Goal: Information Seeking & Learning: Check status

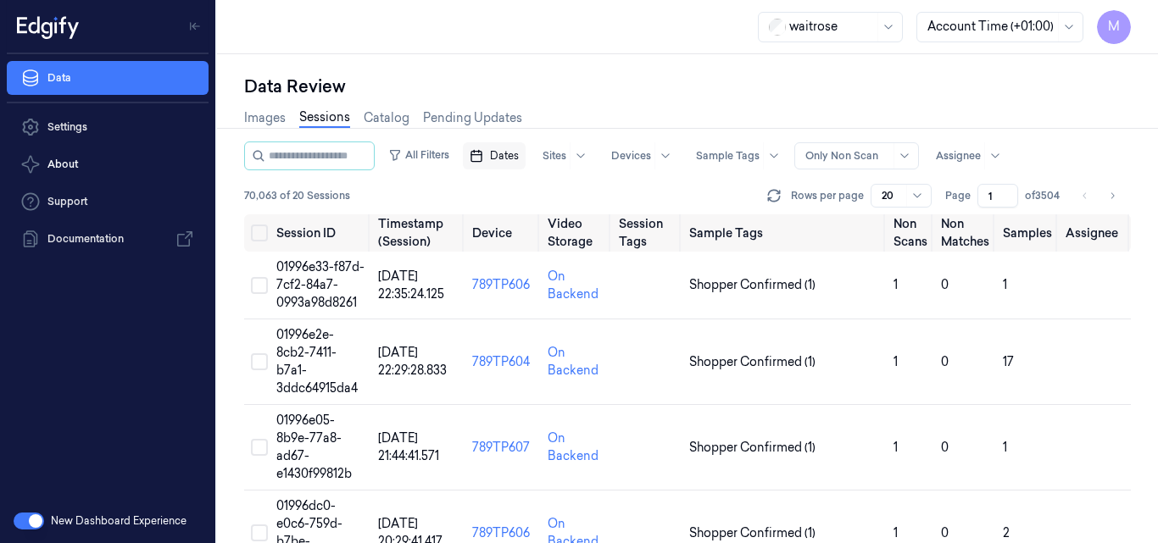
click at [519, 157] on span "Dates" at bounding box center [504, 155] width 29 height 15
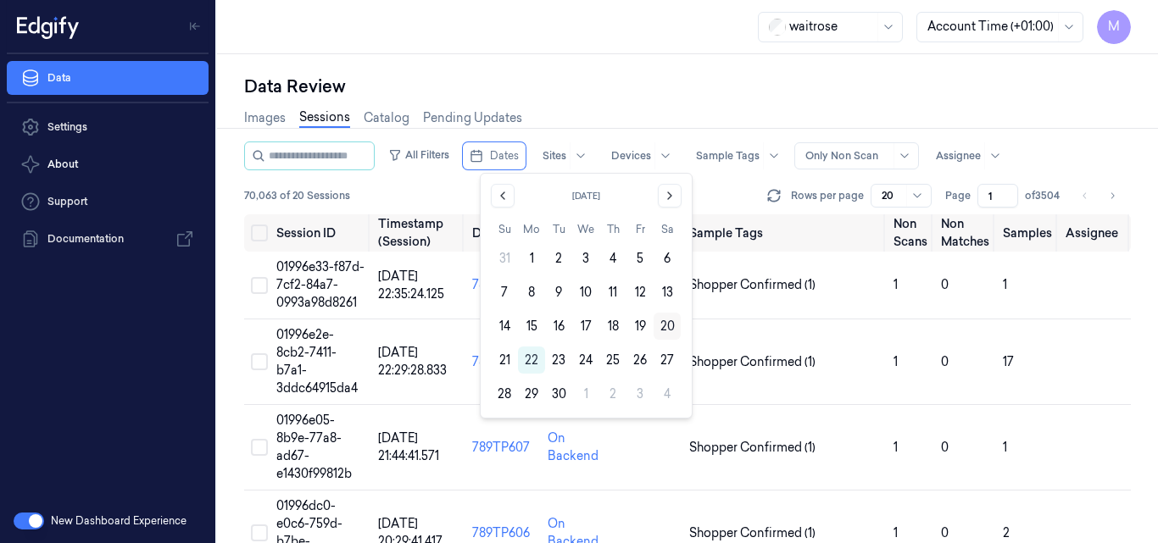
click at [661, 324] on button "20" at bounding box center [667, 326] width 27 height 27
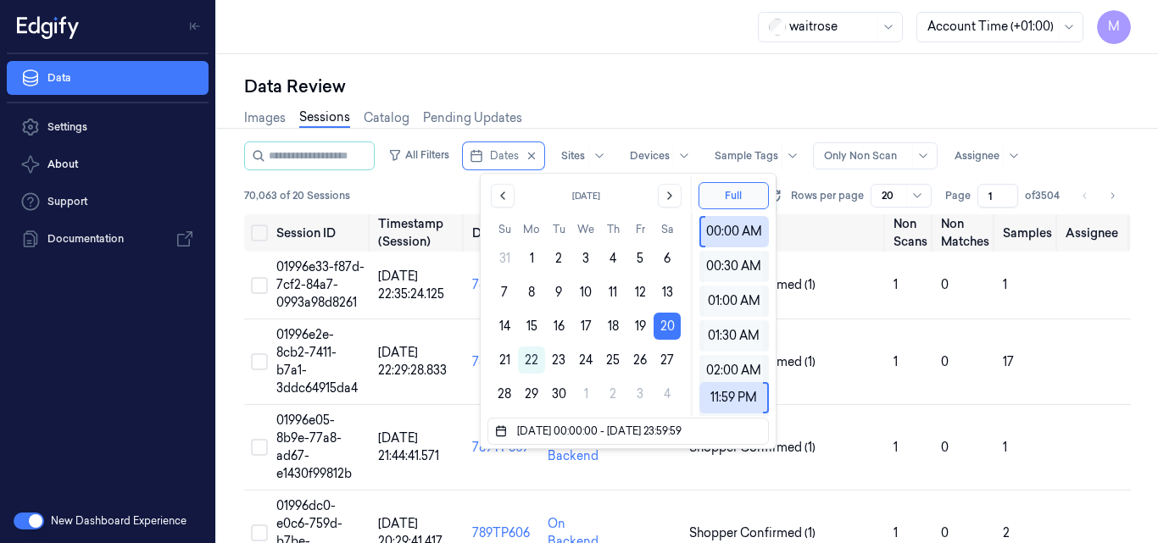
click at [661, 324] on button "20" at bounding box center [667, 326] width 27 height 27
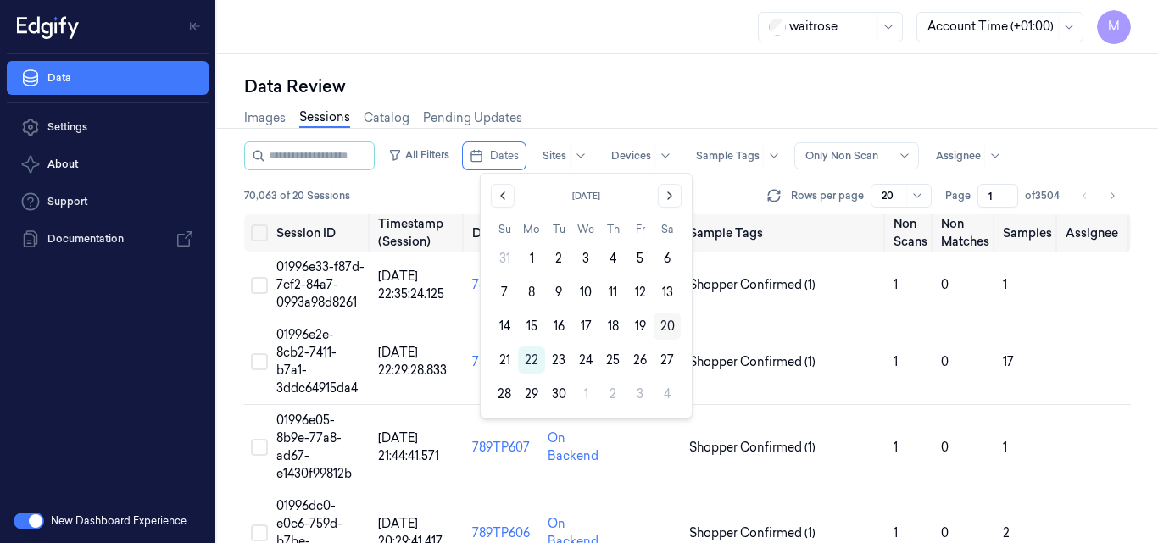
click at [669, 325] on button "20" at bounding box center [667, 326] width 27 height 27
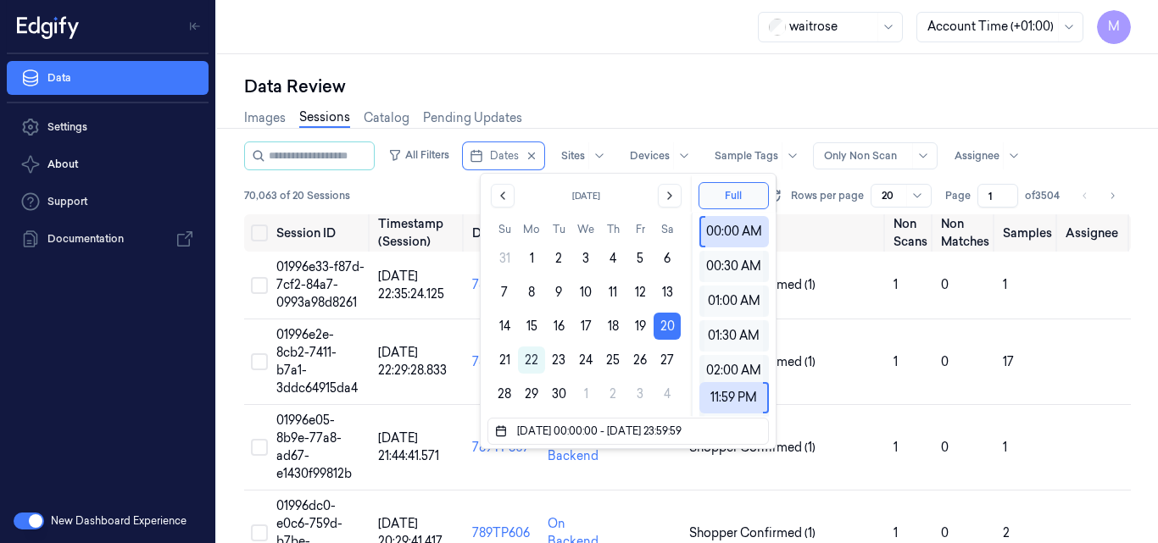
click at [683, 85] on div "Data Review" at bounding box center [687, 87] width 887 height 24
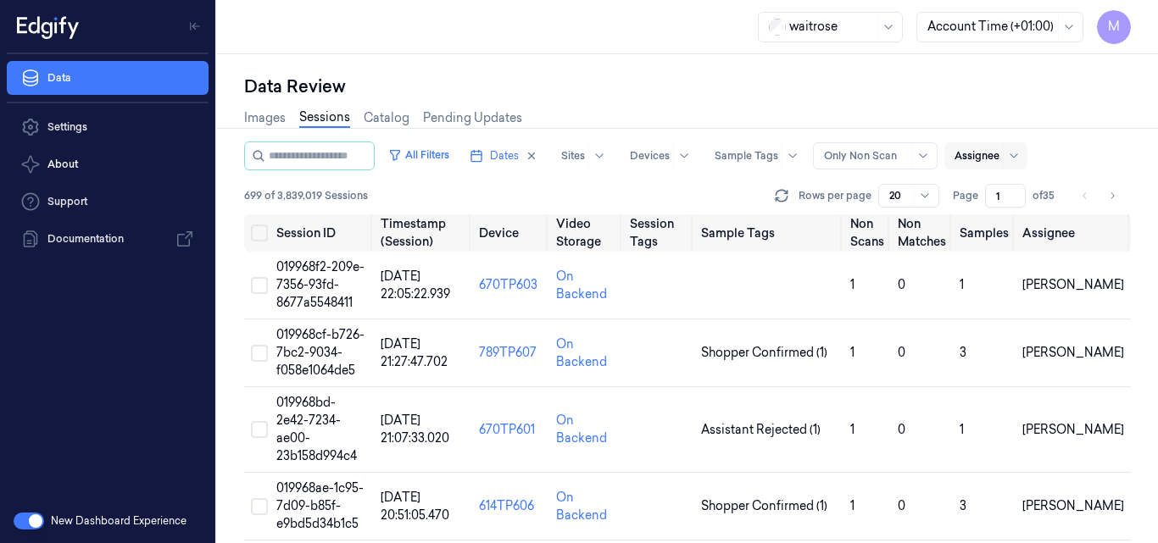
click at [1000, 156] on div at bounding box center [977, 155] width 45 height 15
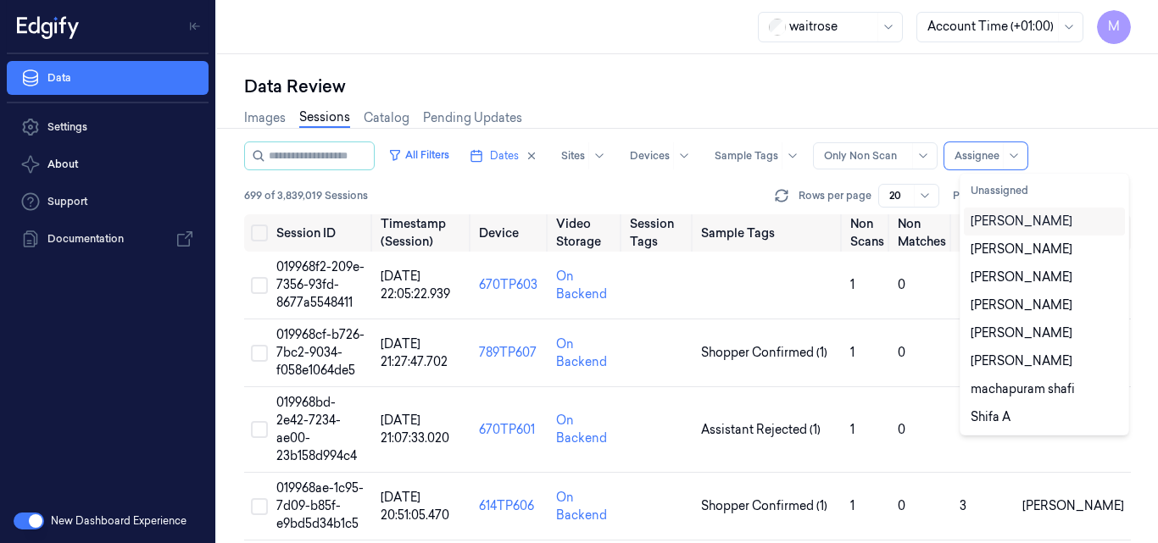
click at [1041, 225] on div "[PERSON_NAME]" at bounding box center [1045, 222] width 148 height 18
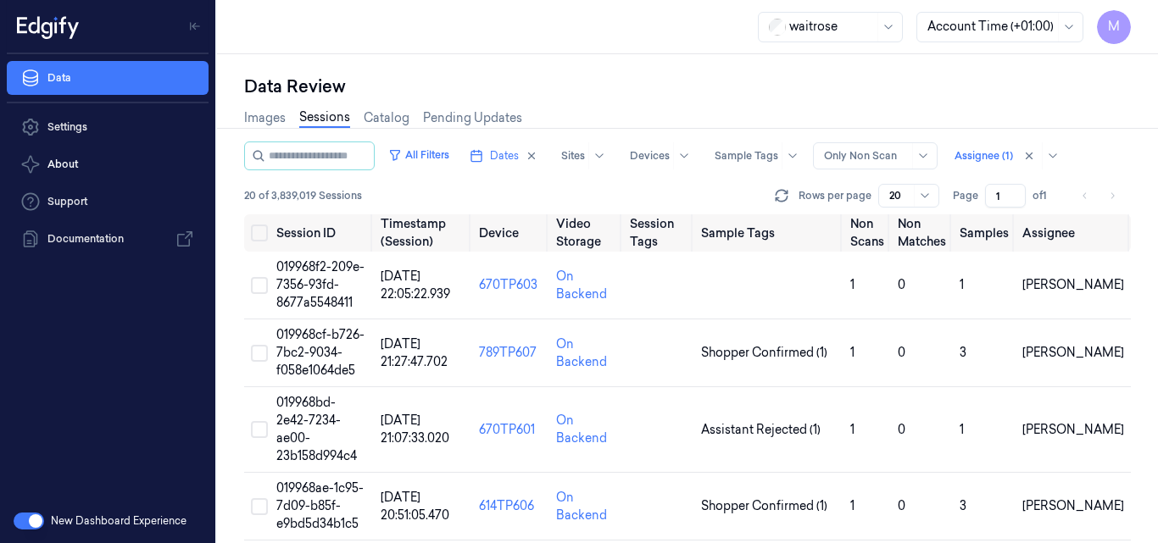
click at [917, 95] on div "Data Review" at bounding box center [687, 87] width 887 height 24
click at [326, 273] on span "019968f2-209e-7356-93fd-8677a5548411" at bounding box center [320, 284] width 88 height 51
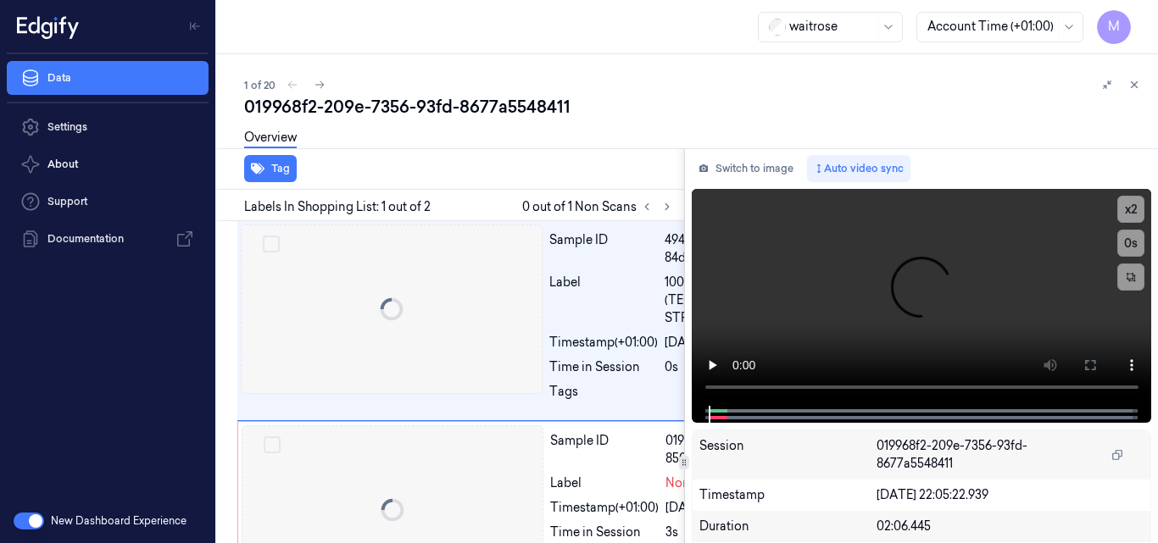
scroll to position [0, 27]
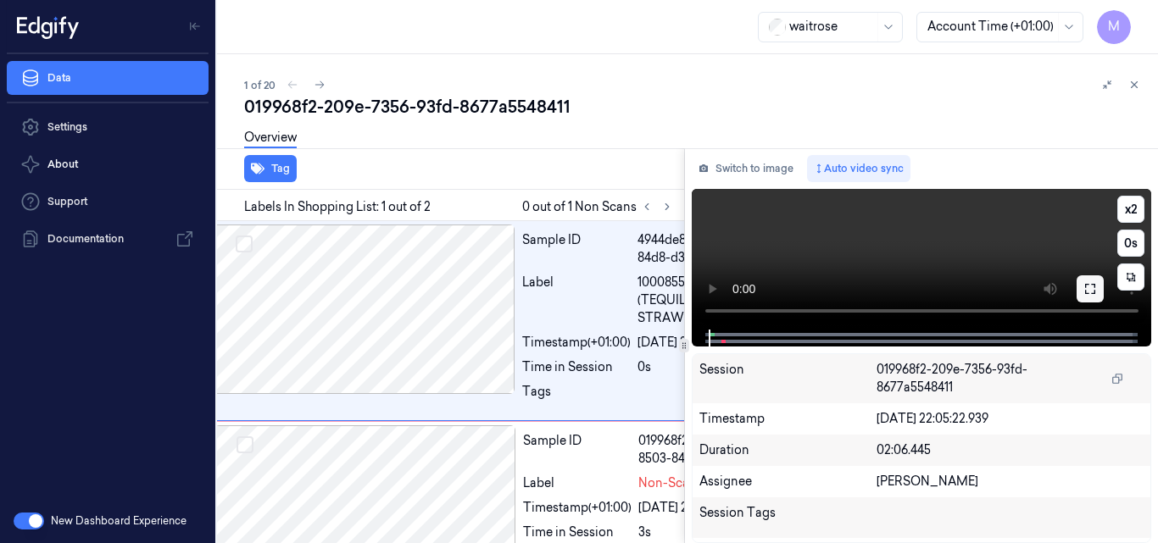
click at [1085, 291] on icon at bounding box center [1090, 289] width 10 height 10
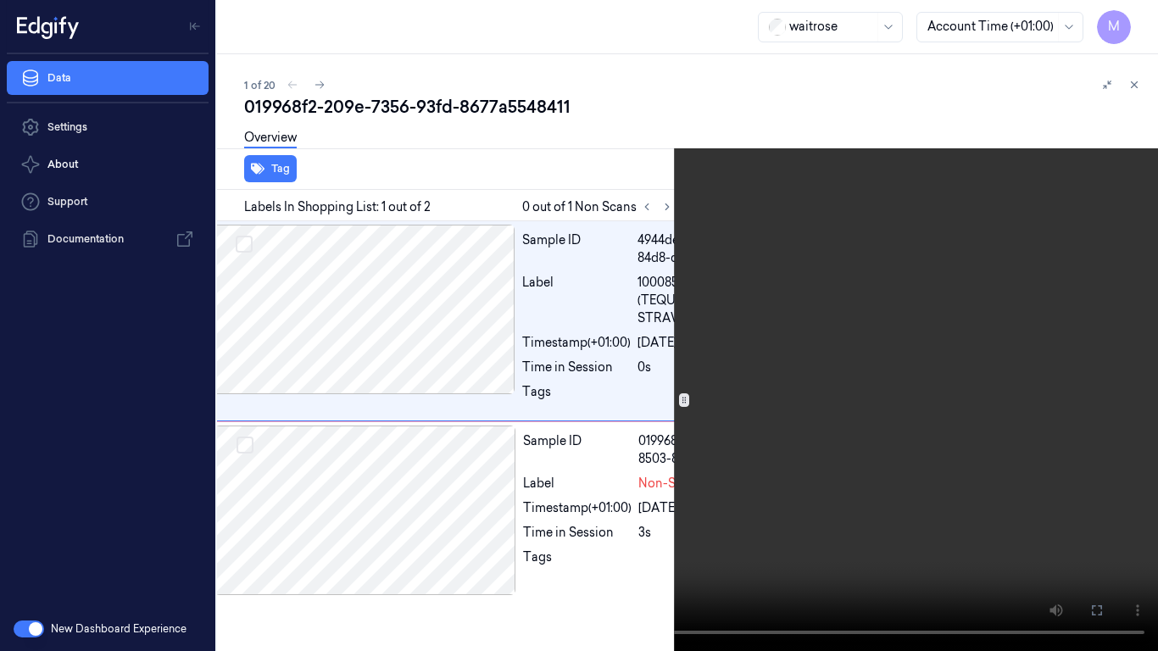
click at [0, 0] on icon at bounding box center [0, 0] width 0 height 0
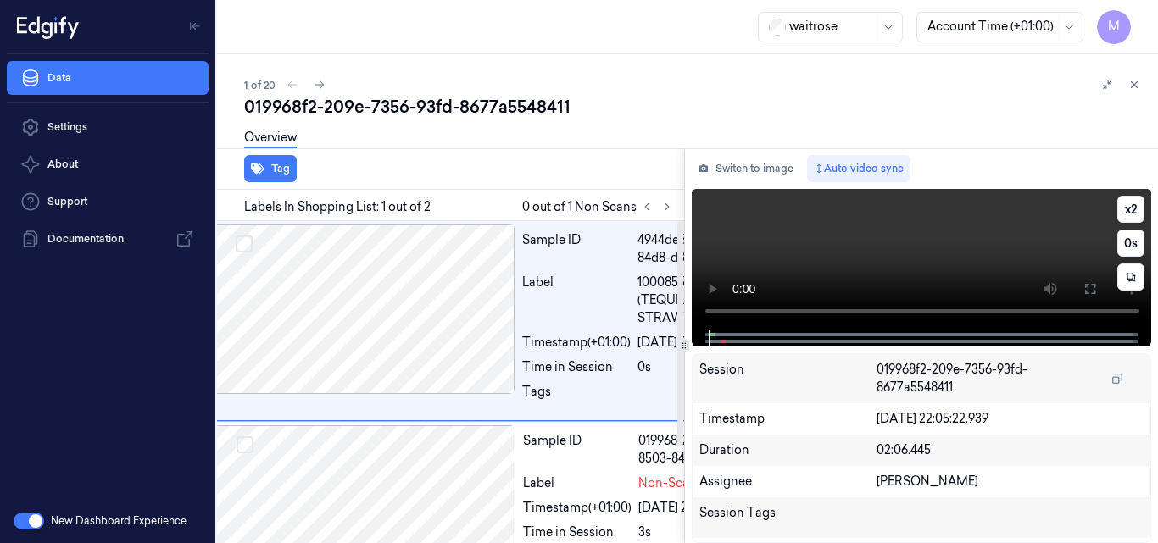
click at [877, 240] on video at bounding box center [922, 259] width 460 height 141
click at [1136, 282] on icon at bounding box center [1131, 277] width 12 height 12
click at [1136, 282] on icon at bounding box center [1130, 277] width 25 height 25
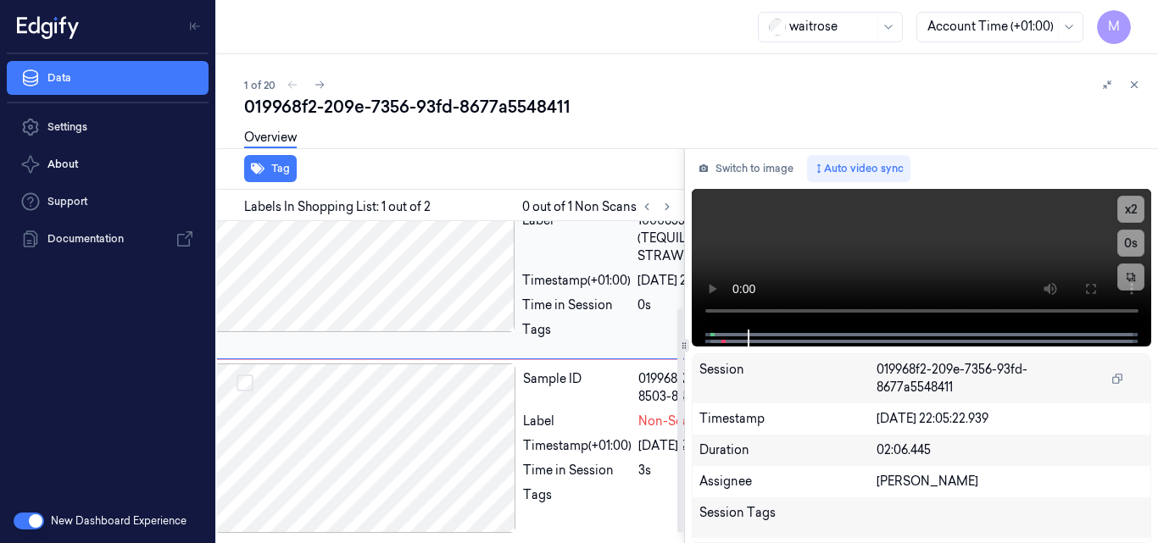
scroll to position [138, 27]
click at [870, 259] on video at bounding box center [922, 259] width 460 height 141
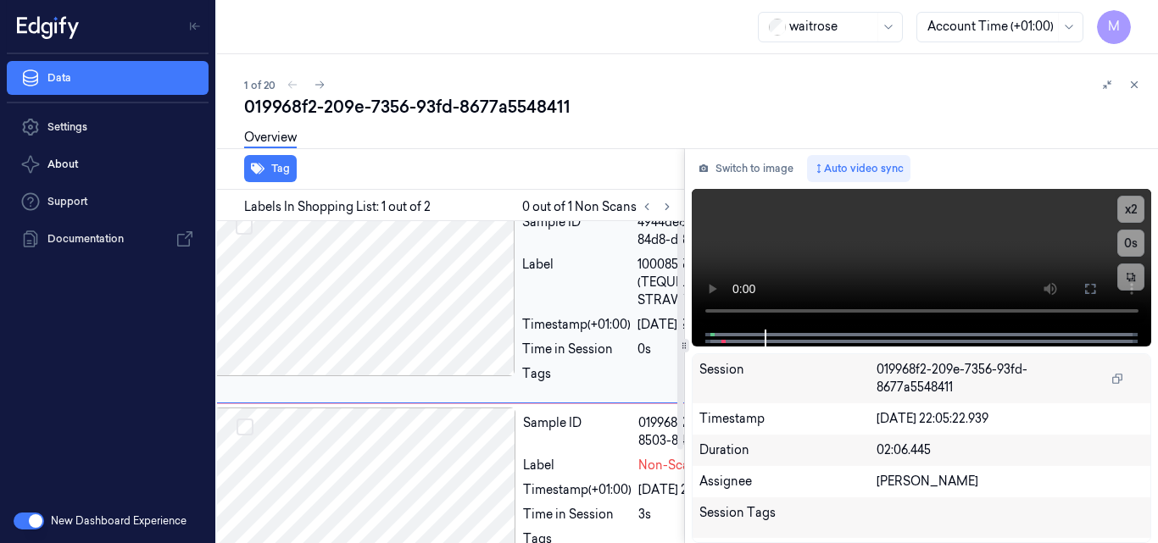
scroll to position [0, 27]
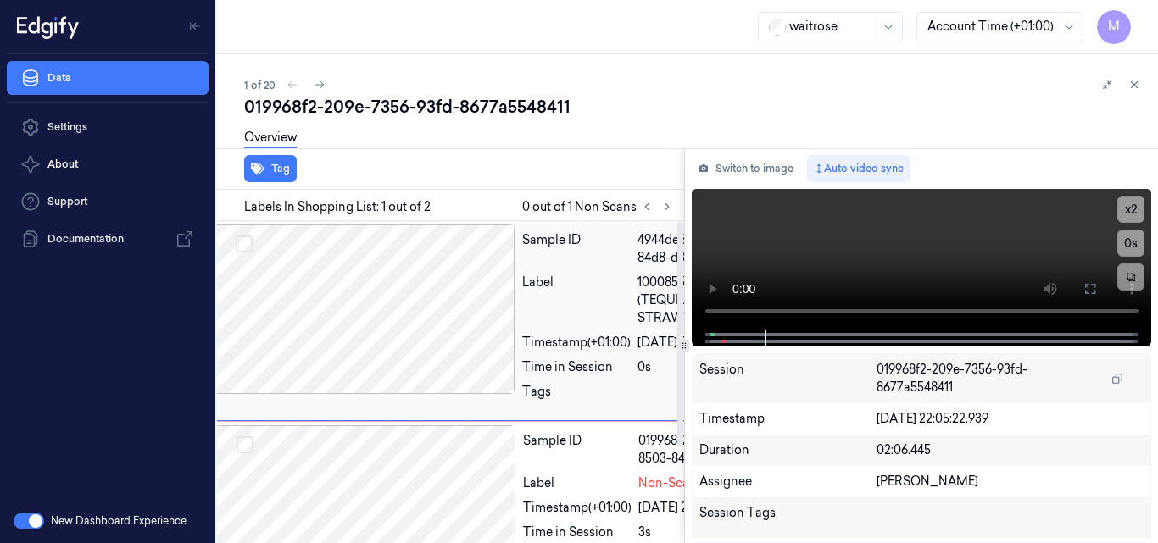
click at [379, 326] on div at bounding box center [365, 310] width 302 height 170
drag, startPoint x: 1084, startPoint y: 287, endPoint x: 1085, endPoint y: 359, distance: 72.9
click at [1085, 286] on icon at bounding box center [1091, 289] width 14 height 14
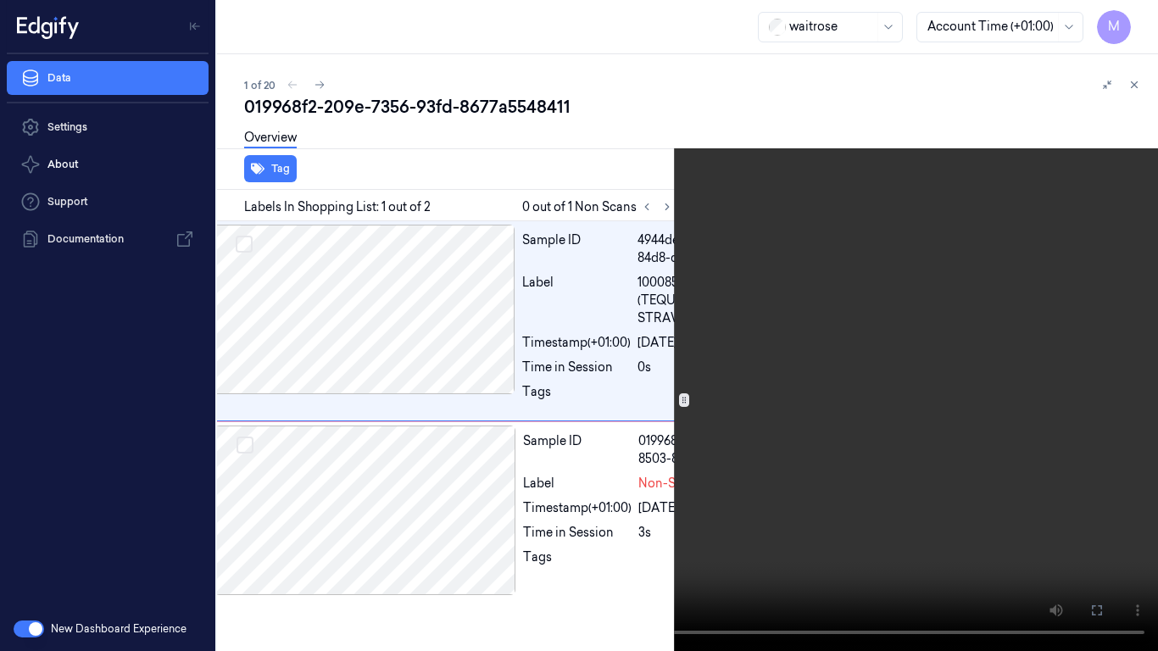
click at [438, 364] on video at bounding box center [579, 325] width 1158 height 651
click at [576, 284] on video at bounding box center [579, 325] width 1158 height 651
click at [334, 449] on video at bounding box center [579, 325] width 1158 height 651
click at [638, 408] on video at bounding box center [579, 325] width 1158 height 651
click at [0, 0] on icon at bounding box center [0, 0] width 0 height 0
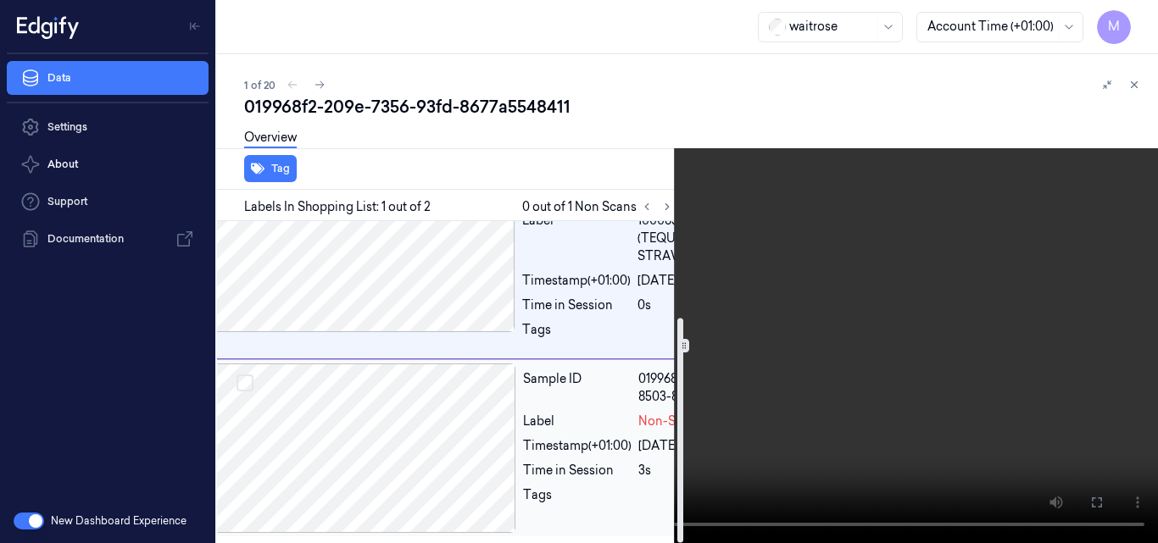
scroll to position [138, 27]
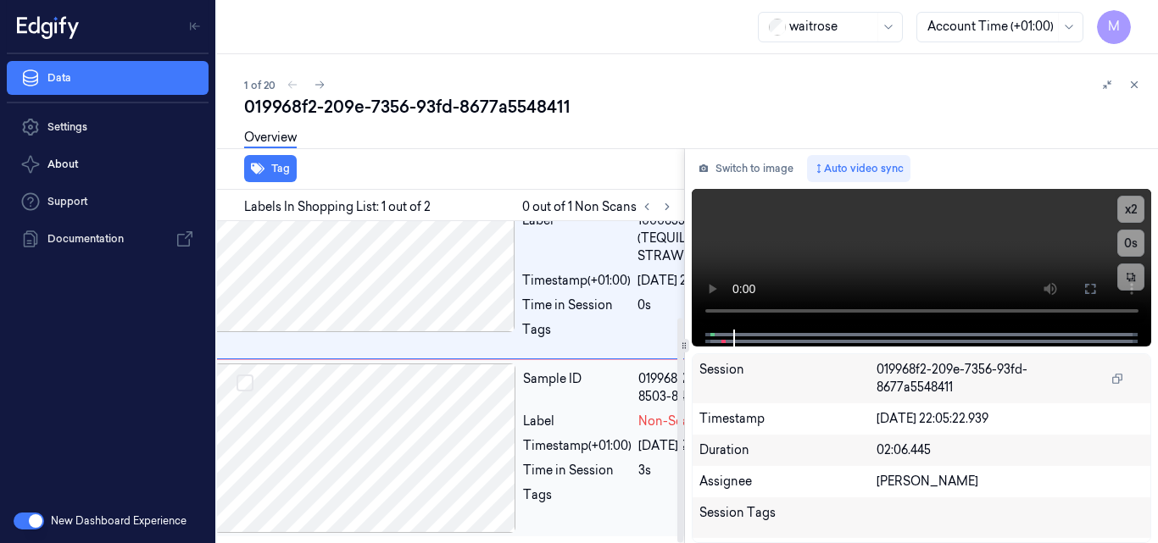
click at [417, 382] on div at bounding box center [366, 449] width 302 height 170
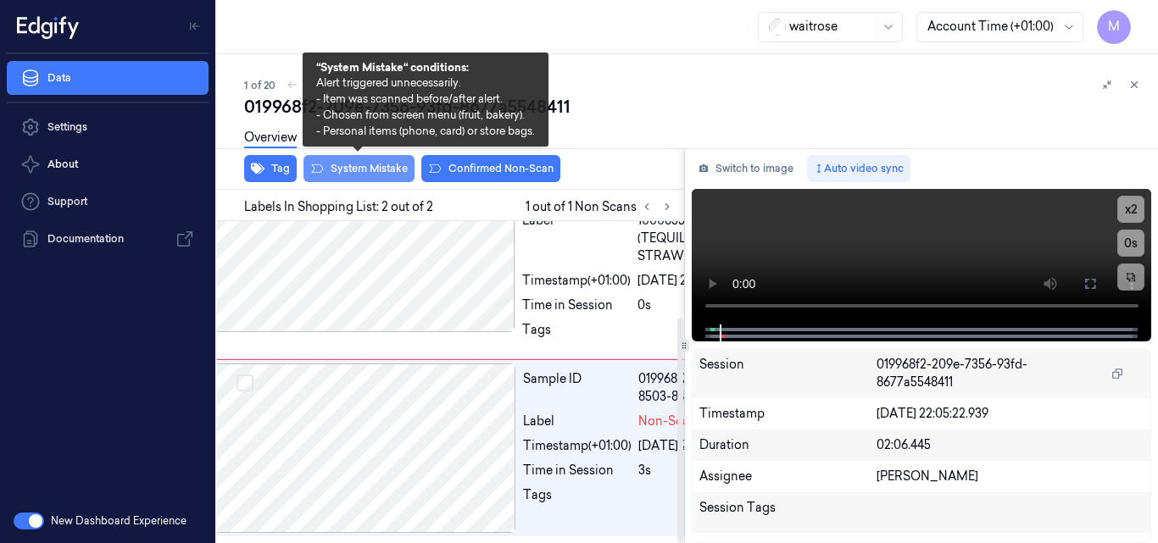
click at [366, 167] on button "System Mistake" at bounding box center [359, 168] width 111 height 27
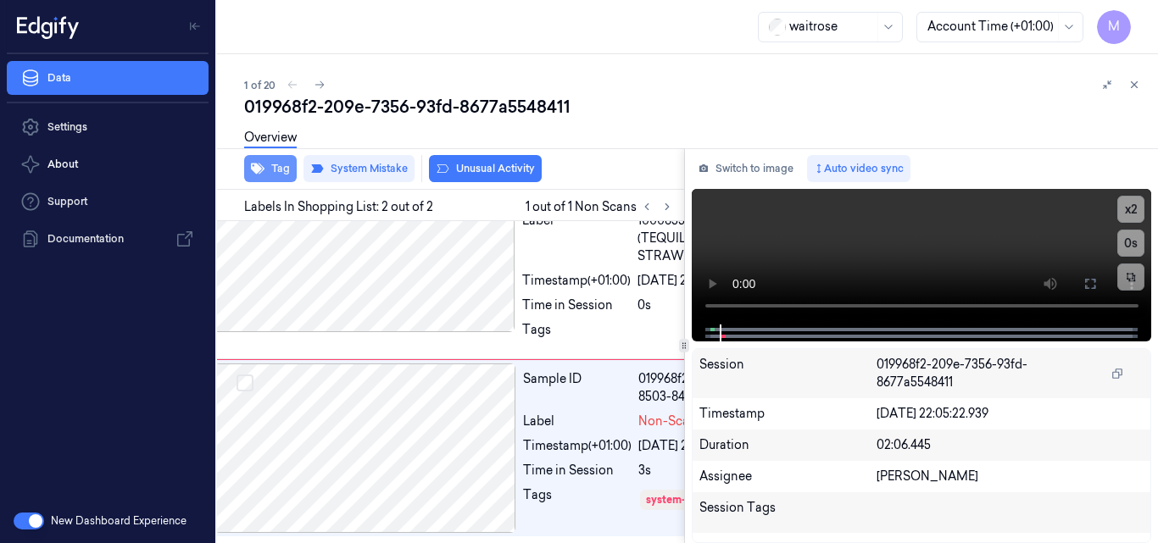
click at [275, 176] on button "Tag" at bounding box center [270, 168] width 53 height 27
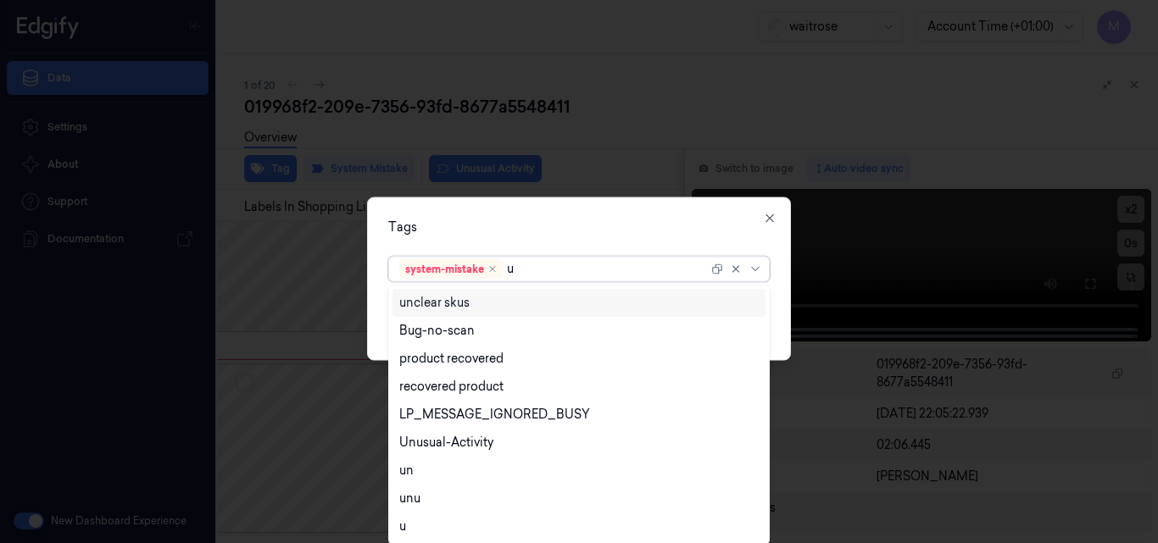
type input "un"
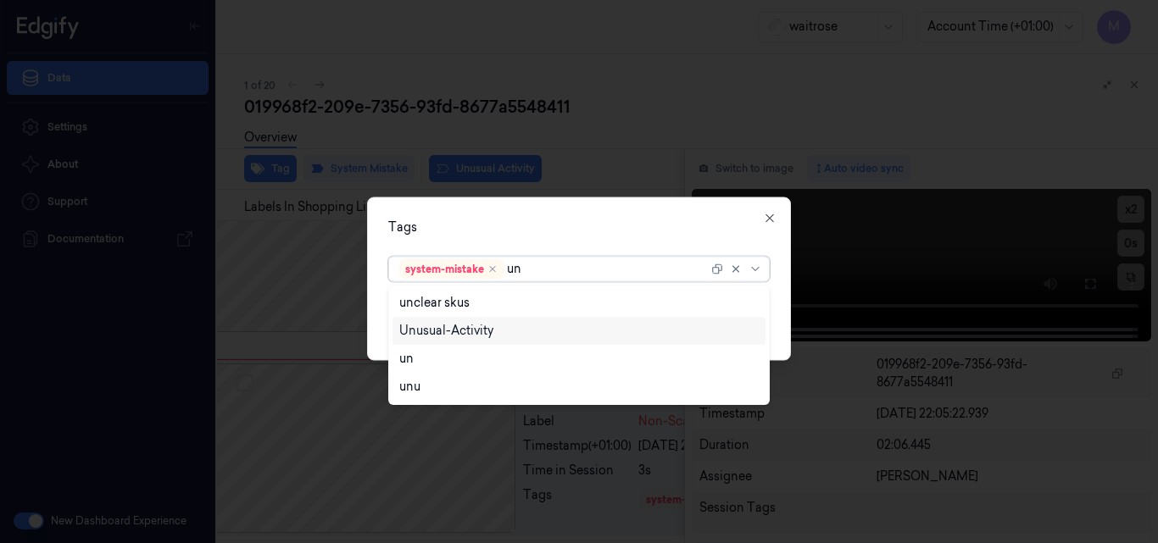
click at [479, 330] on div "Unusual-Activity" at bounding box center [446, 331] width 94 height 18
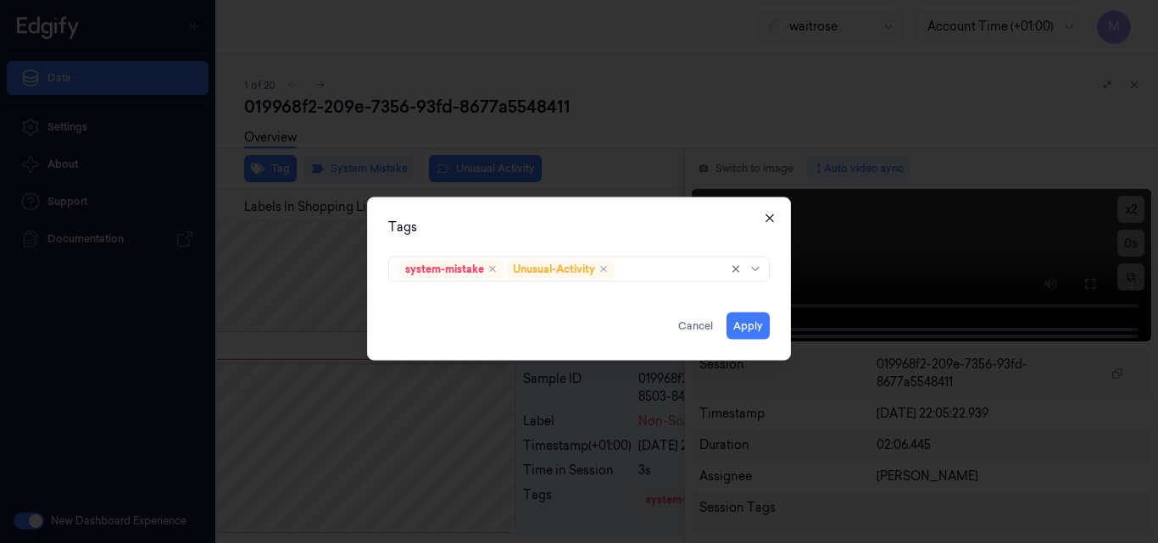
click at [771, 220] on icon "button" at bounding box center [770, 218] width 14 height 14
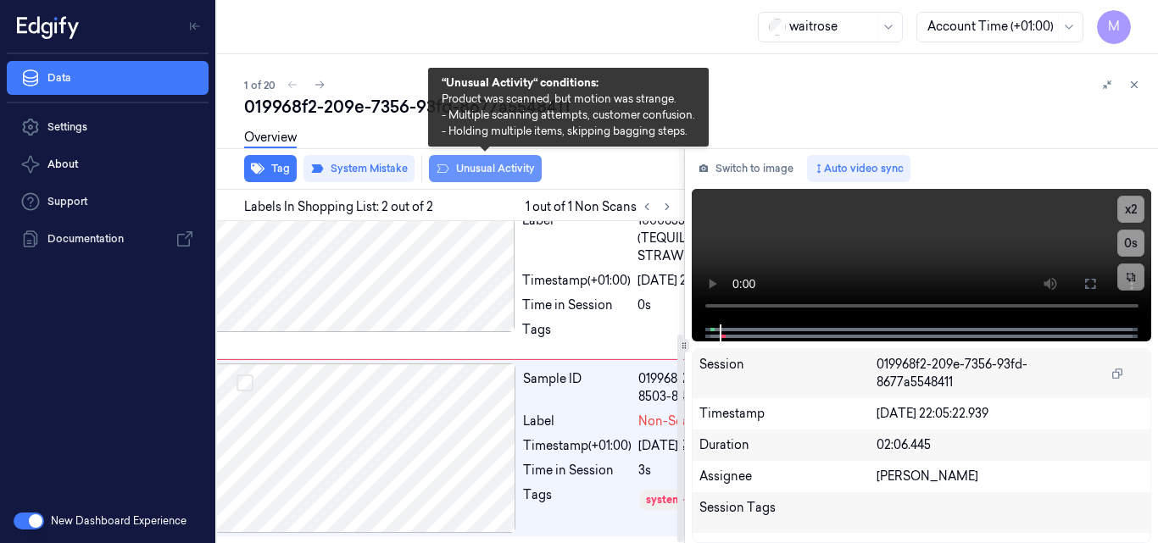
click at [474, 177] on button "Unusual Activity" at bounding box center [485, 168] width 113 height 27
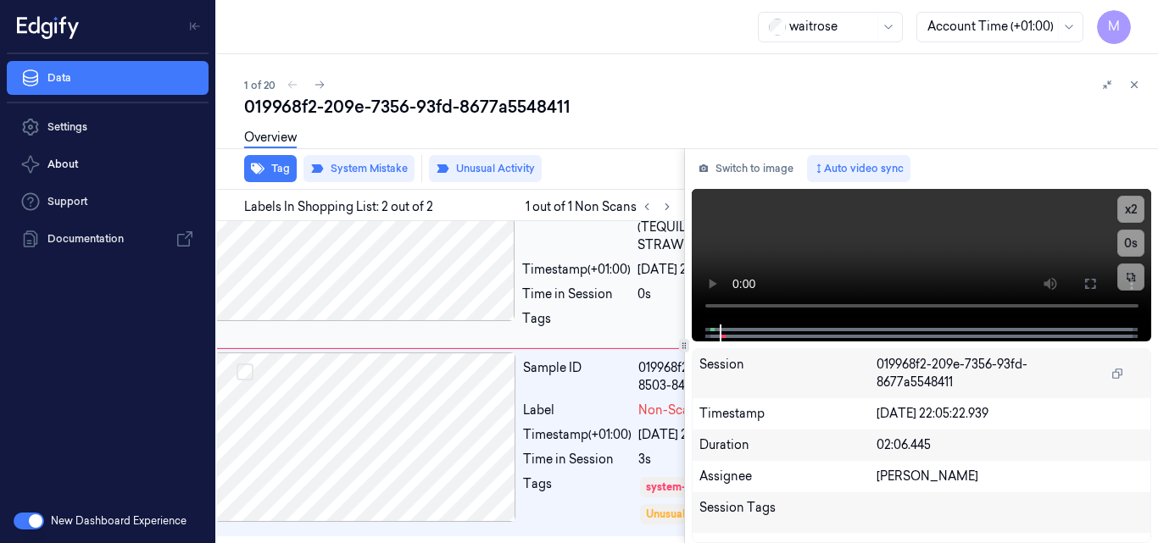
scroll to position [182, 27]
click at [895, 85] on div "1 of 20" at bounding box center [694, 85] width 900 height 20
click at [1133, 86] on icon at bounding box center [1135, 85] width 12 height 12
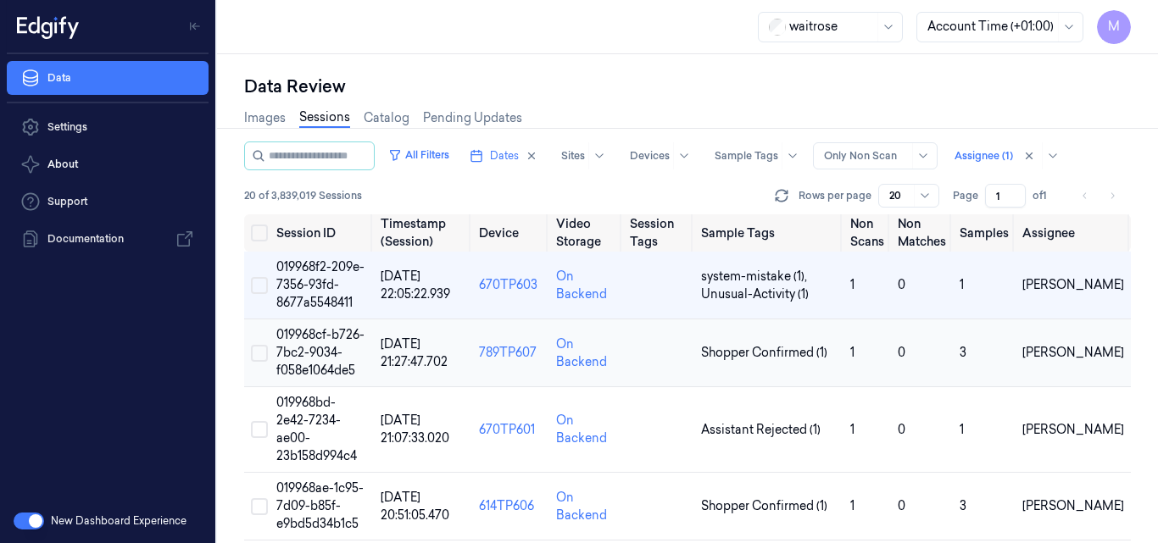
click at [314, 344] on td "019968cf-b726-7bc2-9034-f058e1064de5" at bounding box center [322, 354] width 104 height 68
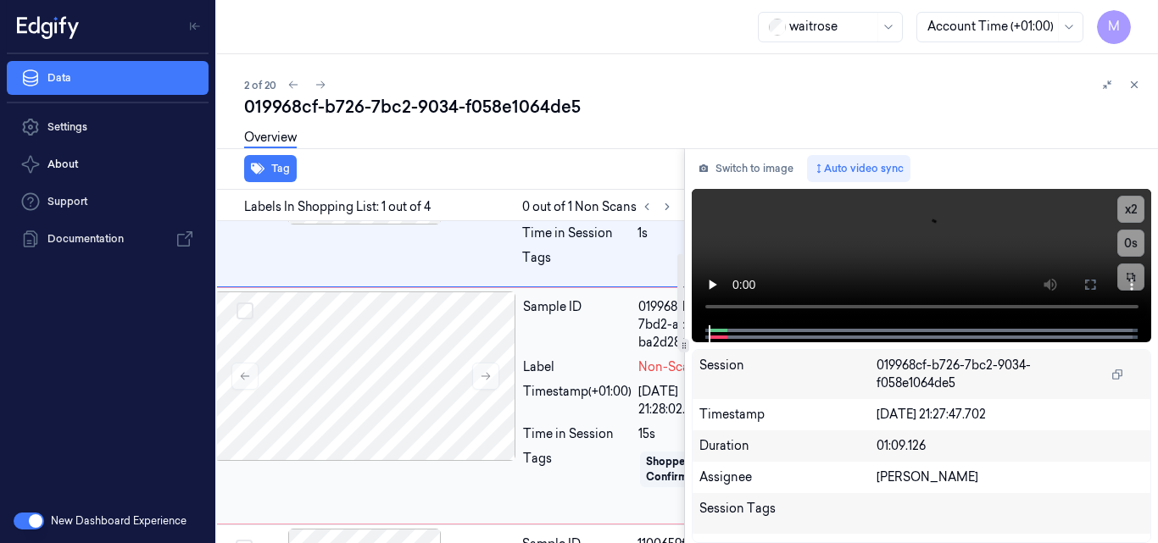
scroll to position [0, 27]
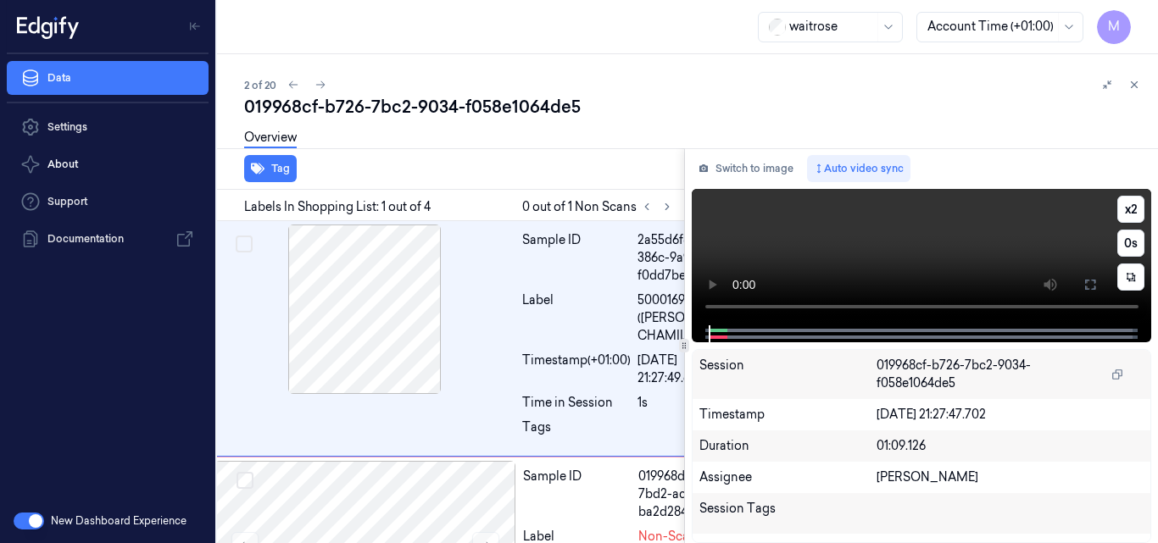
click at [955, 224] on video at bounding box center [922, 257] width 460 height 137
click at [1106, 86] on icon at bounding box center [1107, 85] width 8 height 8
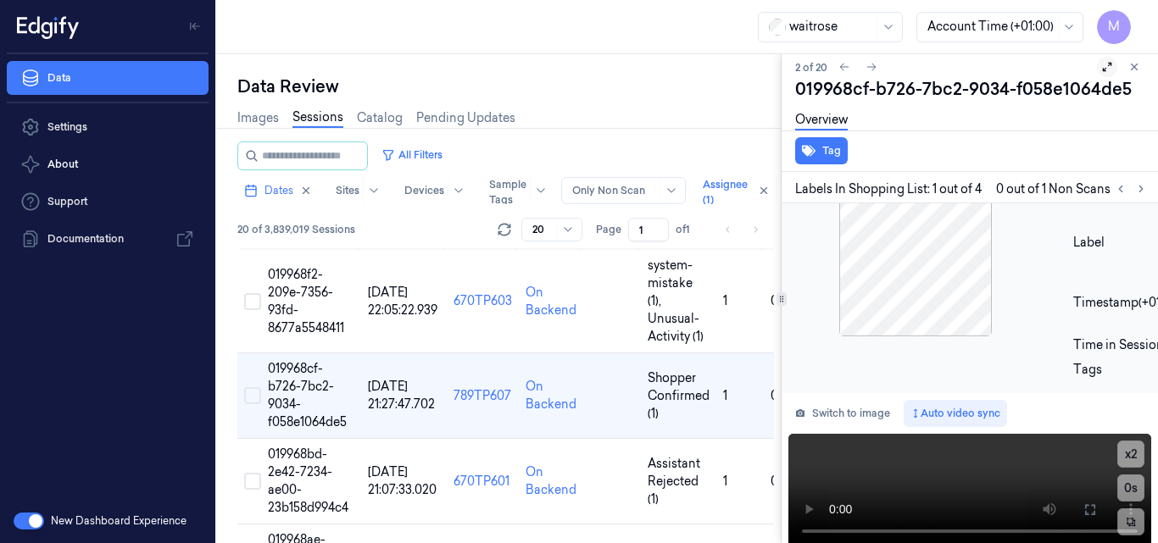
scroll to position [41, 27]
click at [1101, 68] on icon at bounding box center [1107, 67] width 12 height 12
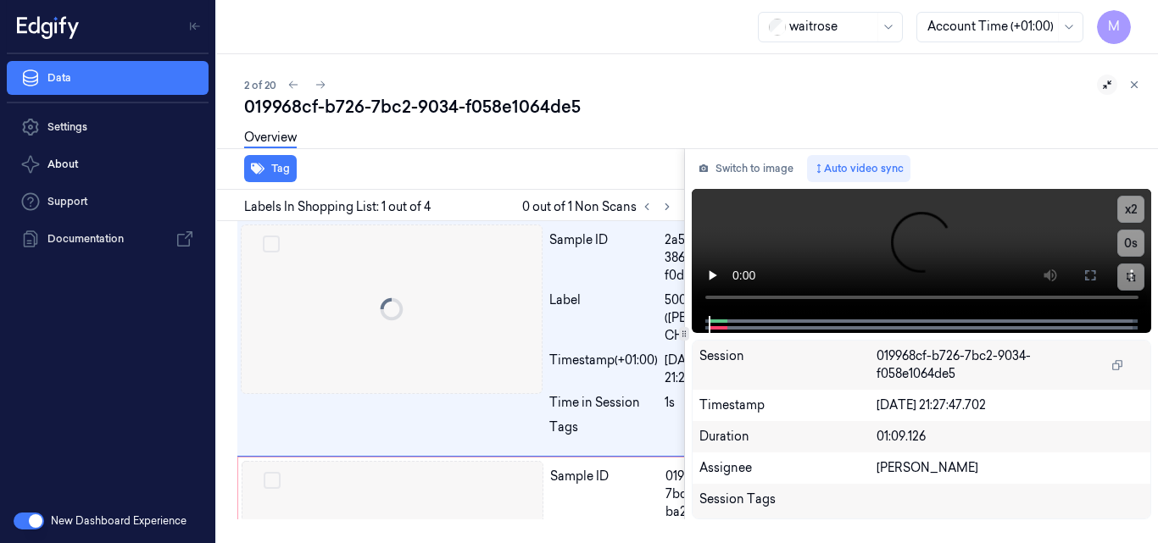
scroll to position [12, 27]
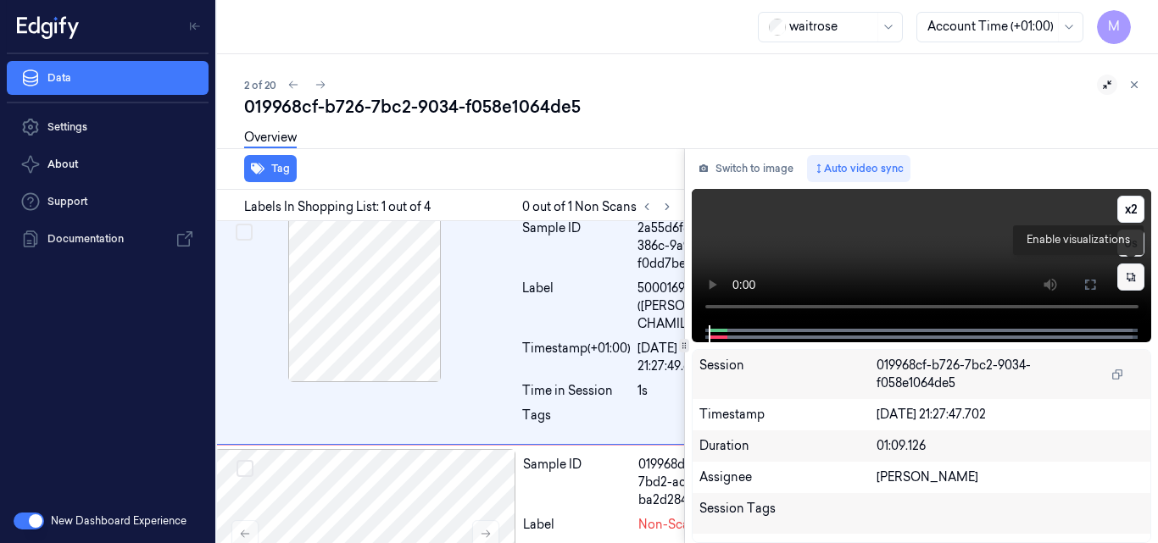
click at [1133, 281] on icon at bounding box center [1131, 277] width 8 height 8
click at [1133, 281] on icon at bounding box center [1130, 277] width 25 height 25
click at [1095, 290] on icon at bounding box center [1091, 285] width 14 height 14
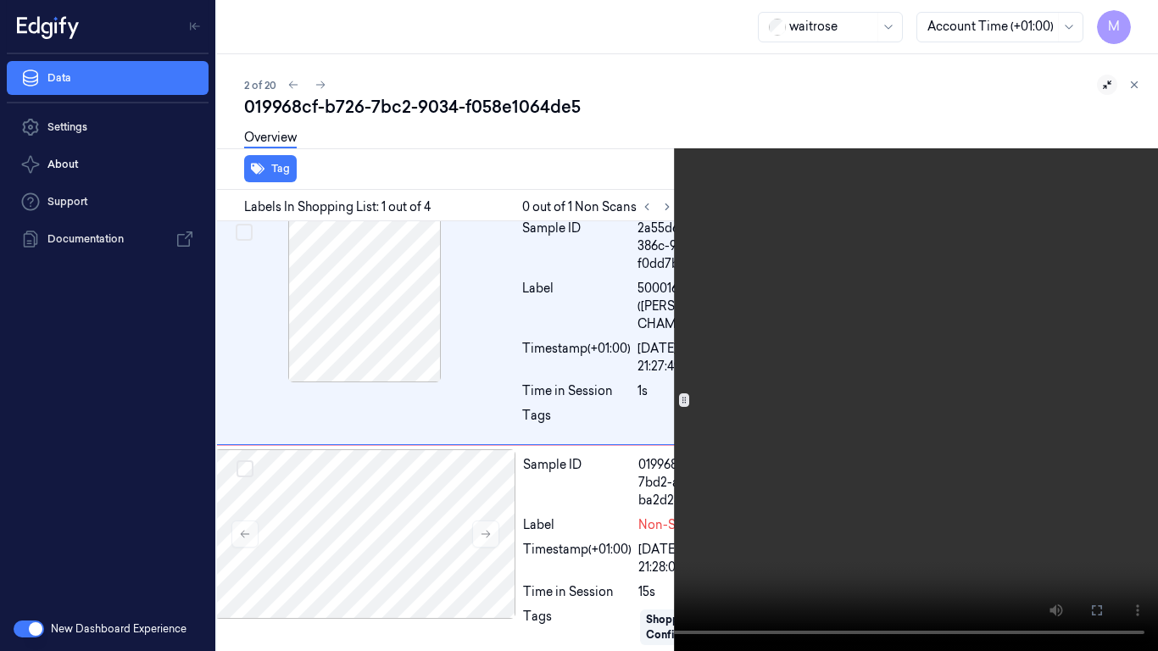
click at [649, 349] on video at bounding box center [579, 325] width 1158 height 651
click at [0, 0] on icon at bounding box center [0, 0] width 0 height 0
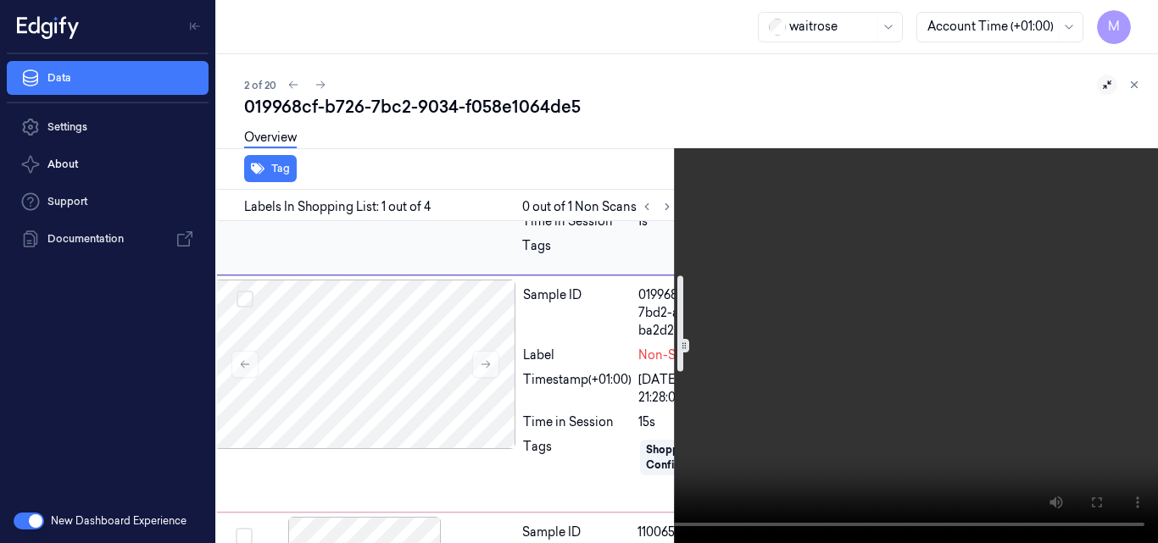
scroll to position [0, 27]
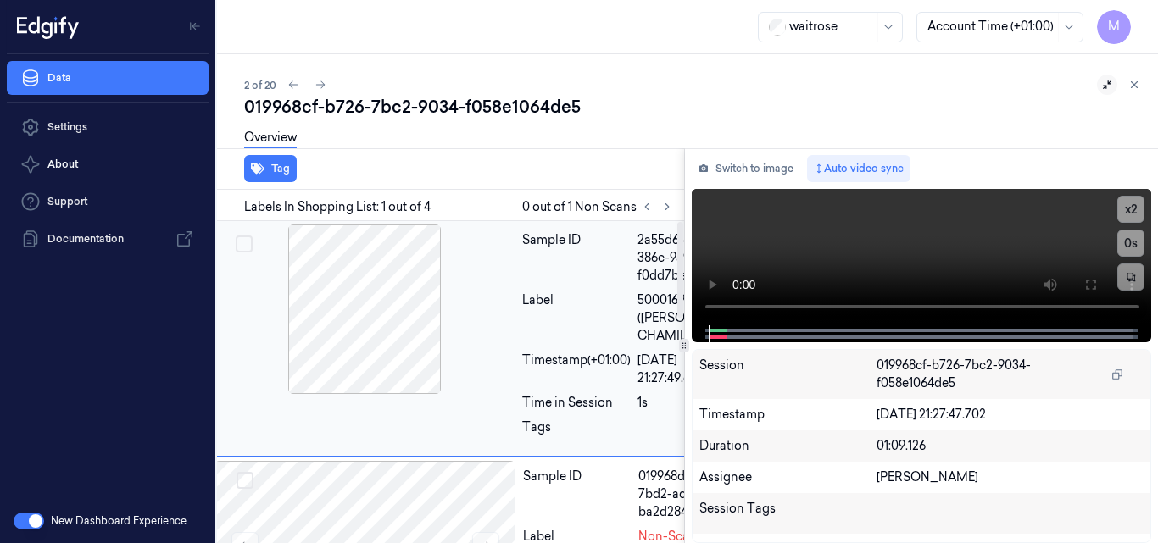
click at [382, 292] on div at bounding box center [365, 310] width 302 height 170
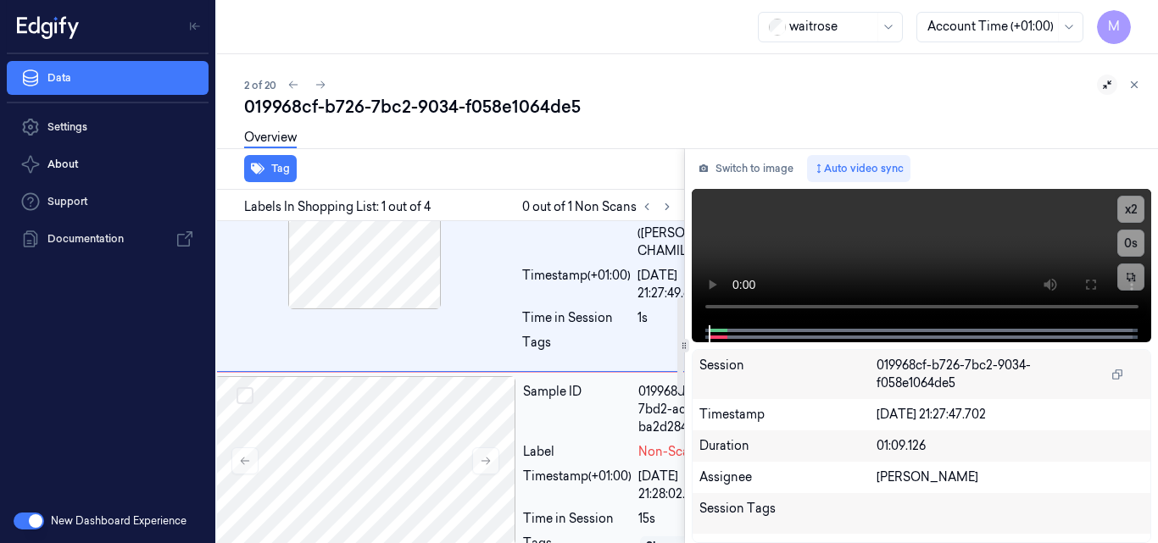
scroll to position [254, 27]
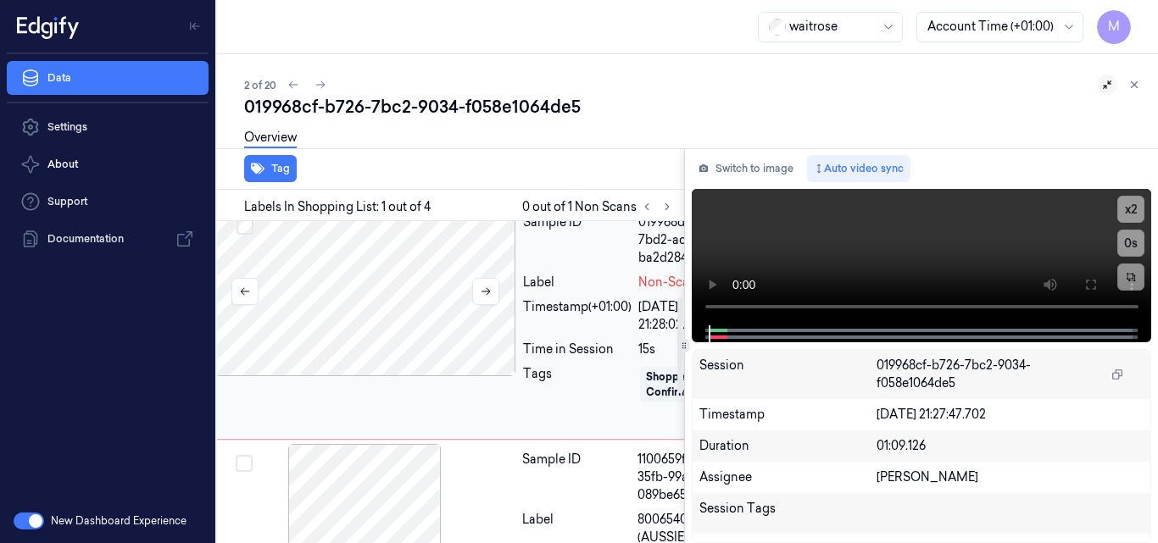
click at [430, 315] on div at bounding box center [366, 292] width 302 height 170
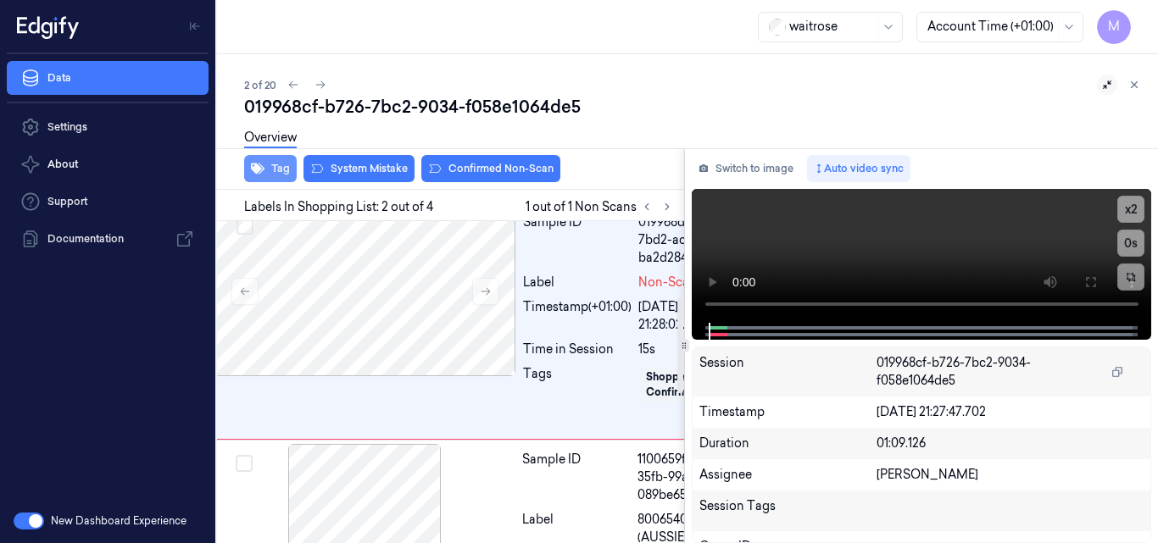
scroll to position [247, 27]
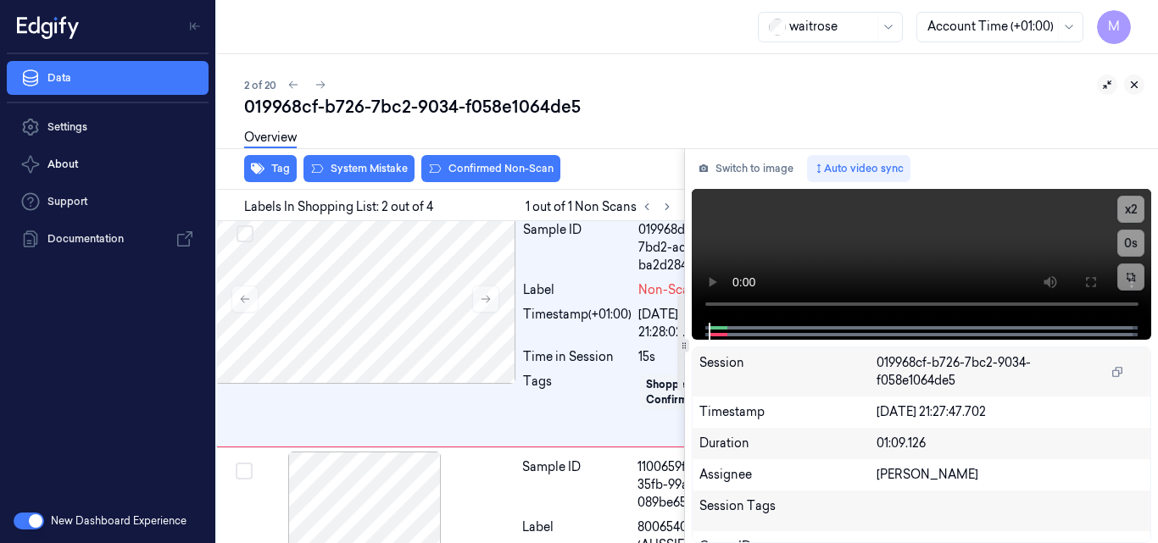
click at [1133, 87] on icon at bounding box center [1135, 85] width 12 height 12
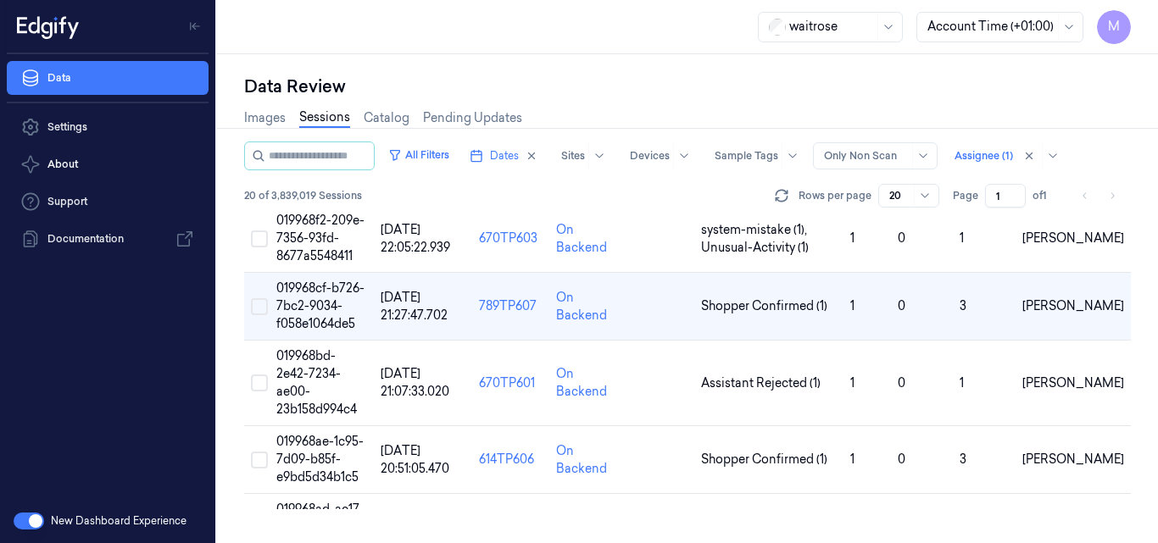
scroll to position [18, 0]
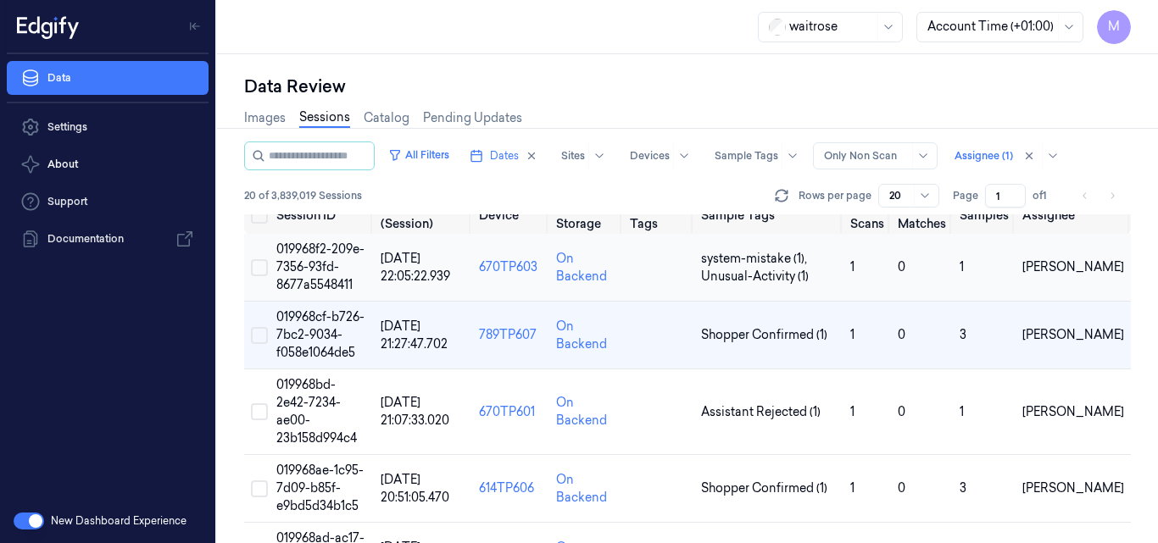
click at [329, 261] on span "019968f2-209e-7356-93fd-8677a5548411" at bounding box center [320, 267] width 88 height 51
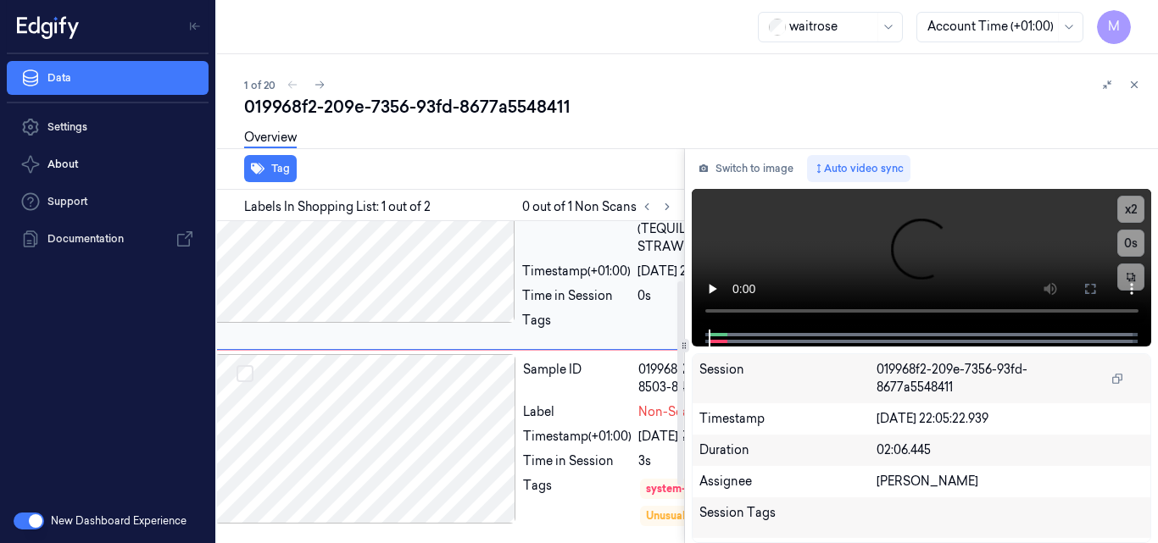
scroll to position [170, 27]
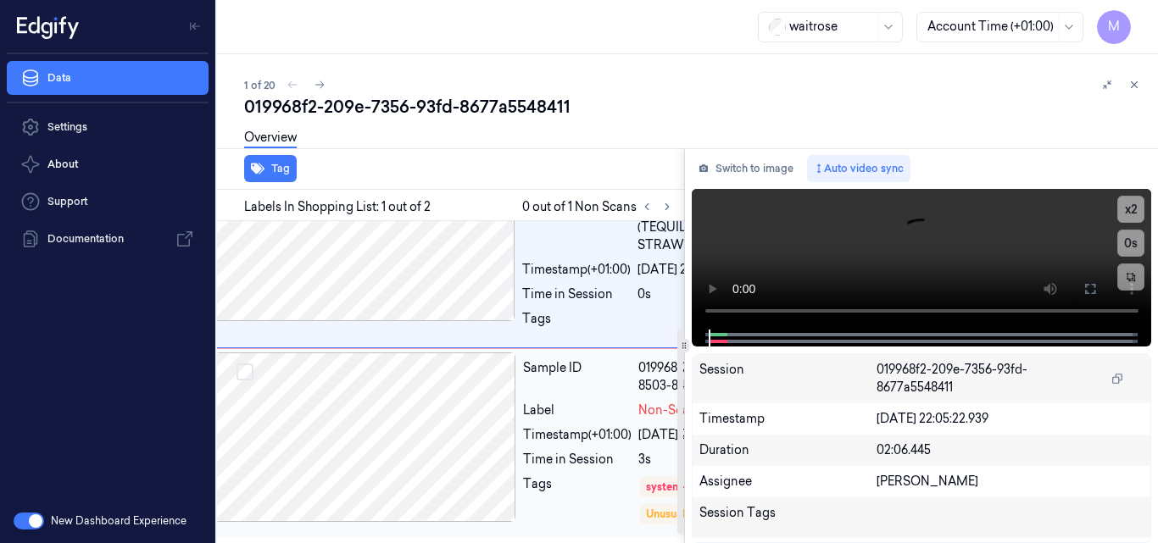
click at [463, 353] on div at bounding box center [366, 438] width 302 height 170
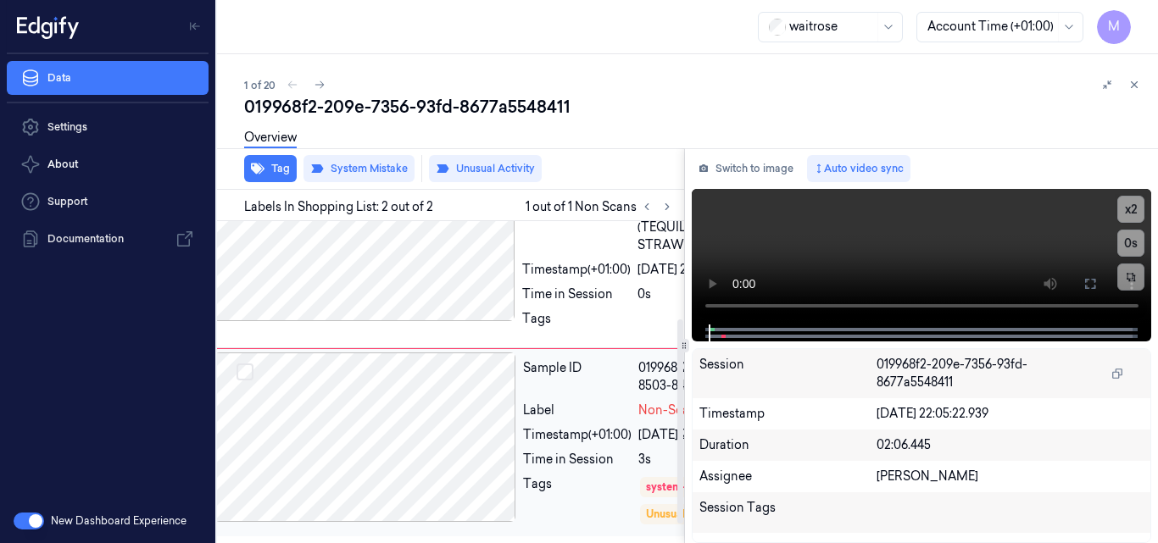
scroll to position [13, 27]
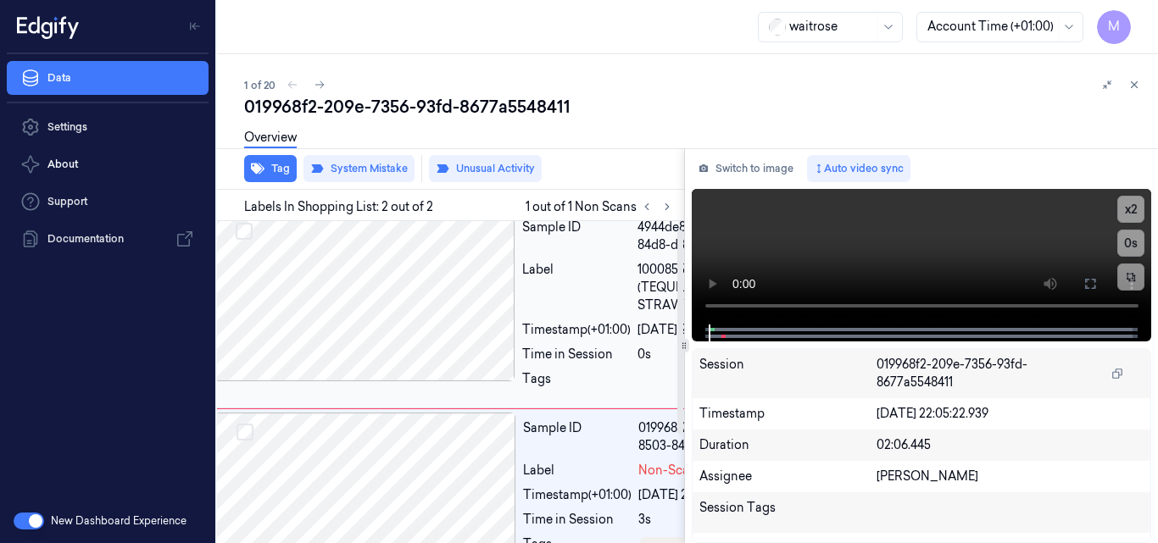
click at [463, 309] on div at bounding box center [365, 297] width 302 height 170
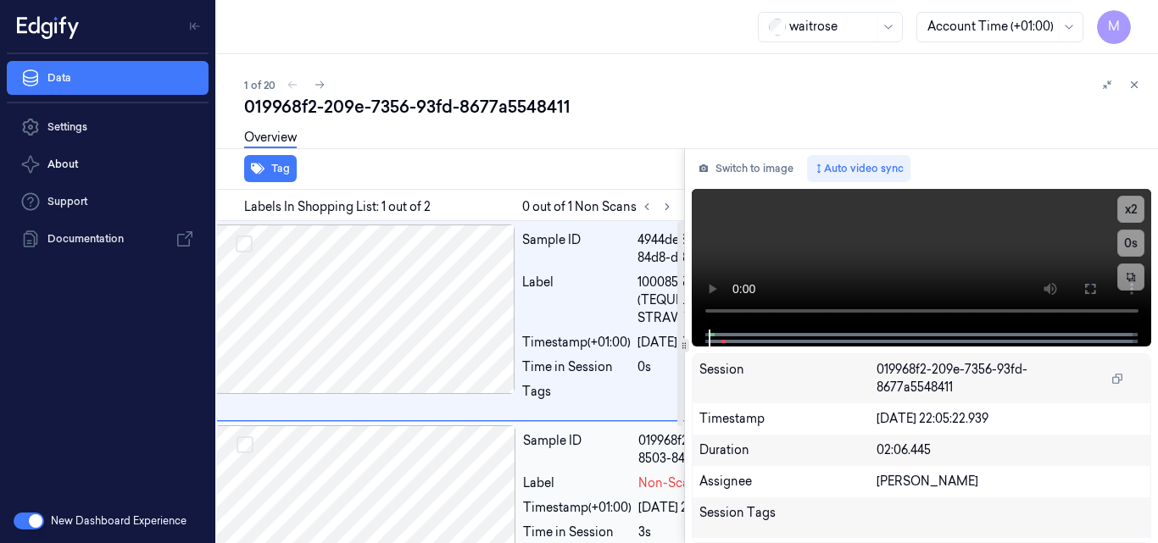
click at [481, 491] on div at bounding box center [366, 511] width 302 height 170
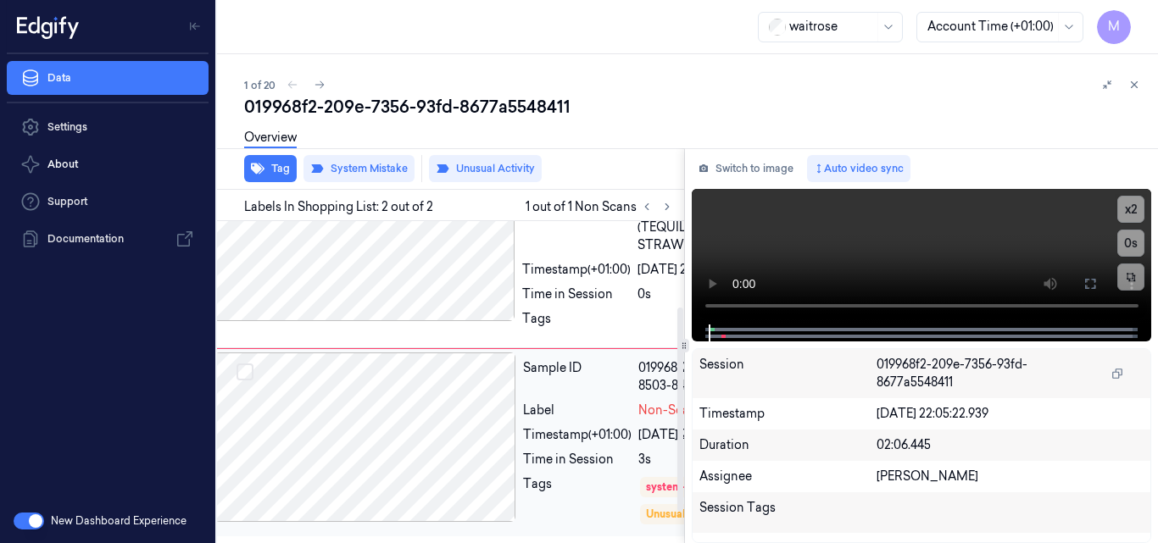
scroll to position [182, 27]
click at [1138, 83] on icon at bounding box center [1135, 85] width 12 height 12
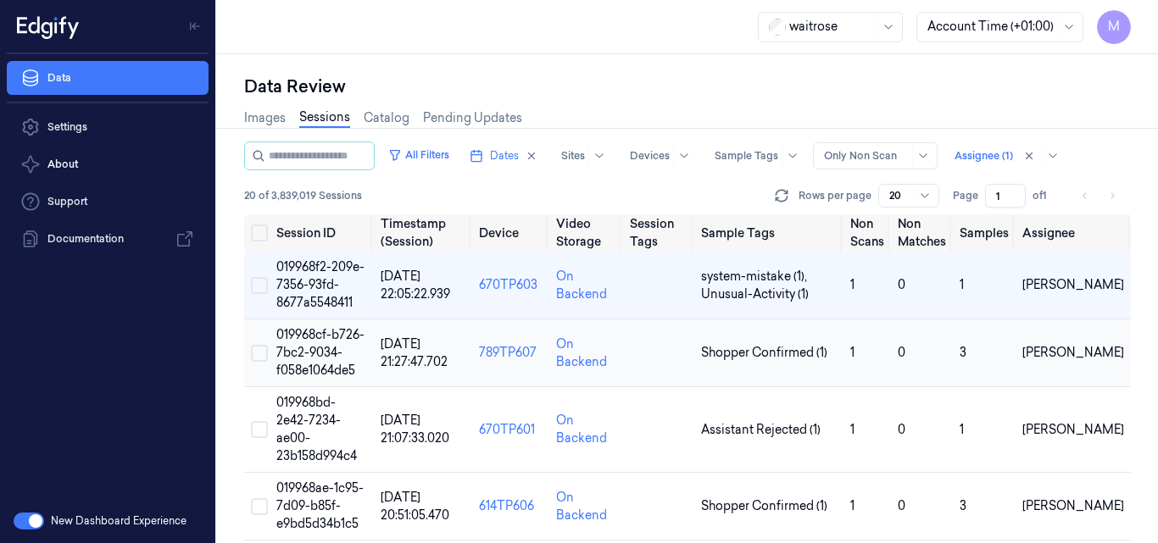
click at [332, 335] on span "019968cf-b726-7bc2-9034-f058e1064de5" at bounding box center [320, 352] width 88 height 51
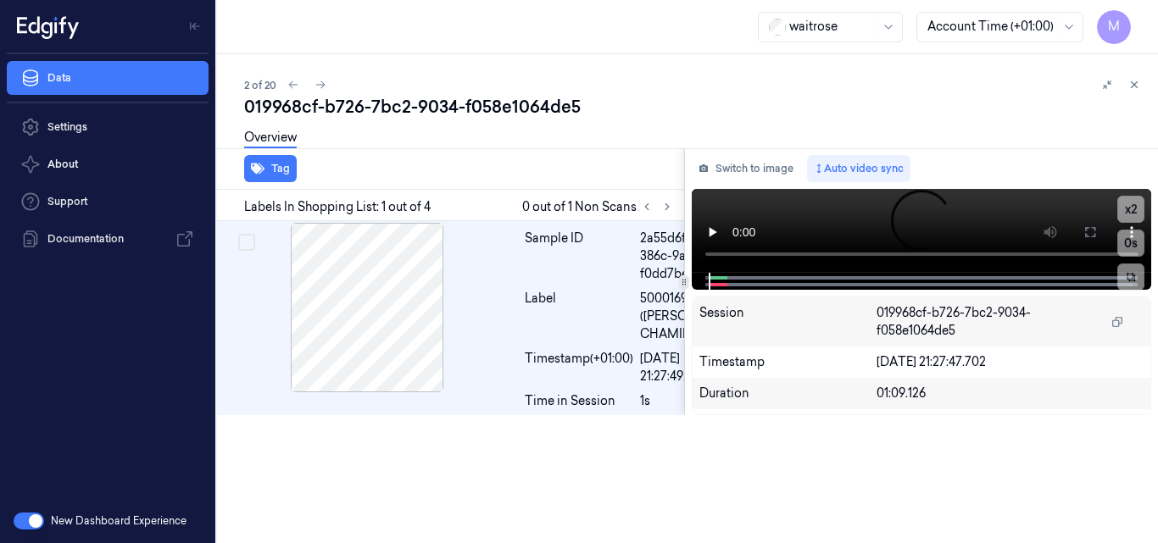
scroll to position [0, 27]
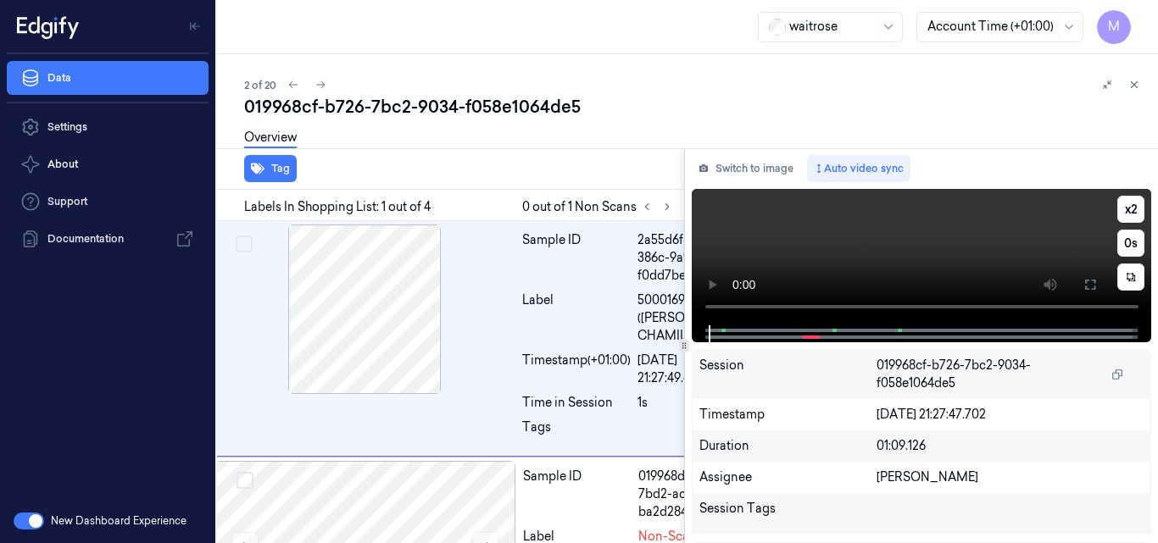
click at [866, 251] on video at bounding box center [922, 257] width 460 height 137
click at [1095, 287] on icon at bounding box center [1090, 285] width 10 height 10
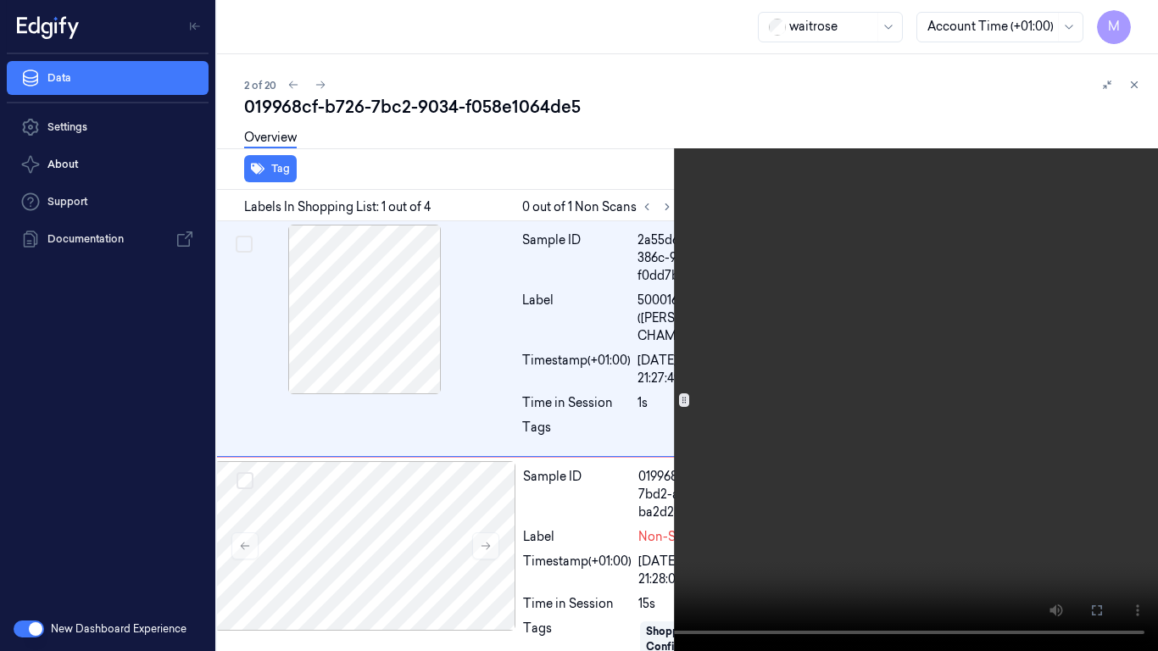
click at [755, 467] on video at bounding box center [579, 325] width 1158 height 651
click at [0, 0] on icon at bounding box center [0, 0] width 0 height 0
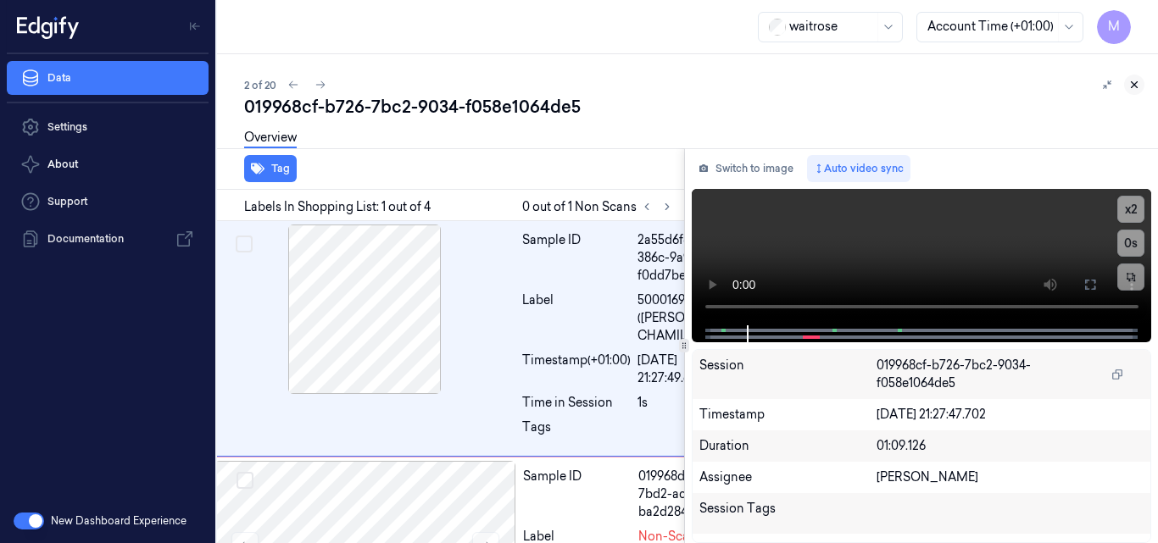
click at [1133, 84] on icon at bounding box center [1135, 85] width 12 height 12
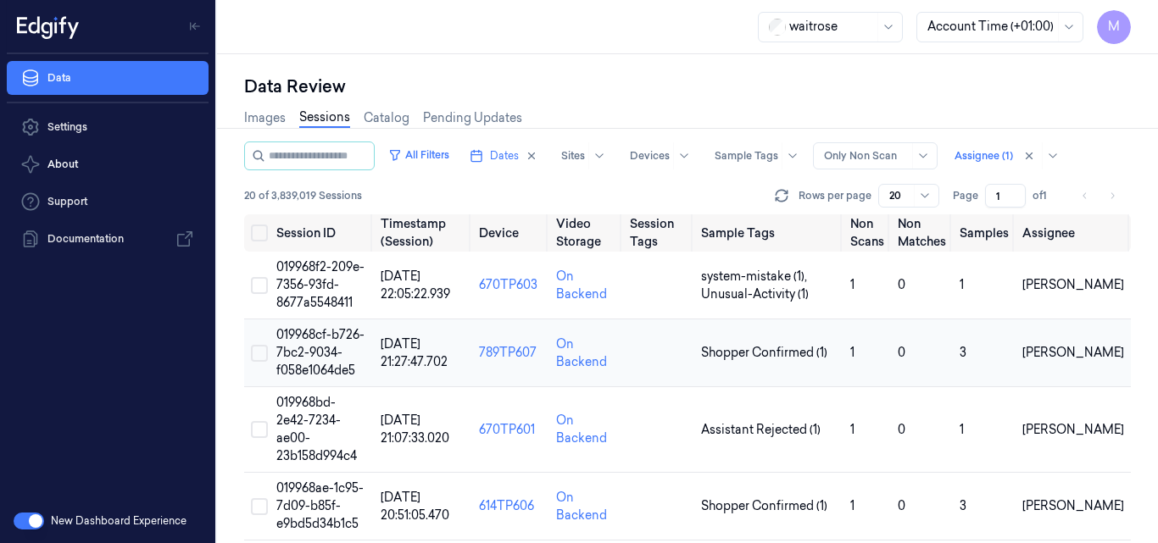
click at [321, 345] on span "019968cf-b726-7bc2-9034-f058e1064de5" at bounding box center [320, 352] width 88 height 51
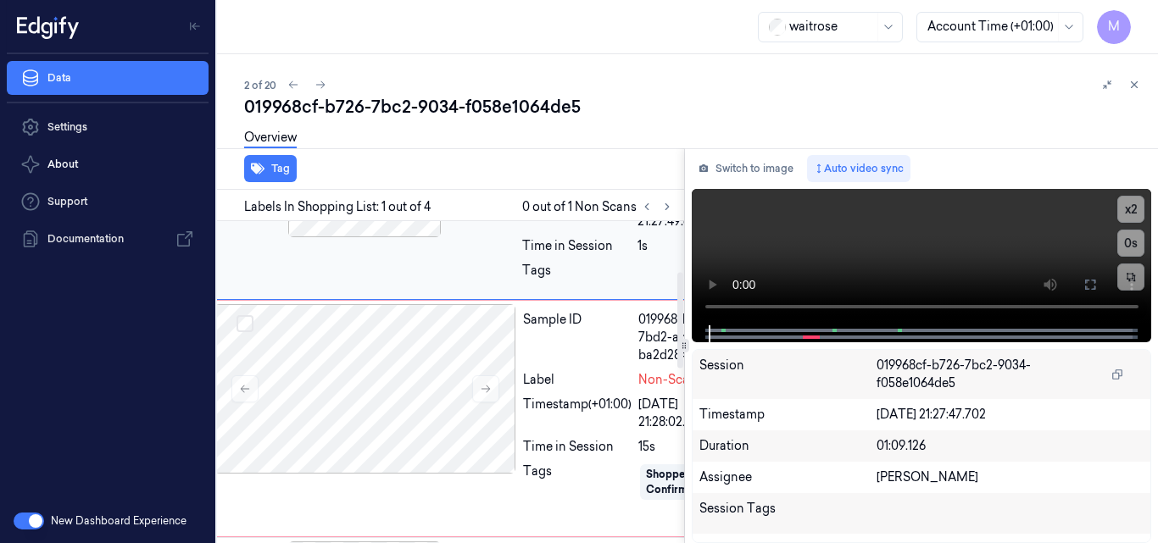
scroll to position [170, 27]
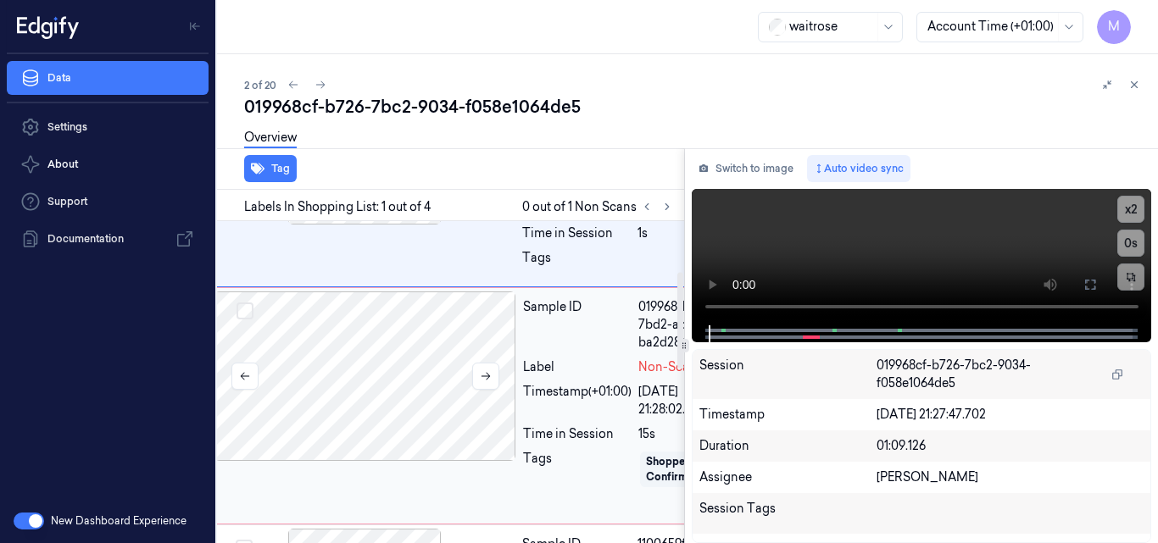
click at [421, 387] on div at bounding box center [366, 377] width 302 height 170
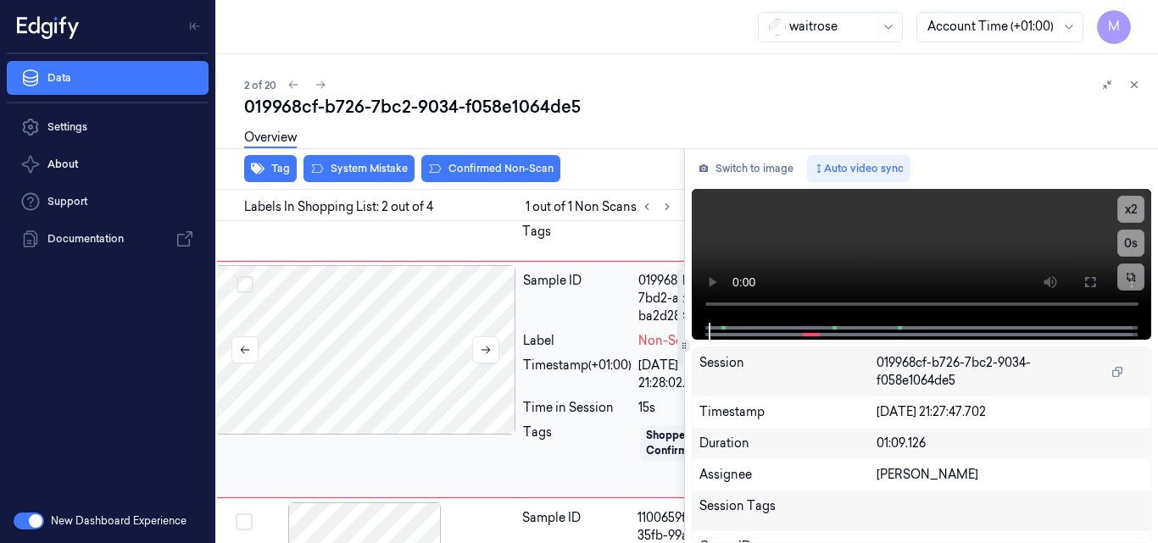
scroll to position [162, 27]
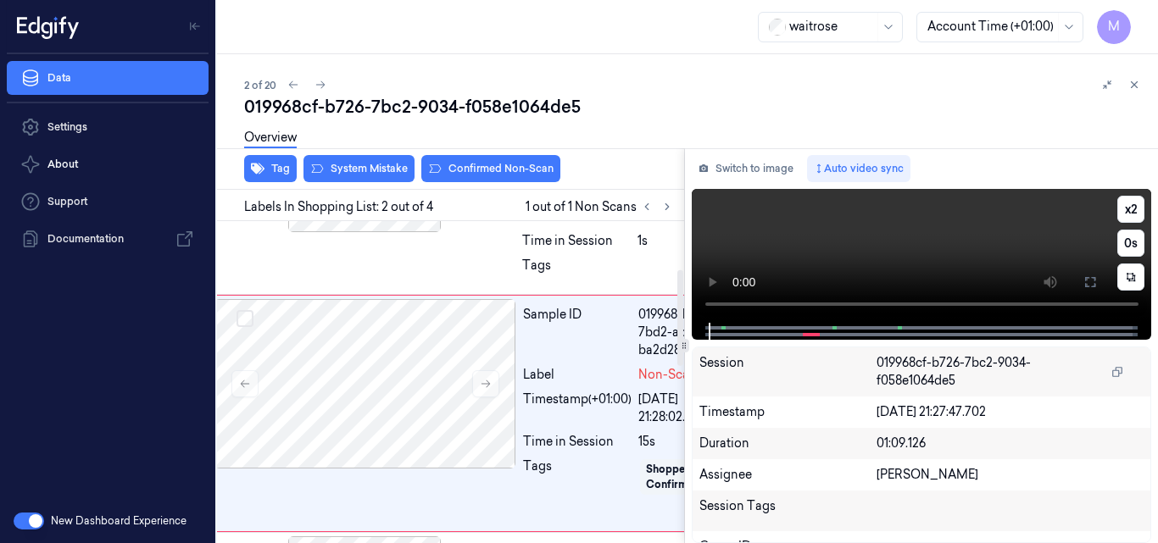
click at [774, 259] on video at bounding box center [922, 256] width 460 height 134
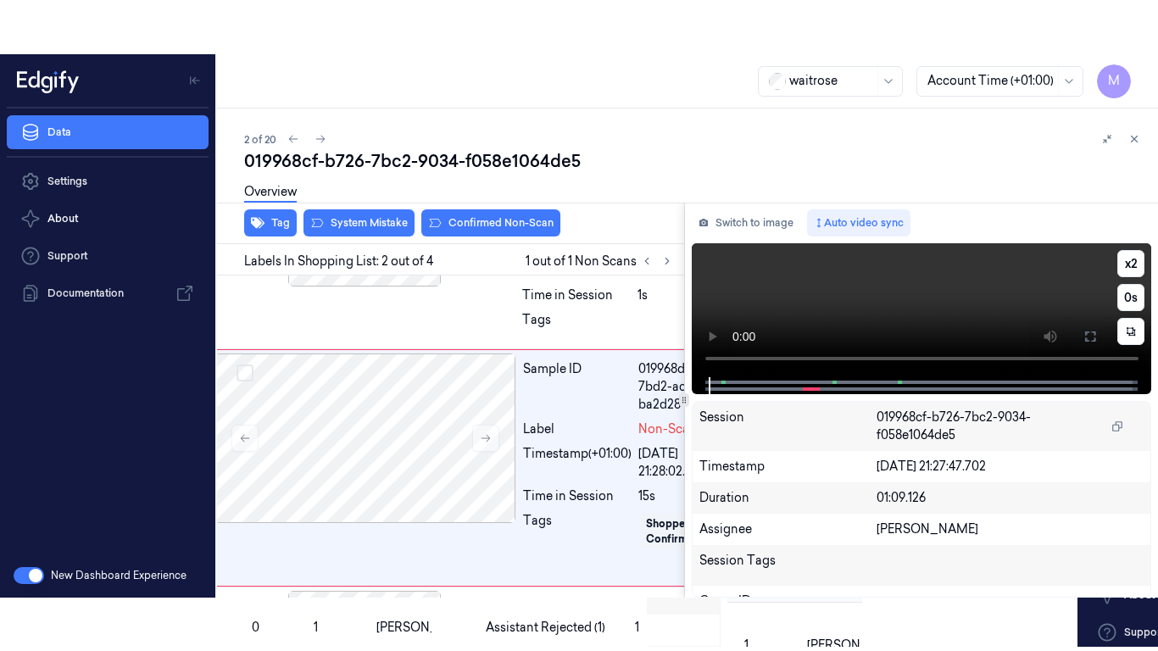
scroll to position [247, 27]
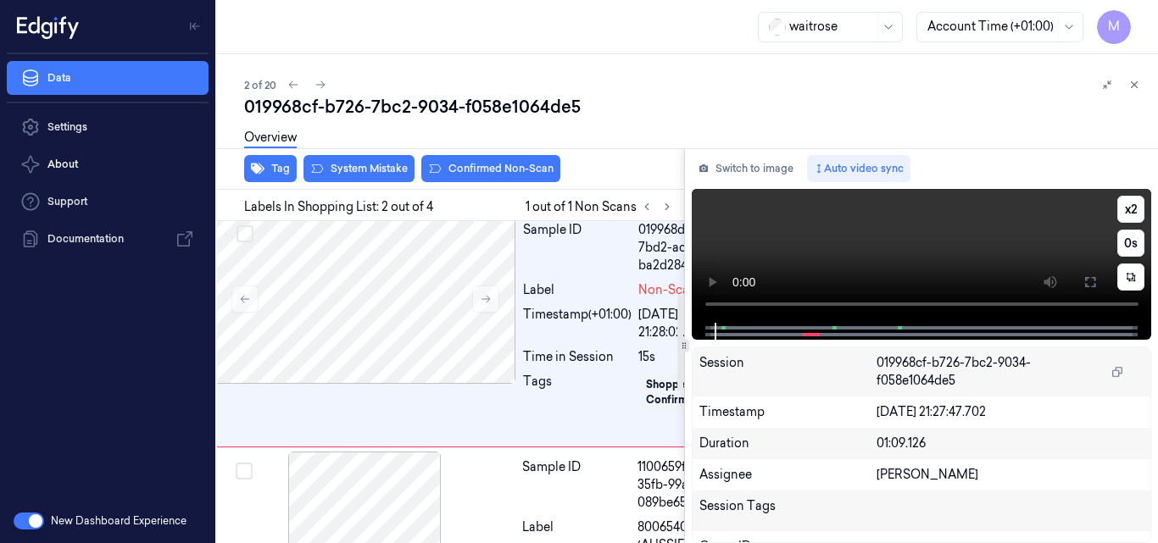
click at [934, 226] on video at bounding box center [922, 256] width 460 height 134
click at [1083, 281] on button at bounding box center [1090, 282] width 27 height 27
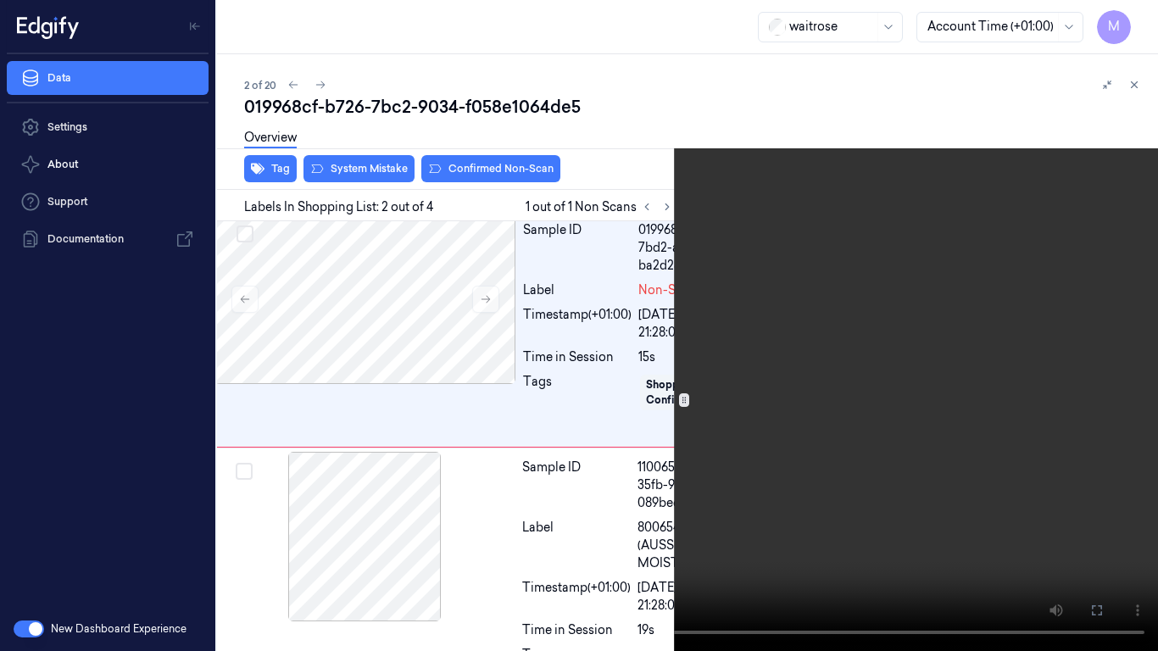
click at [666, 337] on video at bounding box center [579, 325] width 1158 height 651
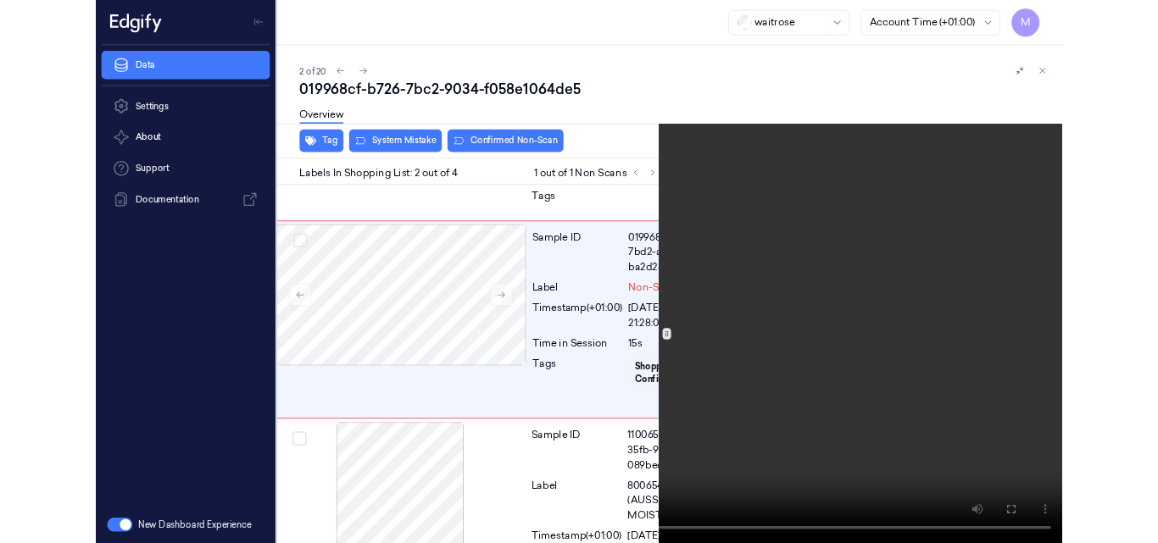
scroll to position [193, 27]
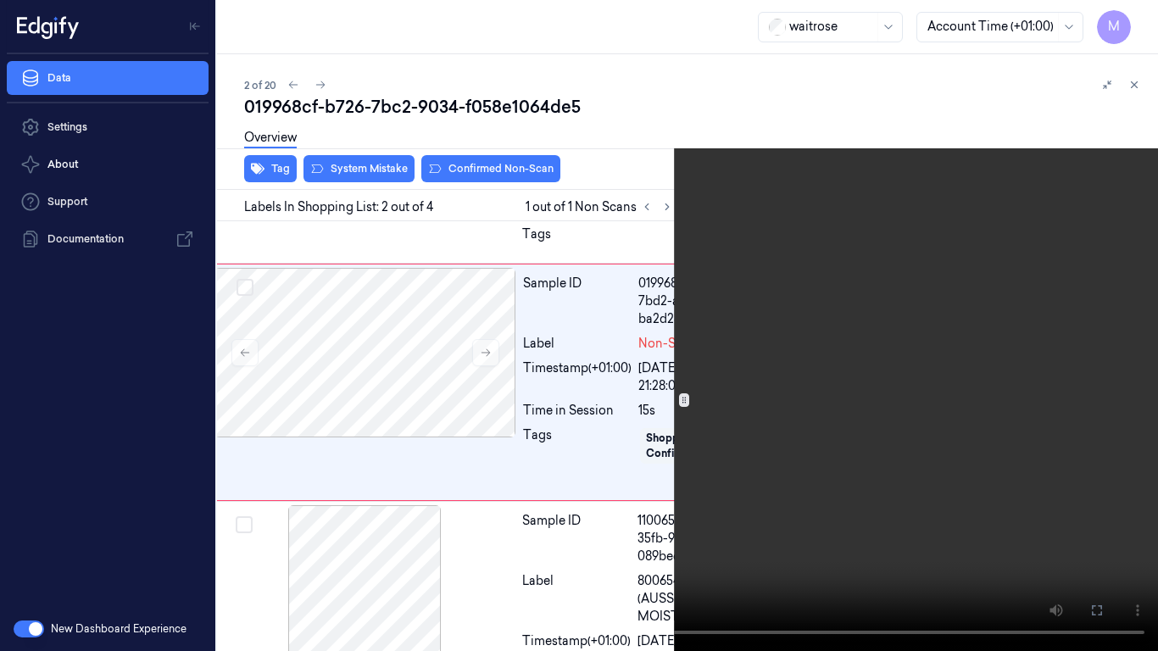
click at [681, 233] on video at bounding box center [579, 325] width 1158 height 651
click at [0, 0] on button at bounding box center [0, 0] width 0 height 0
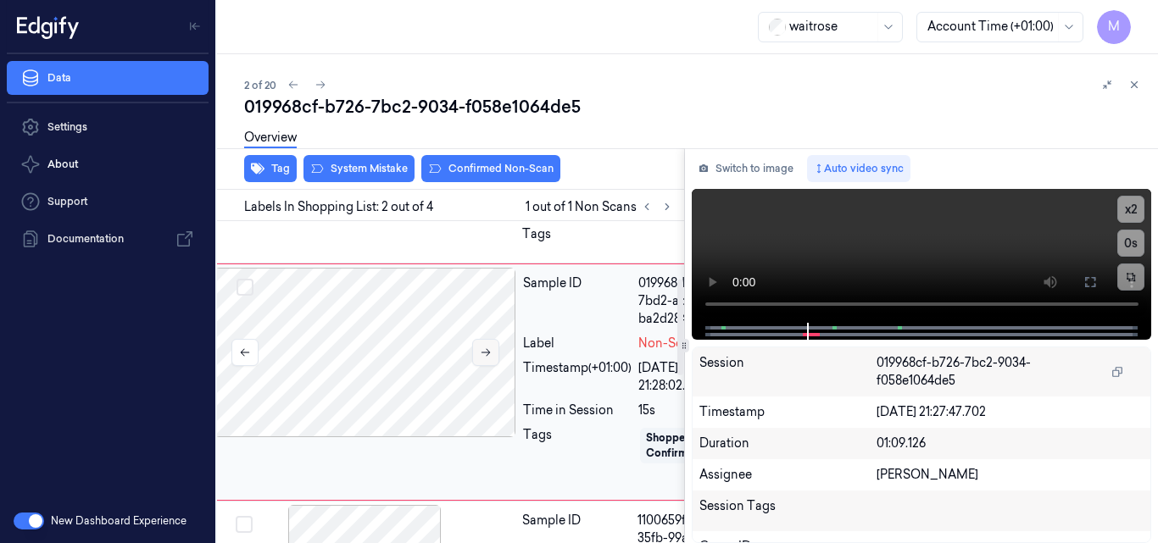
click at [482, 359] on icon at bounding box center [486, 353] width 12 height 12
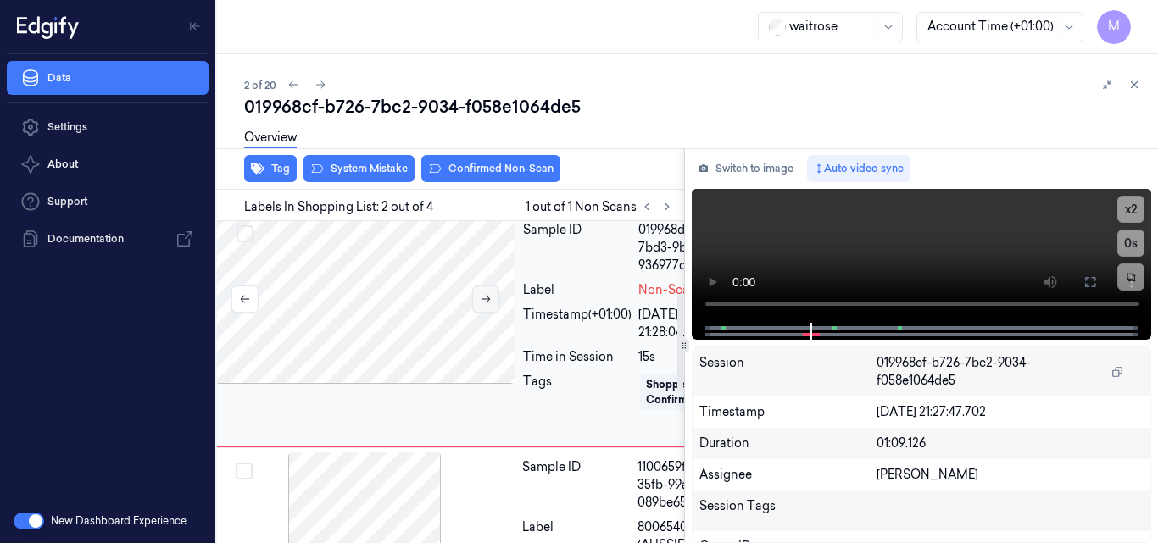
click at [486, 313] on button at bounding box center [485, 299] width 27 height 27
click at [485, 305] on icon at bounding box center [486, 299] width 12 height 12
click at [491, 305] on icon at bounding box center [486, 299] width 12 height 12
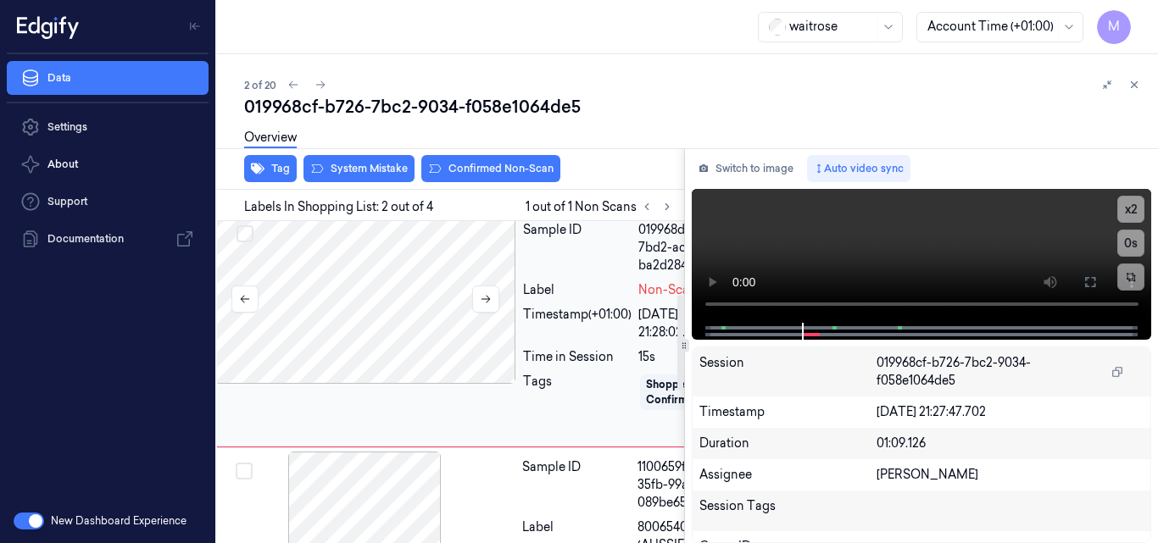
scroll to position [162, 27]
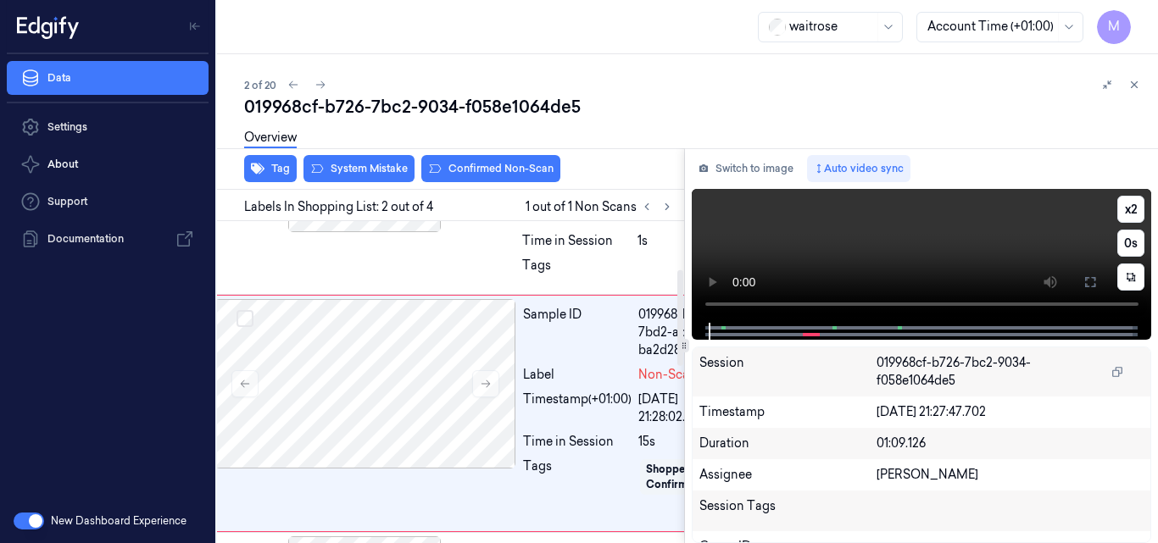
click at [907, 245] on video at bounding box center [922, 256] width 460 height 134
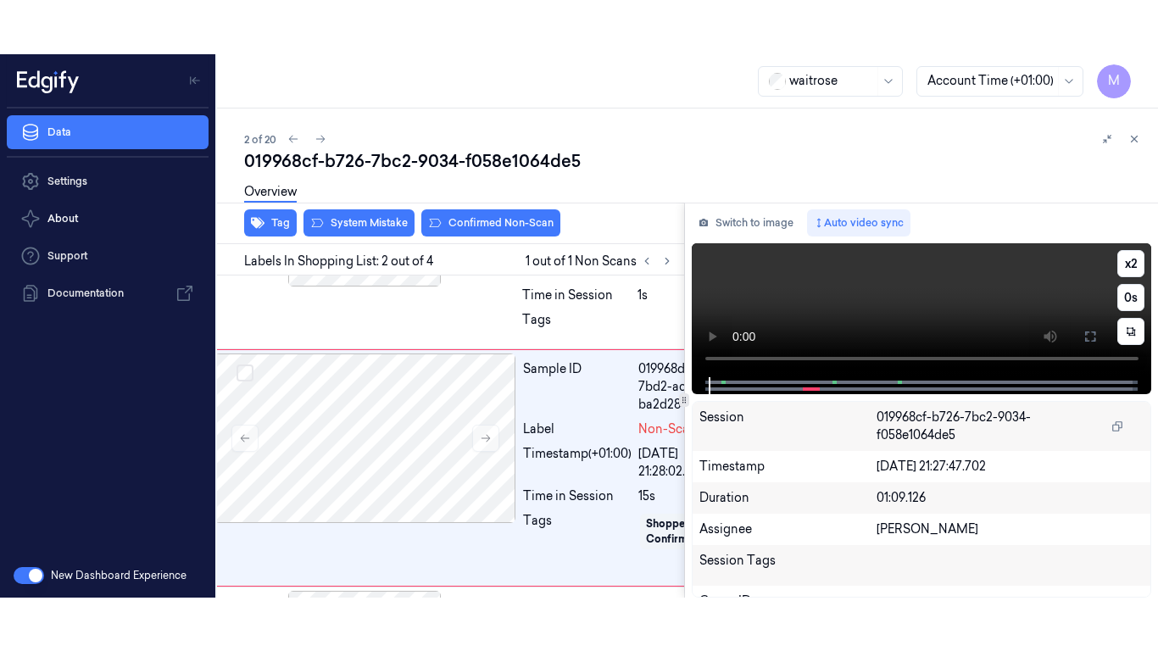
scroll to position [247, 27]
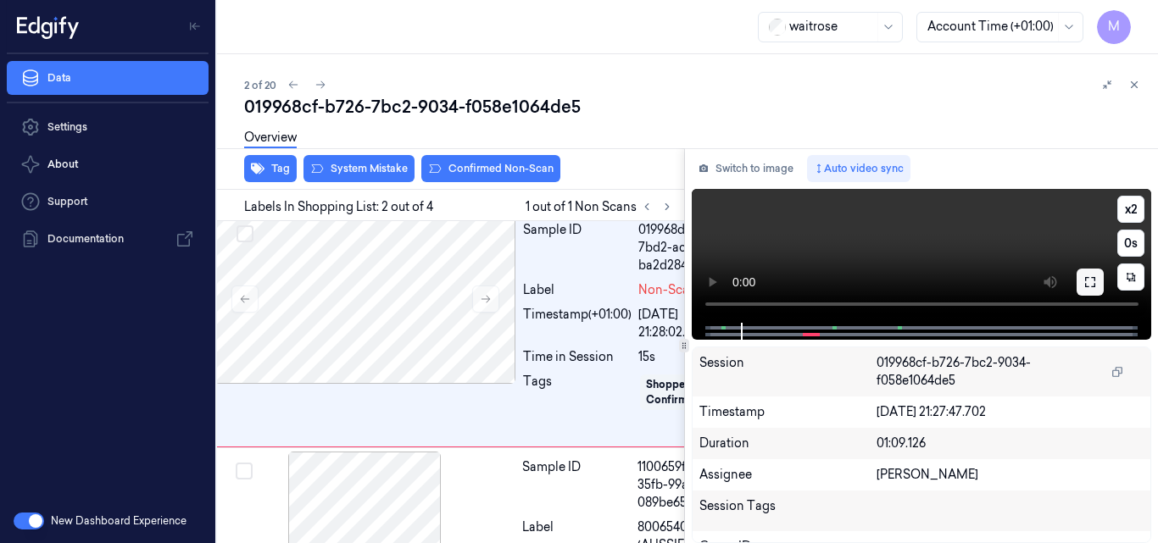
click at [1083, 287] on button at bounding box center [1090, 282] width 27 height 27
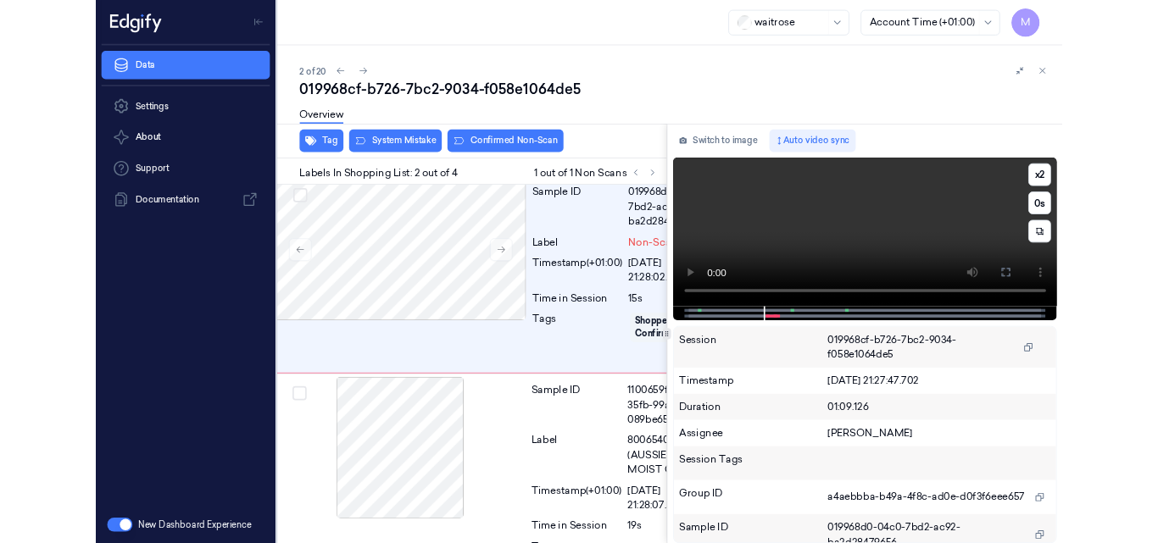
scroll to position [193, 27]
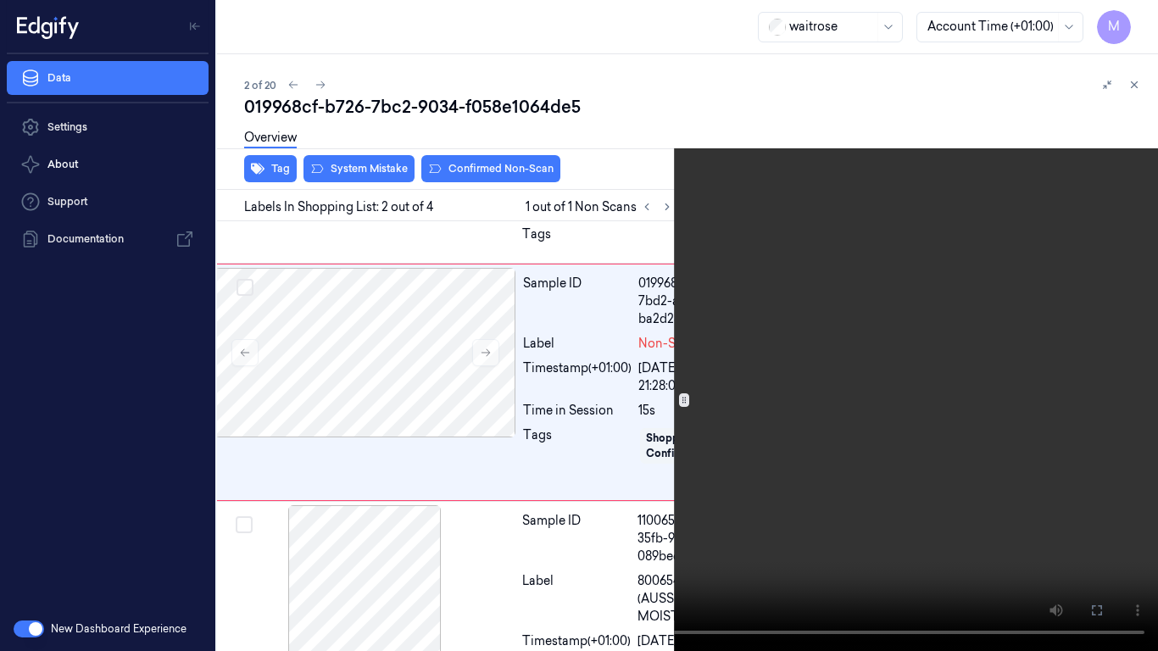
click at [612, 382] on video at bounding box center [579, 325] width 1158 height 651
click at [0, 0] on icon at bounding box center [0, 0] width 0 height 0
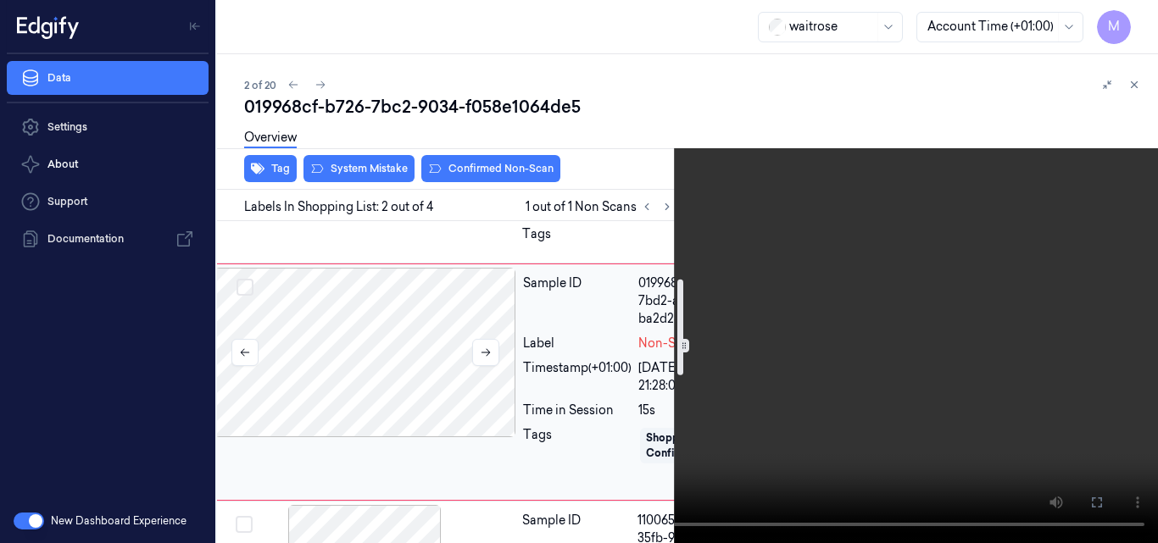
scroll to position [278, 27]
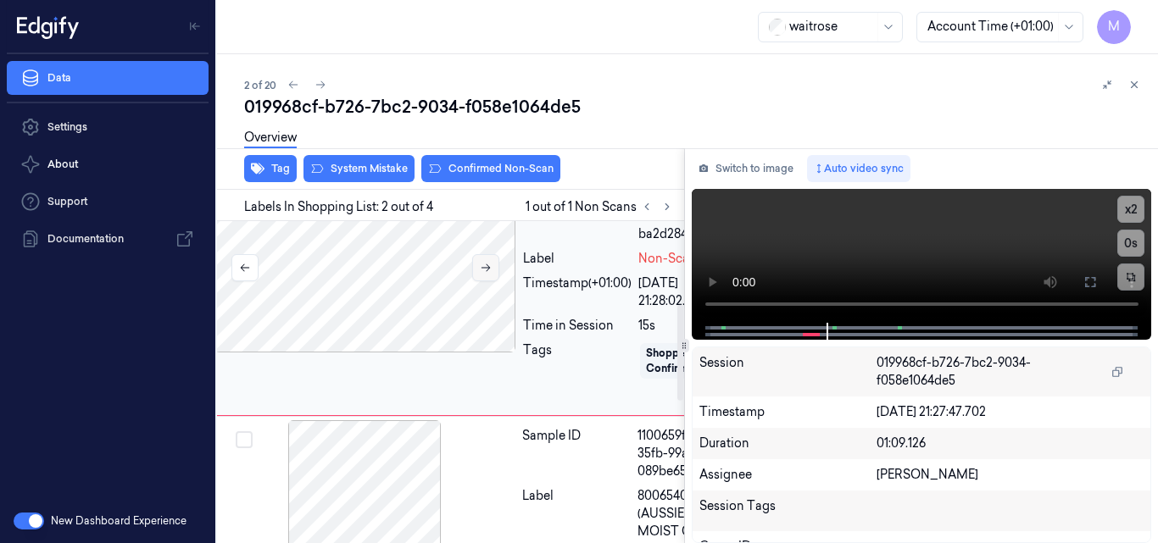
click at [481, 274] on icon at bounding box center [486, 268] width 12 height 12
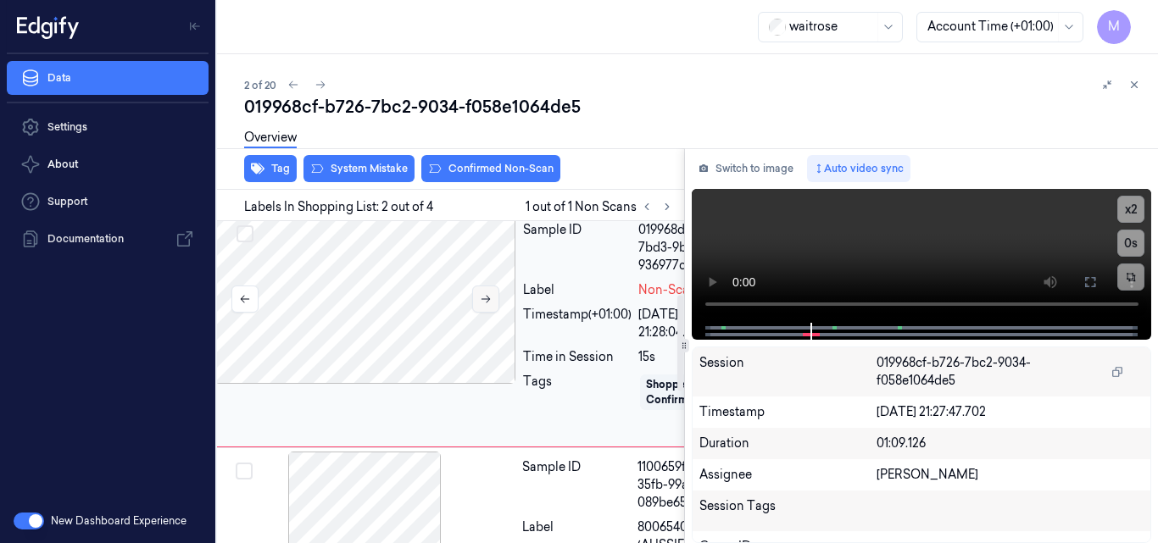
click at [493, 313] on button at bounding box center [485, 299] width 27 height 27
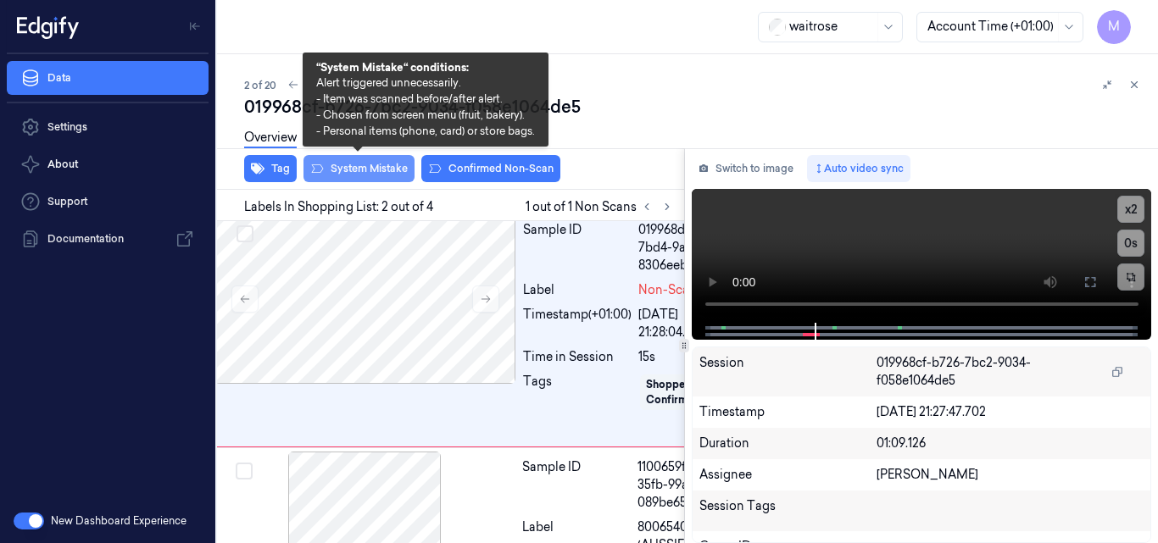
click at [371, 172] on button "System Mistake" at bounding box center [359, 168] width 111 height 27
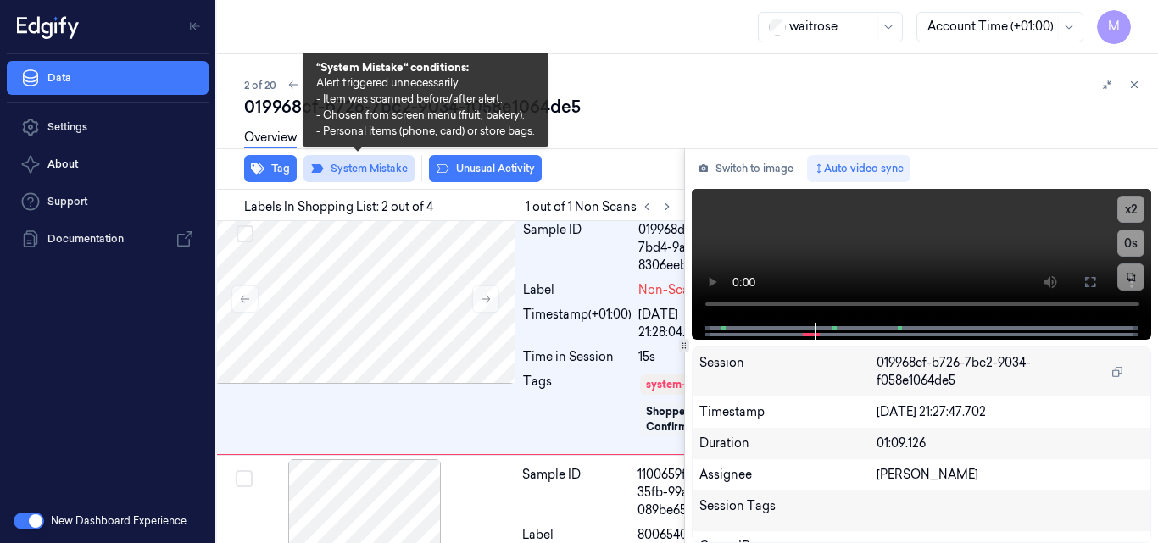
scroll to position [251, 27]
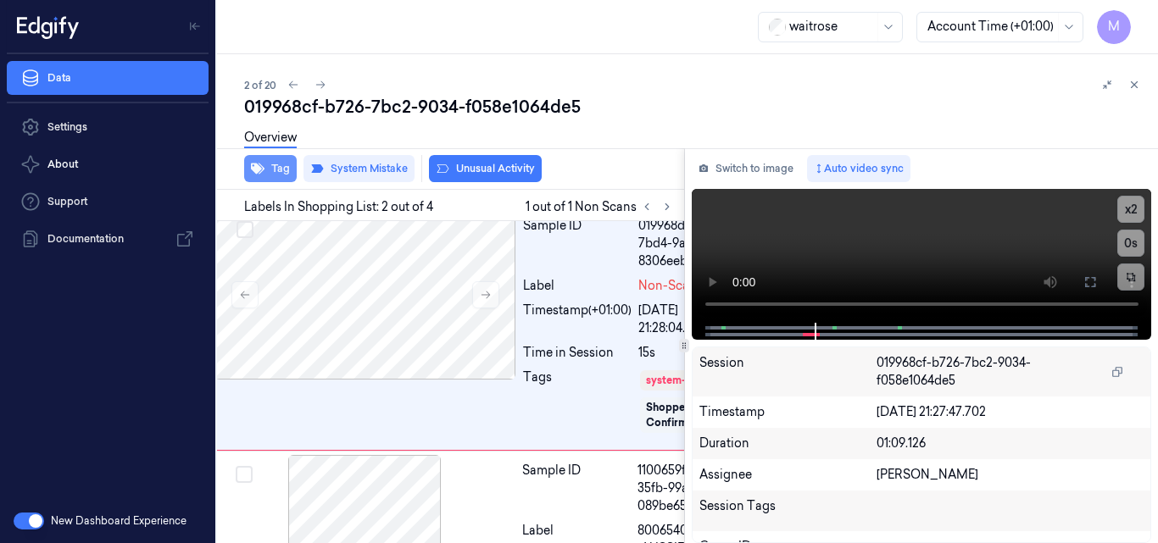
click at [273, 173] on button "Tag" at bounding box center [270, 168] width 53 height 27
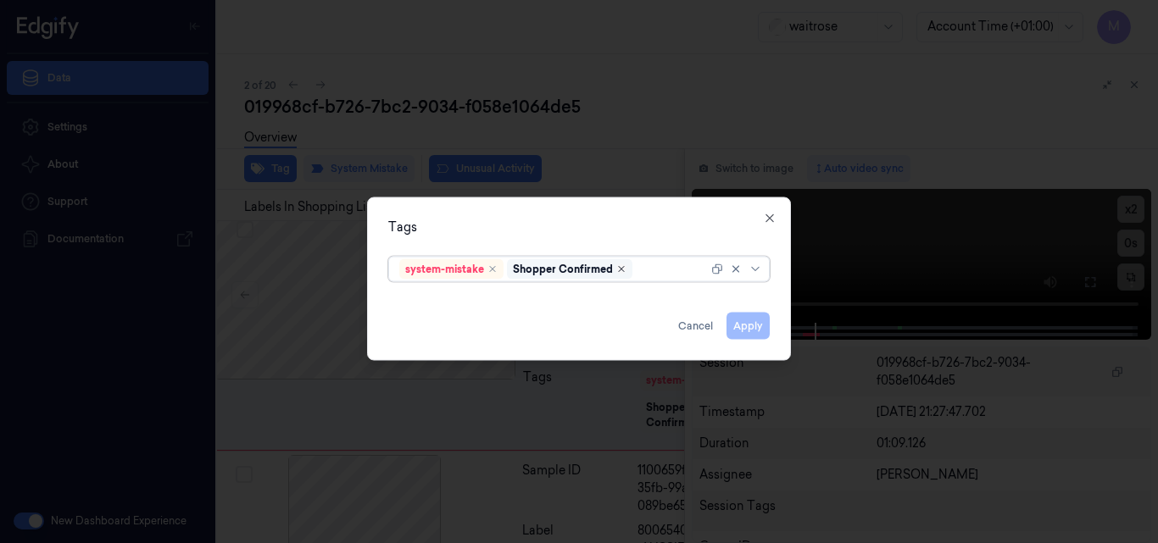
click at [620, 267] on icon "Remove ,Shopper Confirmed" at bounding box center [621, 268] width 5 height 5
click at [594, 270] on div at bounding box center [607, 269] width 201 height 18
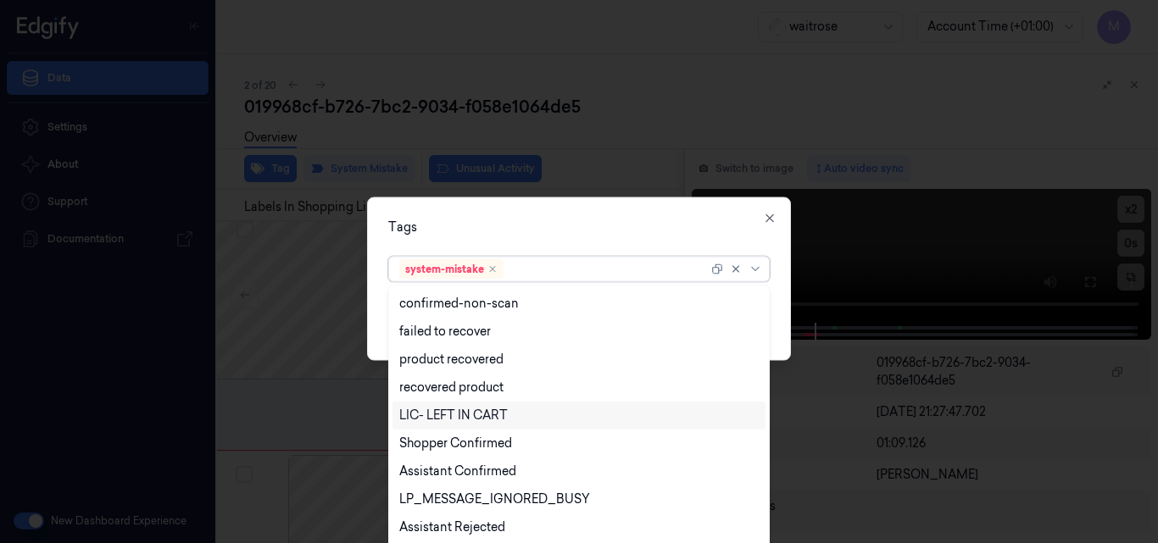
scroll to position [305, 0]
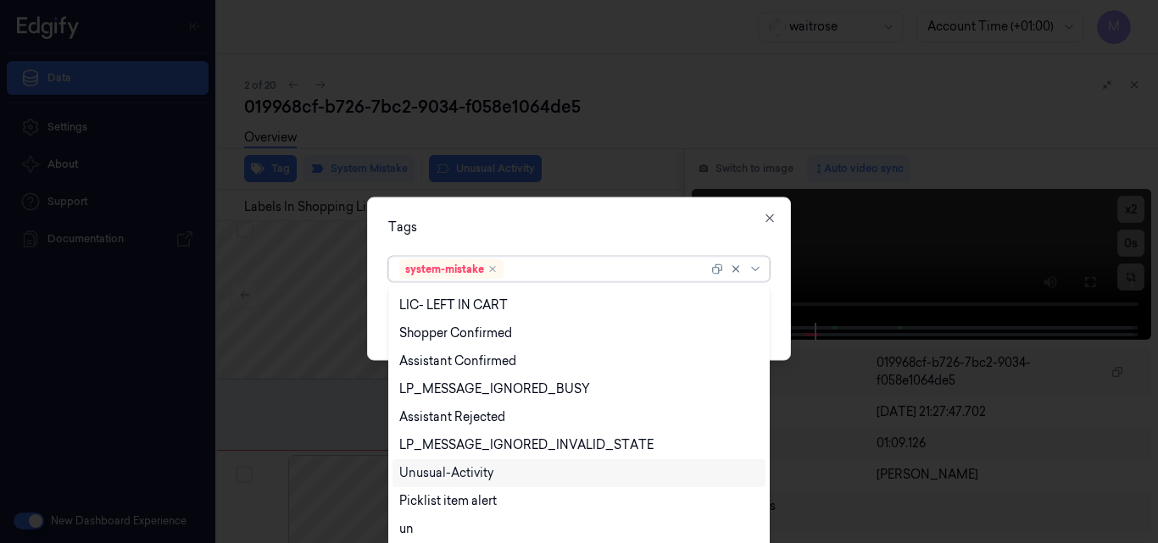
click at [503, 471] on div "Unusual-Activity" at bounding box center [578, 474] width 359 height 18
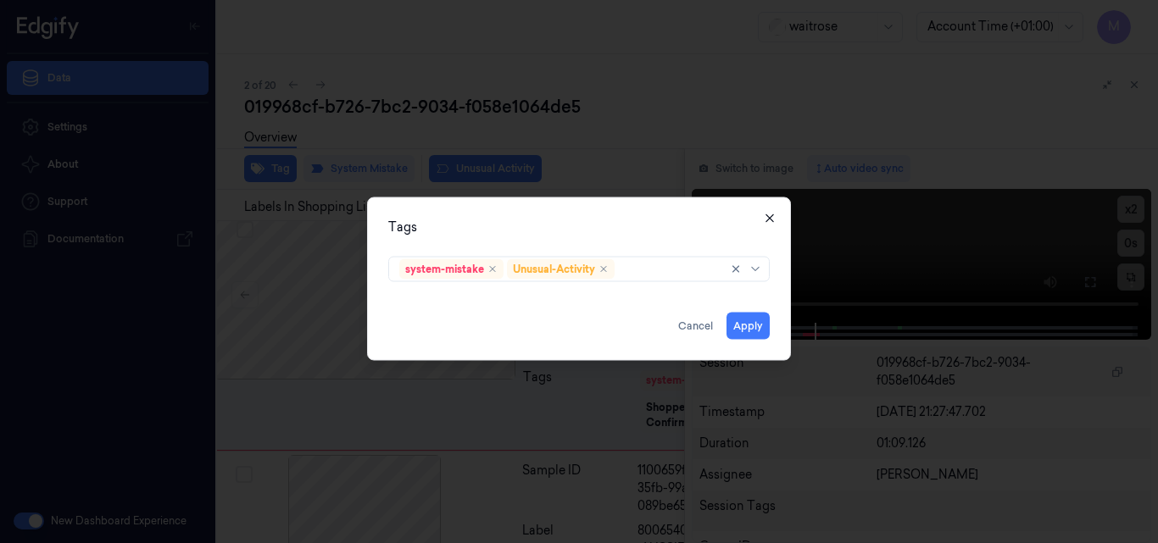
click at [770, 218] on icon "button" at bounding box center [770, 218] width 8 height 8
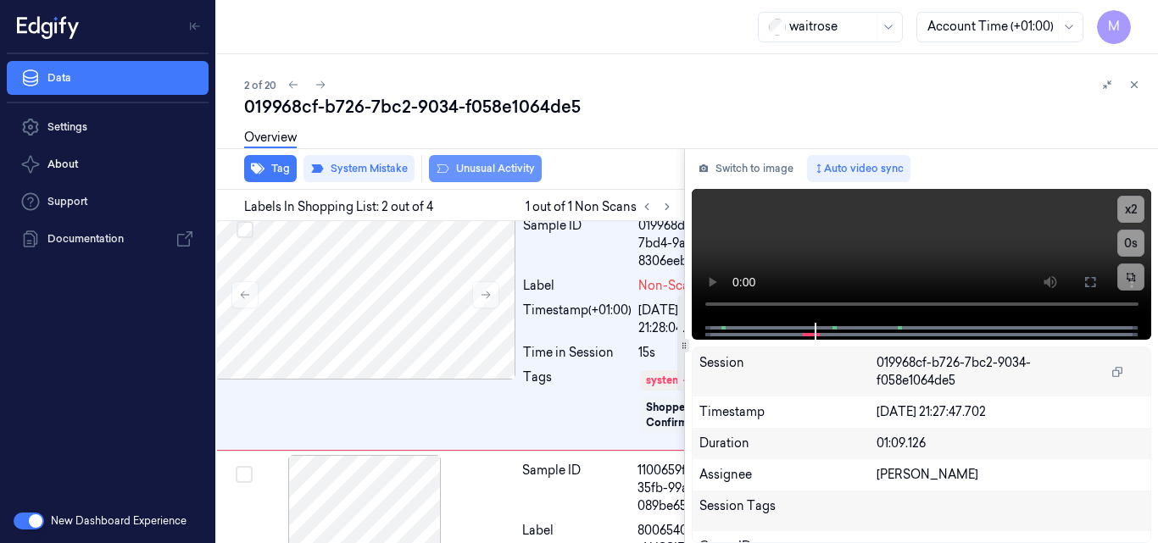
click at [472, 170] on button "Unusual Activity" at bounding box center [485, 168] width 113 height 27
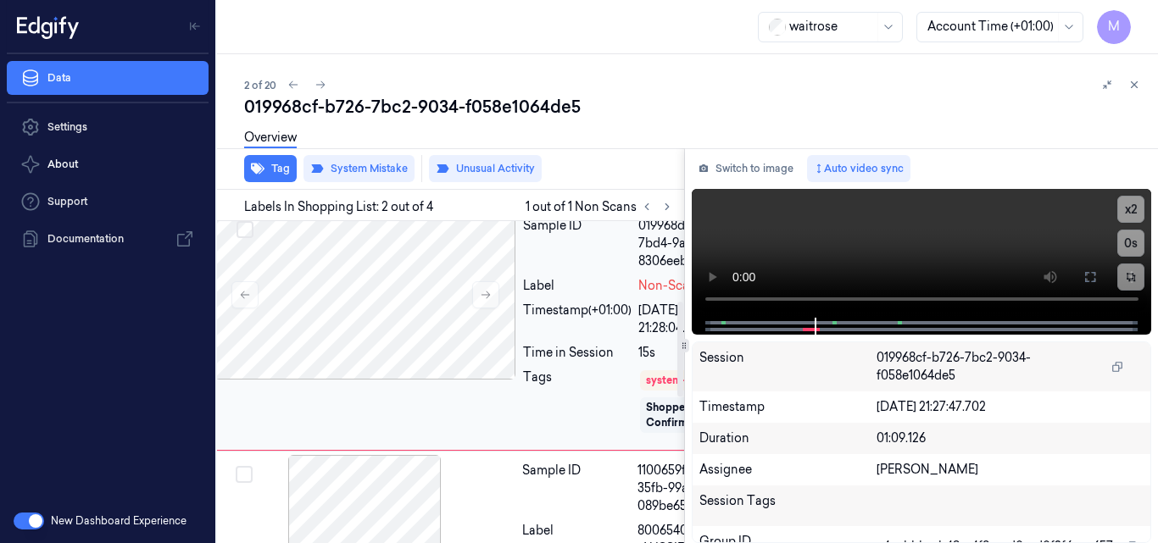
scroll to position [336, 27]
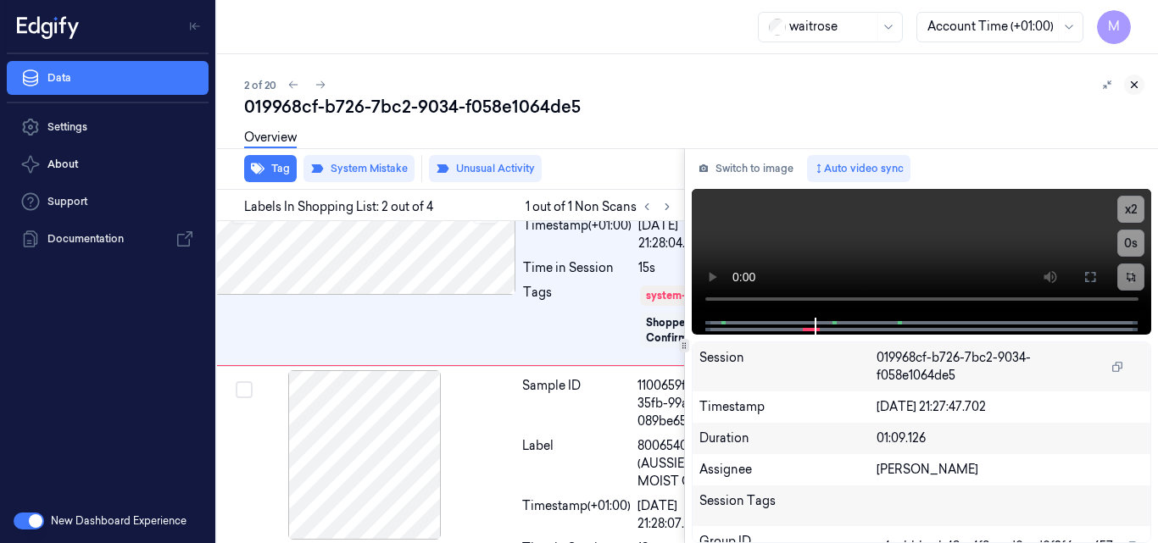
click at [1134, 88] on icon at bounding box center [1135, 85] width 12 height 12
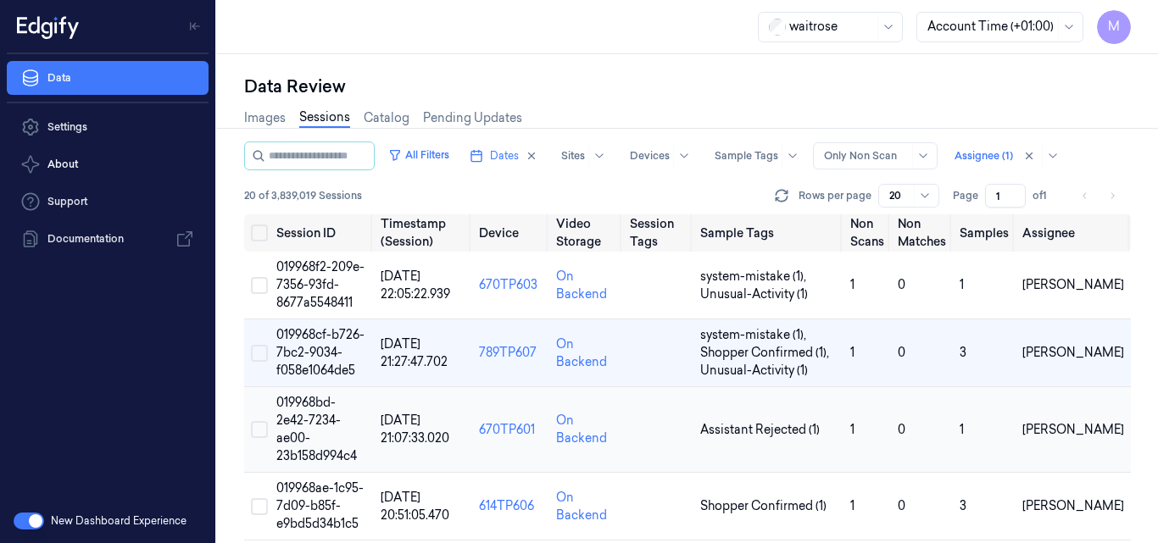
click at [313, 411] on td "019968bd-2e42-7234-ae00-23b158d994c4" at bounding box center [322, 430] width 104 height 86
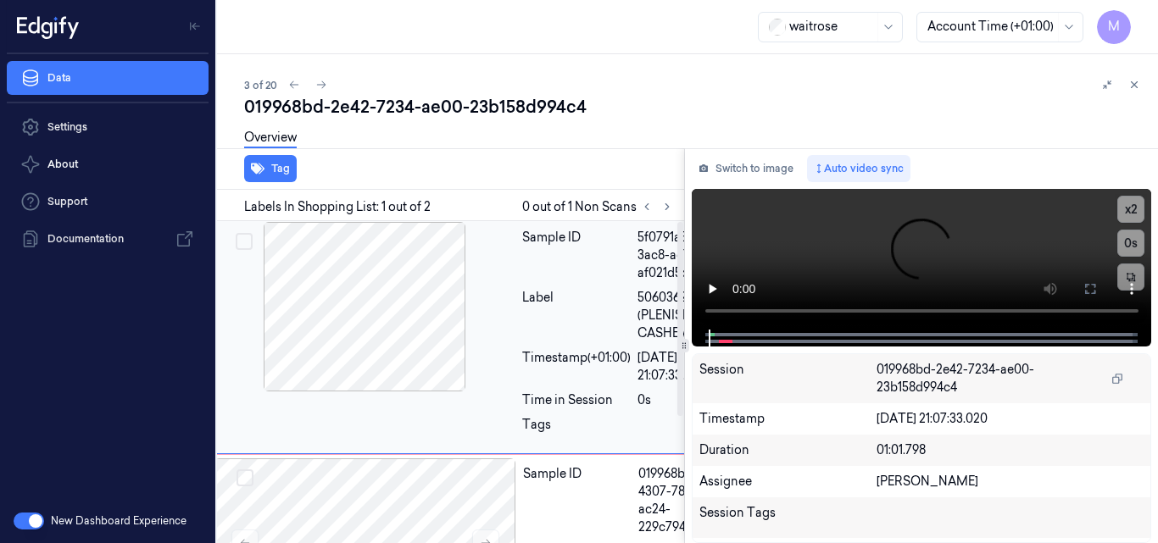
scroll to position [0, 27]
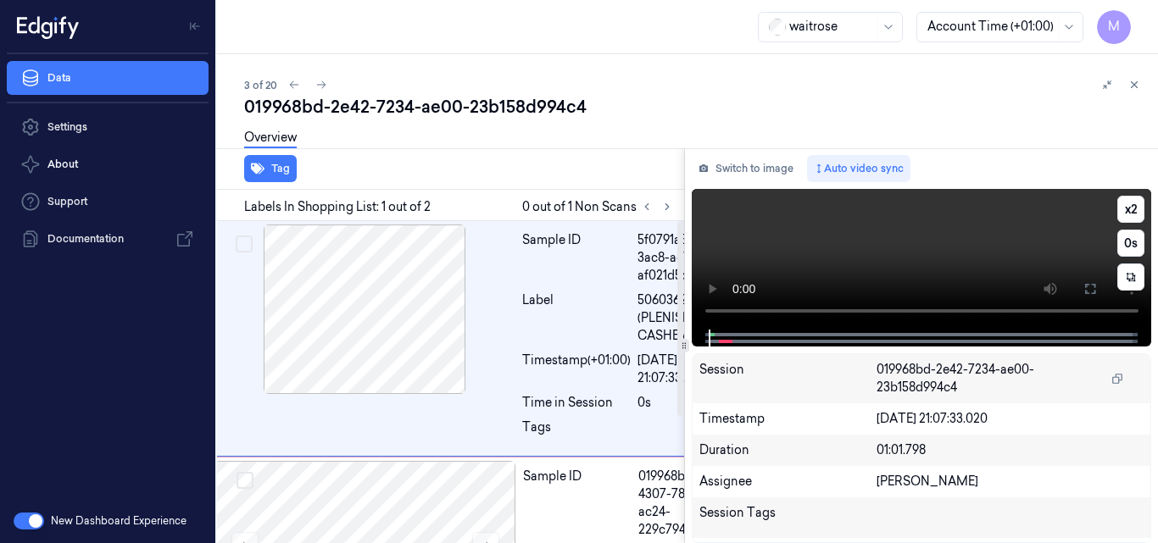
click at [833, 259] on video at bounding box center [922, 259] width 460 height 141
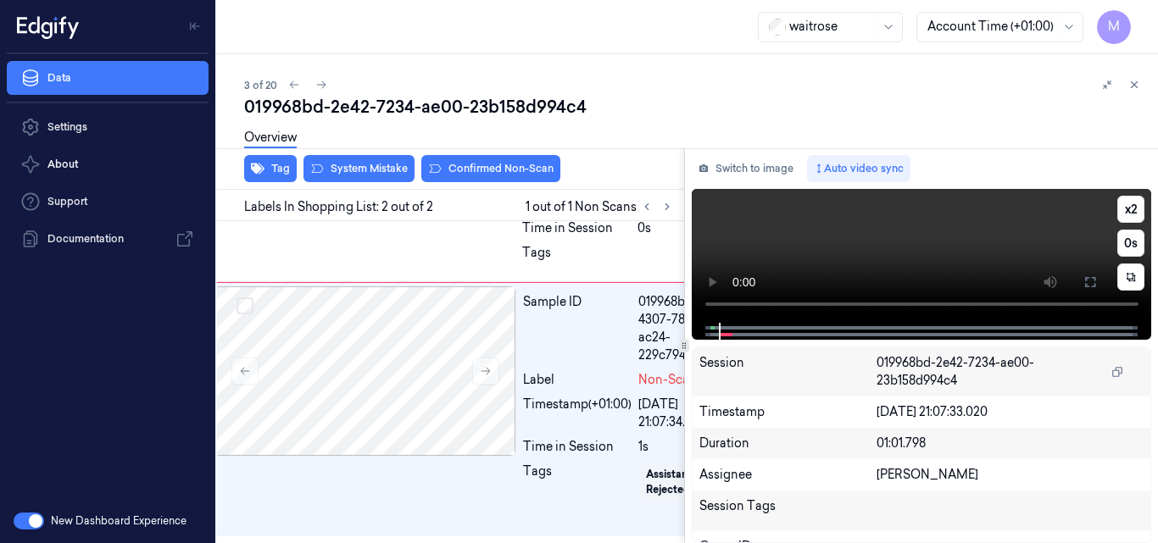
scroll to position [210, 27]
click at [867, 259] on video at bounding box center [922, 256] width 460 height 134
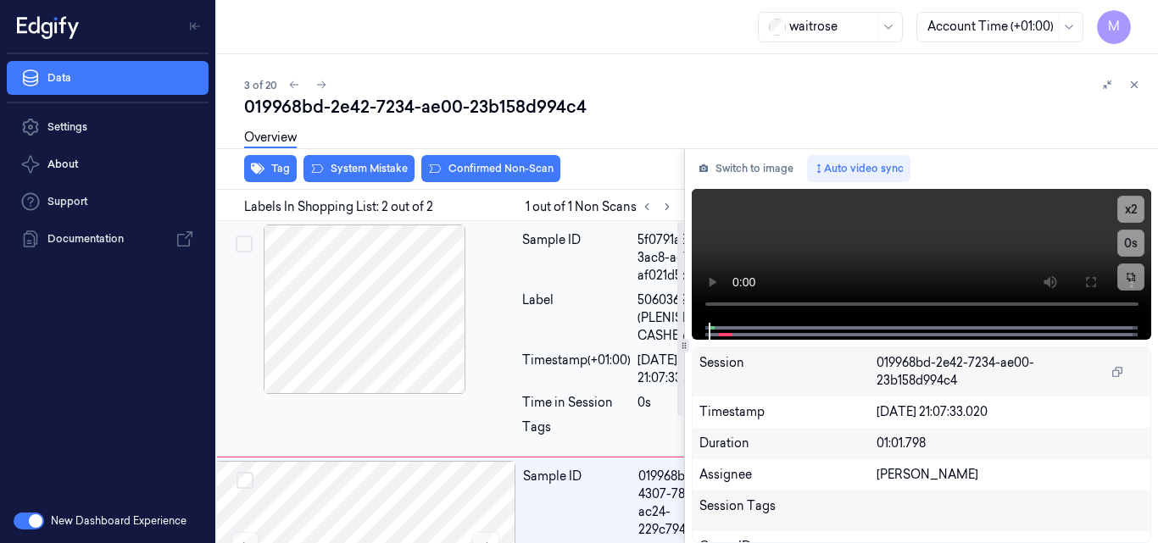
click at [425, 304] on div at bounding box center [365, 310] width 302 height 170
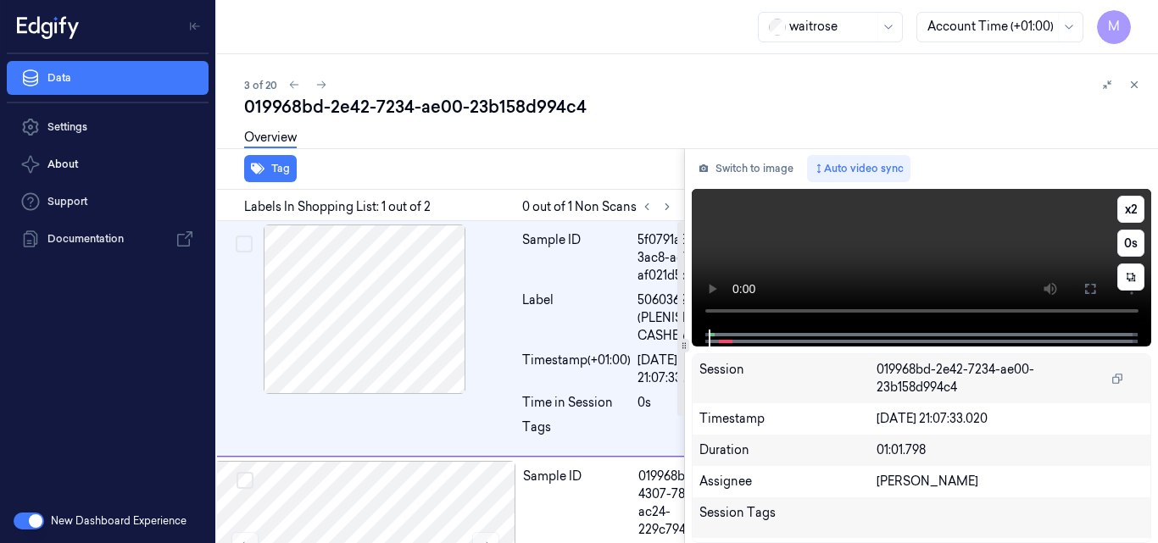
click at [826, 258] on video at bounding box center [922, 259] width 460 height 141
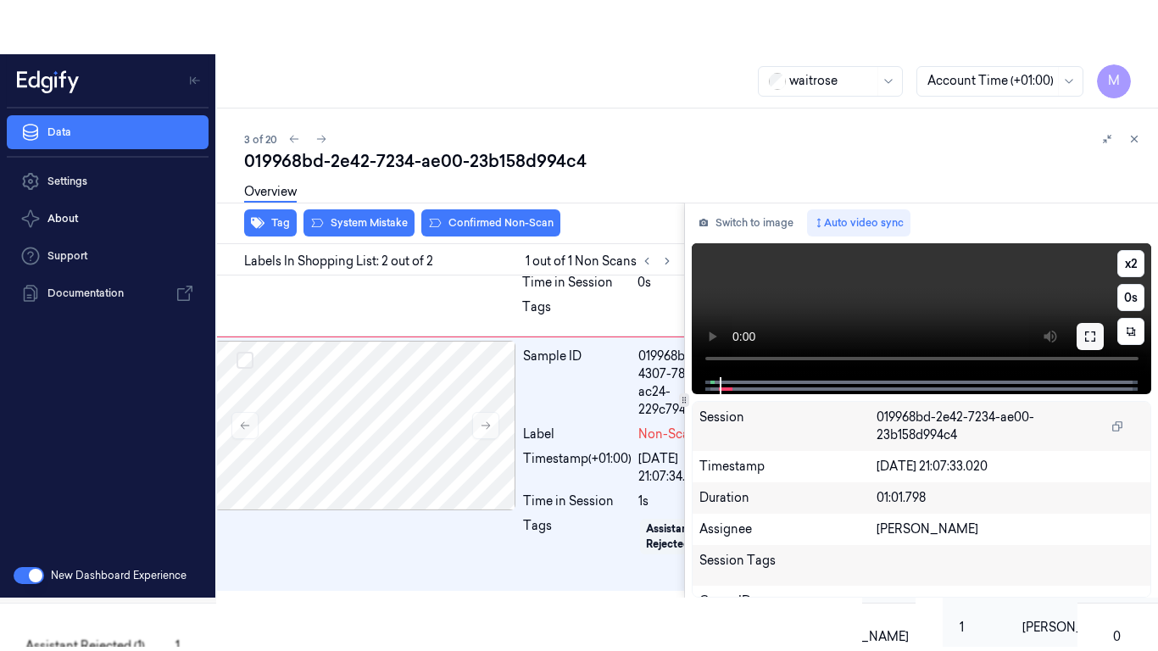
scroll to position [210, 27]
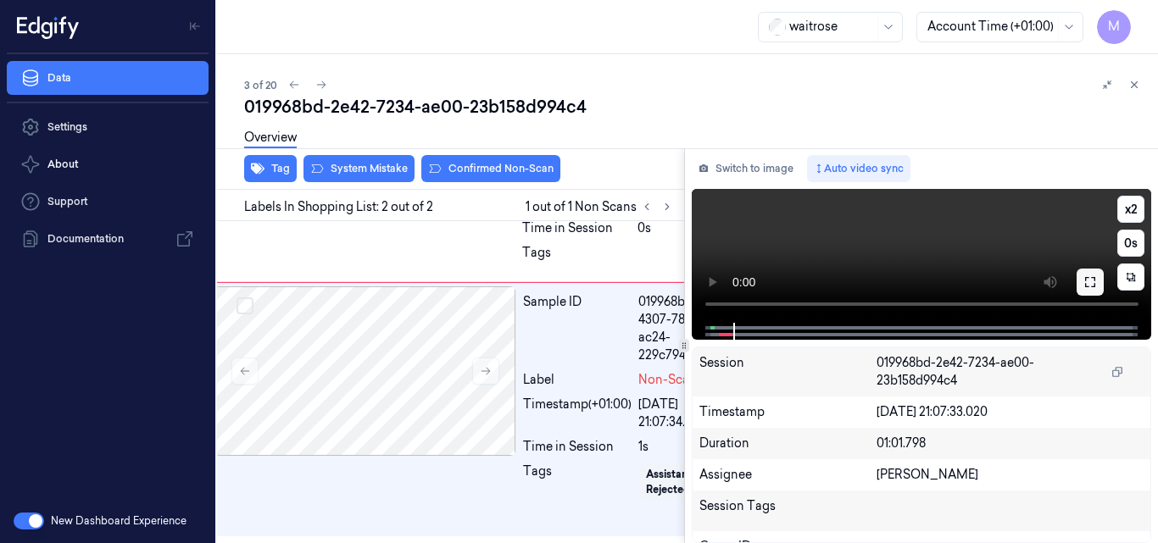
click at [1089, 282] on icon at bounding box center [1091, 283] width 14 height 14
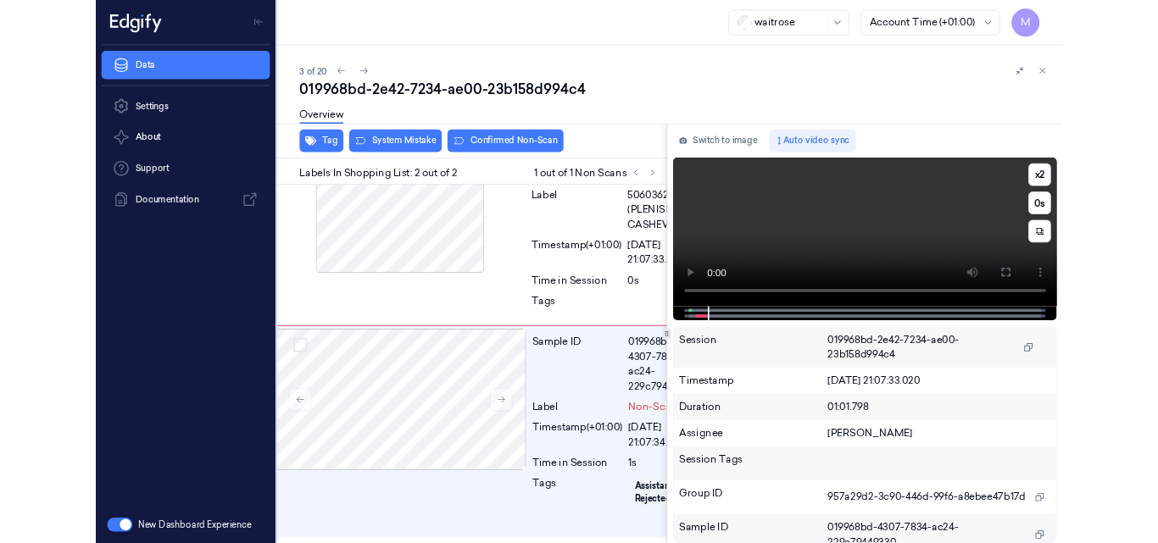
scroll to position [103, 27]
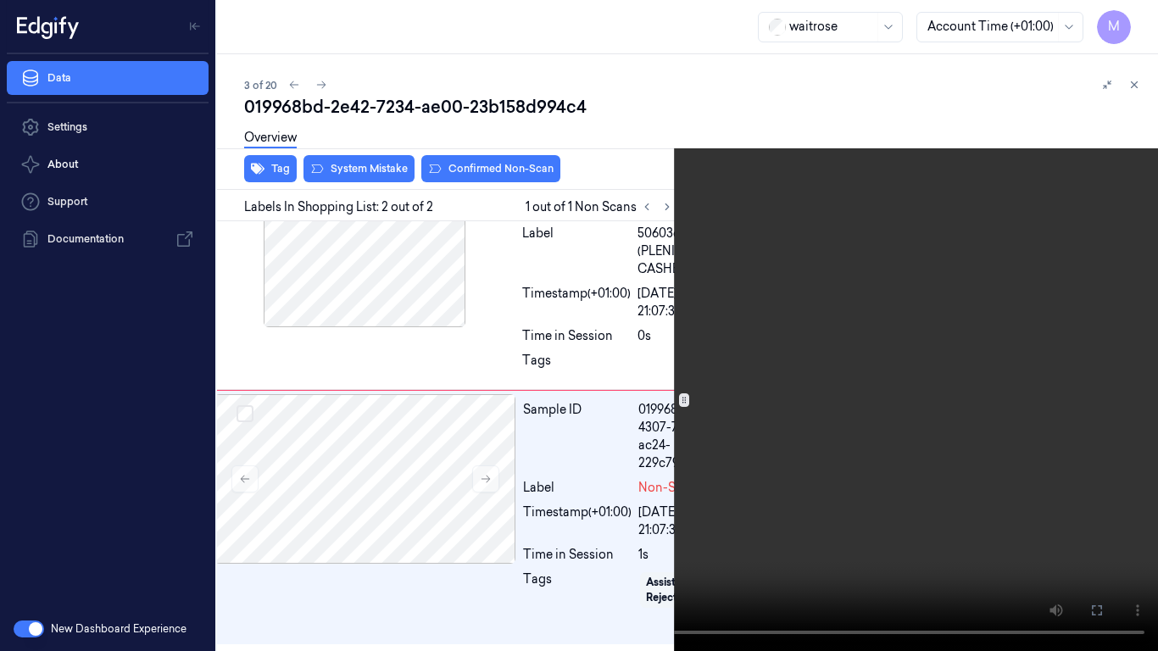
click at [686, 426] on video at bounding box center [579, 325] width 1158 height 651
click at [0, 0] on button at bounding box center [0, 0] width 0 height 0
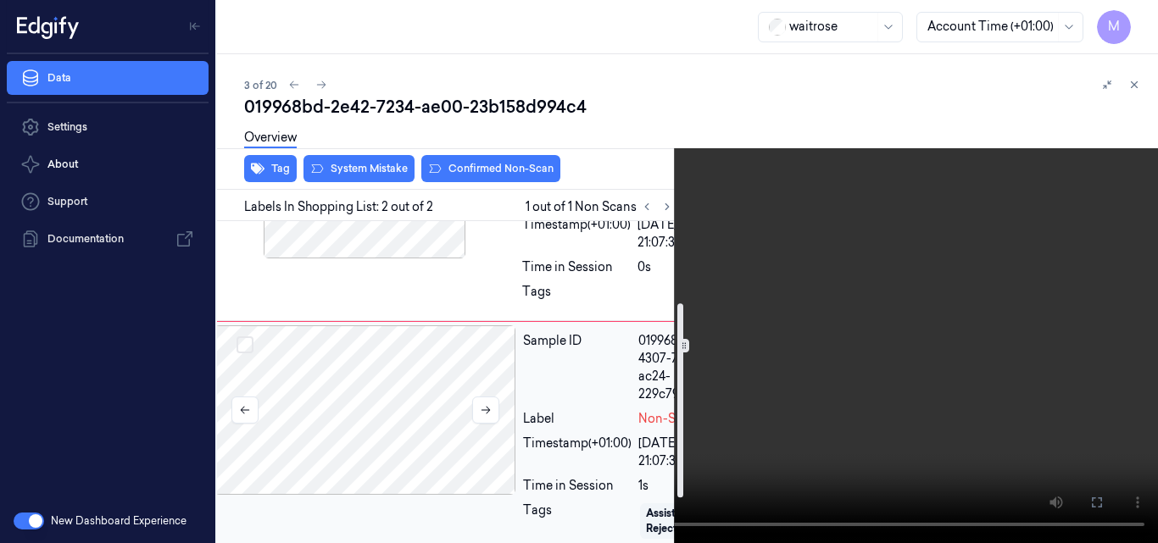
scroll to position [170, 27]
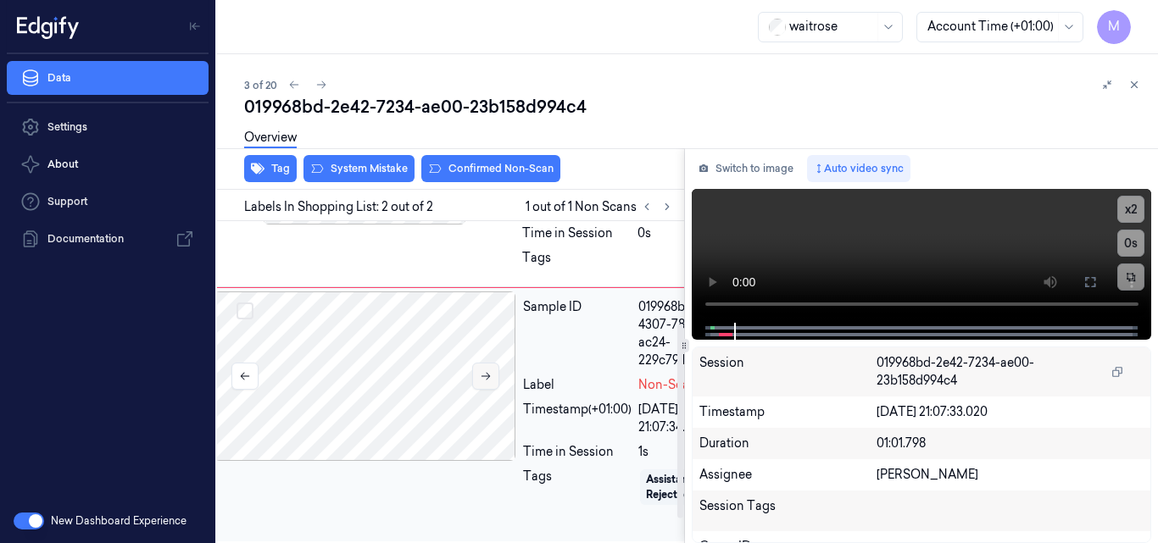
click at [490, 382] on icon at bounding box center [486, 377] width 12 height 12
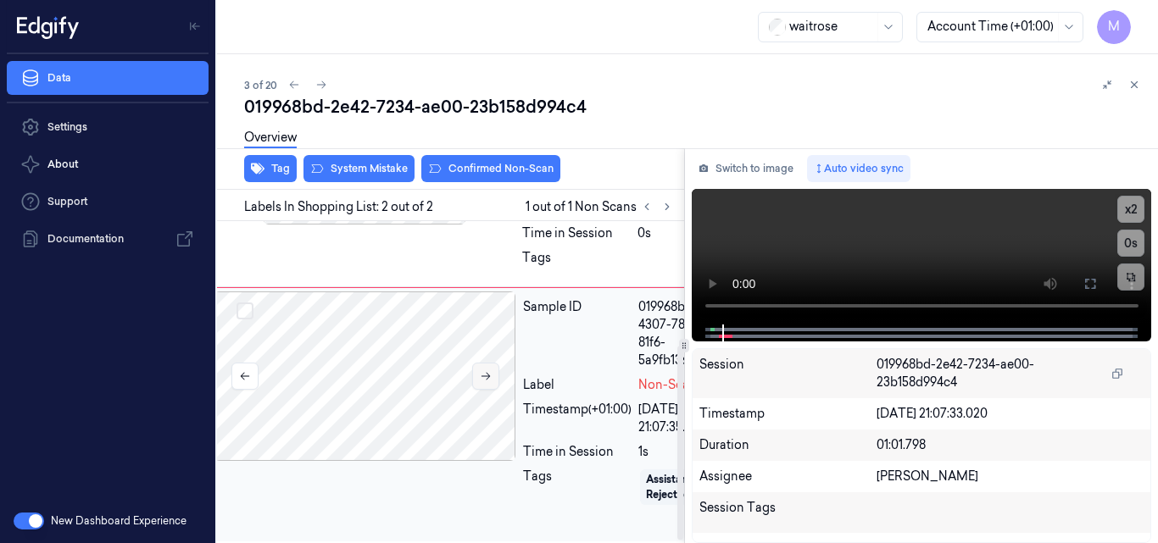
scroll to position [210, 27]
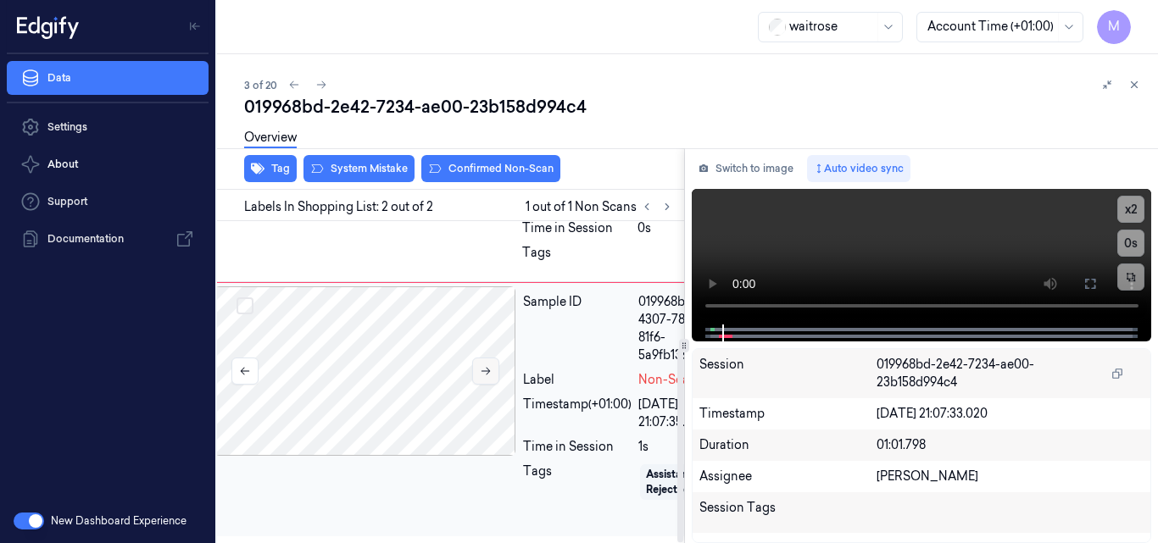
click at [488, 365] on icon at bounding box center [486, 371] width 12 height 12
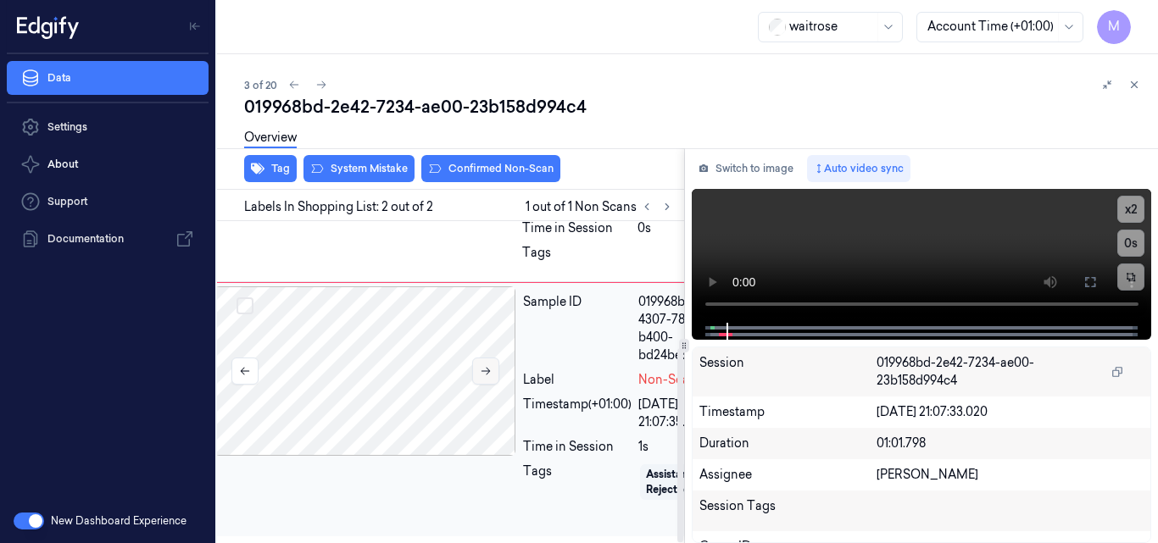
click at [488, 365] on icon at bounding box center [486, 371] width 12 height 12
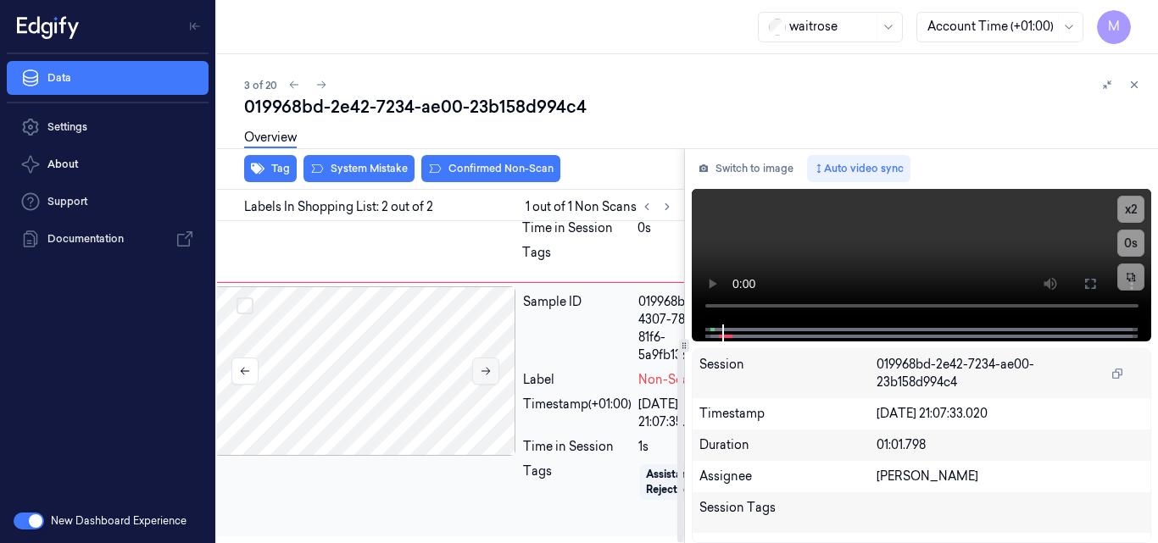
click at [488, 365] on icon at bounding box center [486, 371] width 12 height 12
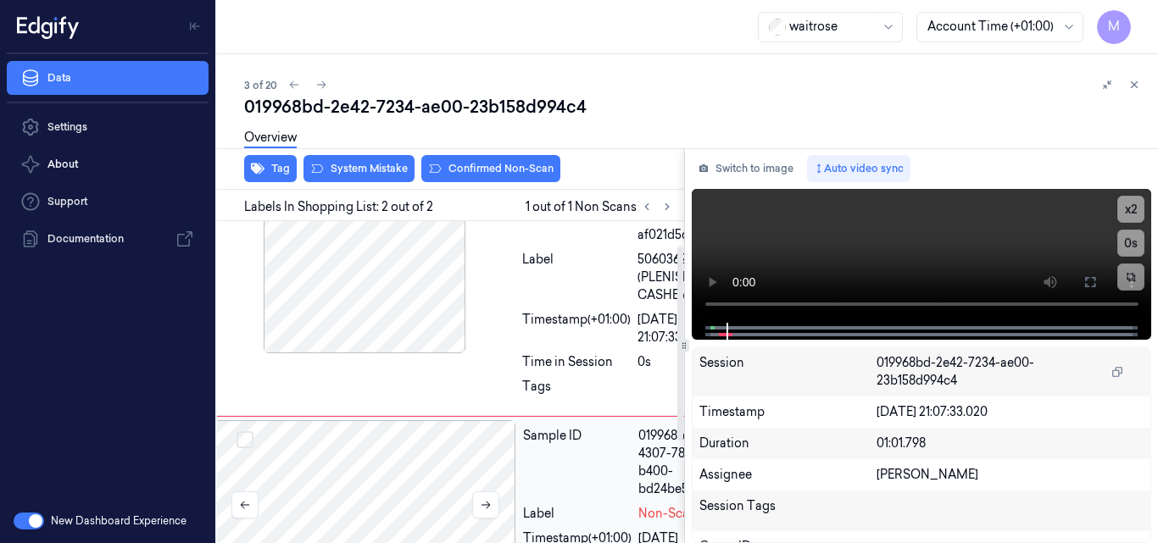
scroll to position [0, 27]
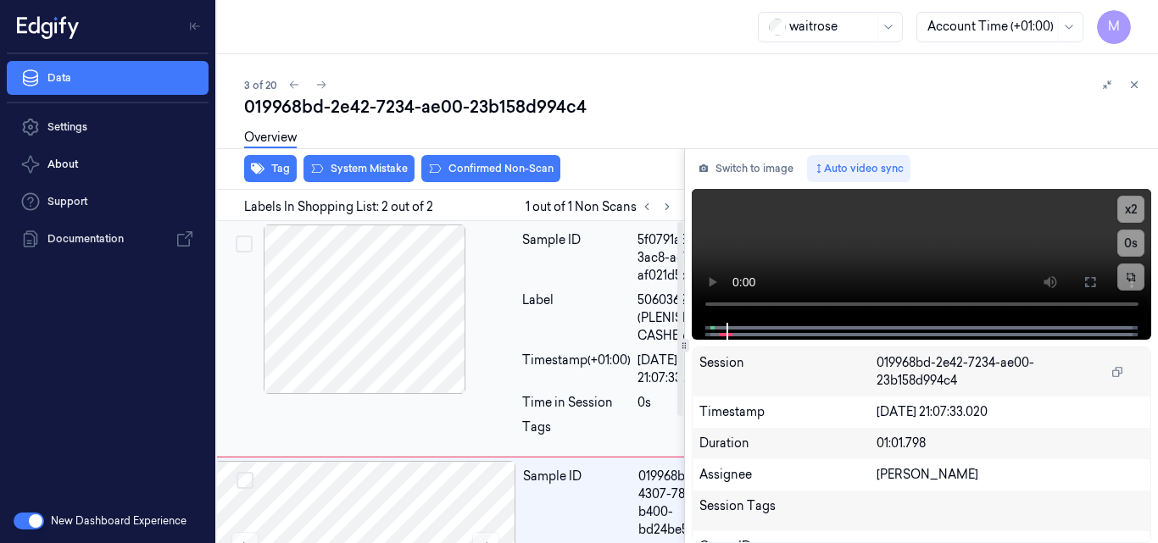
click at [422, 339] on div at bounding box center [365, 310] width 302 height 170
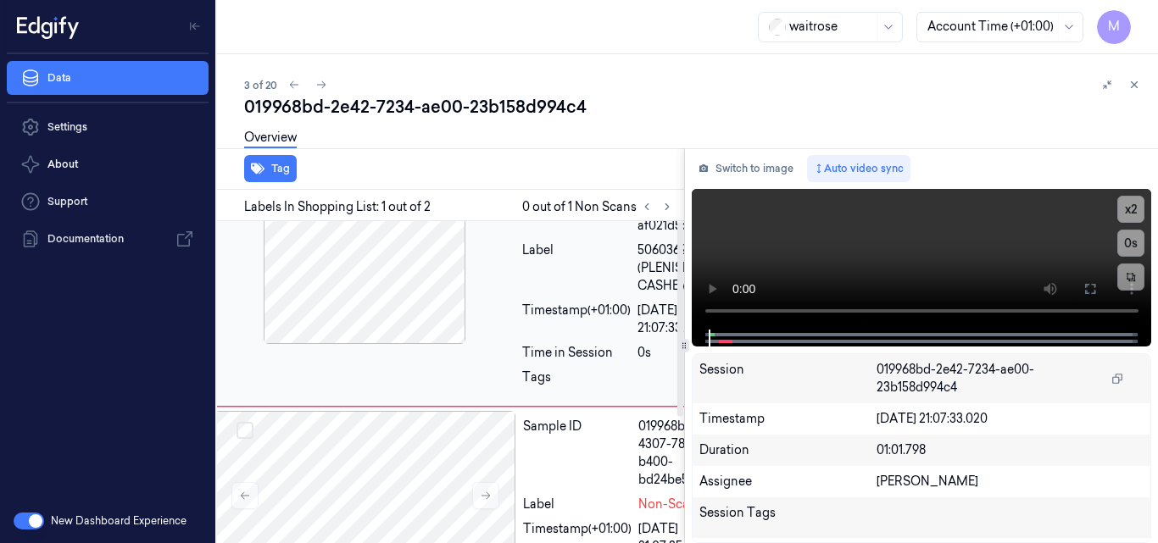
scroll to position [85, 27]
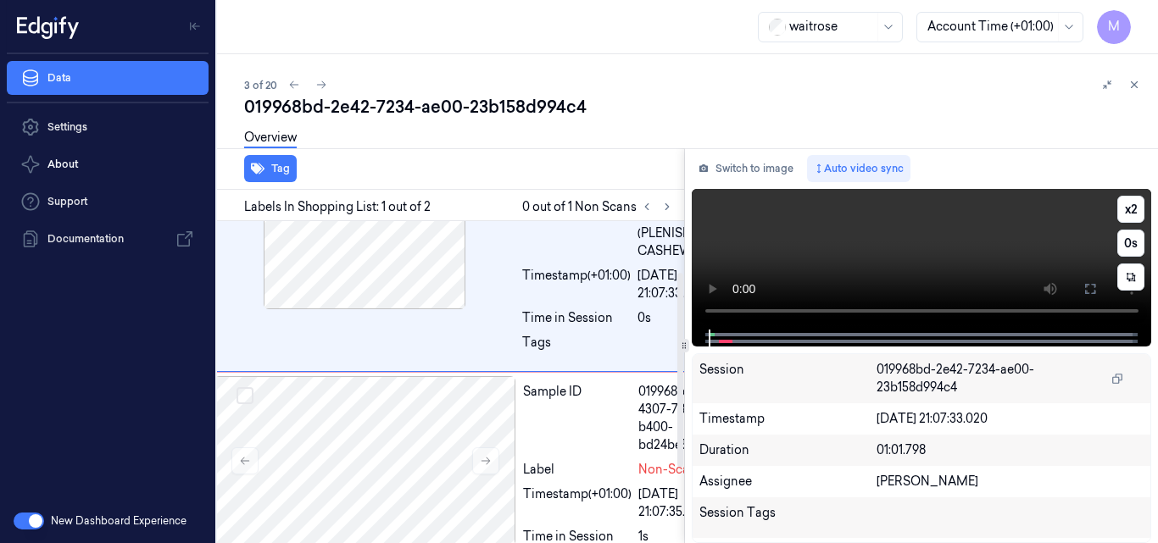
click at [836, 250] on video at bounding box center [922, 259] width 460 height 141
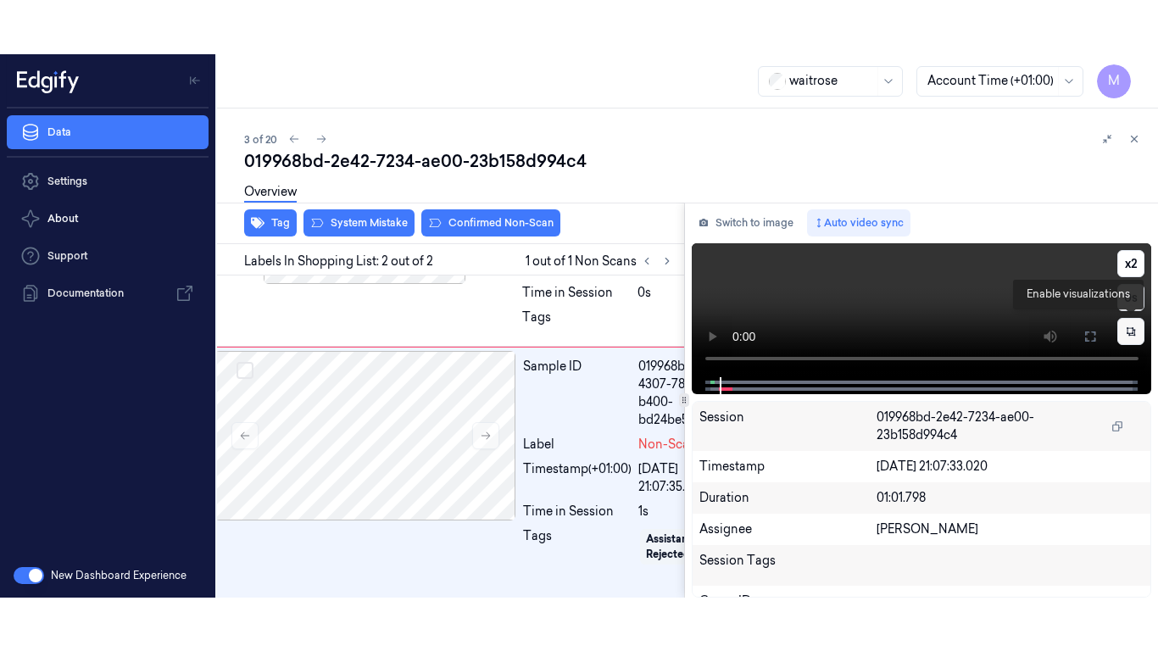
scroll to position [210, 27]
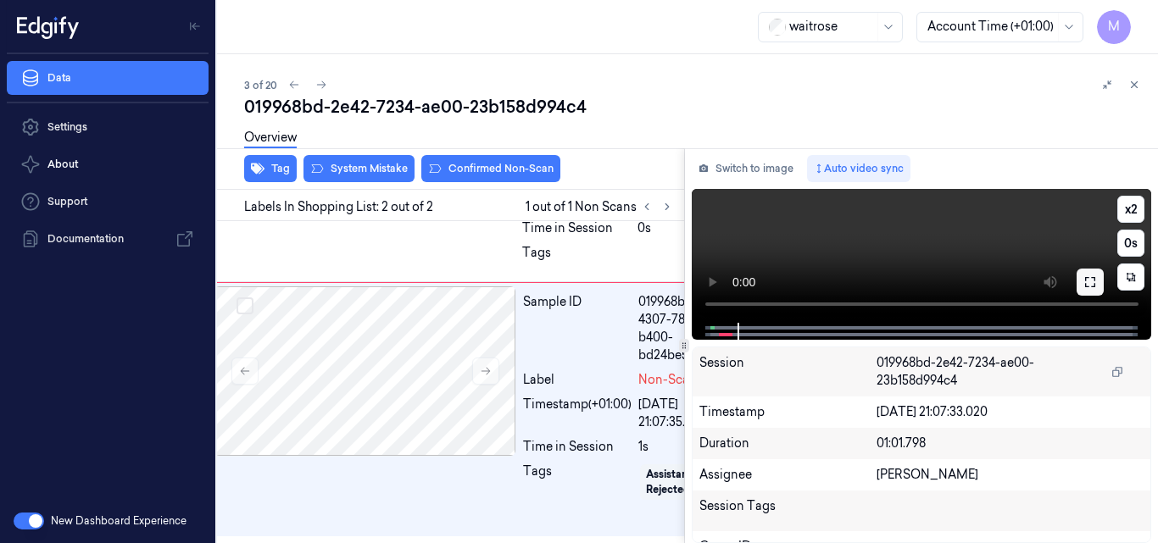
click at [1090, 284] on icon at bounding box center [1091, 283] width 14 height 14
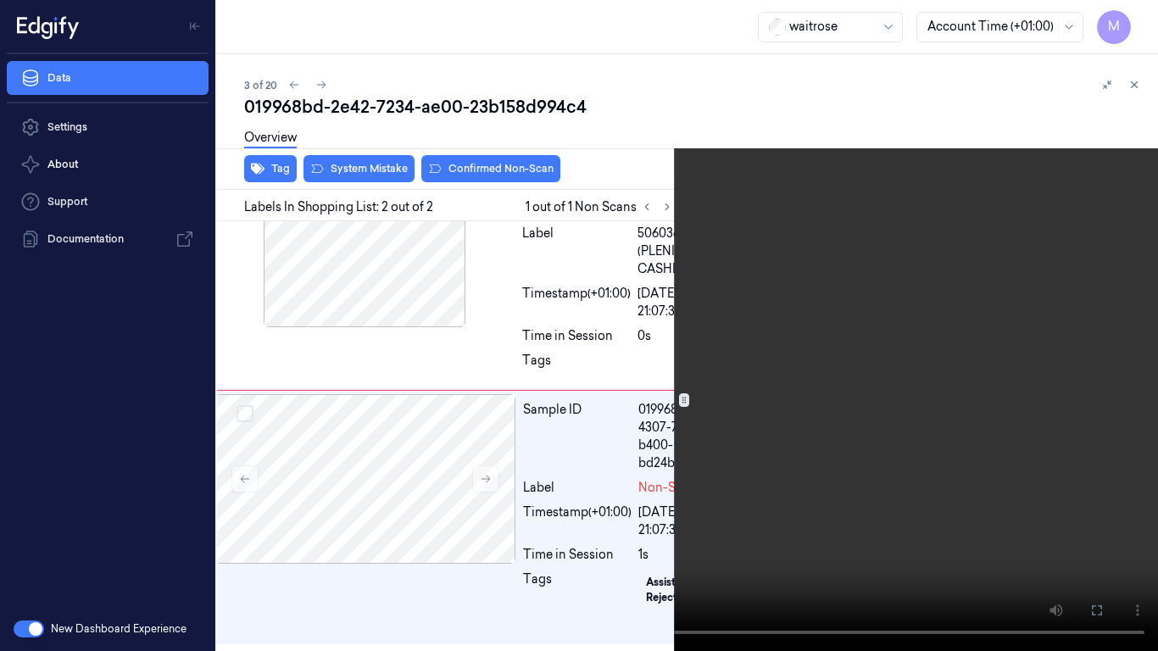
click at [602, 455] on video at bounding box center [579, 325] width 1158 height 651
click at [0, 0] on icon at bounding box center [0, 0] width 0 height 0
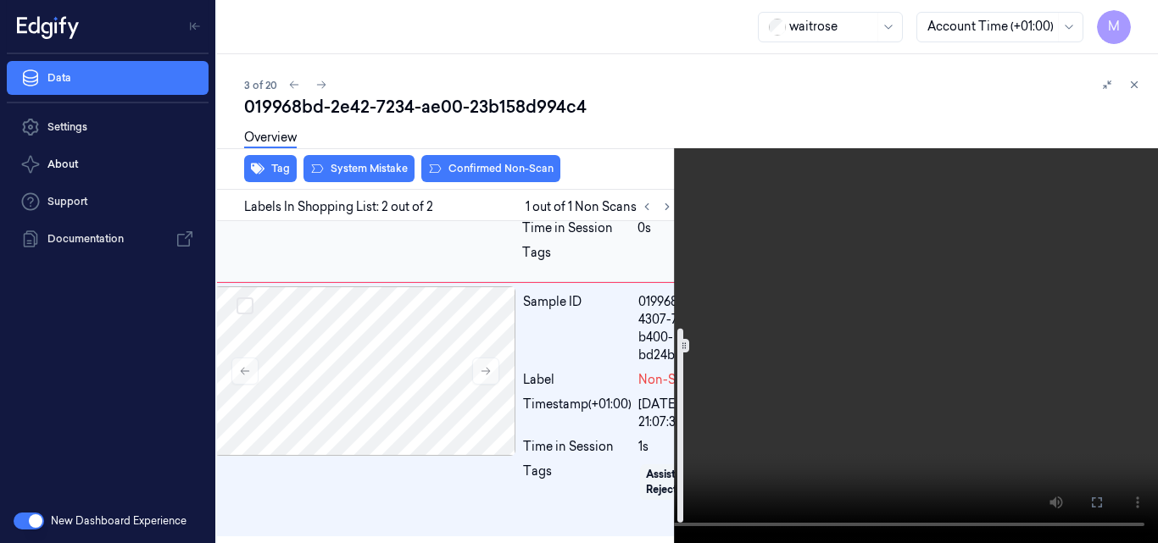
scroll to position [210, 27]
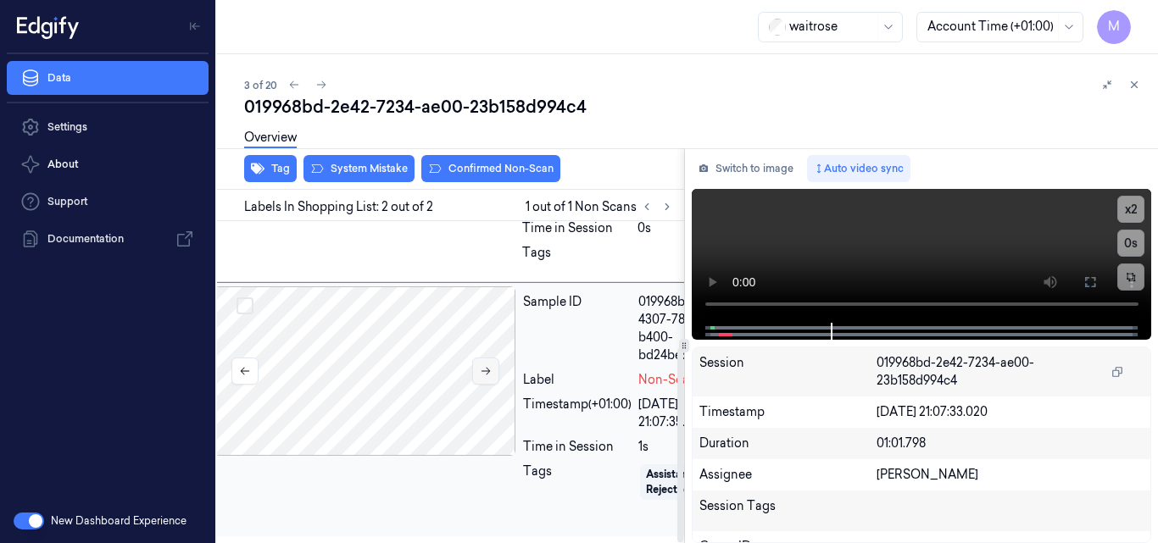
click at [487, 365] on icon at bounding box center [486, 371] width 12 height 12
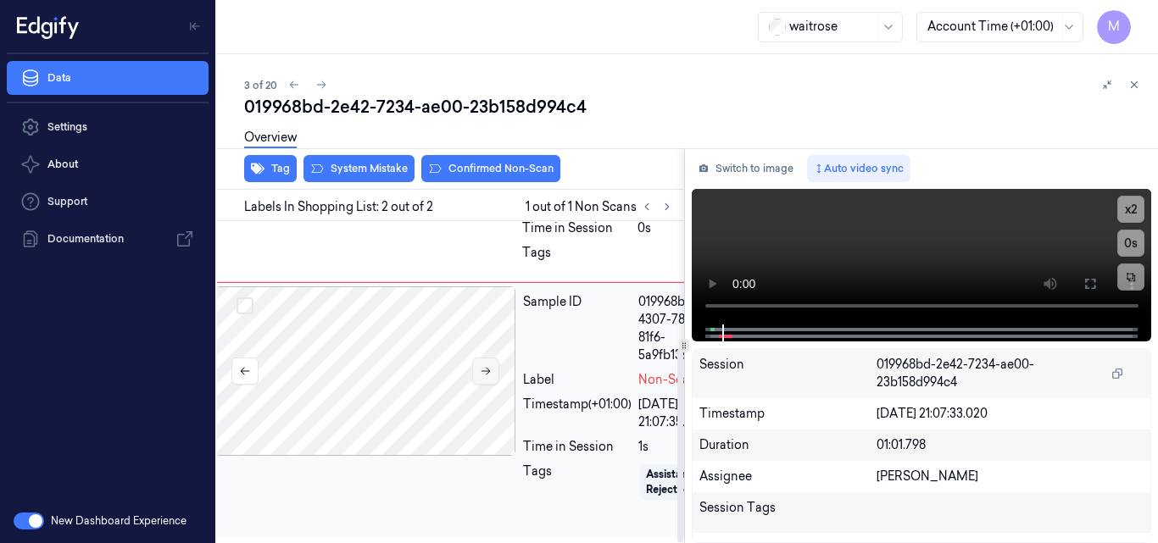
click at [487, 365] on icon at bounding box center [486, 371] width 12 height 12
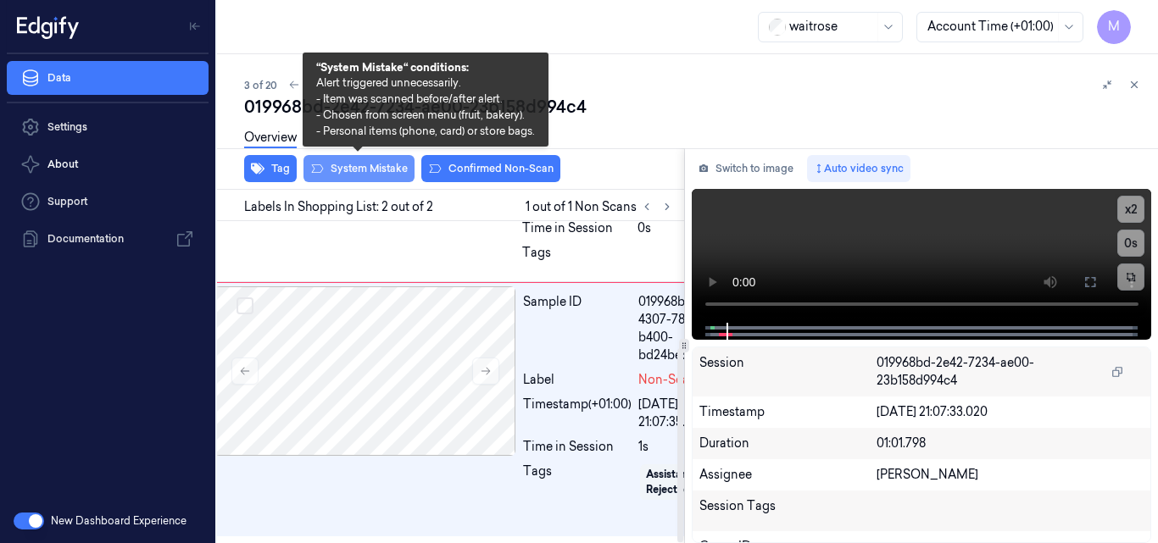
click at [377, 173] on button "System Mistake" at bounding box center [359, 168] width 111 height 27
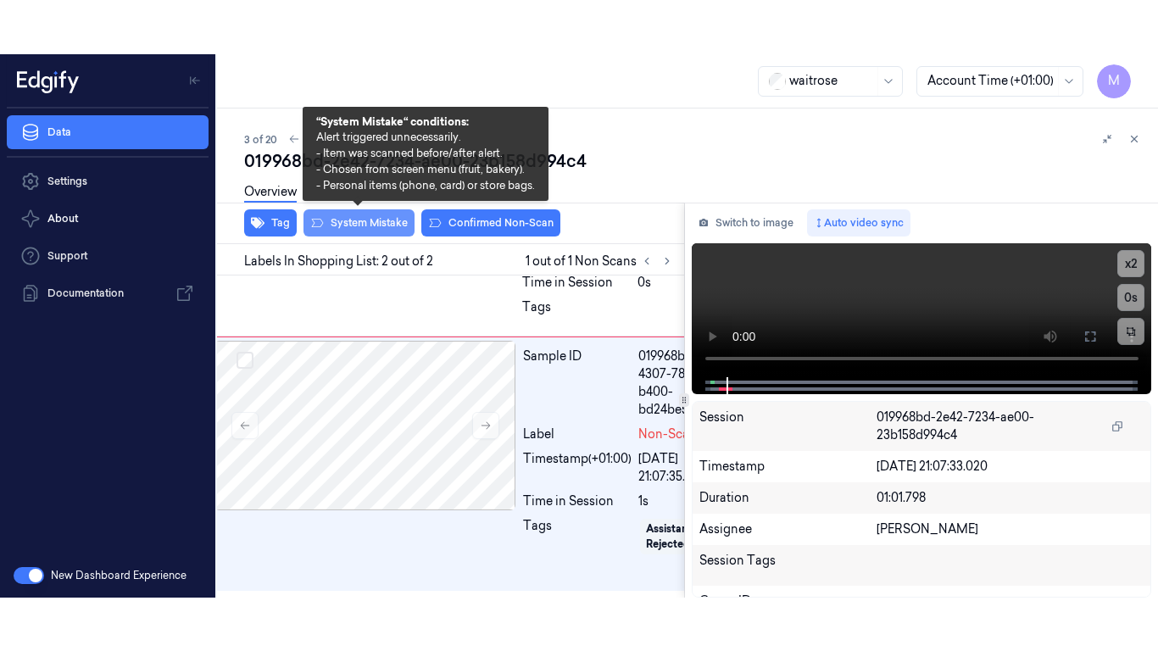
scroll to position [218, 27]
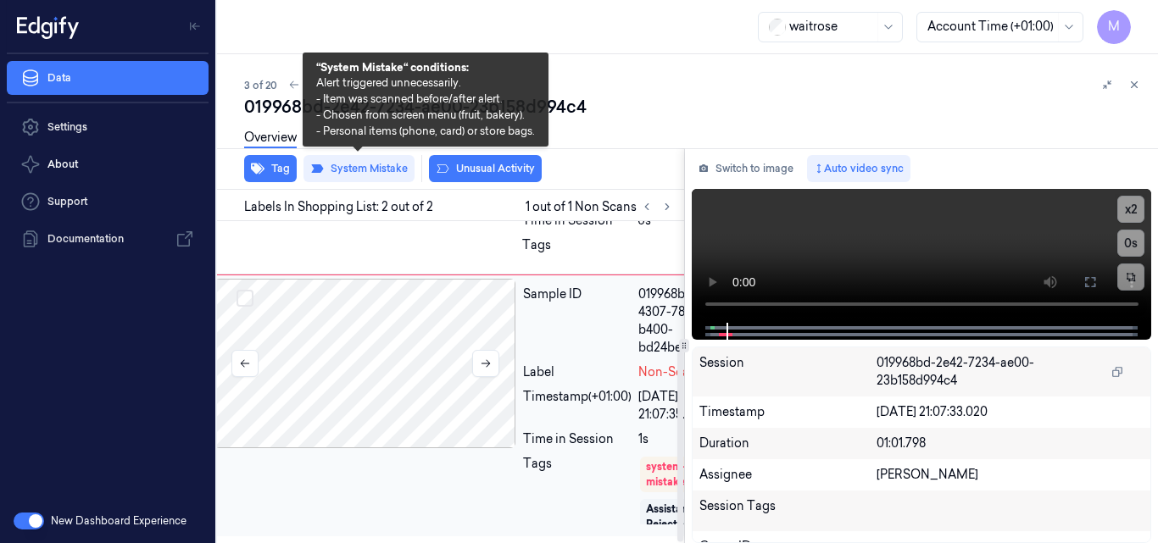
click at [385, 326] on div at bounding box center [366, 364] width 302 height 170
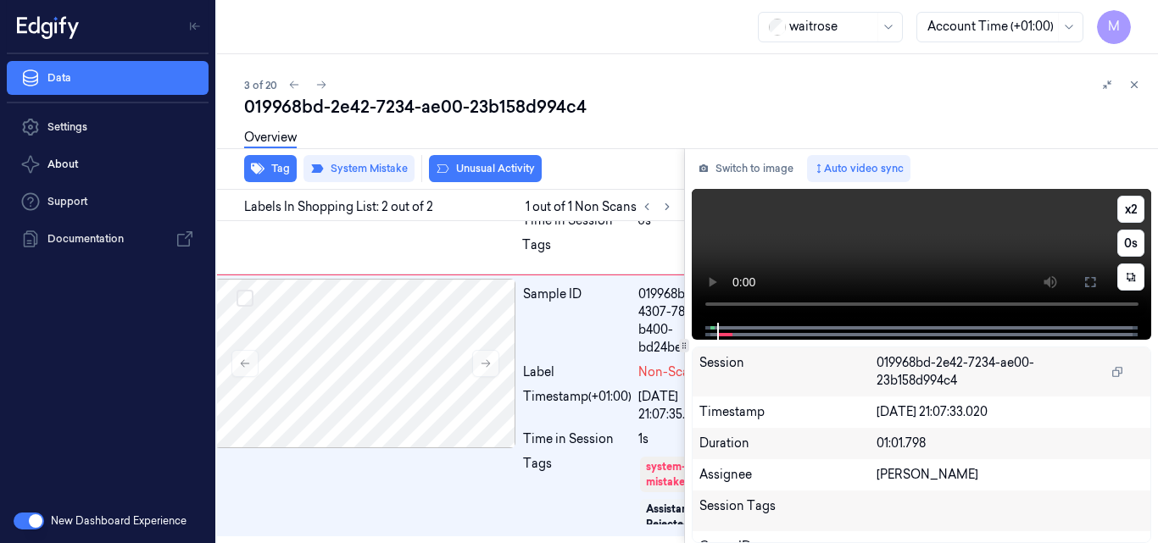
click at [945, 251] on video at bounding box center [922, 256] width 460 height 134
click at [948, 247] on video at bounding box center [922, 256] width 460 height 134
click at [1093, 281] on icon at bounding box center [1091, 283] width 14 height 14
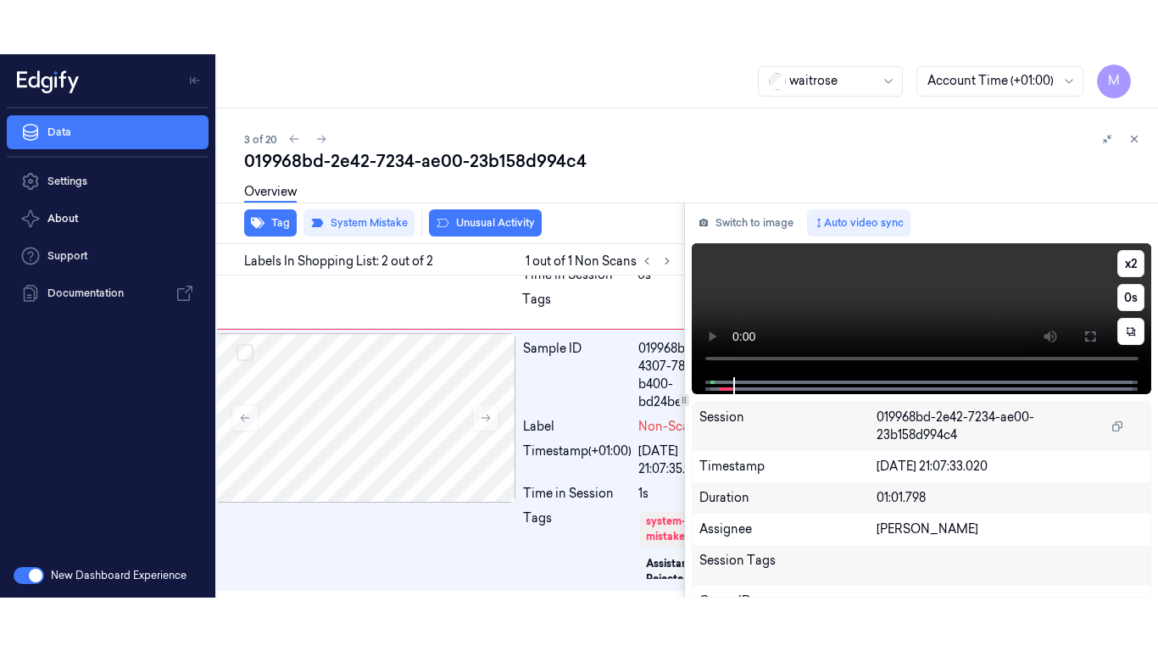
scroll to position [110, 27]
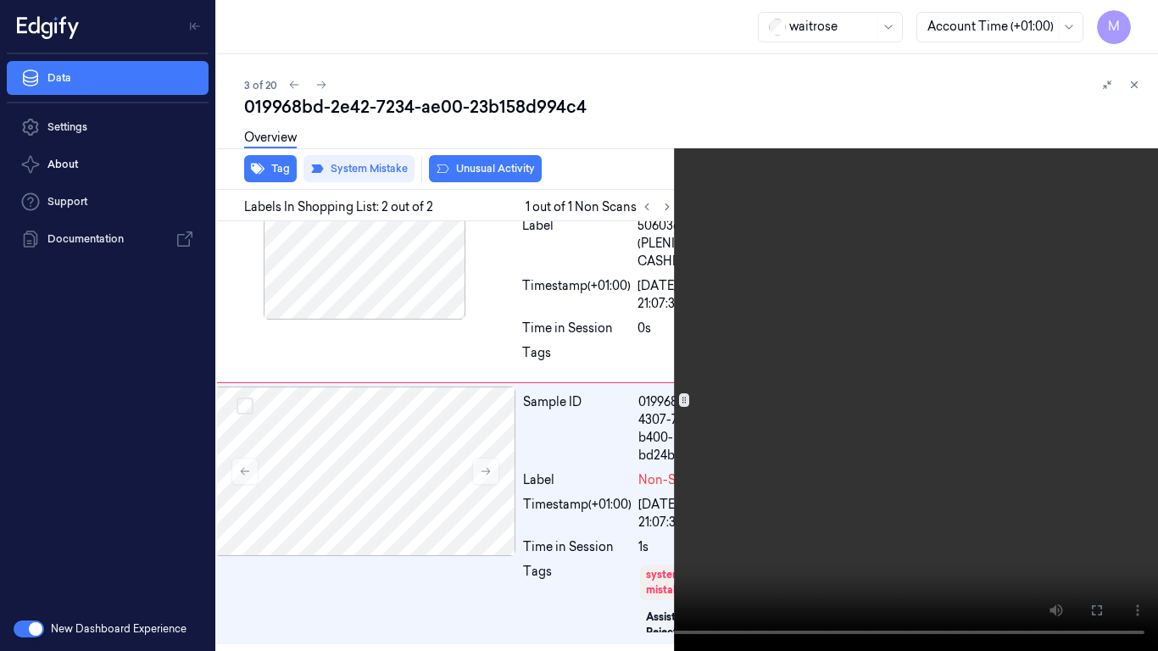
click at [835, 353] on video at bounding box center [579, 325] width 1158 height 651
click at [833, 354] on video at bounding box center [579, 325] width 1158 height 651
click at [635, 400] on video at bounding box center [579, 325] width 1158 height 651
click at [705, 342] on video at bounding box center [579, 325] width 1158 height 651
click at [672, 384] on video at bounding box center [579, 325] width 1158 height 651
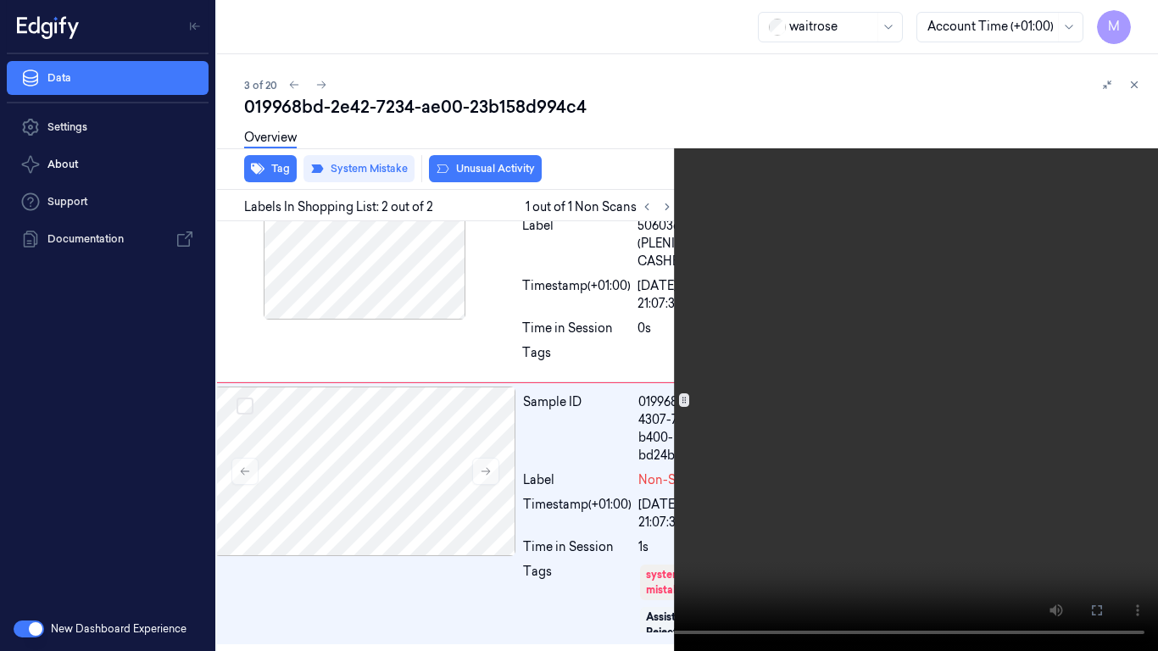
click at [627, 199] on video at bounding box center [579, 325] width 1158 height 651
click at [0, 0] on icon at bounding box center [0, 0] width 0 height 0
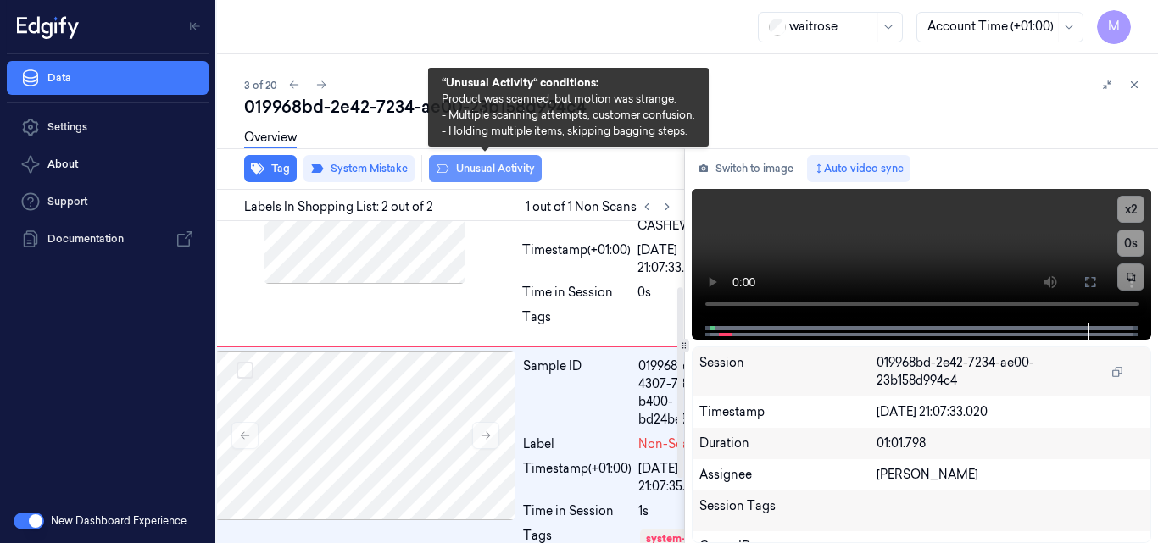
click at [497, 167] on button "Unusual Activity" at bounding box center [485, 168] width 113 height 27
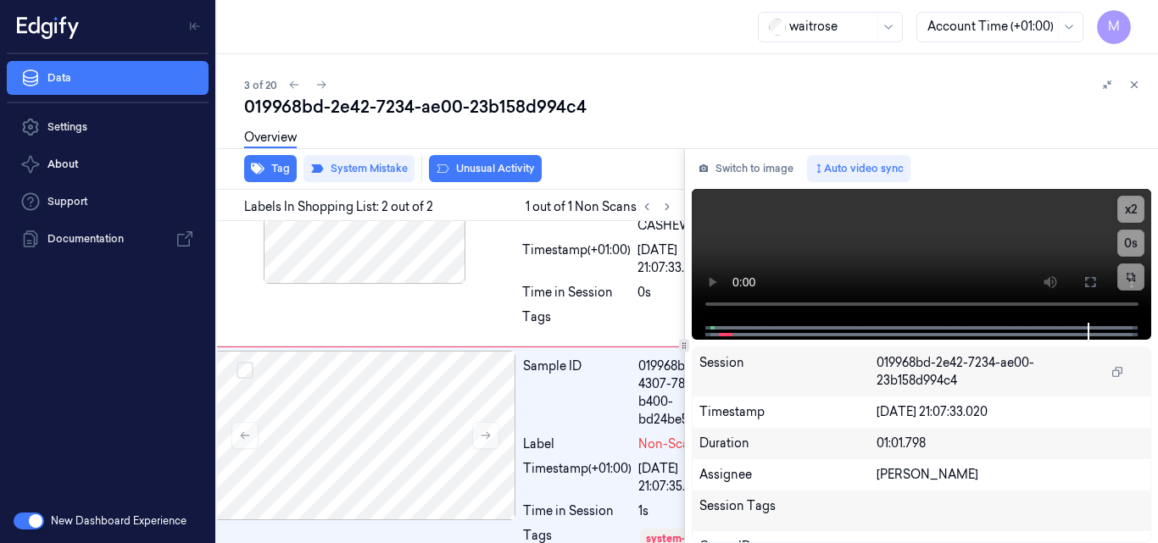
scroll to position [218, 27]
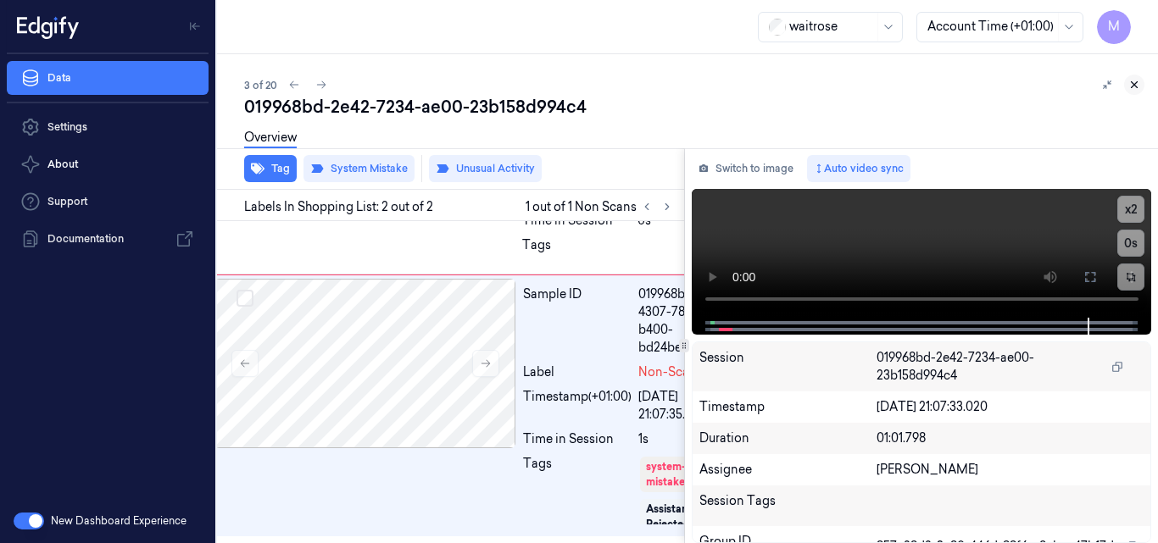
click at [1134, 84] on icon at bounding box center [1135, 85] width 12 height 12
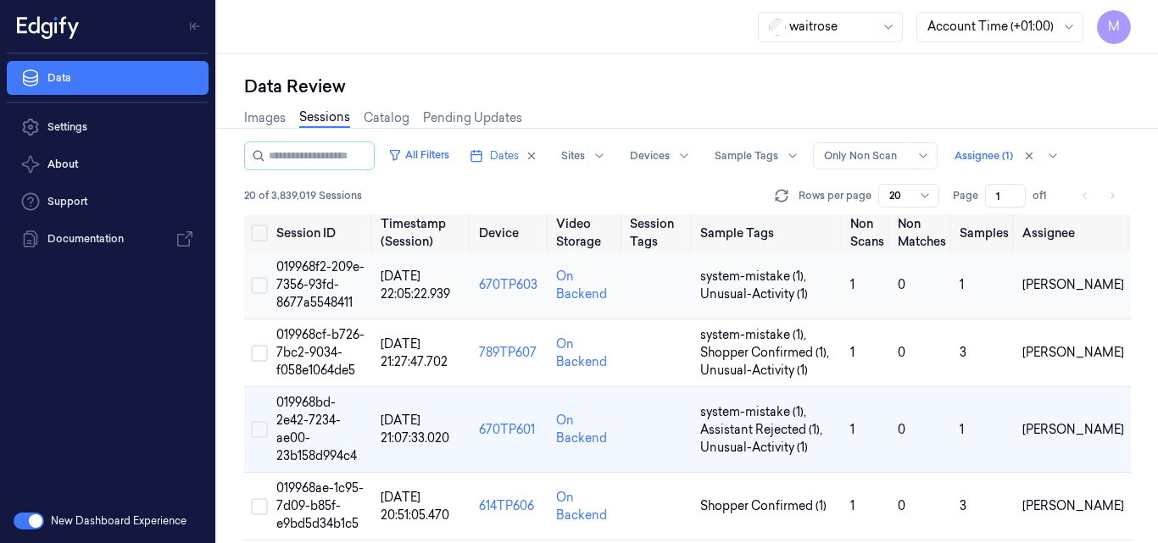
scroll to position [85, 0]
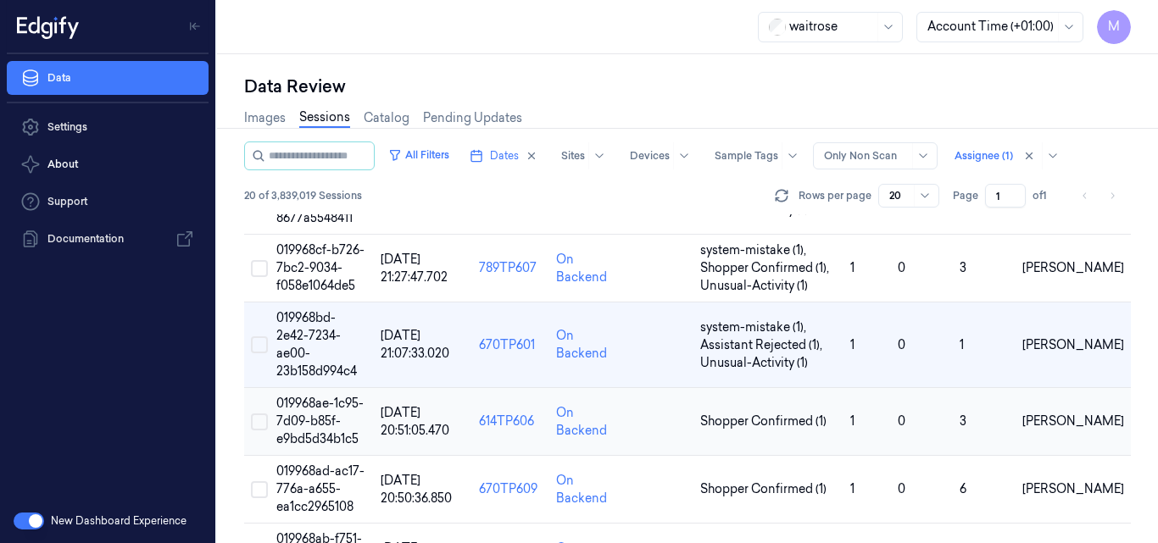
click at [317, 411] on td "019968ae-1c95-7d09-b85f-e9bd5d34b1c5" at bounding box center [322, 422] width 104 height 68
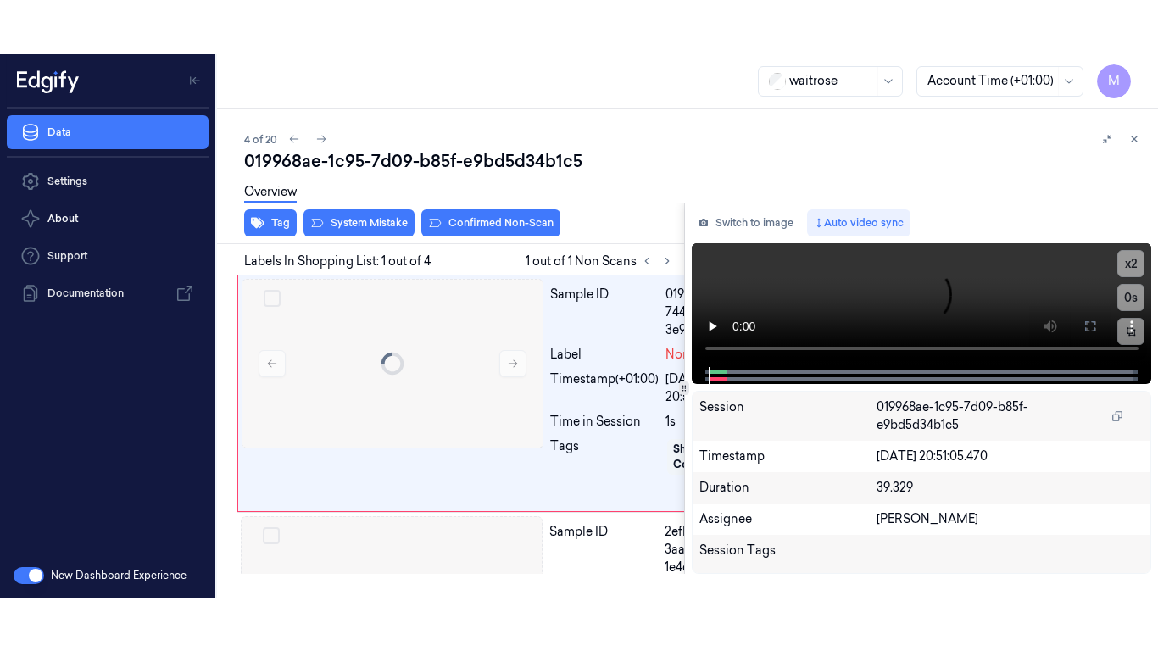
scroll to position [0, 27]
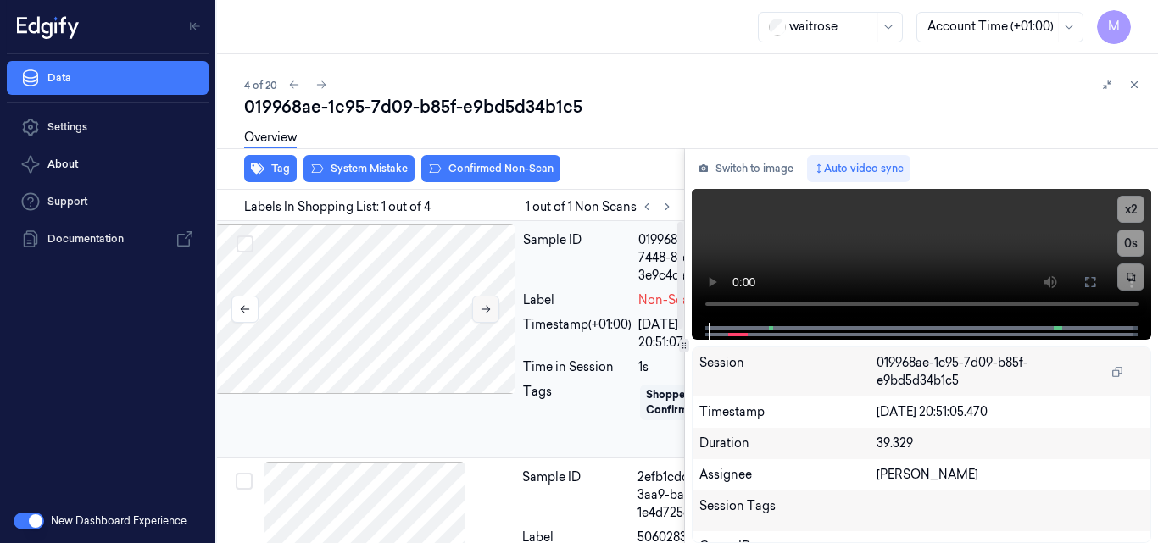
click at [486, 315] on icon at bounding box center [486, 310] width 12 height 12
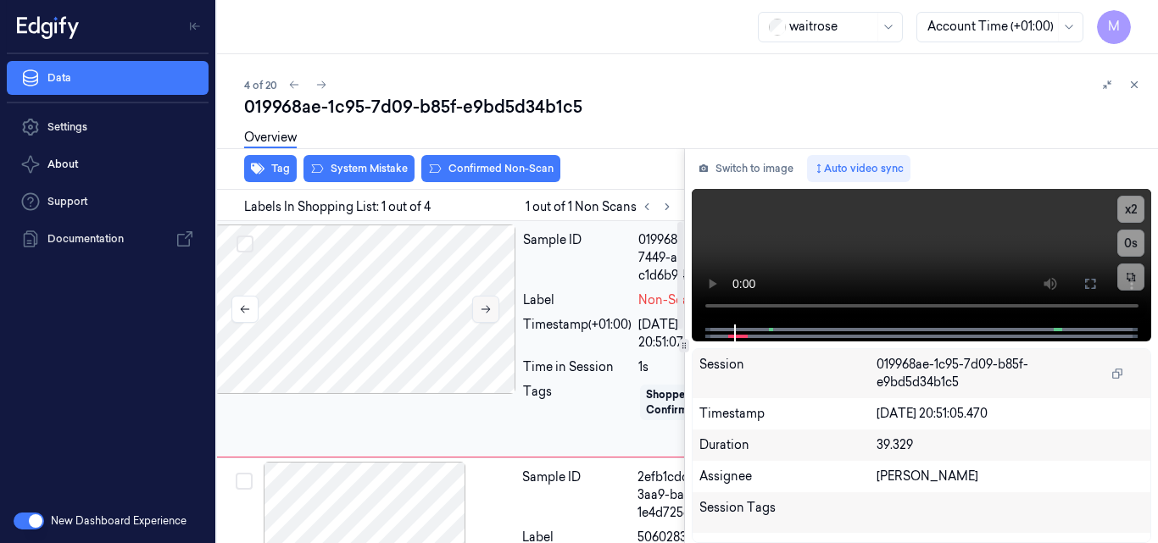
click at [486, 314] on icon at bounding box center [486, 310] width 12 height 12
click at [486, 313] on icon at bounding box center [486, 310] width 12 height 12
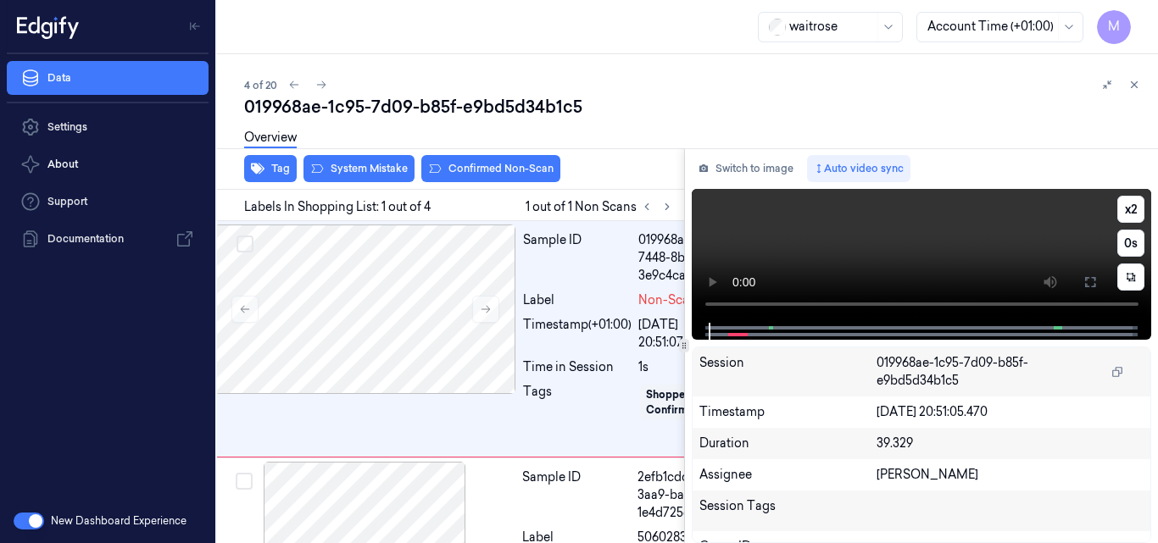
click at [878, 245] on video at bounding box center [922, 256] width 460 height 134
click at [1087, 283] on icon at bounding box center [1091, 283] width 14 height 14
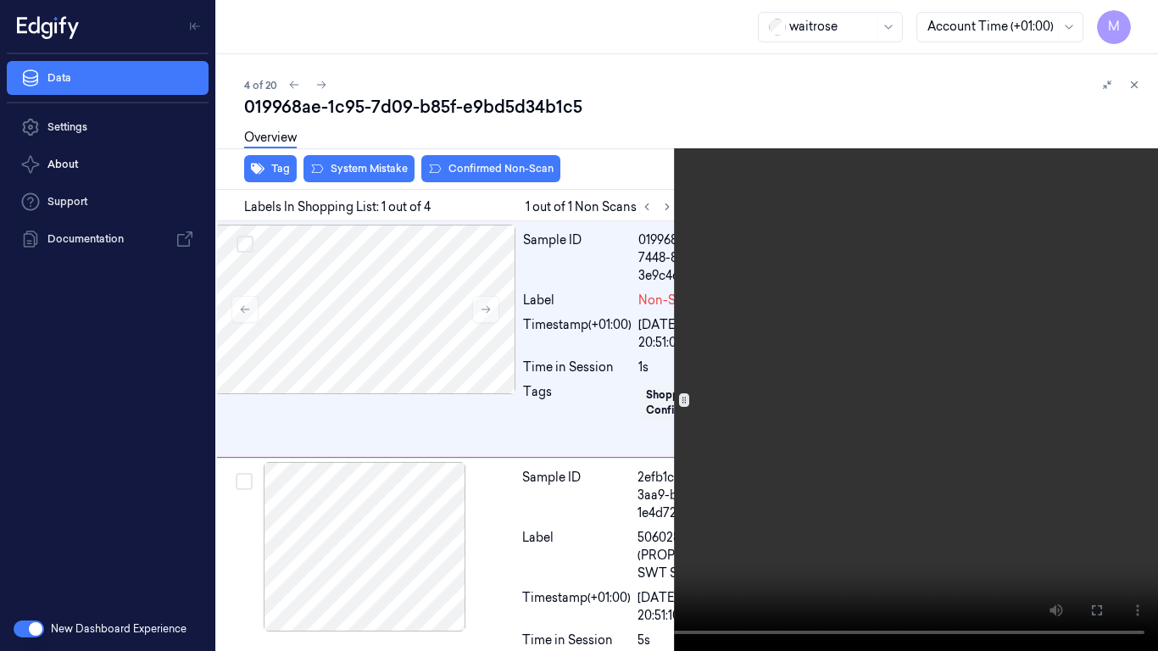
click at [806, 401] on video at bounding box center [579, 325] width 1158 height 651
click at [584, 382] on video at bounding box center [579, 325] width 1158 height 651
click at [800, 361] on video at bounding box center [579, 325] width 1158 height 651
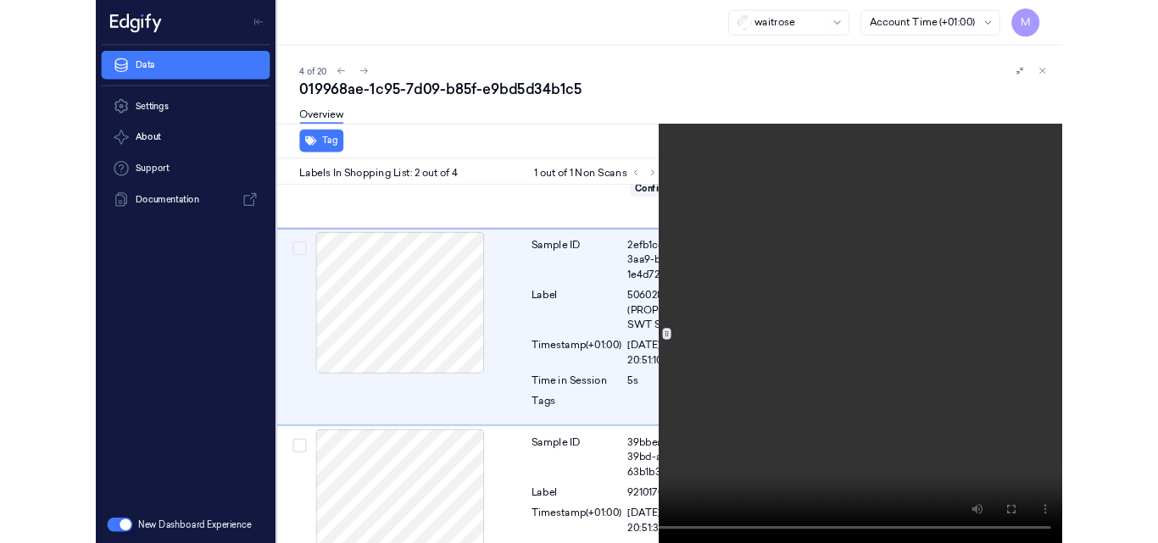
scroll to position [185, 27]
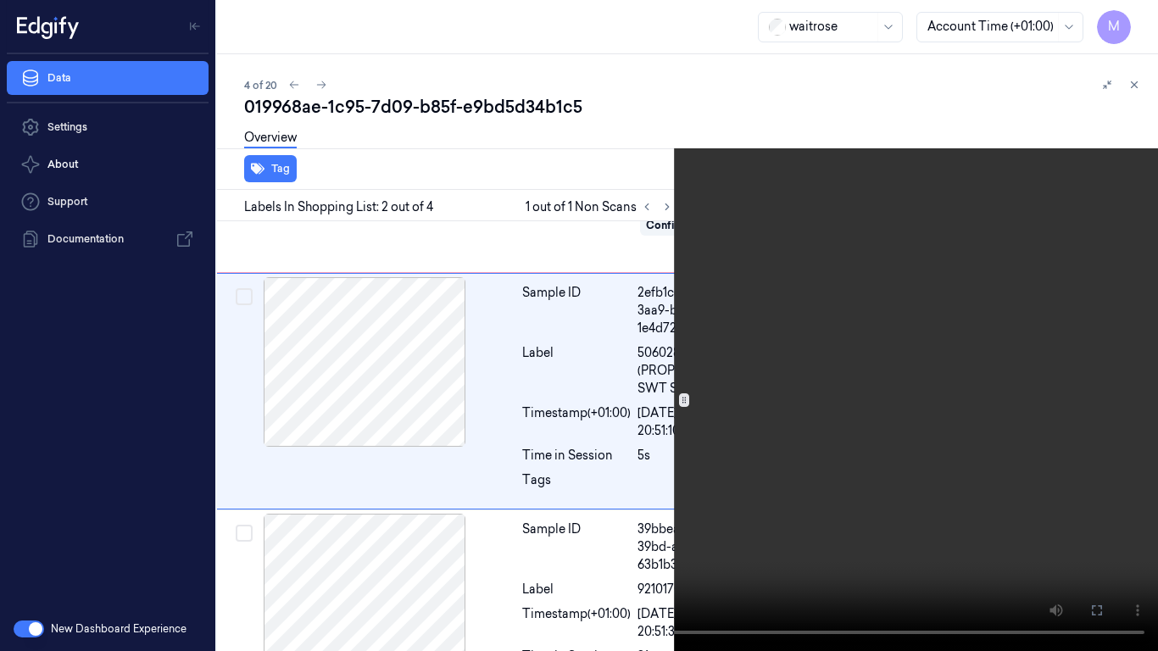
click at [0, 0] on icon at bounding box center [0, 0] width 0 height 0
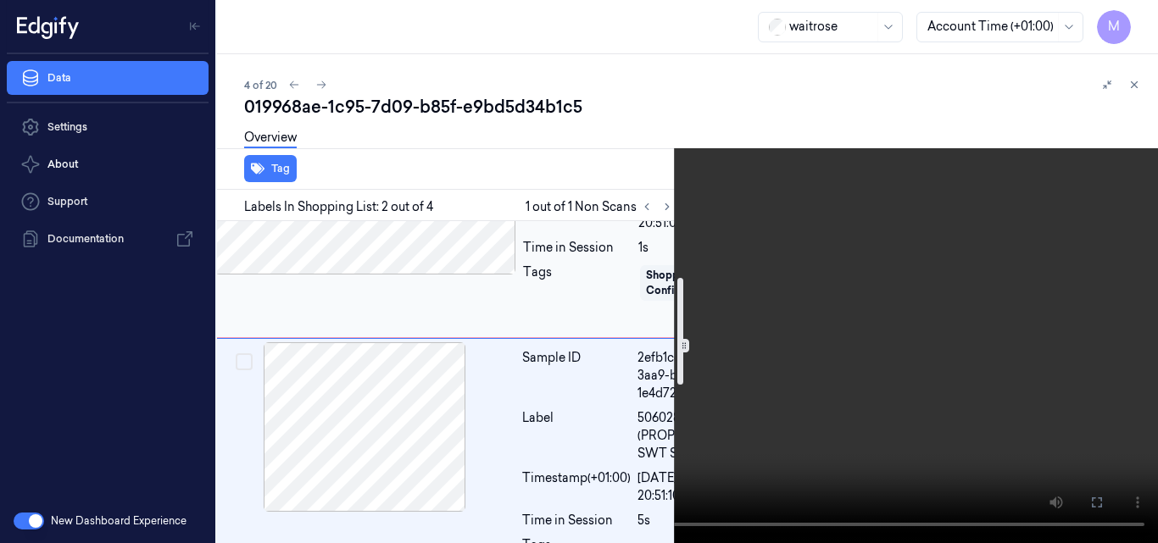
scroll to position [170, 27]
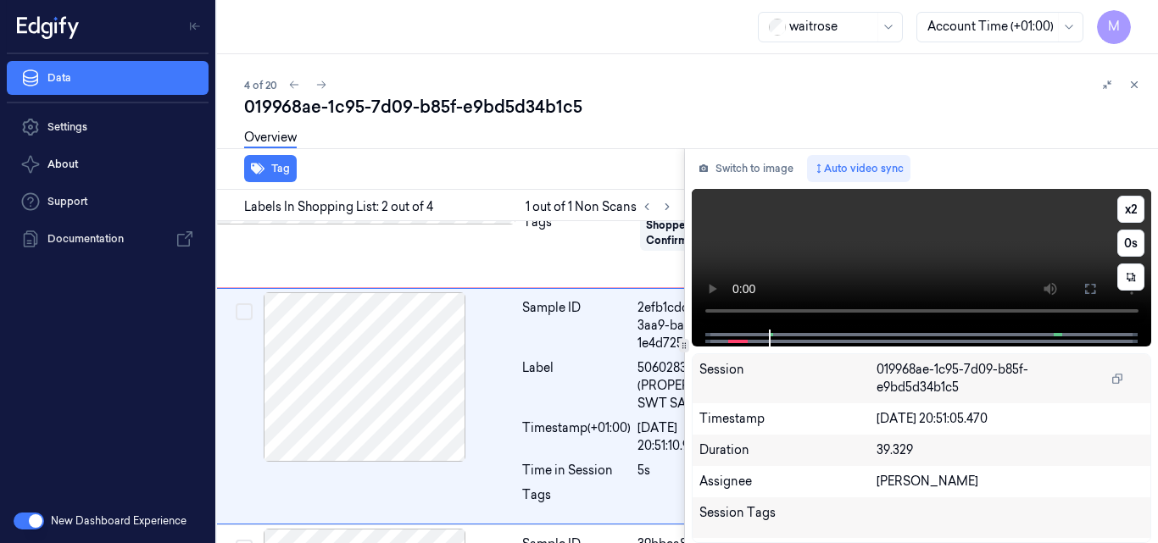
click at [850, 259] on video at bounding box center [922, 259] width 460 height 141
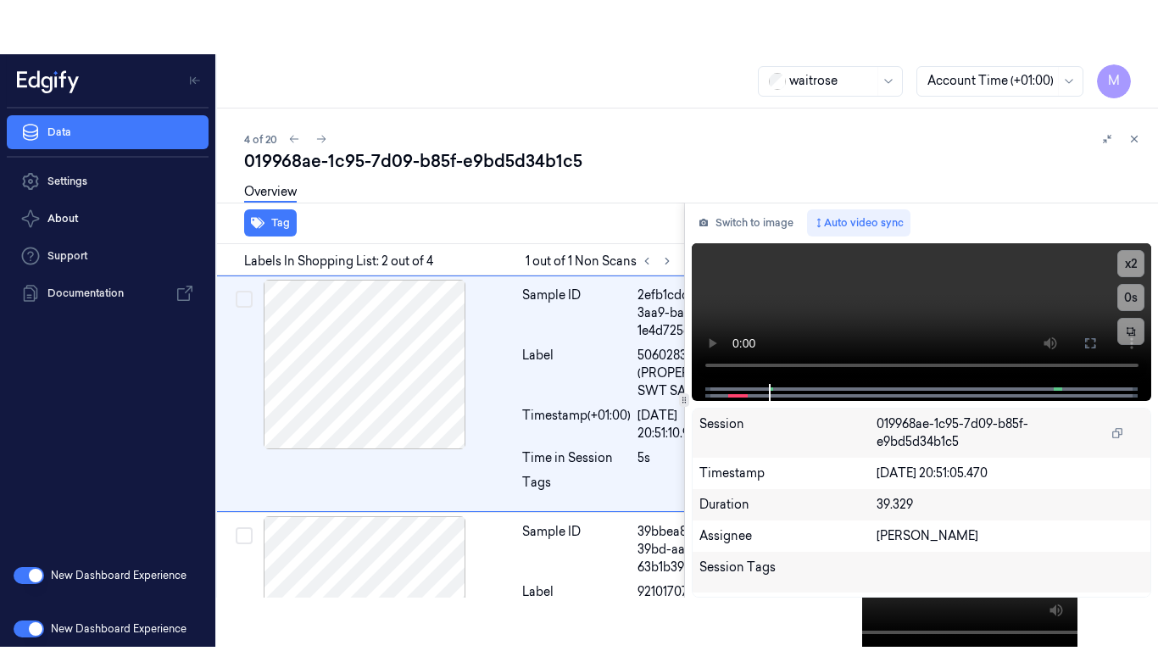
scroll to position [238, 27]
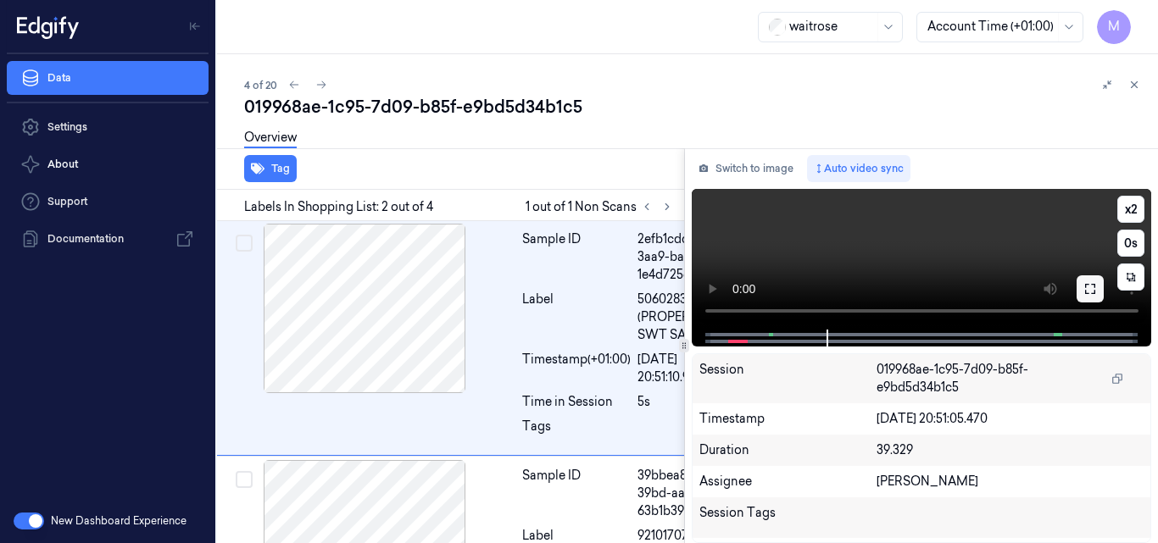
click at [1095, 288] on icon at bounding box center [1091, 289] width 14 height 14
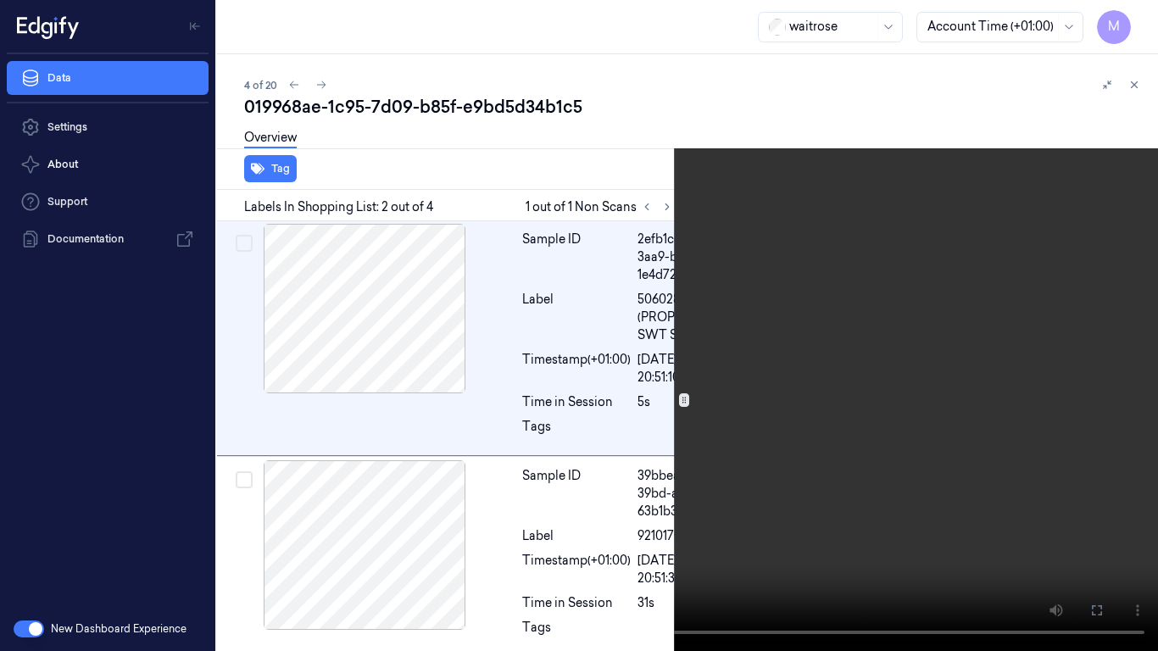
click at [828, 283] on video at bounding box center [579, 325] width 1158 height 651
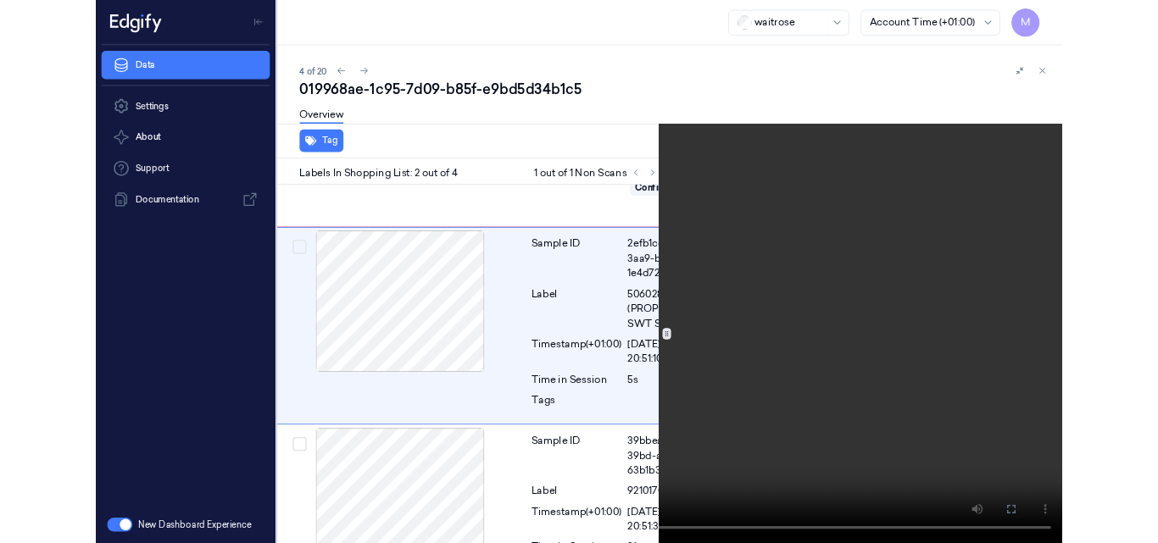
scroll to position [185, 27]
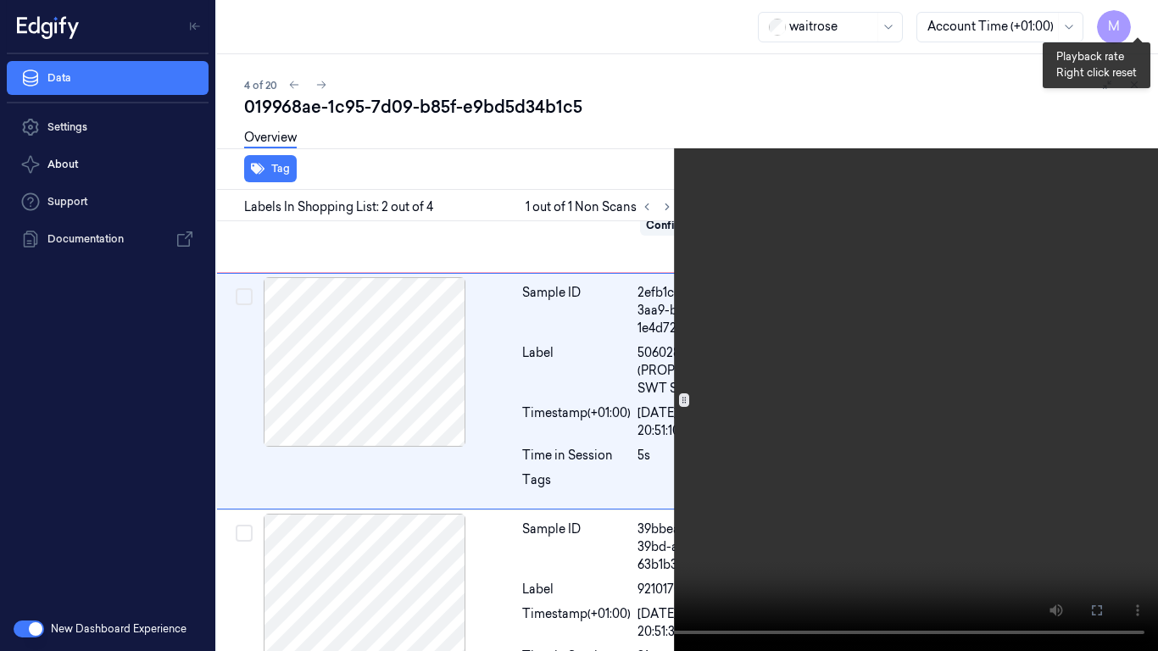
click at [1139, 16] on button "x 2" at bounding box center [1137, 20] width 27 height 27
click at [1133, 20] on button "x 4" at bounding box center [1137, 20] width 27 height 27
click at [772, 267] on video at bounding box center [579, 325] width 1158 height 651
click at [1140, 20] on button "x 1" at bounding box center [1137, 20] width 27 height 27
click at [688, 332] on video at bounding box center [579, 325] width 1158 height 651
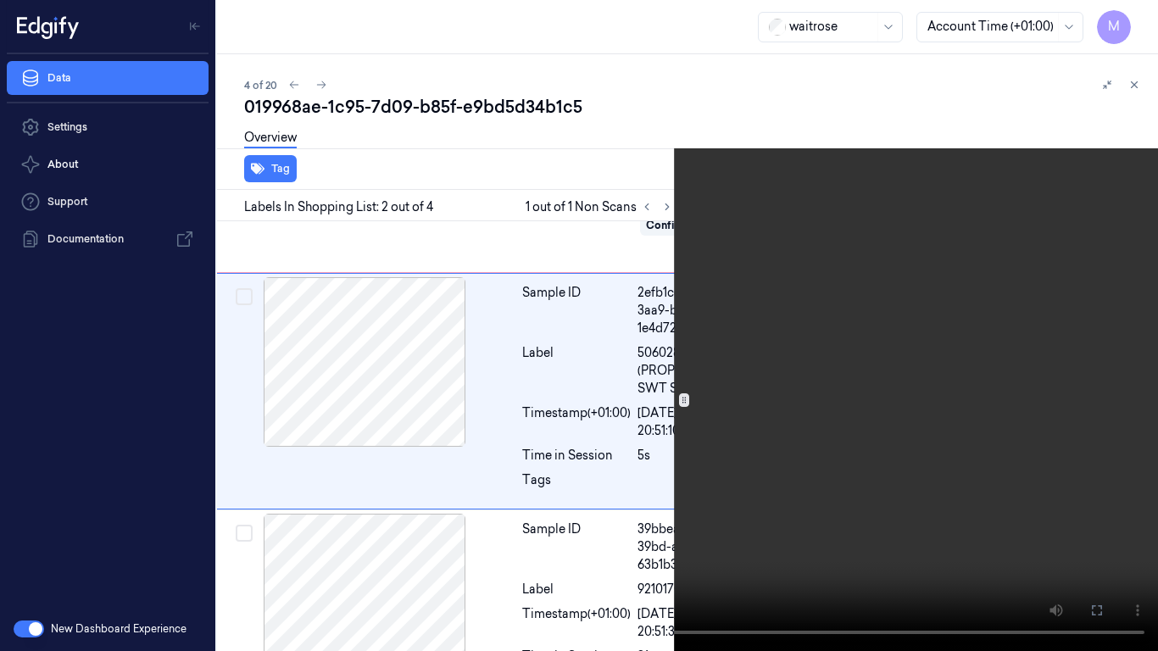
click at [0, 0] on icon at bounding box center [0, 0] width 0 height 0
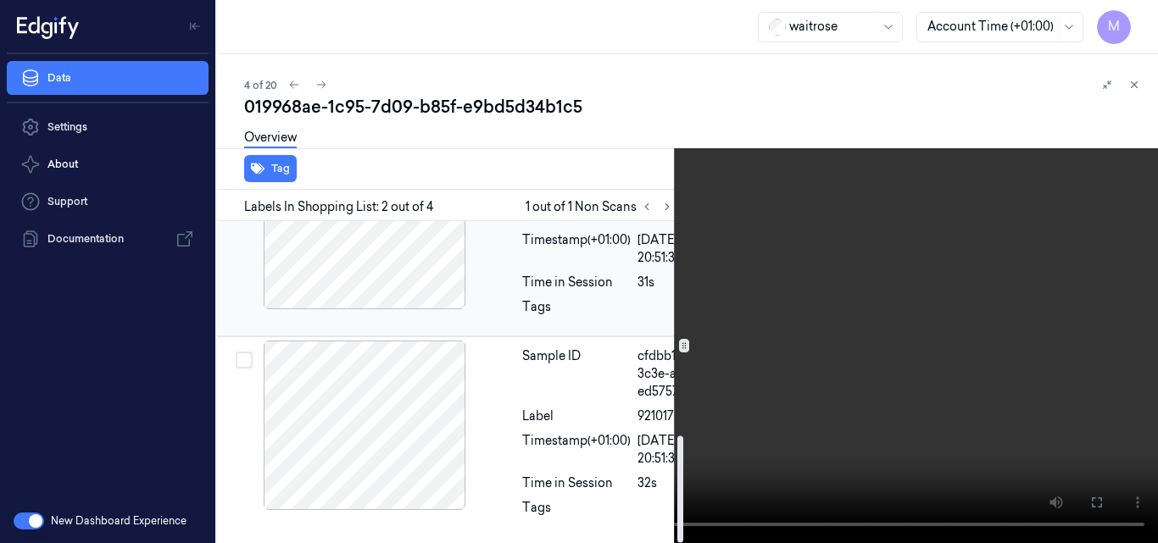
scroll to position [648, 27]
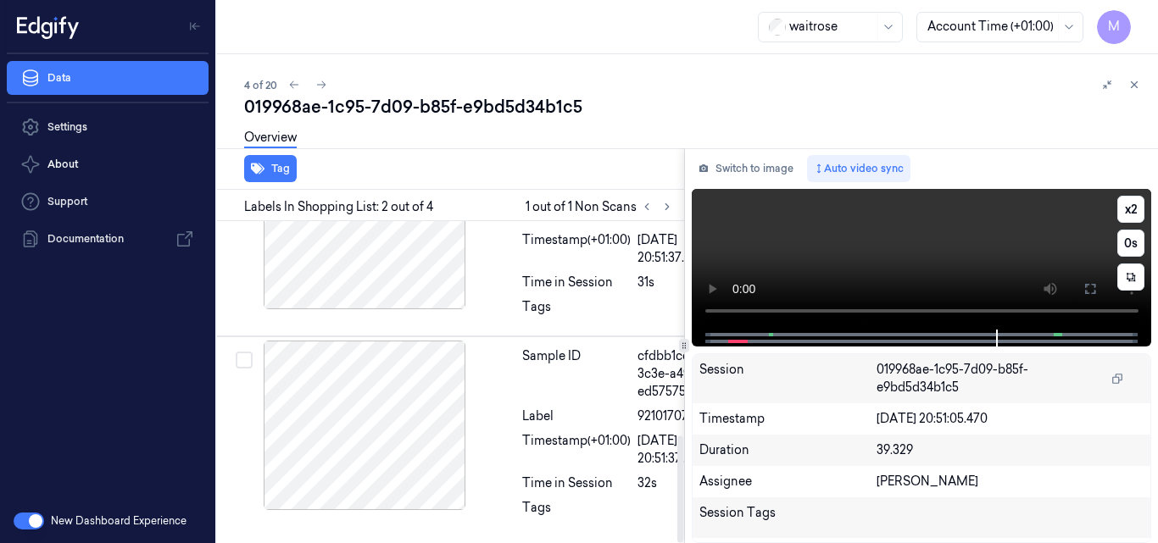
click at [874, 264] on video at bounding box center [922, 259] width 460 height 141
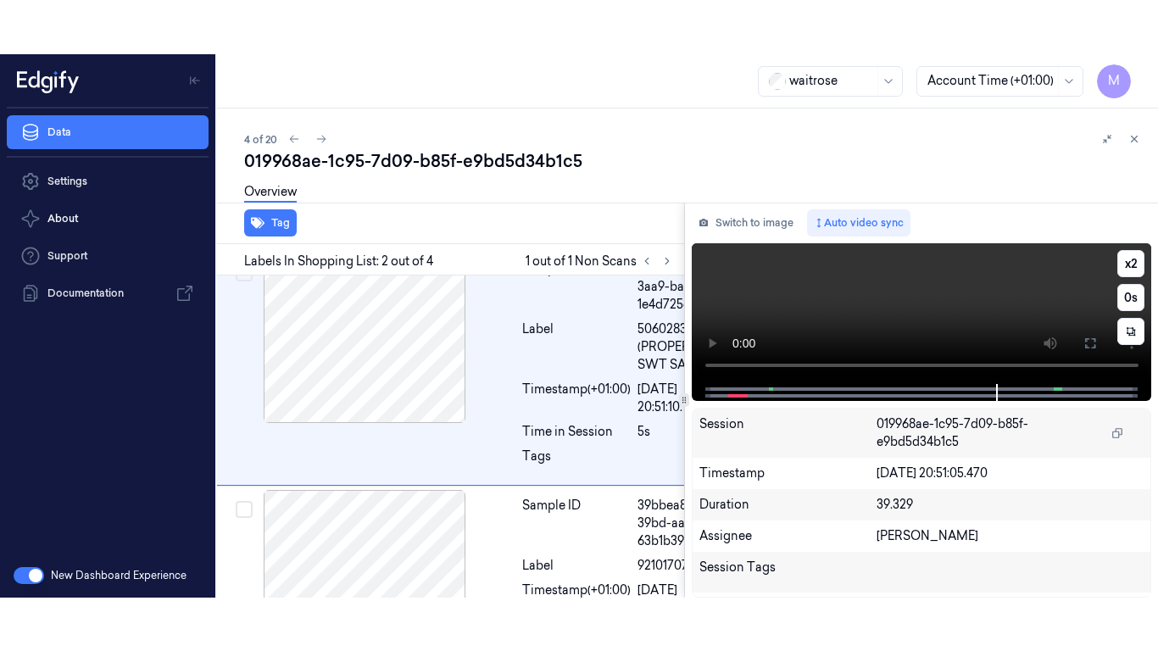
scroll to position [238, 27]
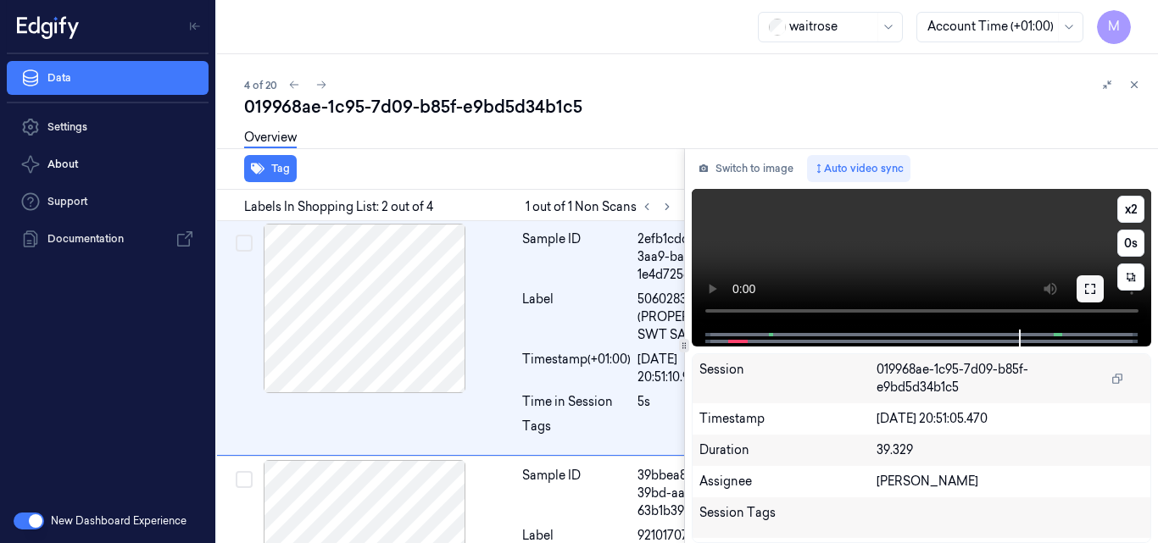
click at [1092, 286] on icon at bounding box center [1091, 289] width 14 height 14
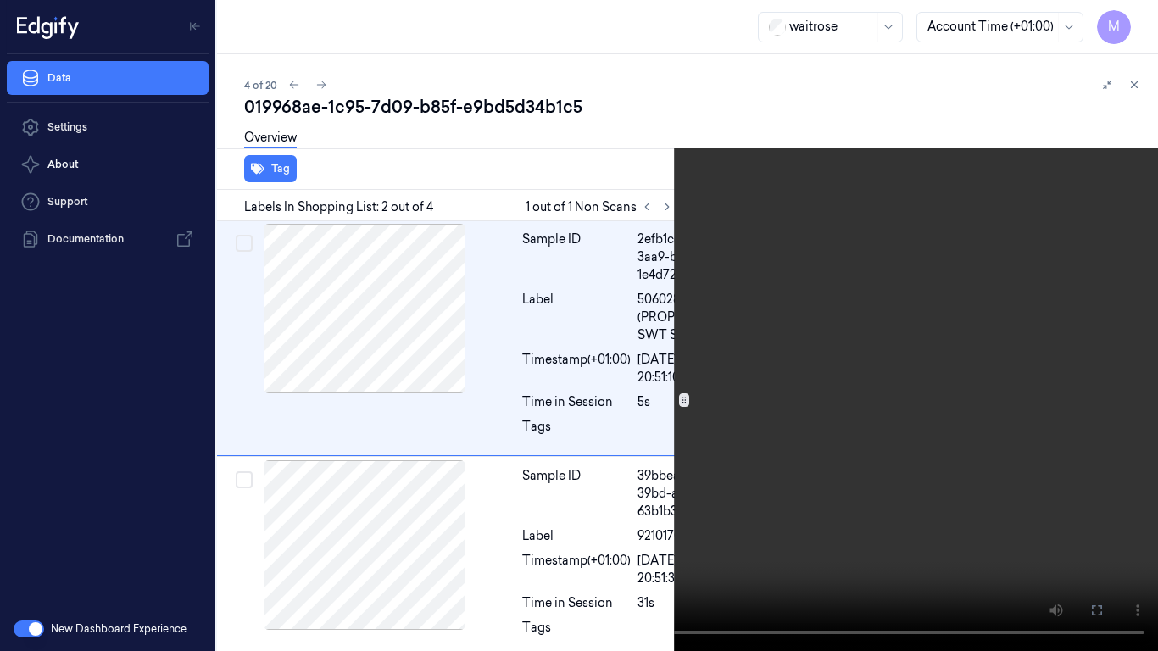
click at [475, 488] on video at bounding box center [579, 325] width 1158 height 651
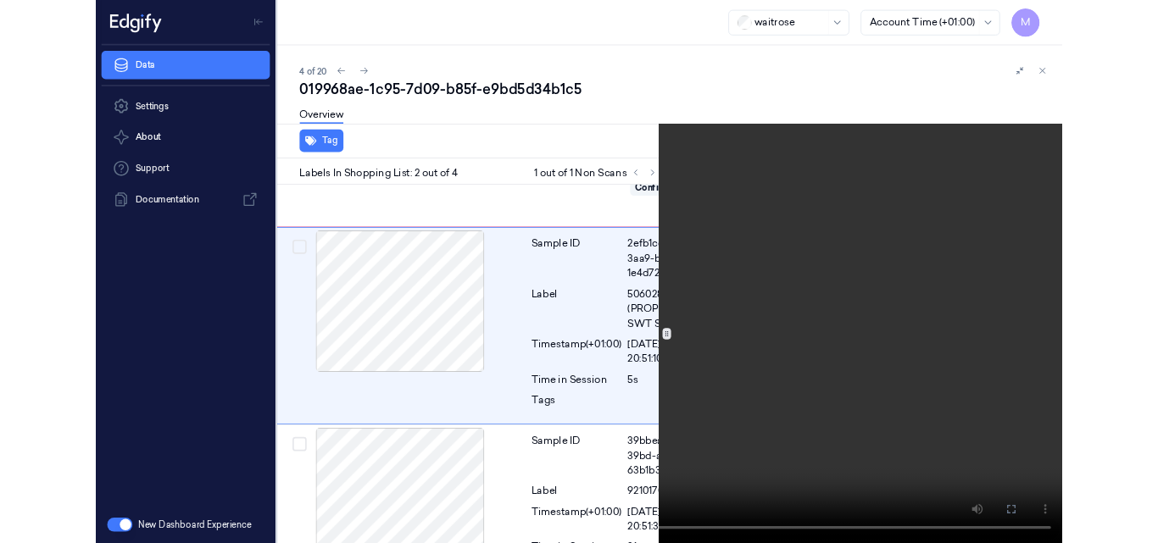
scroll to position [185, 27]
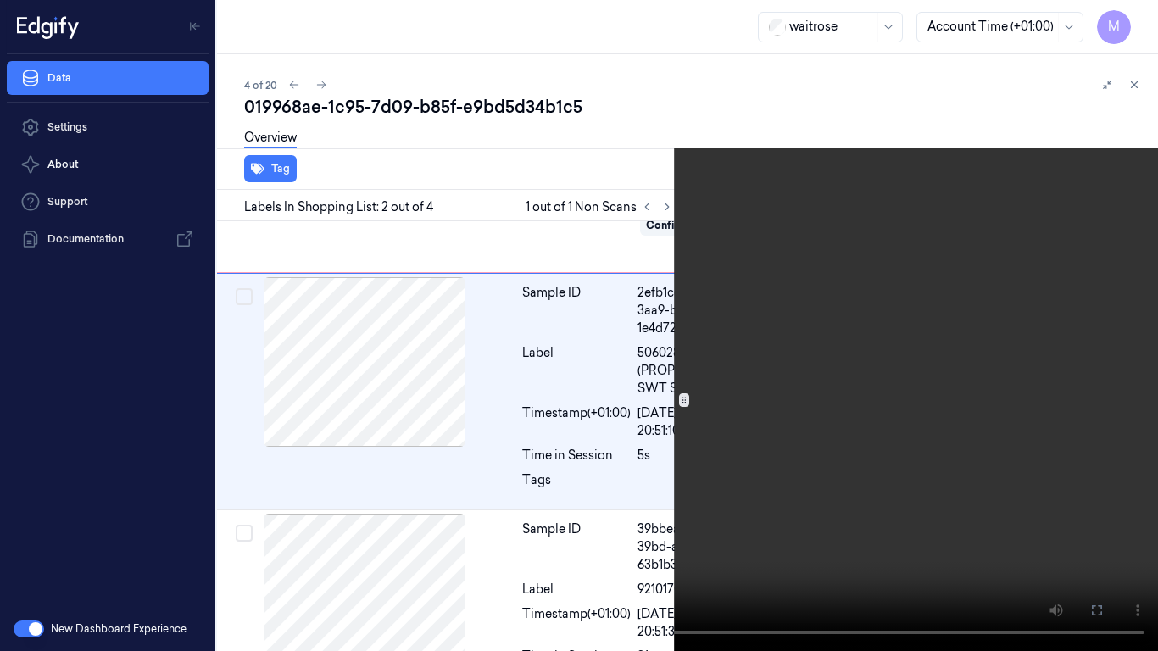
click at [0, 0] on icon at bounding box center [0, 0] width 0 height 0
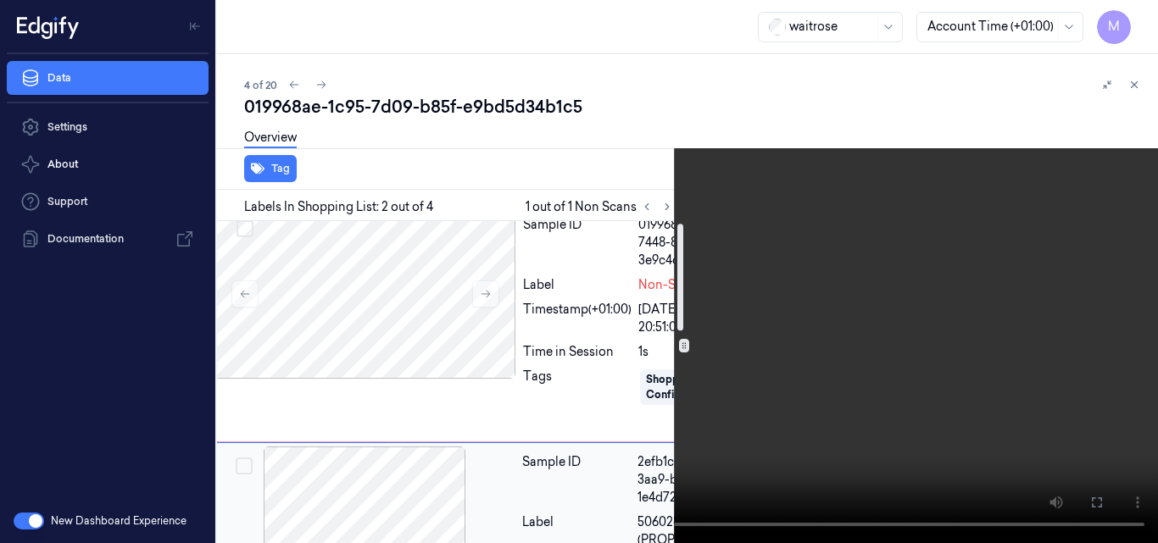
scroll to position [0, 27]
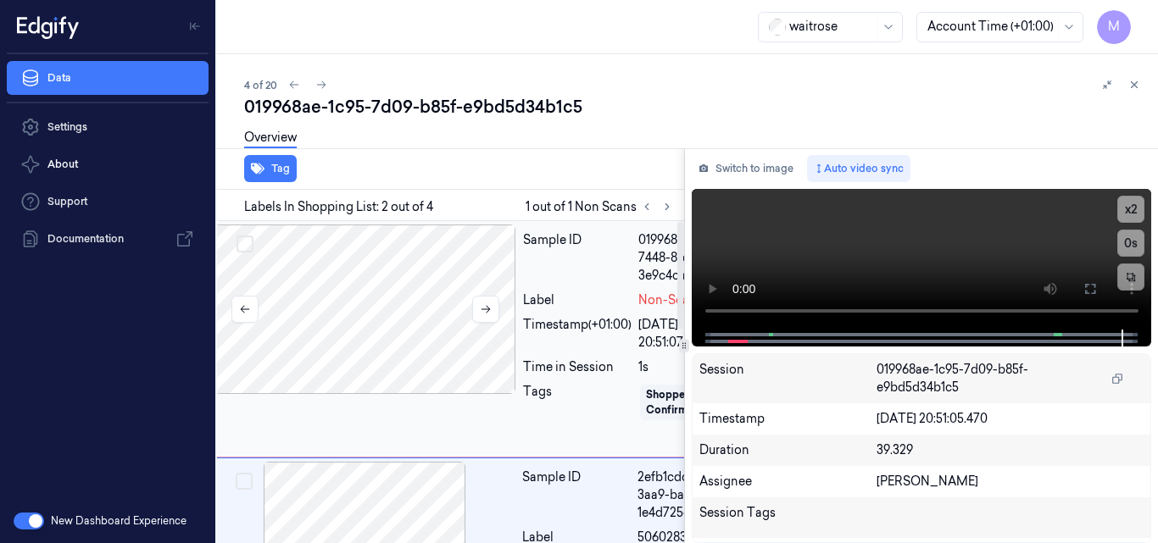
click at [362, 326] on div at bounding box center [366, 310] width 302 height 170
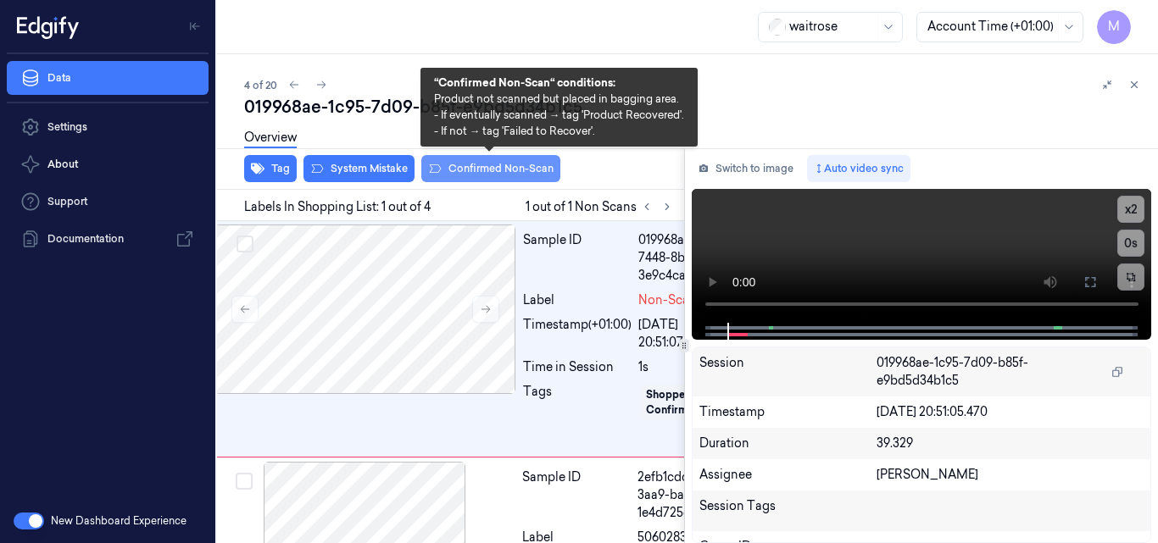
click at [501, 164] on button "Confirmed Non-Scan" at bounding box center [490, 168] width 139 height 27
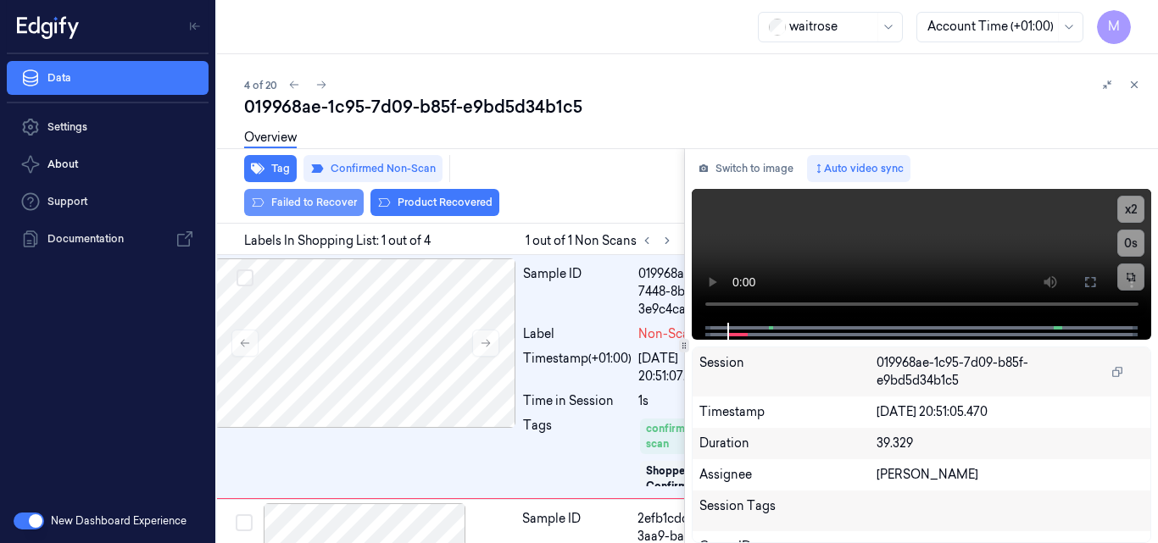
click at [315, 206] on button "Failed to Recover" at bounding box center [304, 202] width 120 height 27
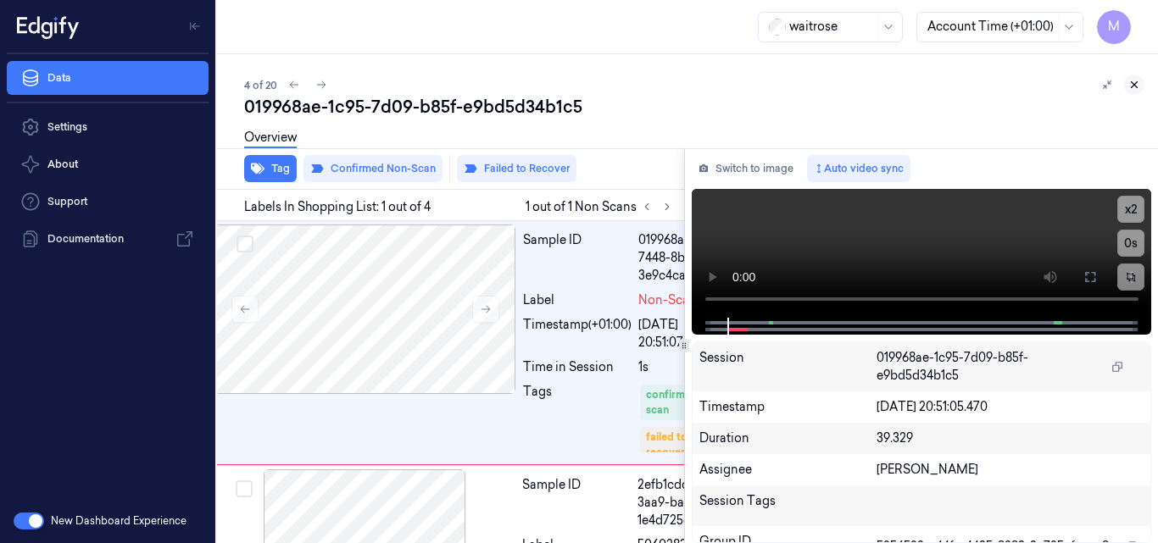
click at [1133, 86] on icon at bounding box center [1135, 85] width 12 height 12
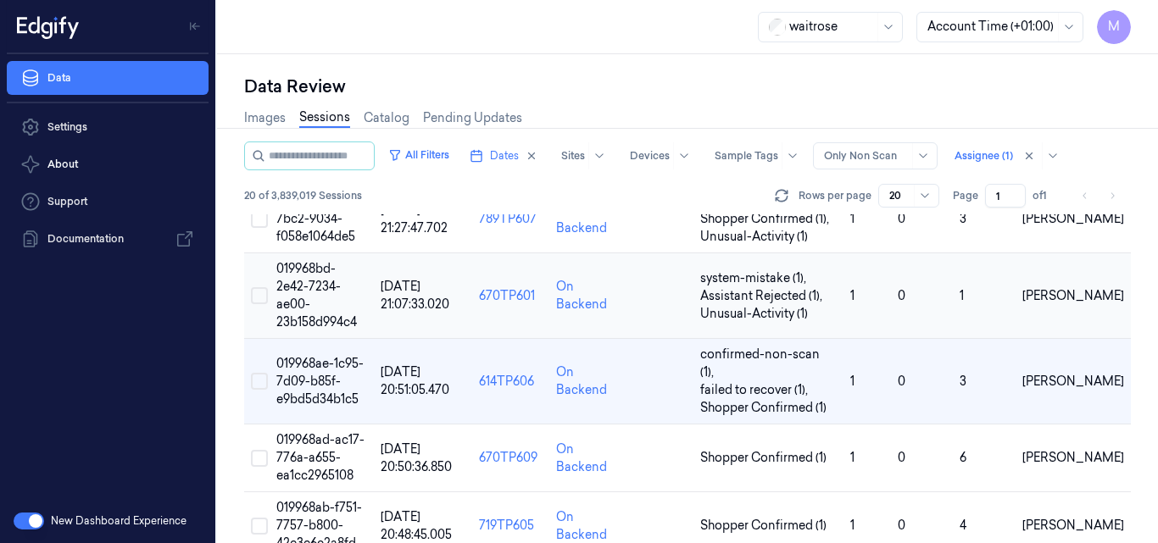
scroll to position [170, 0]
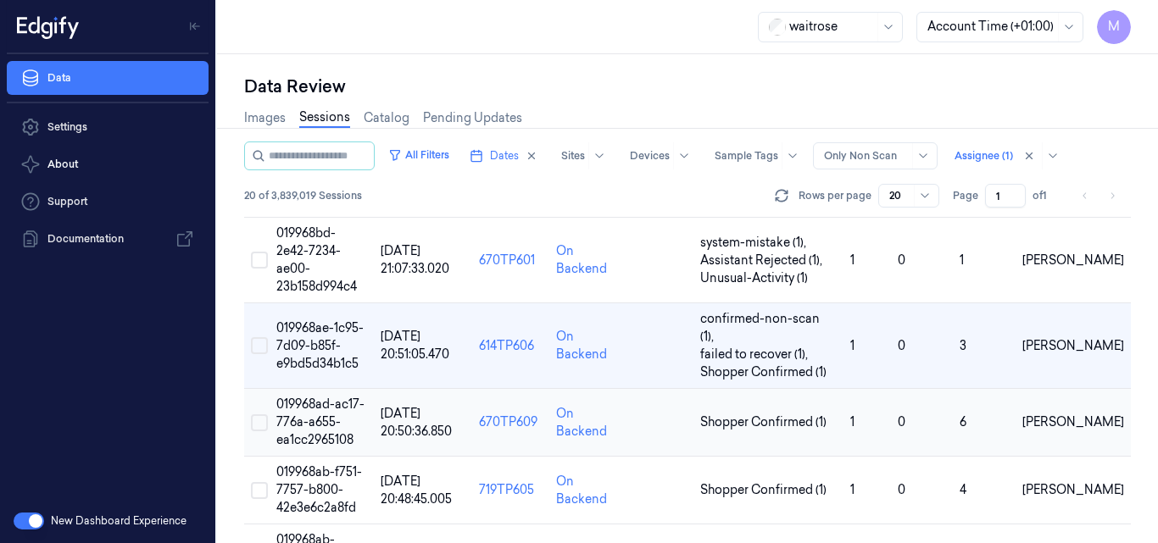
click at [322, 398] on span "019968ad-ac17-776a-a655-ea1cc2965108" at bounding box center [320, 422] width 88 height 51
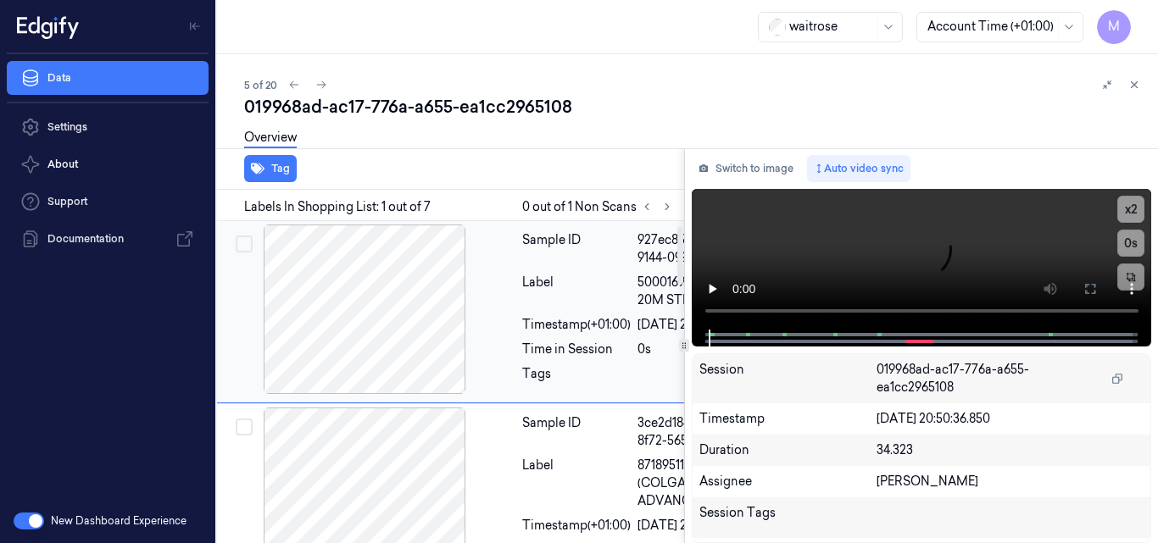
scroll to position [85, 27]
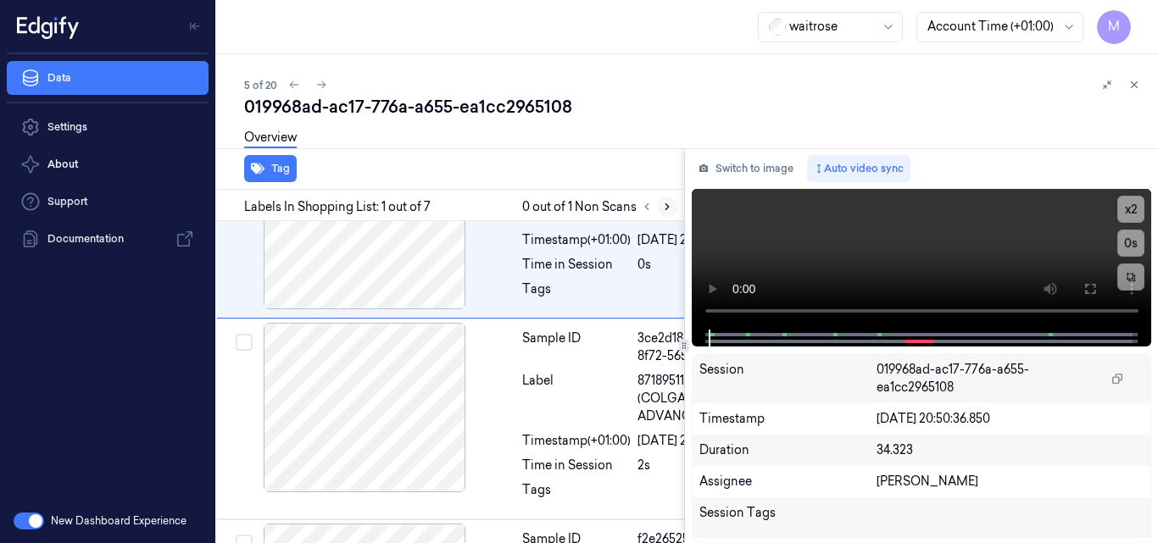
click at [666, 205] on icon at bounding box center [667, 207] width 12 height 12
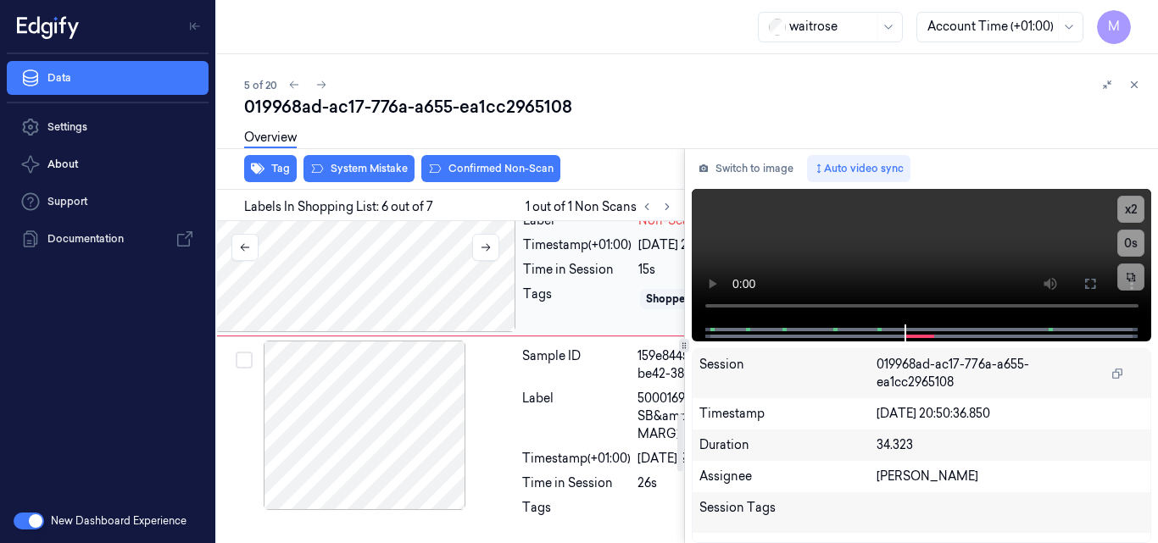
scroll to position [1064, 27]
click at [591, 64] on div "Label" at bounding box center [576, 37] width 109 height 53
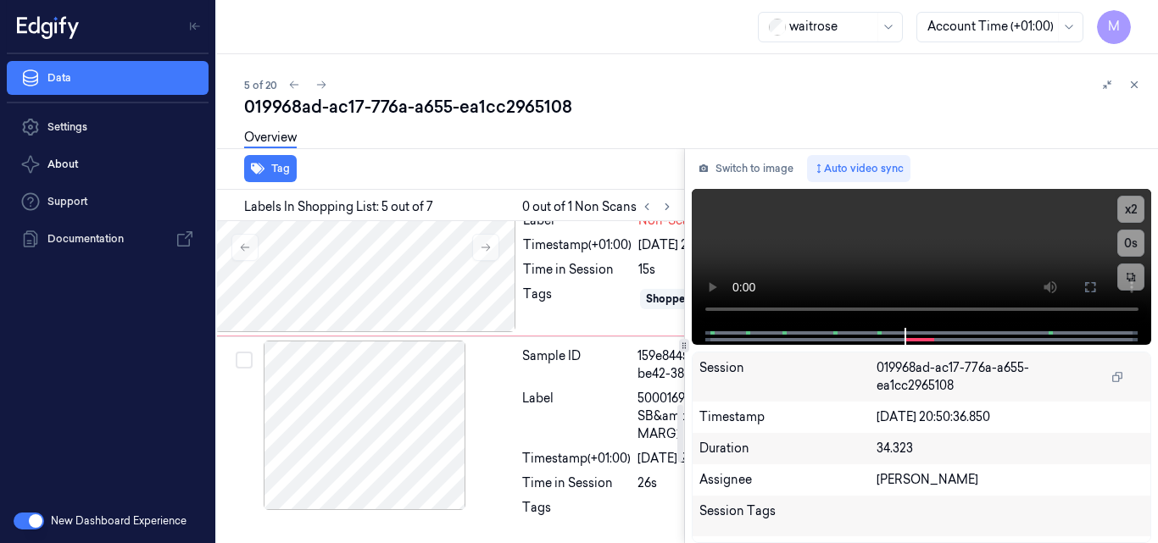
scroll to position [956, 27]
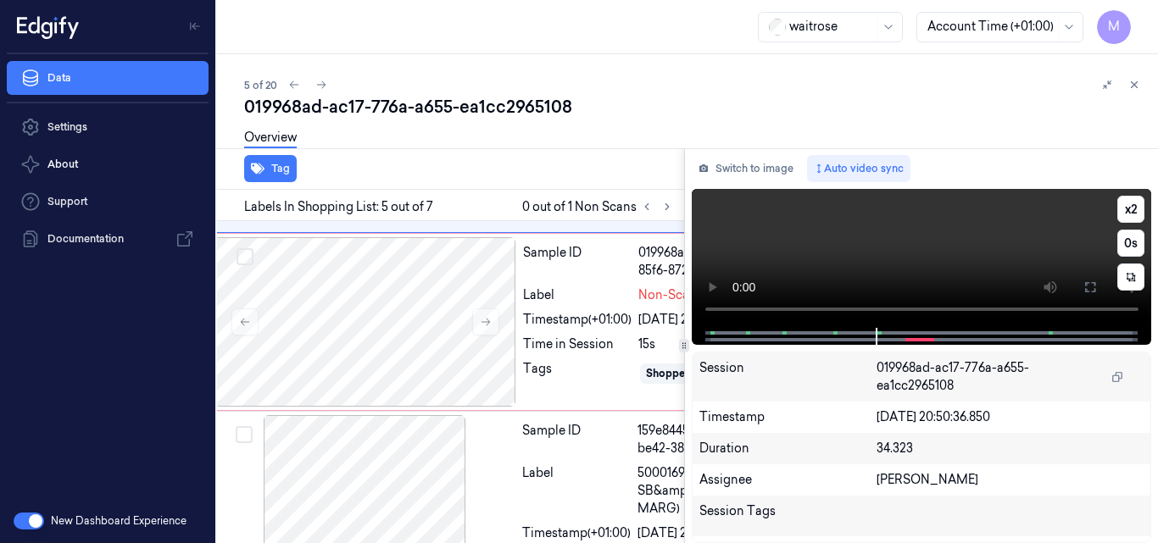
click at [964, 237] on video at bounding box center [922, 258] width 460 height 139
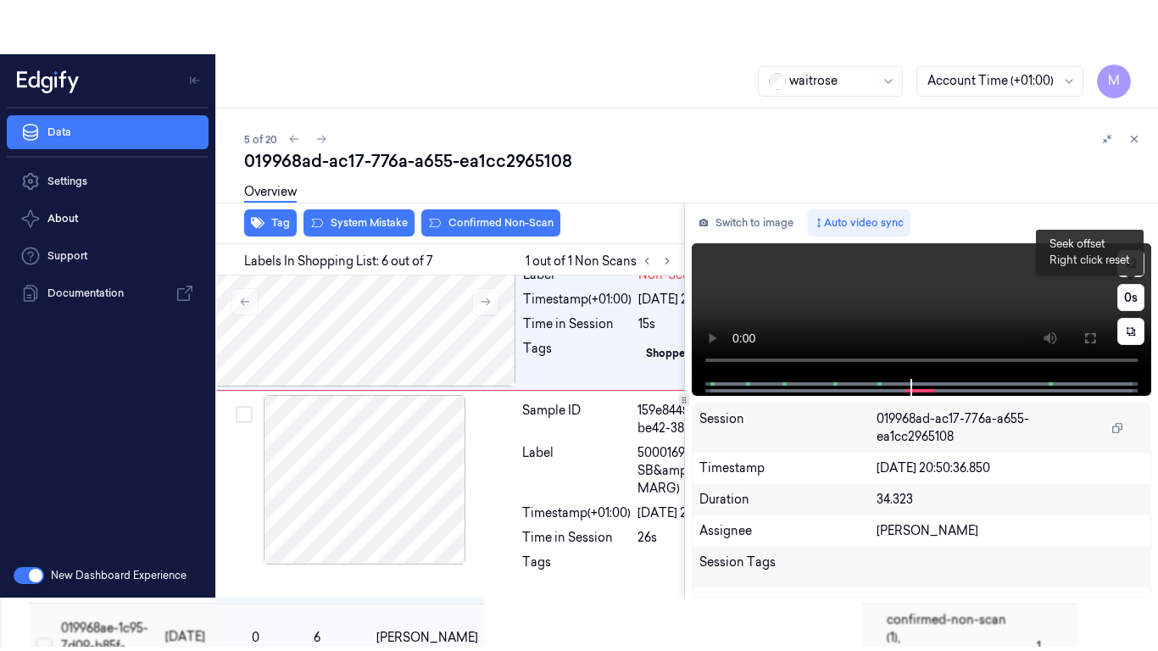
scroll to position [1220, 27]
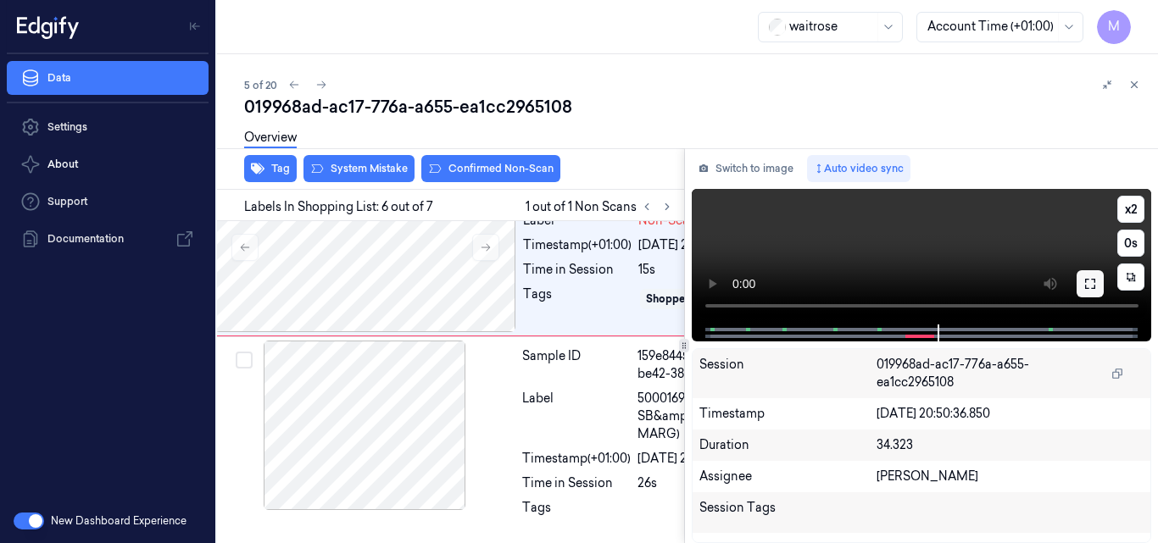
click at [1085, 283] on icon at bounding box center [1091, 284] width 14 height 14
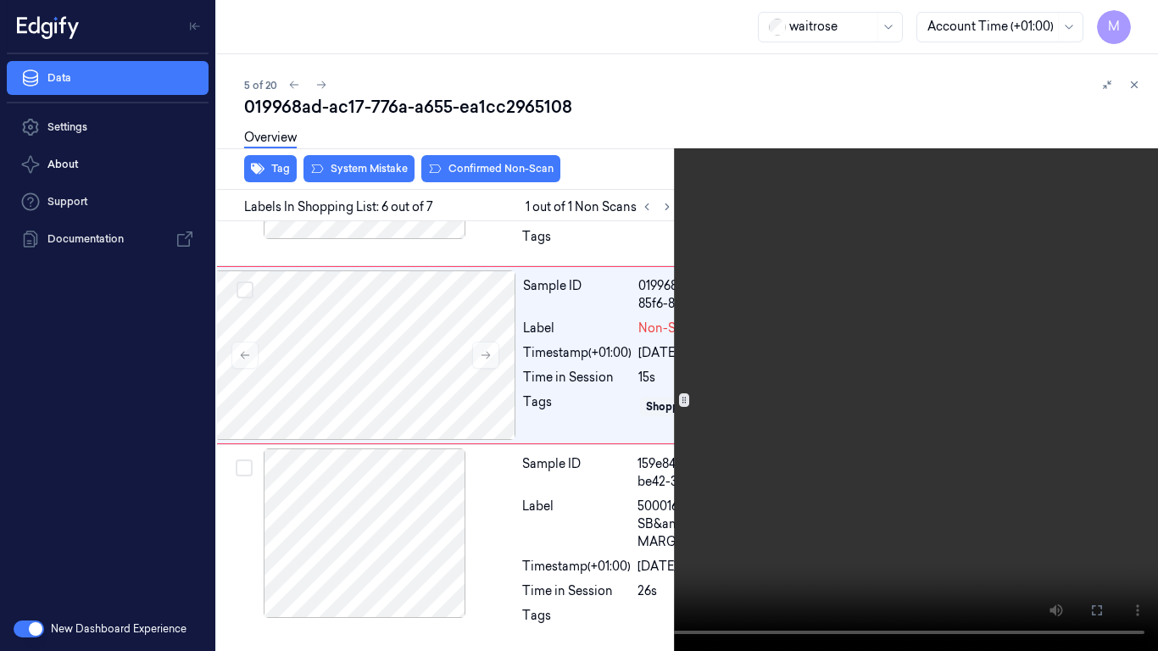
scroll to position [1166, 27]
click at [1136, 19] on button "x 2" at bounding box center [1137, 20] width 27 height 27
click at [1136, 19] on button "x 4" at bounding box center [1137, 20] width 27 height 27
click at [1136, 19] on button "x 1" at bounding box center [1137, 20] width 27 height 27
click at [1140, 22] on button "x 2" at bounding box center [1137, 20] width 27 height 27
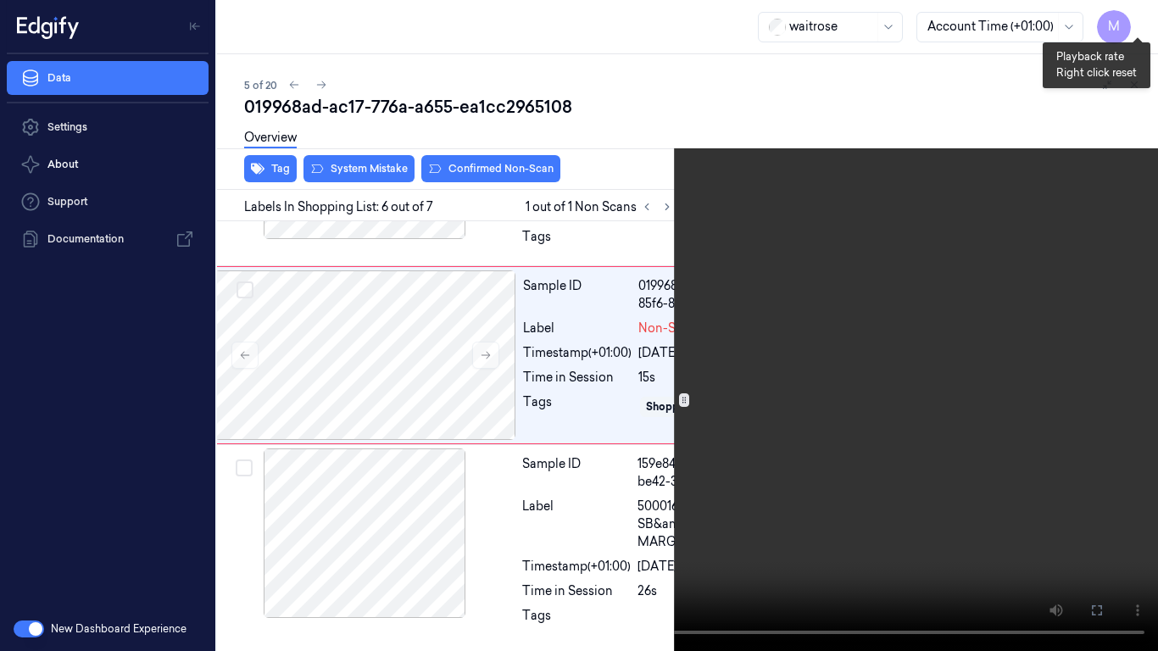
click at [1140, 22] on button "x 4" at bounding box center [1137, 20] width 27 height 27
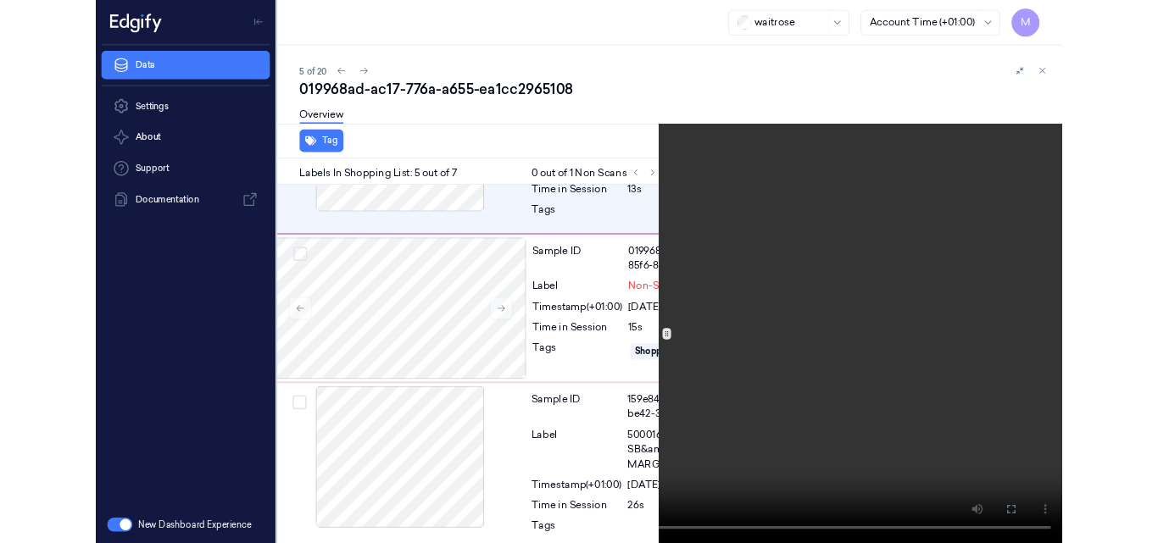
scroll to position [902, 27]
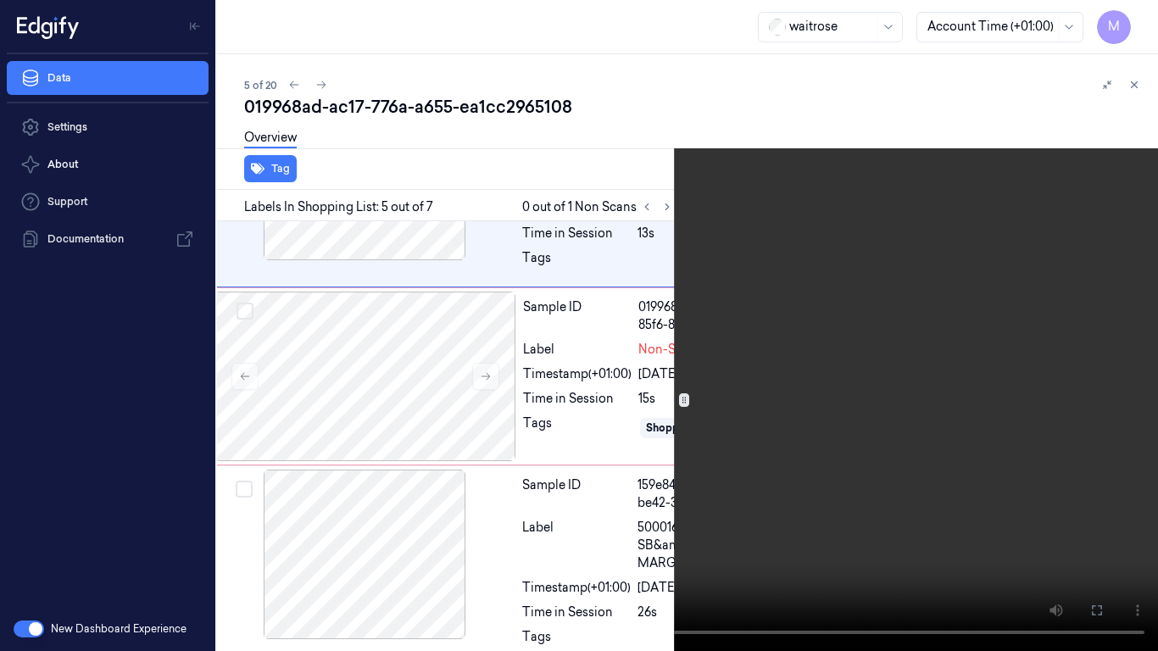
click at [799, 436] on video at bounding box center [579, 325] width 1158 height 651
click at [0, 0] on icon at bounding box center [0, 0] width 0 height 0
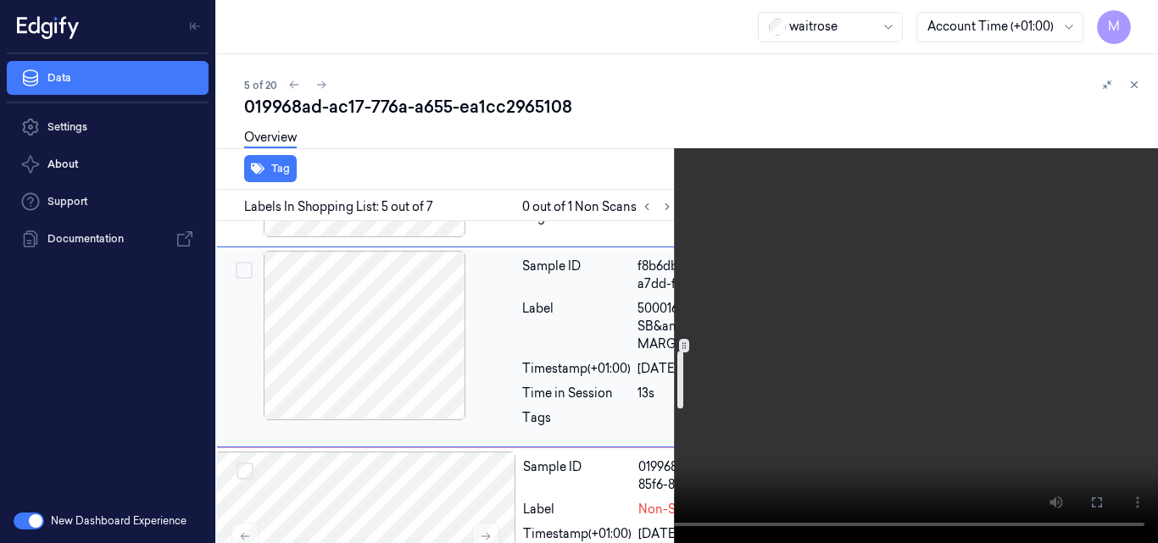
scroll to position [648, 27]
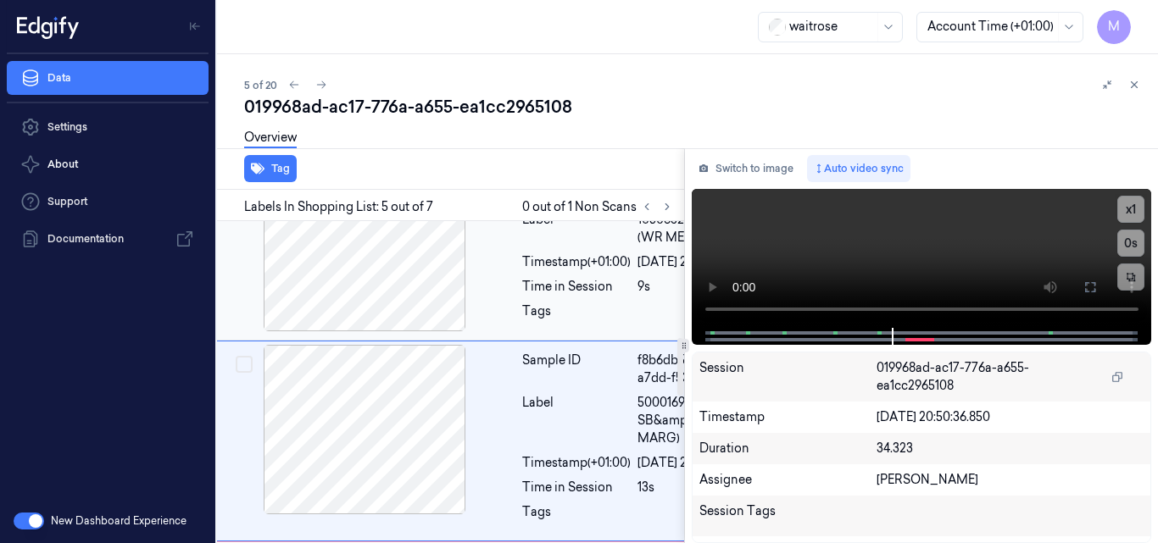
click at [556, 247] on div "Label" at bounding box center [576, 229] width 109 height 36
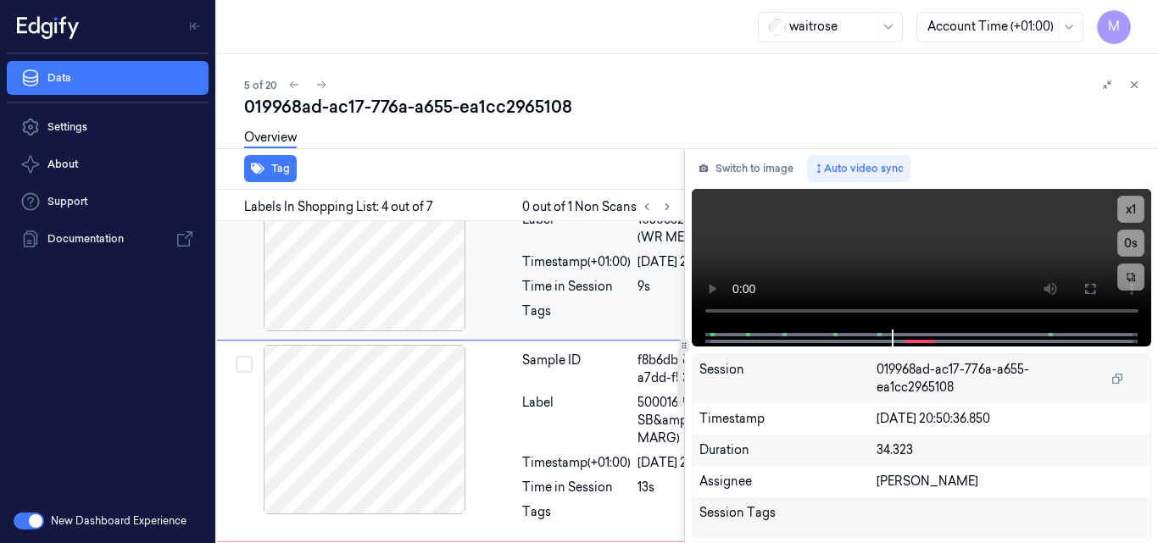
scroll to position [711, 27]
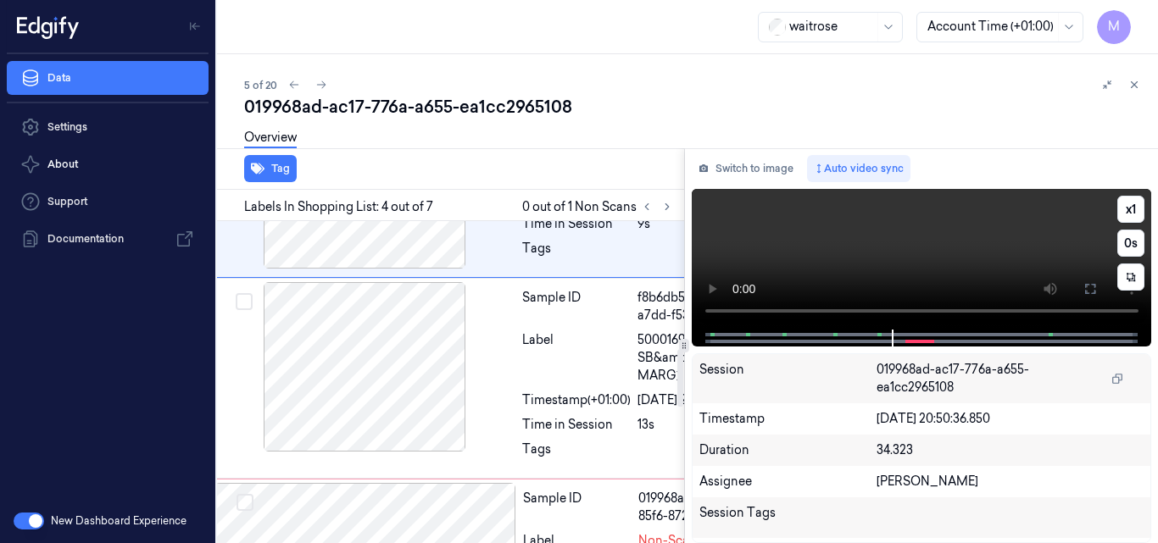
click at [889, 259] on video at bounding box center [922, 259] width 460 height 141
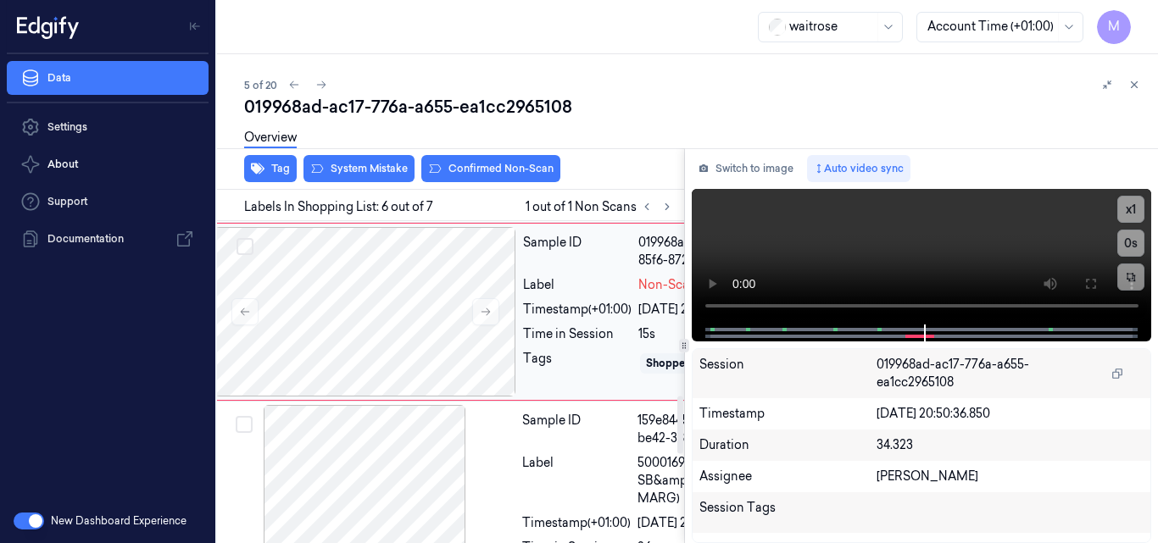
scroll to position [966, 27]
click at [597, 130] on div "Label" at bounding box center [576, 102] width 109 height 53
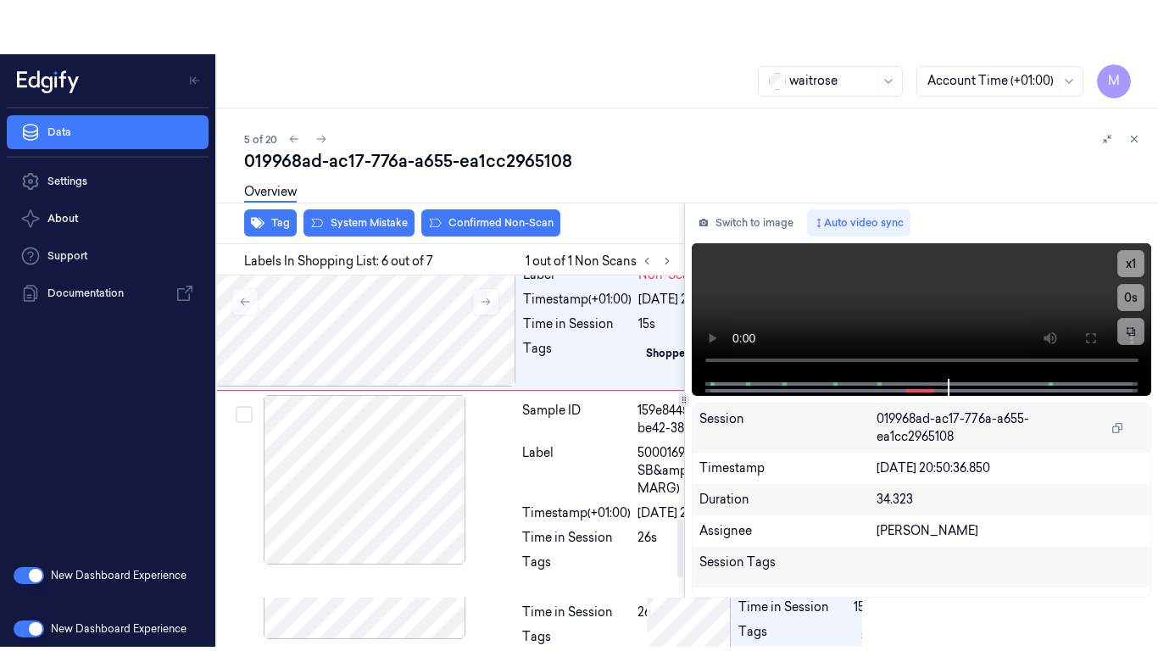
scroll to position [1390, 27]
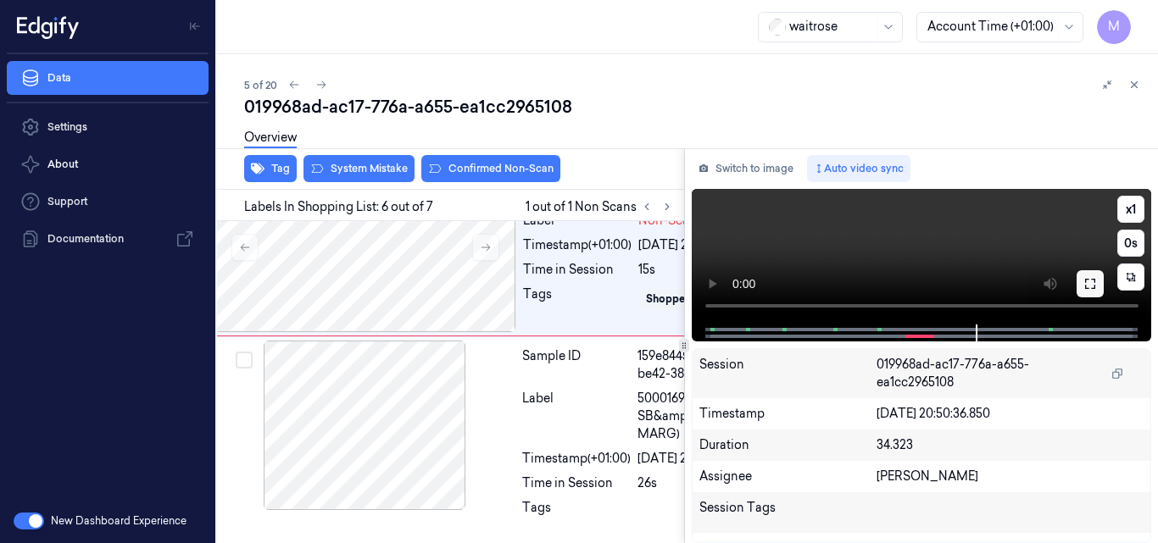
click at [1090, 287] on icon at bounding box center [1091, 284] width 14 height 14
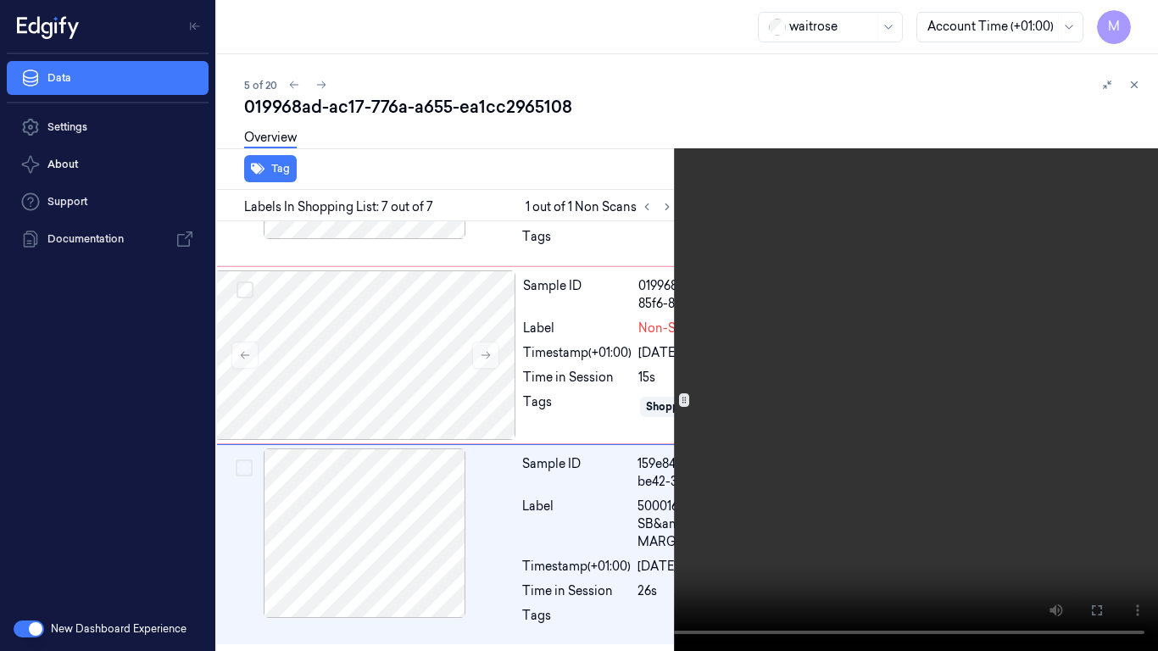
click at [0, 0] on icon at bounding box center [0, 0] width 0 height 0
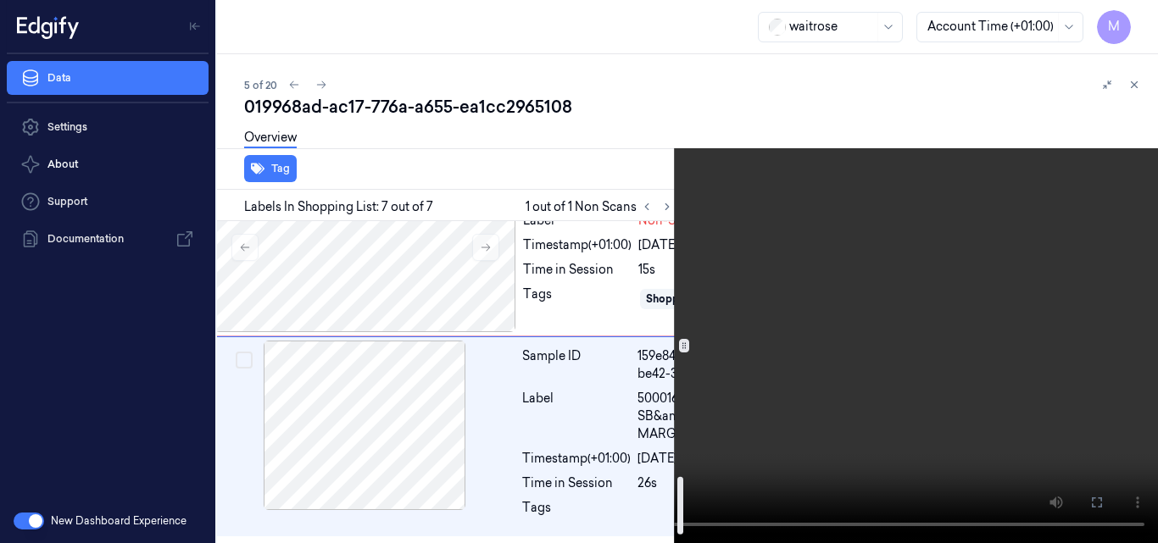
scroll to position [1464, 27]
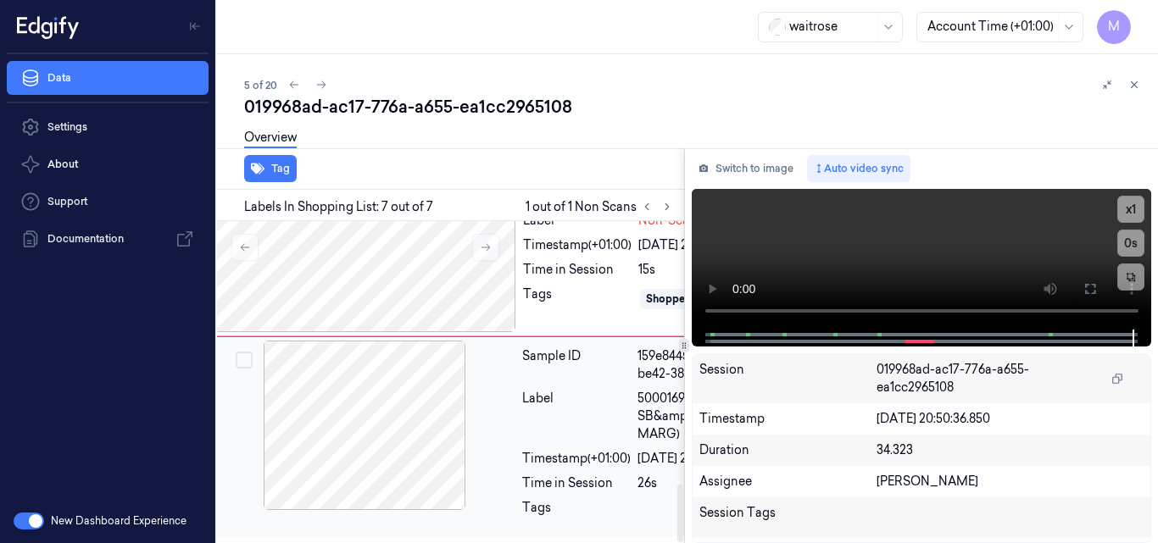
click at [542, 410] on div "Label" at bounding box center [576, 416] width 109 height 53
click at [408, 332] on div at bounding box center [366, 248] width 302 height 170
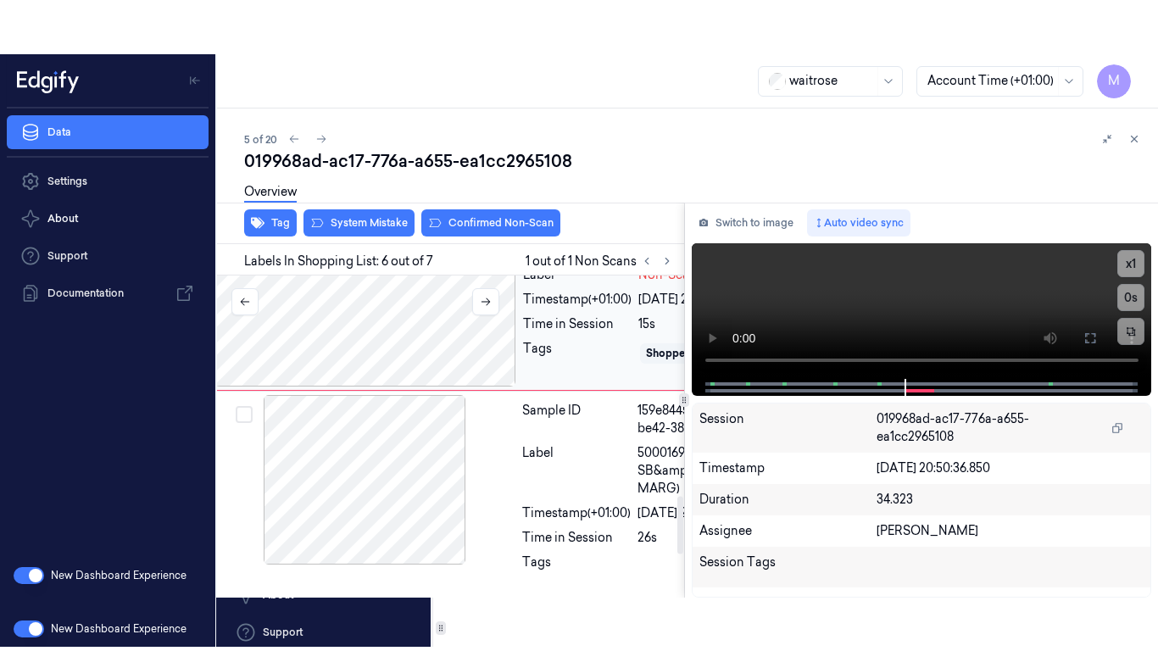
scroll to position [1220, 27]
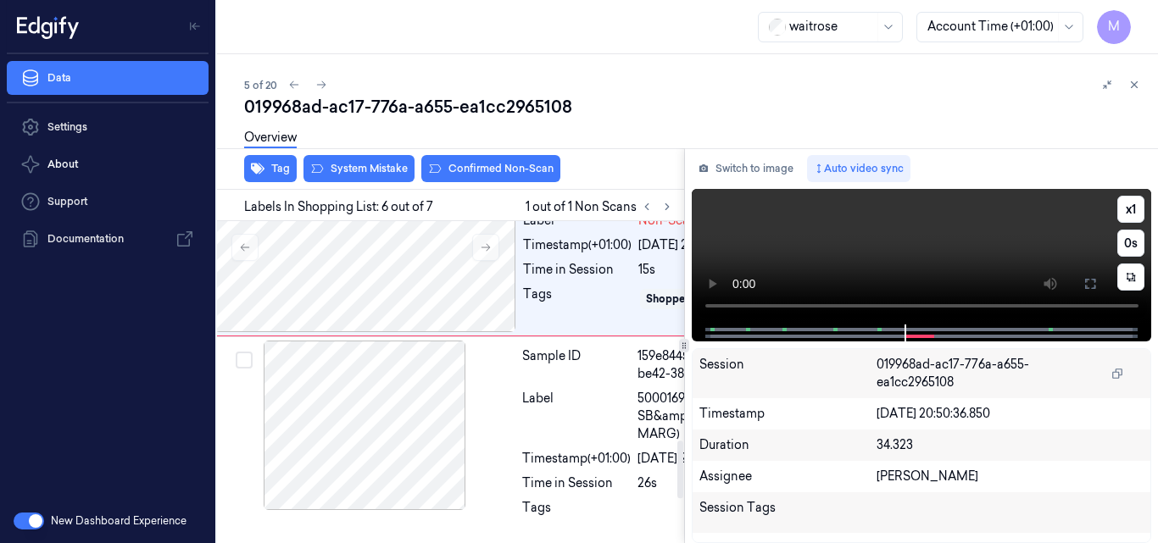
click at [883, 237] on video at bounding box center [922, 257] width 460 height 136
click at [1091, 281] on icon at bounding box center [1091, 284] width 14 height 14
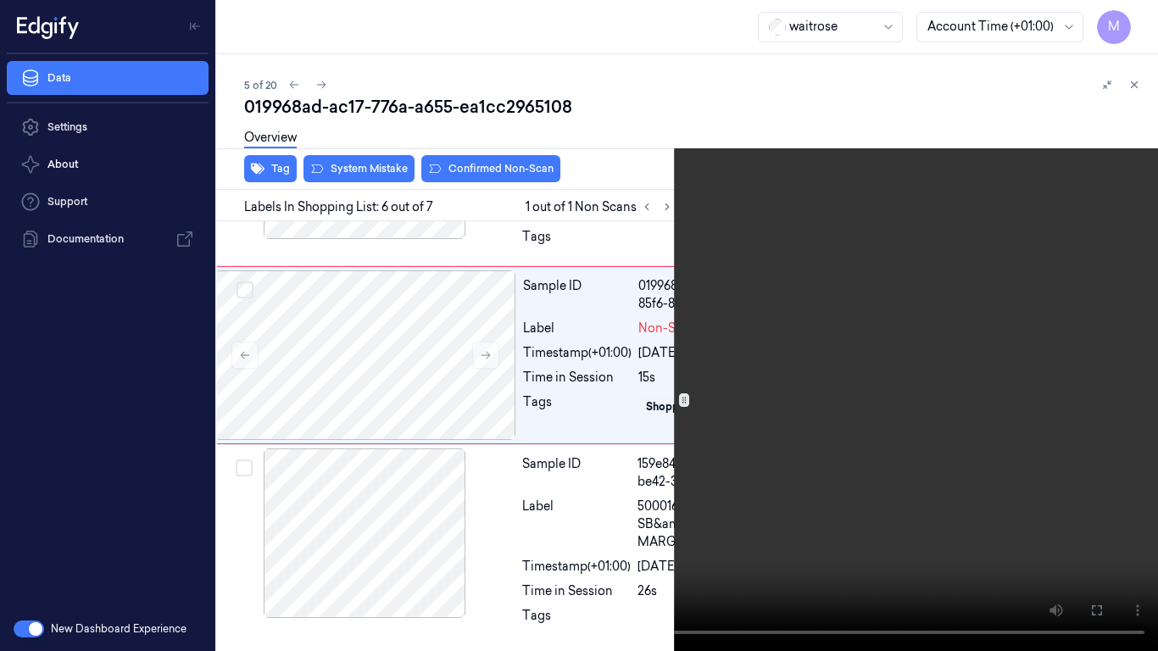
click at [666, 324] on video at bounding box center [579, 325] width 1158 height 651
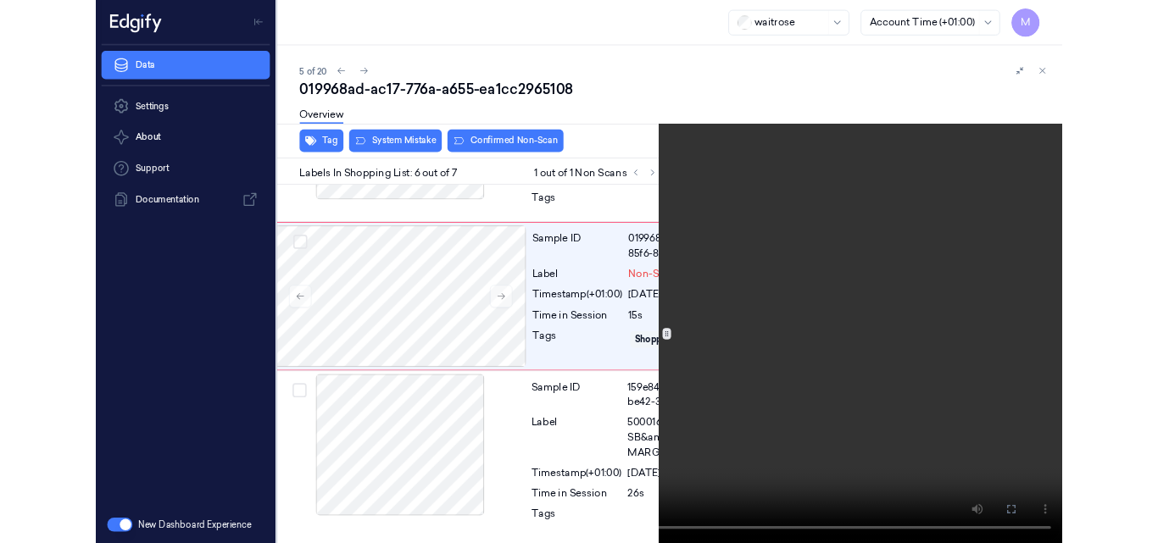
scroll to position [1166, 27]
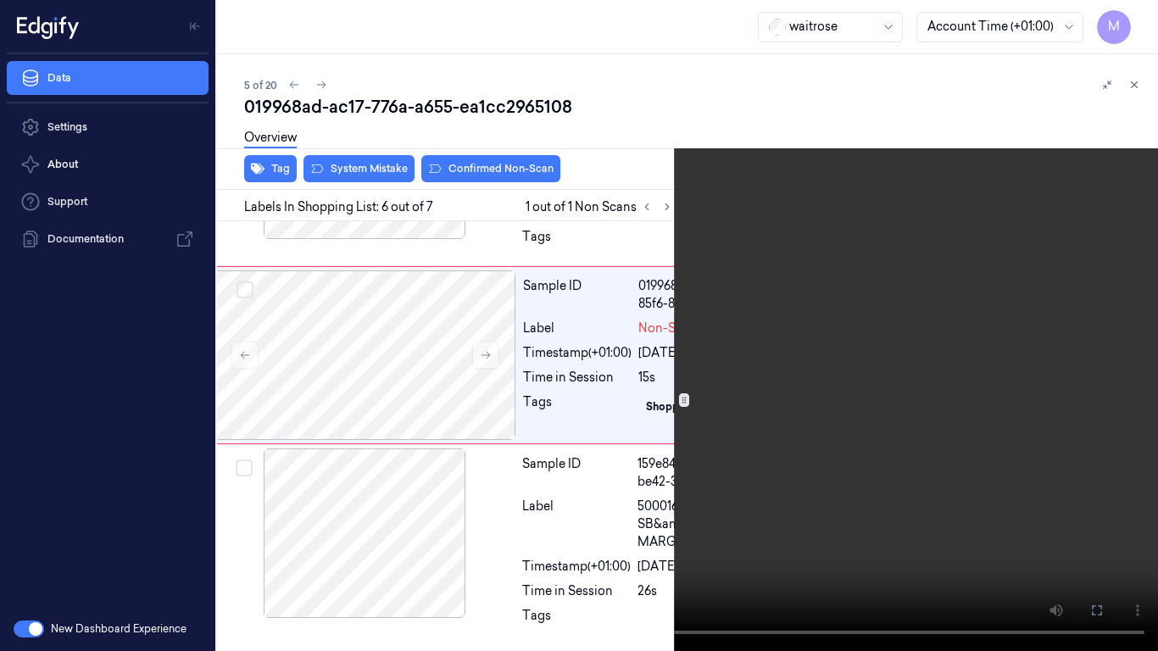
click at [0, 0] on icon at bounding box center [0, 0] width 0 height 0
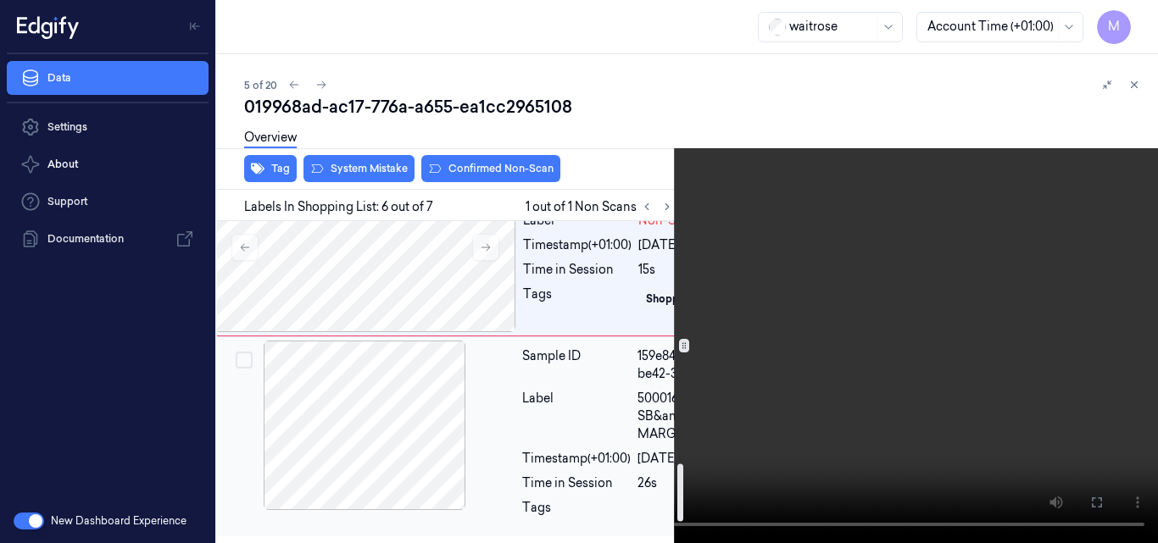
scroll to position [1335, 27]
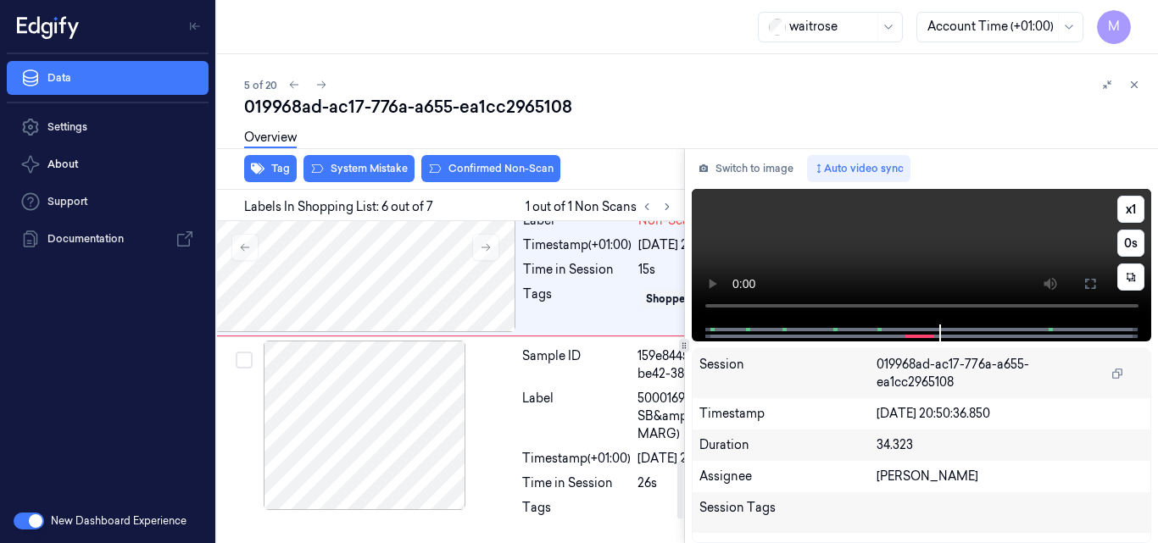
click at [918, 237] on video at bounding box center [922, 257] width 460 height 136
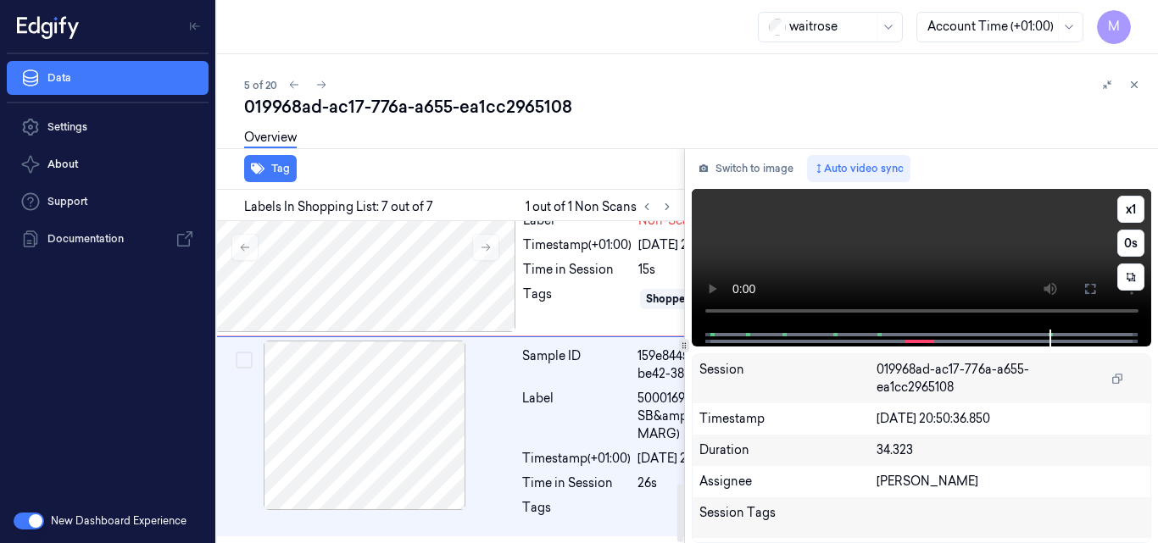
scroll to position [1464, 27]
click at [995, 253] on video at bounding box center [922, 259] width 460 height 141
click at [419, 332] on div at bounding box center [366, 248] width 302 height 170
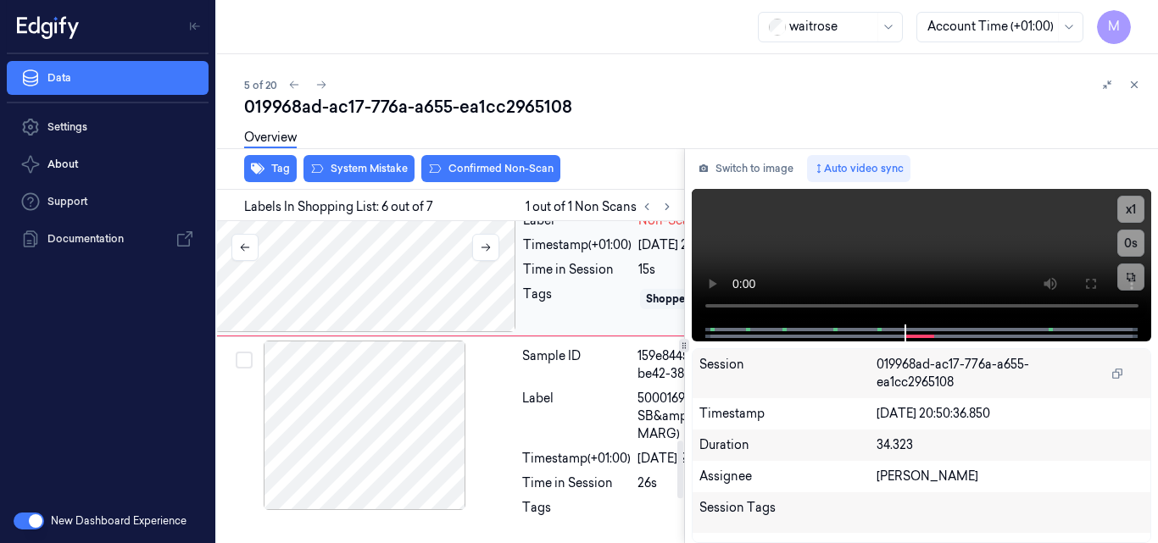
scroll to position [1220, 27]
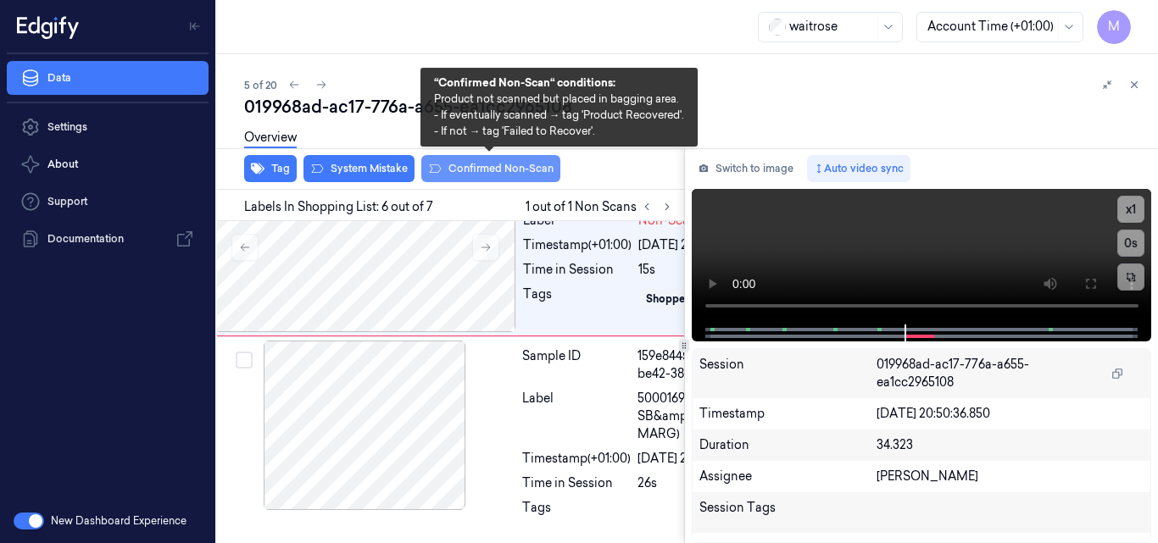
click at [485, 167] on button "Confirmed Non-Scan" at bounding box center [490, 168] width 139 height 27
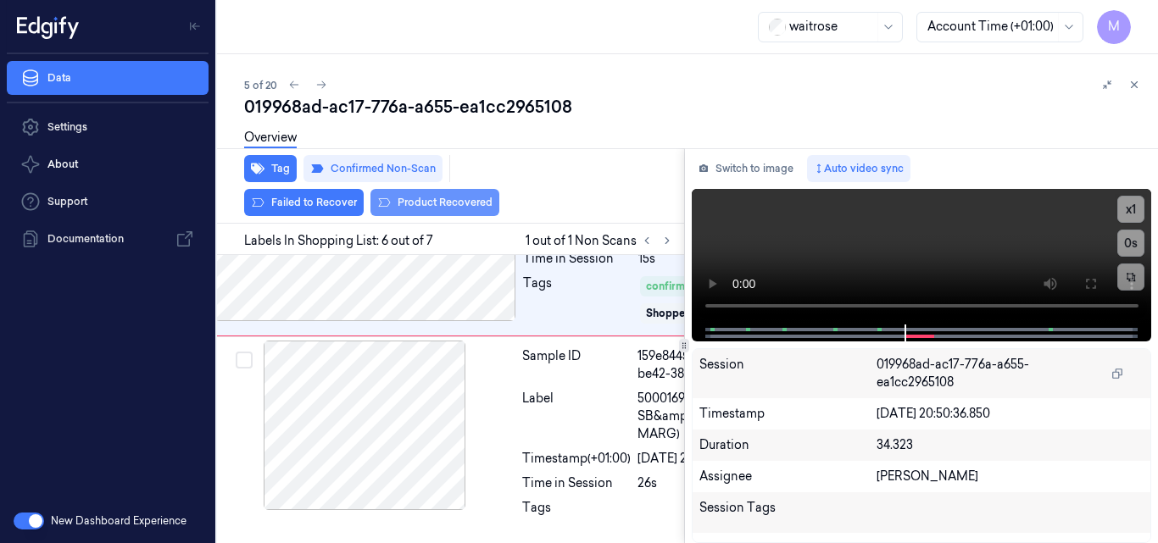
click at [460, 203] on button "Product Recovered" at bounding box center [435, 202] width 129 height 27
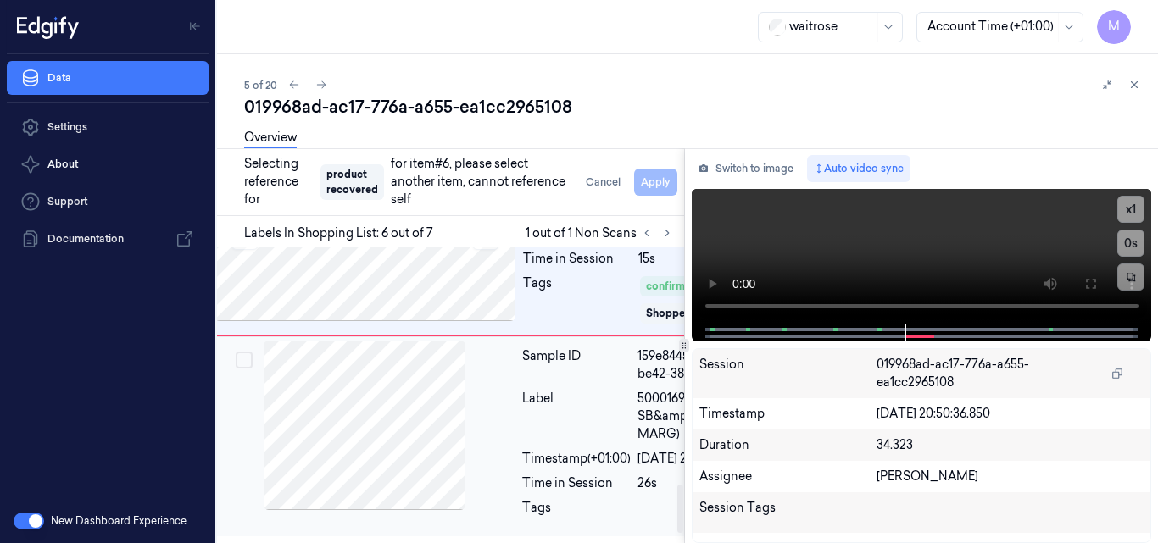
scroll to position [1495, 27]
click at [532, 354] on div "Sample ID 159e8445-8675-3e5b-be42-38a1ed201bac Label 5000169637616 (WR SB&amp;H…" at bounding box center [647, 437] width 263 height 192
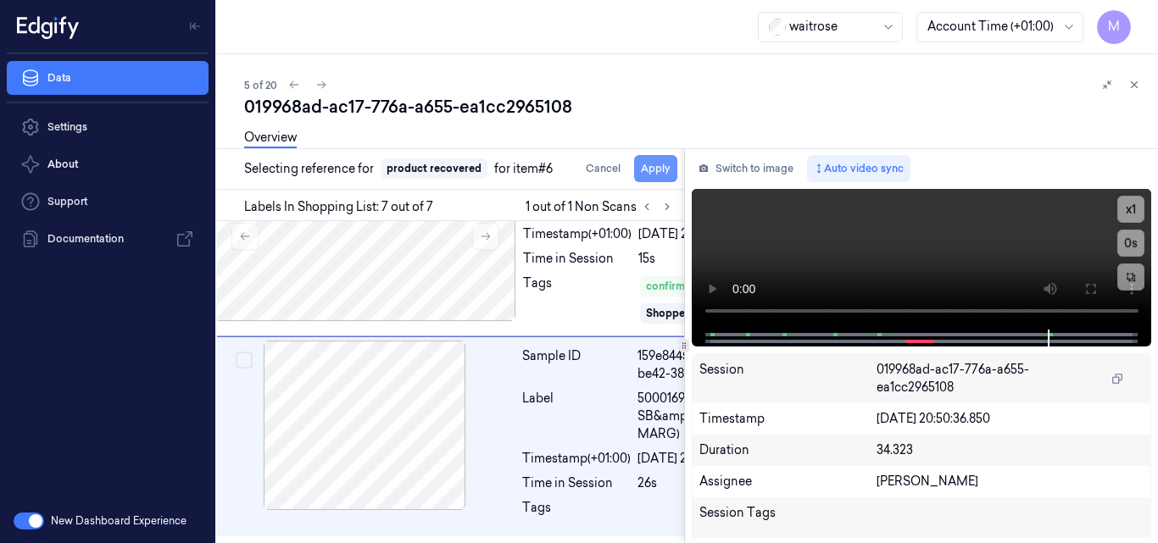
click at [659, 168] on button "Apply" at bounding box center [655, 168] width 43 height 27
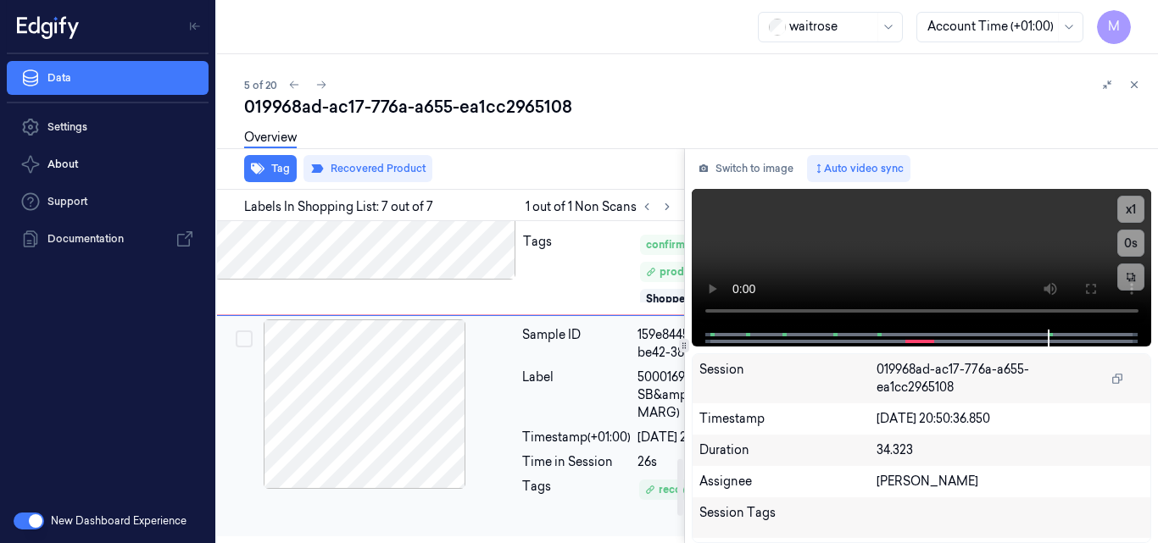
scroll to position [1321, 27]
click at [536, 304] on div "Tags" at bounding box center [577, 268] width 109 height 71
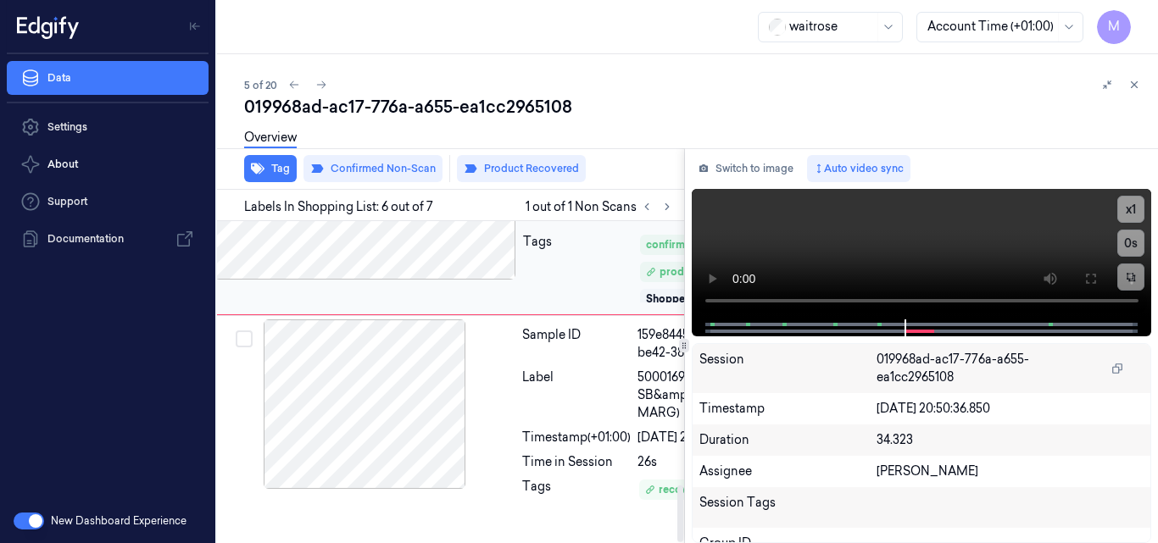
scroll to position [1491, 27]
click at [1136, 83] on icon at bounding box center [1135, 85] width 6 height 6
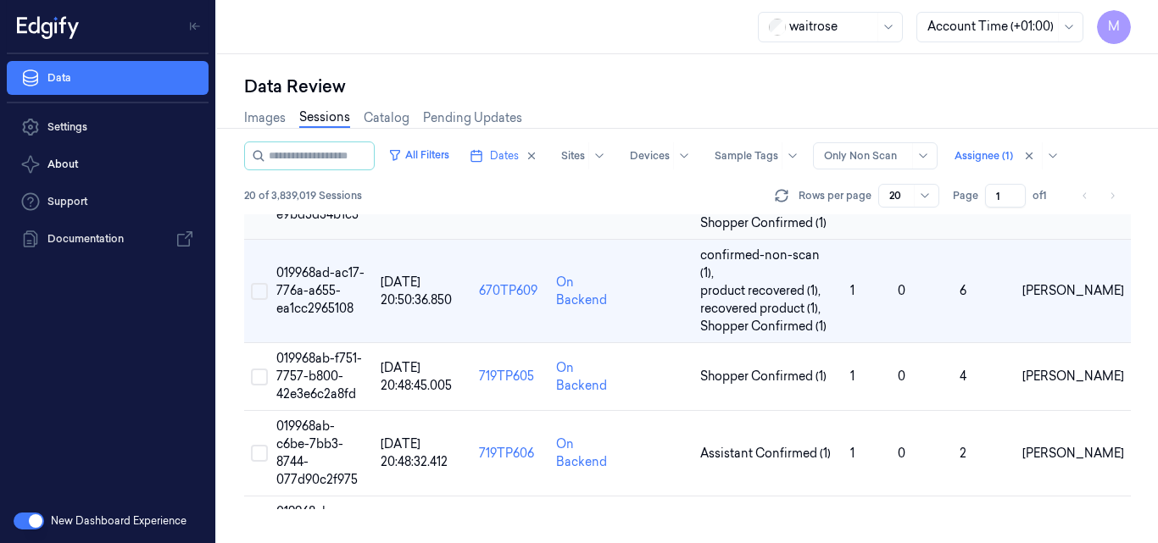
scroll to position [275, 0]
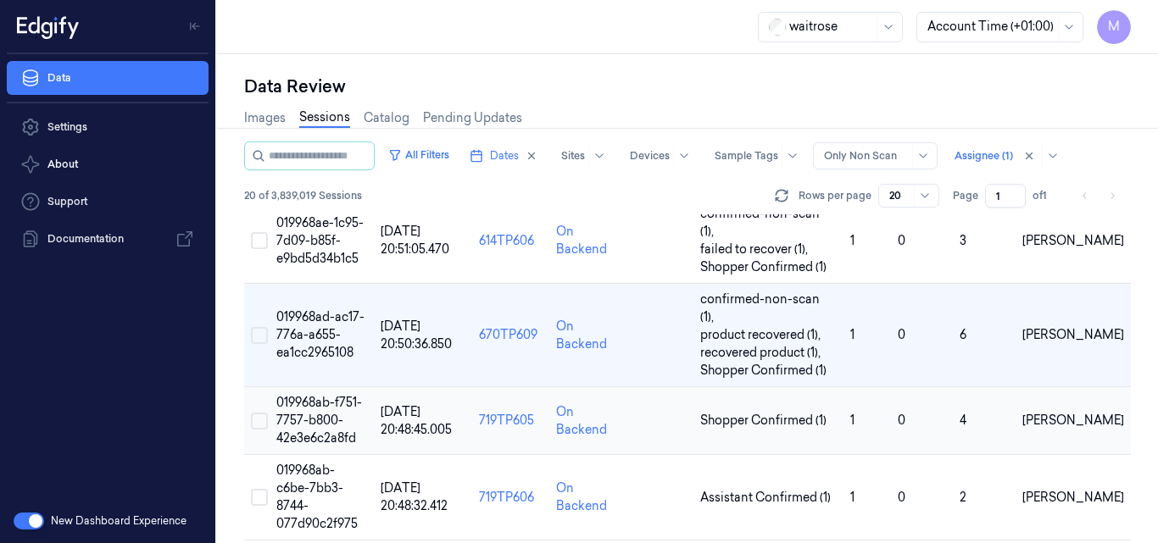
click at [344, 387] on td "019968ab-f751-7757-b800-42e3e6c2a8fd" at bounding box center [322, 421] width 104 height 68
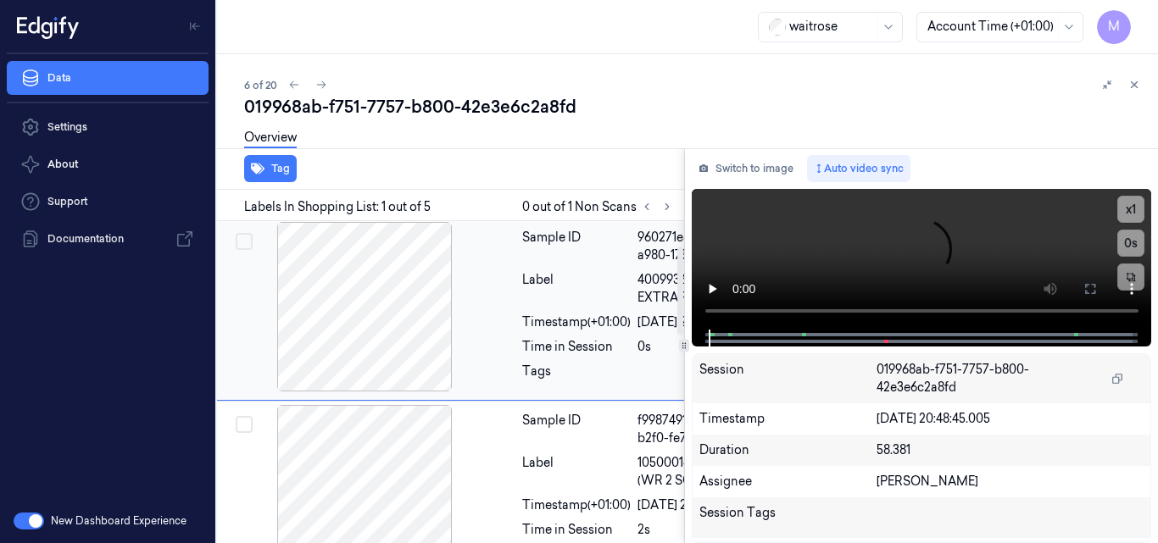
scroll to position [0, 27]
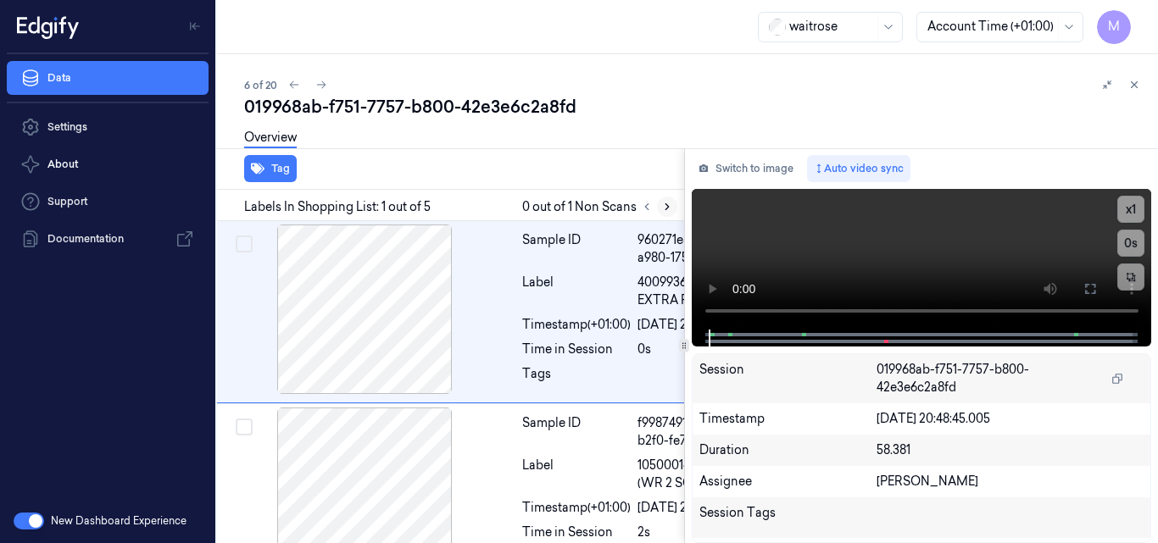
click at [666, 209] on icon at bounding box center [667, 207] width 3 height 6
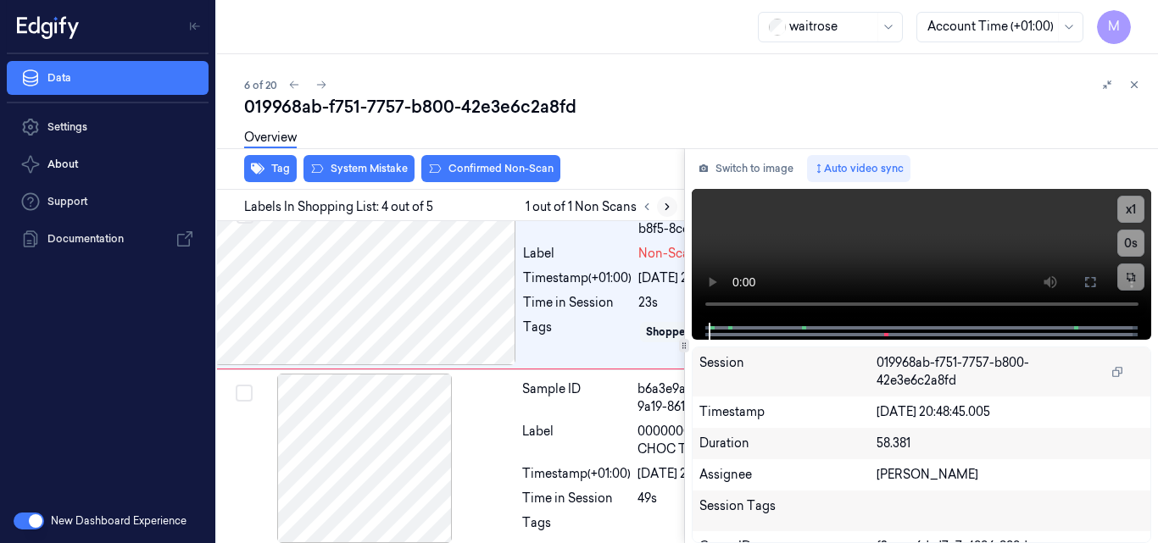
scroll to position [649, 27]
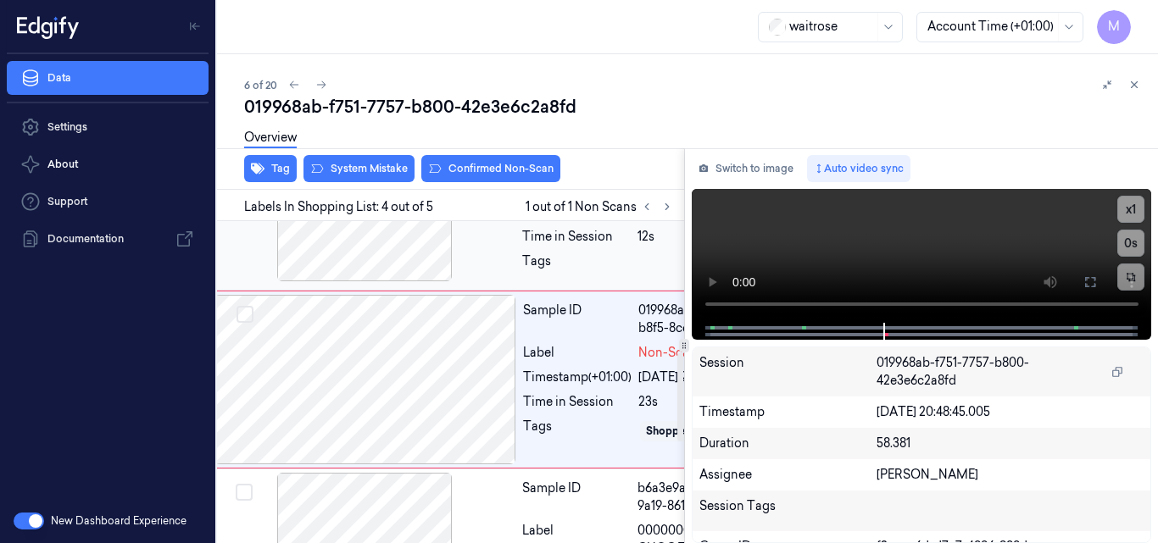
click at [382, 263] on div at bounding box center [365, 197] width 302 height 170
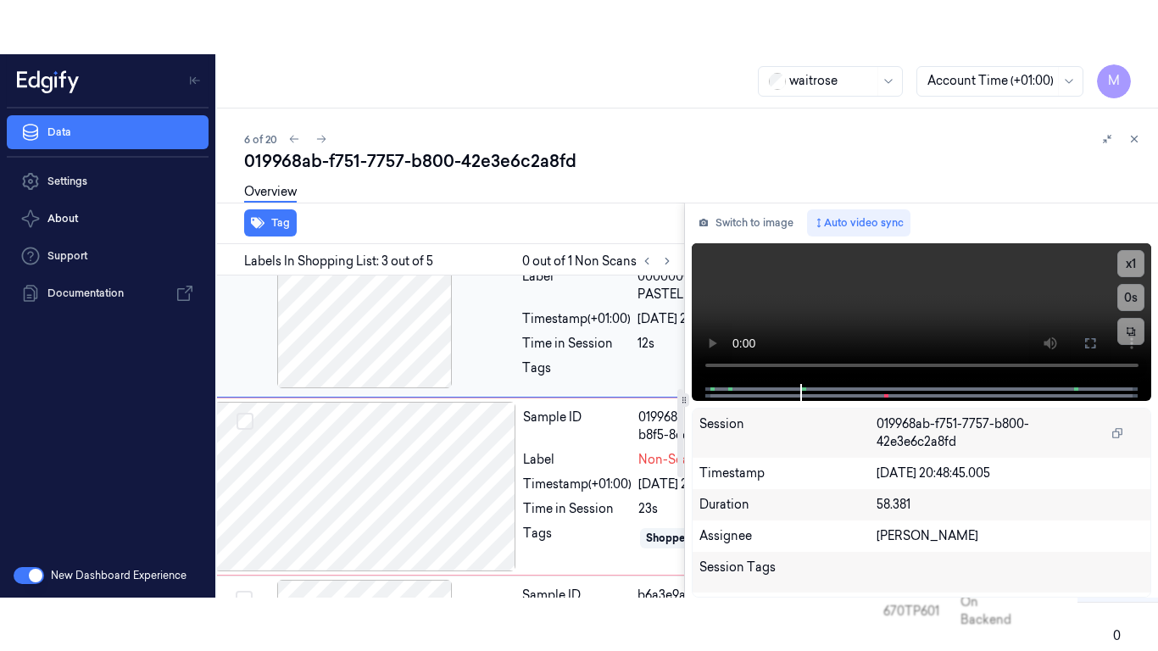
scroll to position [412, 27]
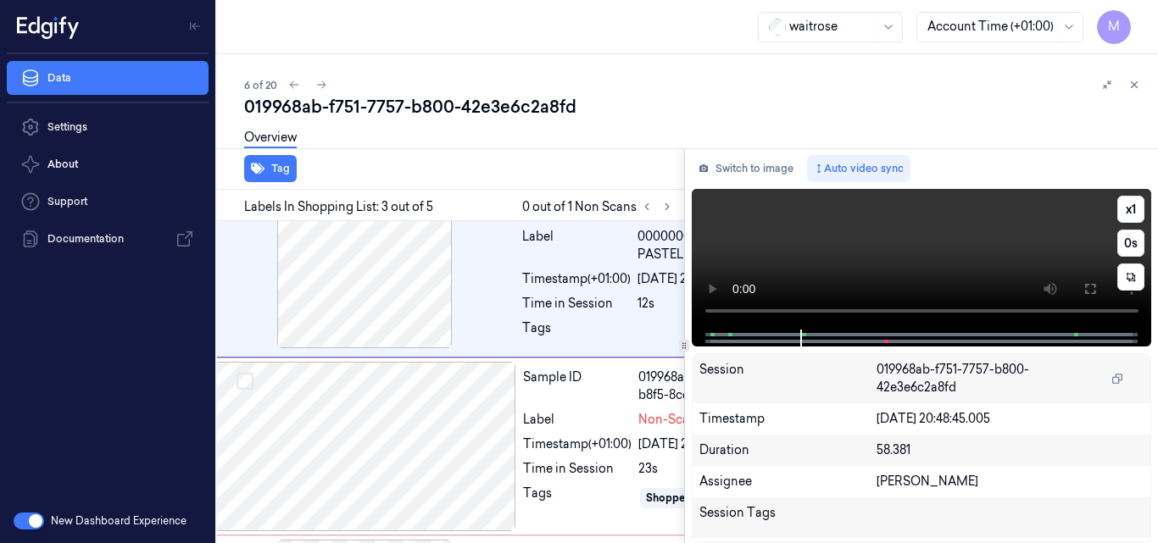
click at [874, 266] on video at bounding box center [922, 259] width 460 height 141
click at [1090, 289] on icon at bounding box center [1091, 289] width 14 height 14
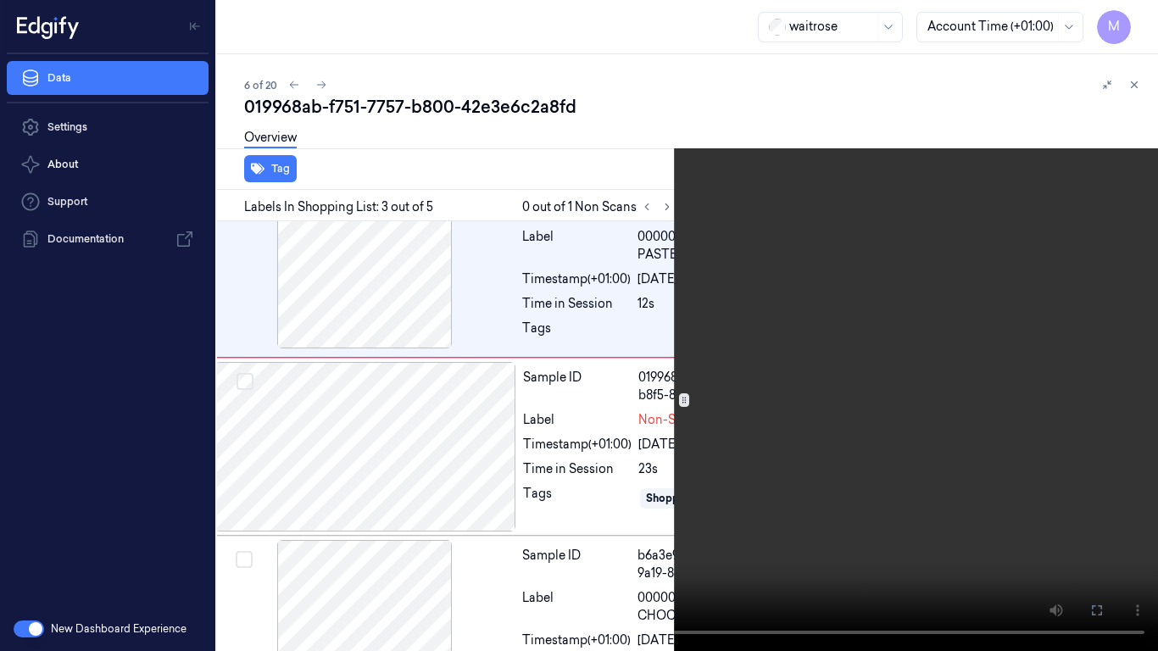
click at [700, 410] on video at bounding box center [579, 325] width 1158 height 651
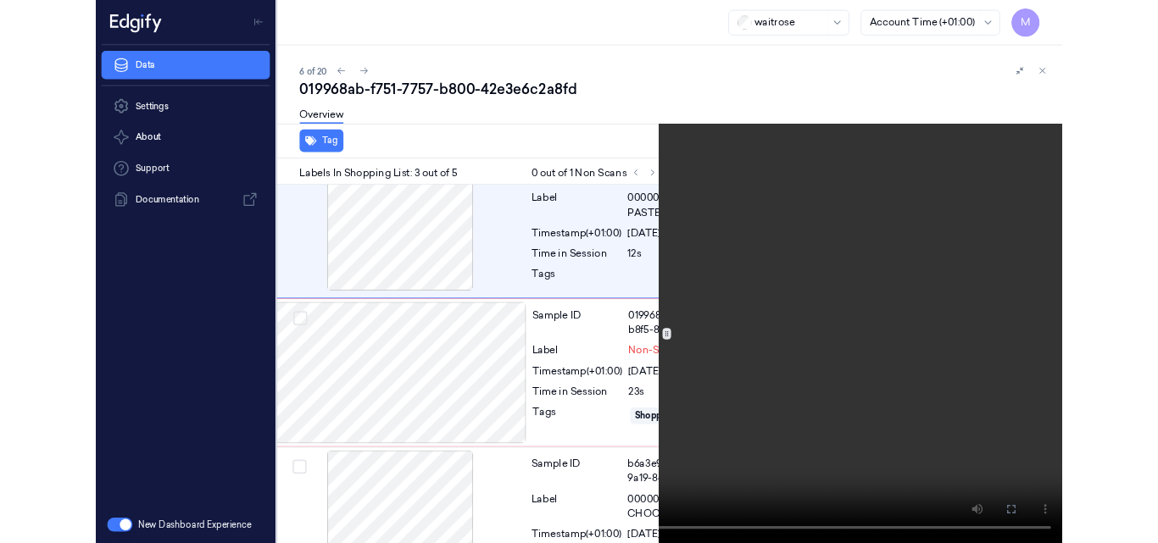
scroll to position [358, 27]
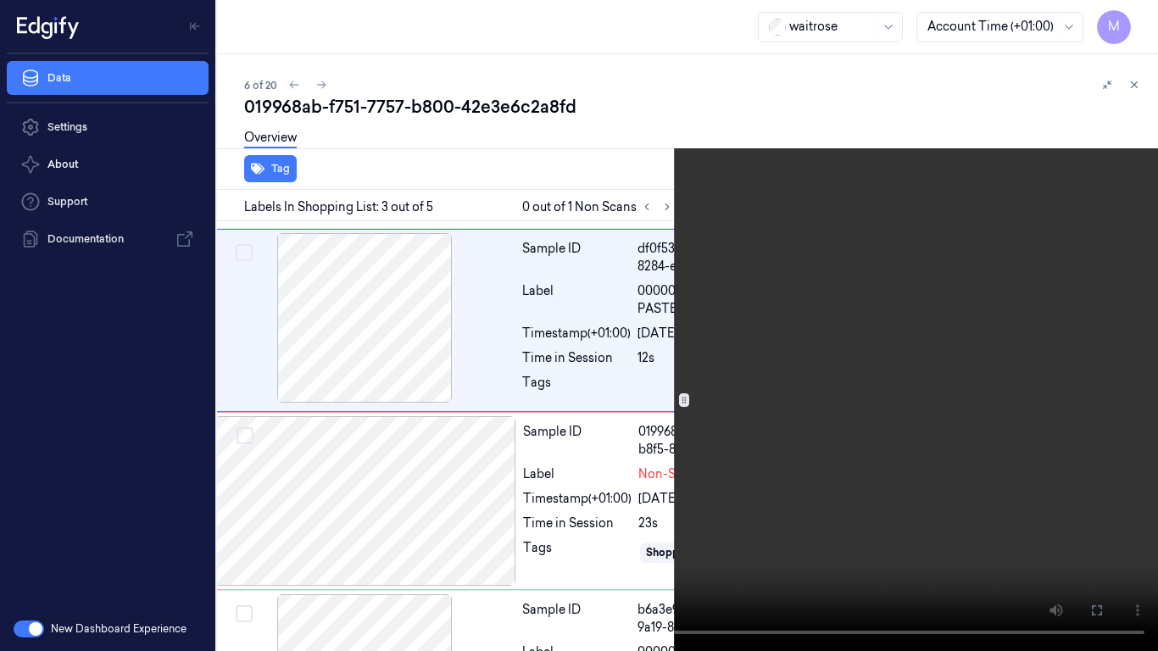
click at [733, 391] on video at bounding box center [579, 325] width 1158 height 651
click at [774, 386] on video at bounding box center [579, 325] width 1158 height 651
click at [0, 0] on icon at bounding box center [0, 0] width 0 height 0
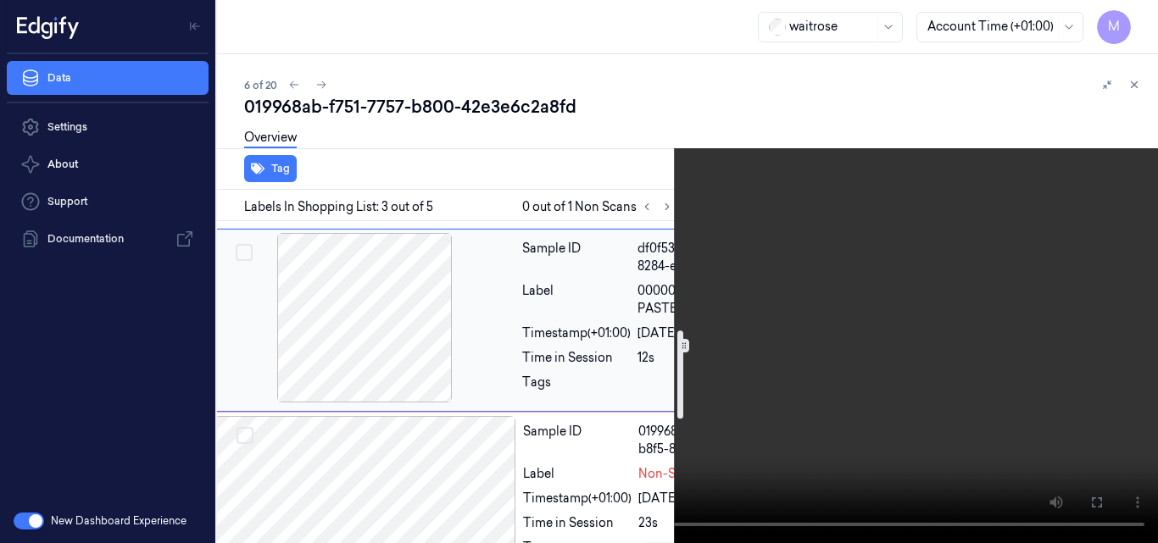
scroll to position [443, 27]
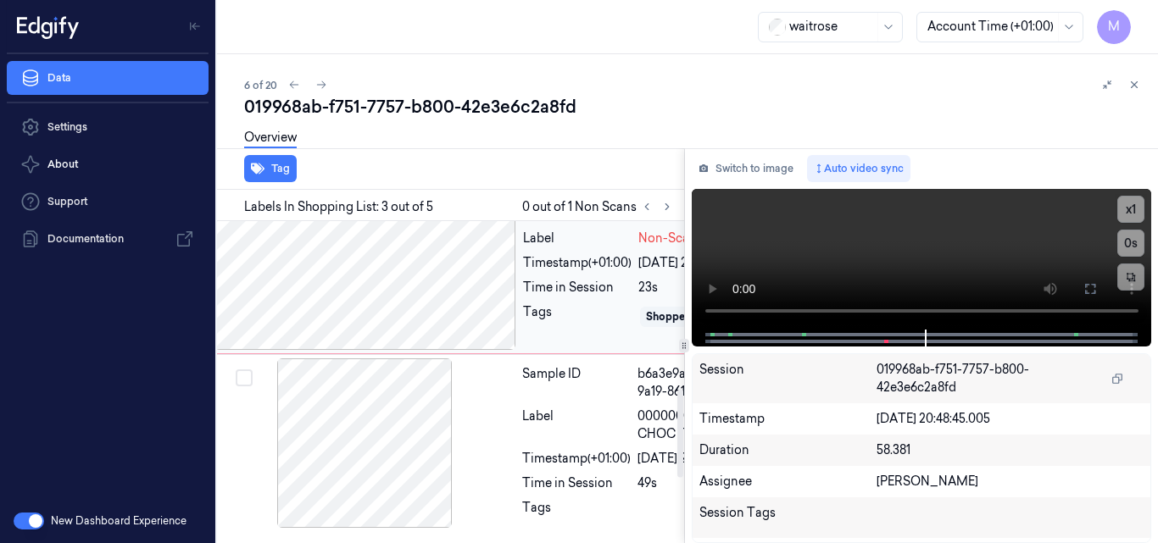
click at [501, 350] on div at bounding box center [366, 266] width 302 height 170
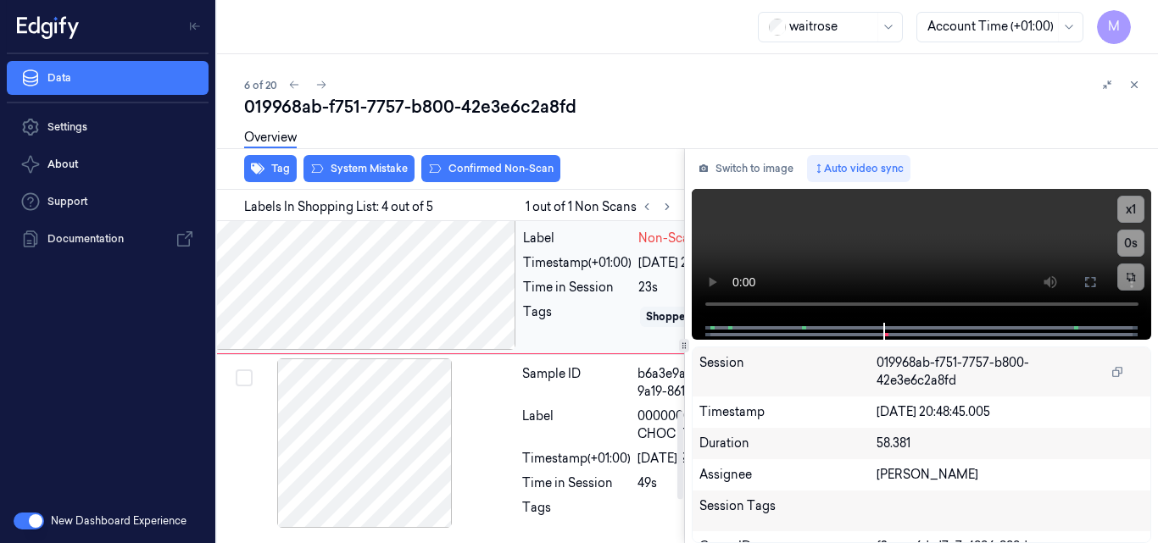
scroll to position [679, 27]
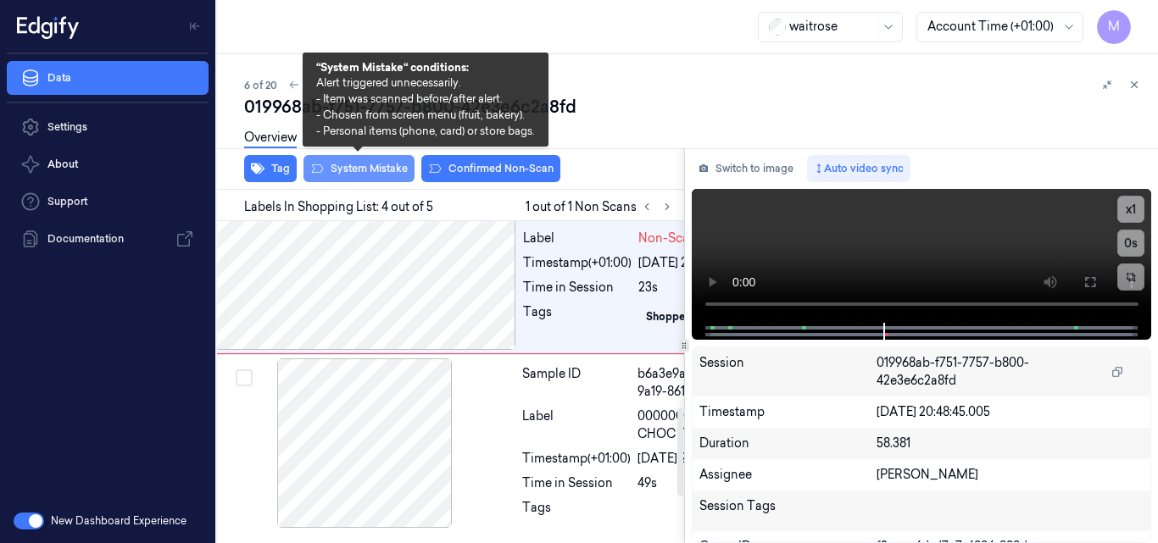
click at [375, 173] on button "System Mistake" at bounding box center [359, 168] width 111 height 27
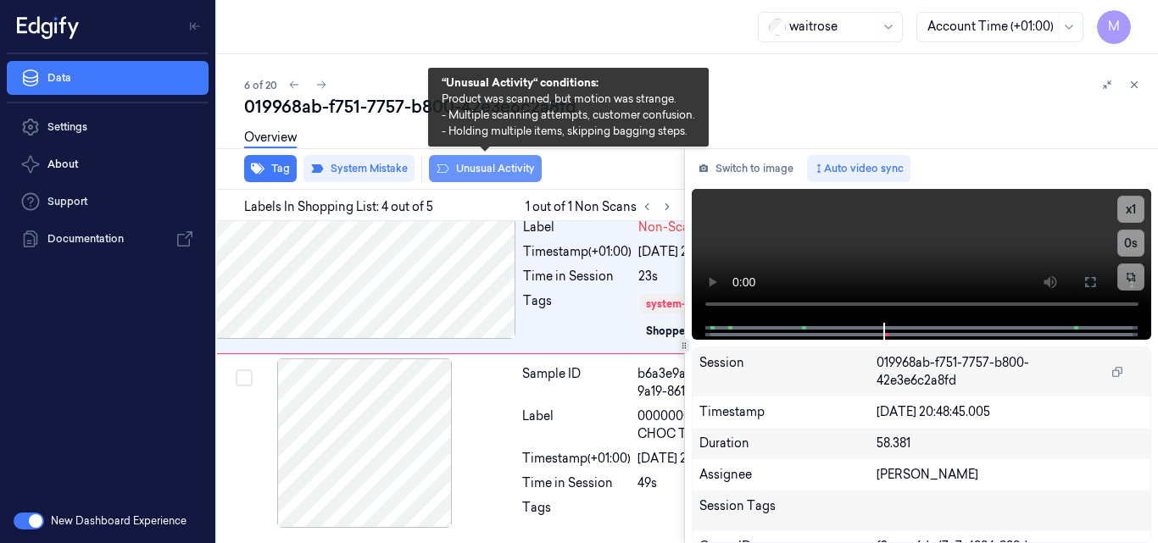
click at [499, 166] on button "Unusual Activity" at bounding box center [485, 168] width 113 height 27
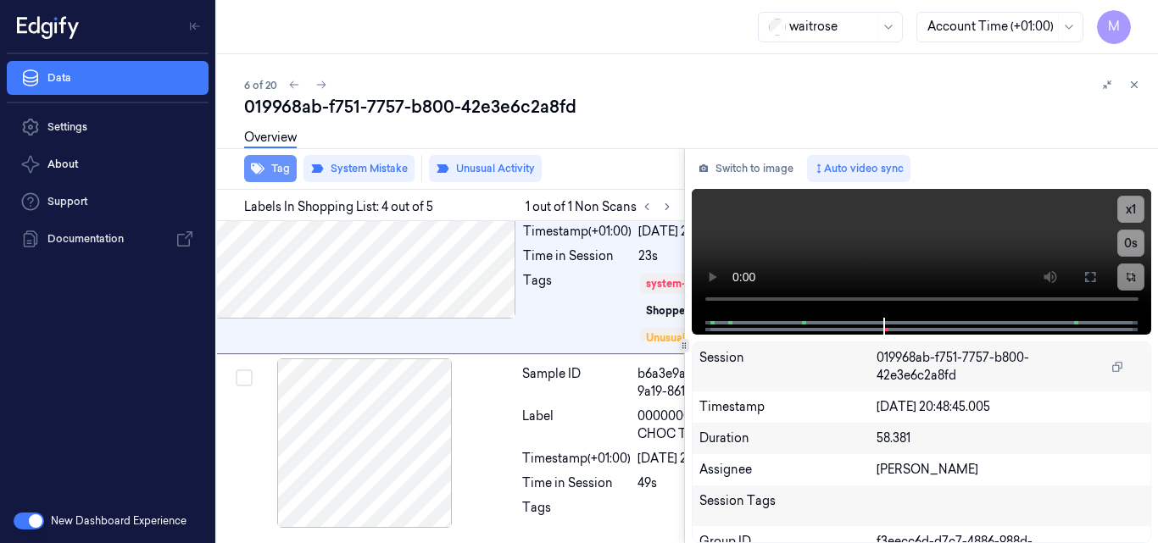
click at [276, 167] on button "Tag" at bounding box center [270, 168] width 53 height 27
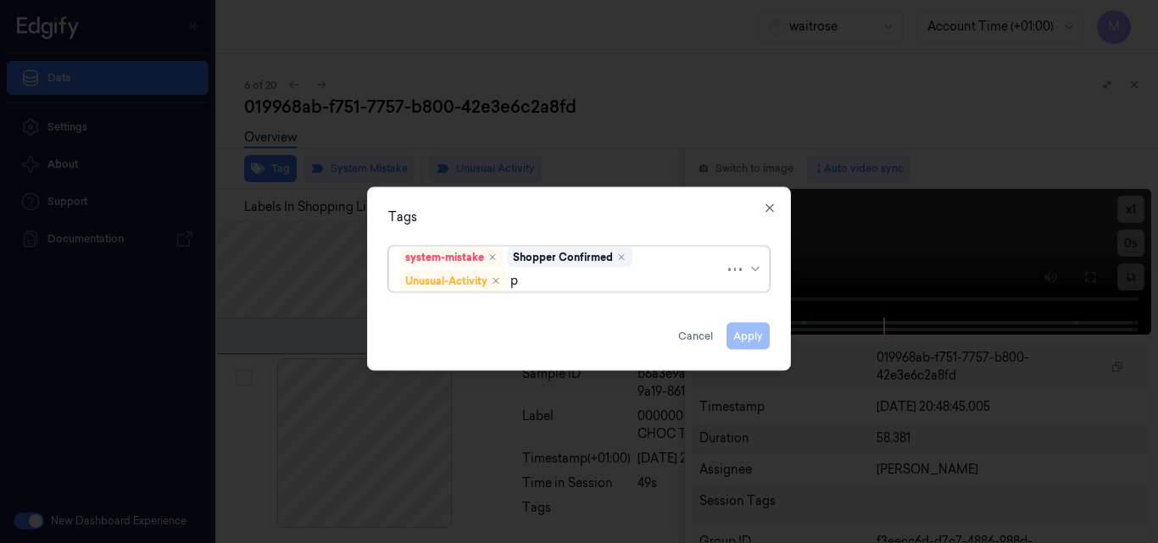
type input "pi"
click at [538, 307] on div "Picklist item alert" at bounding box center [578, 313] width 359 height 18
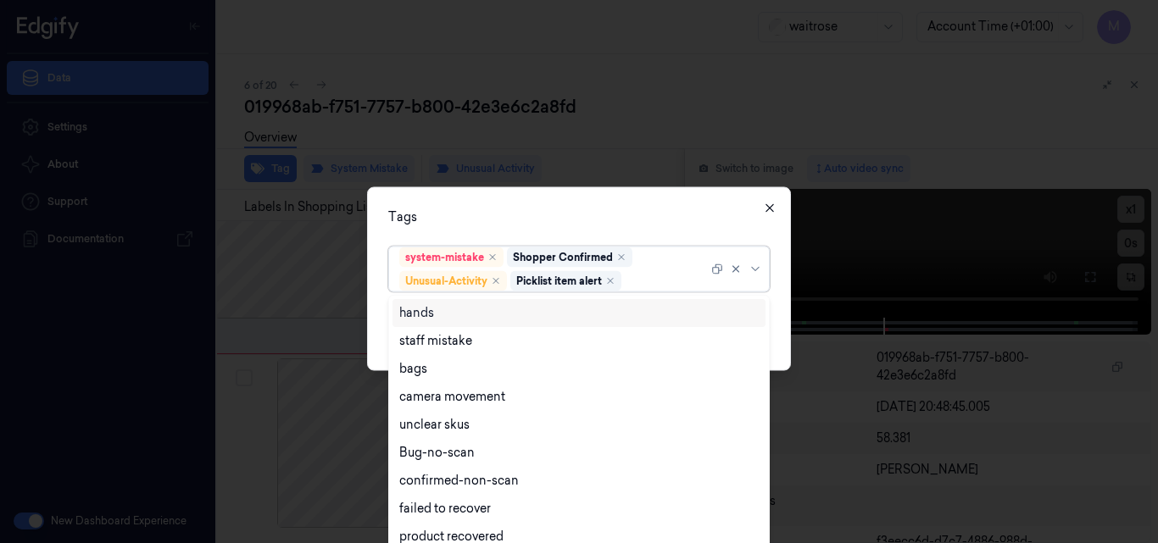
click at [766, 208] on icon "button" at bounding box center [770, 208] width 14 height 14
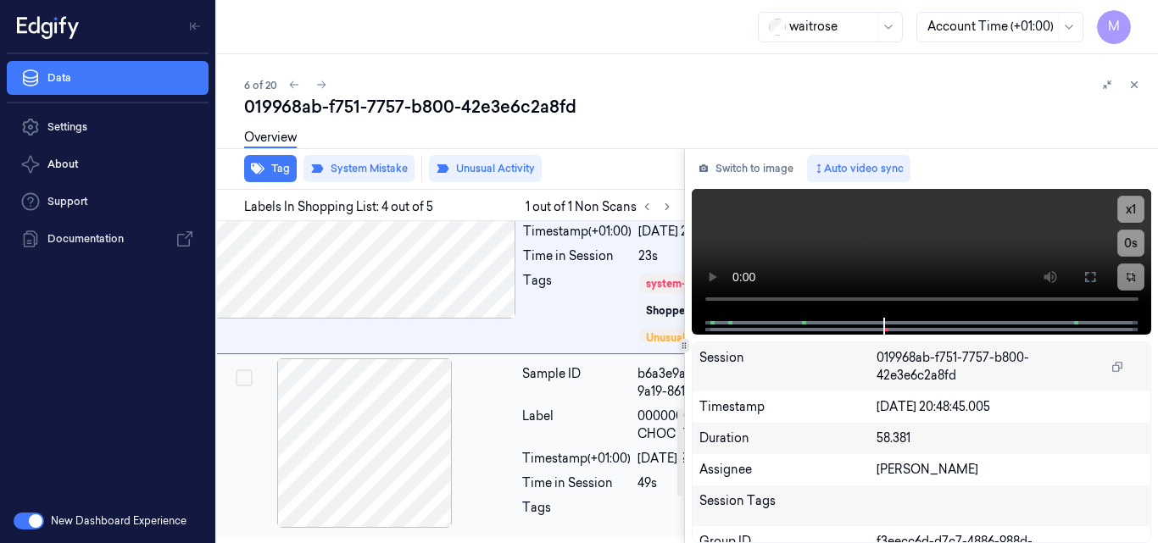
scroll to position [687, 27]
click at [1134, 86] on icon at bounding box center [1135, 85] width 6 height 6
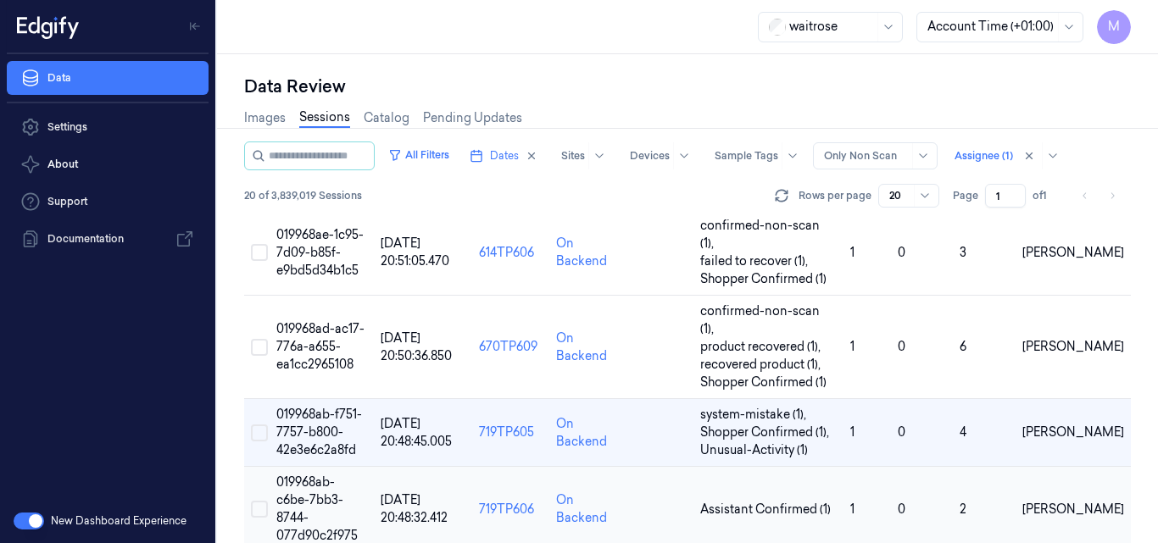
scroll to position [258, 0]
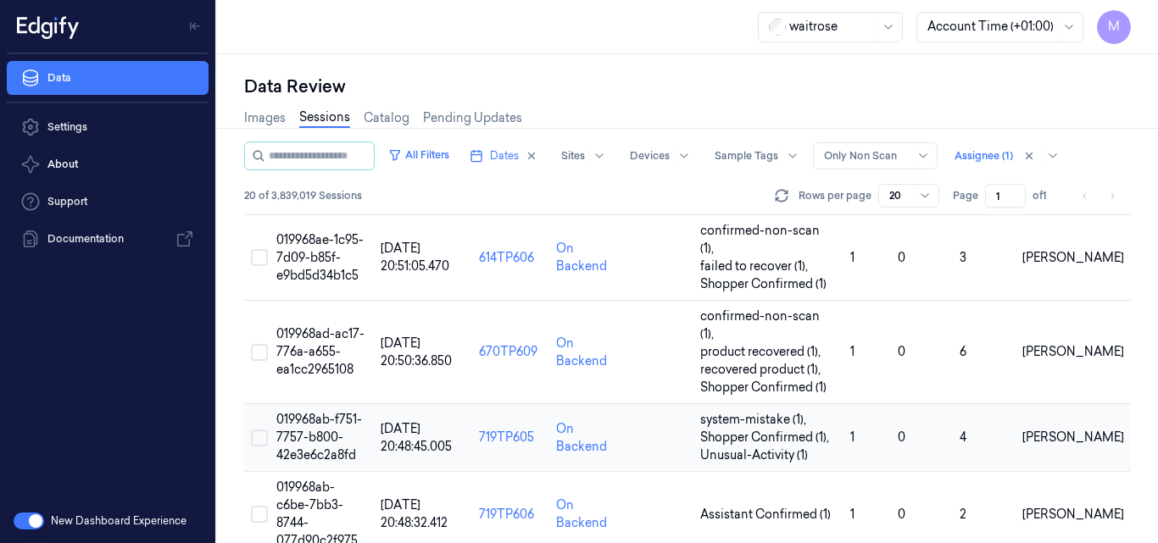
click at [291, 412] on span "019968ab-f751-7757-b800-42e3e6c2a8fd" at bounding box center [319, 437] width 86 height 51
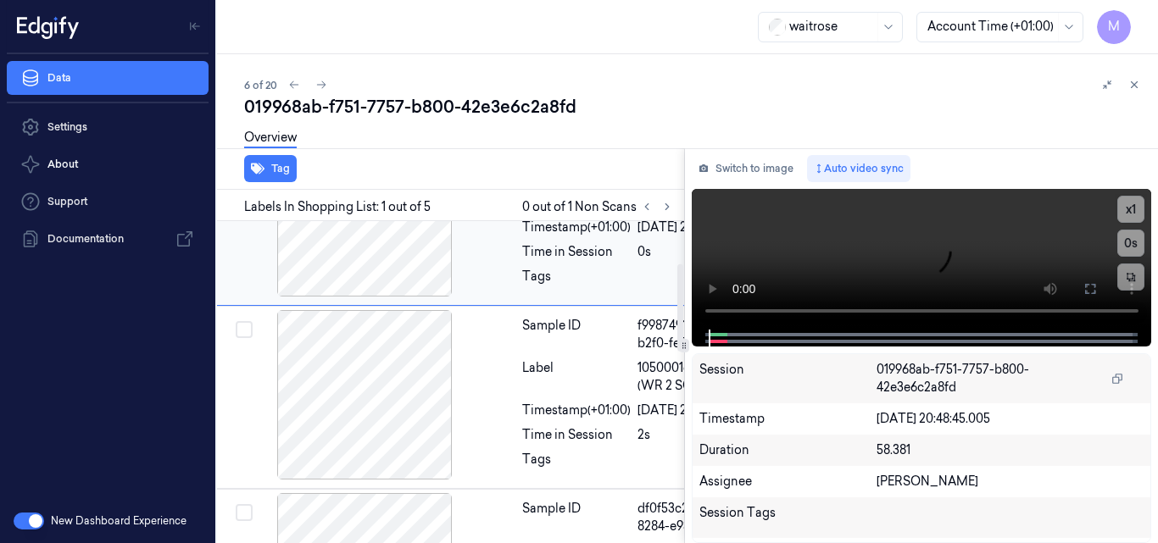
scroll to position [170, 27]
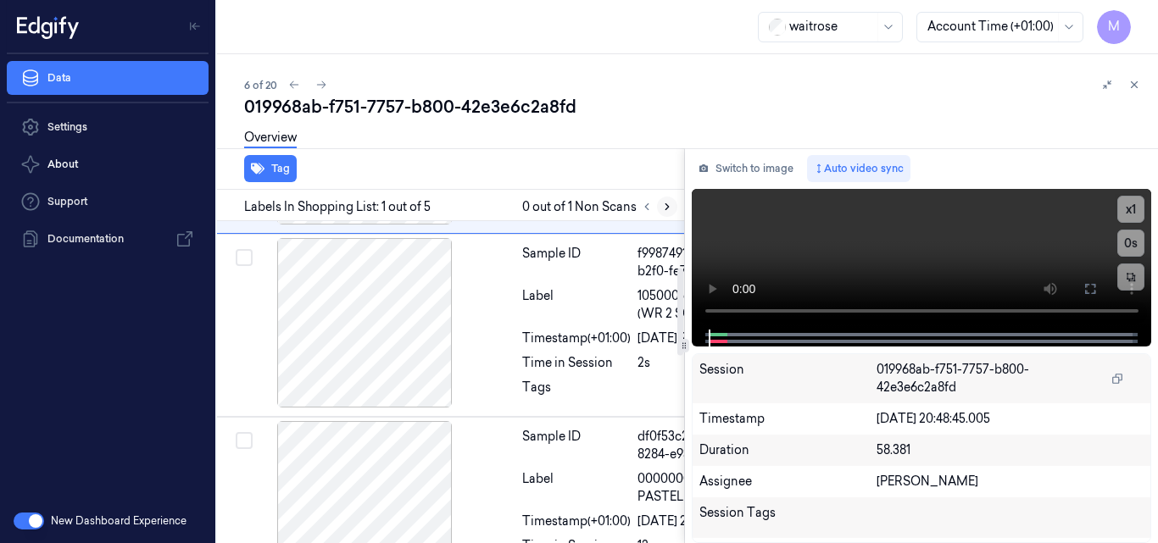
click at [668, 207] on icon at bounding box center [667, 207] width 3 height 6
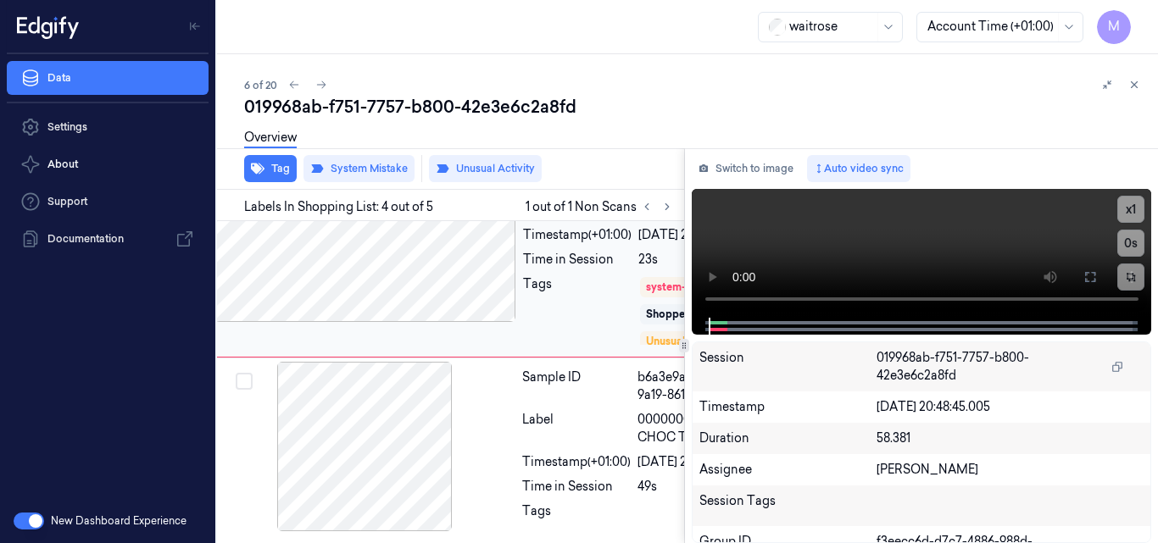
scroll to position [653, 27]
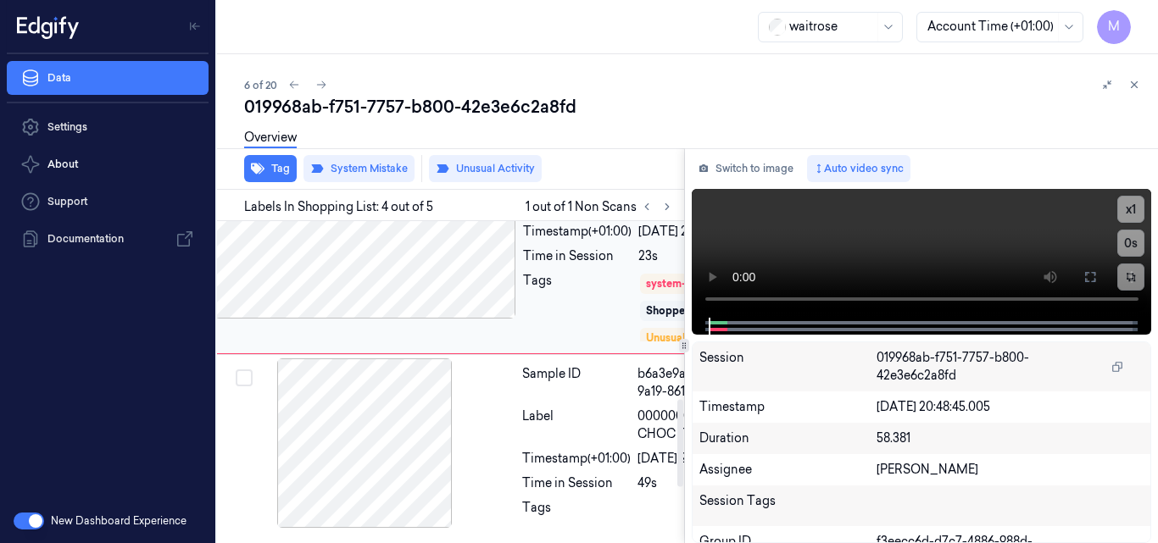
click at [577, 343] on div "Tags" at bounding box center [577, 307] width 109 height 71
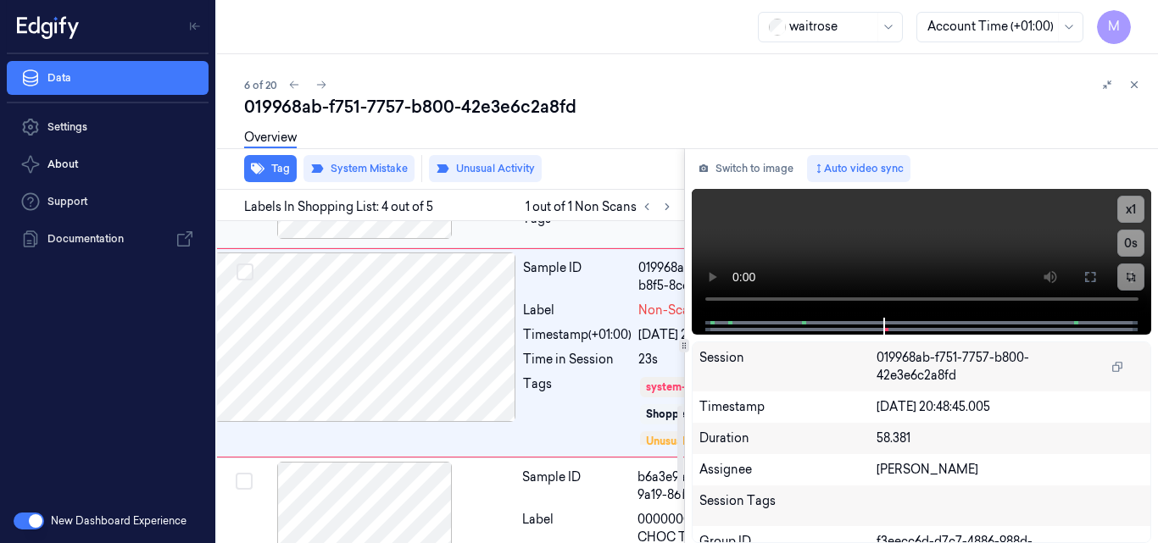
scroll to position [517, 27]
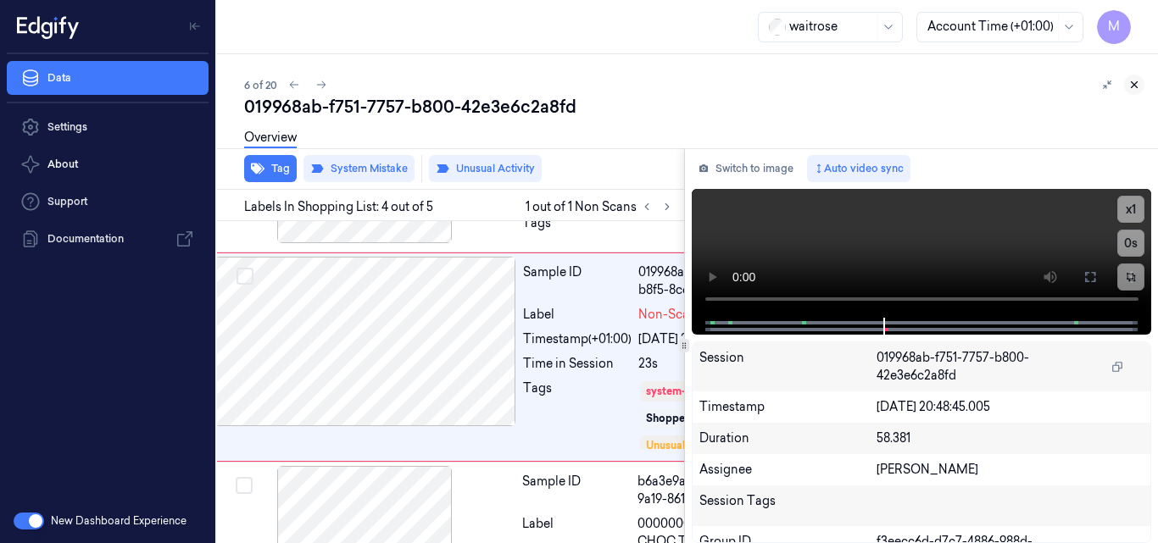
click at [1138, 83] on icon at bounding box center [1135, 85] width 12 height 12
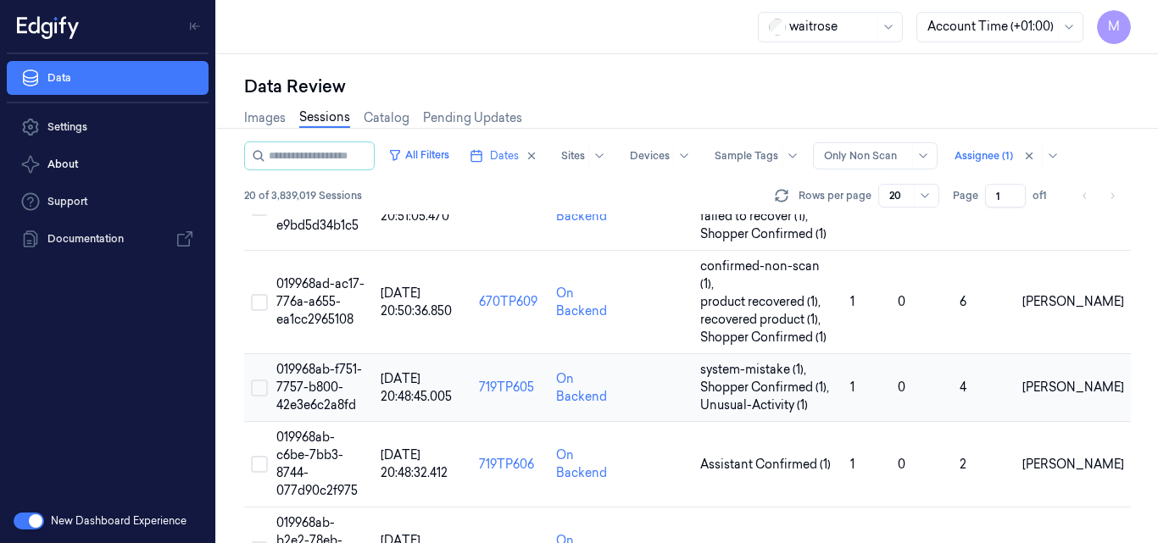
scroll to position [343, 0]
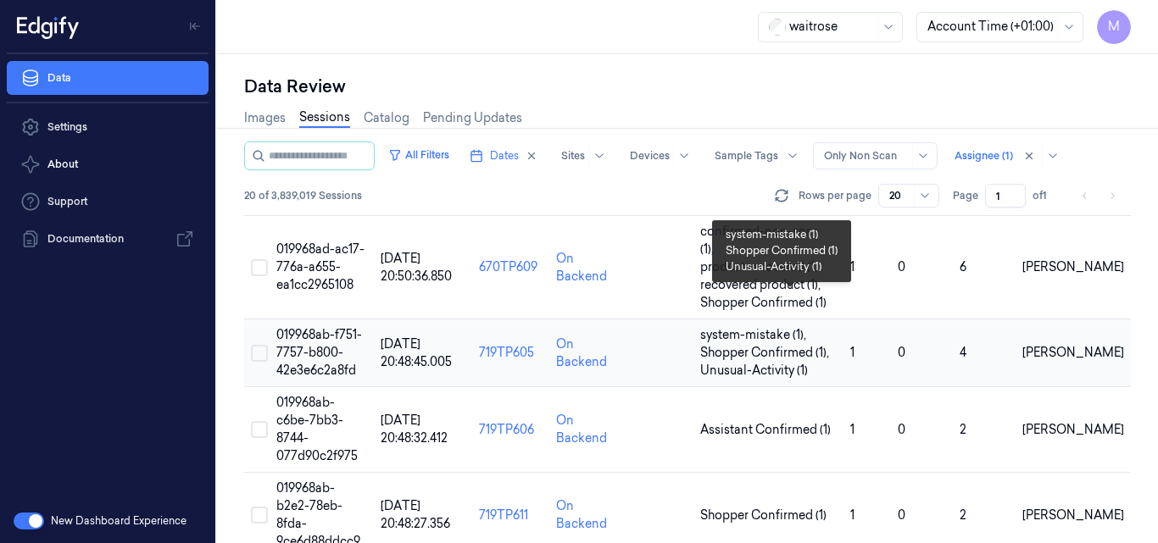
click at [764, 344] on span "Shopper Confirmed (1) ," at bounding box center [766, 353] width 132 height 18
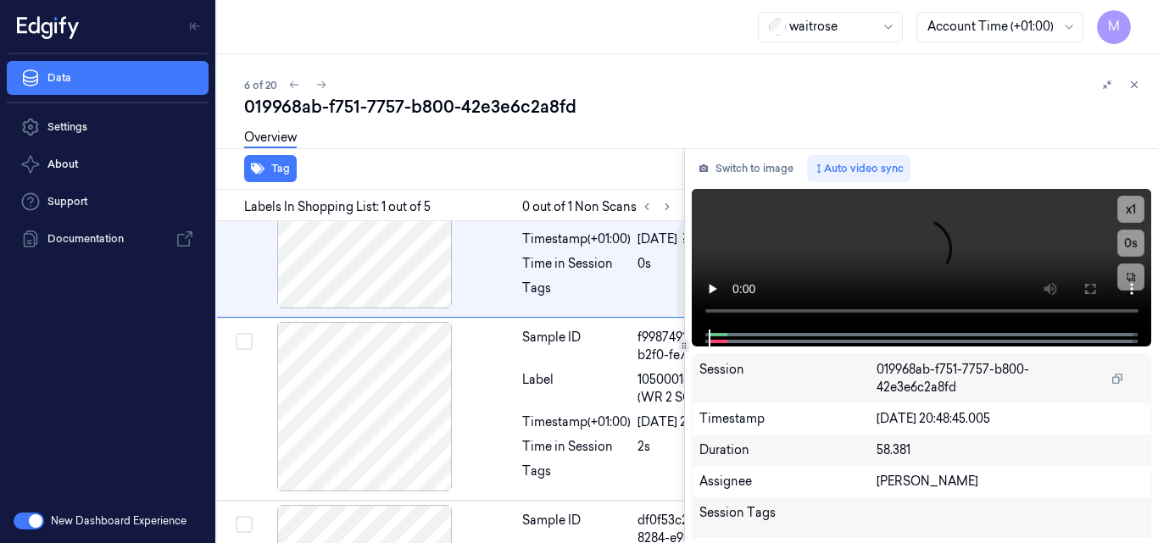
scroll to position [0, 27]
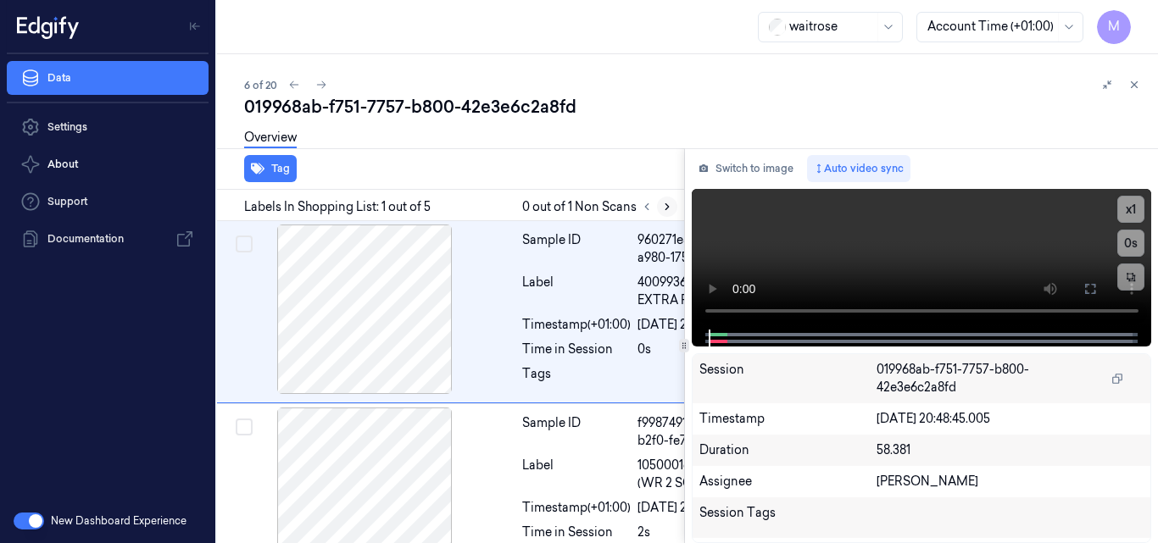
click at [662, 206] on icon at bounding box center [667, 207] width 12 height 12
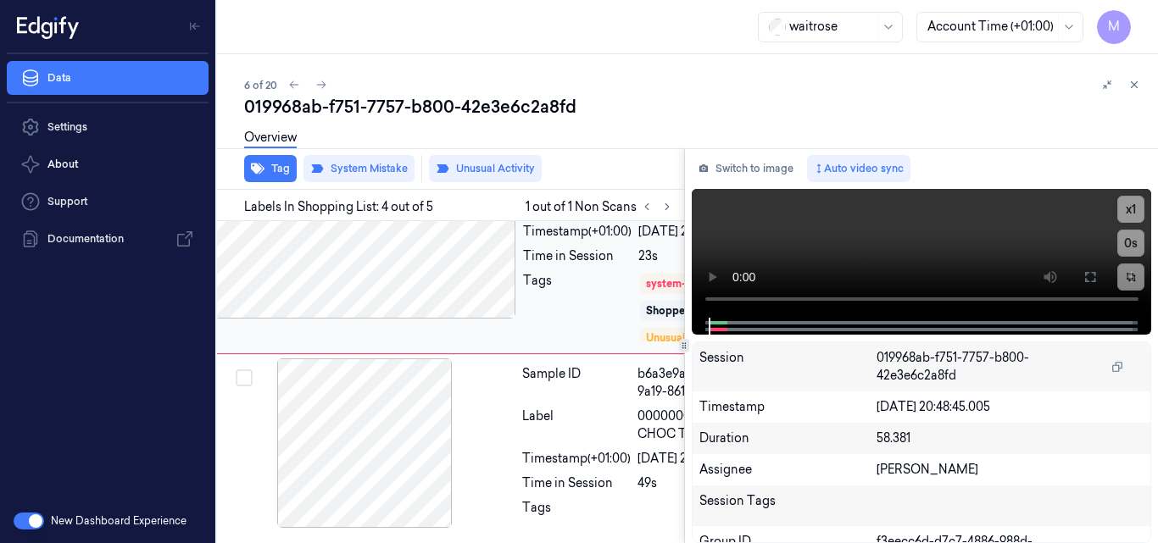
scroll to position [653, 27]
click at [612, 192] on div "Sample ID" at bounding box center [577, 174] width 109 height 36
click at [617, 241] on div "Timestamp (+01:00)" at bounding box center [577, 232] width 109 height 18
click at [603, 343] on div "Tags" at bounding box center [577, 307] width 109 height 71
click at [284, 164] on button "Tag" at bounding box center [270, 168] width 53 height 27
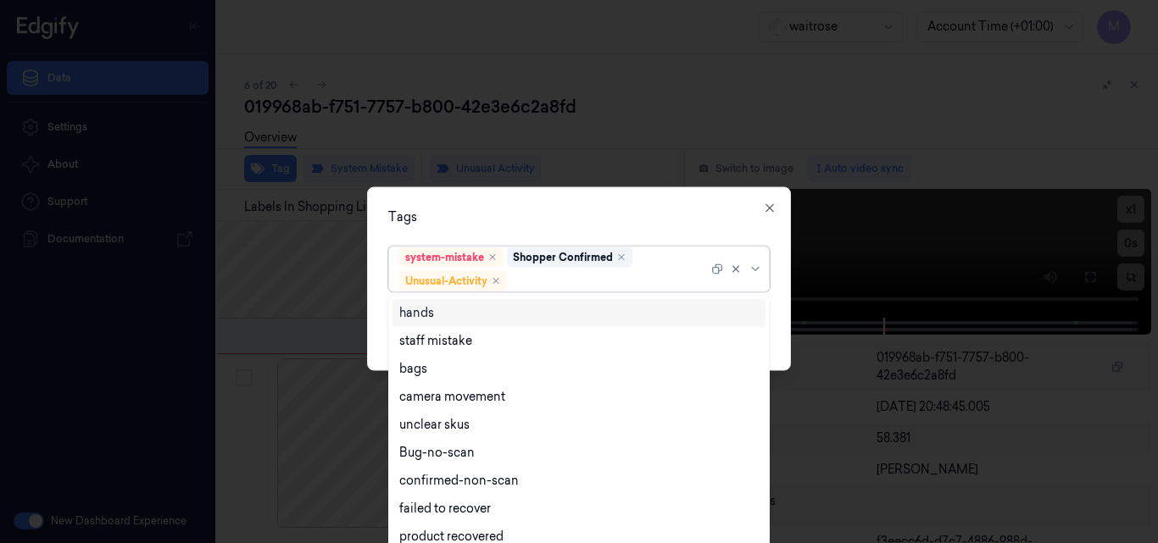
click at [522, 275] on div at bounding box center [609, 281] width 198 height 18
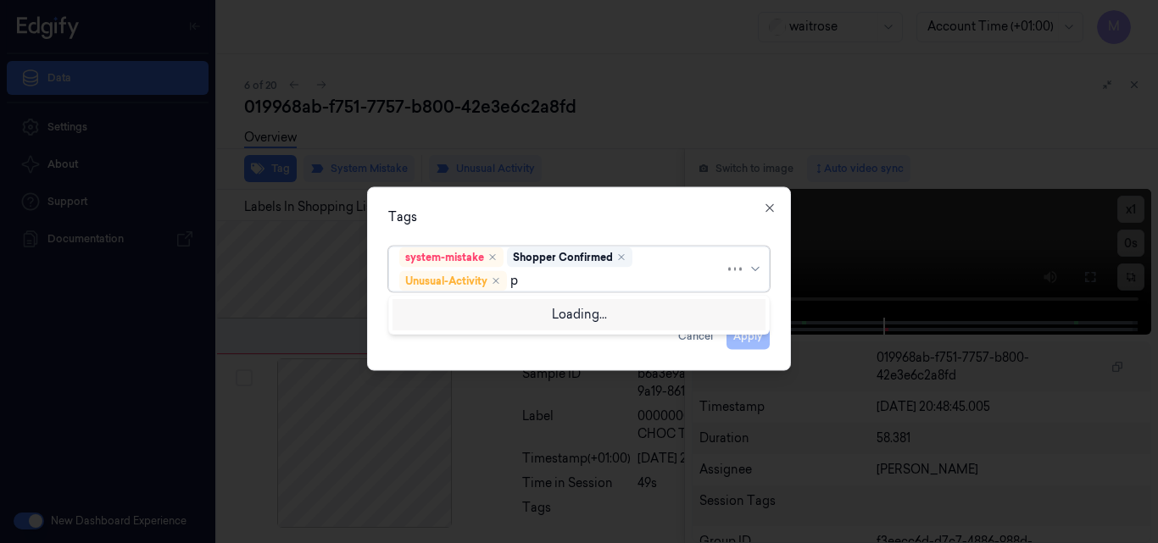
scroll to position [0, 0]
type input "pi"
click at [475, 318] on div "Picklist item alert" at bounding box center [448, 313] width 98 height 18
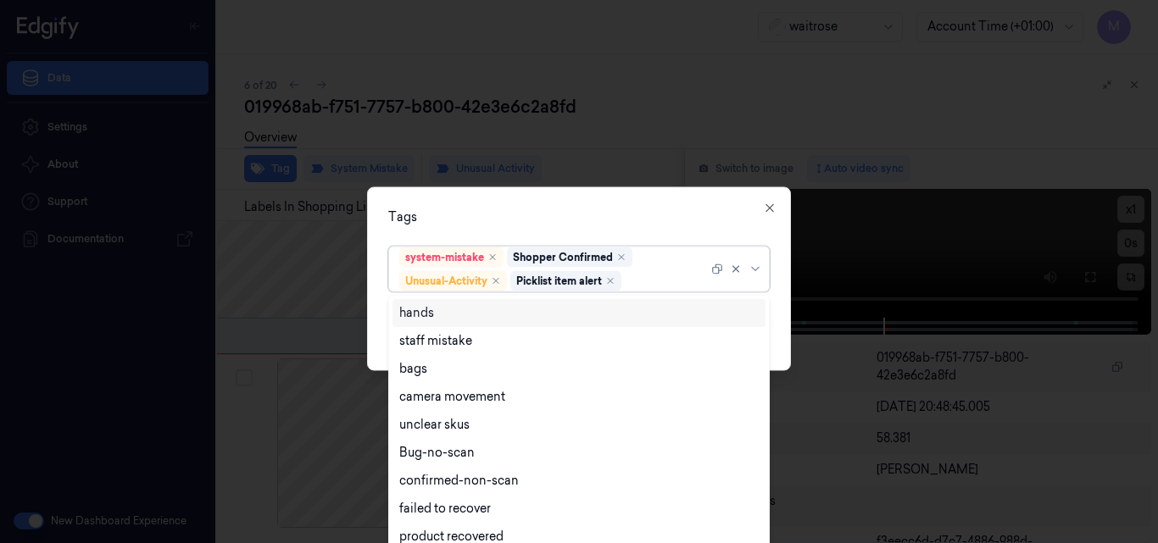
click at [723, 217] on div "Tags" at bounding box center [579, 217] width 382 height 18
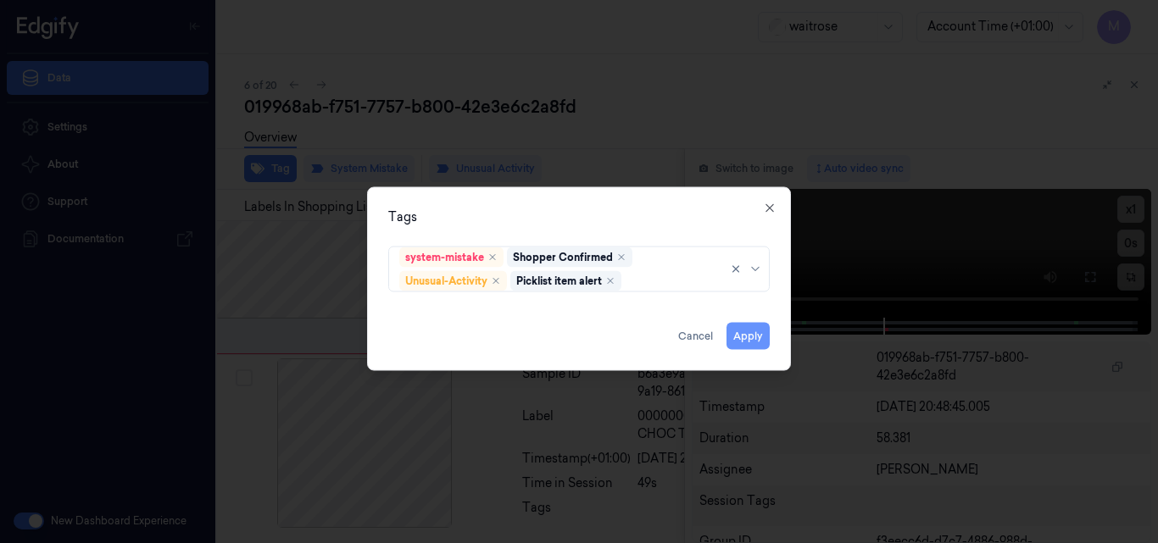
click at [750, 335] on button "Apply" at bounding box center [748, 335] width 43 height 27
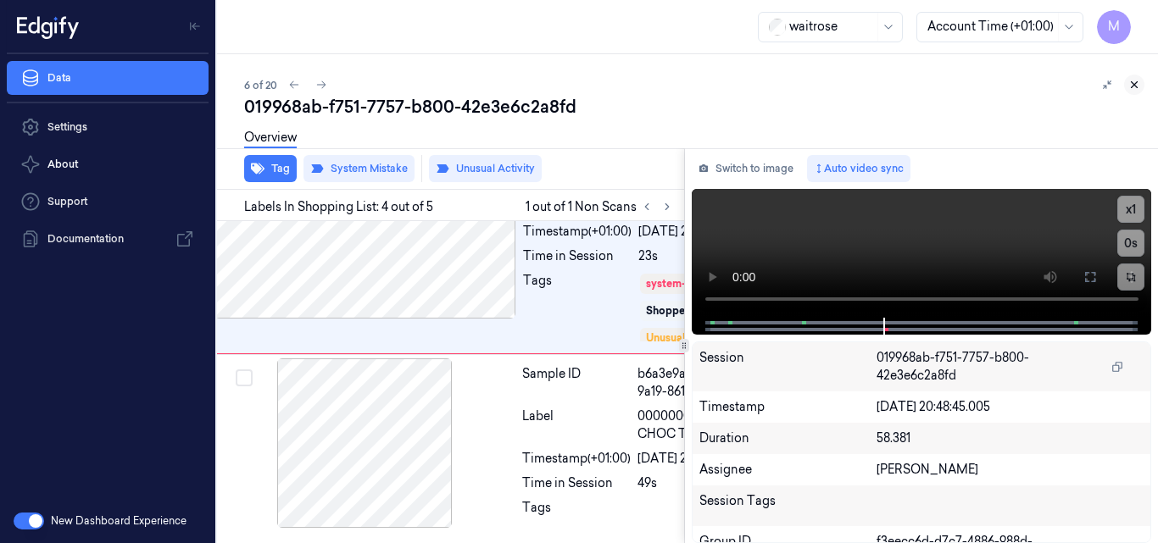
click at [1138, 84] on icon at bounding box center [1135, 85] width 12 height 12
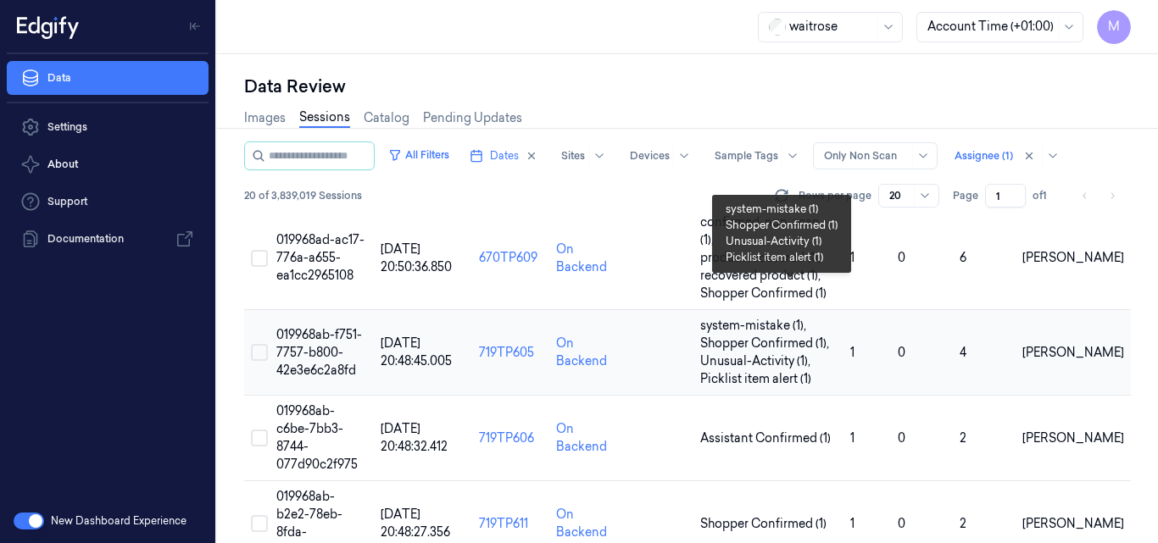
scroll to position [437, 0]
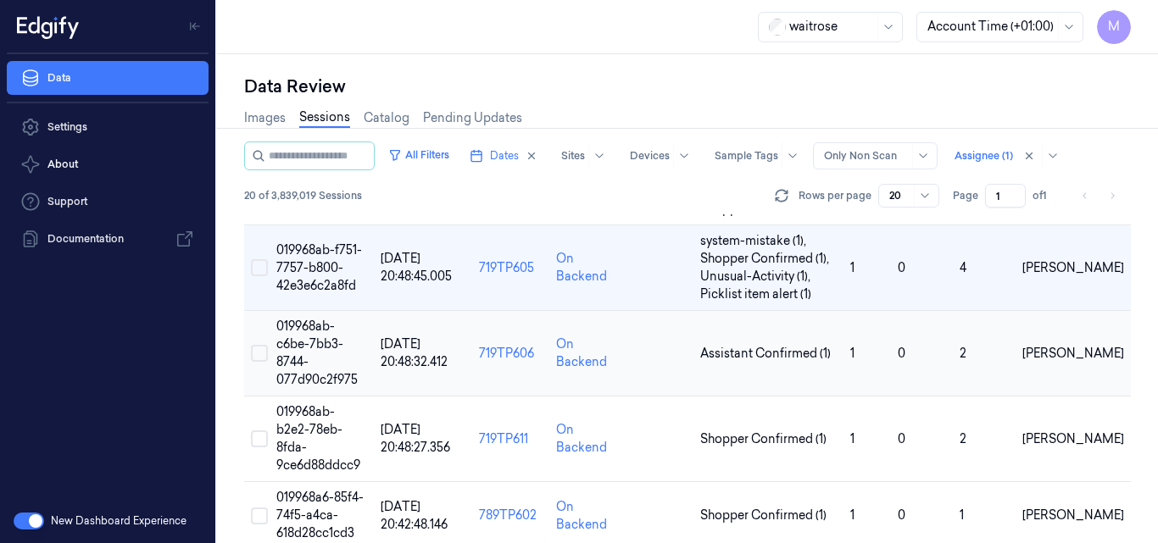
click at [310, 311] on td "019968ab-c6be-7bb3-8744-077d90c2f975" at bounding box center [322, 354] width 104 height 86
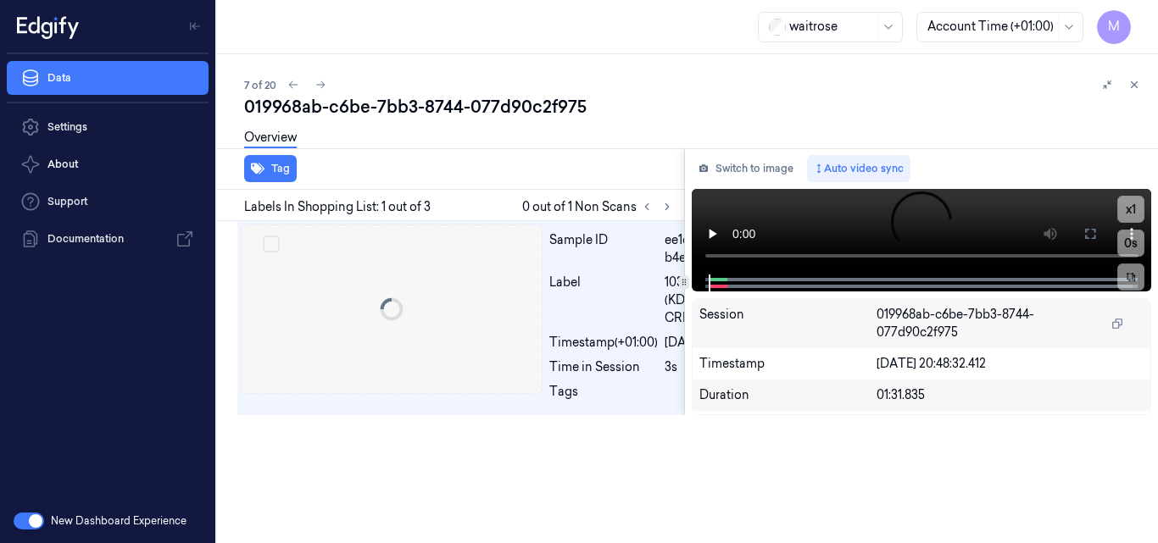
scroll to position [0, 27]
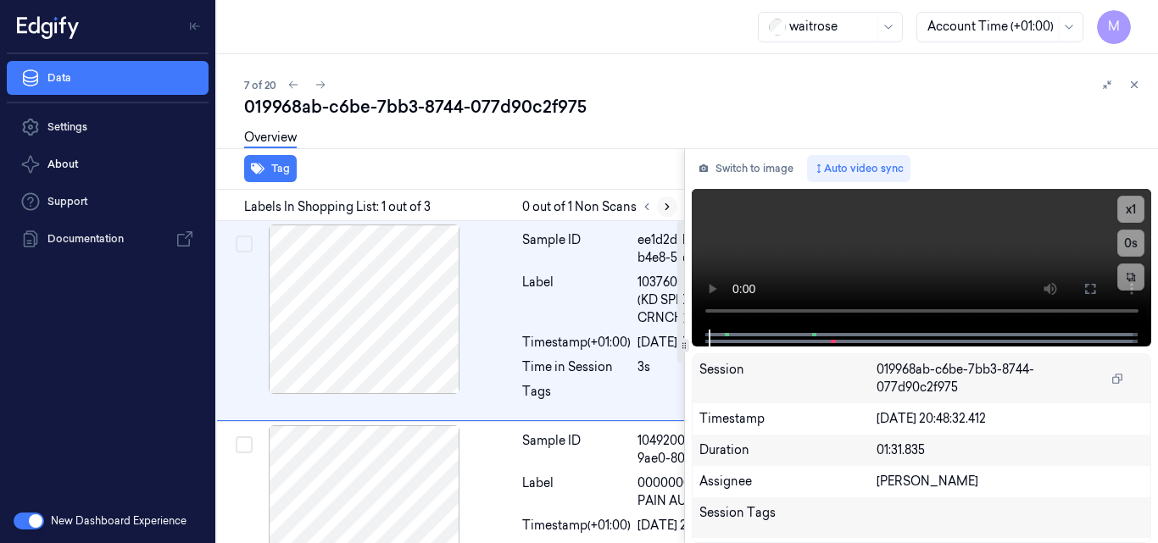
click at [666, 206] on icon at bounding box center [667, 207] width 12 height 12
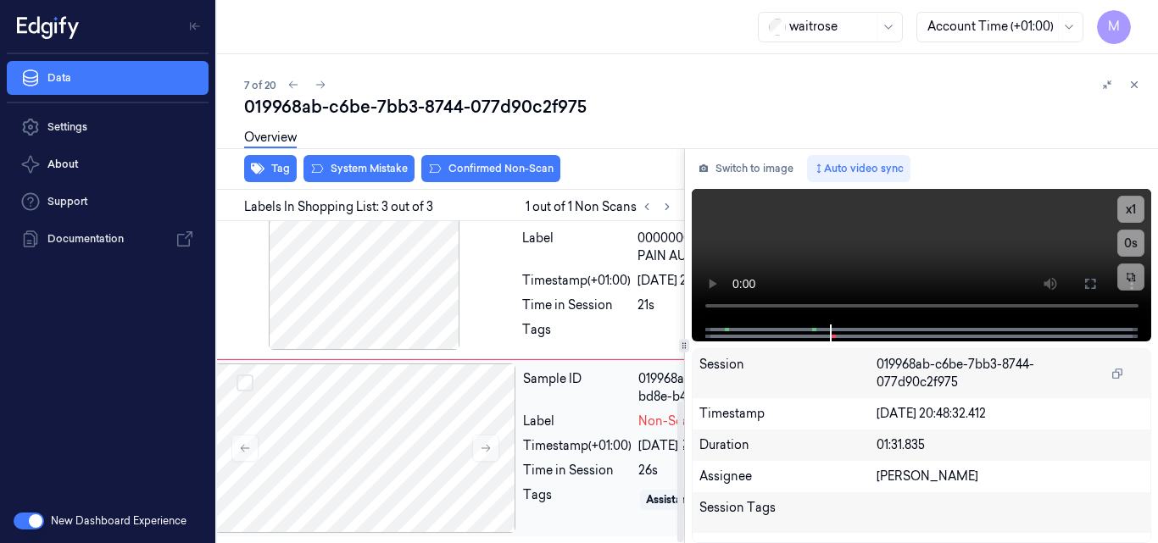
scroll to position [326, 27]
click at [618, 315] on div "Time in Session" at bounding box center [576, 306] width 109 height 18
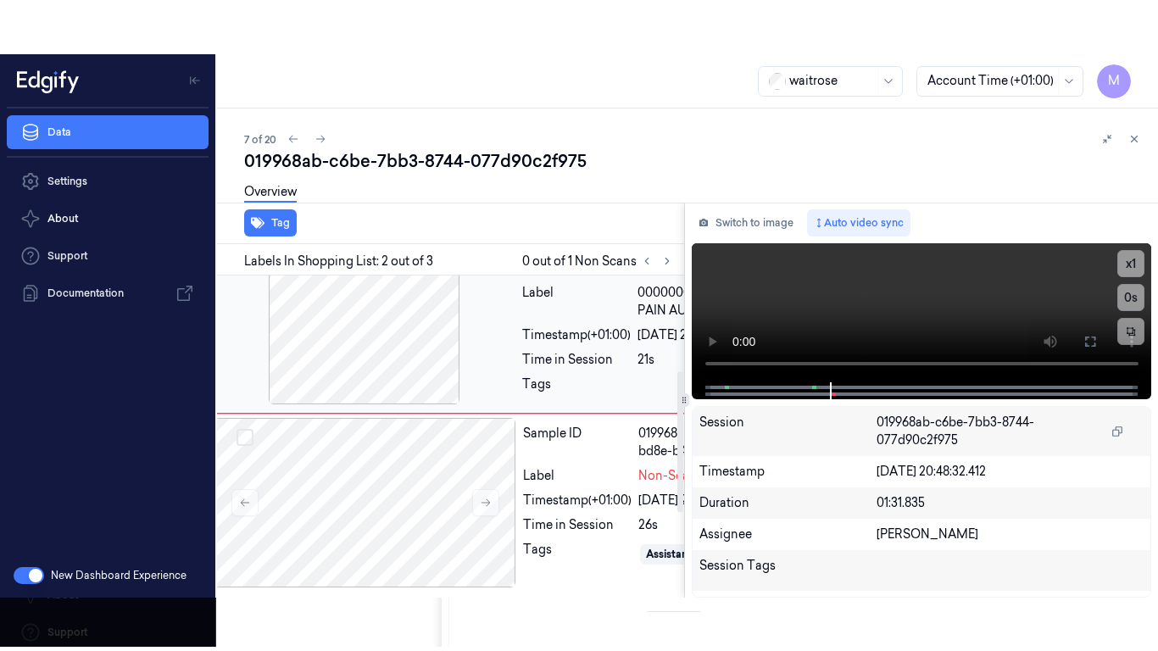
scroll to position [193, 27]
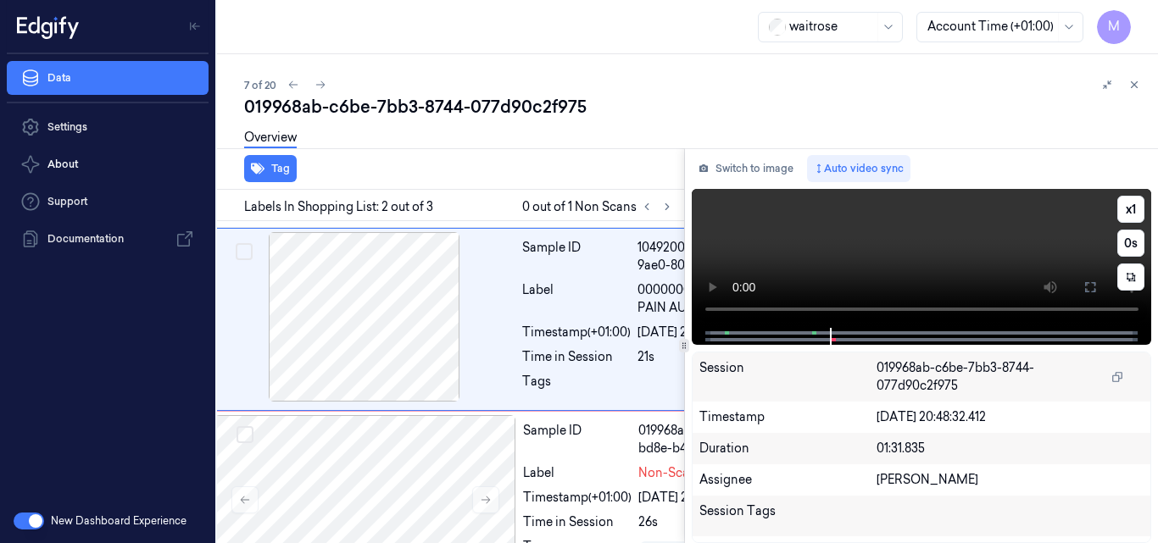
click at [968, 244] on video at bounding box center [922, 258] width 460 height 139
click at [1094, 290] on icon at bounding box center [1091, 288] width 14 height 14
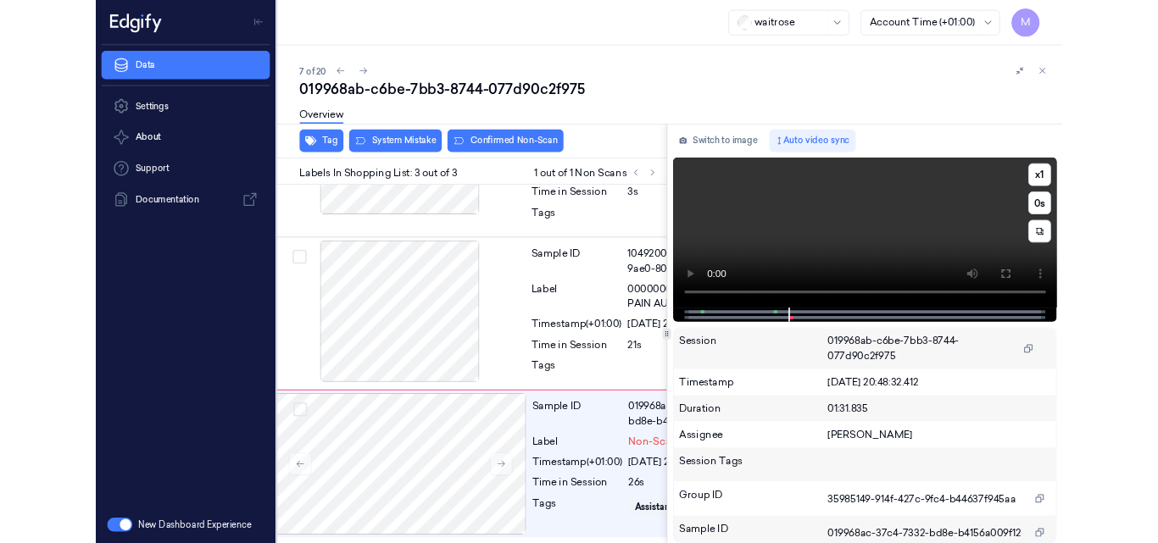
scroll to position [304, 27]
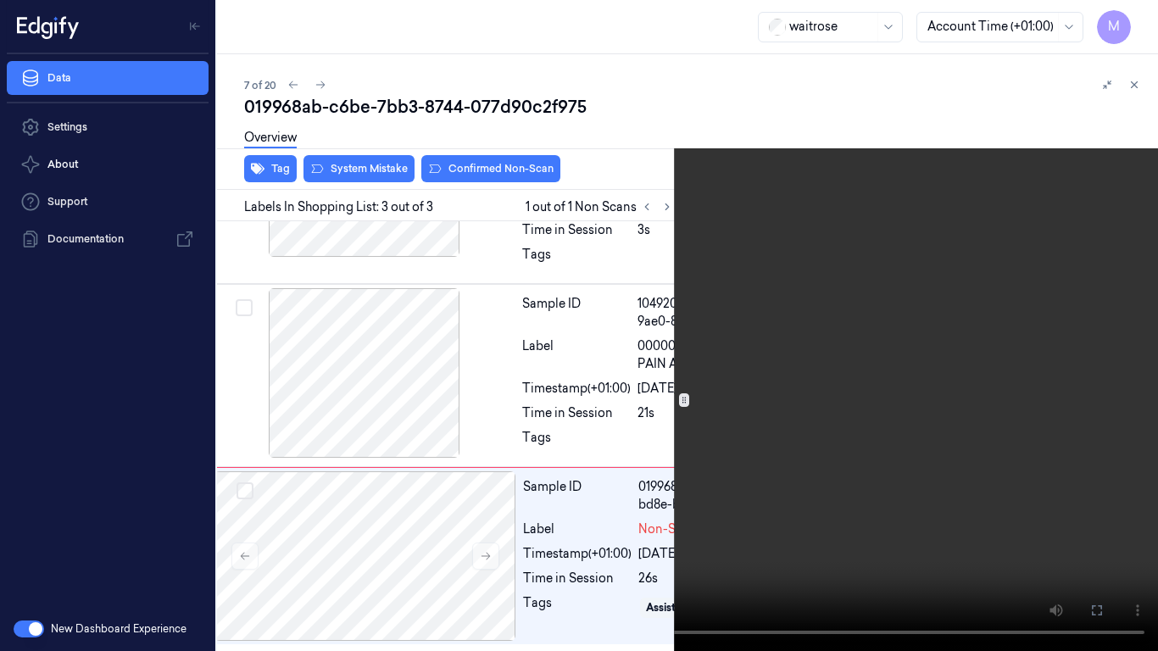
click at [689, 388] on video at bounding box center [579, 325] width 1158 height 651
click at [0, 0] on icon at bounding box center [0, 0] width 0 height 0
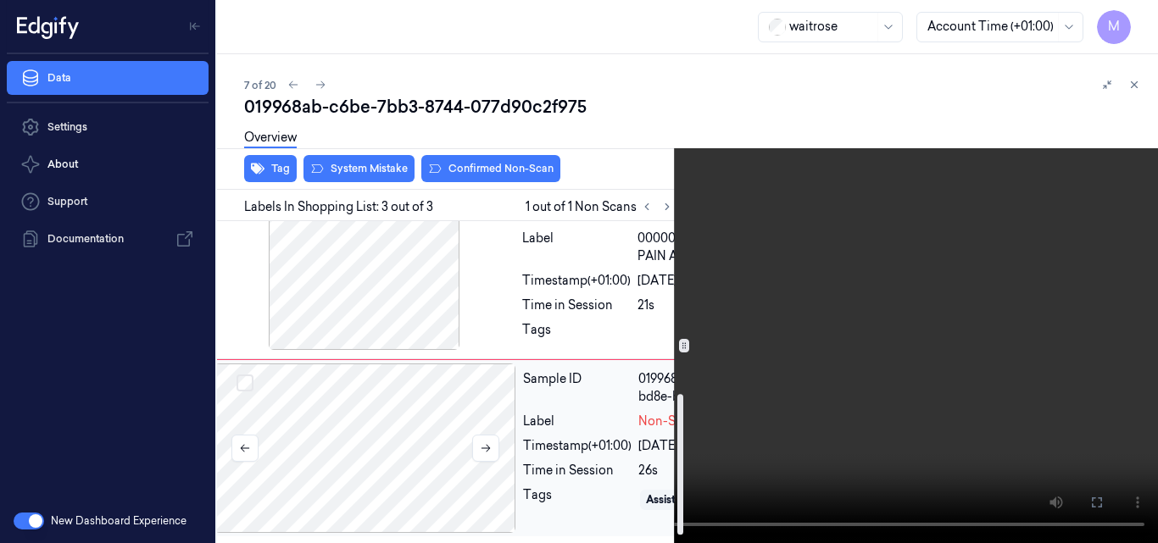
scroll to position [411, 27]
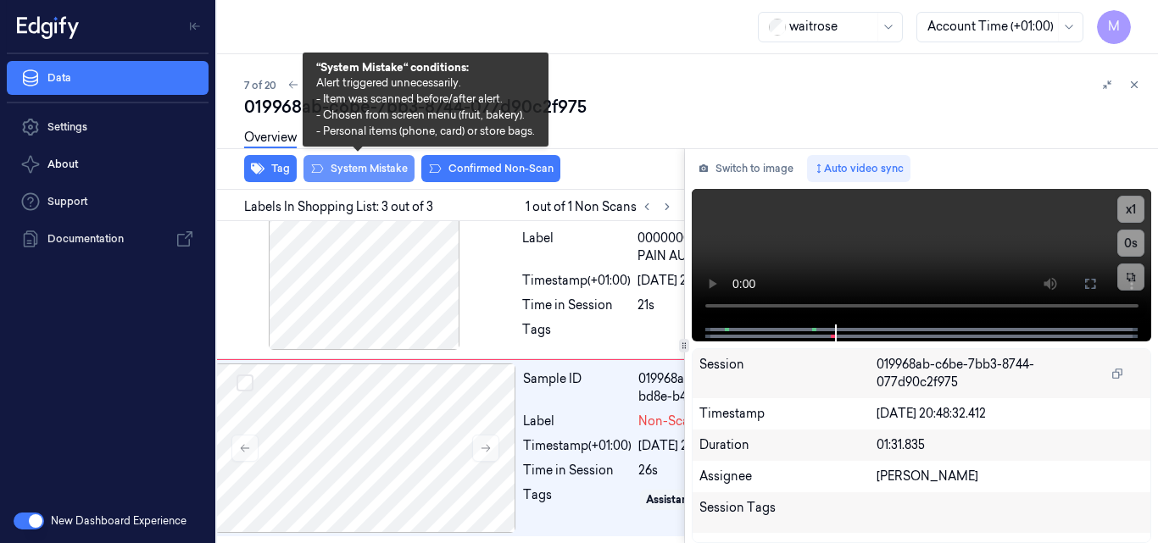
click at [366, 164] on button "System Mistake" at bounding box center [359, 168] width 111 height 27
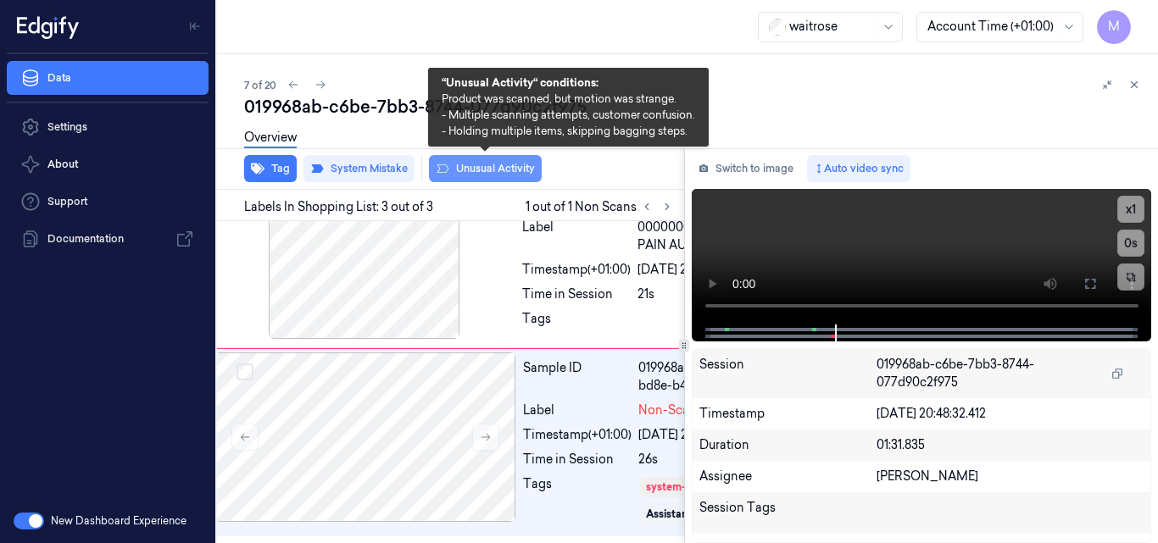
click at [512, 170] on button "Unusual Activity" at bounding box center [485, 168] width 113 height 27
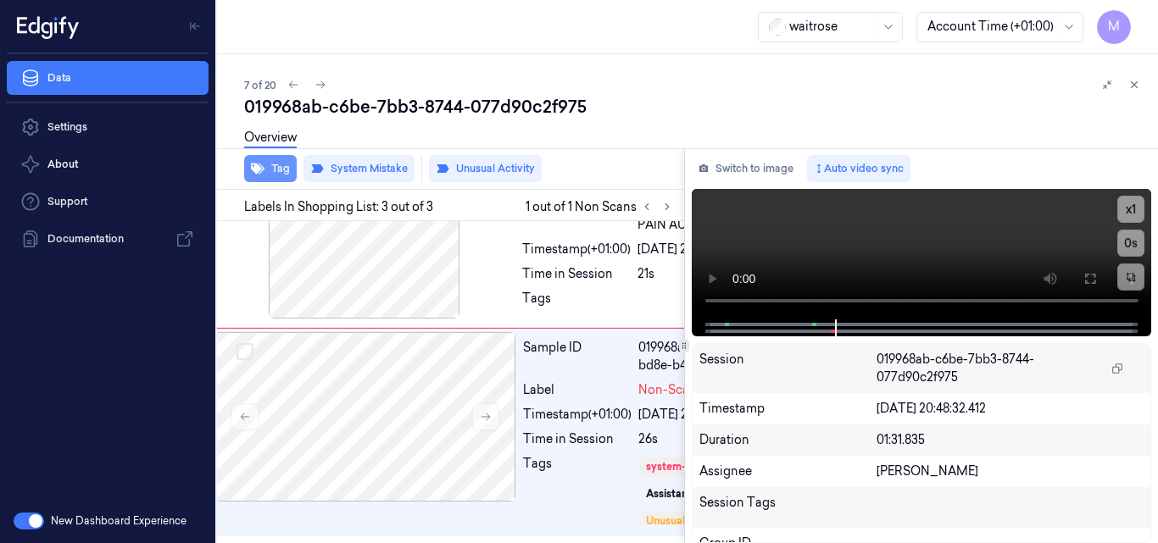
click at [280, 169] on button "Tag" at bounding box center [270, 168] width 53 height 27
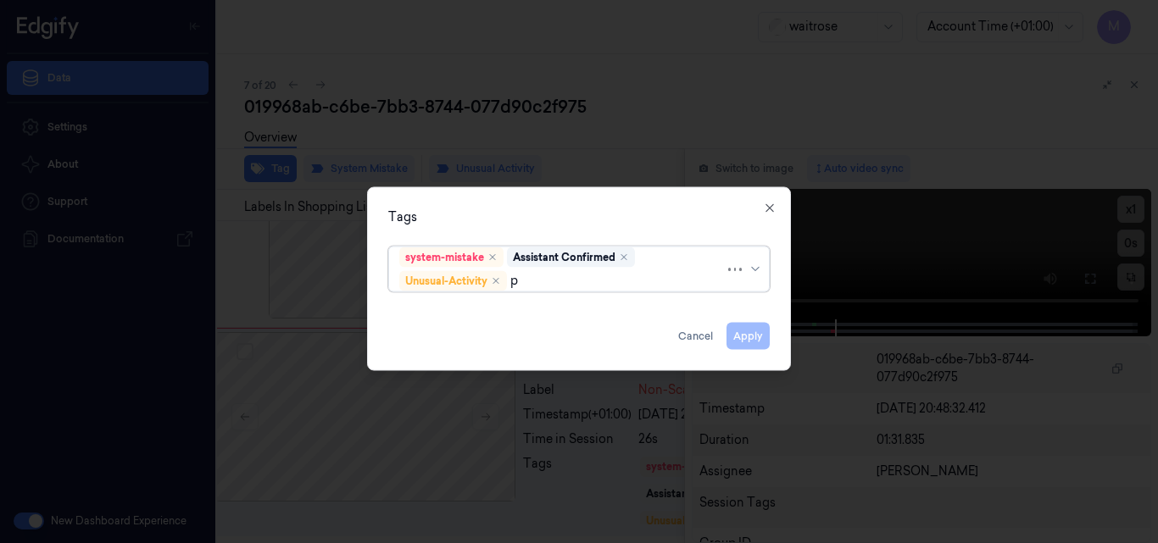
type input "pi"
click at [516, 313] on div "Picklist item alert" at bounding box center [578, 313] width 359 height 18
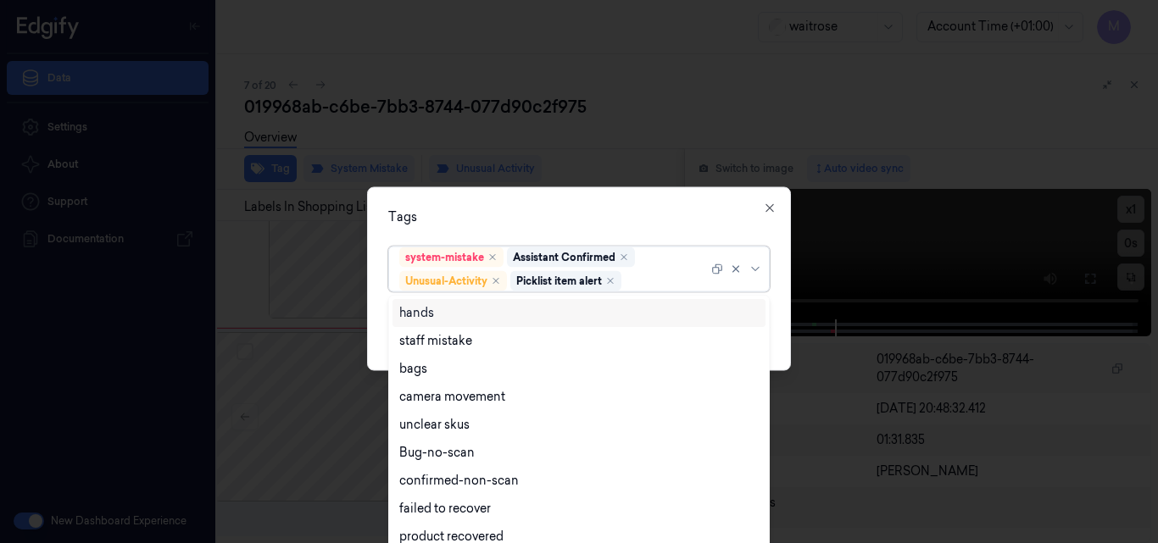
click at [649, 206] on div "Tags option Picklist item alert, selected. 16 results available. Use Up and Dow…" at bounding box center [579, 279] width 424 height 184
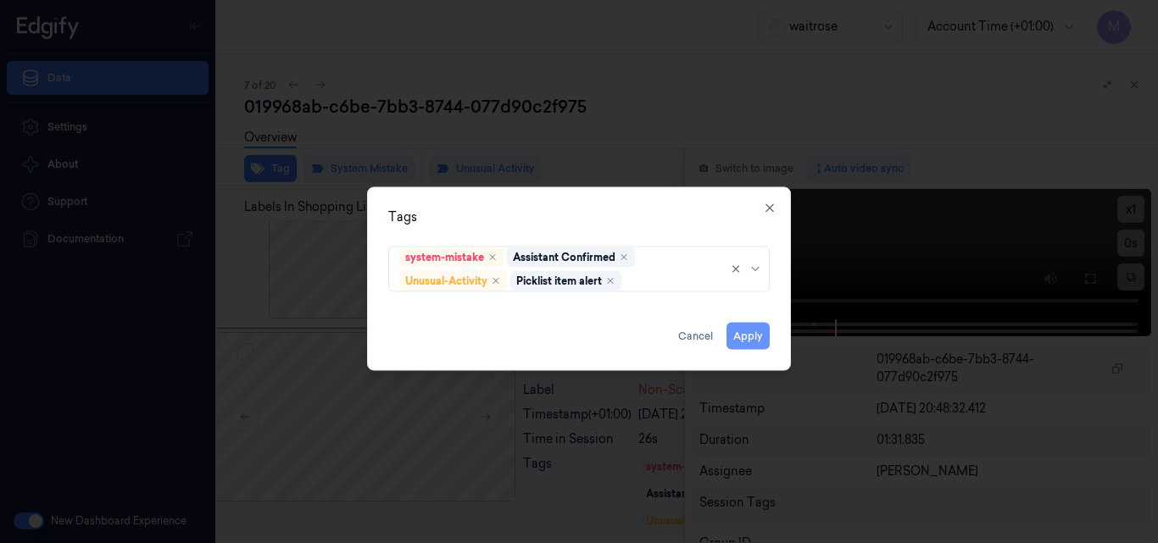
click at [753, 337] on button "Apply" at bounding box center [748, 335] width 43 height 27
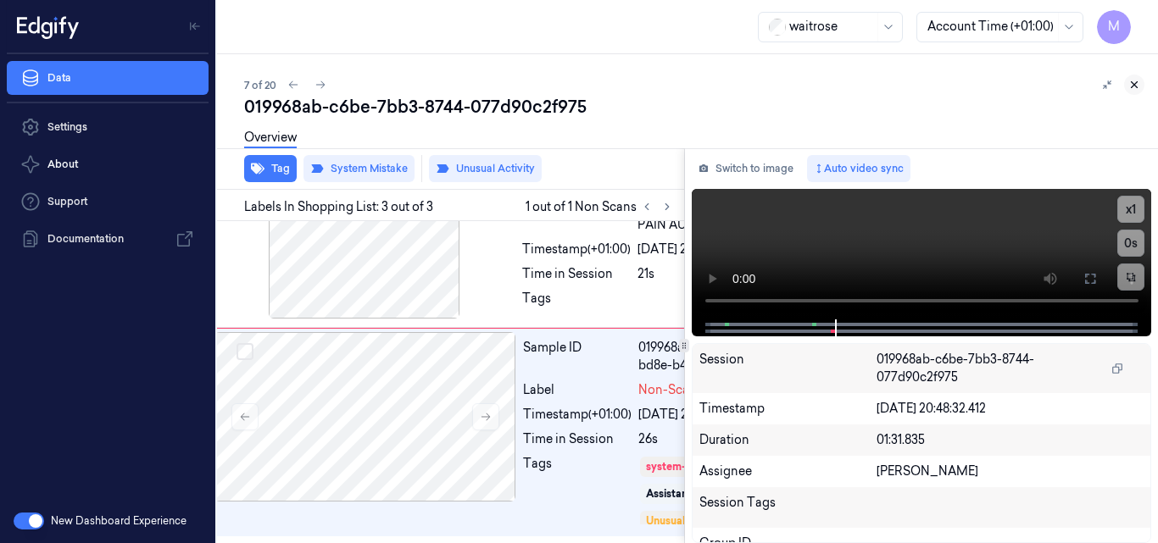
click at [1134, 81] on icon at bounding box center [1135, 85] width 12 height 12
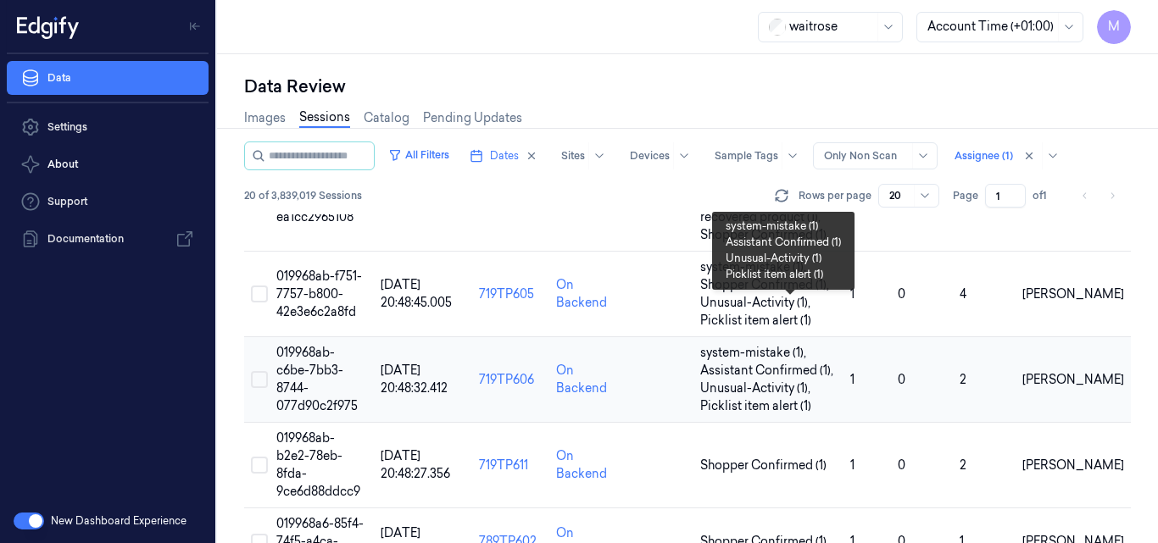
scroll to position [495, 0]
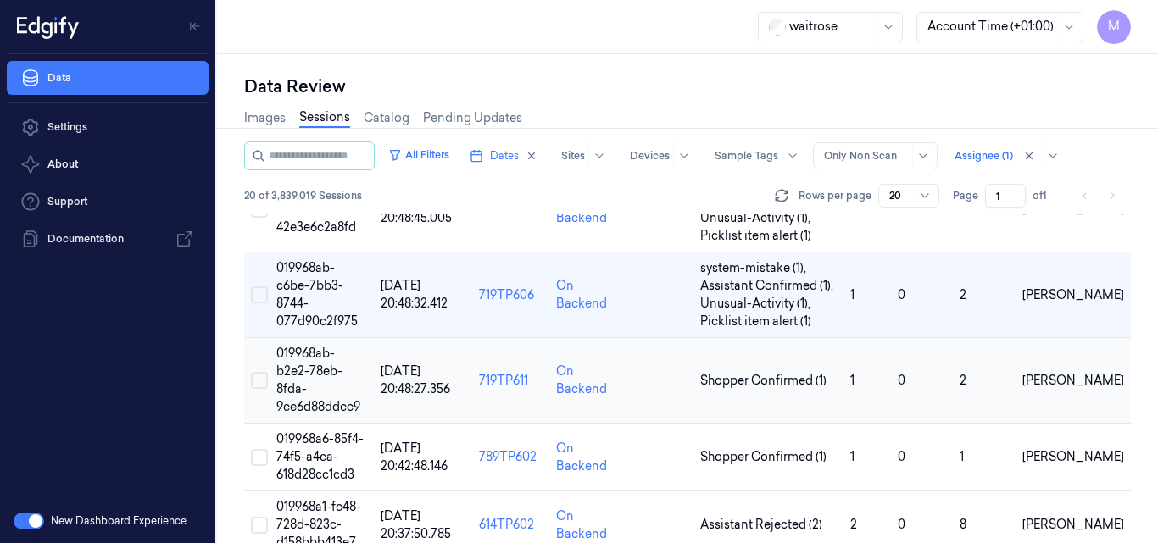
click at [317, 346] on span "019968ab-b2e2-78eb-8fda-9ce6d88ddcc9" at bounding box center [318, 380] width 84 height 69
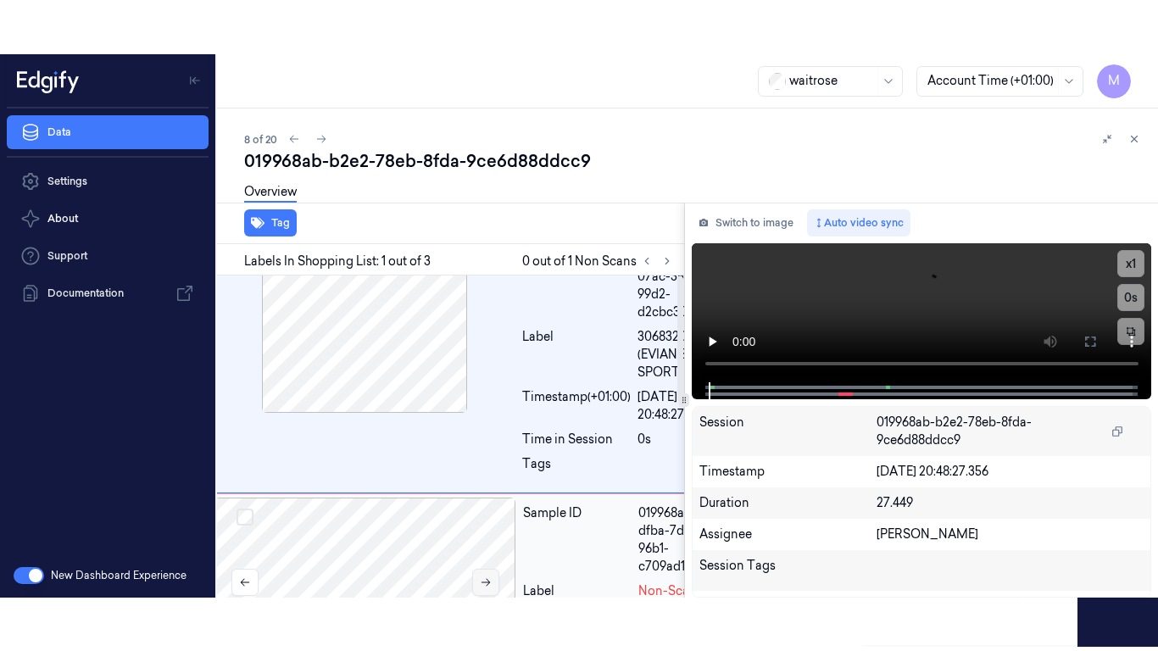
scroll to position [0, 27]
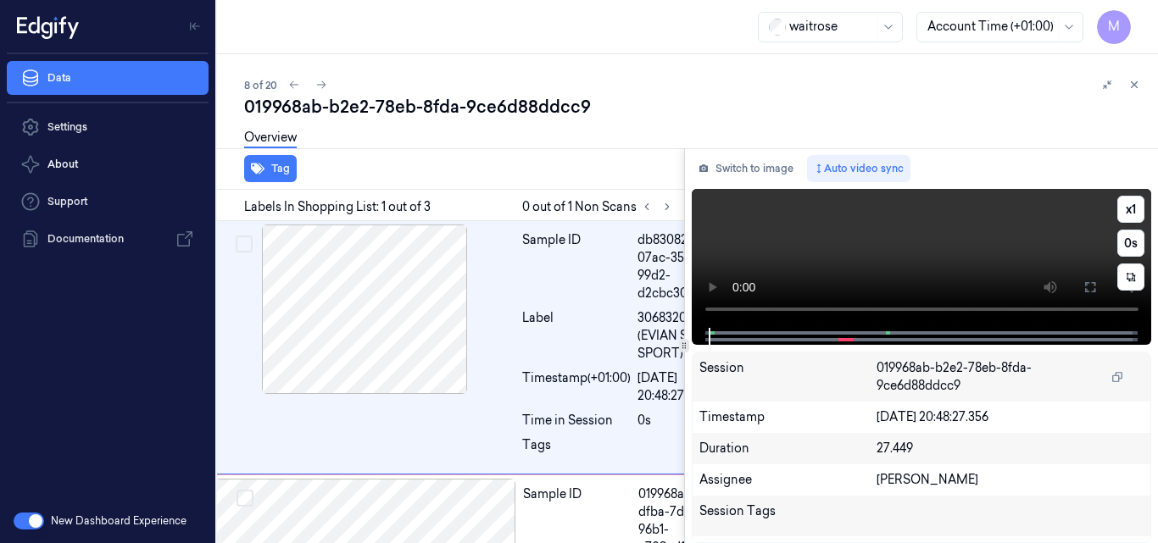
click at [890, 257] on video at bounding box center [922, 258] width 460 height 139
click at [1090, 287] on icon at bounding box center [1091, 288] width 14 height 14
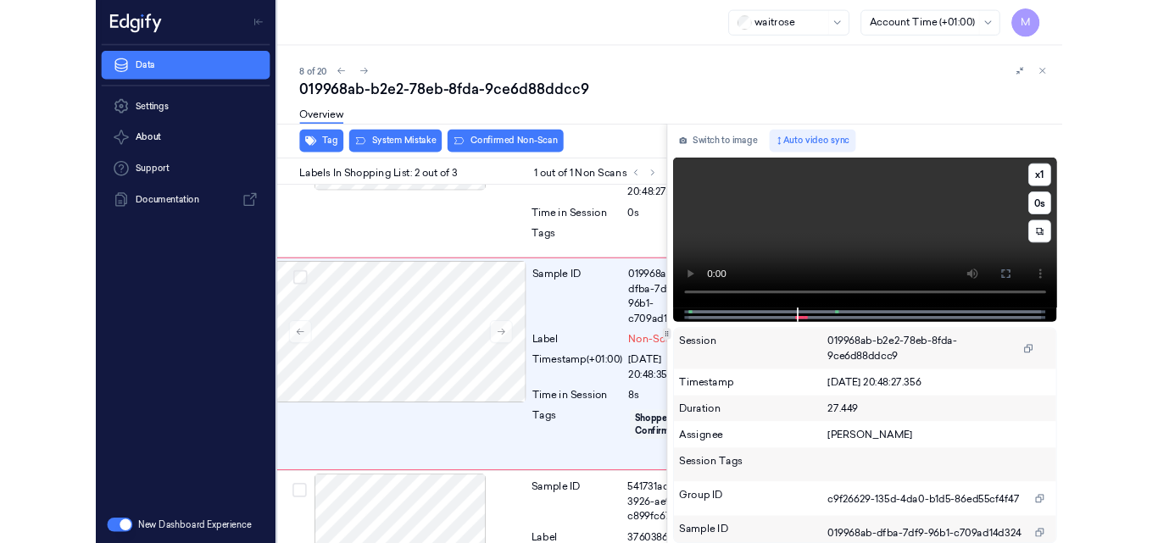
scroll to position [193, 27]
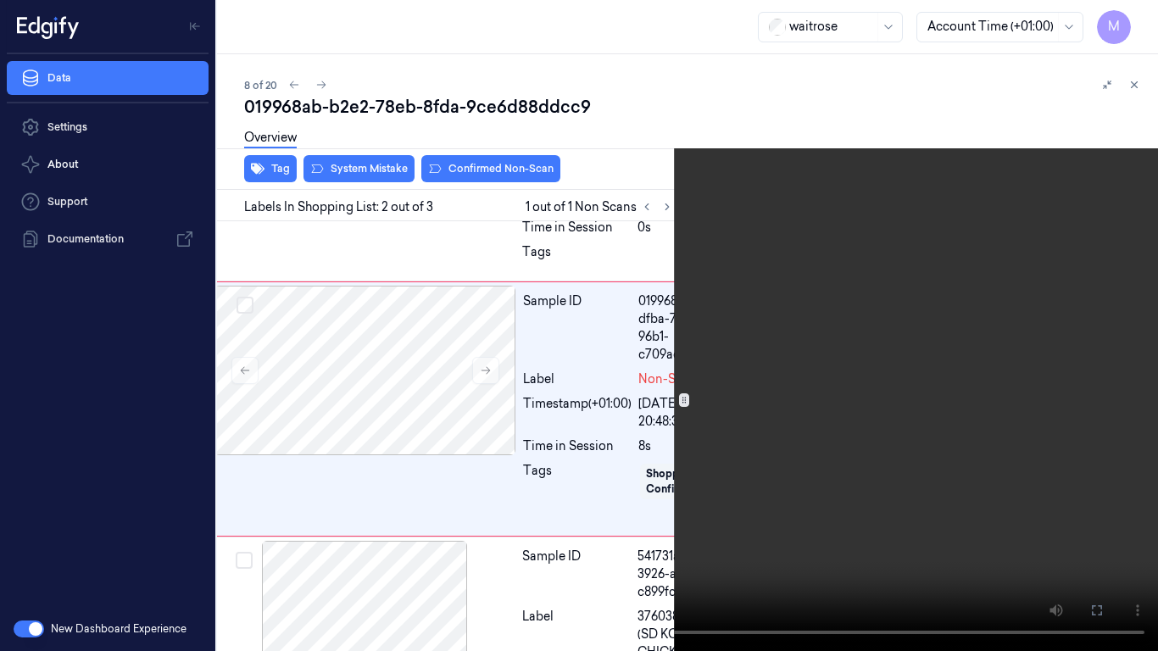
click at [714, 398] on video at bounding box center [579, 325] width 1158 height 651
click at [0, 0] on icon at bounding box center [0, 0] width 0 height 0
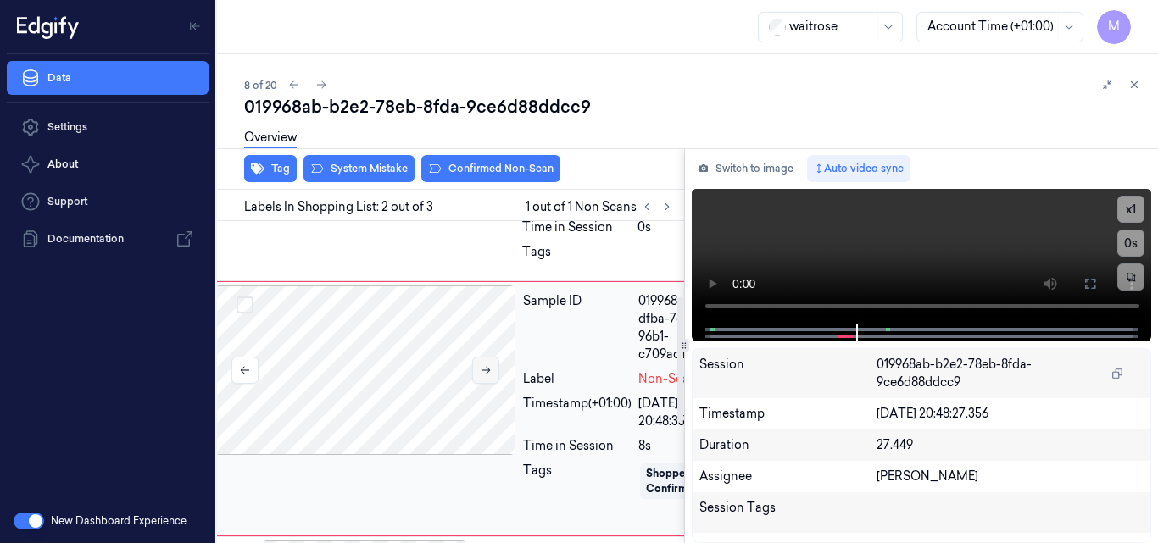
click at [473, 384] on button at bounding box center [485, 370] width 27 height 27
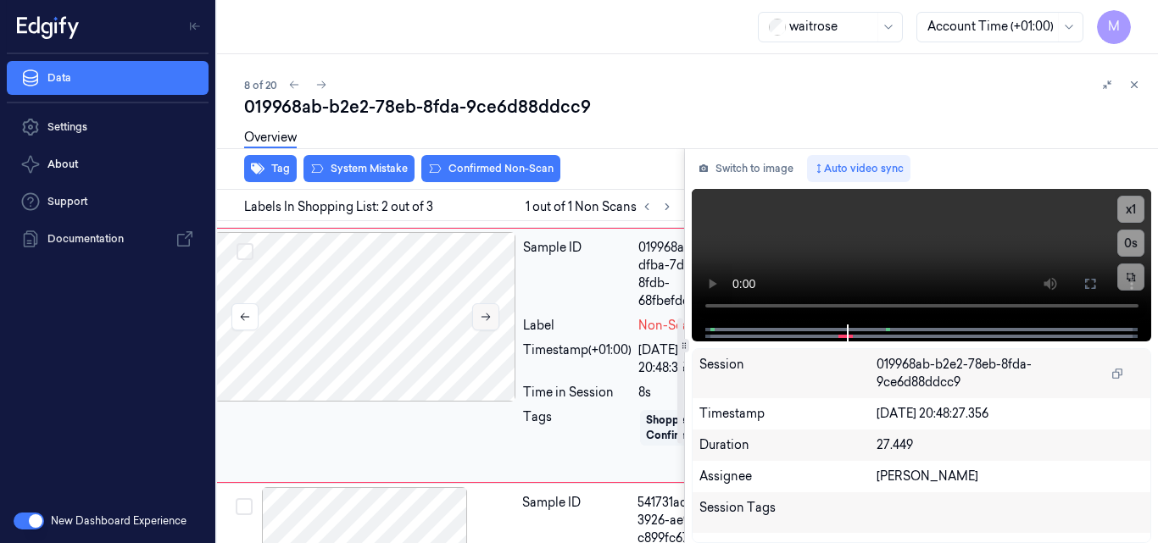
click at [491, 323] on icon at bounding box center [486, 317] width 12 height 12
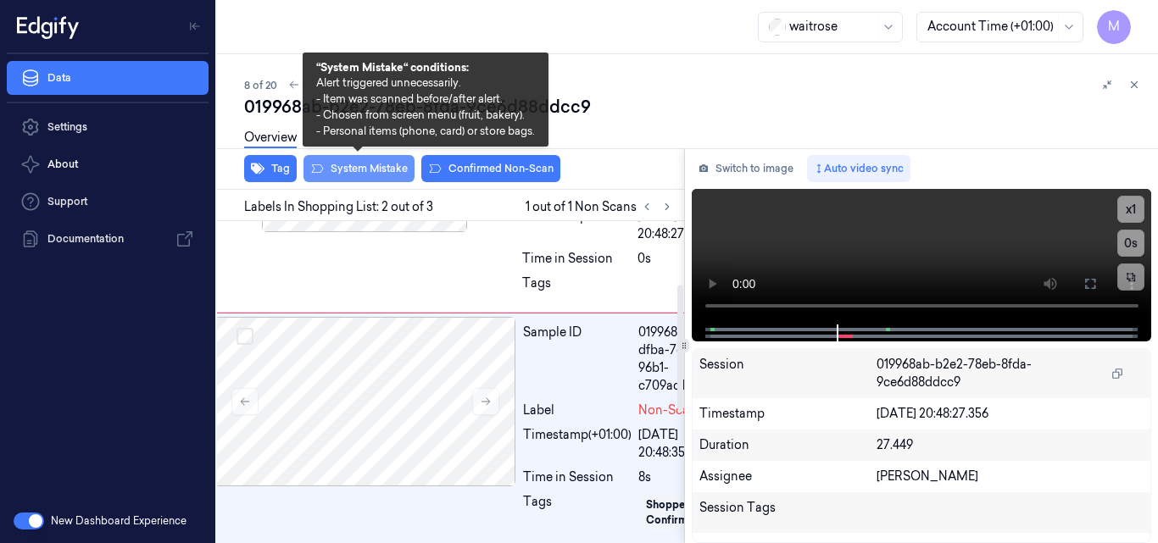
click at [370, 166] on button "System Mistake" at bounding box center [359, 168] width 111 height 27
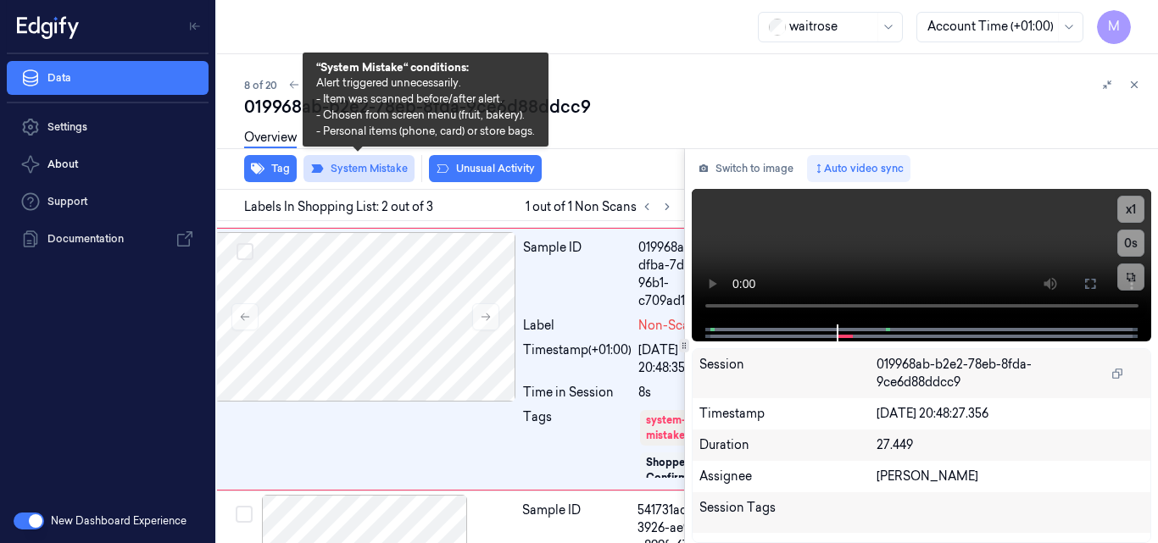
scroll to position [251, 27]
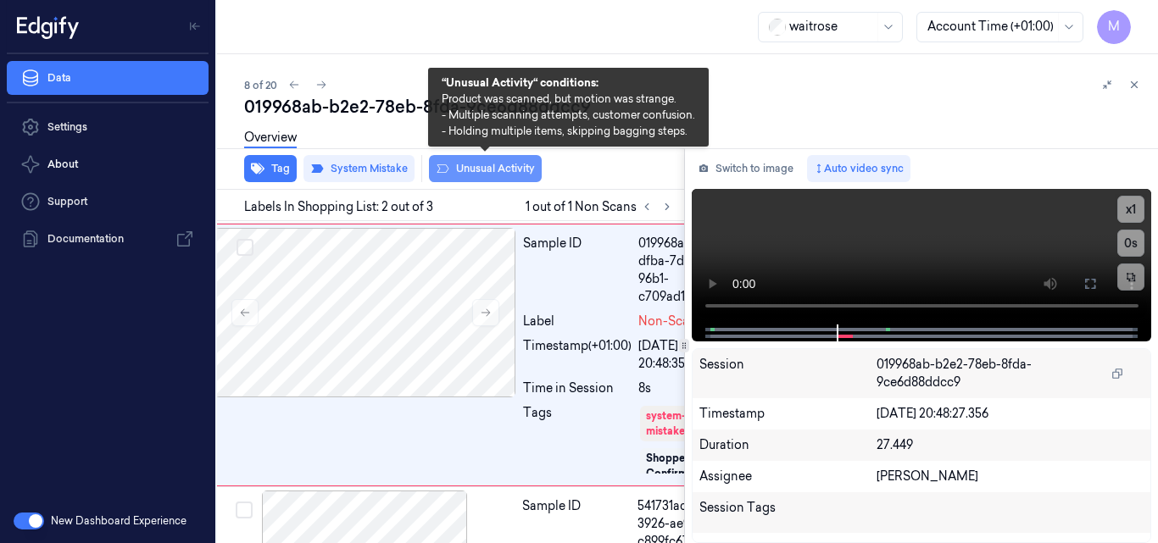
click at [479, 166] on button "Unusual Activity" at bounding box center [485, 168] width 113 height 27
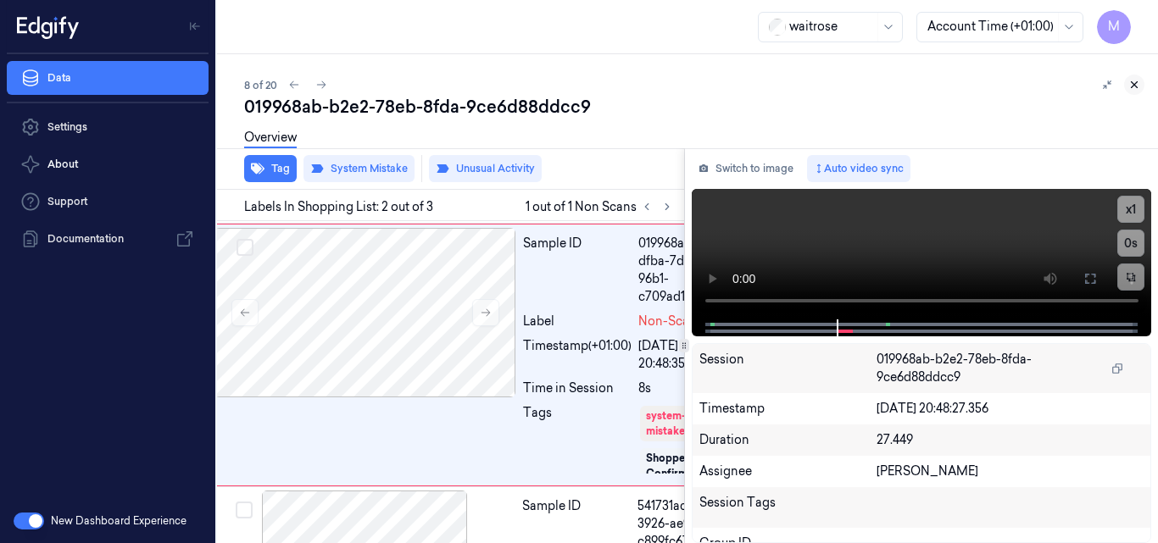
click at [1136, 86] on icon at bounding box center [1135, 85] width 12 height 12
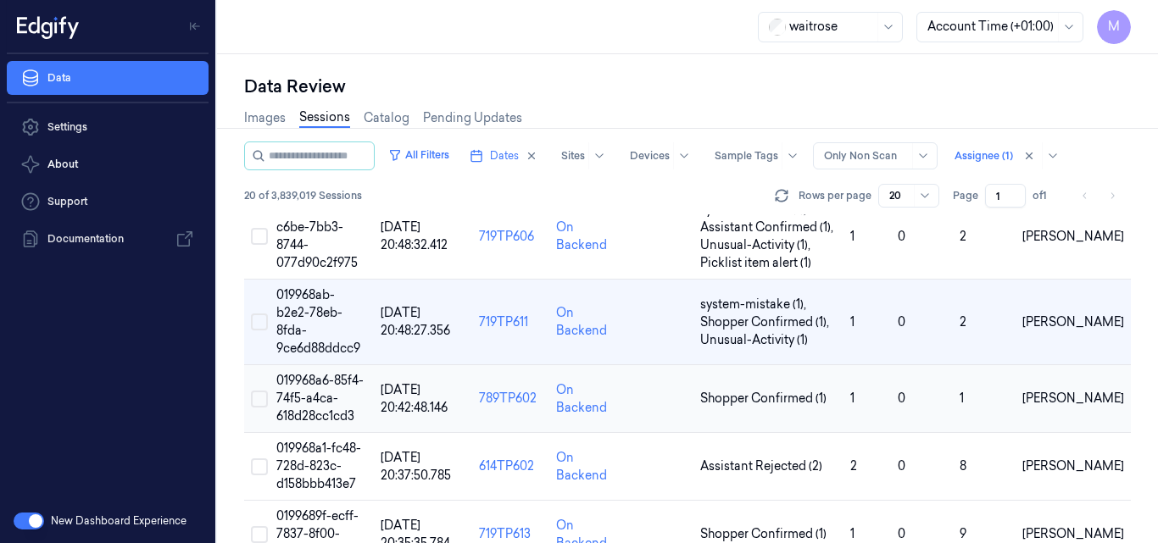
scroll to position [599, 0]
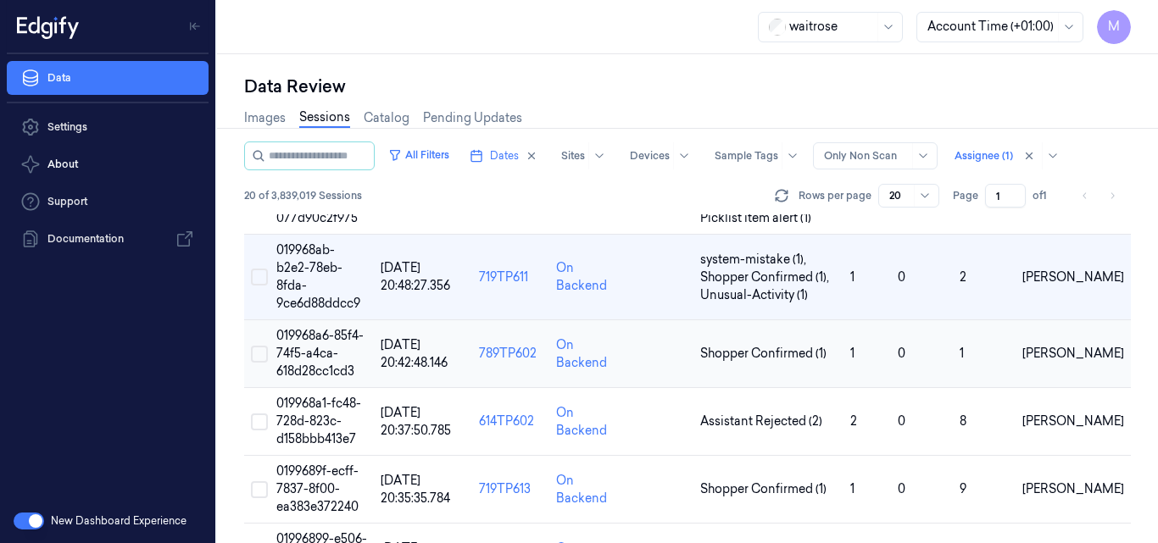
click at [324, 328] on span "019968a6-85f4-74f5-a4ca-618d28cc1cd3" at bounding box center [319, 353] width 87 height 51
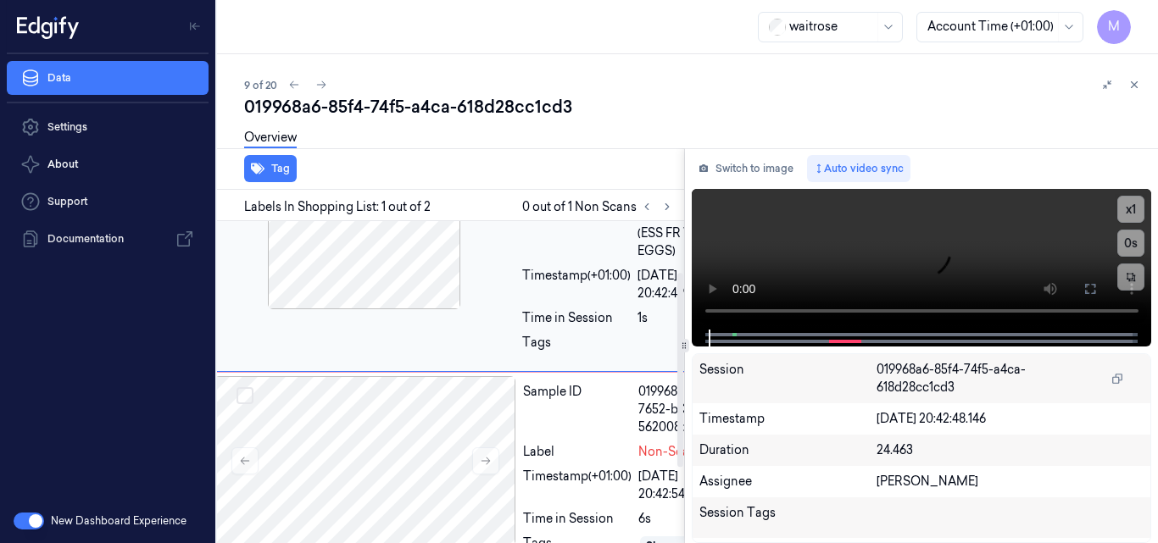
scroll to position [170, 27]
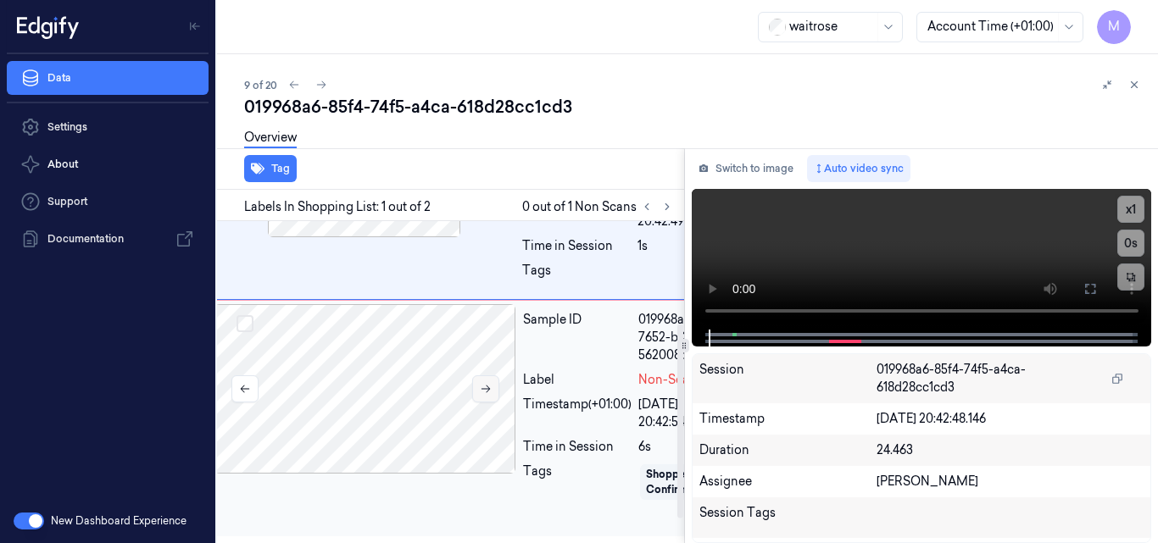
click at [488, 392] on icon at bounding box center [486, 390] width 9 height 8
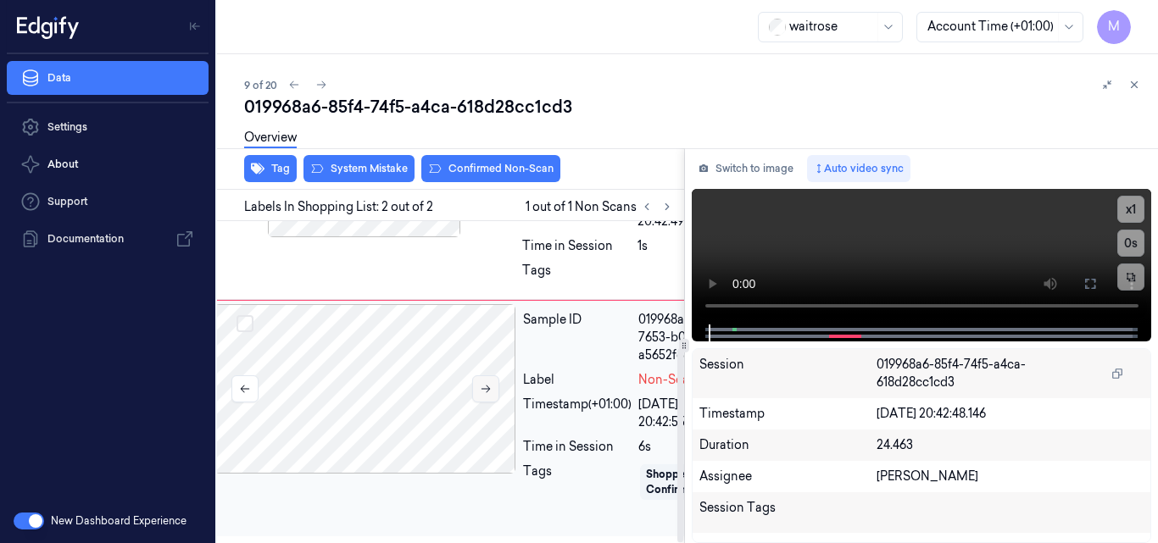
click at [487, 386] on icon at bounding box center [486, 390] width 9 height 8
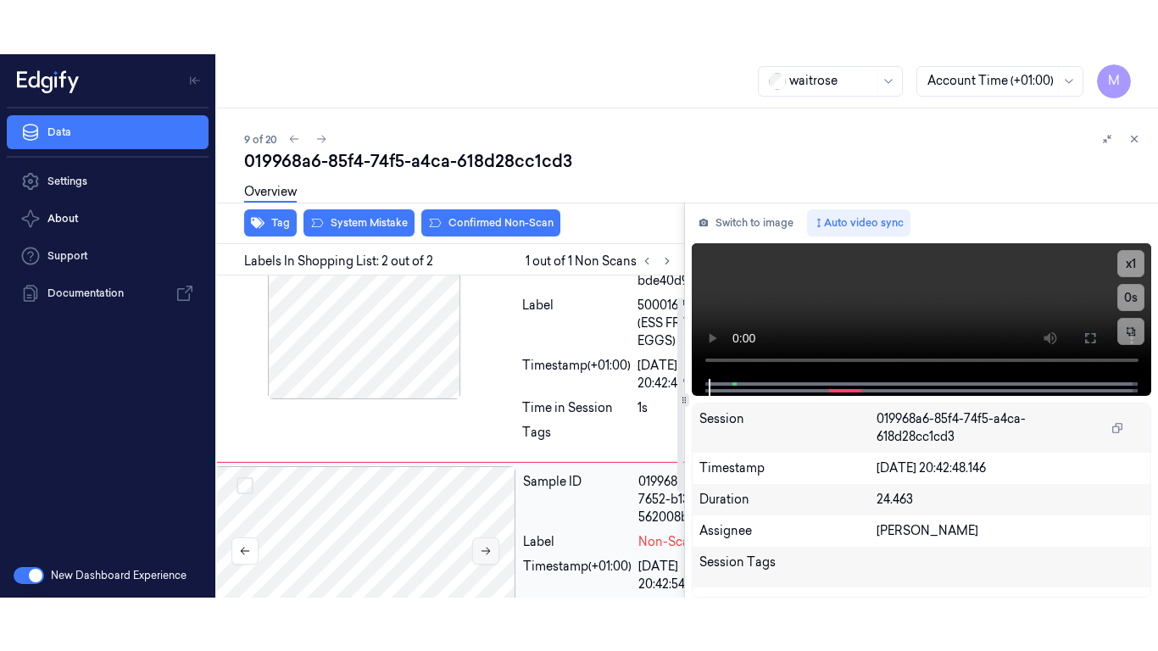
scroll to position [0, 27]
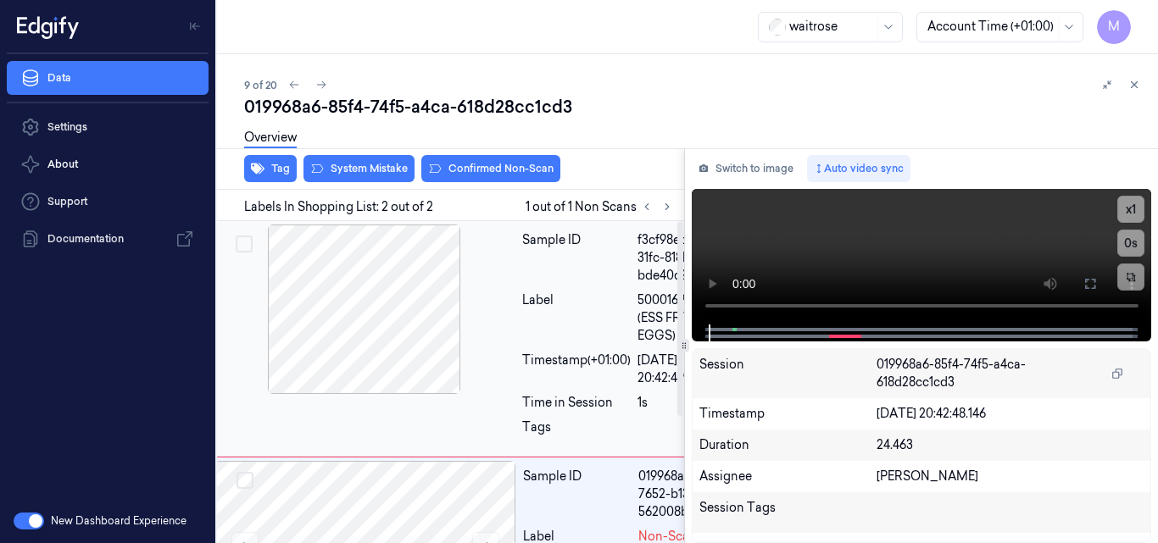
click at [412, 333] on div at bounding box center [365, 310] width 302 height 170
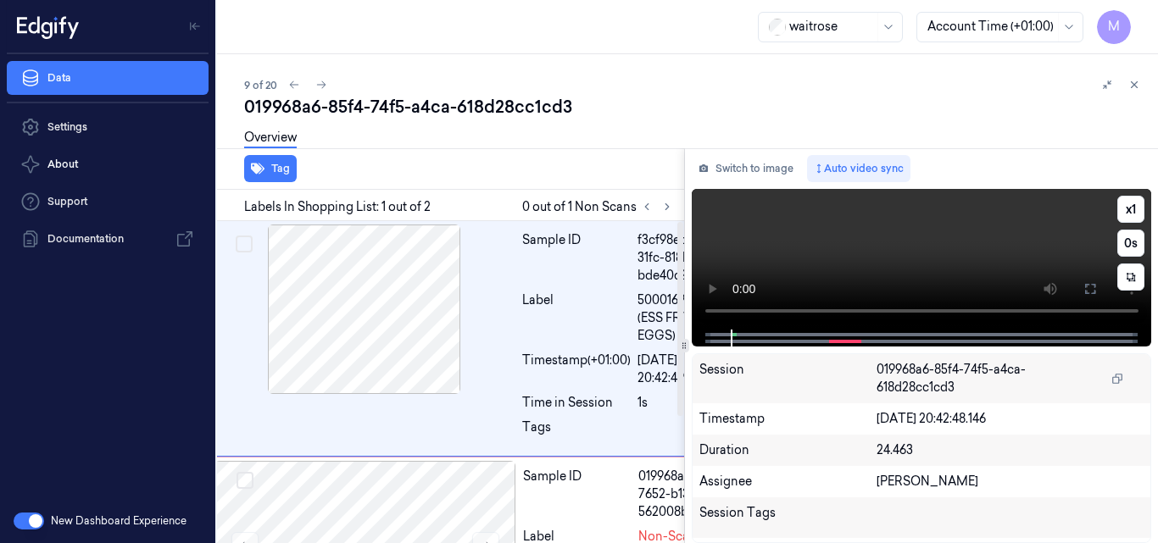
click at [882, 262] on video at bounding box center [922, 259] width 460 height 141
click at [1092, 287] on icon at bounding box center [1091, 289] width 14 height 14
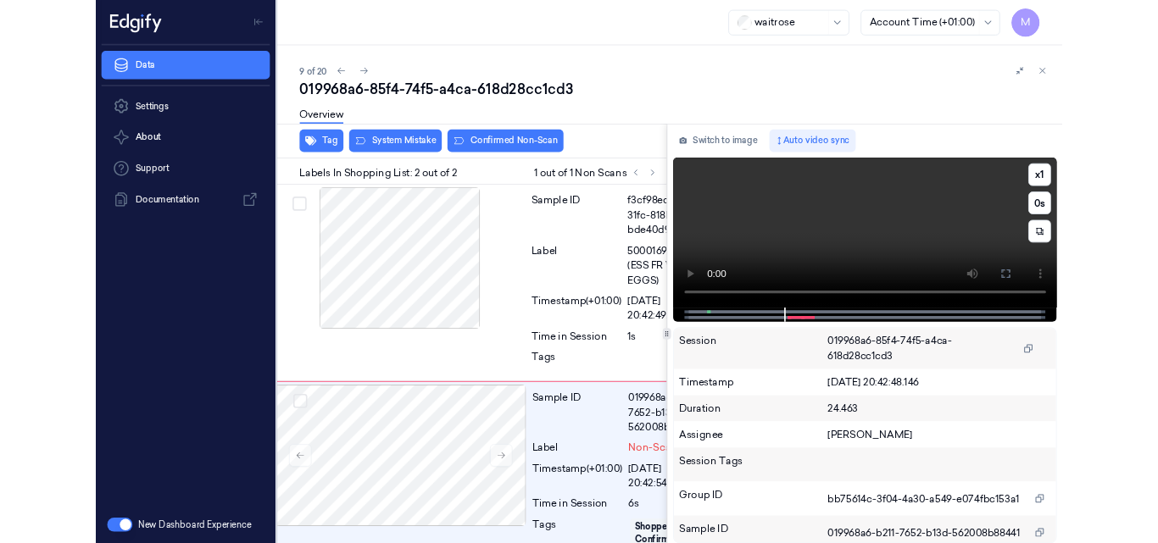
scroll to position [103, 27]
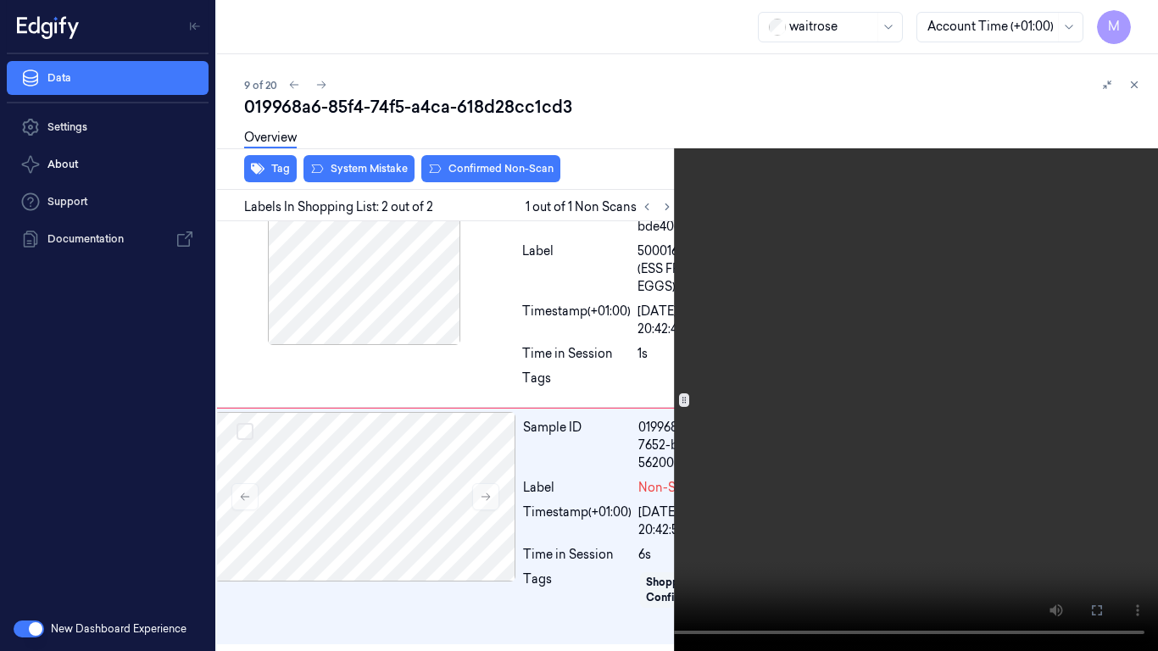
click at [717, 328] on video at bounding box center [579, 325] width 1158 height 651
click at [0, 0] on icon at bounding box center [0, 0] width 0 height 0
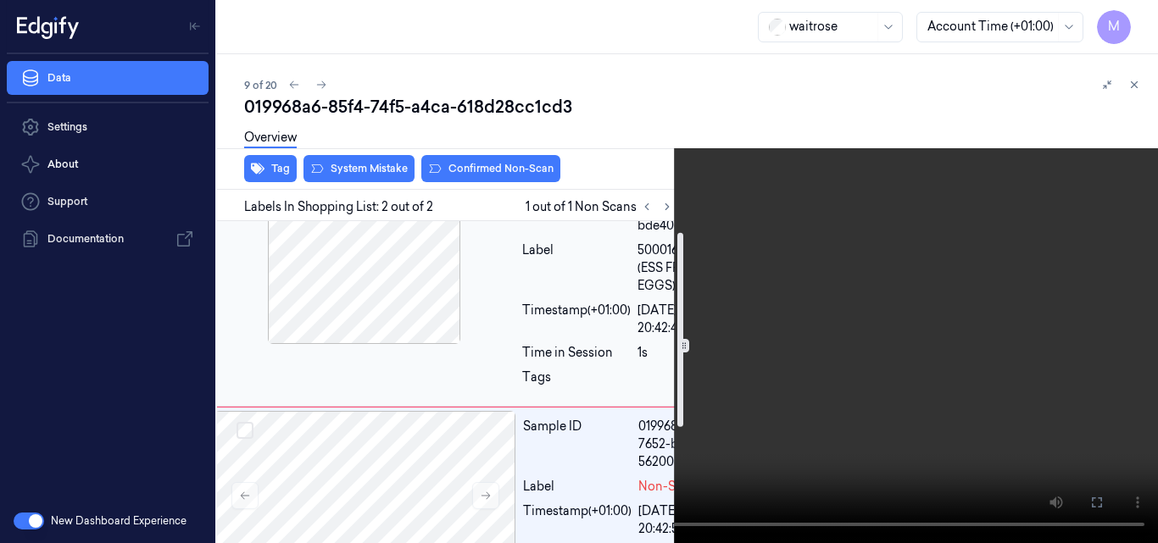
scroll to position [18, 27]
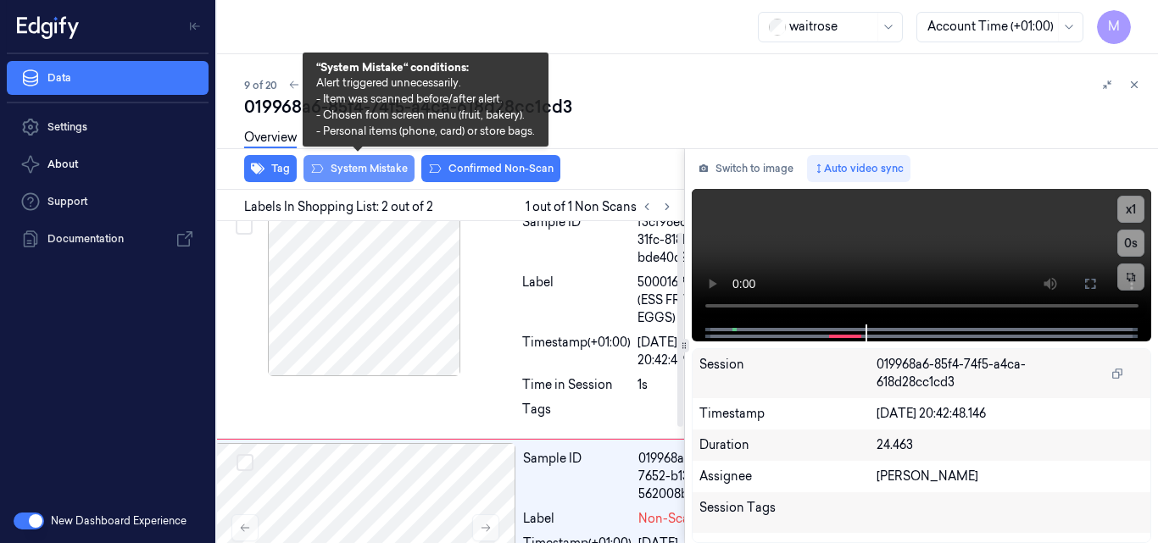
click at [356, 170] on button "System Mistake" at bounding box center [359, 168] width 111 height 27
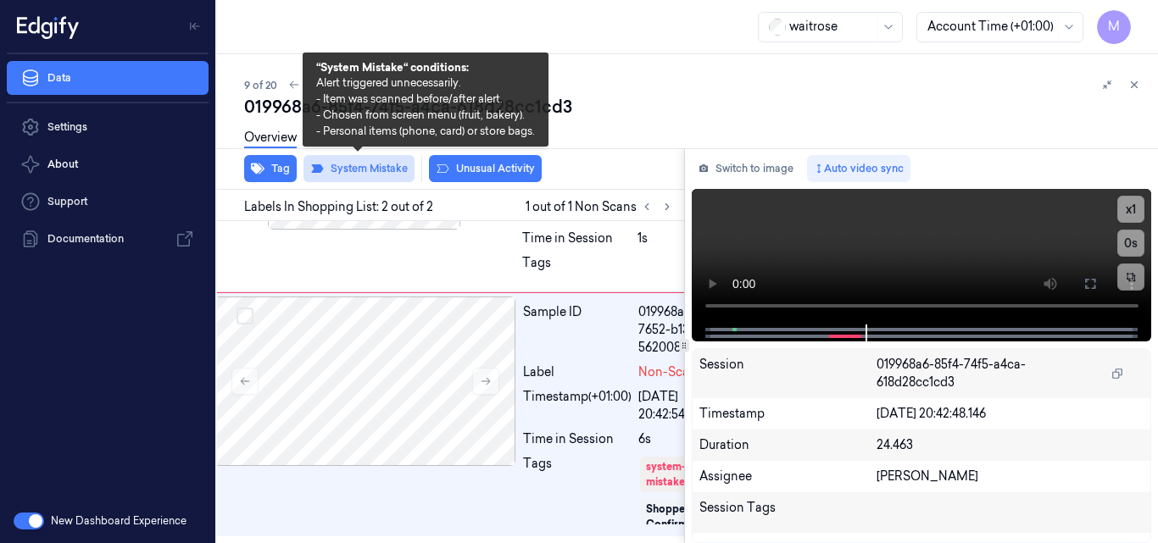
scroll to position [218, 27]
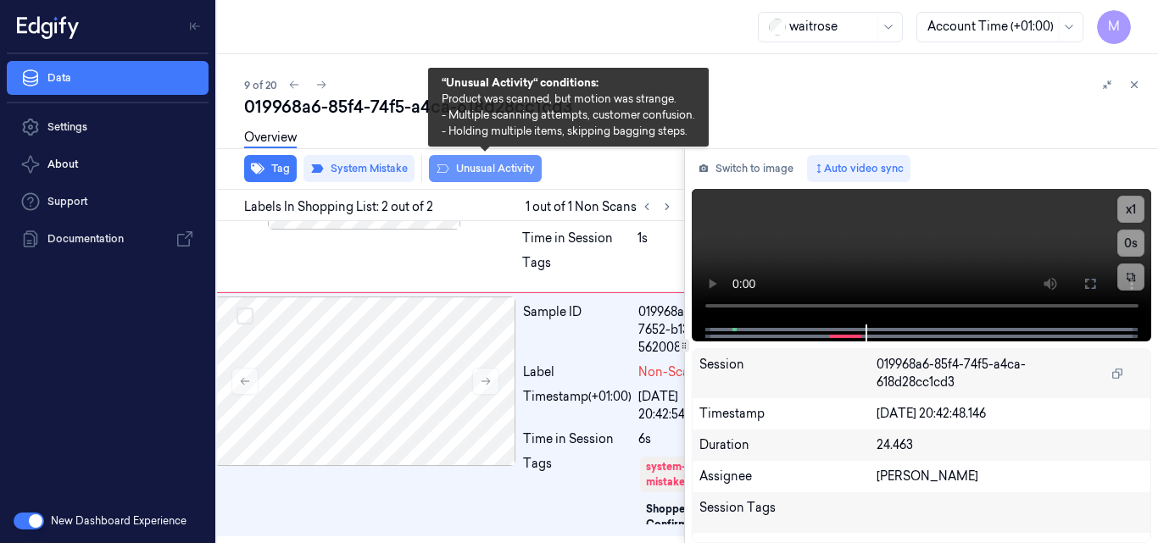
click at [485, 168] on button "Unusual Activity" at bounding box center [485, 168] width 113 height 27
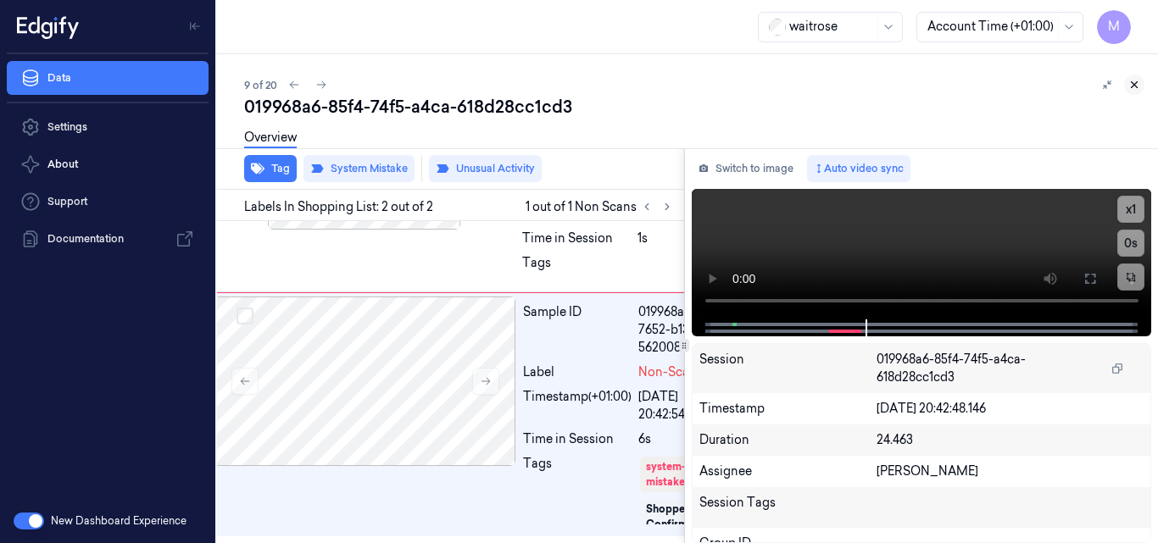
click at [1133, 85] on icon at bounding box center [1135, 85] width 12 height 12
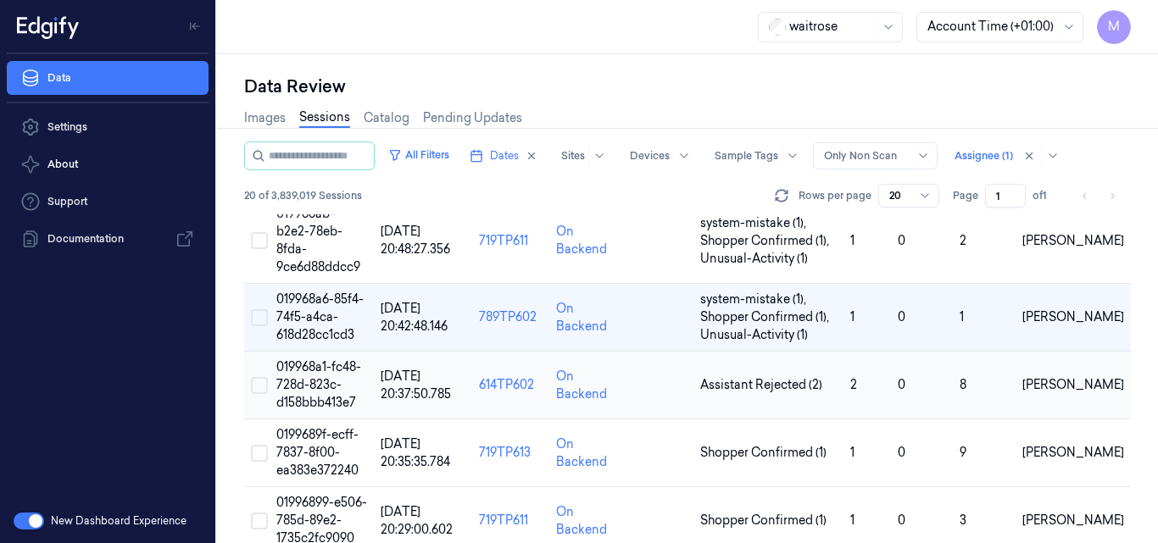
scroll to position [582, 0]
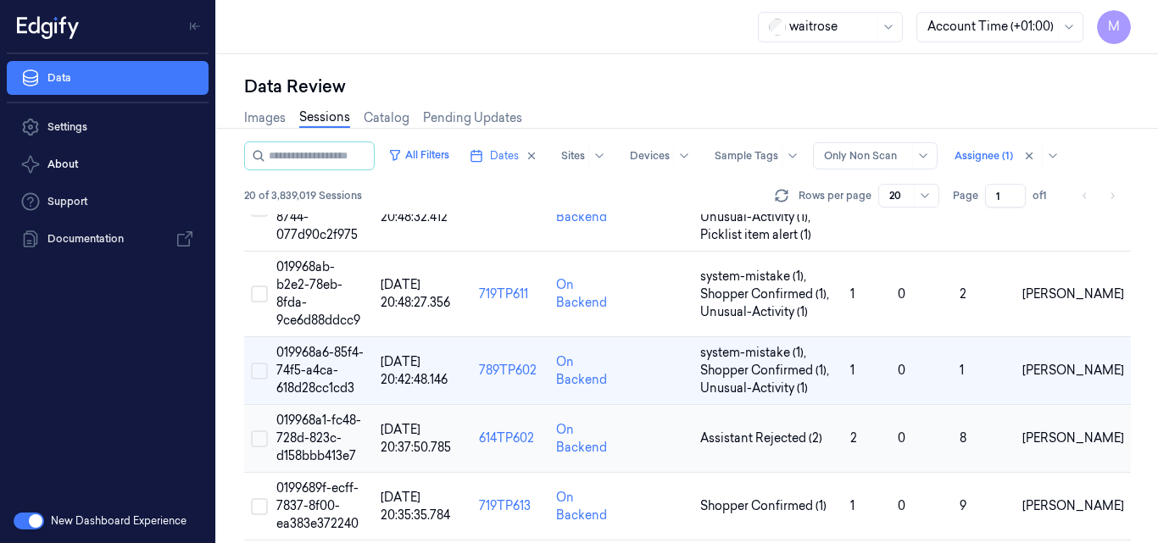
click at [327, 413] on span "019968a1-fc48-728d-823c-d158bbb413e7" at bounding box center [318, 438] width 85 height 51
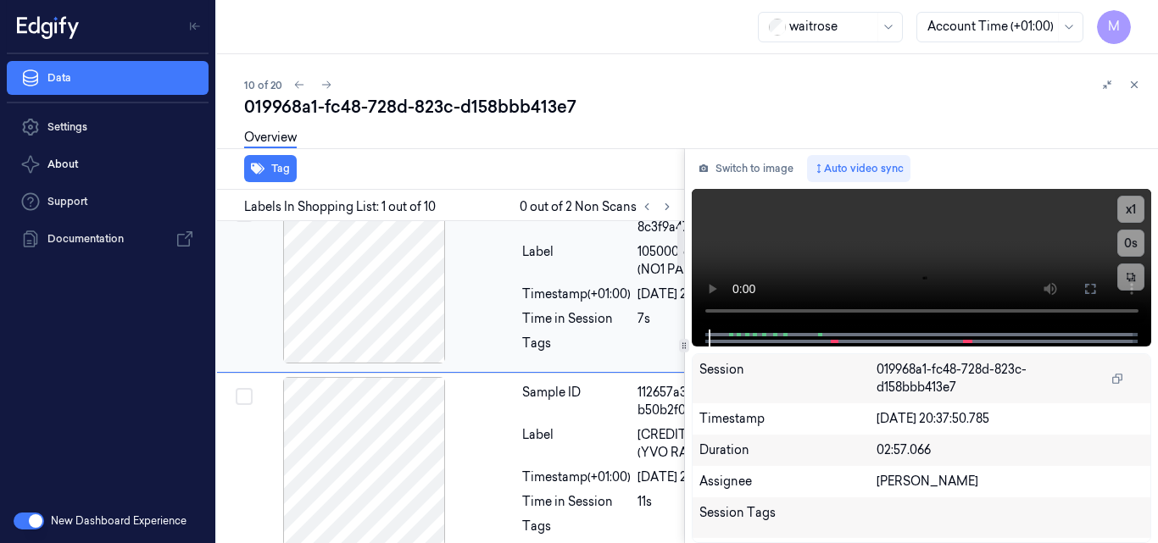
scroll to position [0, 27]
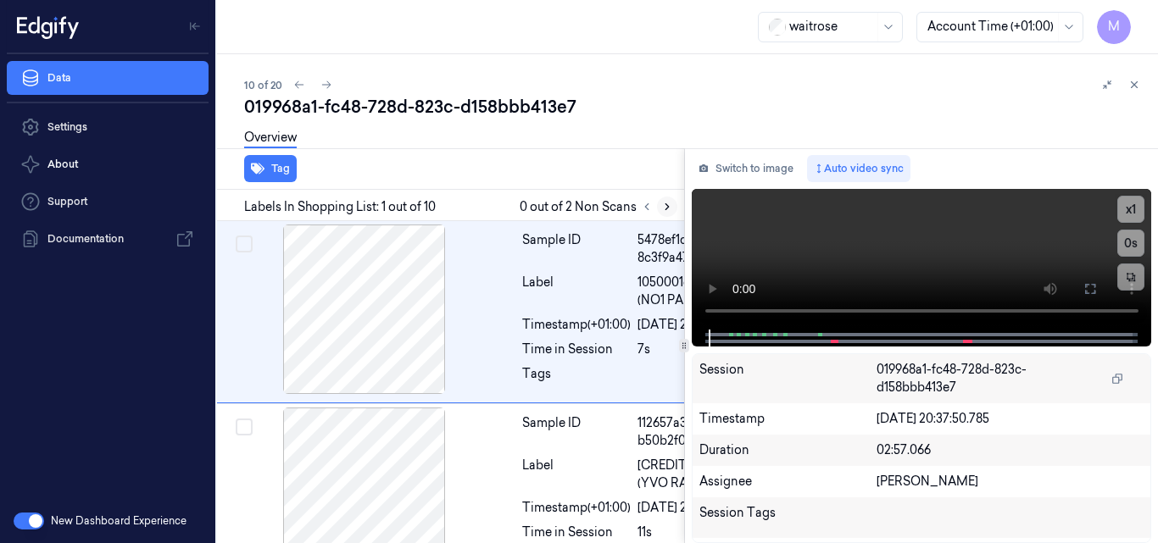
click at [663, 207] on icon at bounding box center [667, 207] width 12 height 12
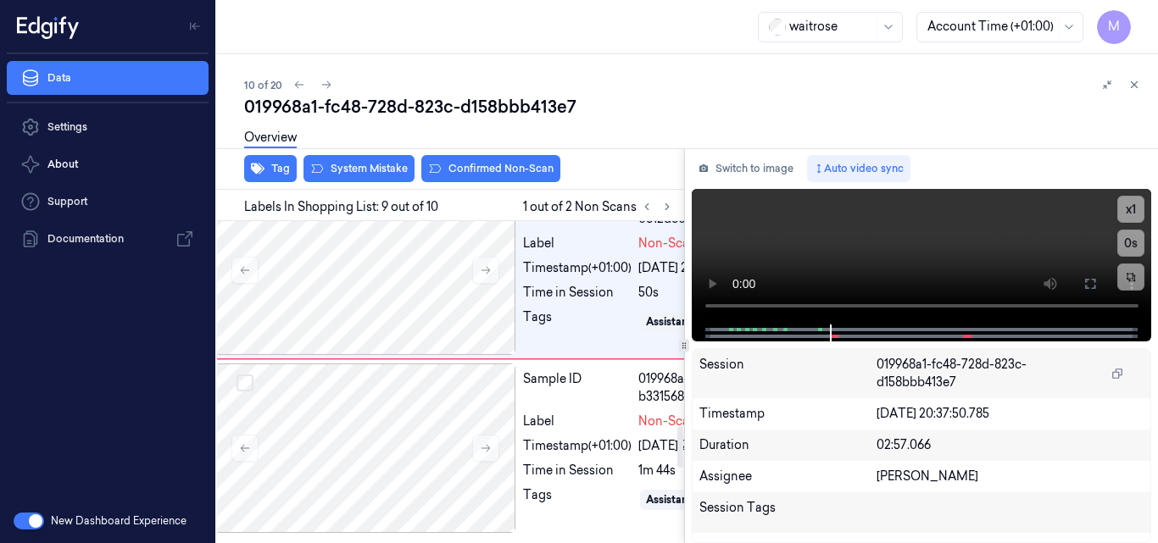
scroll to position [1573, 27]
click at [426, 172] on div at bounding box center [365, 88] width 302 height 170
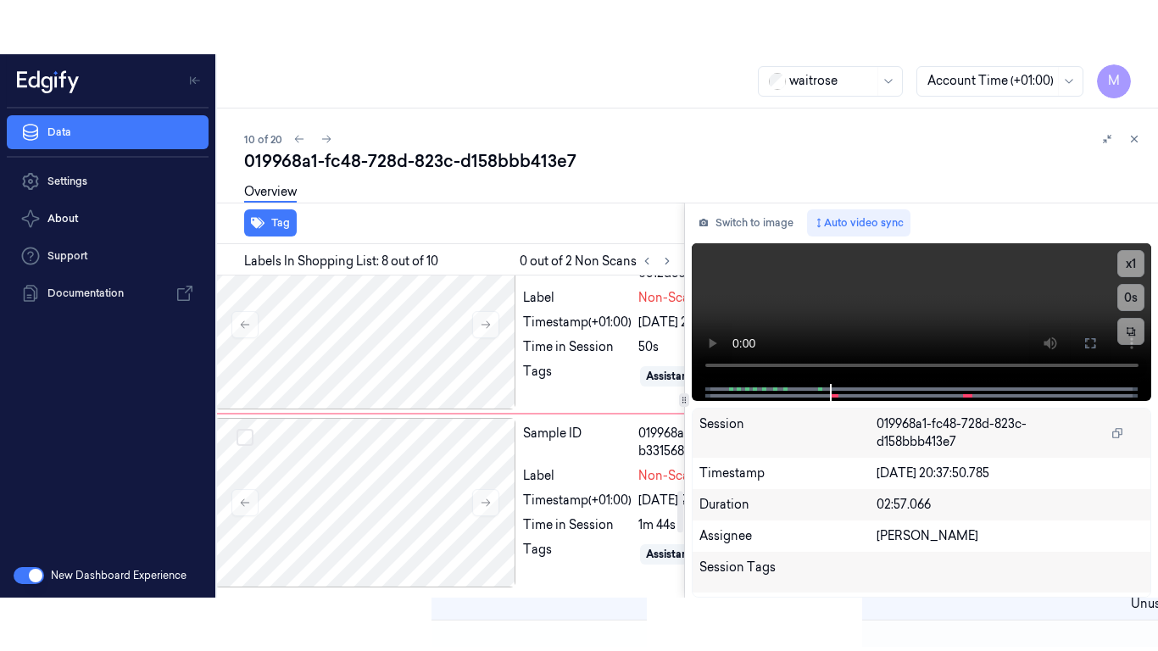
scroll to position [1666, 27]
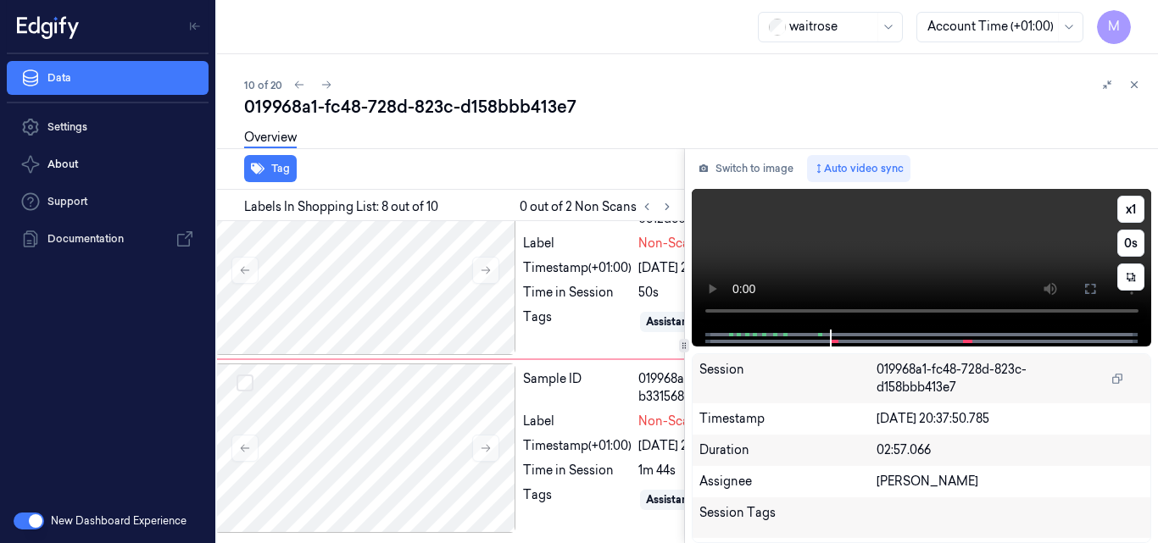
click at [1012, 245] on video at bounding box center [922, 259] width 460 height 141
click at [1092, 294] on icon at bounding box center [1090, 289] width 10 height 10
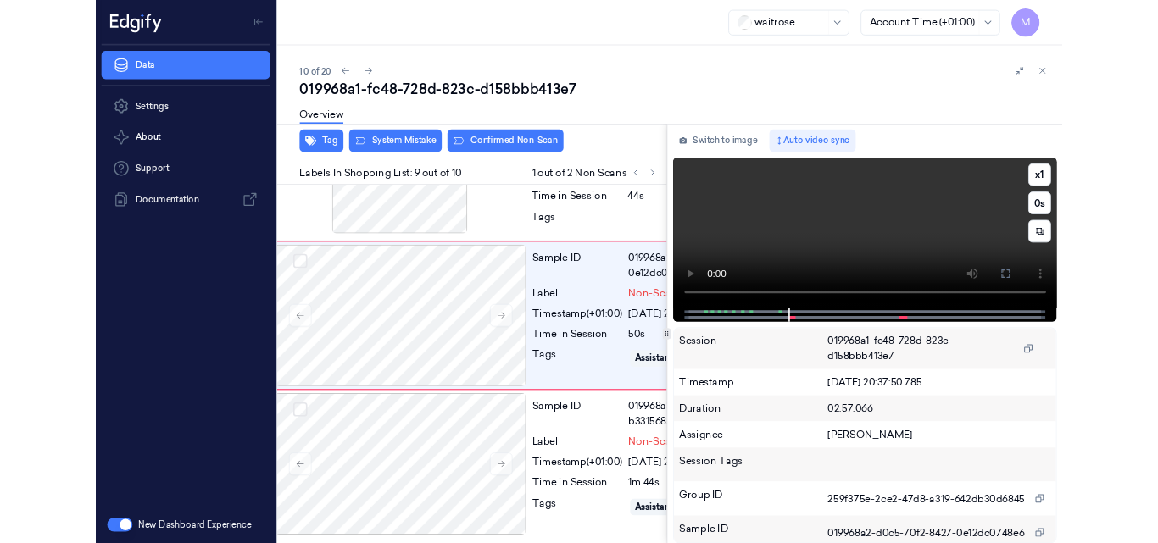
scroll to position [1858, 27]
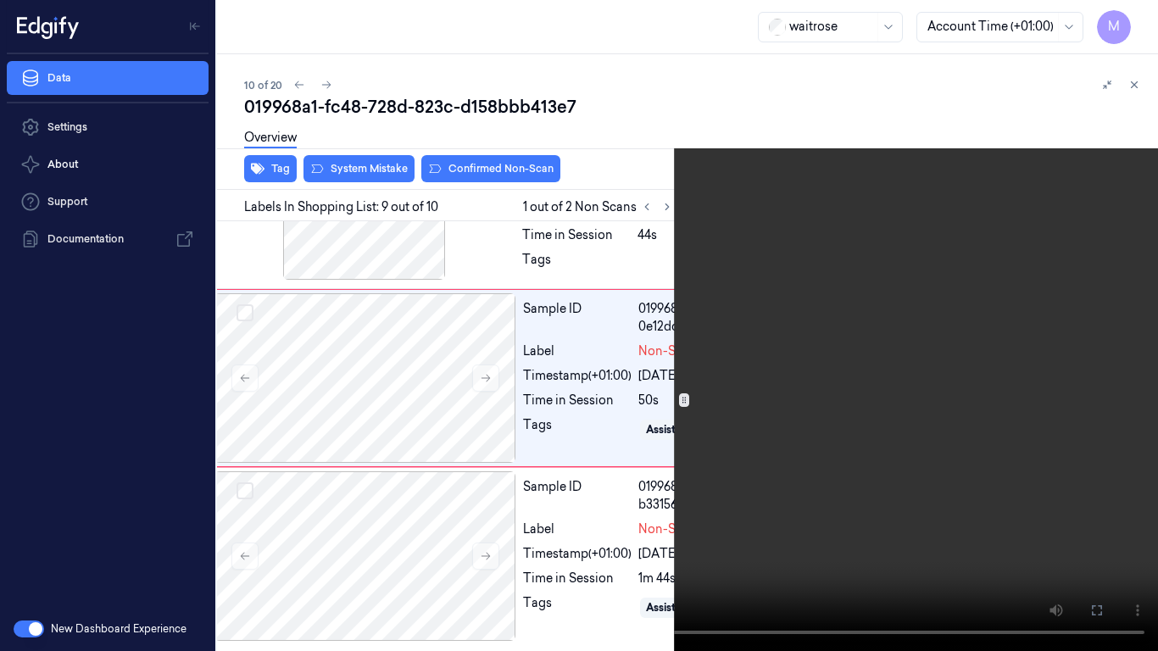
click at [800, 293] on video at bounding box center [579, 325] width 1158 height 651
click at [0, 0] on button at bounding box center [0, 0] width 0 height 0
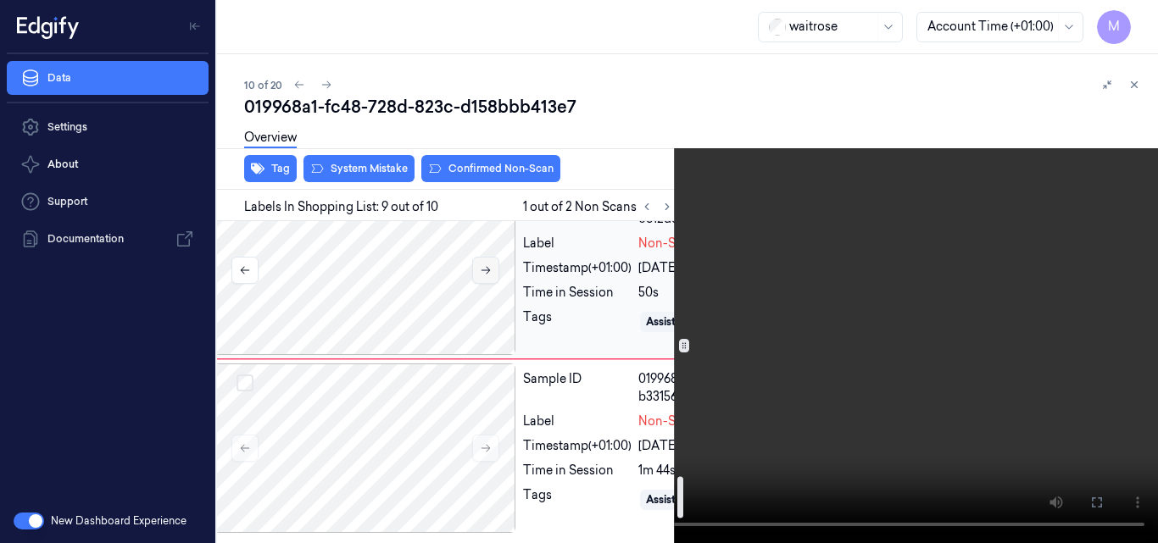
scroll to position [1942, 27]
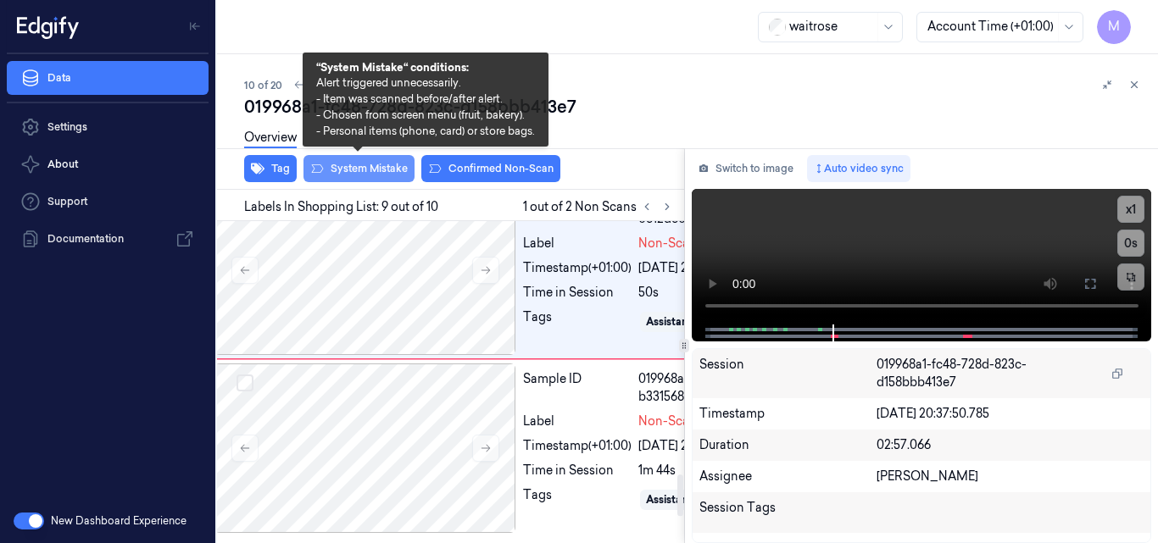
click at [363, 179] on button "System Mistake" at bounding box center [359, 168] width 111 height 27
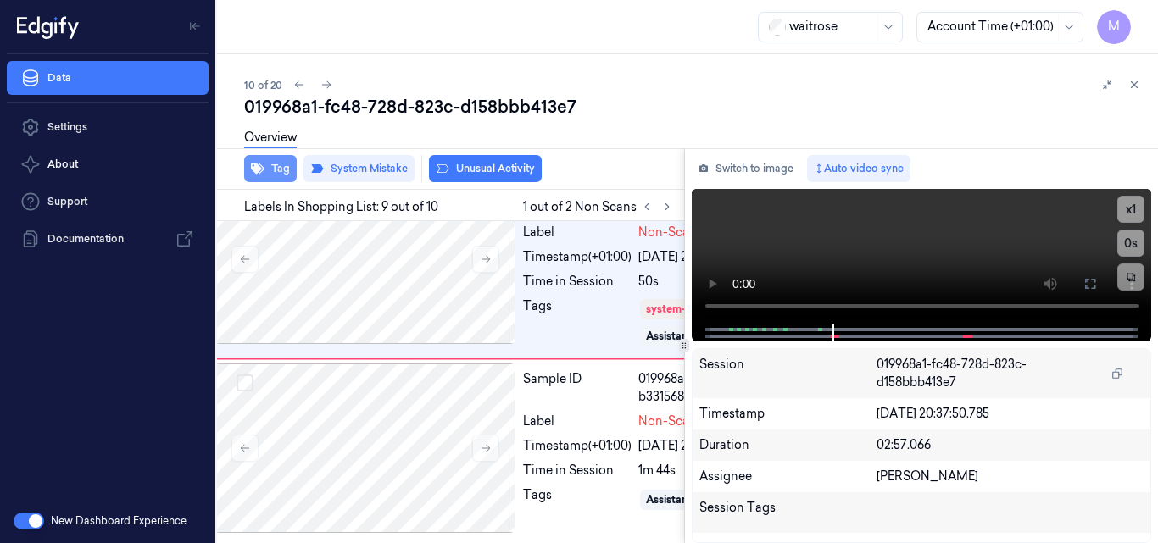
click at [267, 168] on button "Tag" at bounding box center [270, 168] width 53 height 27
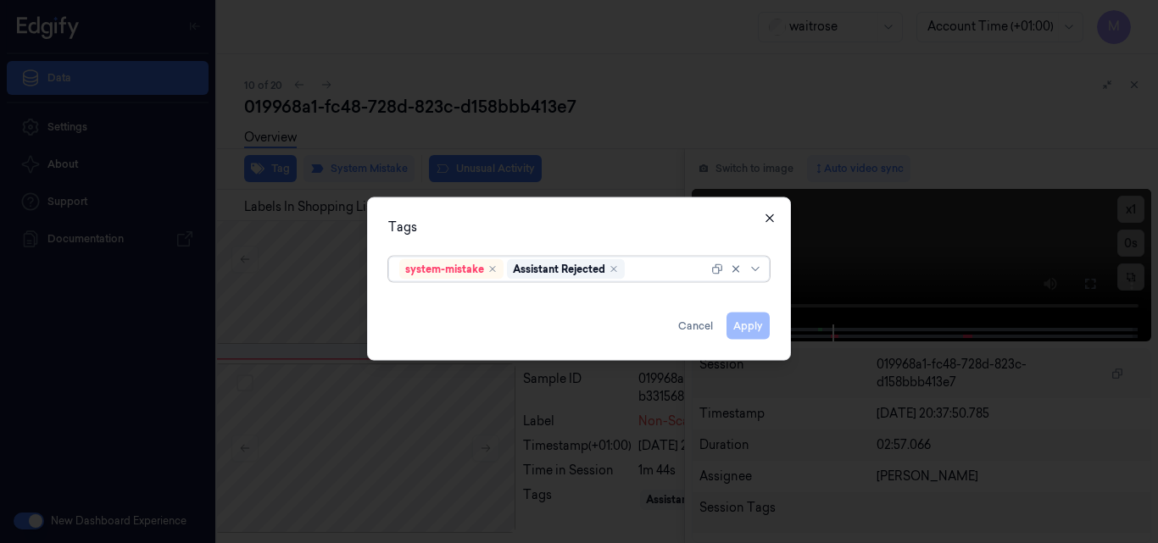
click at [770, 223] on icon "button" at bounding box center [770, 218] width 14 height 14
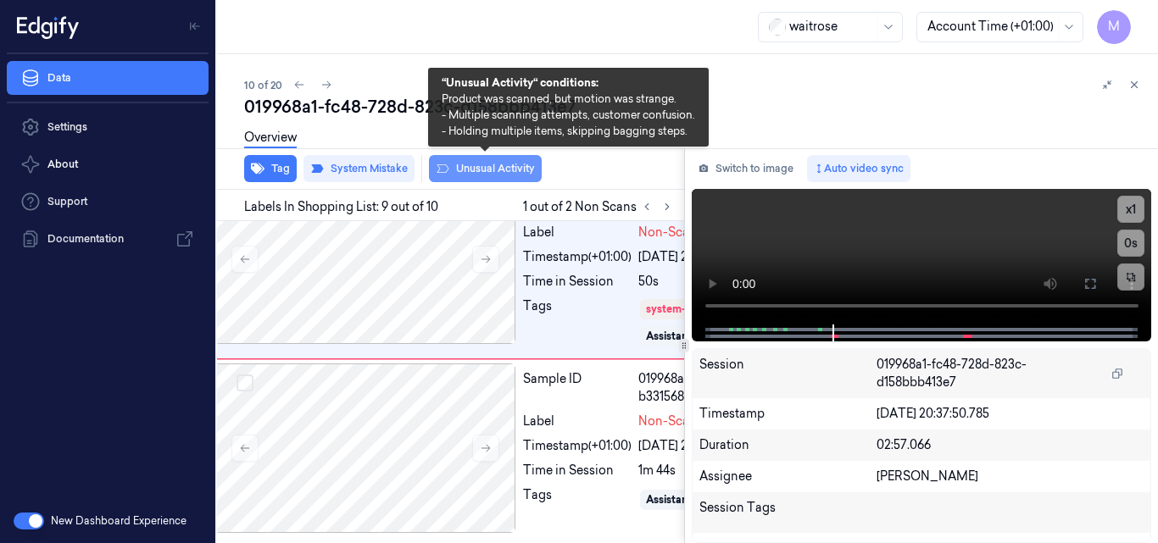
click at [510, 167] on button "Unusual Activity" at bounding box center [485, 168] width 113 height 27
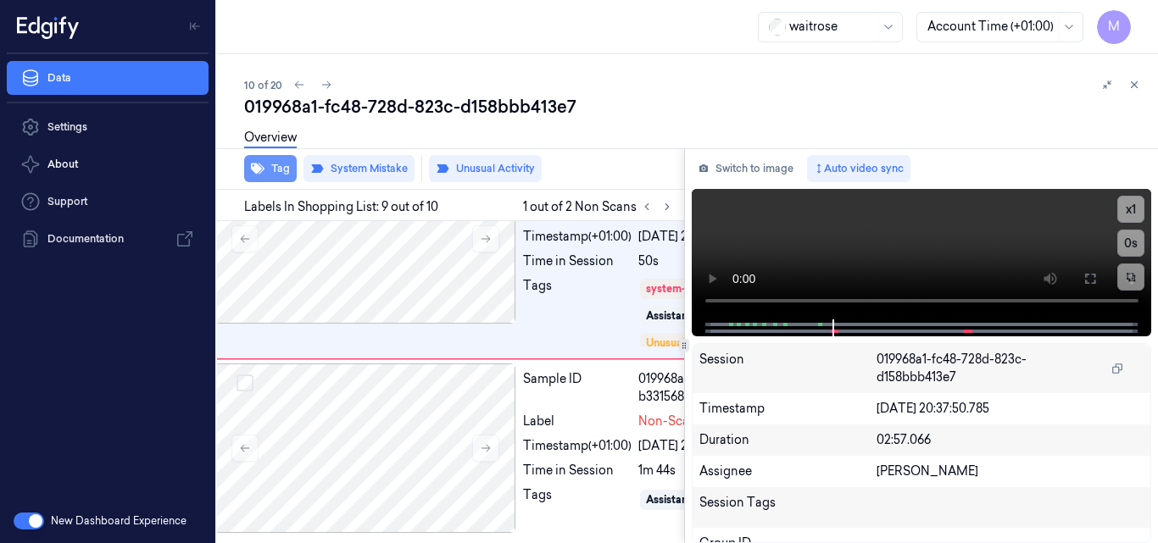
click at [286, 170] on button "Tag" at bounding box center [270, 168] width 53 height 27
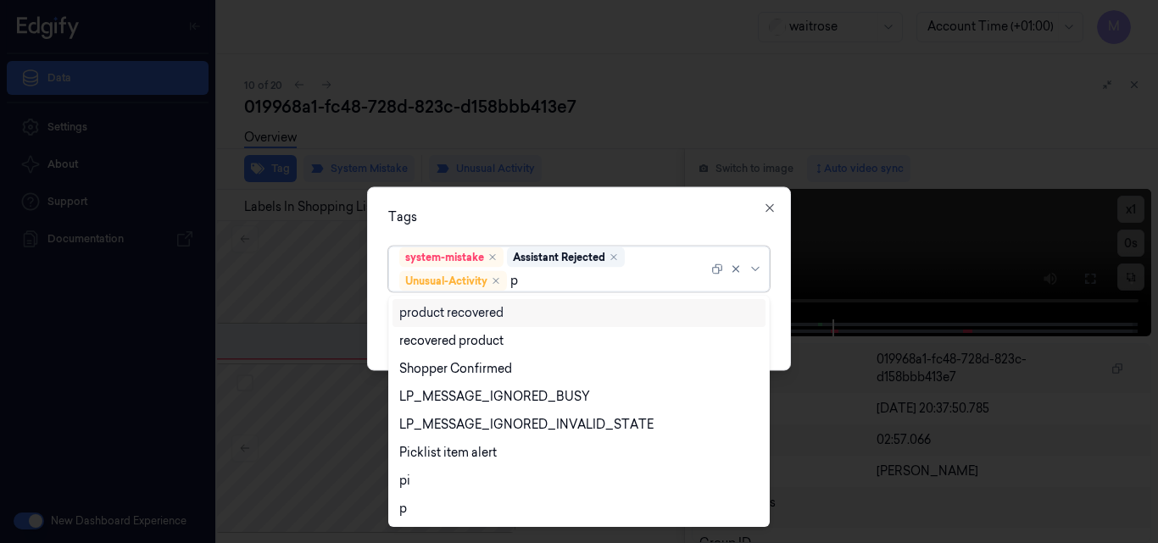
type input "pi"
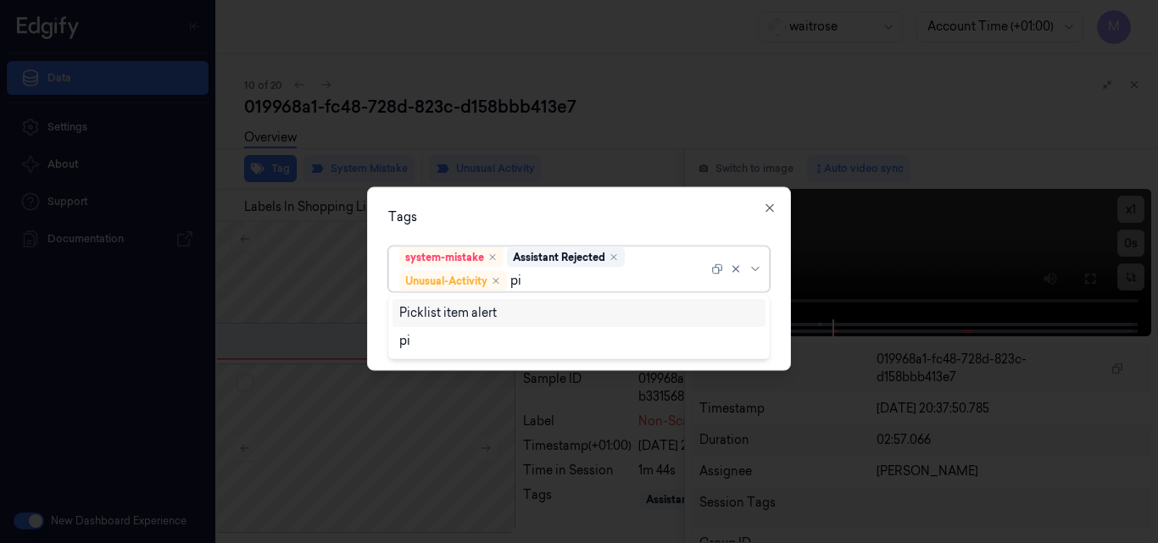
click at [471, 309] on div "Picklist item alert" at bounding box center [448, 313] width 98 height 18
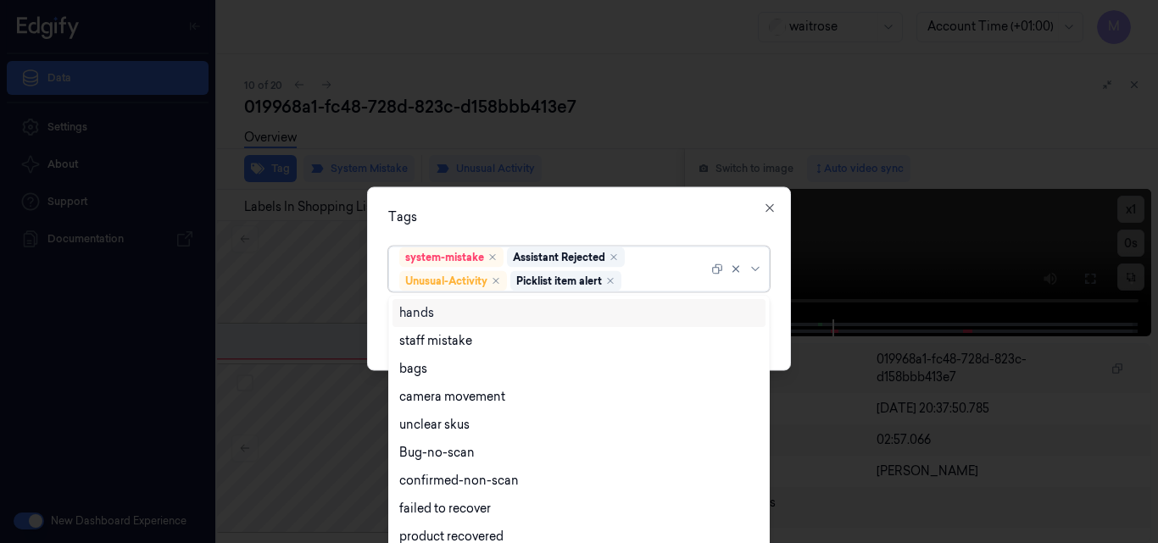
click at [648, 214] on div "Tags" at bounding box center [579, 217] width 382 height 18
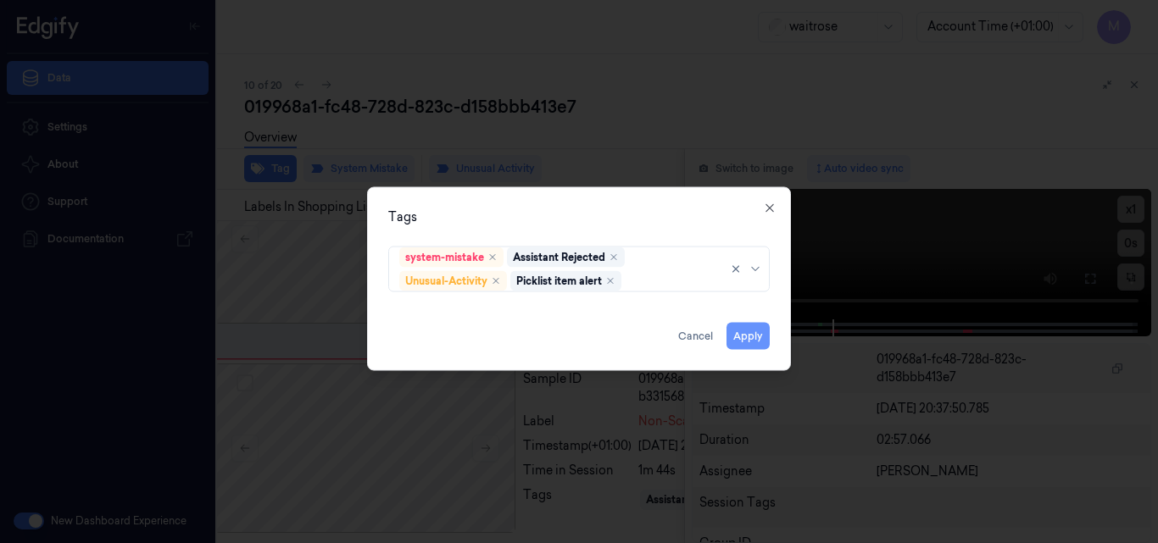
click at [752, 343] on button "Apply" at bounding box center [748, 335] width 43 height 27
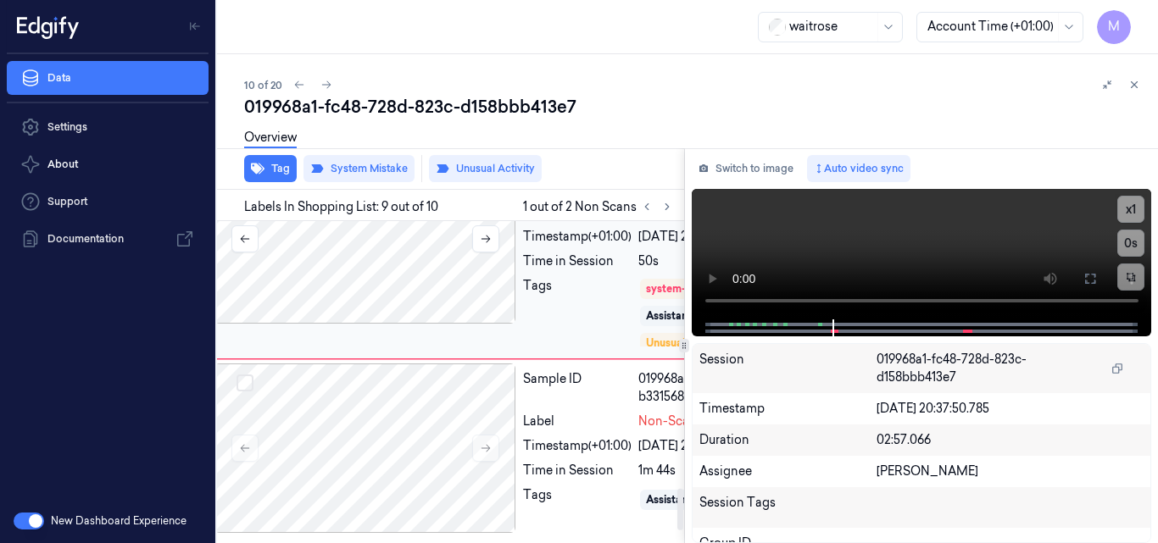
scroll to position [2062, 27]
click at [872, 240] on video at bounding box center [922, 254] width 460 height 131
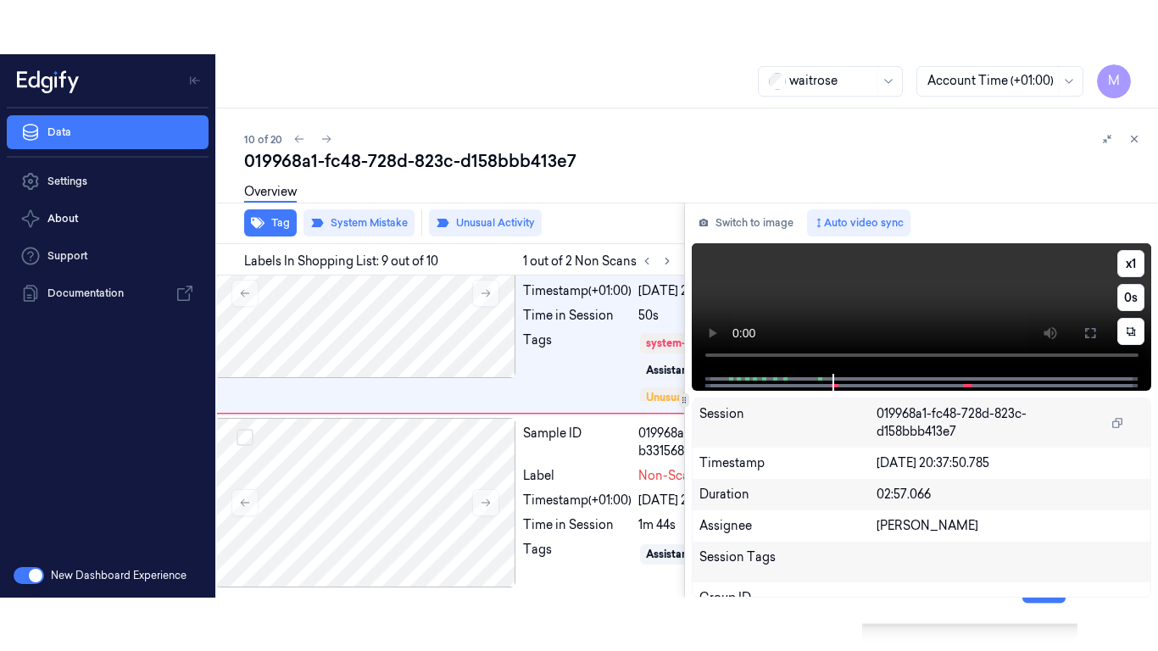
scroll to position [1915, 27]
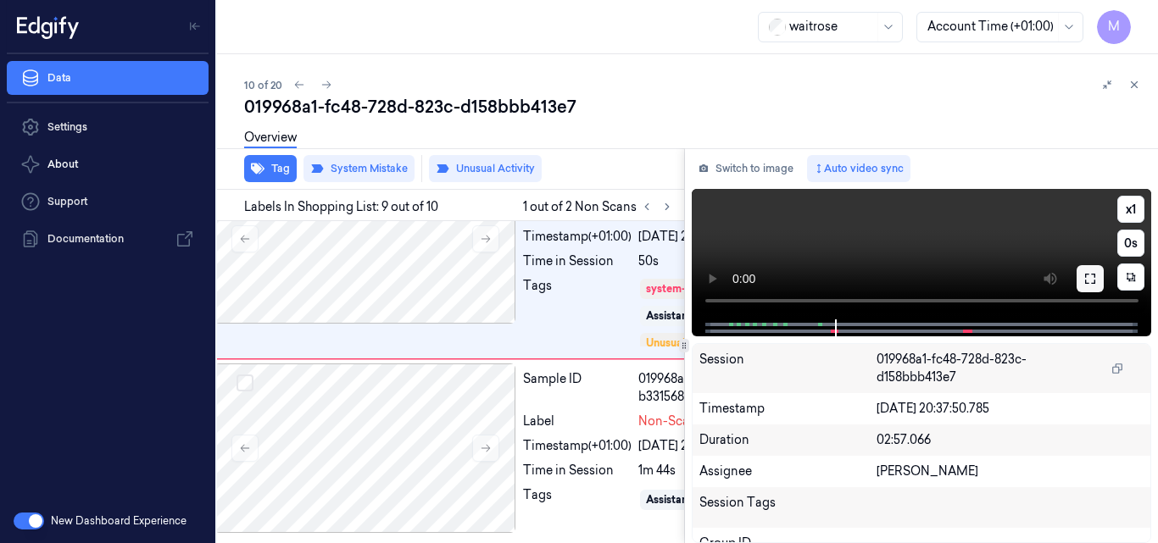
click at [1090, 279] on icon at bounding box center [1091, 279] width 14 height 14
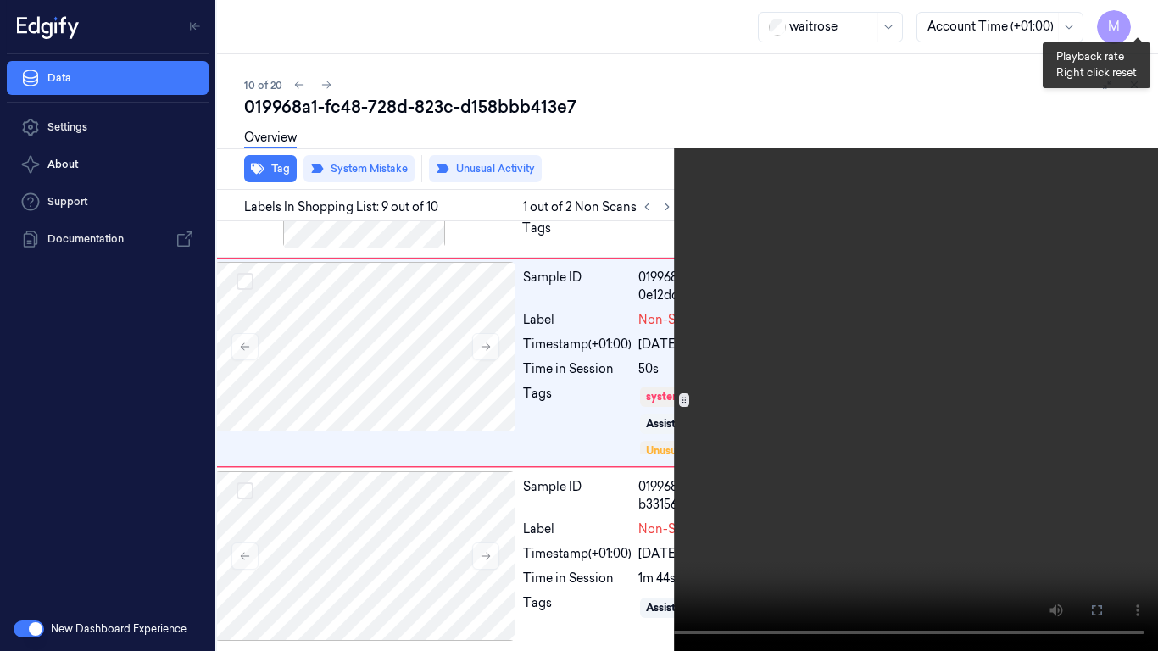
click at [1134, 17] on button "x 1" at bounding box center [1137, 20] width 27 height 27
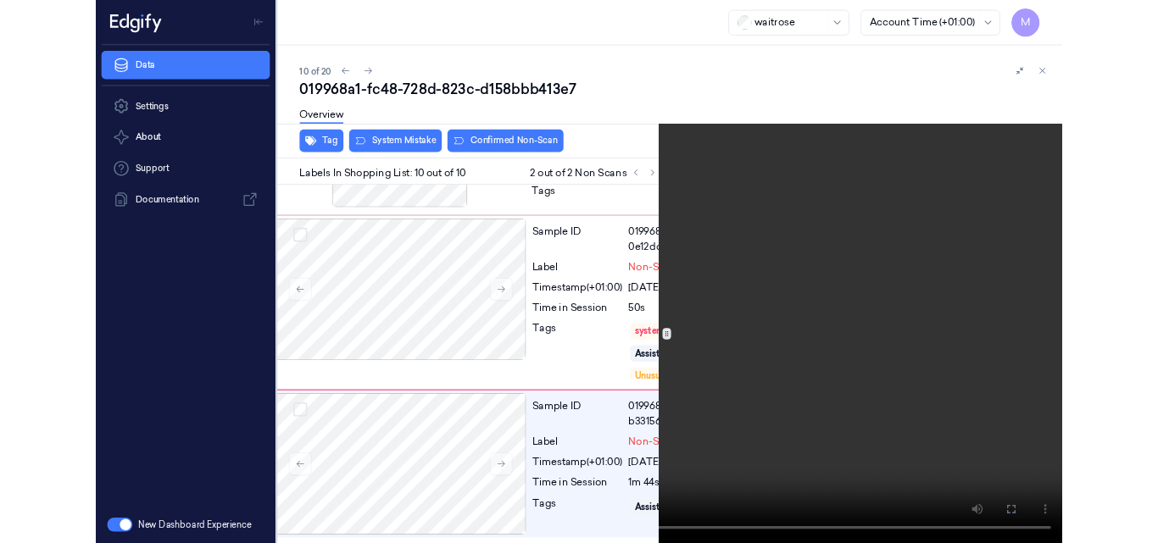
scroll to position [2039, 27]
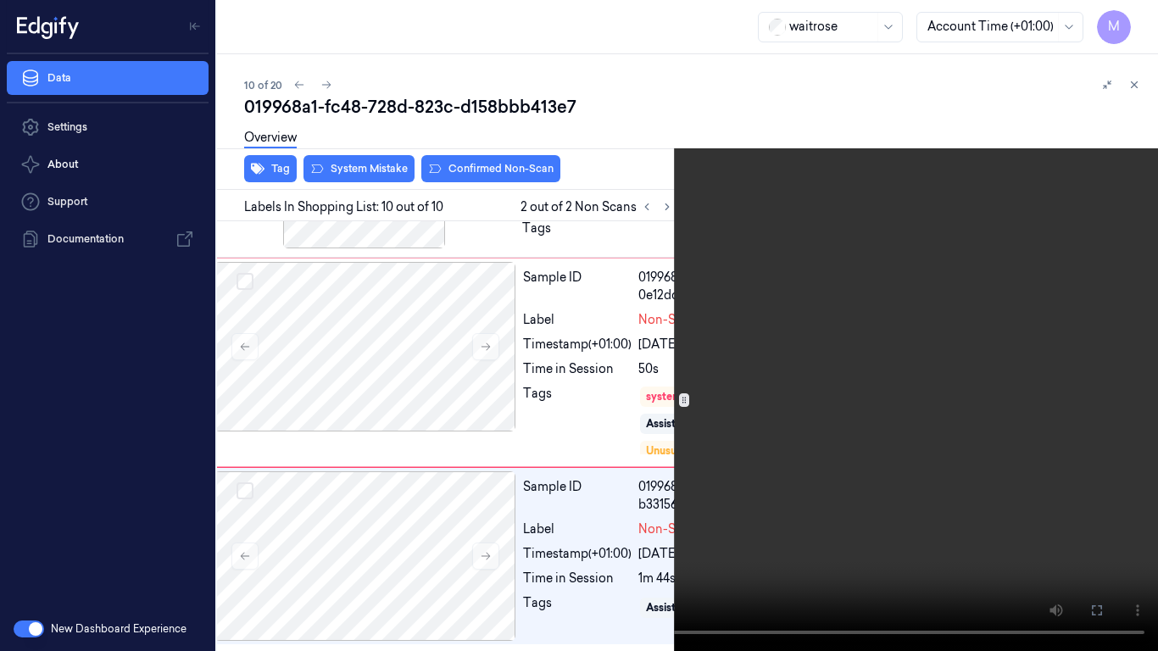
click at [610, 243] on video at bounding box center [579, 325] width 1158 height 651
click at [0, 0] on icon at bounding box center [0, 0] width 0 height 0
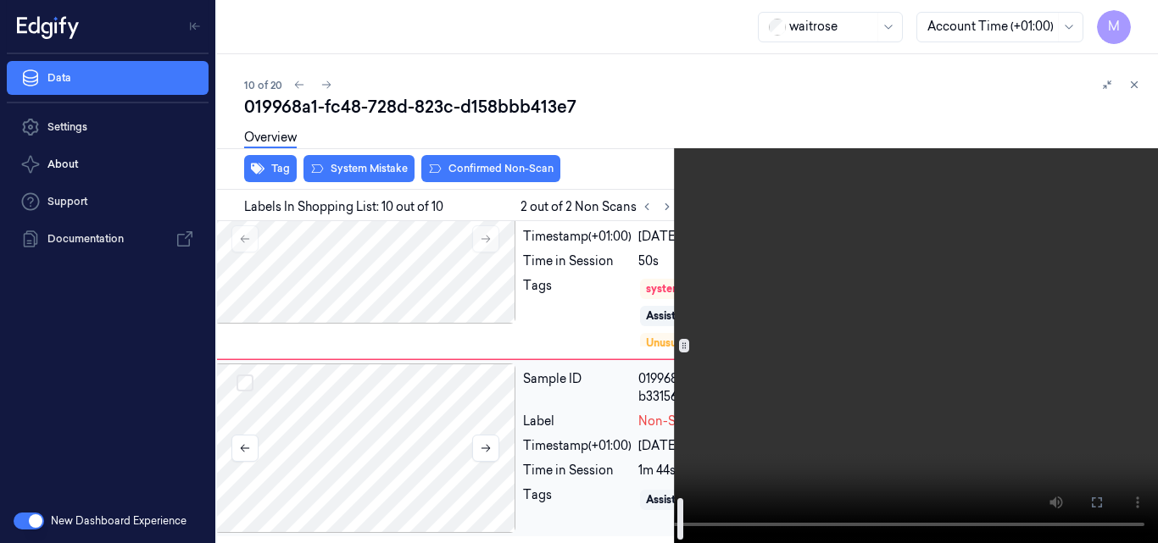
scroll to position [2147, 27]
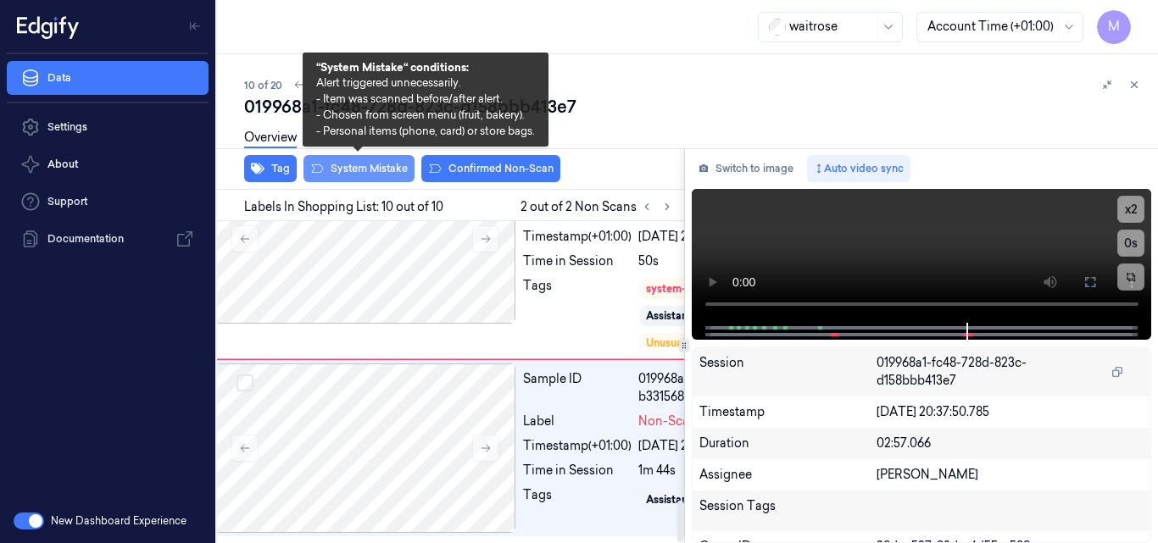
click at [381, 173] on button "System Mistake" at bounding box center [359, 168] width 111 height 27
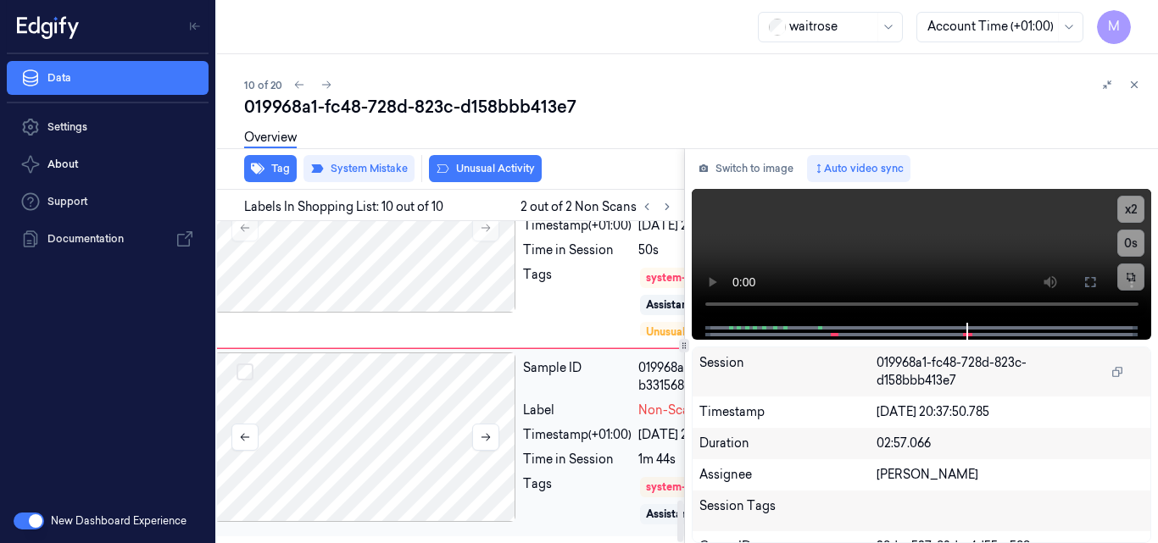
scroll to position [2154, 27]
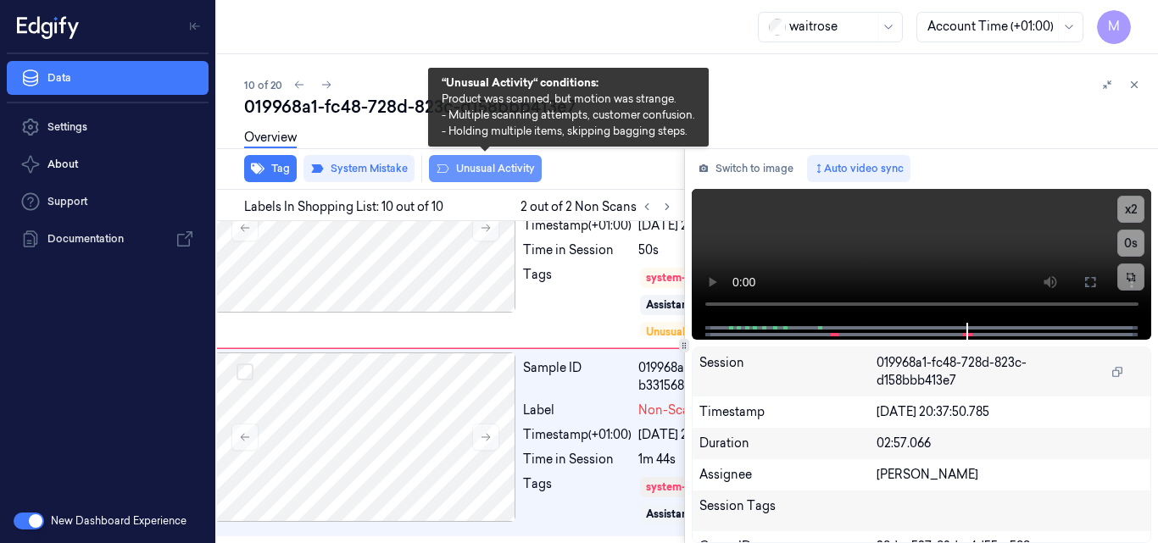
click at [490, 170] on button "Unusual Activity" at bounding box center [485, 168] width 113 height 27
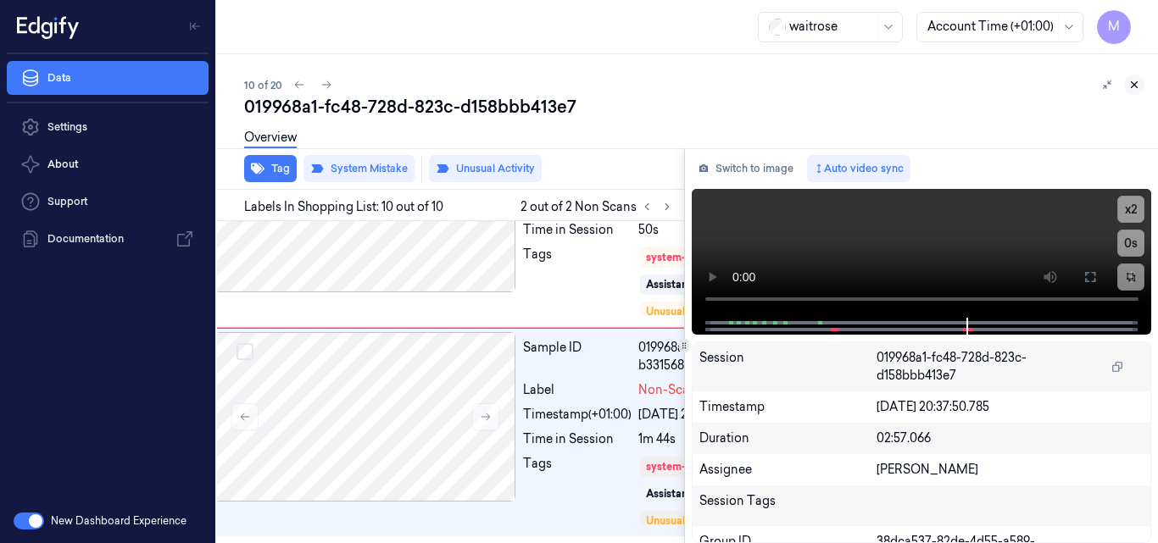
click at [1134, 81] on icon at bounding box center [1135, 85] width 12 height 12
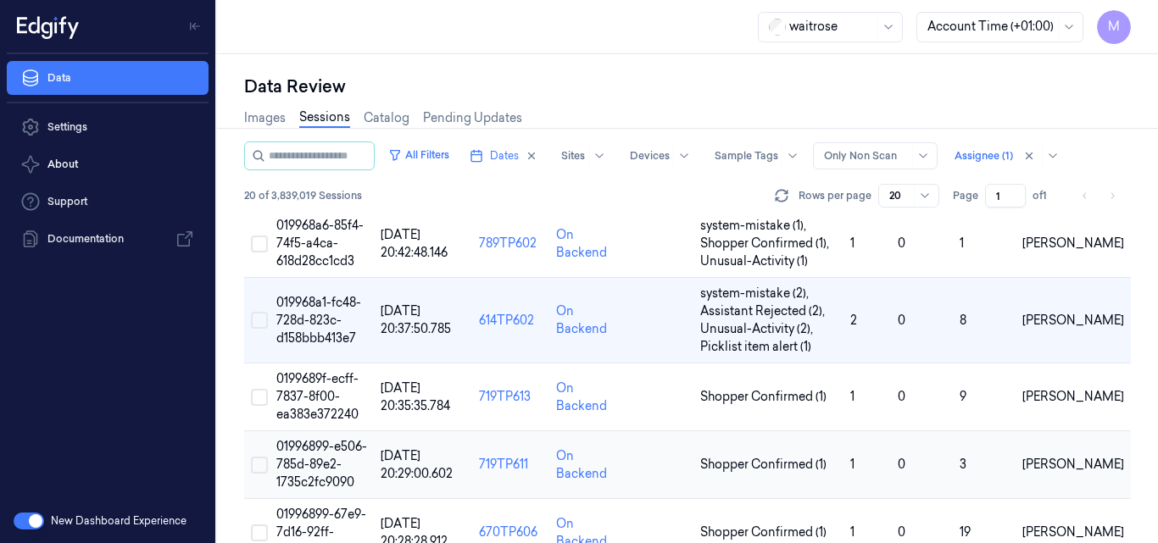
scroll to position [744, 0]
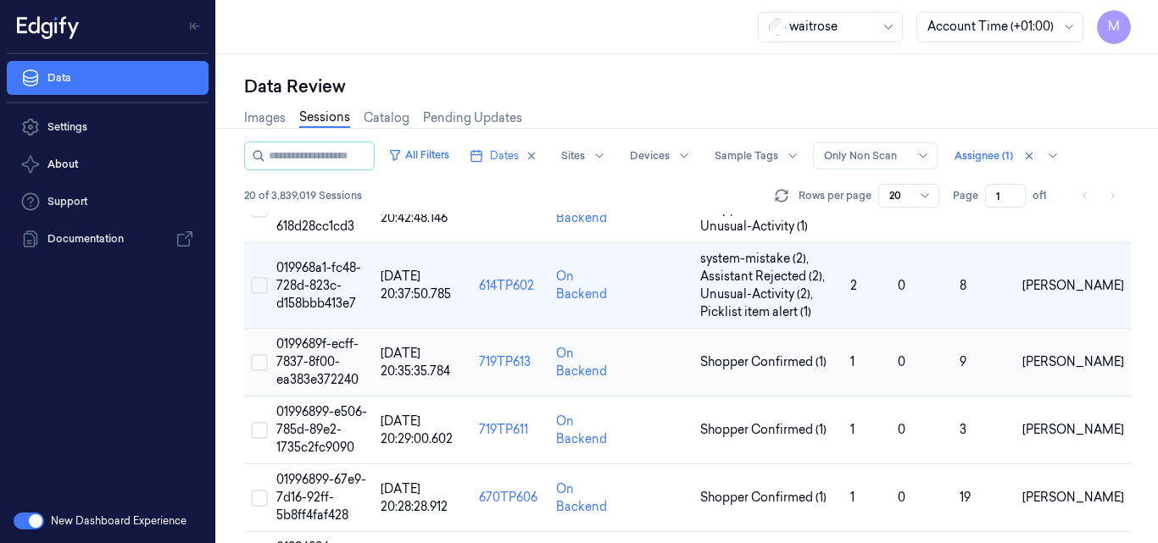
click at [337, 337] on span "0199689f-ecff-7837-8f00-ea383e372240" at bounding box center [317, 362] width 82 height 51
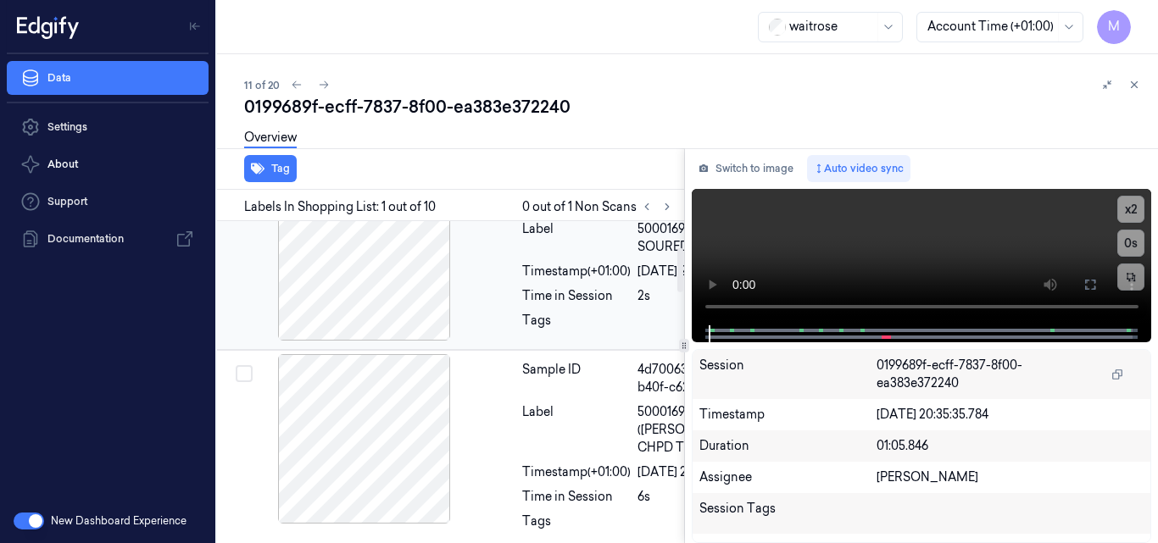
scroll to position [170, 27]
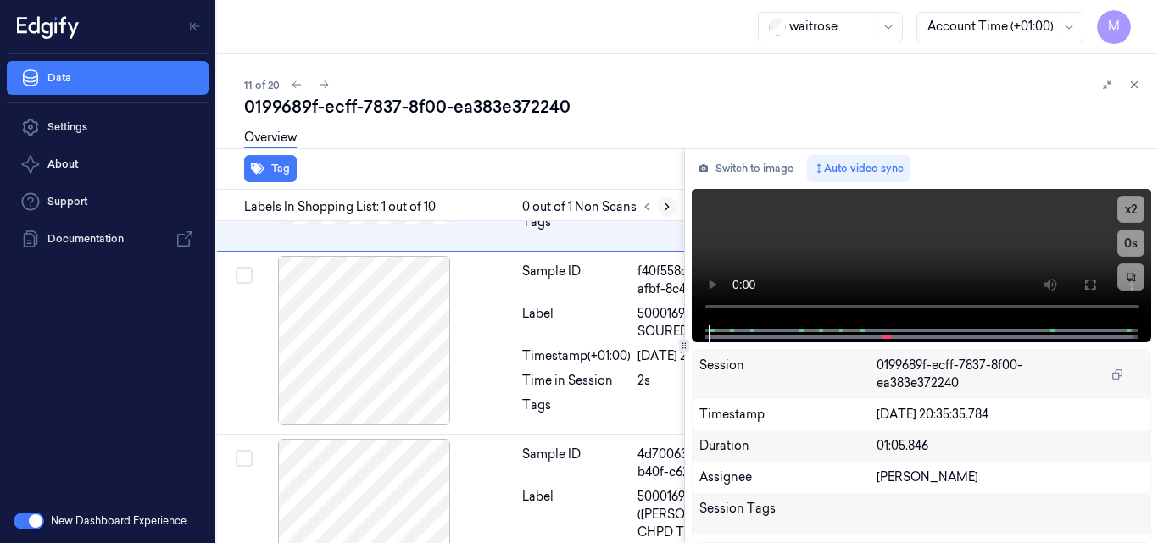
click at [663, 209] on icon at bounding box center [667, 207] width 12 height 12
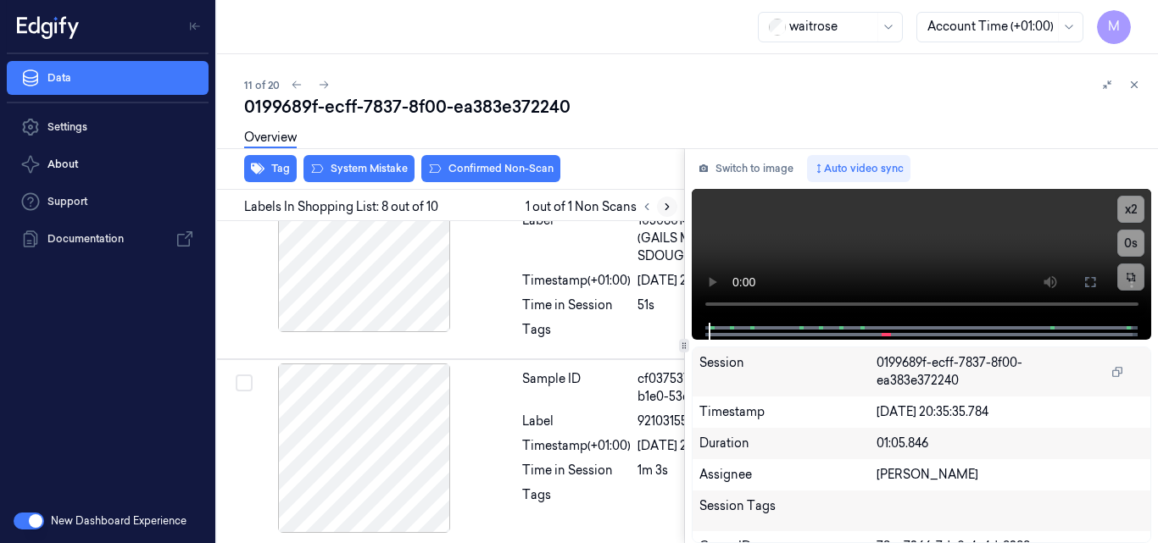
scroll to position [1630, 27]
click at [483, 74] on icon at bounding box center [486, 70] width 9 height 8
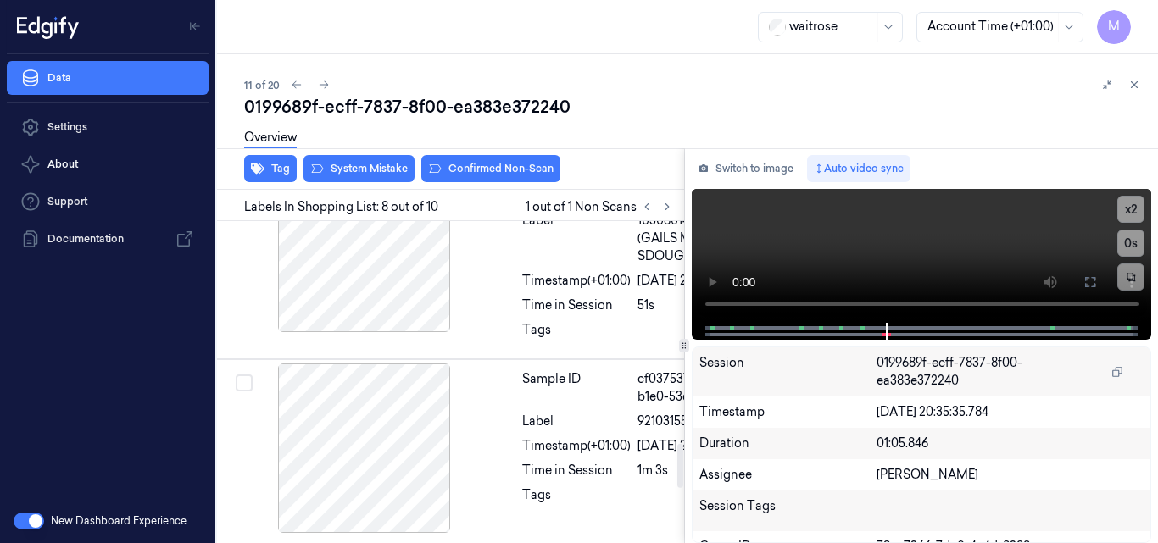
click at [483, 74] on icon at bounding box center [486, 70] width 9 height 8
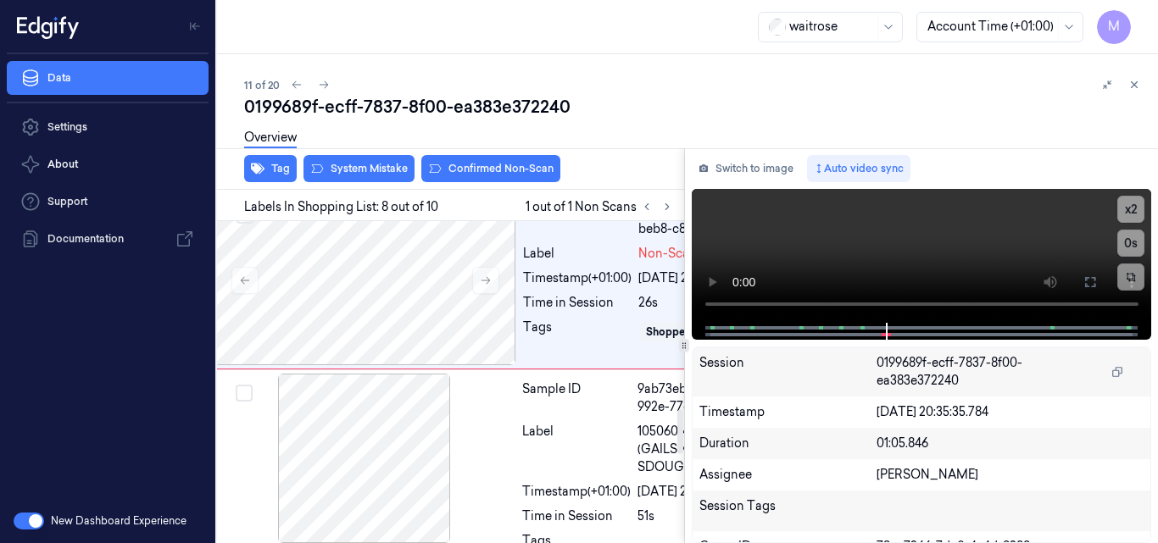
scroll to position [1376, 27]
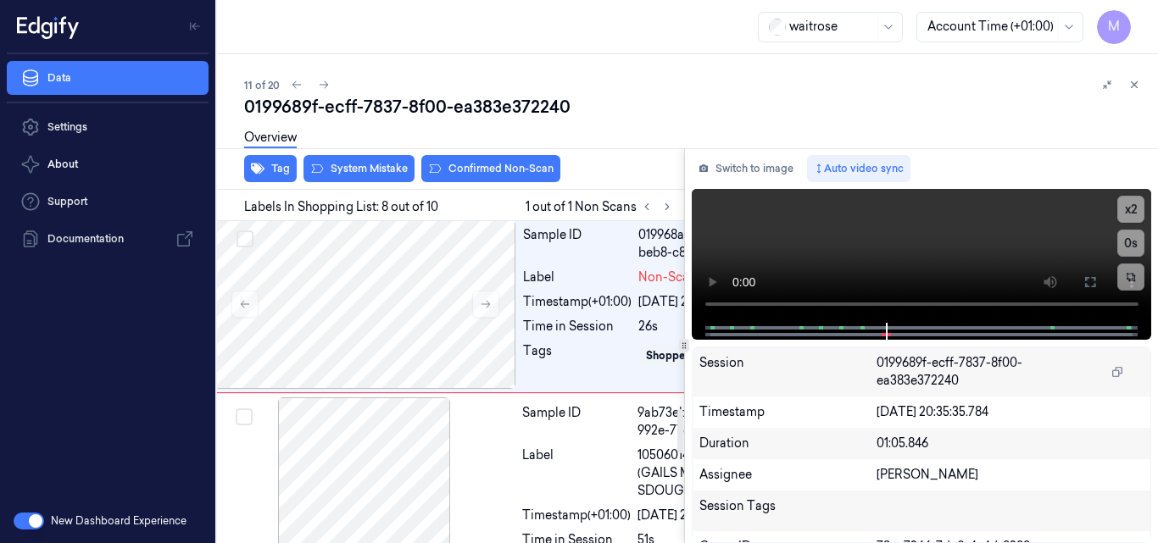
click at [399, 188] on div at bounding box center [365, 104] width 302 height 170
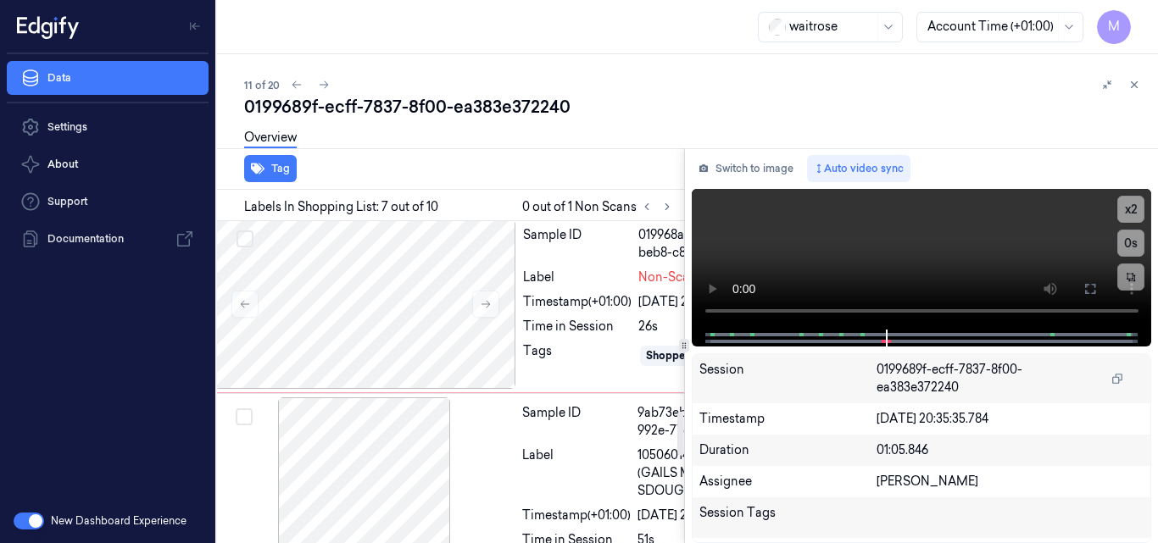
scroll to position [1394, 27]
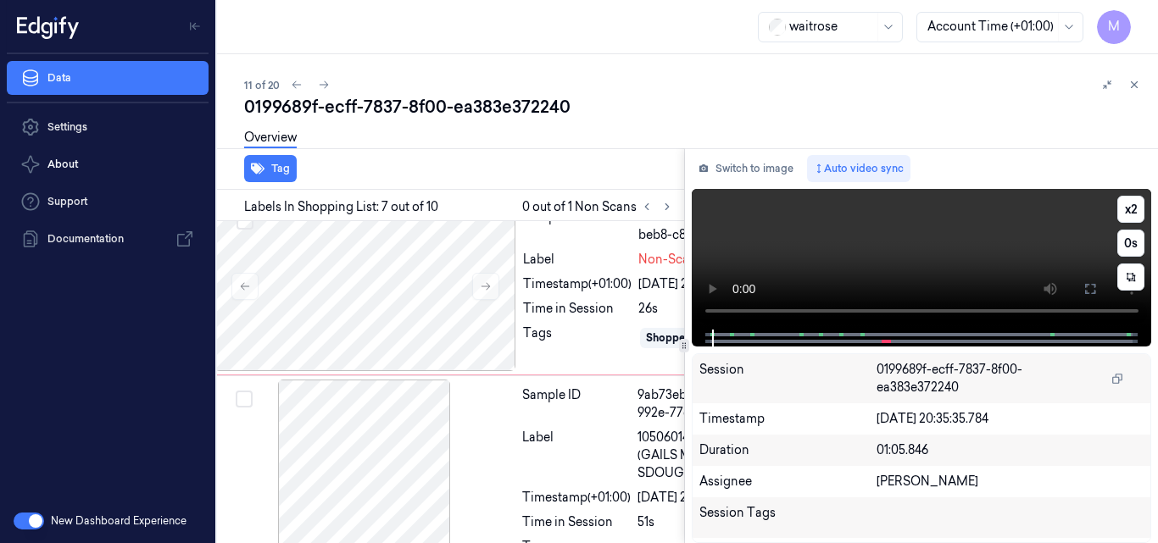
click at [1017, 255] on video at bounding box center [922, 259] width 460 height 141
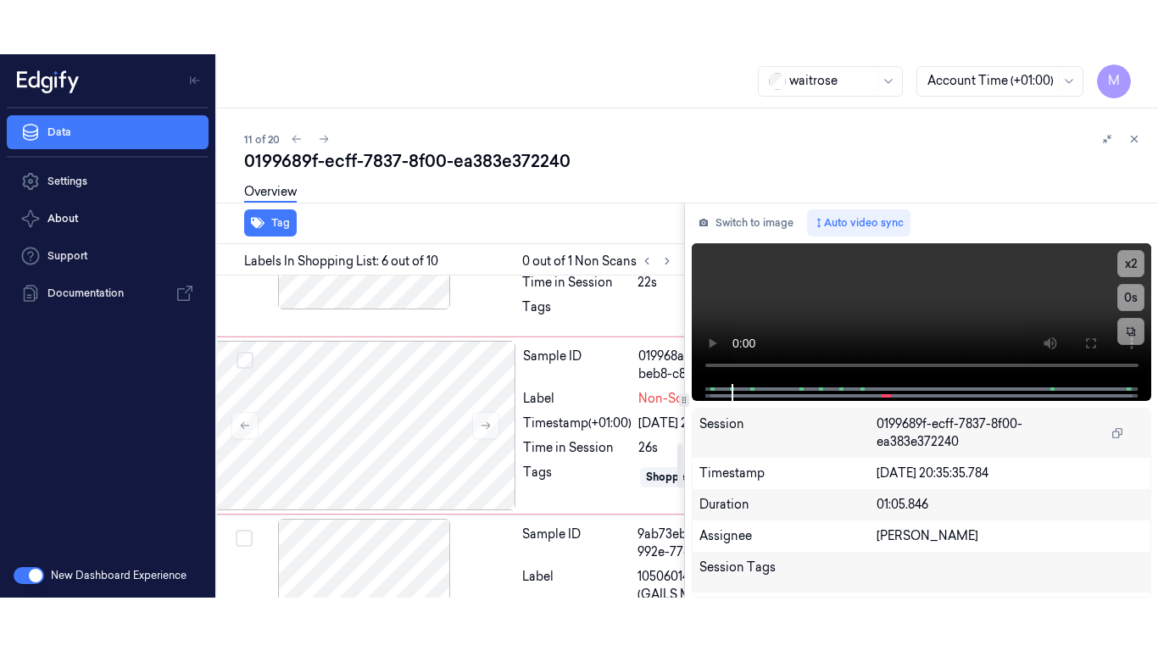
scroll to position [1157, 27]
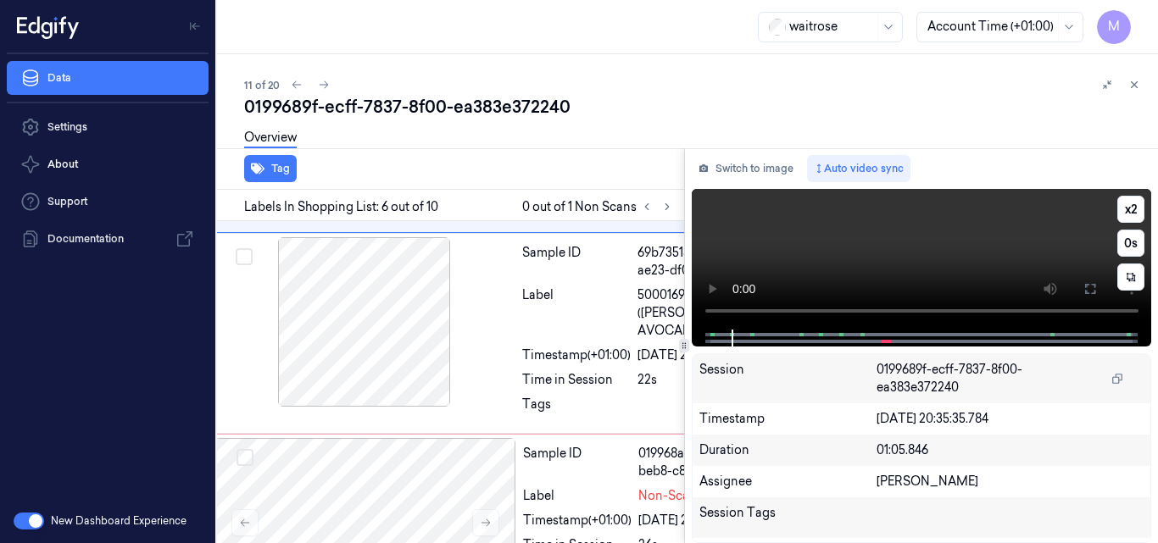
click at [907, 254] on video at bounding box center [922, 259] width 460 height 141
click at [1137, 209] on button "x 2" at bounding box center [1130, 209] width 27 height 27
click at [1137, 209] on button "x 4" at bounding box center [1130, 209] width 27 height 27
click at [866, 235] on video at bounding box center [922, 259] width 460 height 141
click at [1097, 288] on button at bounding box center [1090, 289] width 27 height 27
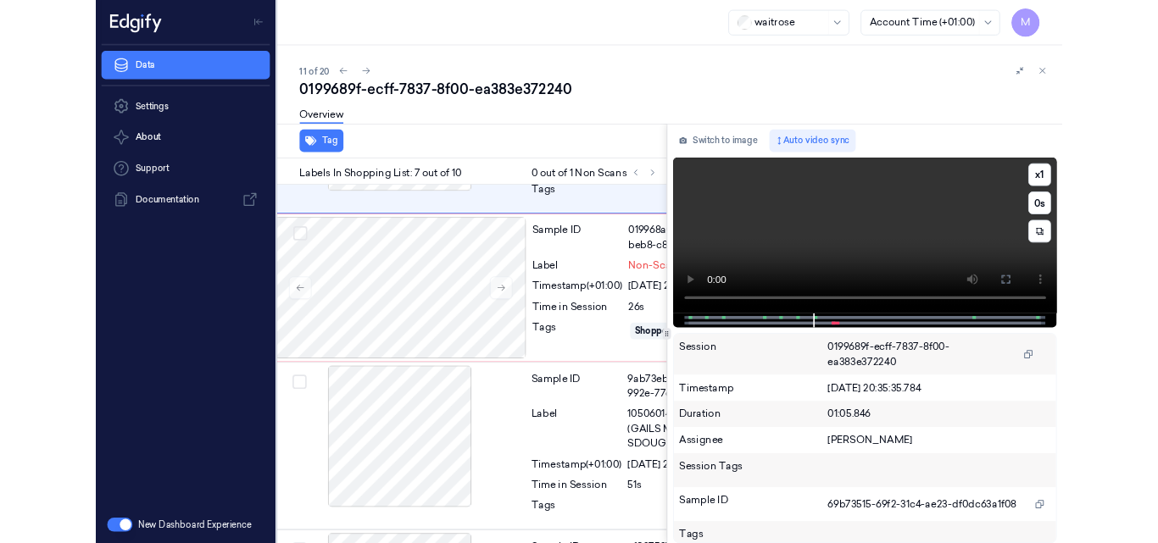
scroll to position [1340, 27]
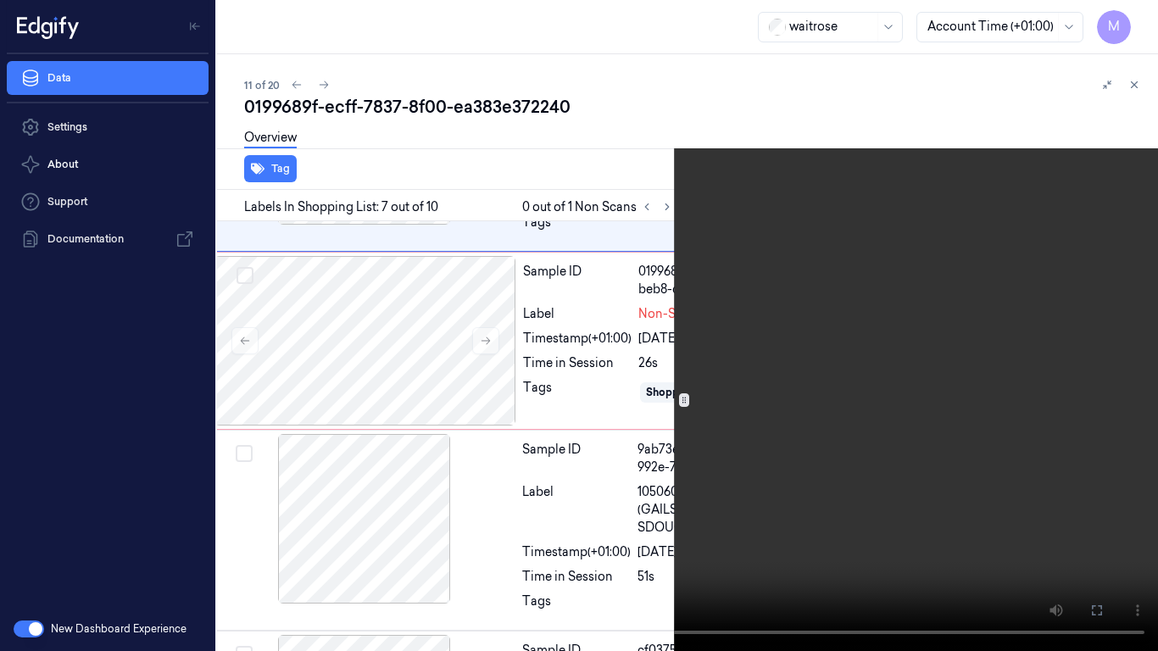
click at [795, 477] on video at bounding box center [579, 325] width 1158 height 651
click at [0, 0] on icon at bounding box center [0, 0] width 0 height 0
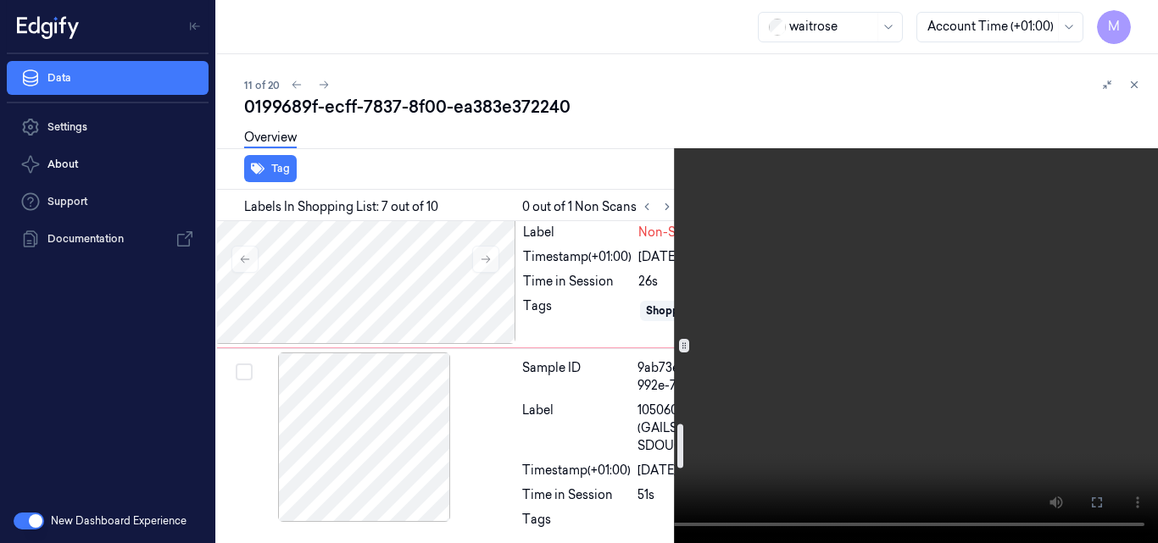
scroll to position [1509, 27]
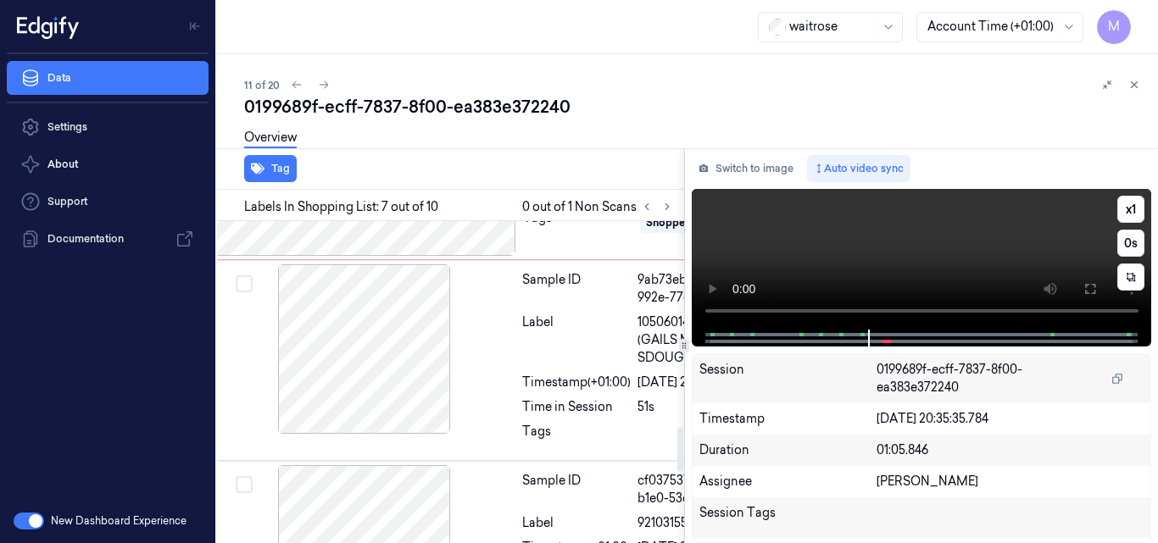
click at [912, 229] on video at bounding box center [922, 259] width 460 height 141
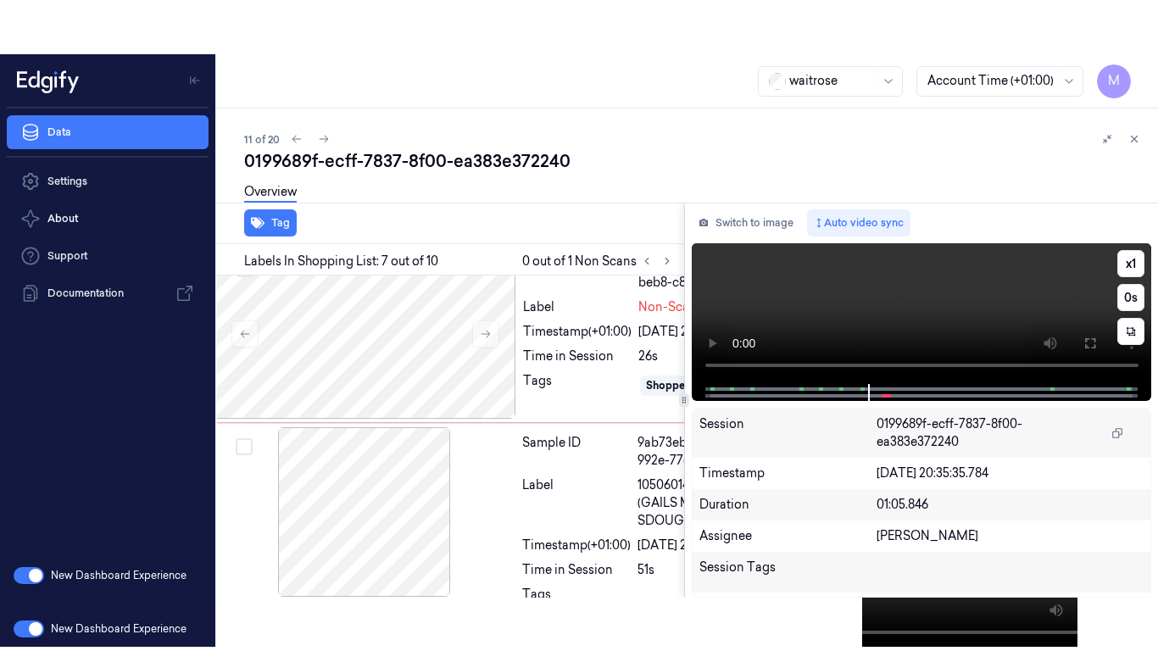
scroll to position [1394, 27]
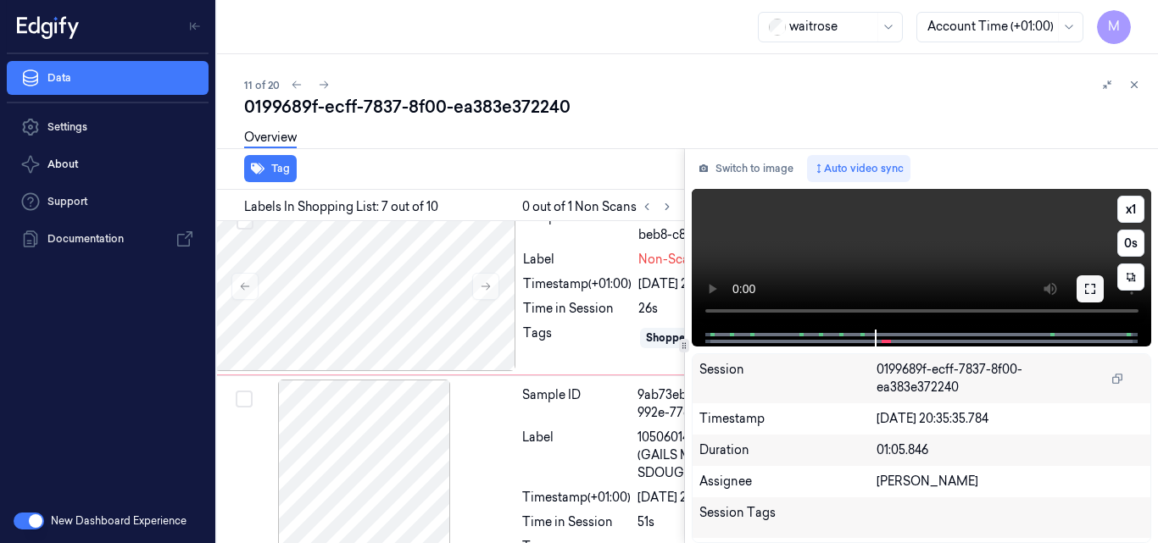
click at [1097, 285] on button at bounding box center [1090, 289] width 27 height 27
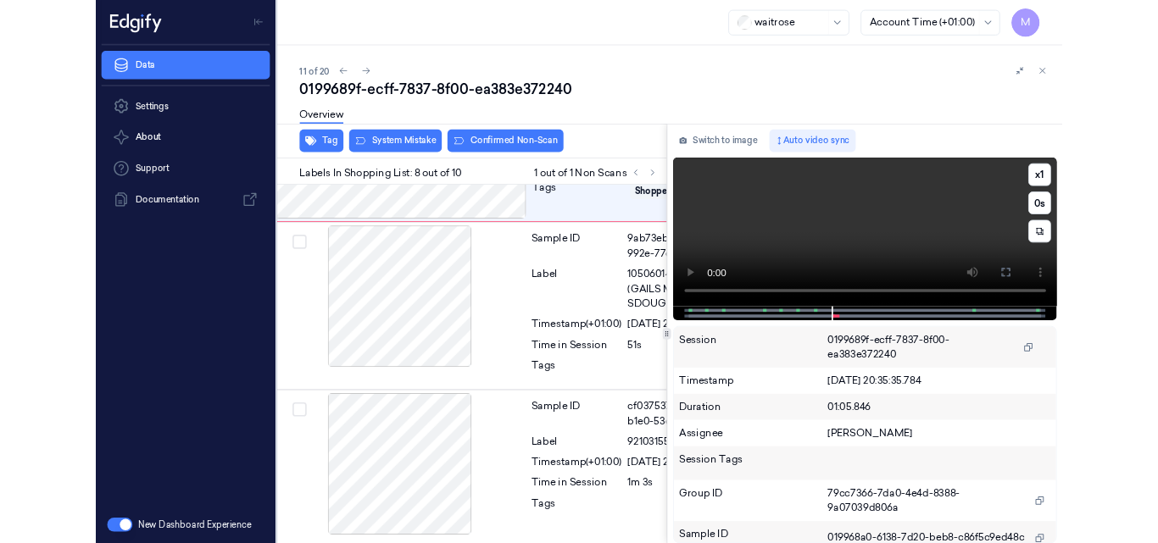
scroll to position [1577, 27]
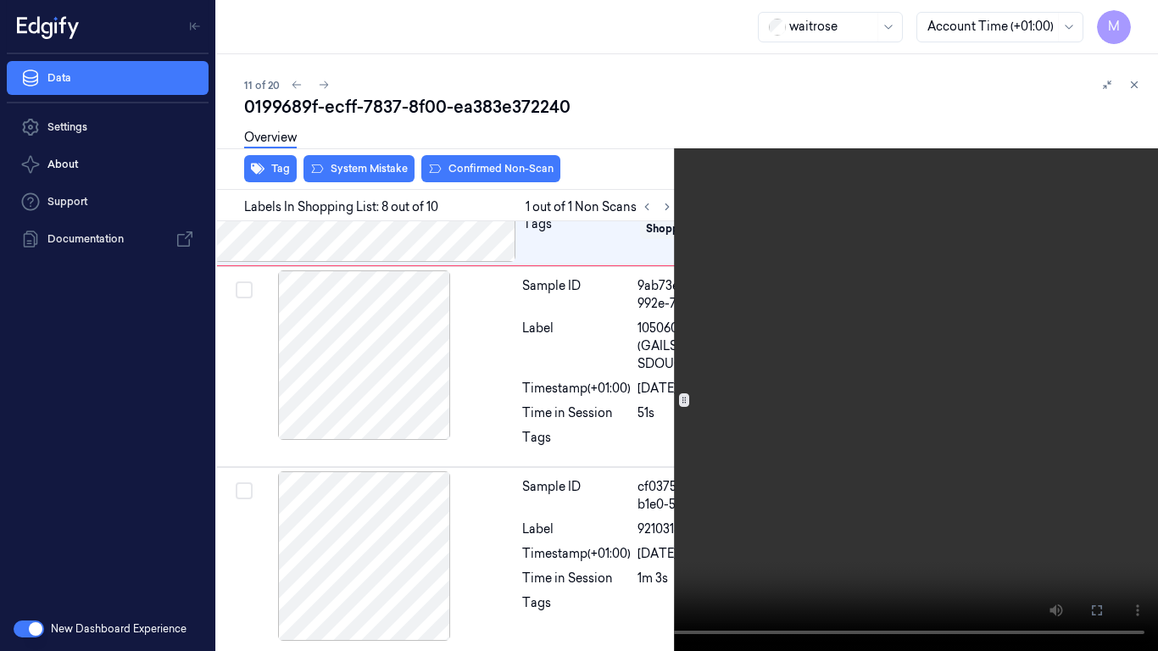
click at [770, 433] on video at bounding box center [579, 325] width 1158 height 651
click at [0, 0] on button at bounding box center [0, 0] width 0 height 0
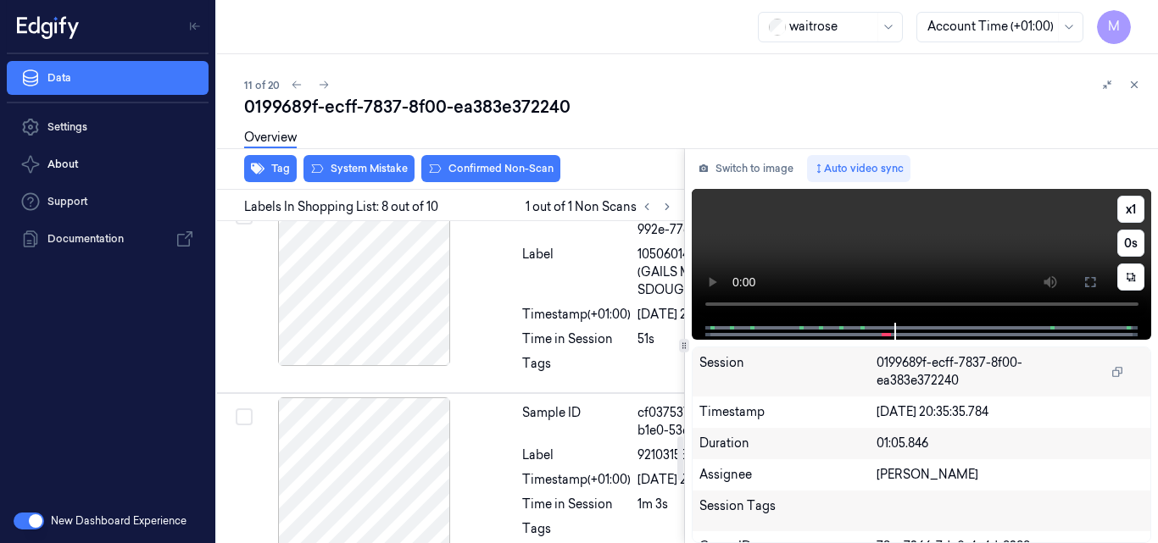
click at [895, 245] on video at bounding box center [922, 256] width 460 height 134
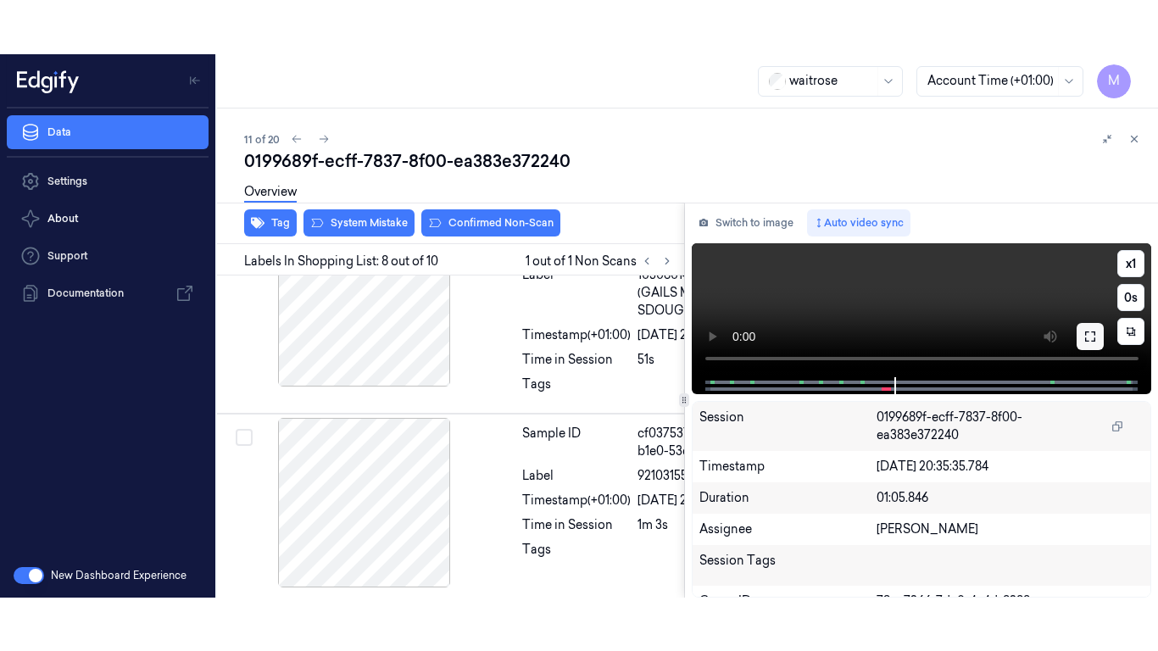
scroll to position [1630, 27]
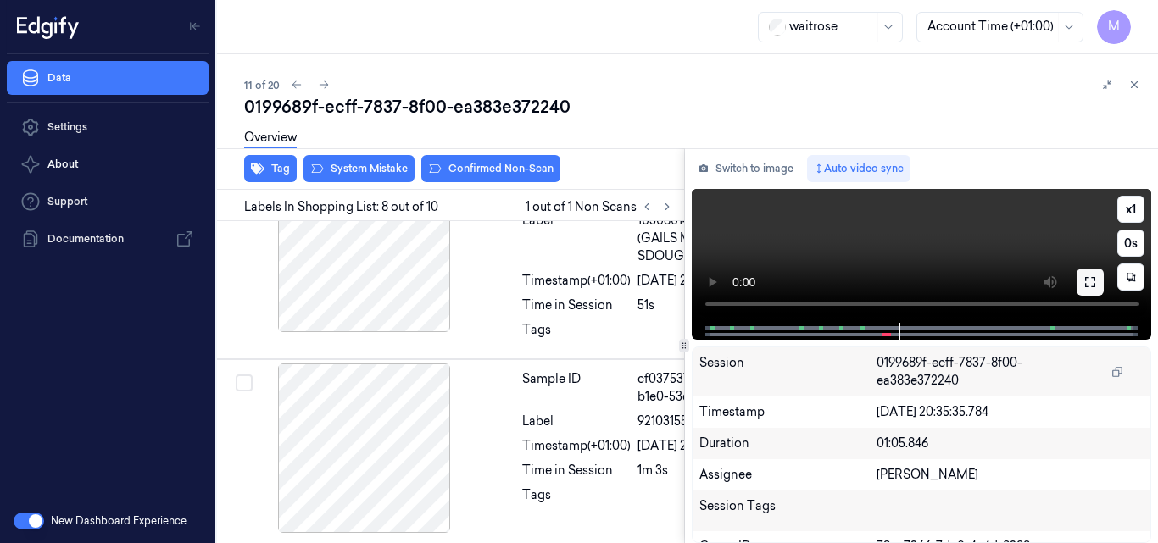
click at [1099, 286] on button at bounding box center [1090, 282] width 27 height 27
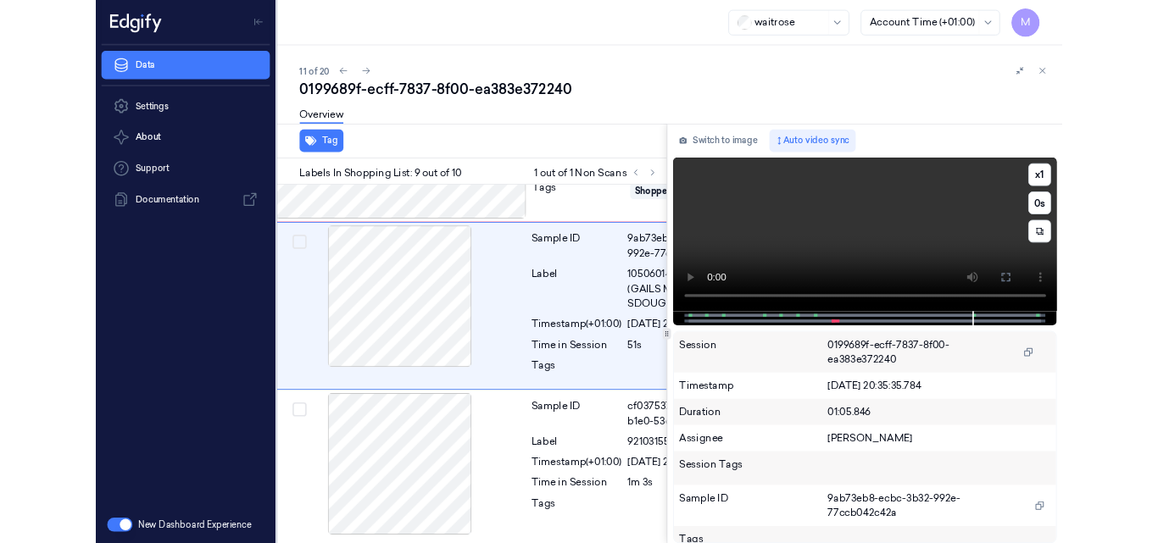
scroll to position [1814, 27]
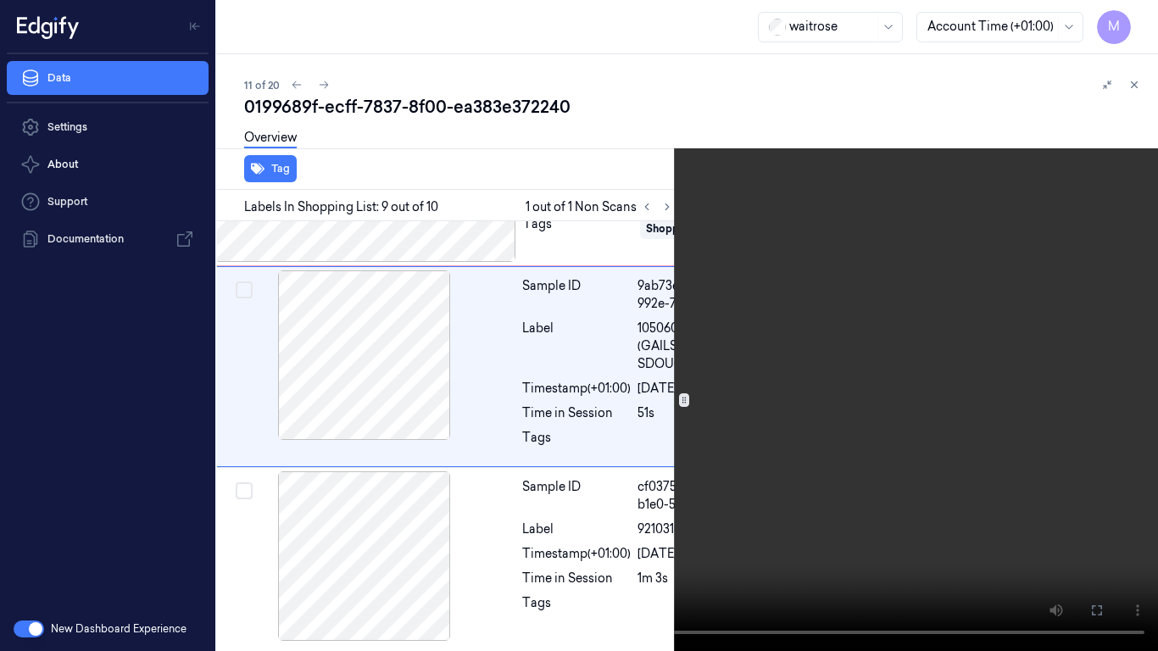
click at [737, 399] on video at bounding box center [579, 325] width 1158 height 651
click at [0, 0] on button at bounding box center [0, 0] width 0 height 0
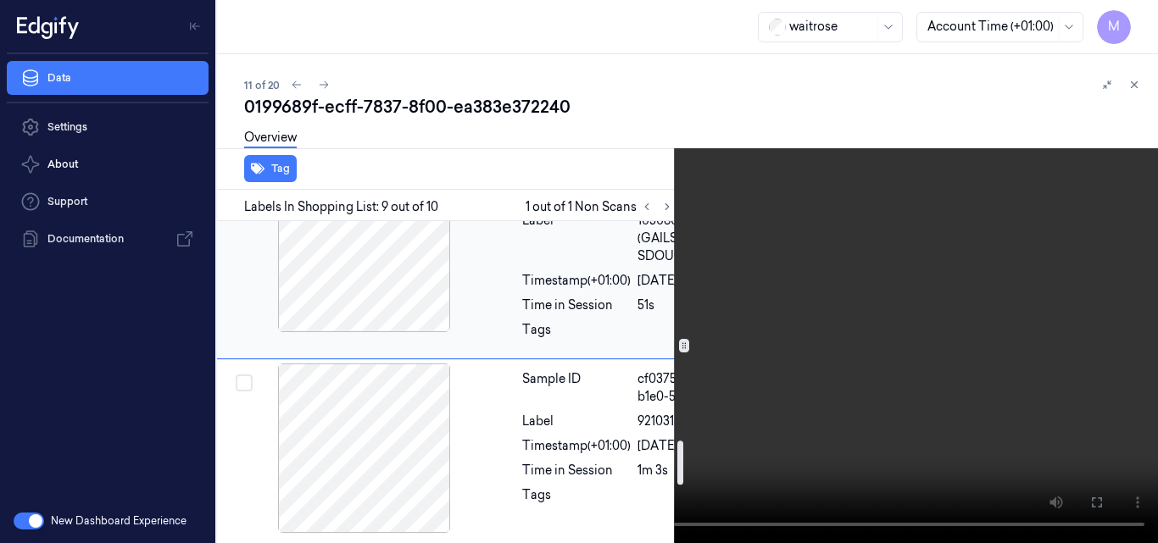
scroll to position [1608, 27]
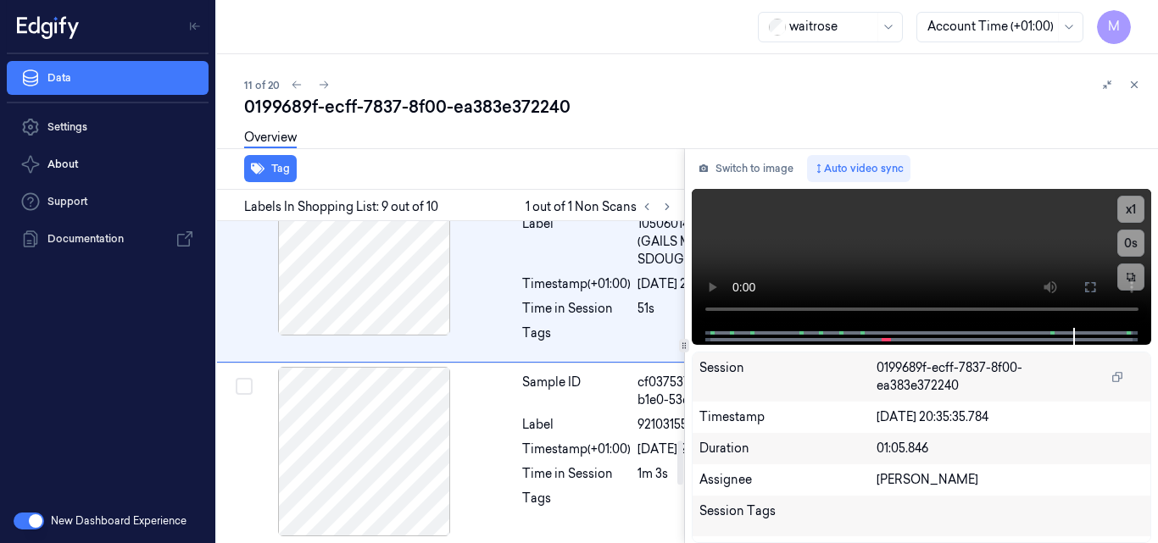
click at [460, 158] on div at bounding box center [366, 73] width 302 height 170
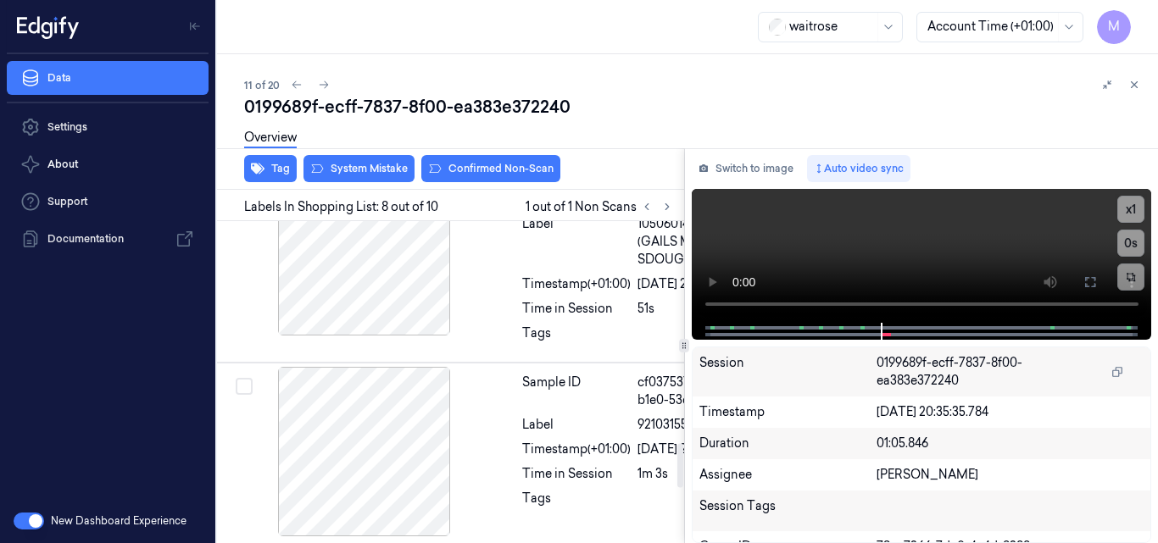
scroll to position [1630, 27]
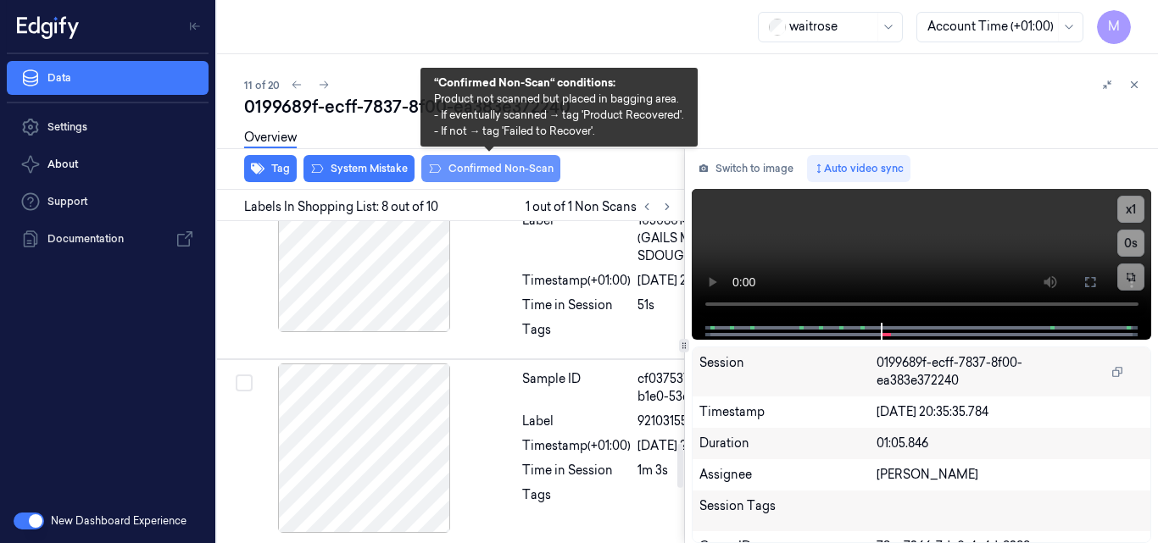
click at [501, 163] on button "Confirmed Non-Scan" at bounding box center [490, 168] width 139 height 27
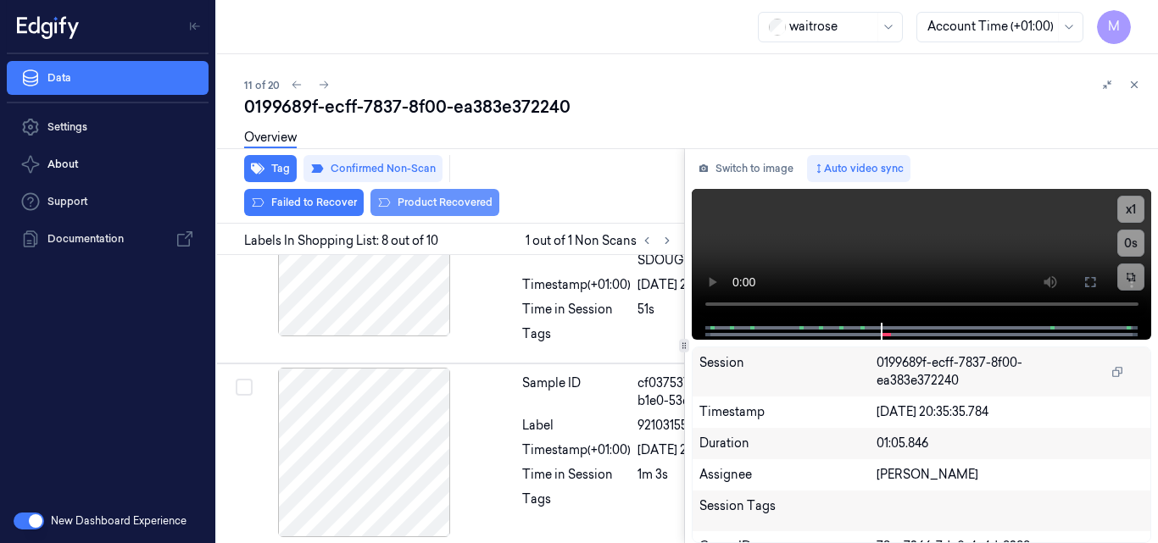
click at [468, 198] on button "Product Recovered" at bounding box center [435, 202] width 129 height 27
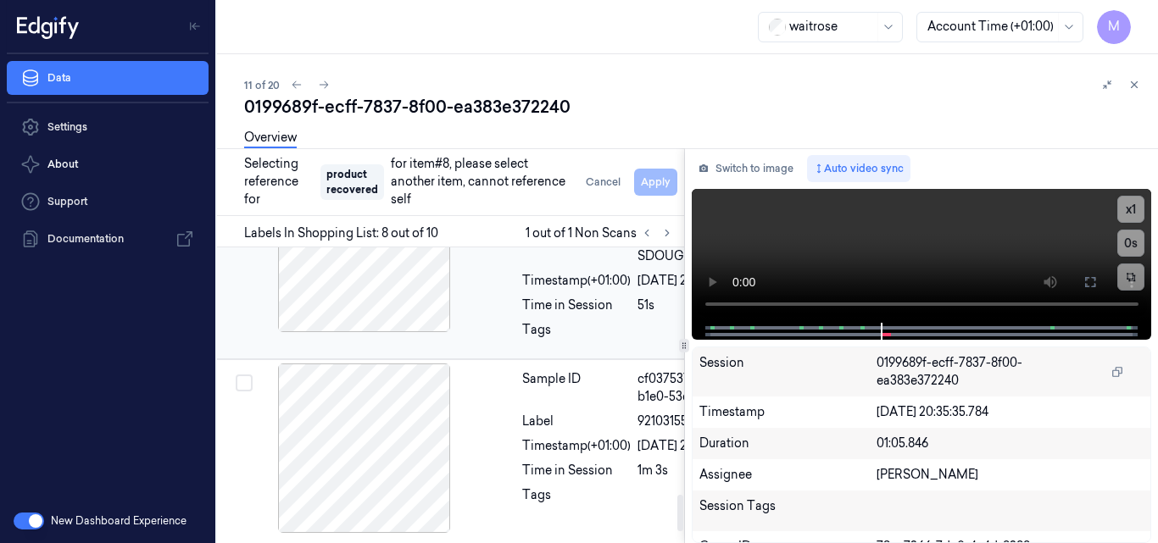
click at [486, 332] on div at bounding box center [365, 248] width 302 height 170
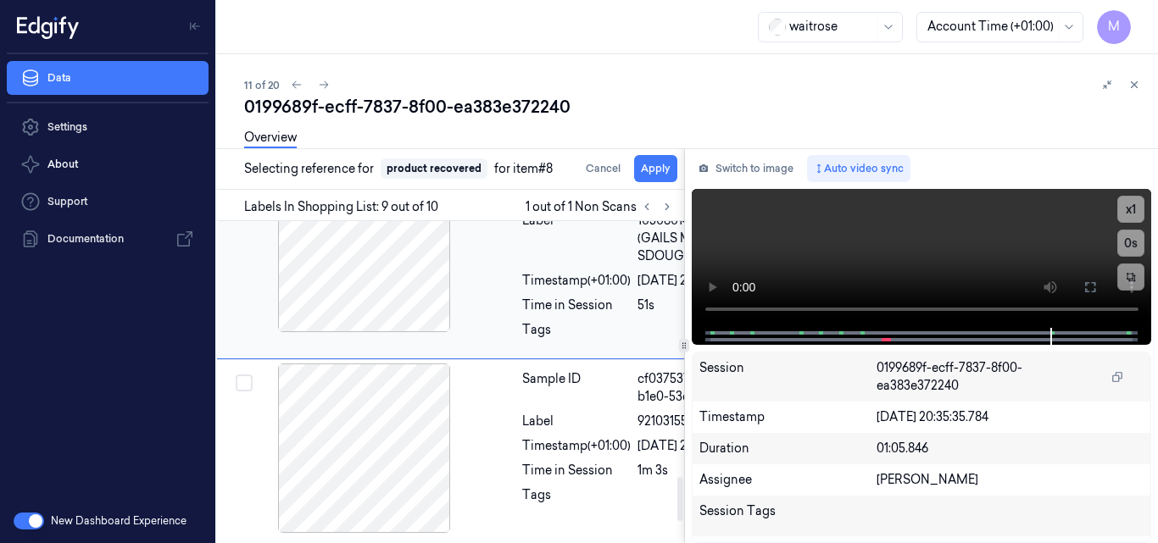
scroll to position [1876, 27]
click at [651, 175] on button "Apply" at bounding box center [655, 168] width 43 height 27
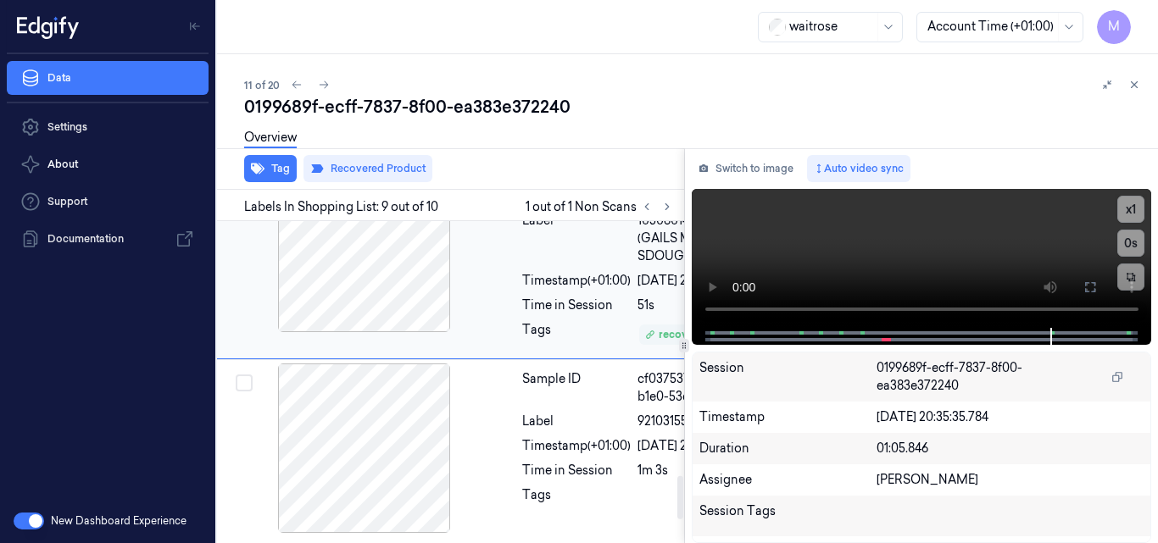
scroll to position [1886, 27]
click at [1141, 81] on button at bounding box center [1134, 85] width 20 height 20
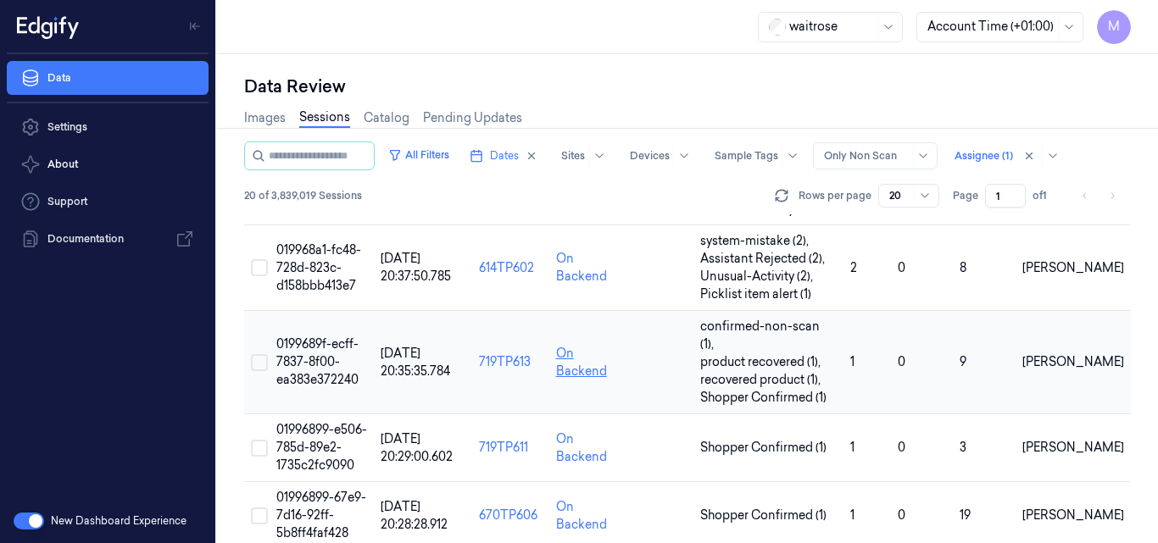
scroll to position [744, 0]
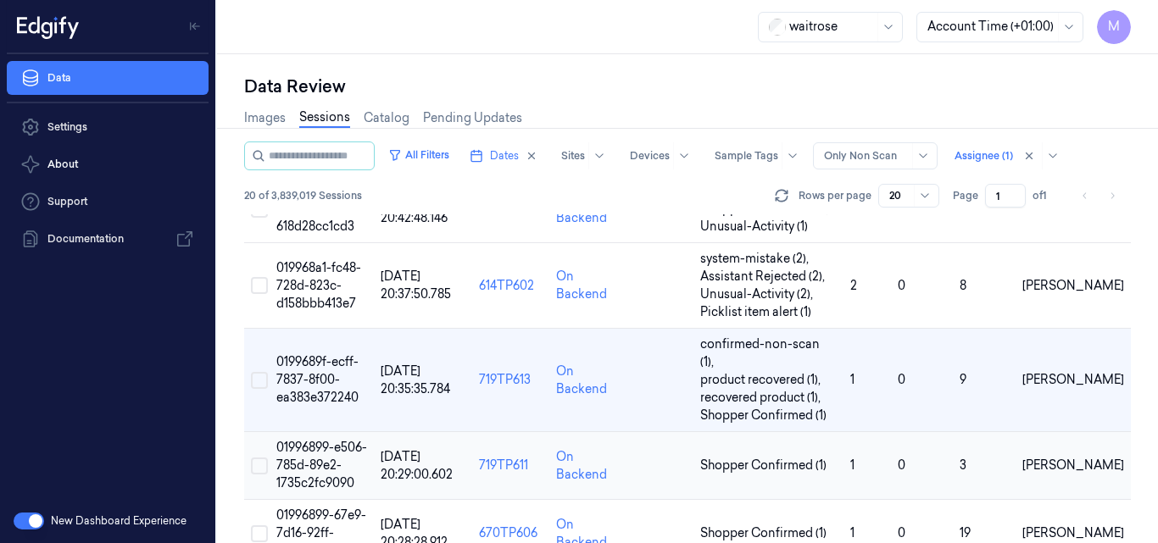
click at [316, 440] on span "01996899-e506-785d-89e2-1735c2fc9090" at bounding box center [321, 465] width 91 height 51
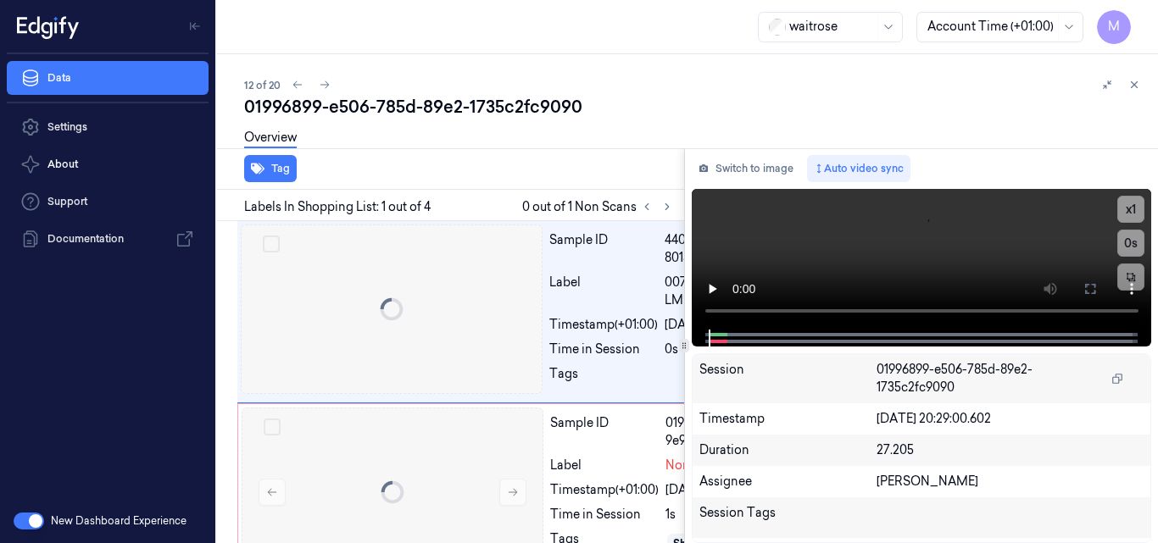
scroll to position [0, 27]
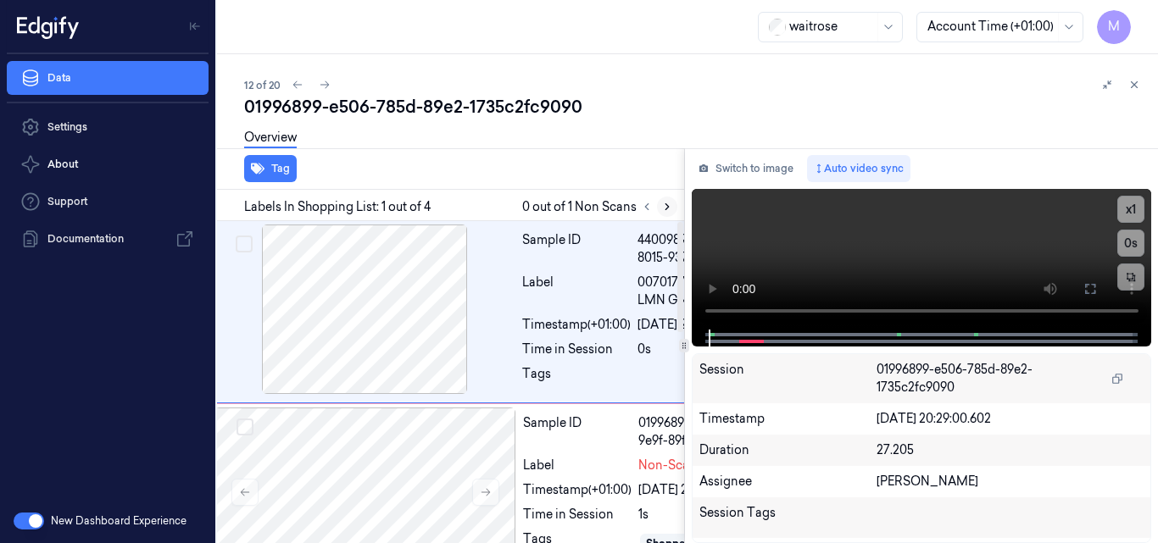
click at [666, 207] on icon at bounding box center [667, 207] width 12 height 12
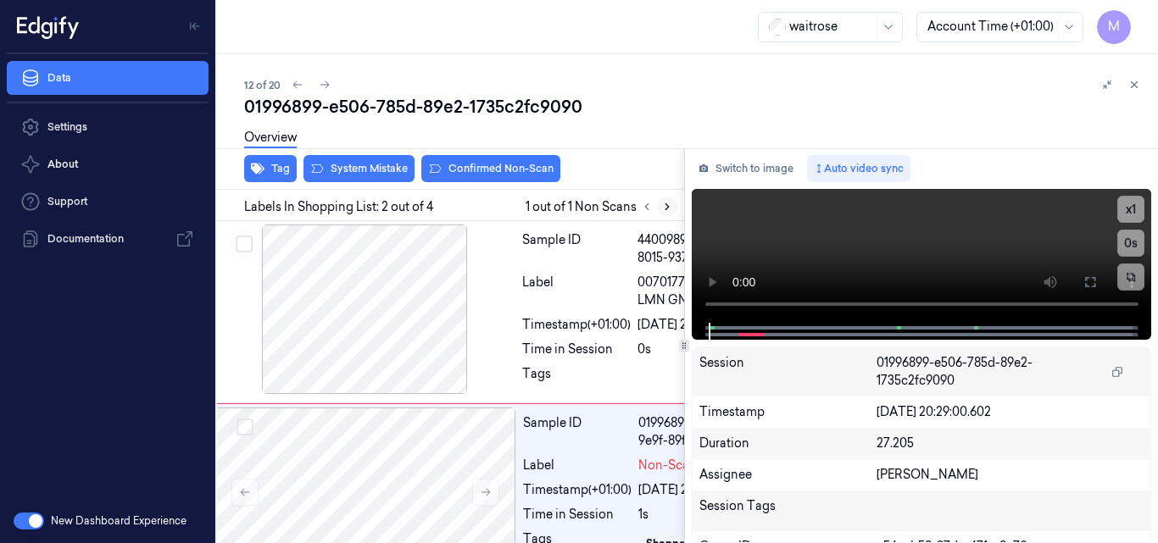
scroll to position [193, 27]
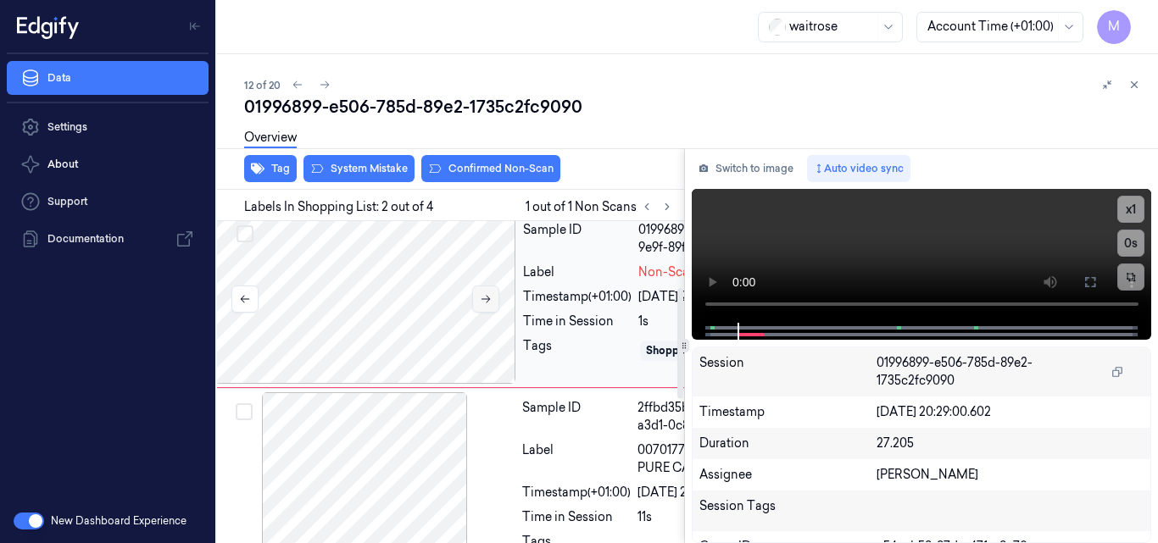
click at [491, 305] on icon at bounding box center [486, 299] width 12 height 12
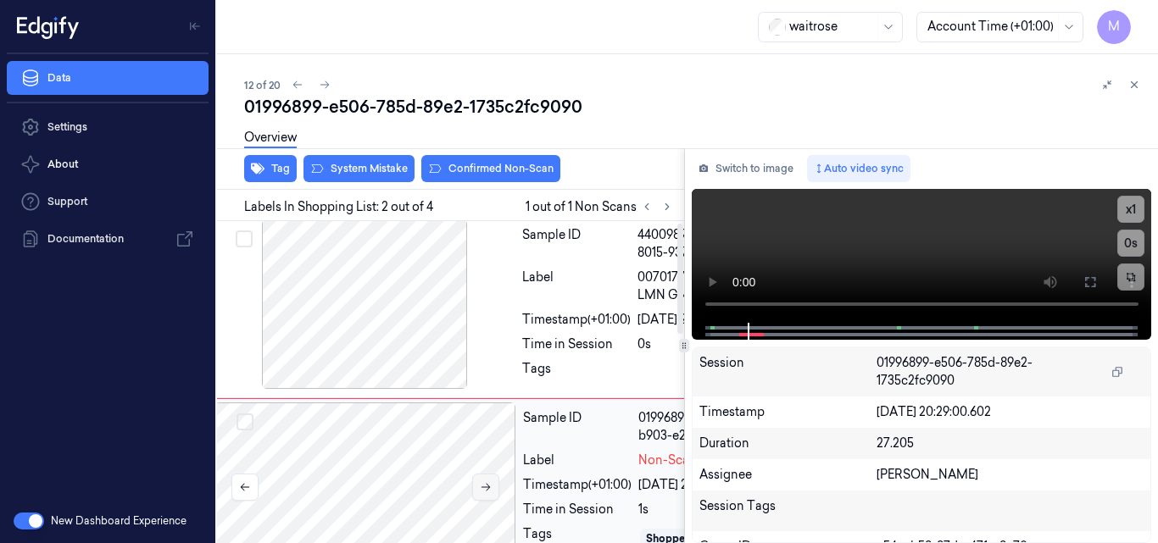
scroll to position [0, 27]
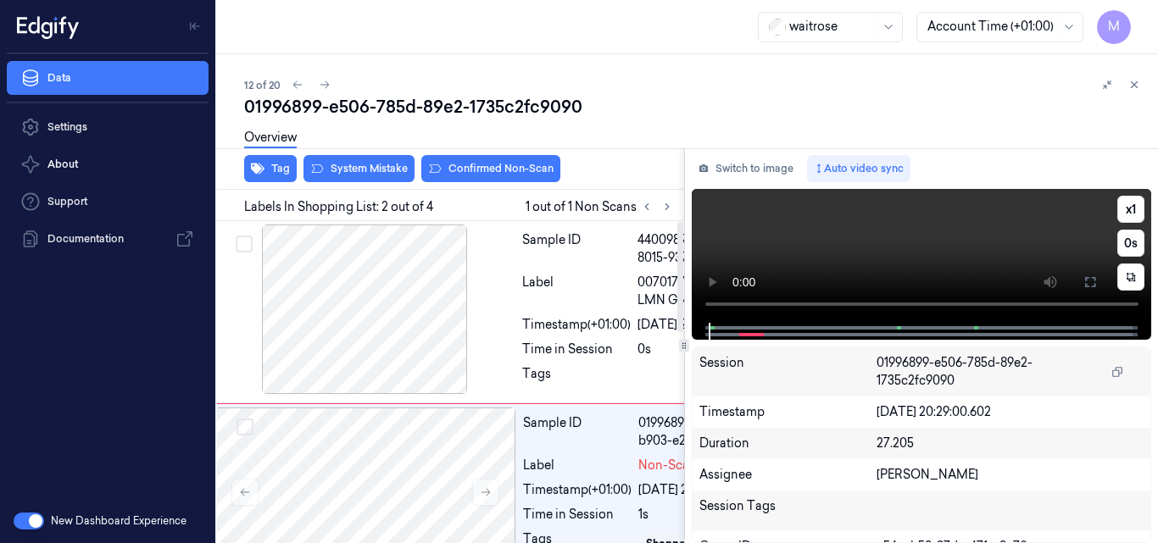
click at [867, 244] on video at bounding box center [922, 256] width 460 height 134
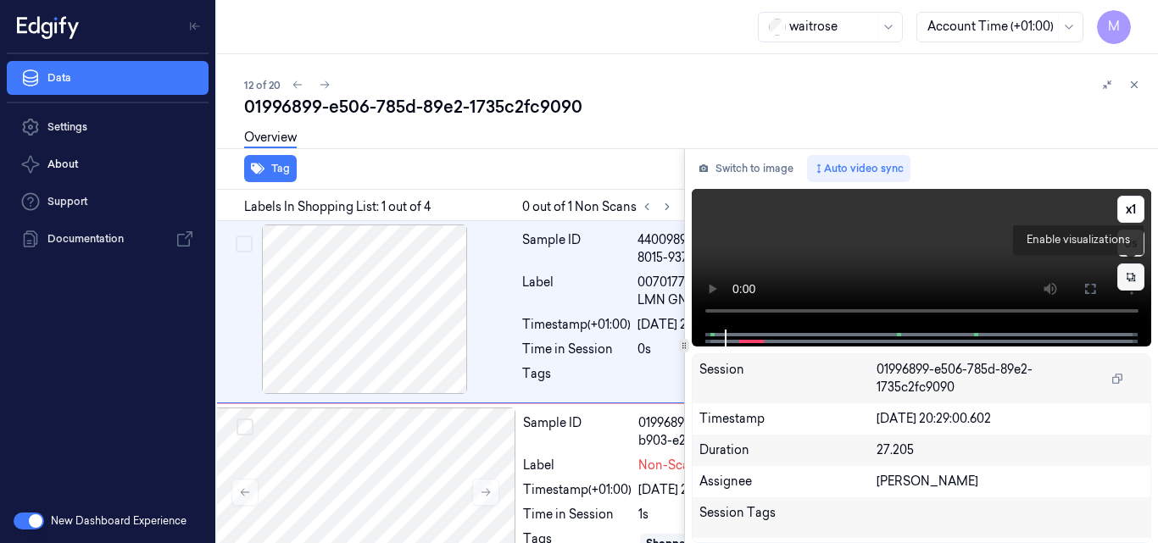
click at [1131, 277] on icon at bounding box center [1131, 277] width 12 height 12
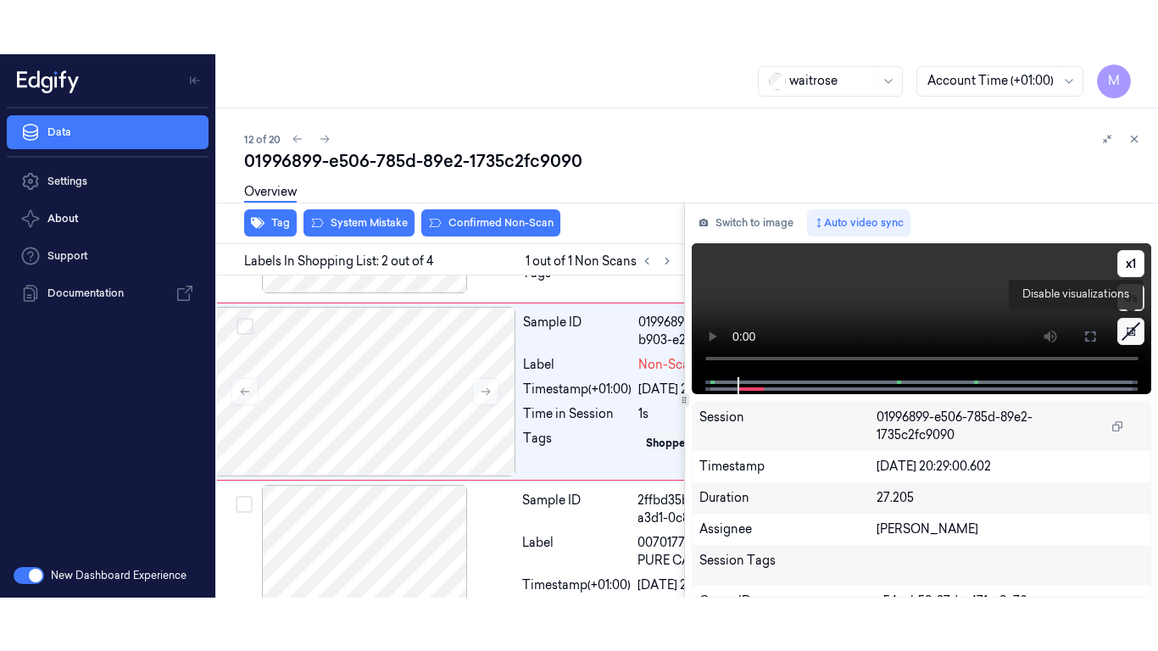
scroll to position [193, 27]
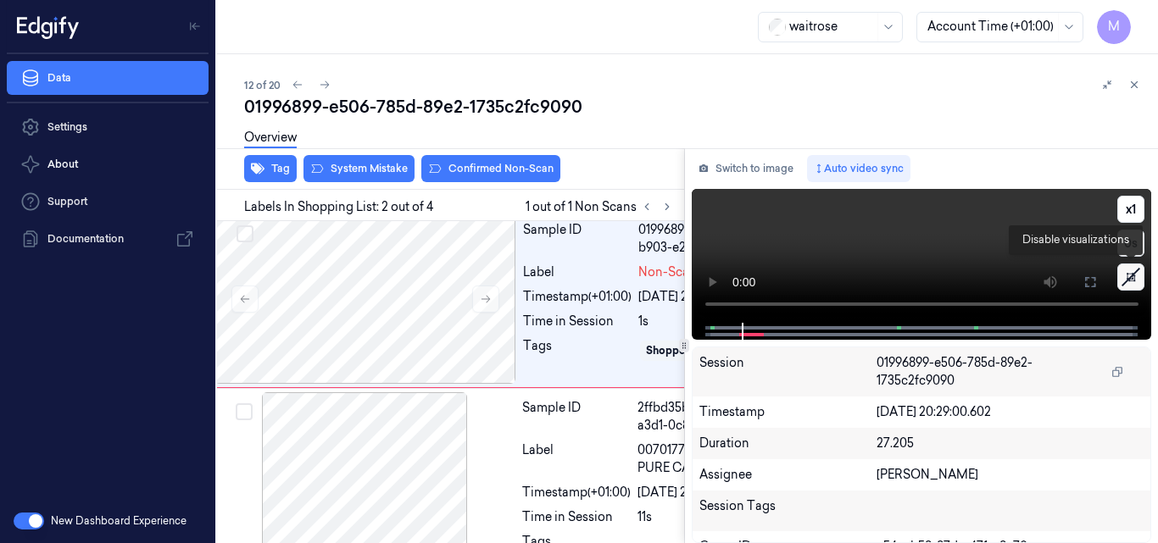
click at [1135, 276] on icon at bounding box center [1130, 277] width 25 height 25
click at [917, 236] on video at bounding box center [922, 256] width 460 height 134
click at [1095, 282] on icon at bounding box center [1091, 283] width 14 height 14
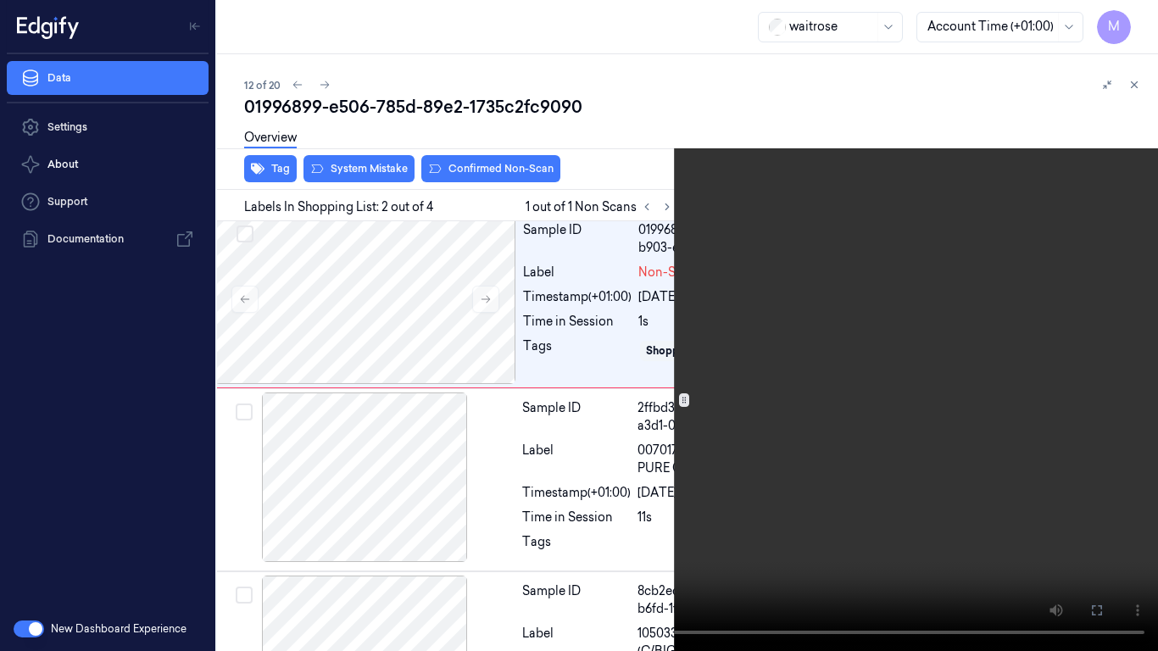
click at [750, 422] on video at bounding box center [579, 325] width 1158 height 651
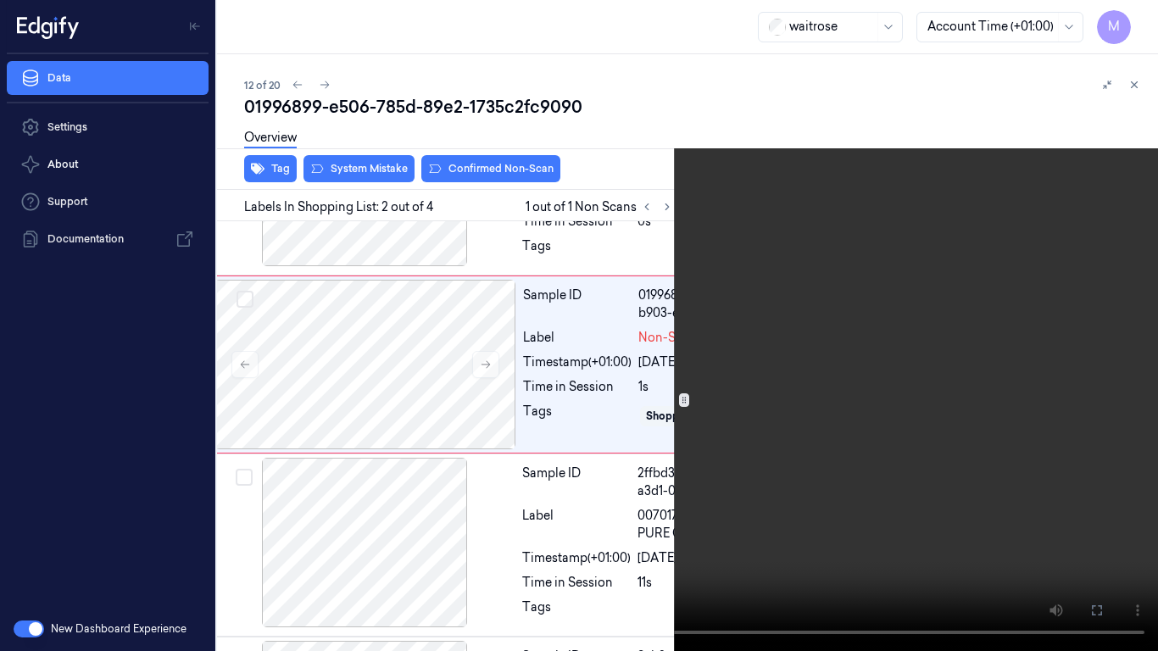
scroll to position [140, 27]
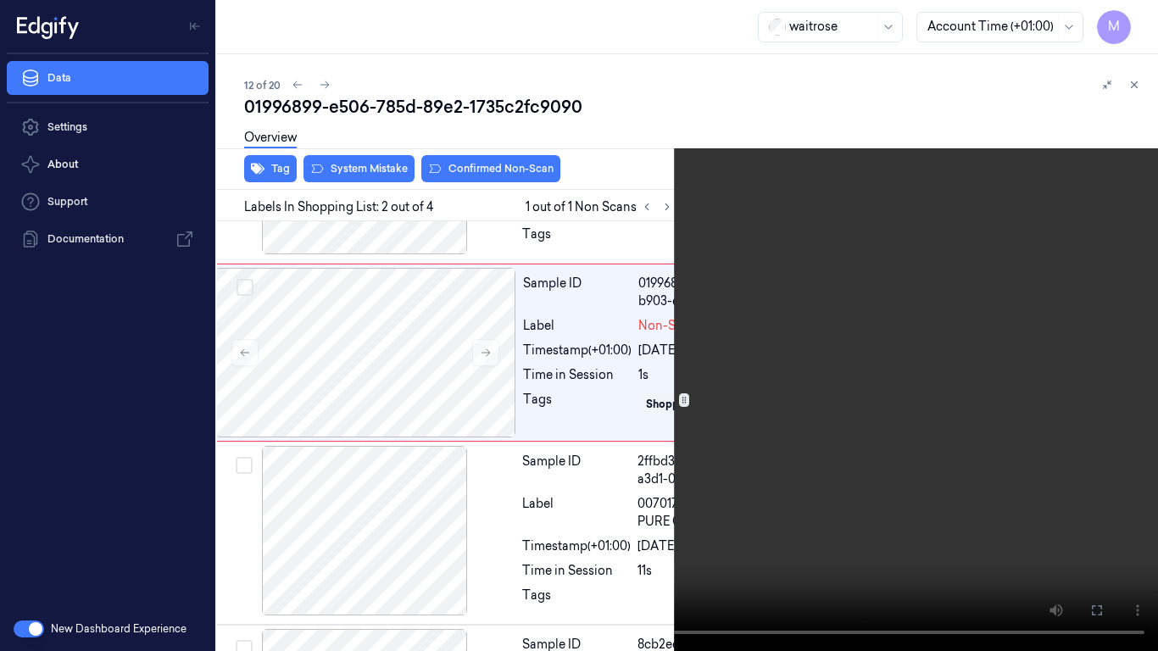
click at [538, 386] on video at bounding box center [579, 325] width 1158 height 651
click at [1135, 88] on icon at bounding box center [1138, 88] width 12 height 12
click at [772, 161] on video at bounding box center [579, 325] width 1158 height 651
click at [862, 59] on video at bounding box center [579, 325] width 1158 height 651
click at [787, 318] on video at bounding box center [579, 325] width 1158 height 651
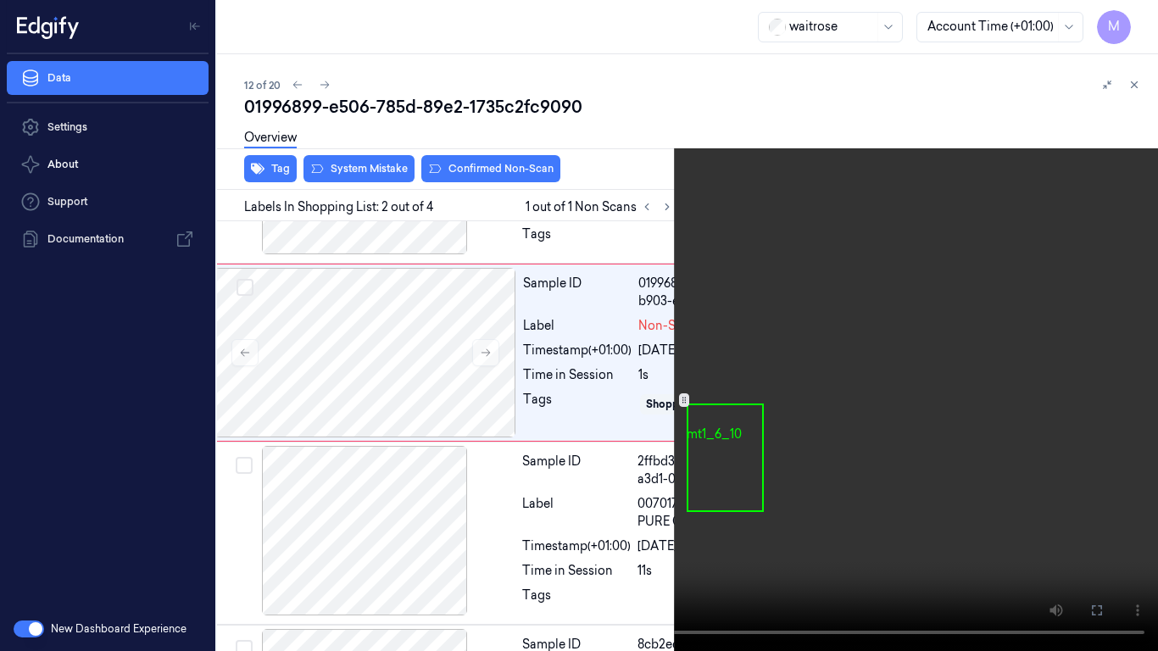
click at [856, 282] on video at bounding box center [579, 325] width 1158 height 651
click at [0, 0] on icon at bounding box center [0, 0] width 0 height 0
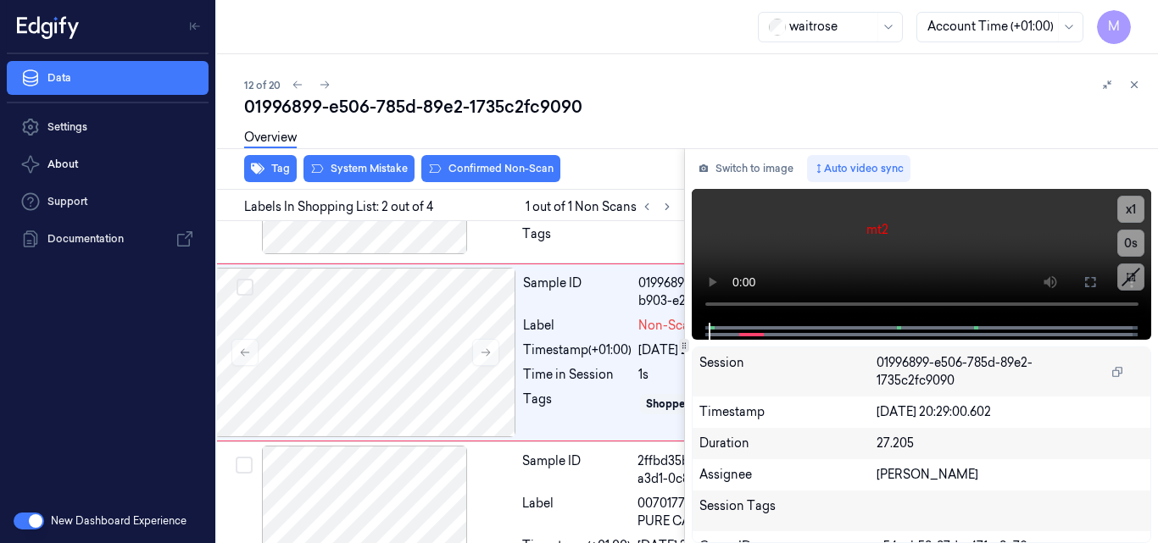
click at [1010, 235] on video at bounding box center [922, 256] width 460 height 134
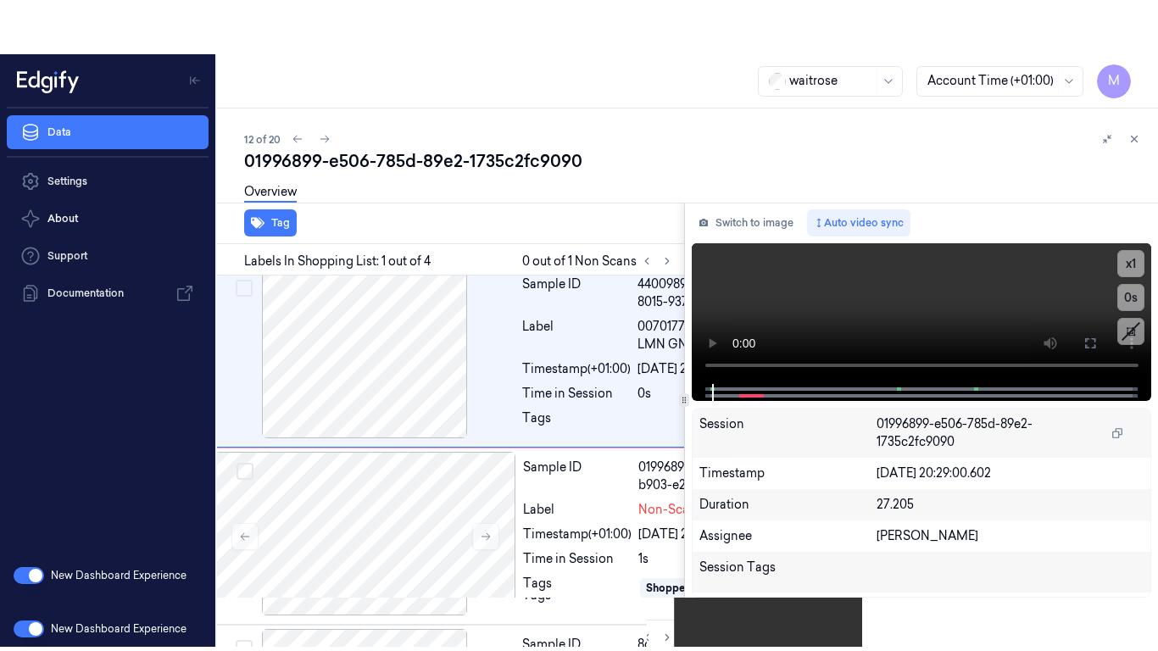
scroll to position [0, 27]
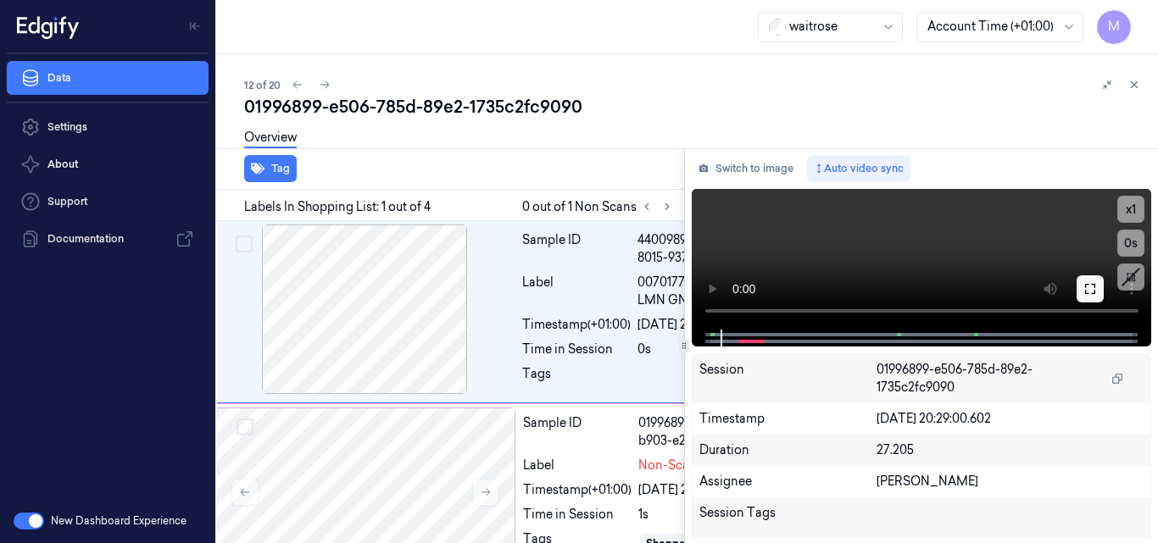
click at [1085, 291] on icon at bounding box center [1090, 289] width 10 height 10
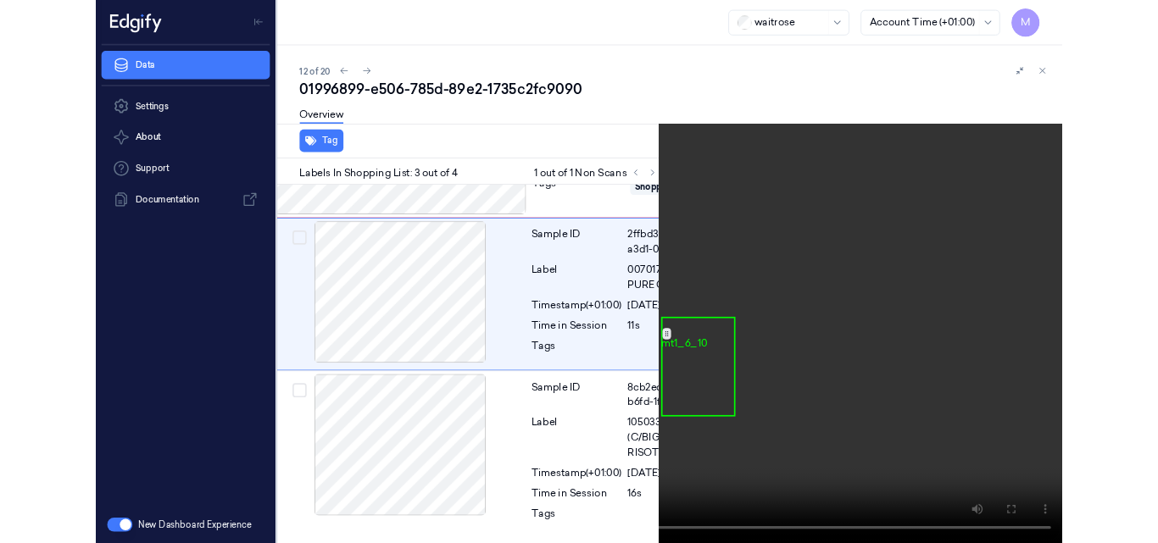
scroll to position [376, 27]
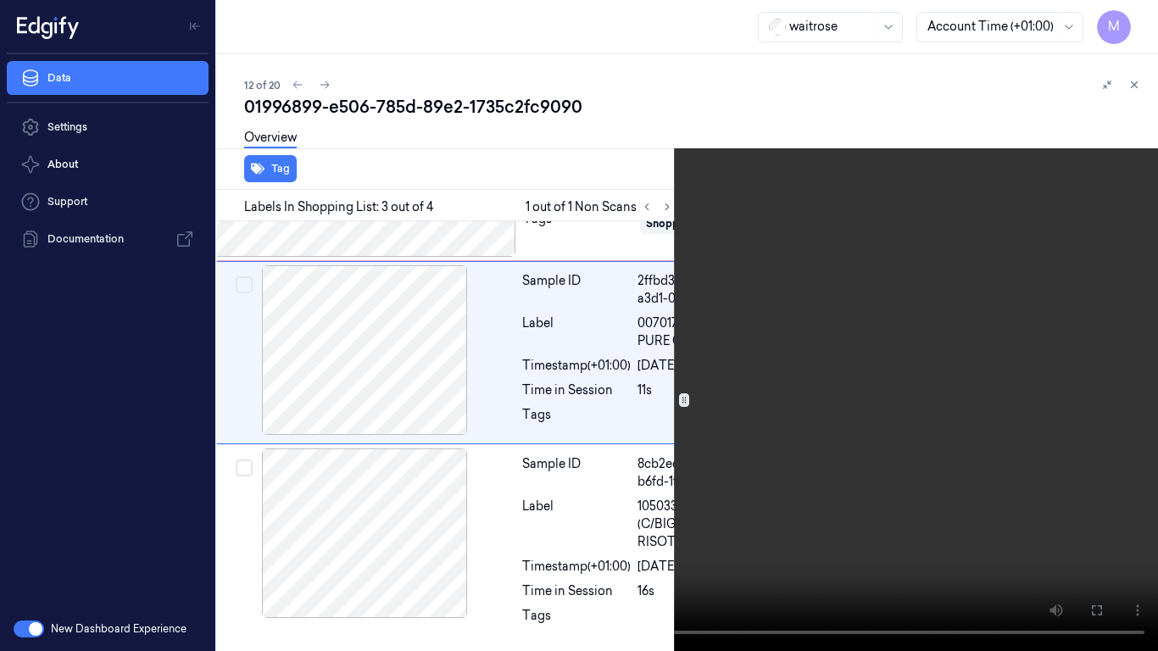
click at [710, 354] on video at bounding box center [579, 325] width 1158 height 651
click at [0, 0] on button at bounding box center [0, 0] width 0 height 0
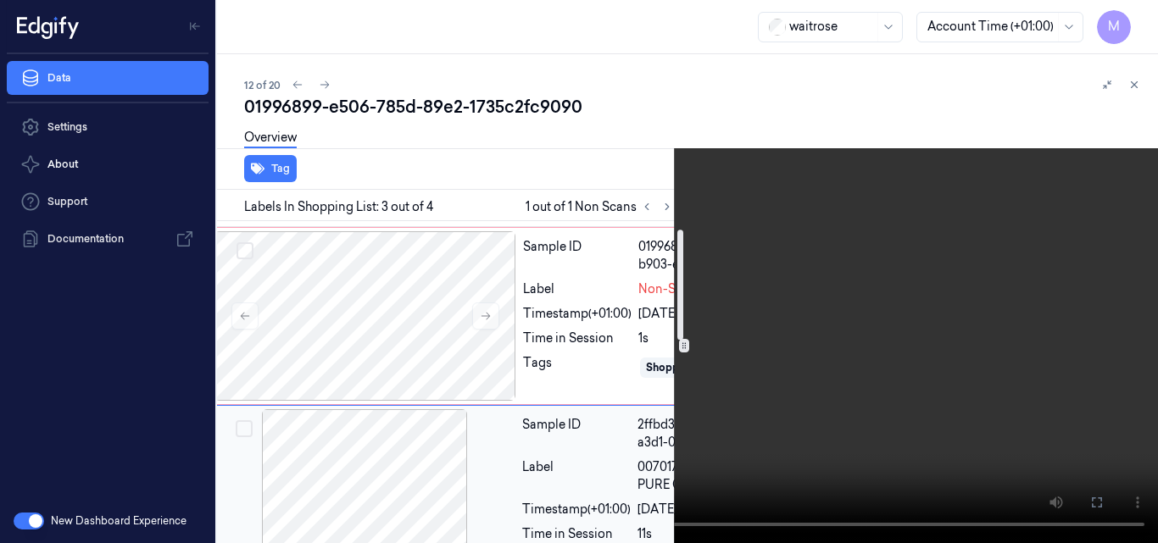
scroll to position [188, 27]
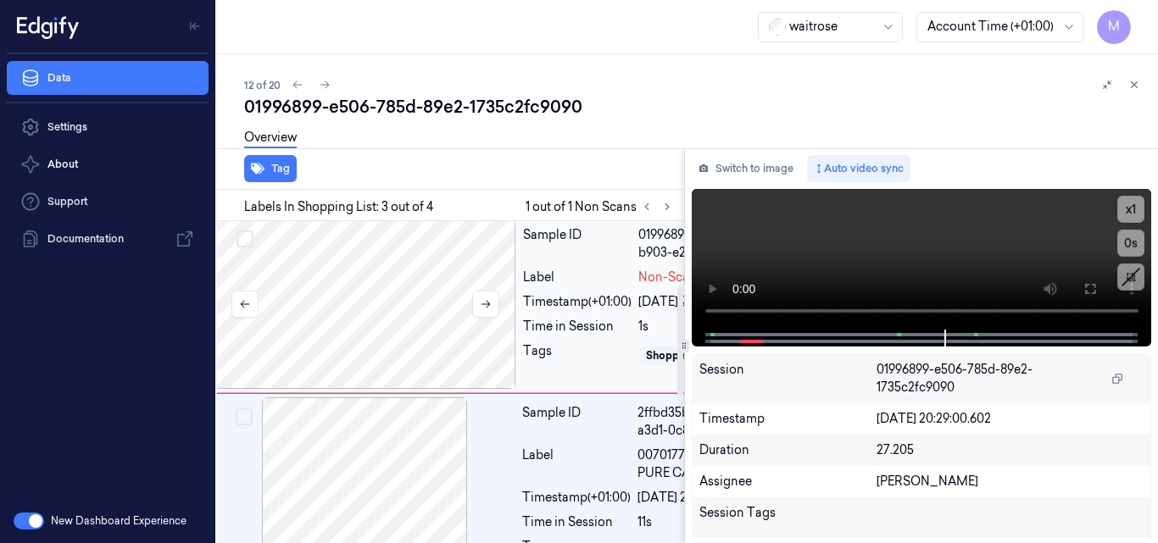
click at [429, 332] on div at bounding box center [366, 305] width 302 height 170
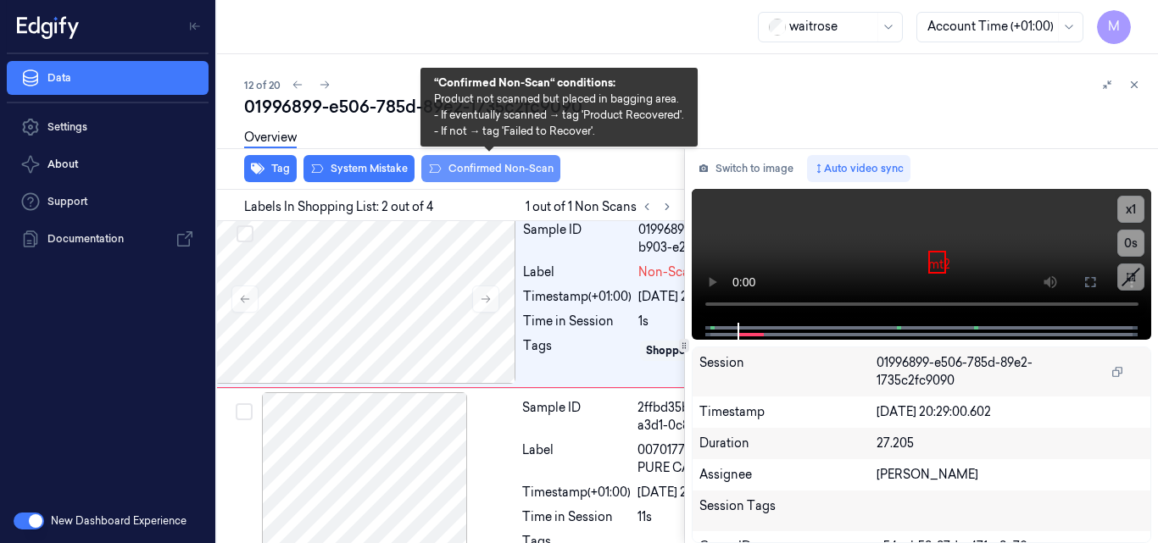
click at [501, 165] on button "Confirmed Non-Scan" at bounding box center [490, 168] width 139 height 27
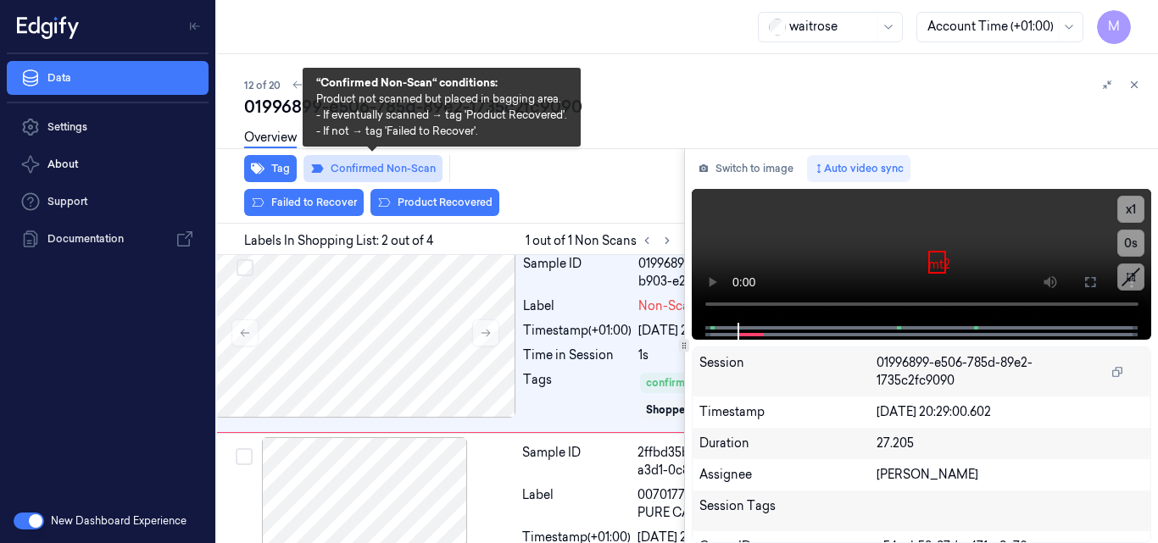
scroll to position [215, 27]
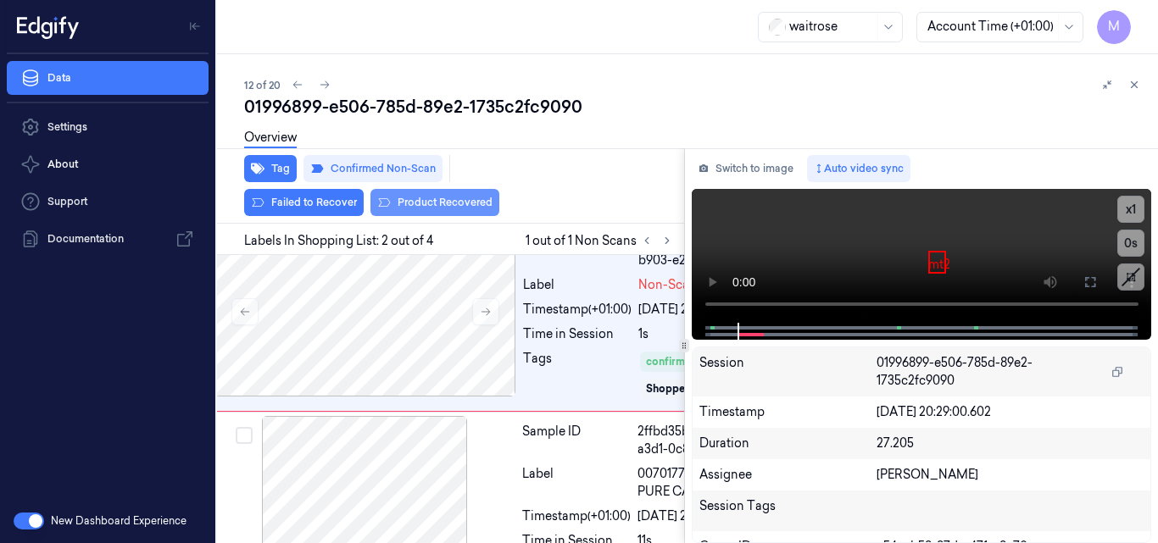
click at [434, 201] on button "Product Recovered" at bounding box center [435, 202] width 129 height 27
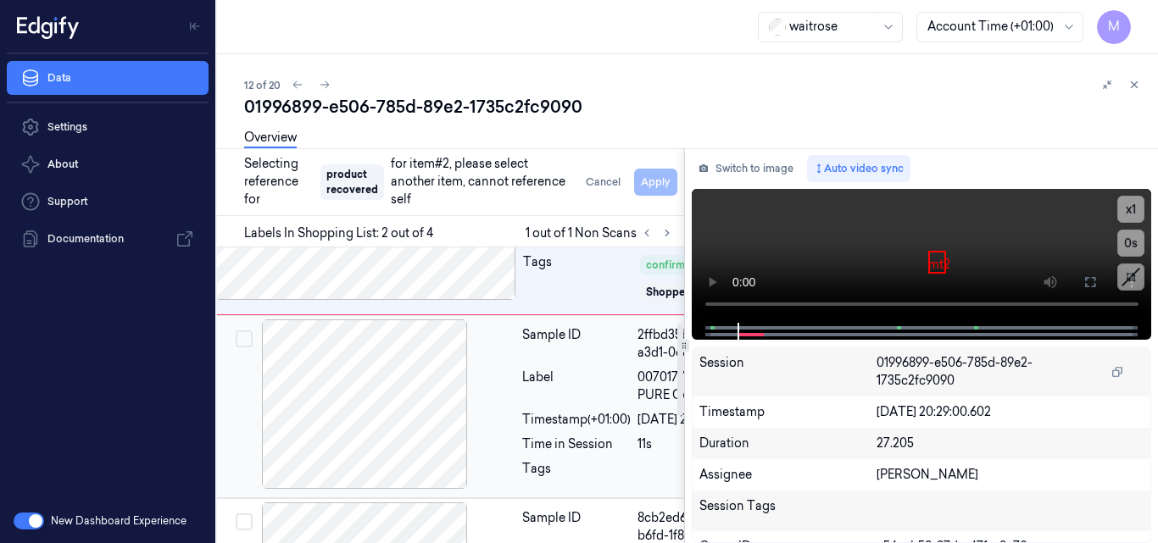
scroll to position [384, 27]
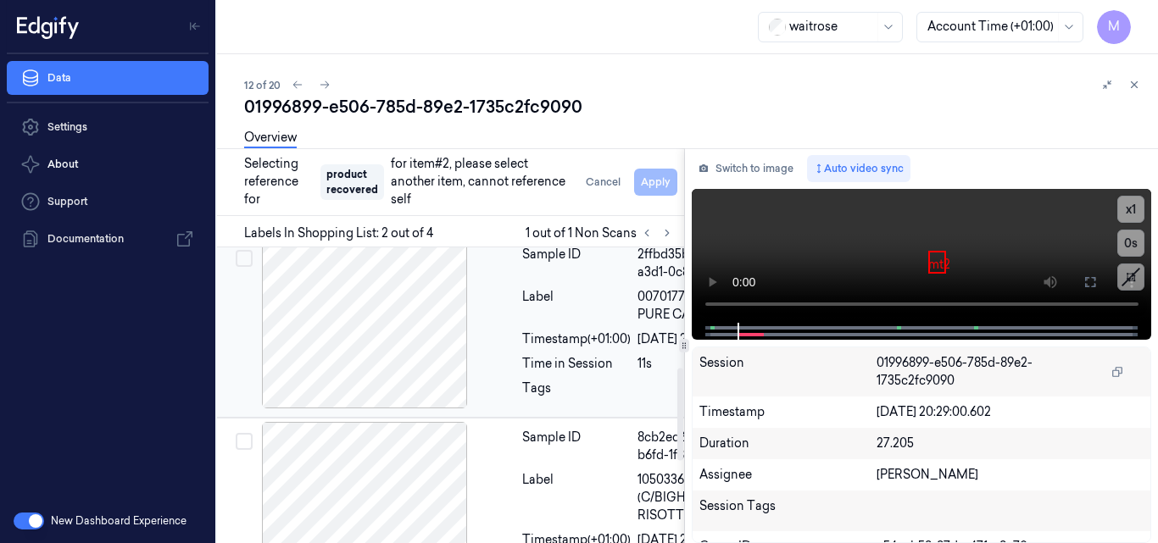
click at [389, 409] on div at bounding box center [365, 324] width 302 height 170
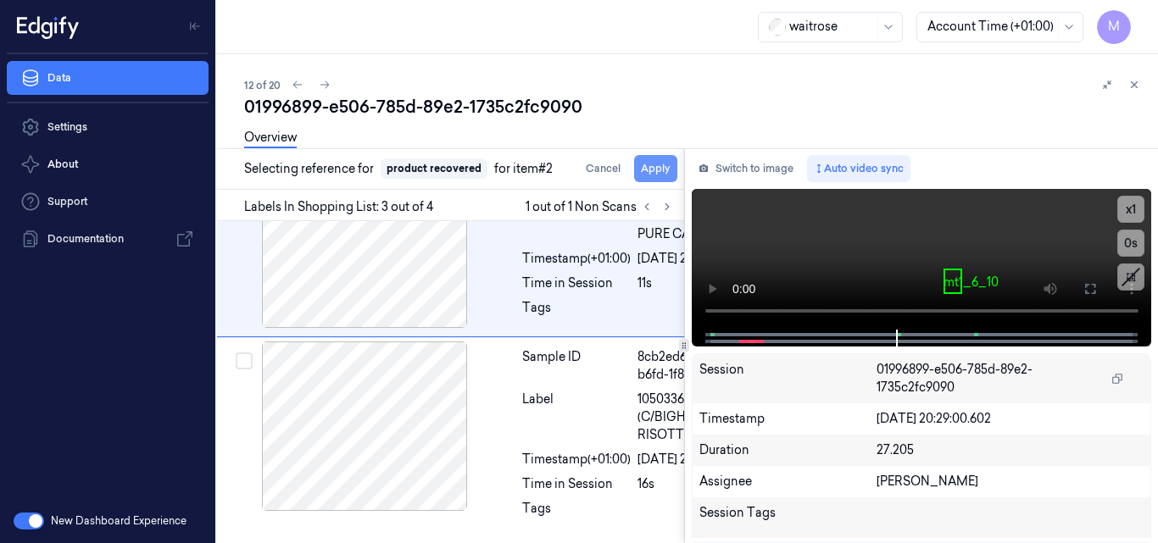
click at [655, 170] on button "Apply" at bounding box center [655, 168] width 43 height 27
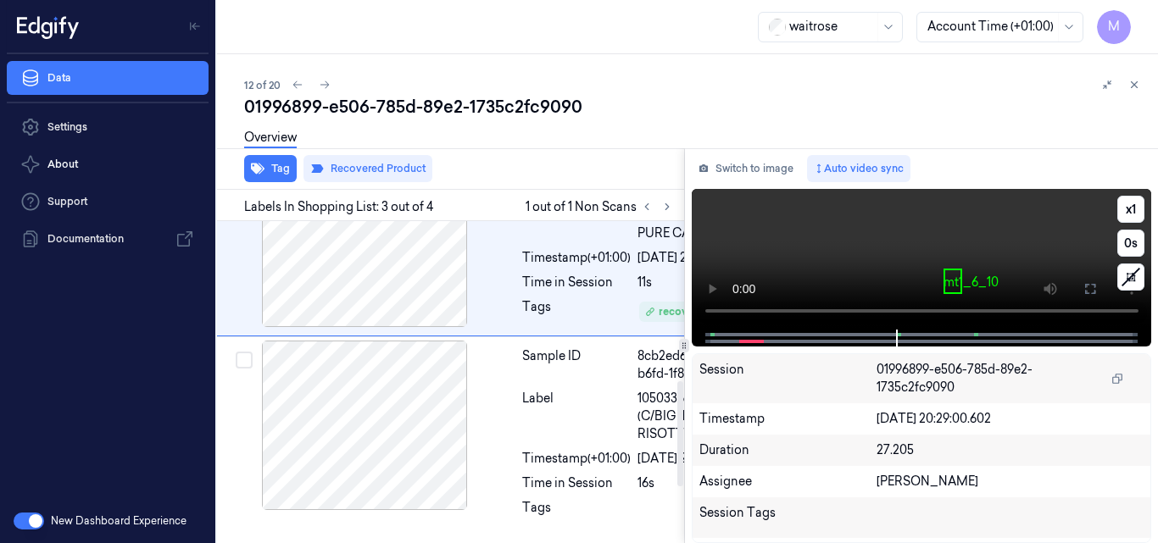
scroll to position [456, 27]
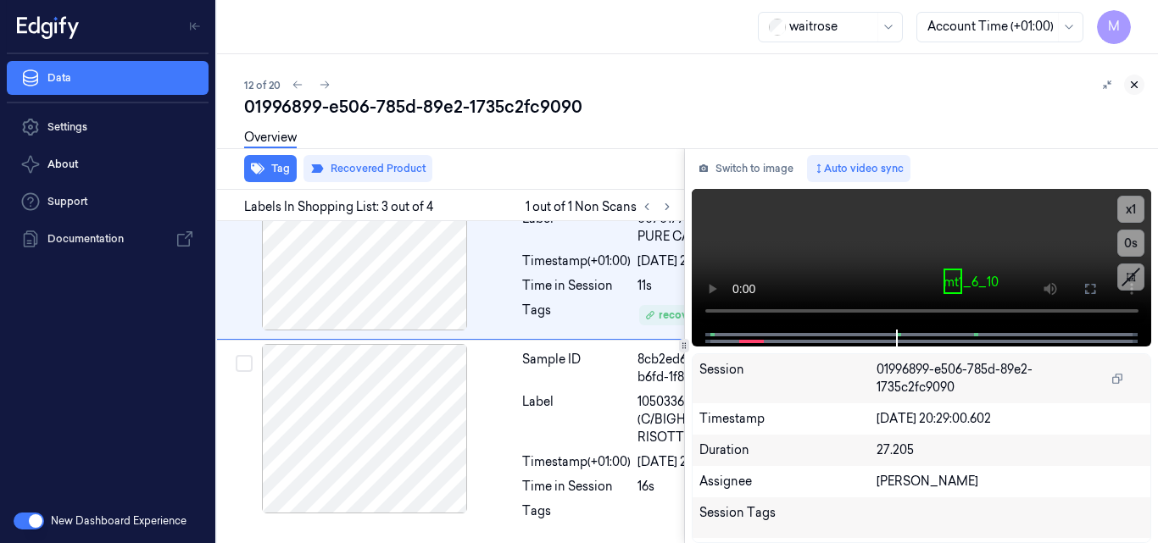
click at [1136, 85] on icon at bounding box center [1135, 85] width 12 height 12
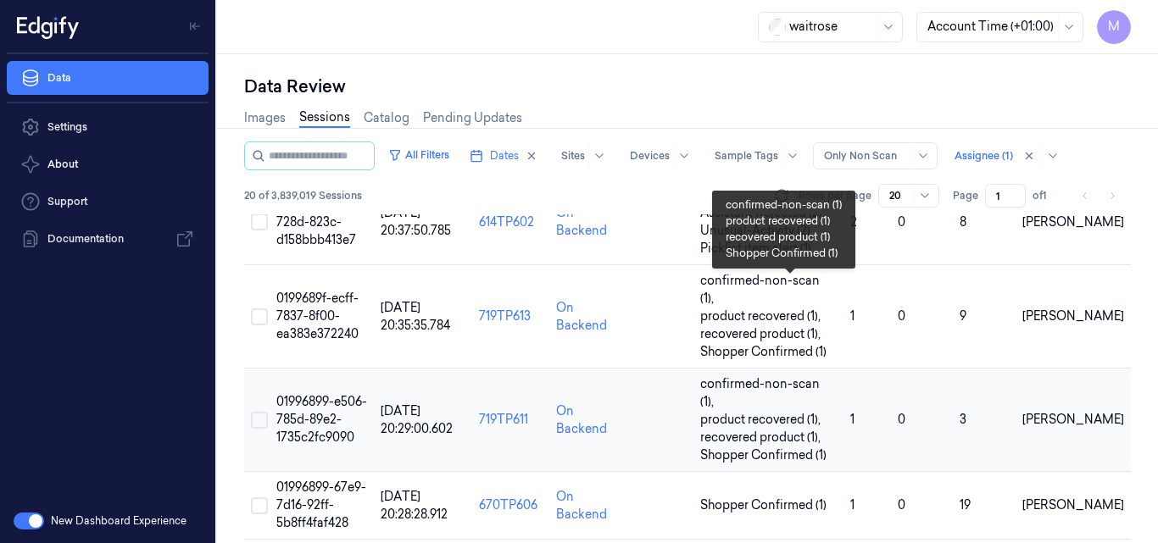
scroll to position [892, 0]
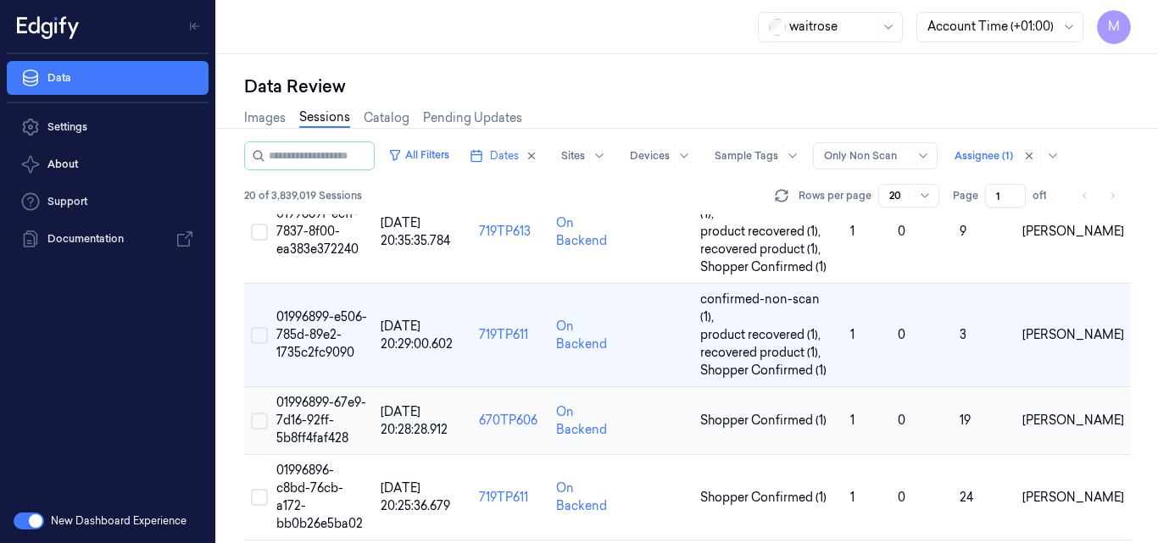
click at [326, 395] on span "01996899-67e9-7d16-92ff-5b8ff4faf428" at bounding box center [321, 420] width 90 height 51
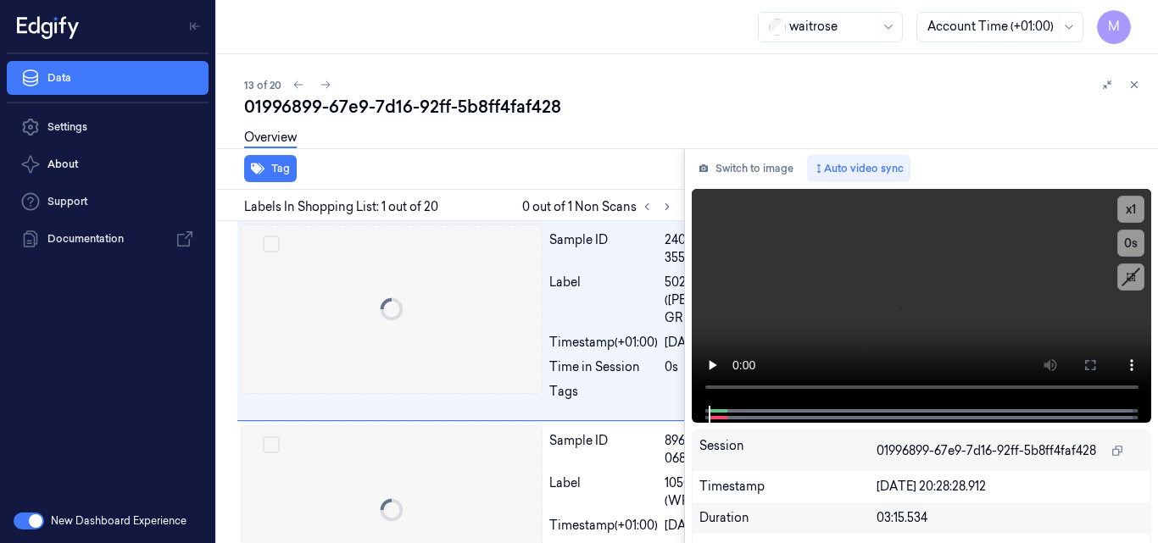
scroll to position [0, 27]
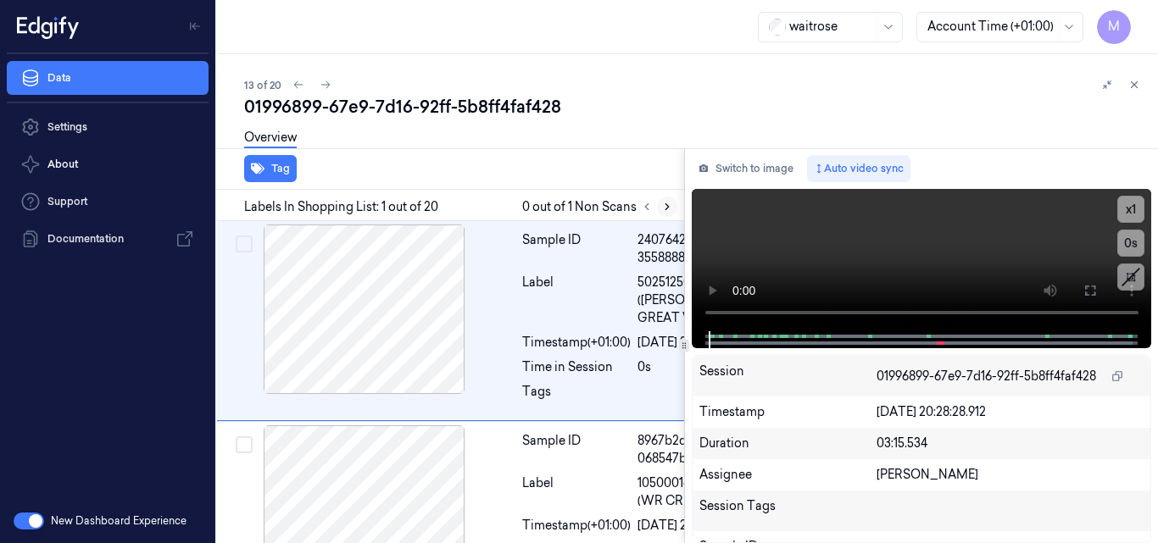
click at [665, 209] on icon at bounding box center [667, 207] width 12 height 12
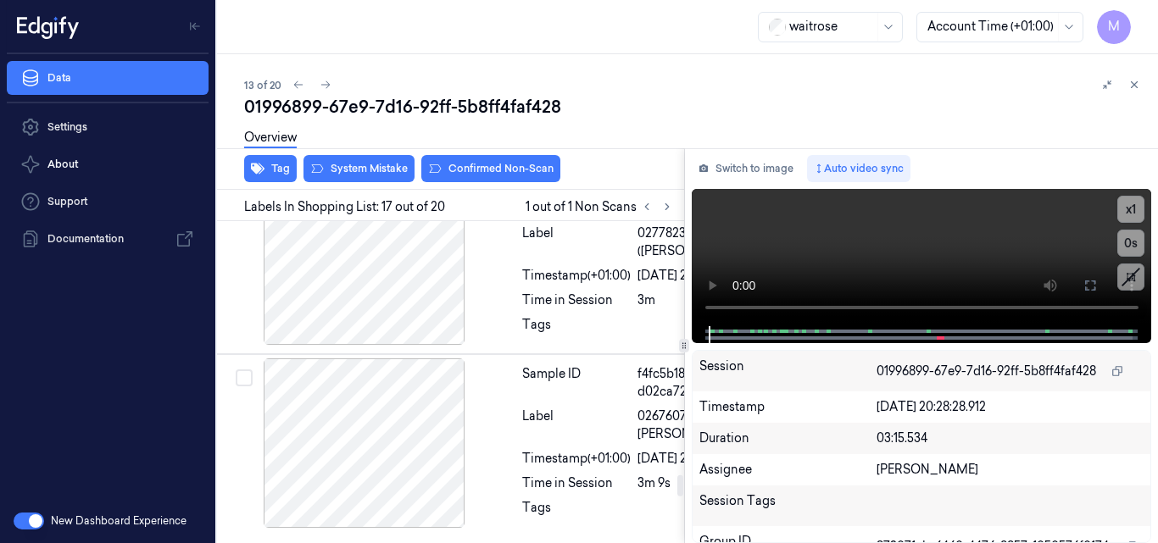
scroll to position [3787, 27]
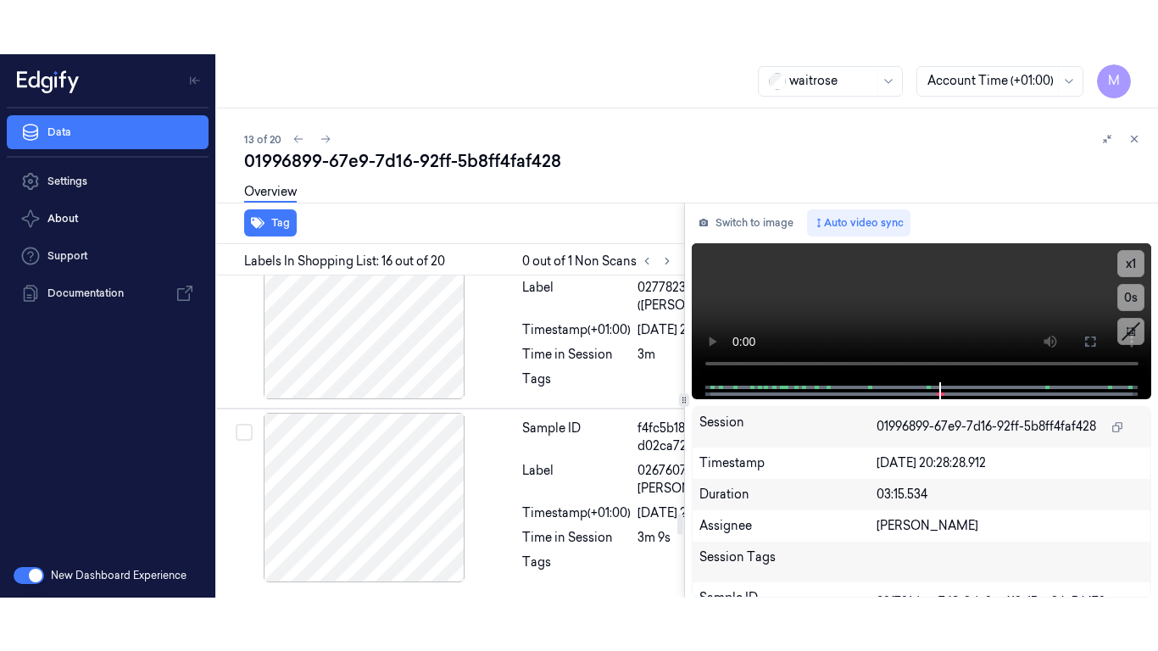
scroll to position [3541, 27]
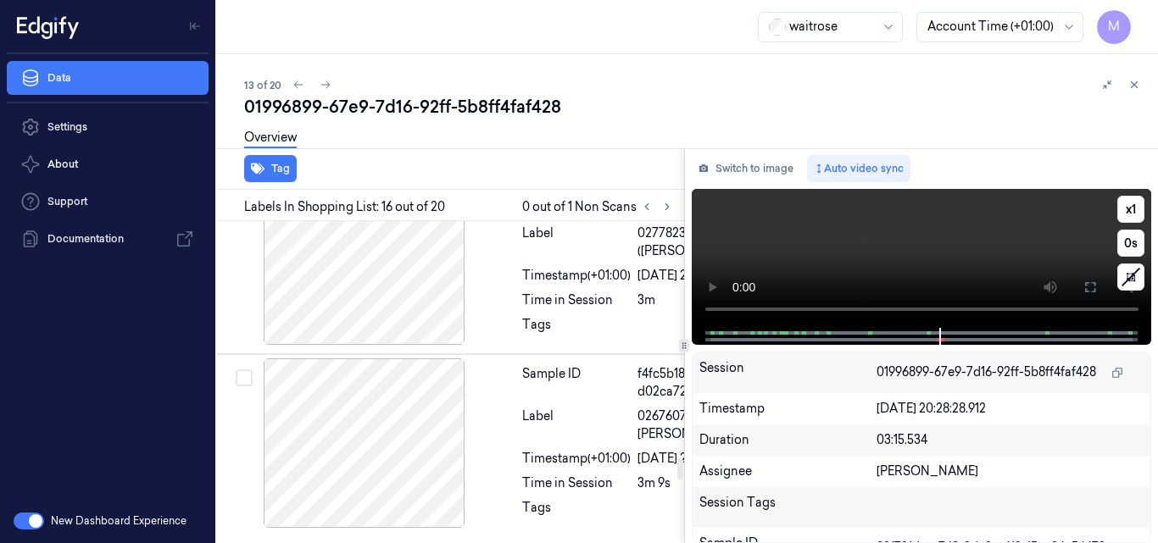
click at [961, 242] on video at bounding box center [922, 258] width 460 height 139
drag, startPoint x: 1084, startPoint y: 295, endPoint x: 1084, endPoint y: 369, distance: 73.8
click at [1084, 294] on icon at bounding box center [1091, 288] width 14 height 14
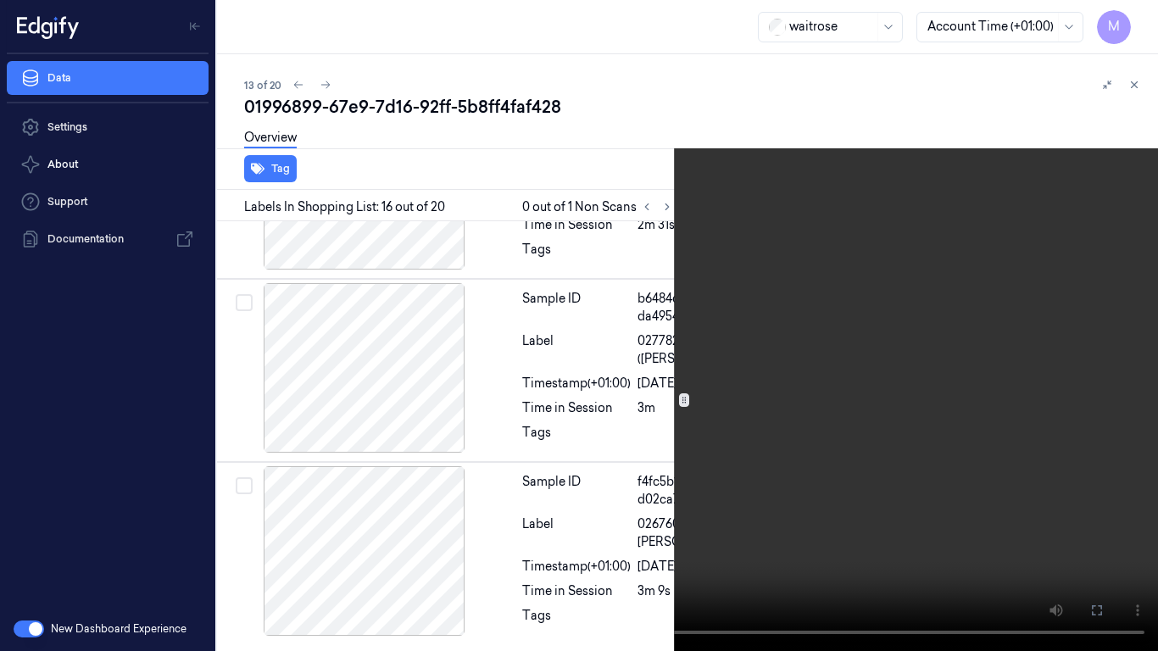
click at [773, 426] on video at bounding box center [579, 325] width 1158 height 651
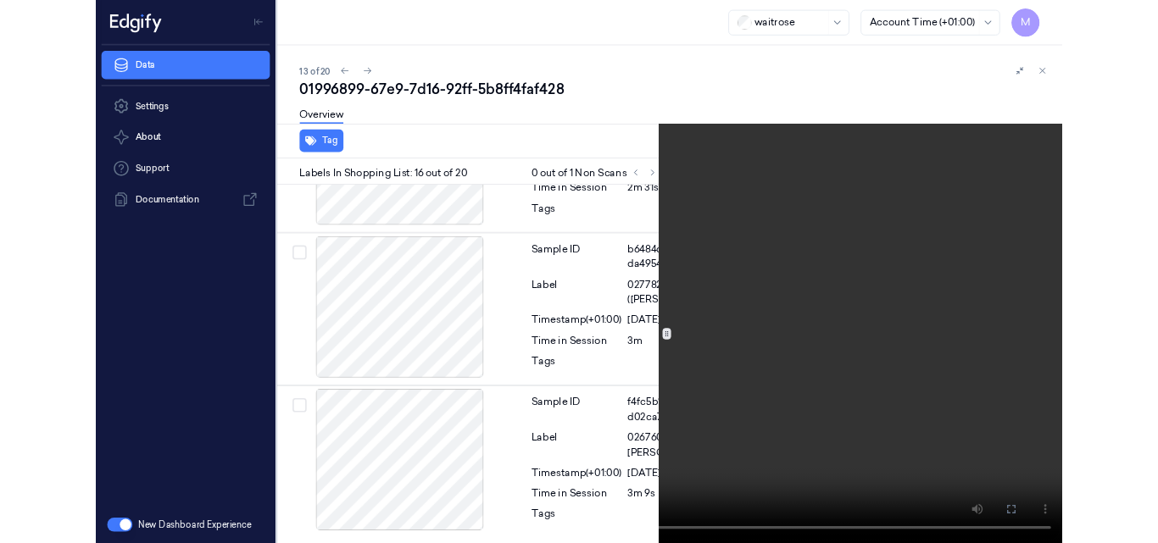
scroll to position [3486, 27]
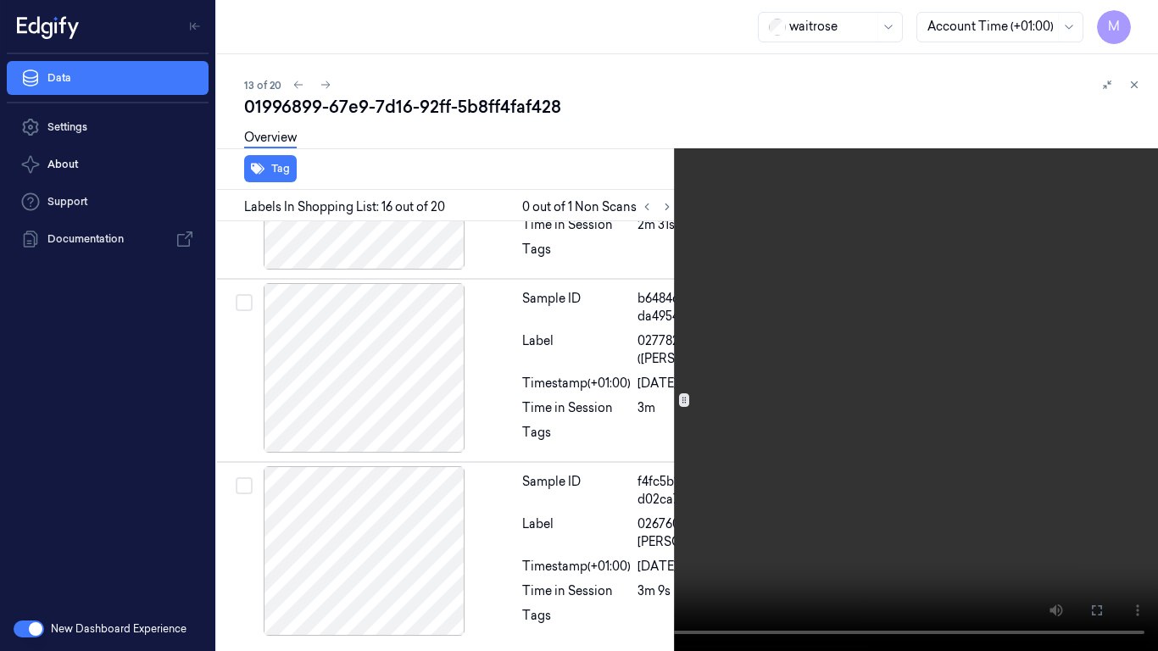
click at [0, 0] on icon at bounding box center [0, 0] width 0 height 0
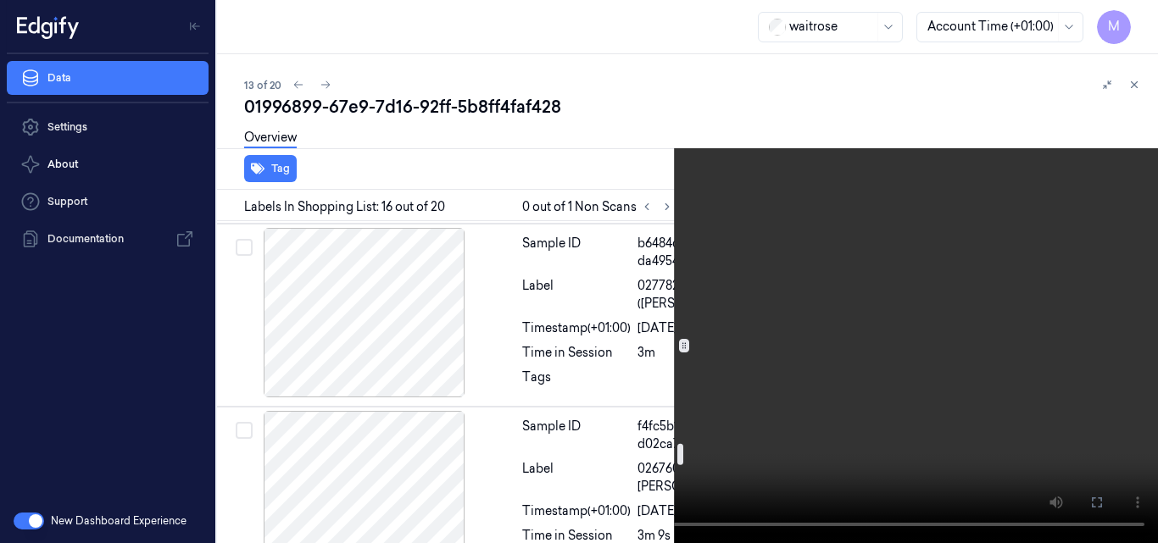
scroll to position [3317, 27]
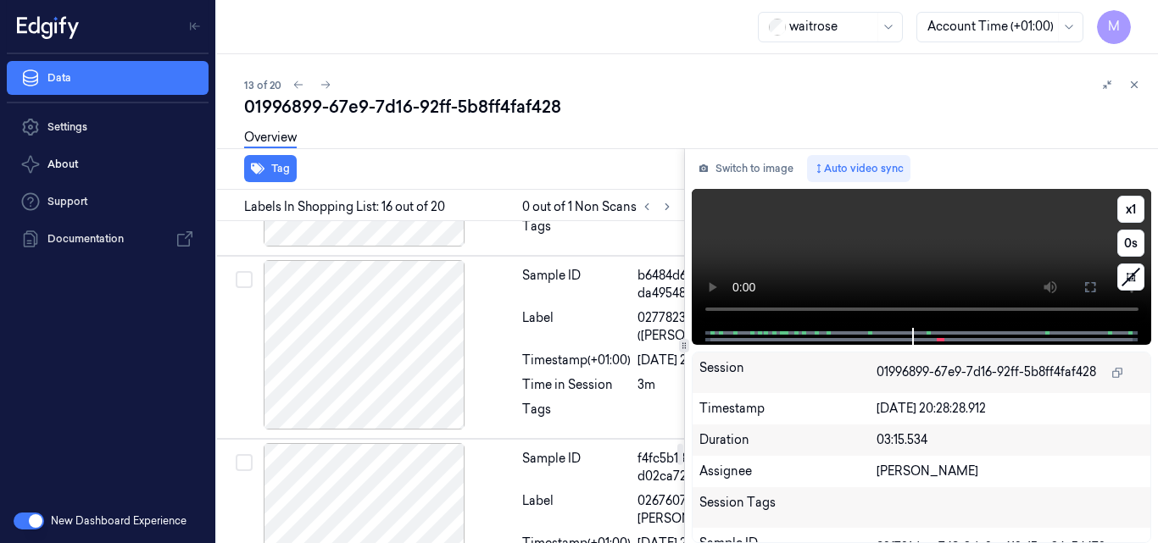
click at [881, 237] on video at bounding box center [922, 258] width 460 height 139
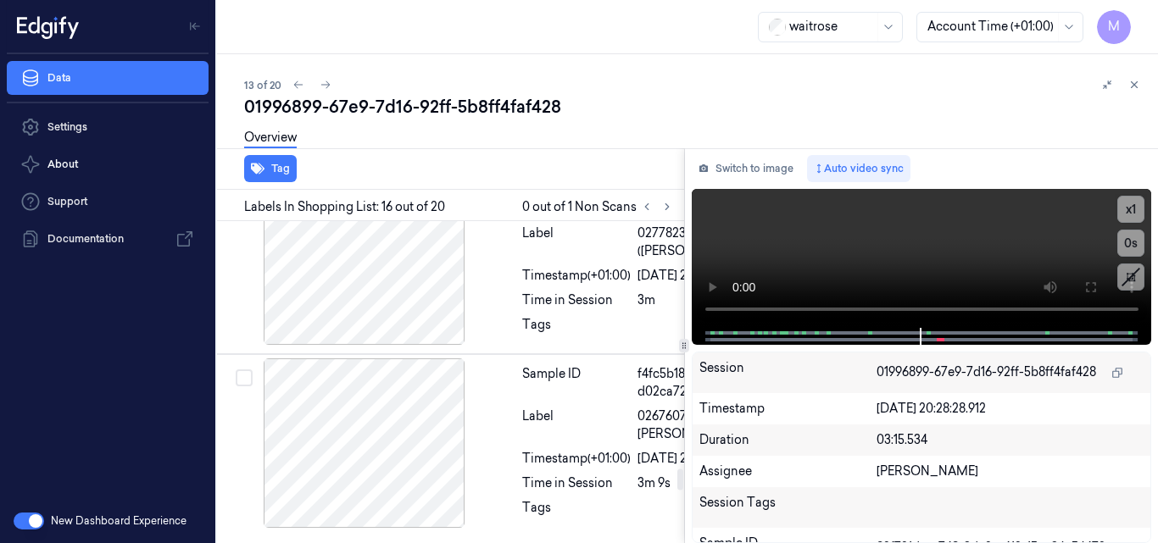
scroll to position [3710, 27]
click at [964, 265] on video at bounding box center [922, 258] width 460 height 139
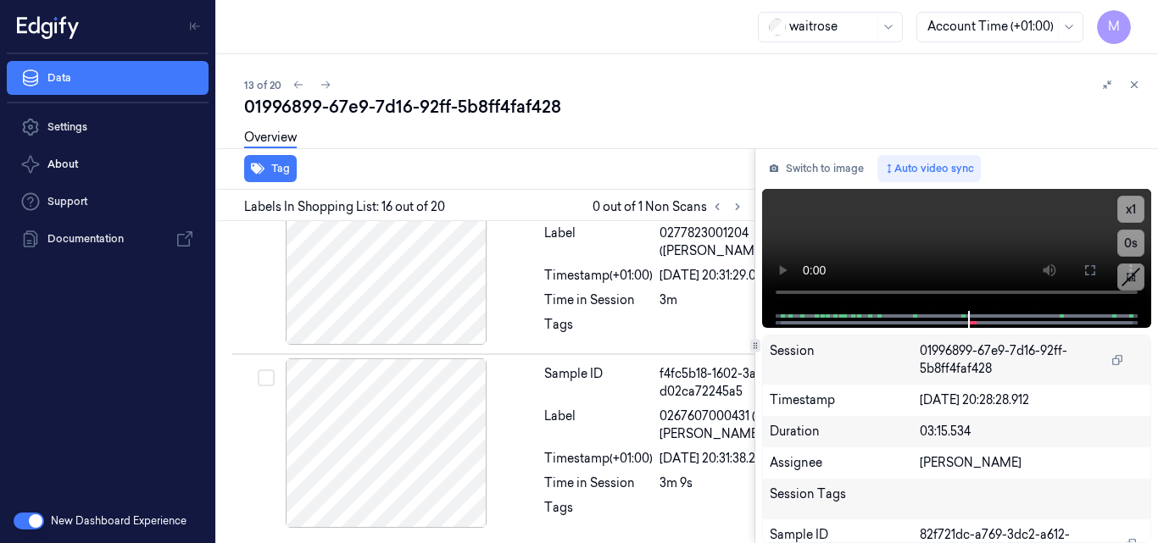
scroll to position [3541, 3]
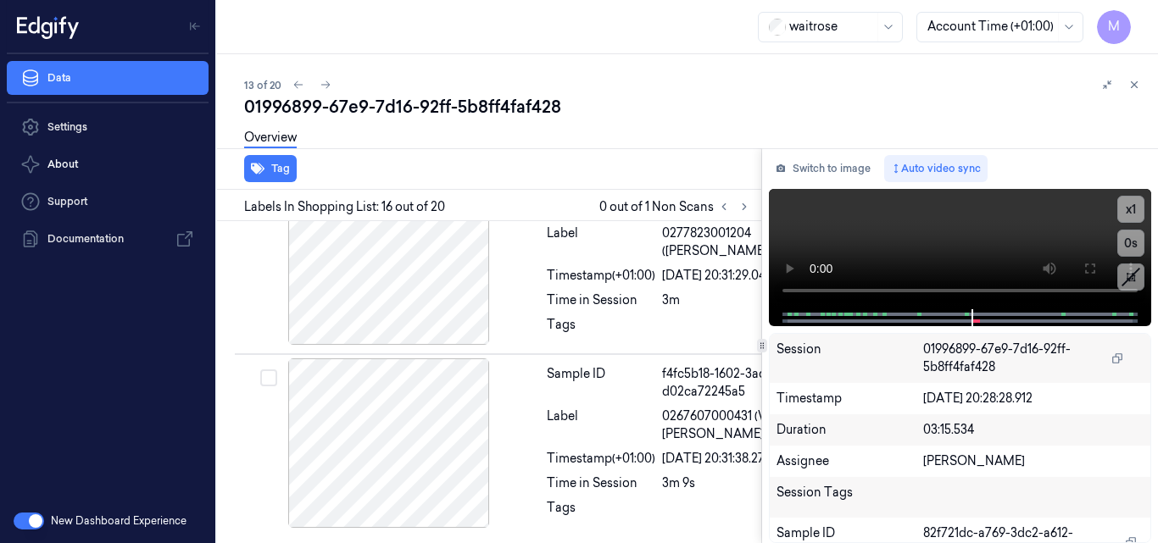
click at [763, 417] on div "Tag Labels In Shopping List: 16 out of 20 0 out of 1 Non Scans Sample ID 240764…" at bounding box center [684, 345] width 948 height 395
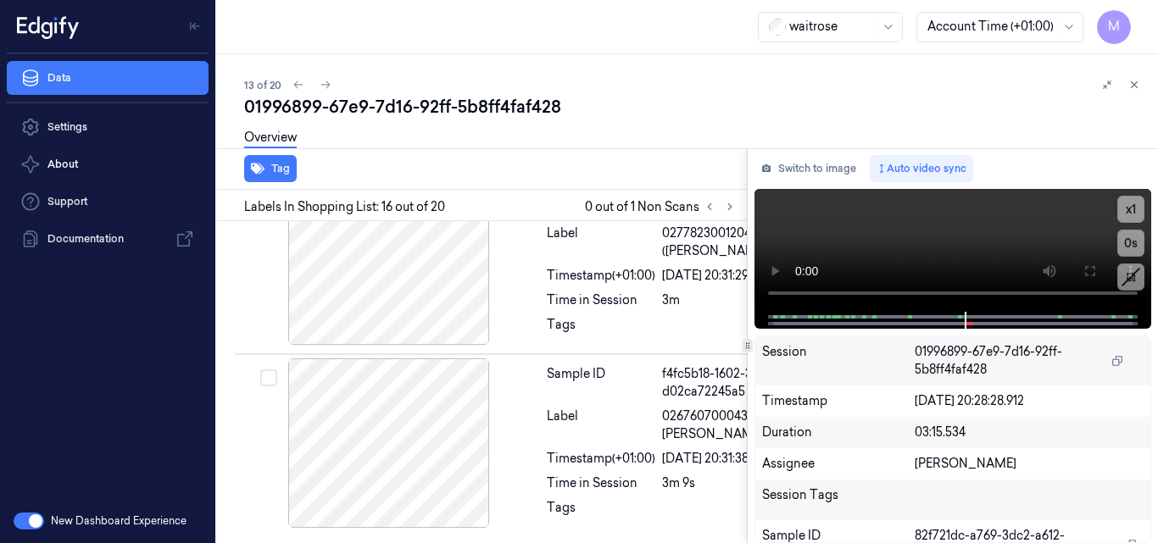
click at [748, 426] on div "Tag Labels In Shopping List: 16 out of 20 0 out of 1 Non Scans Sample ID 240764…" at bounding box center [684, 345] width 948 height 395
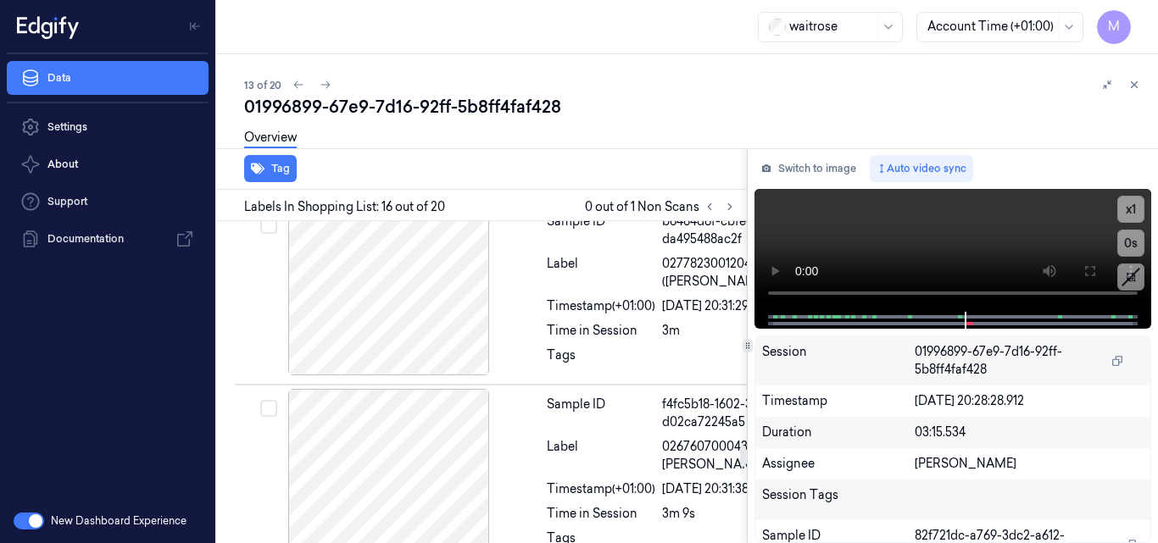
scroll to position [3286, 3]
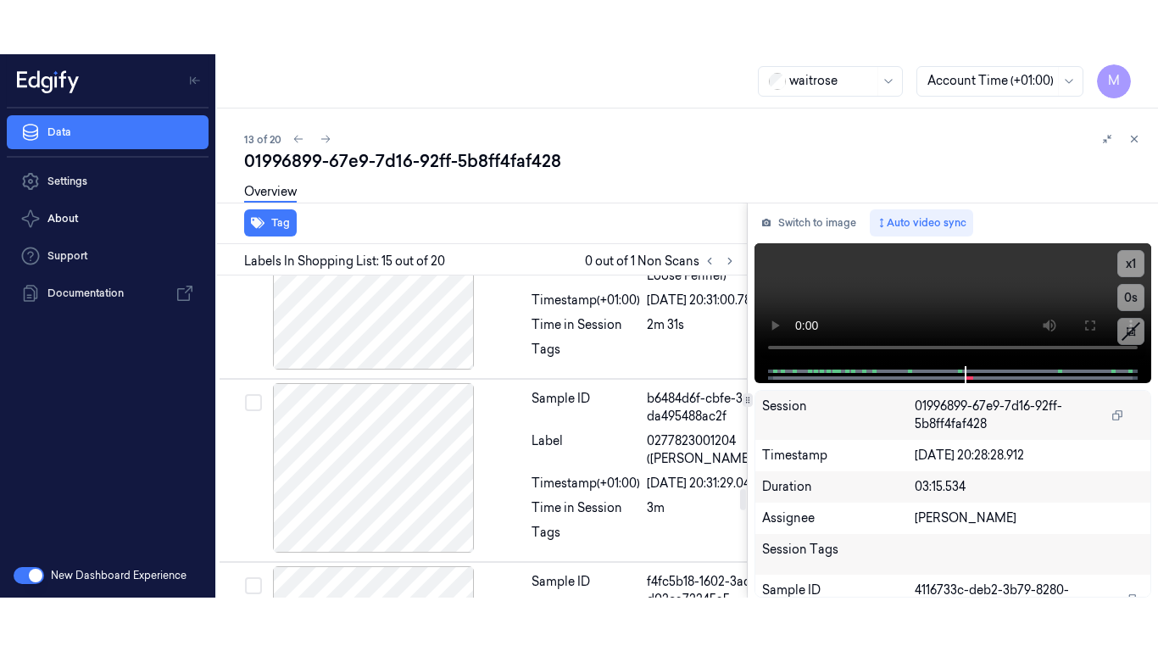
scroll to position [3295, 18]
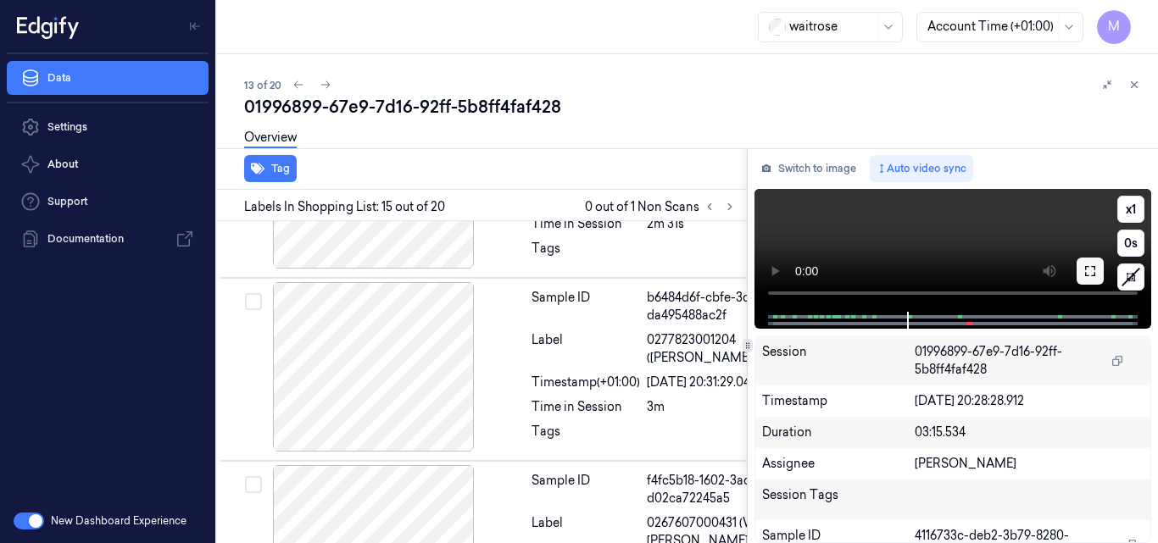
click at [1089, 272] on icon at bounding box center [1091, 272] width 14 height 14
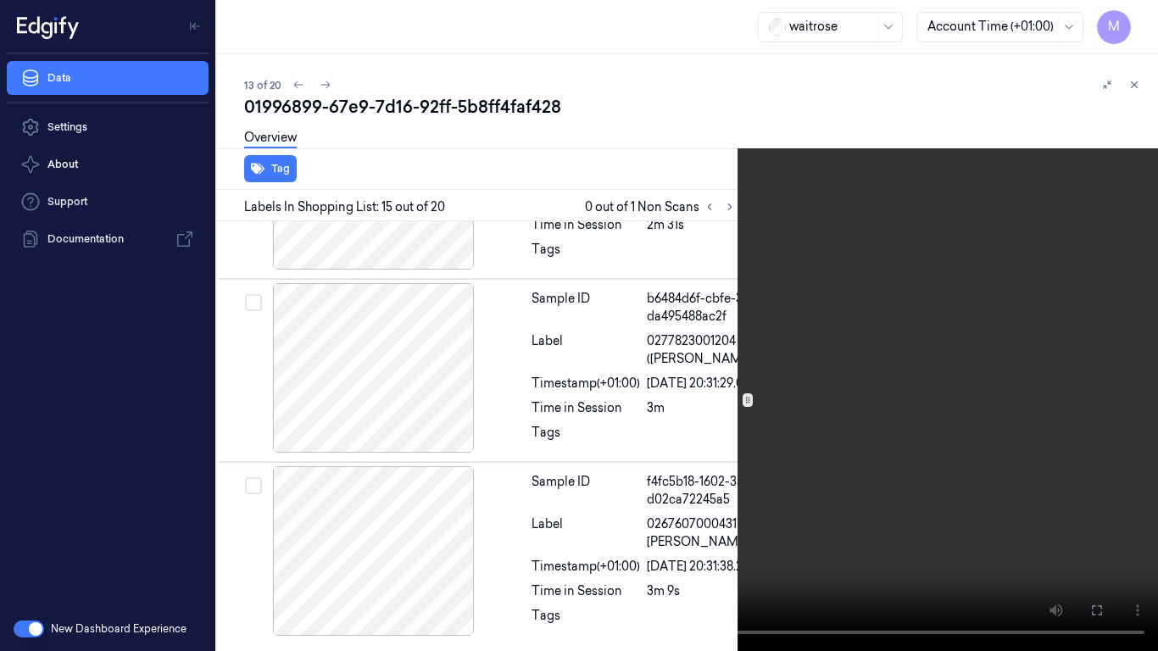
click at [887, 329] on video at bounding box center [579, 325] width 1158 height 651
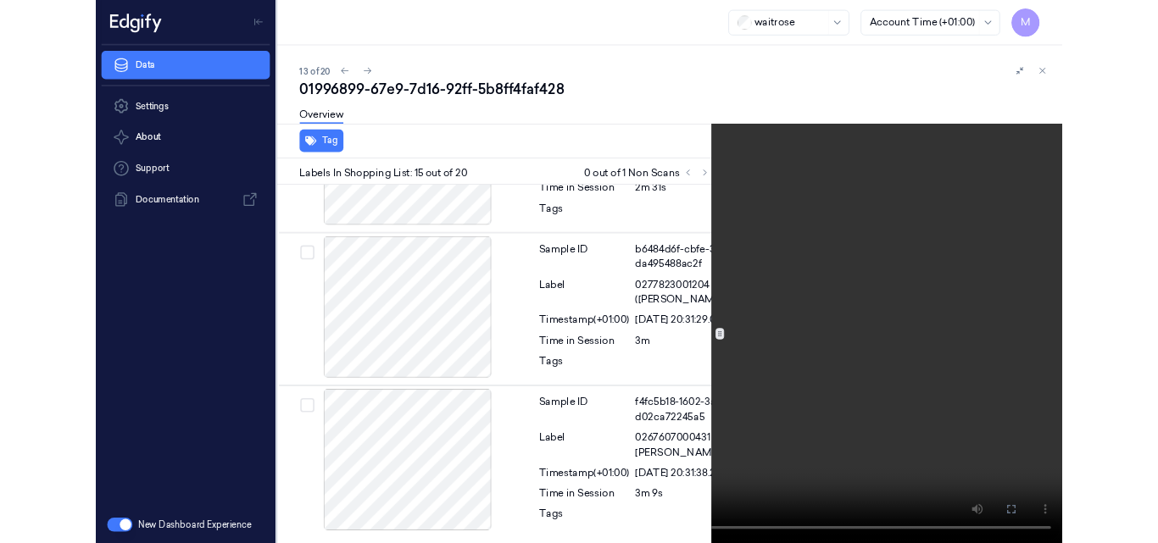
scroll to position [3241, 18]
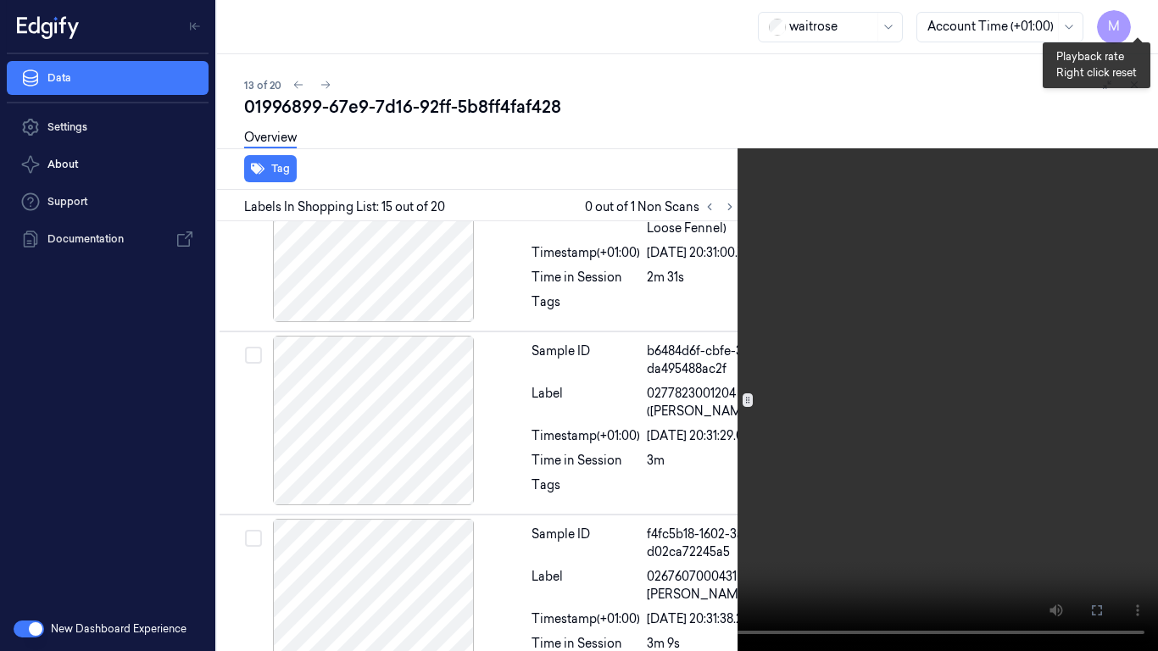
click at [1143, 25] on button "x 1" at bounding box center [1137, 20] width 27 height 27
click at [602, 307] on video at bounding box center [579, 325] width 1158 height 651
click at [0, 0] on icon at bounding box center [0, 0] width 0 height 0
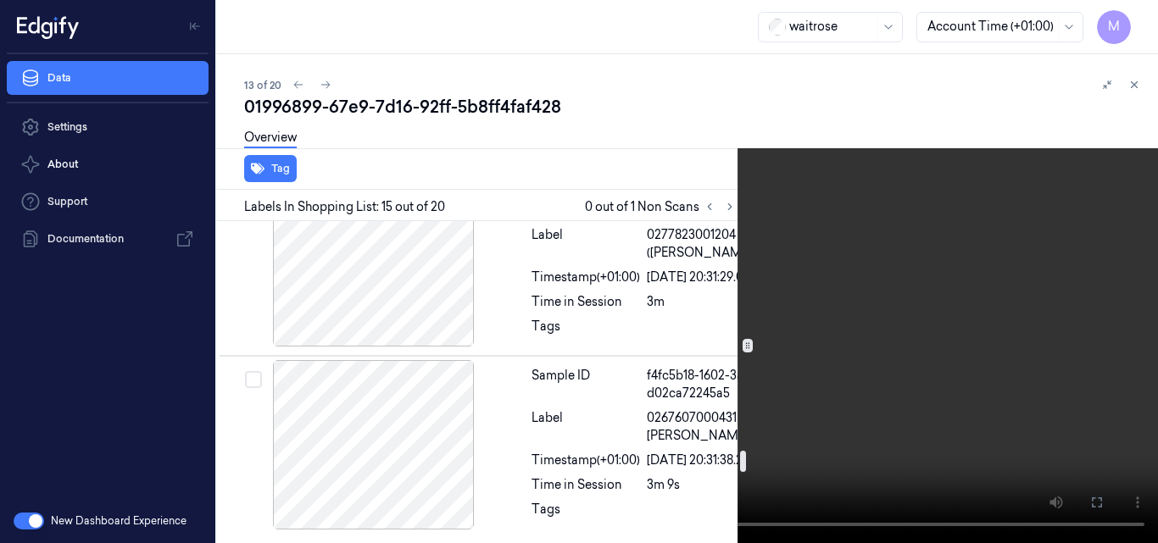
scroll to position [3496, 18]
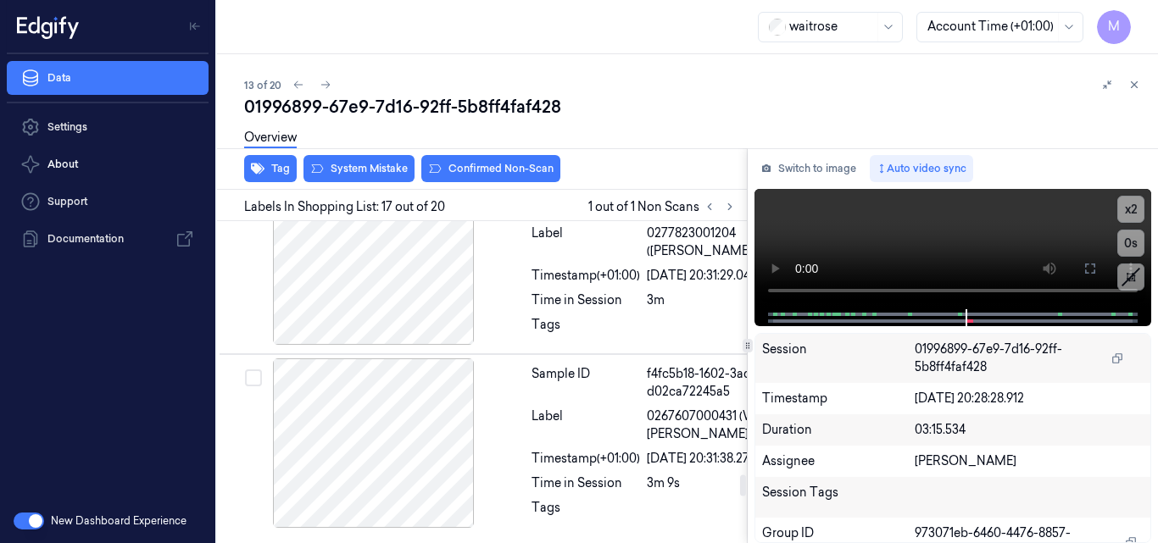
scroll to position [3787, 18]
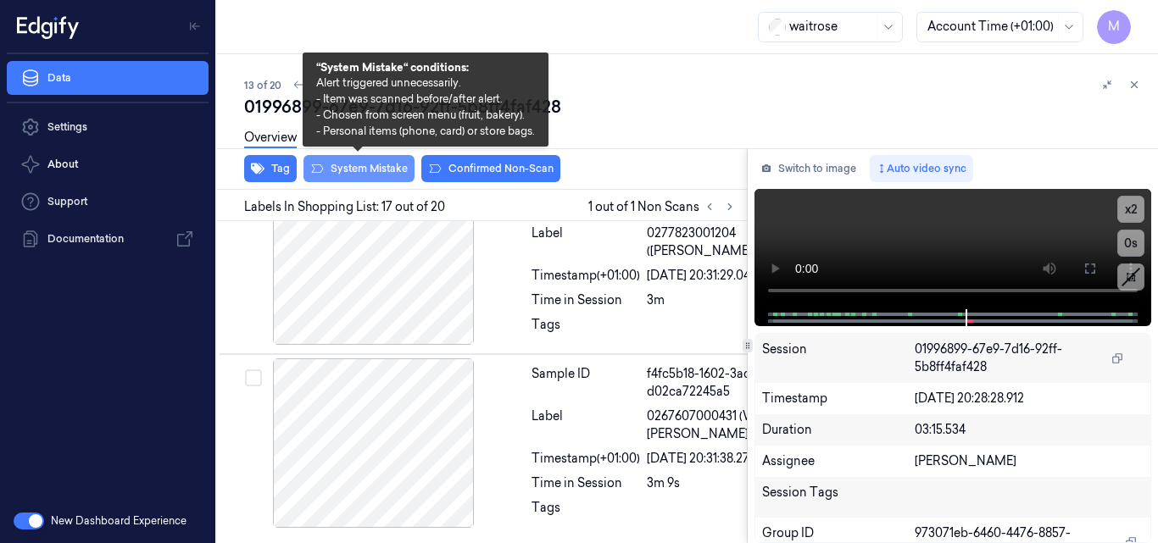
click at [355, 170] on button "System Mistake" at bounding box center [359, 168] width 111 height 27
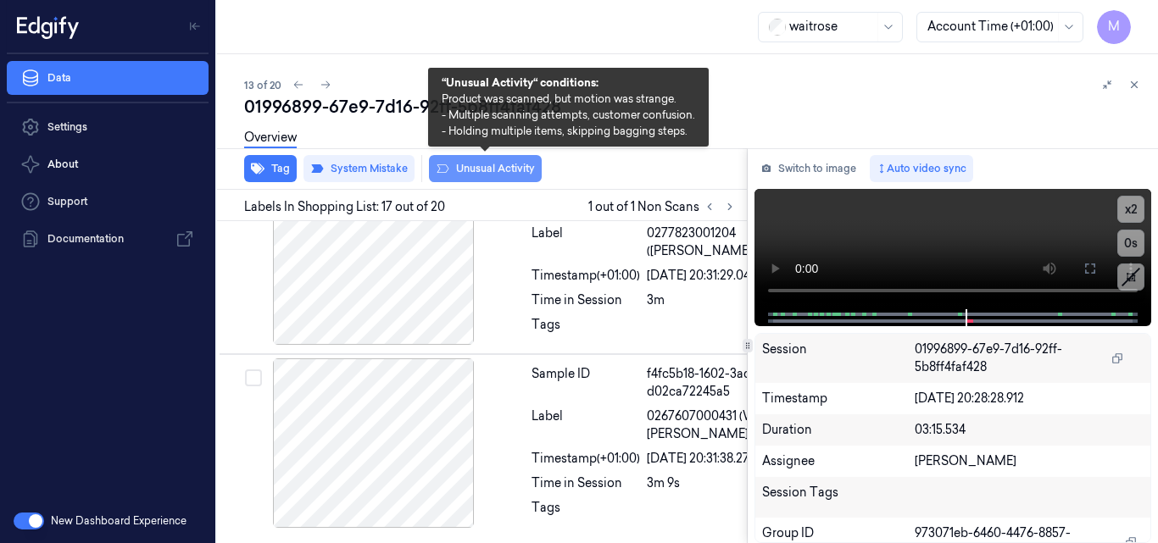
click at [501, 164] on button "Unusual Activity" at bounding box center [485, 168] width 113 height 27
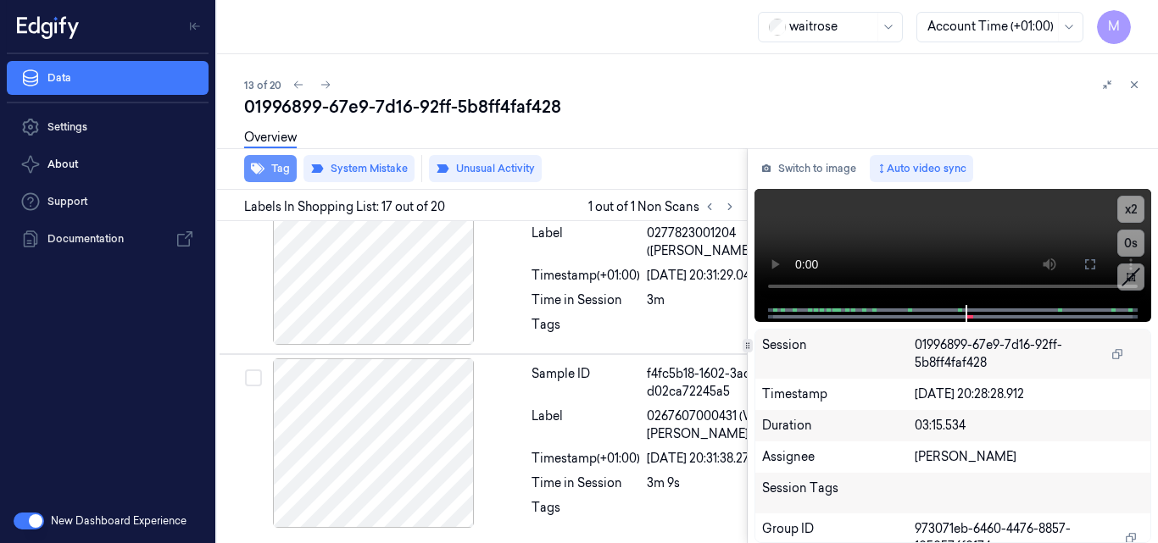
click at [269, 167] on button "Tag" at bounding box center [270, 168] width 53 height 27
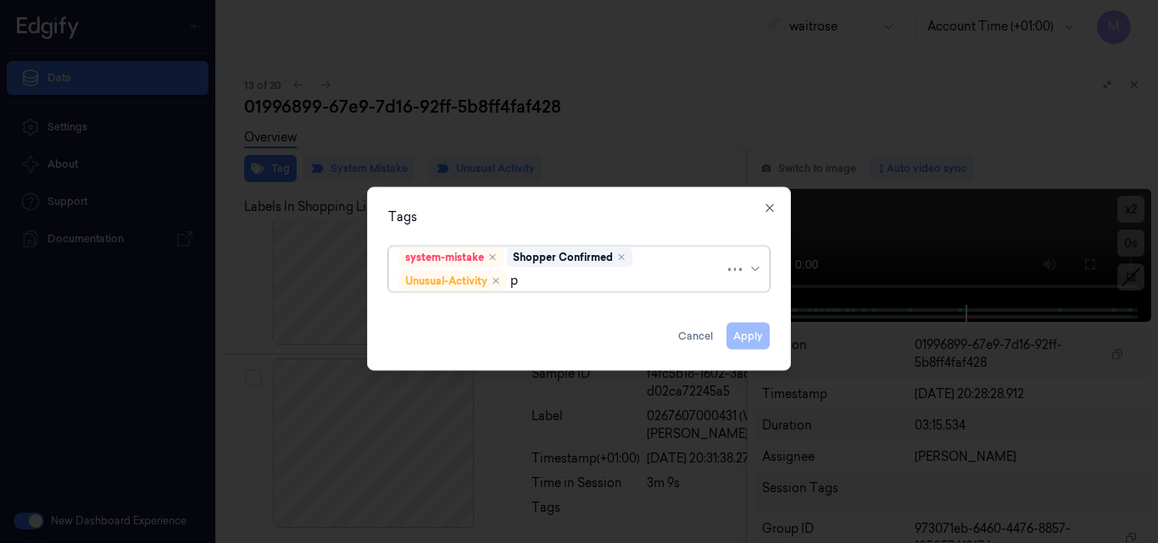
type input "pi"
click at [513, 308] on div "Picklist item alert" at bounding box center [578, 313] width 359 height 18
click at [695, 217] on div "Tags" at bounding box center [579, 217] width 382 height 18
click at [749, 336] on button "Apply" at bounding box center [748, 335] width 43 height 27
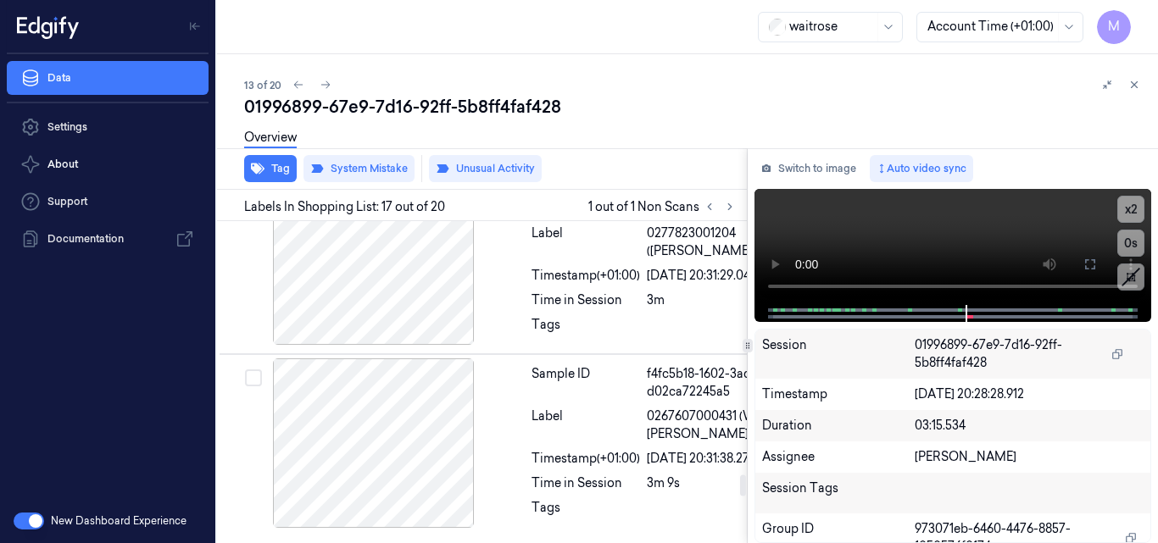
scroll to position [3960, 18]
click at [1133, 85] on icon at bounding box center [1135, 85] width 12 height 12
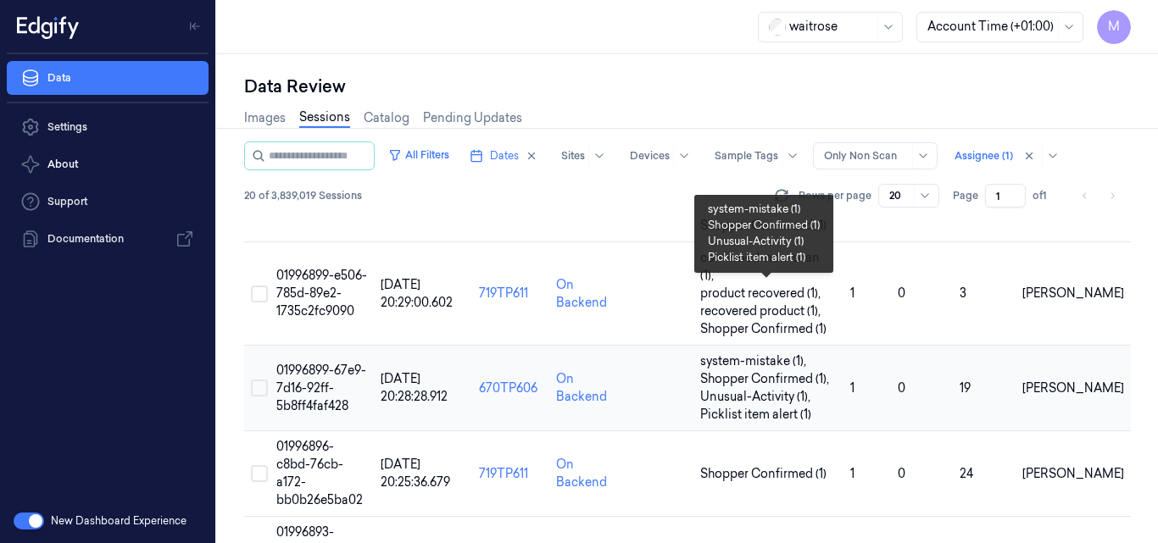
scroll to position [916, 0]
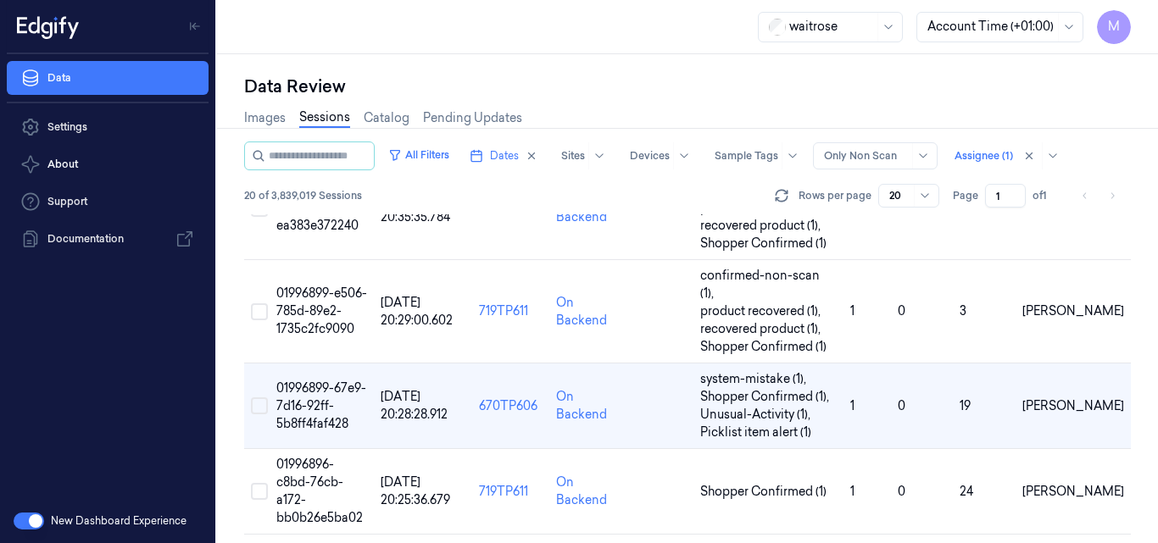
click at [321, 381] on span "01996899-67e9-7d16-92ff-5b8ff4faf428" at bounding box center [321, 406] width 90 height 51
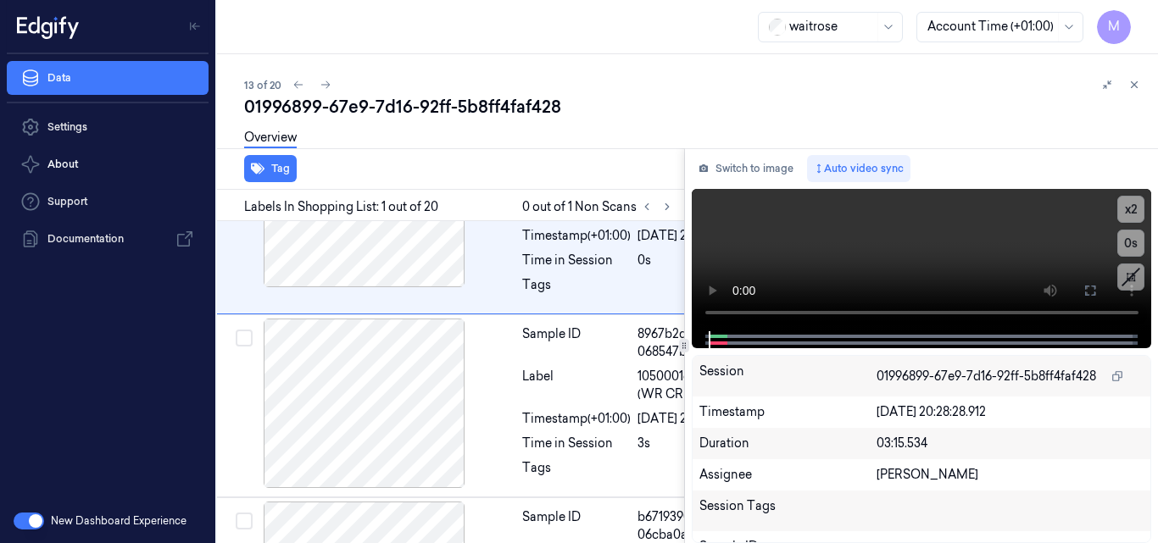
scroll to position [0, 27]
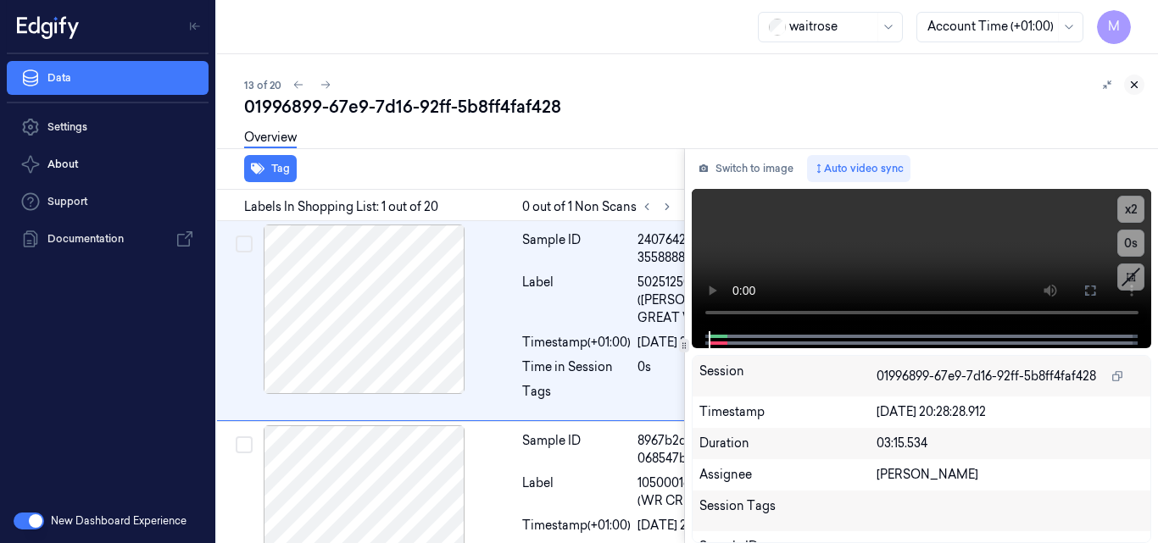
click at [1135, 86] on icon at bounding box center [1135, 85] width 6 height 6
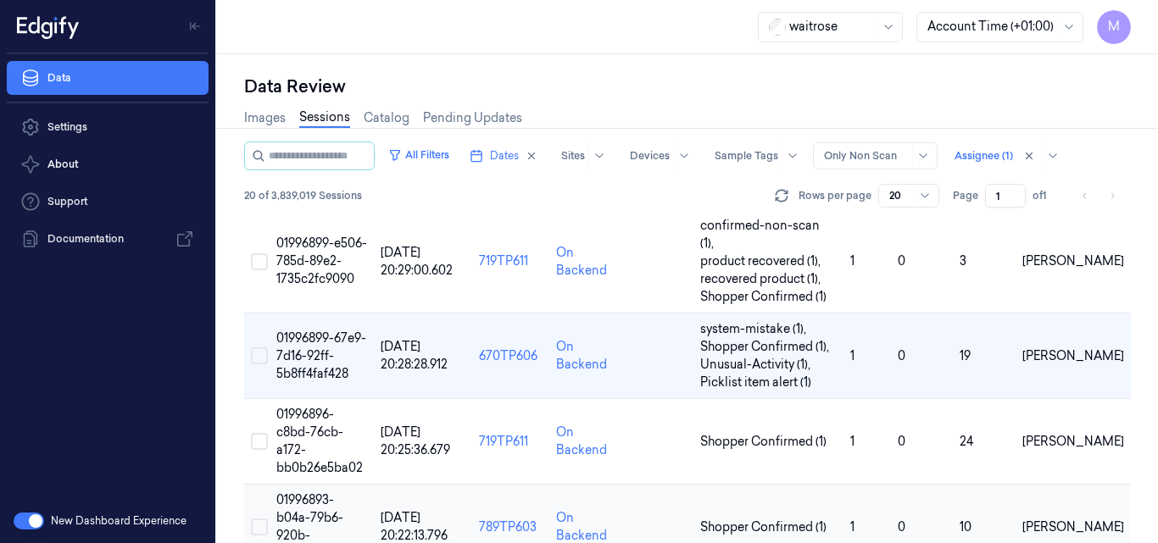
scroll to position [1000, 0]
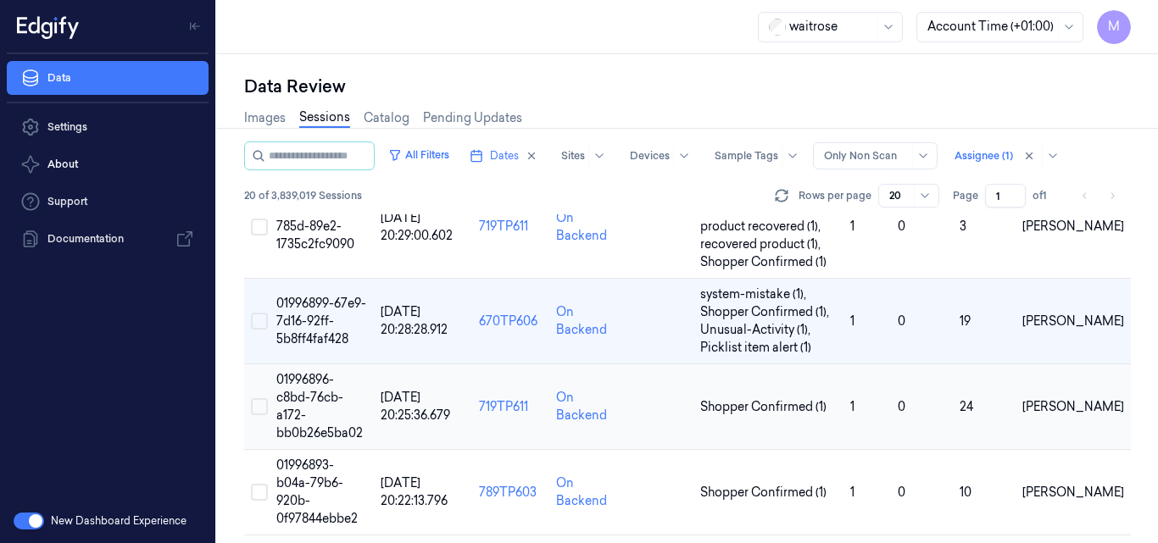
click at [299, 365] on td "01996896-c8bd-76cb-a172-bb0b26e5ba02" at bounding box center [322, 408] width 104 height 86
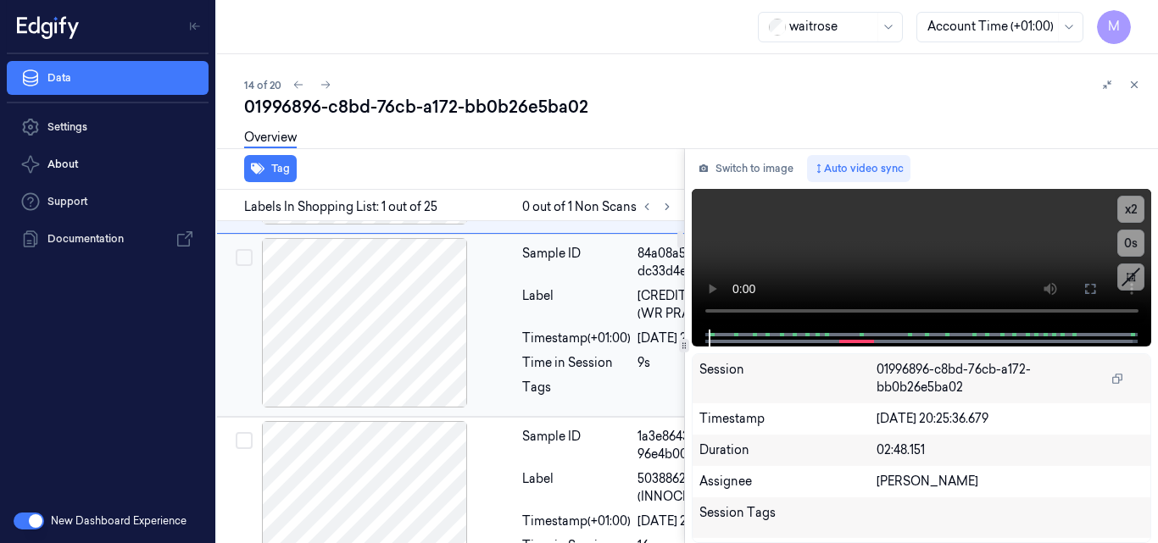
scroll to position [0, 27]
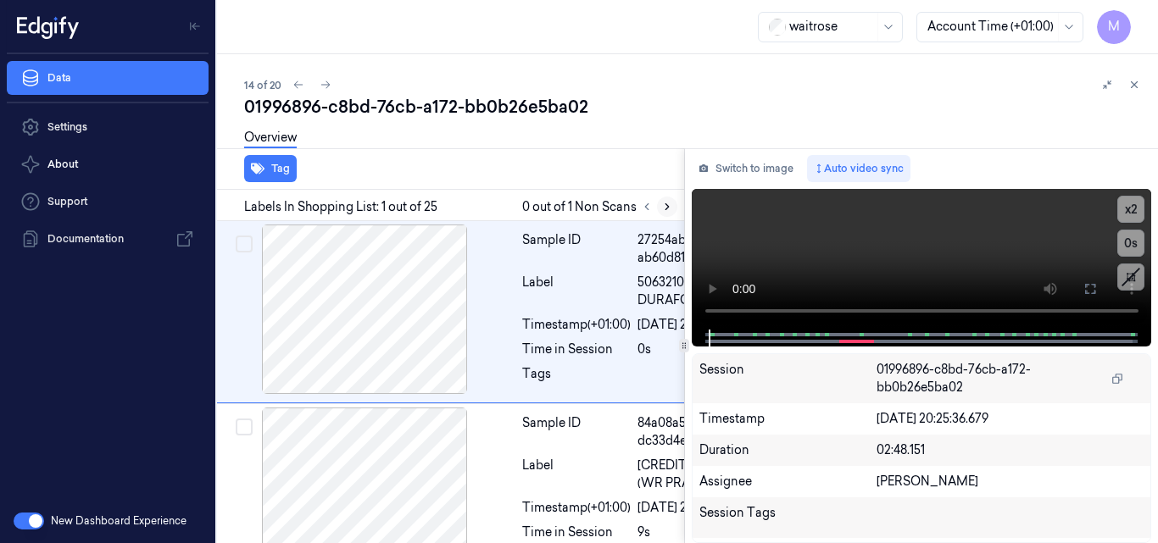
click at [666, 207] on icon at bounding box center [667, 207] width 12 height 12
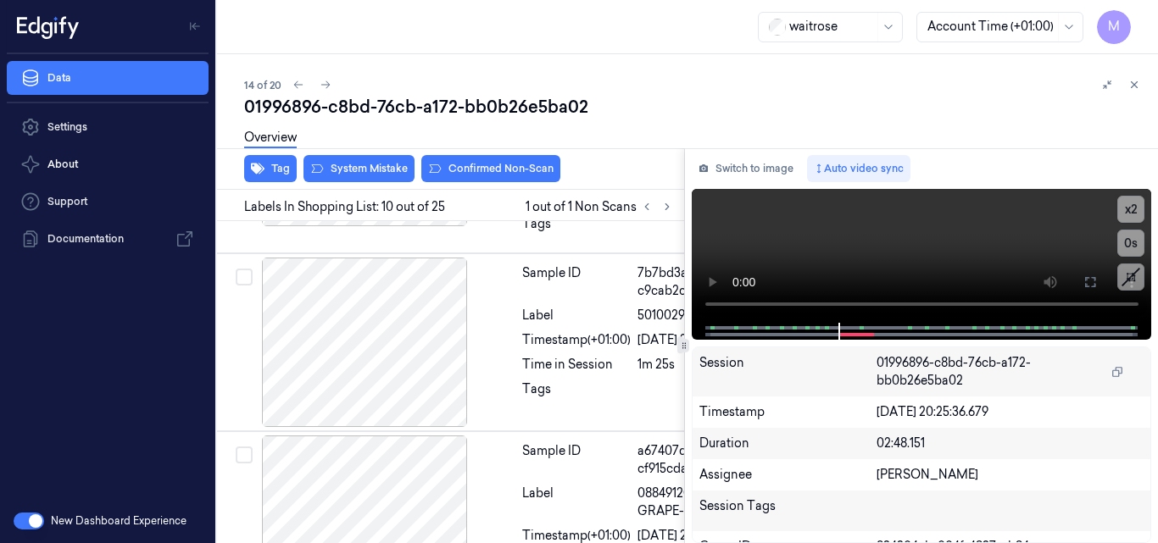
scroll to position [2143, 27]
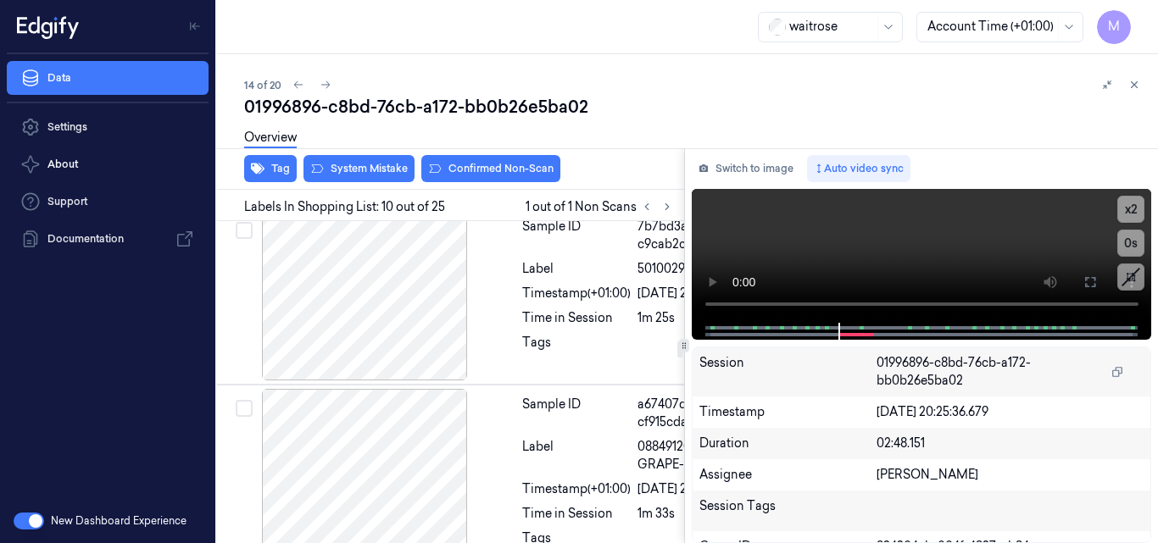
scroll to position [2228, 27]
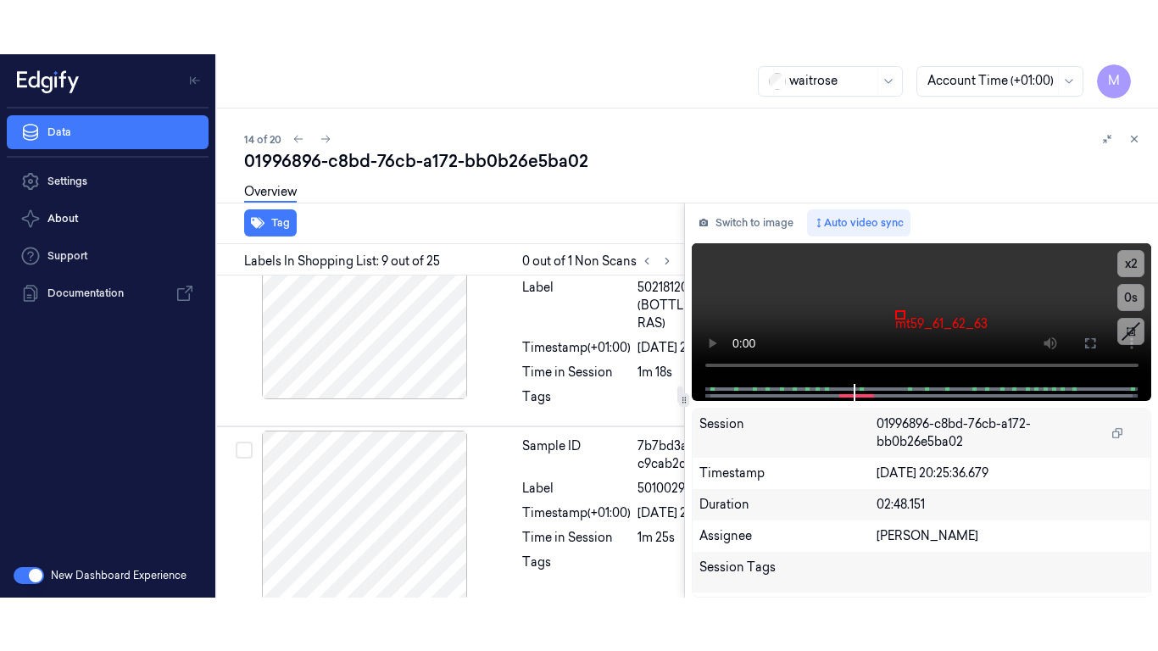
scroll to position [1992, 27]
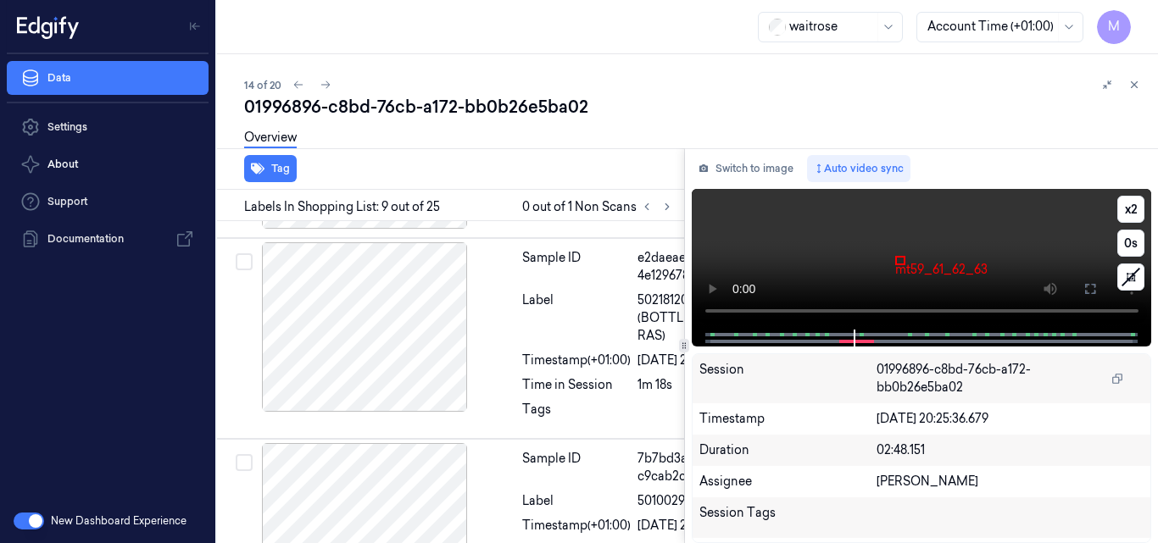
click at [931, 231] on video at bounding box center [922, 259] width 460 height 141
click at [1090, 286] on icon at bounding box center [1091, 289] width 14 height 14
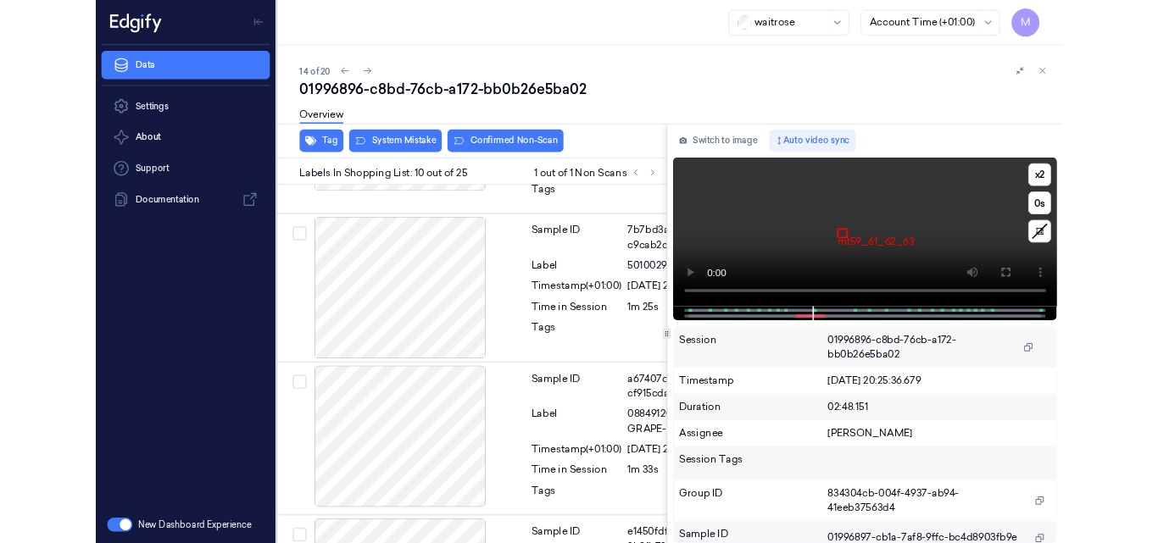
scroll to position [2247, 27]
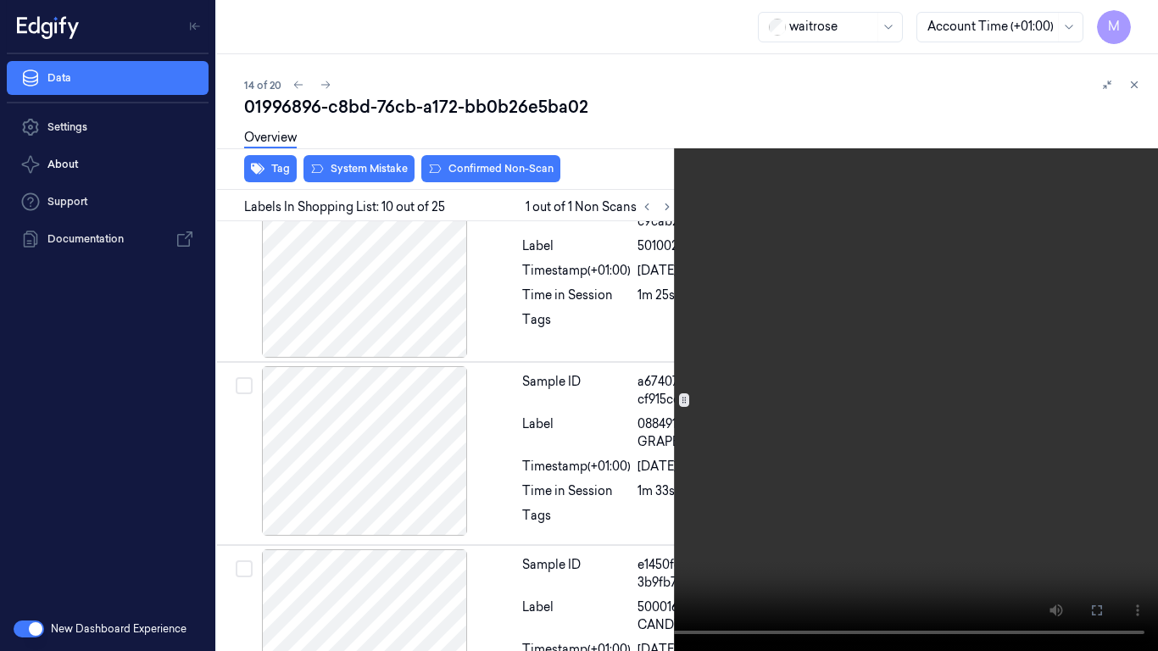
click at [0, 0] on icon at bounding box center [0, 0] width 0 height 0
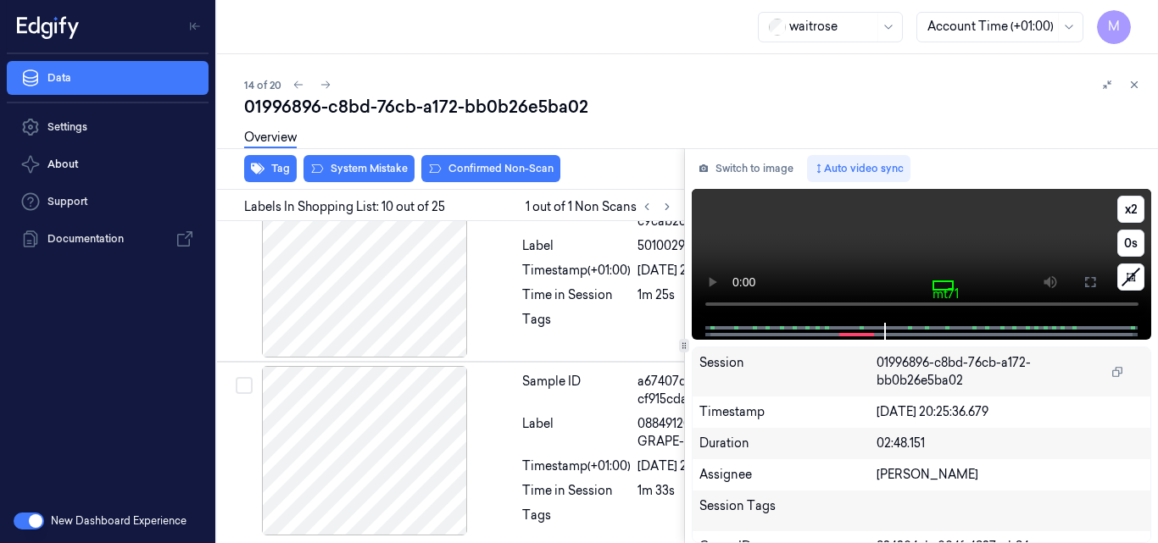
click at [871, 248] on video at bounding box center [922, 256] width 460 height 134
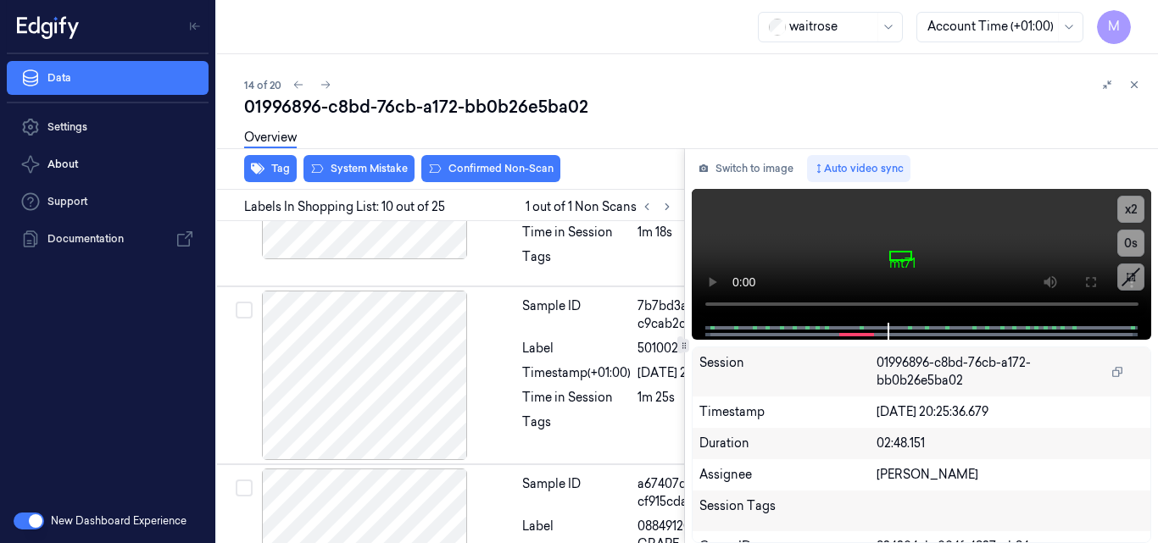
scroll to position [2059, 27]
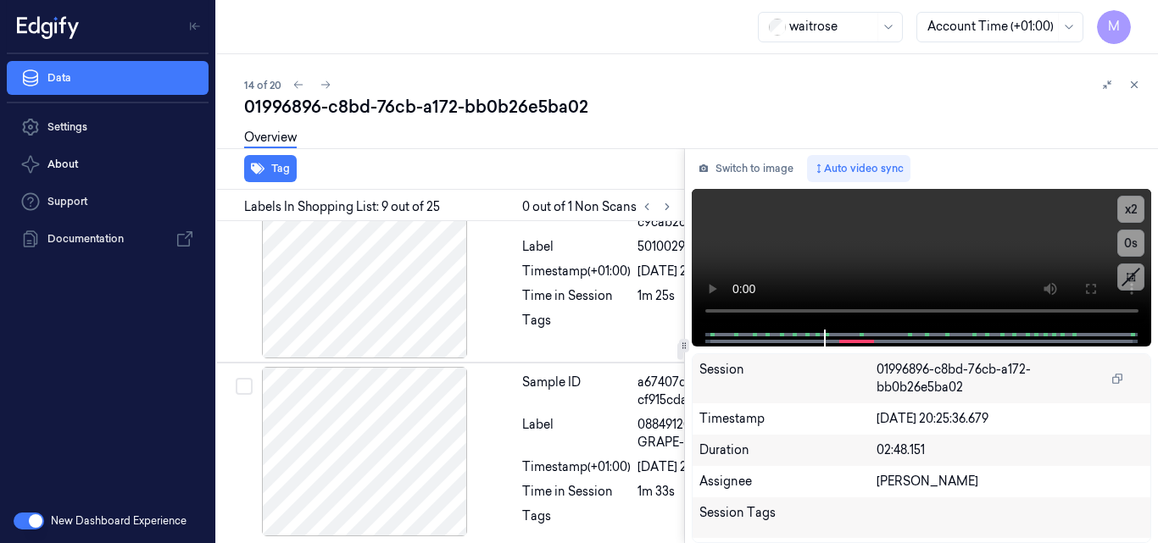
scroll to position [2331, 27]
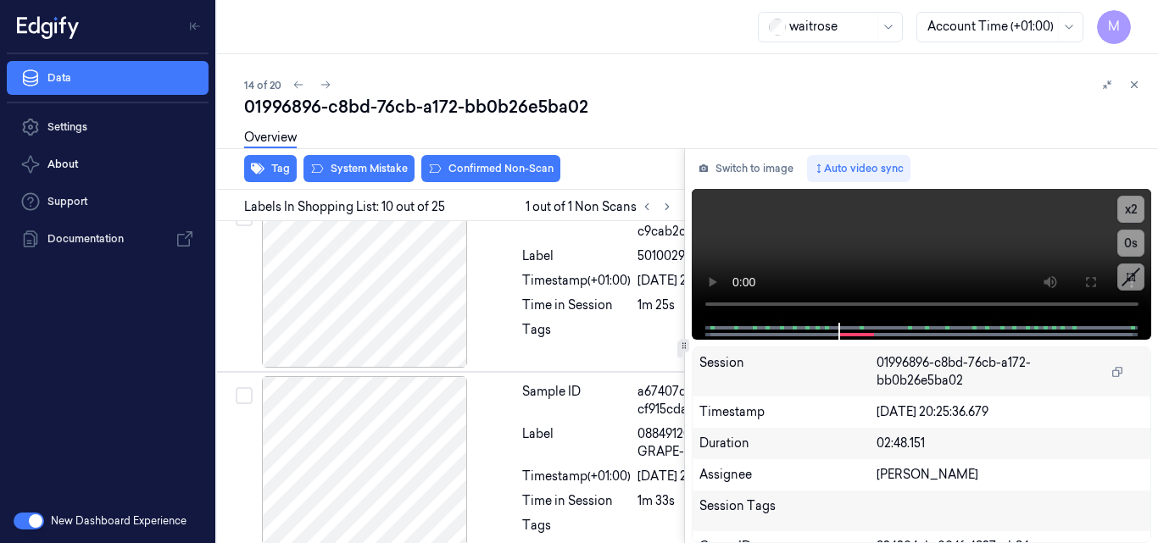
scroll to position [2228, 27]
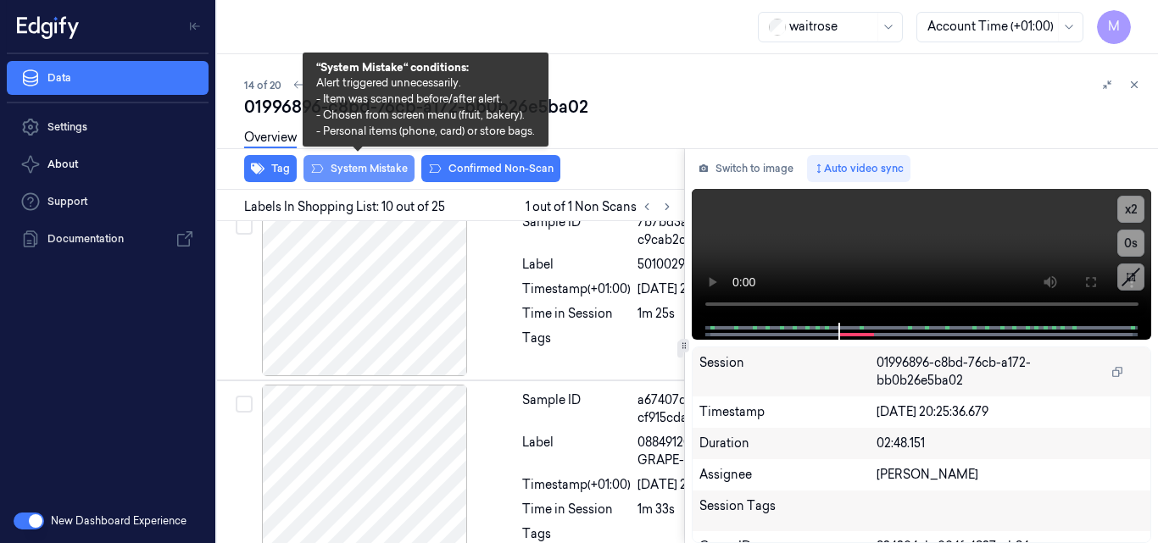
click at [349, 166] on button "System Mistake" at bounding box center [359, 168] width 111 height 27
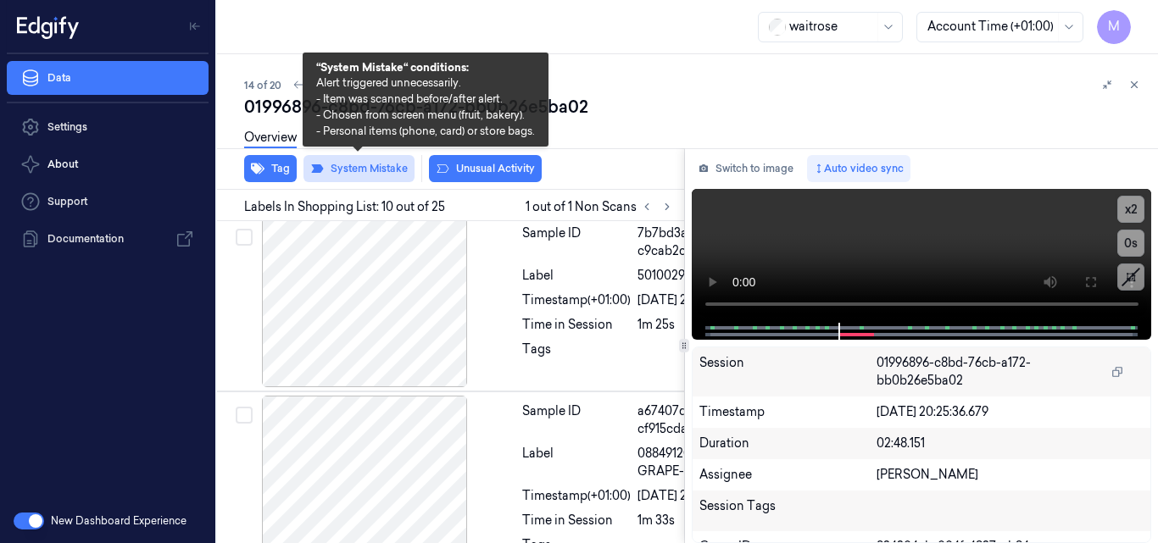
scroll to position [2232, 27]
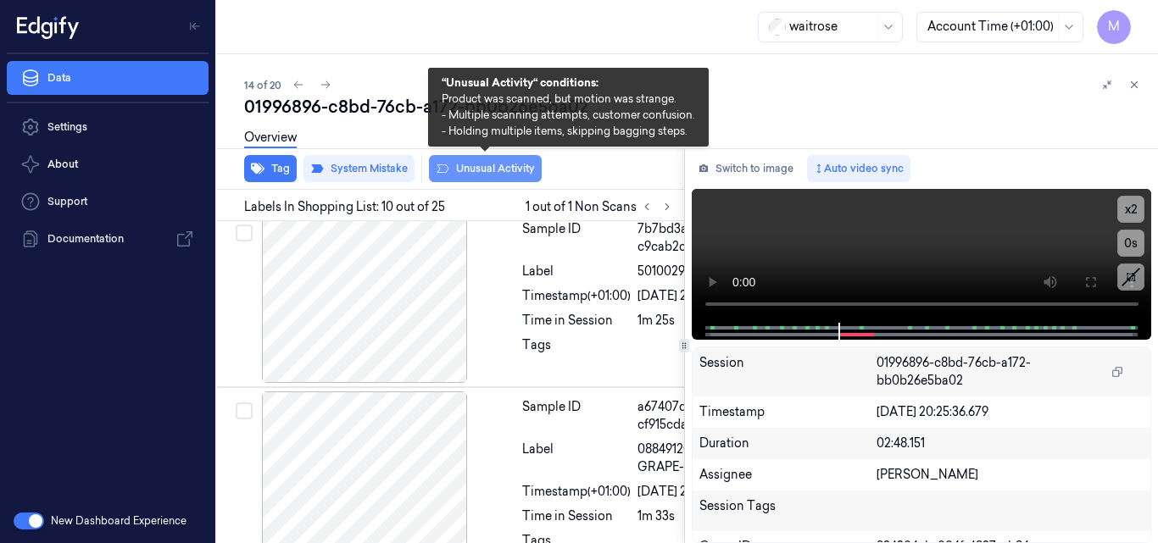
click at [514, 167] on button "Unusual Activity" at bounding box center [485, 168] width 113 height 27
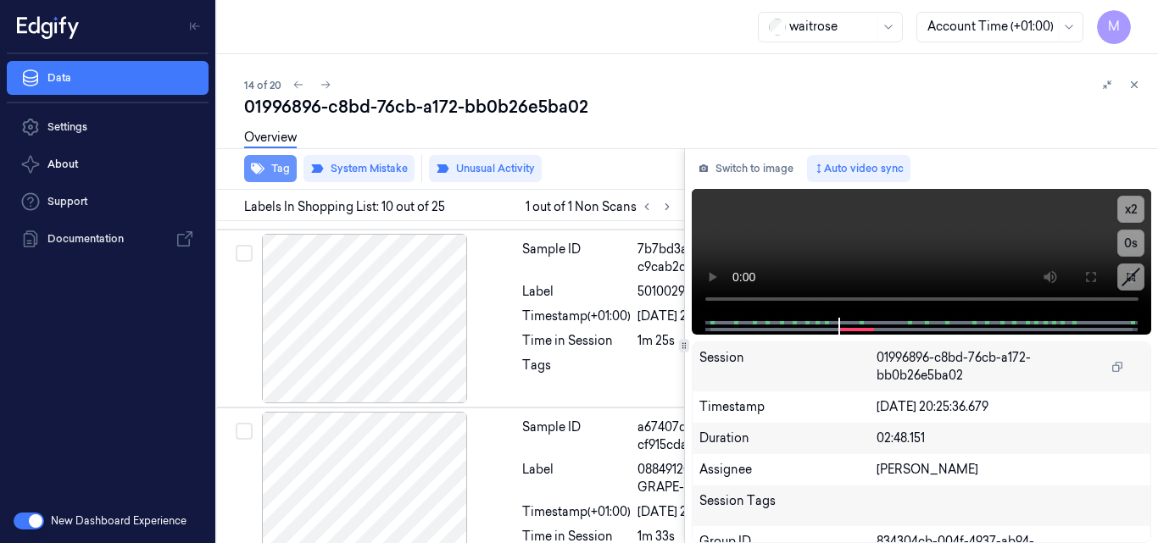
click at [273, 171] on button "Tag" at bounding box center [270, 168] width 53 height 27
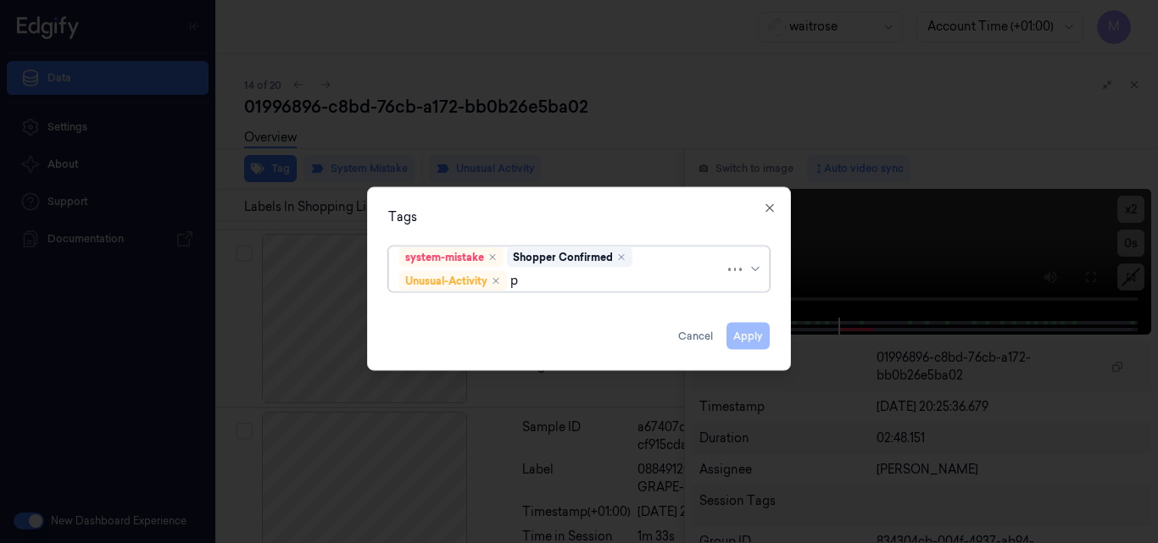
type input "pi"
click at [560, 309] on div "Picklist item alert" at bounding box center [578, 313] width 359 height 18
click at [662, 207] on div "Tags system-mistake Shopper Confirmed Unusual-Activity Picklist item alert Appl…" at bounding box center [579, 279] width 424 height 184
click at [755, 334] on button "Apply" at bounding box center [748, 335] width 43 height 27
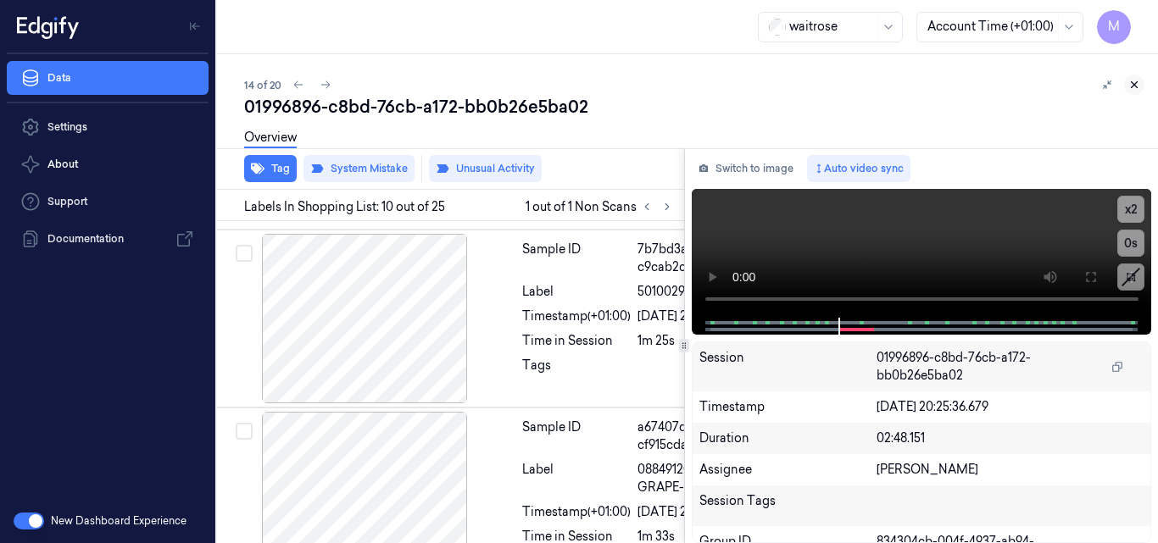
click at [1131, 85] on icon at bounding box center [1135, 85] width 12 height 12
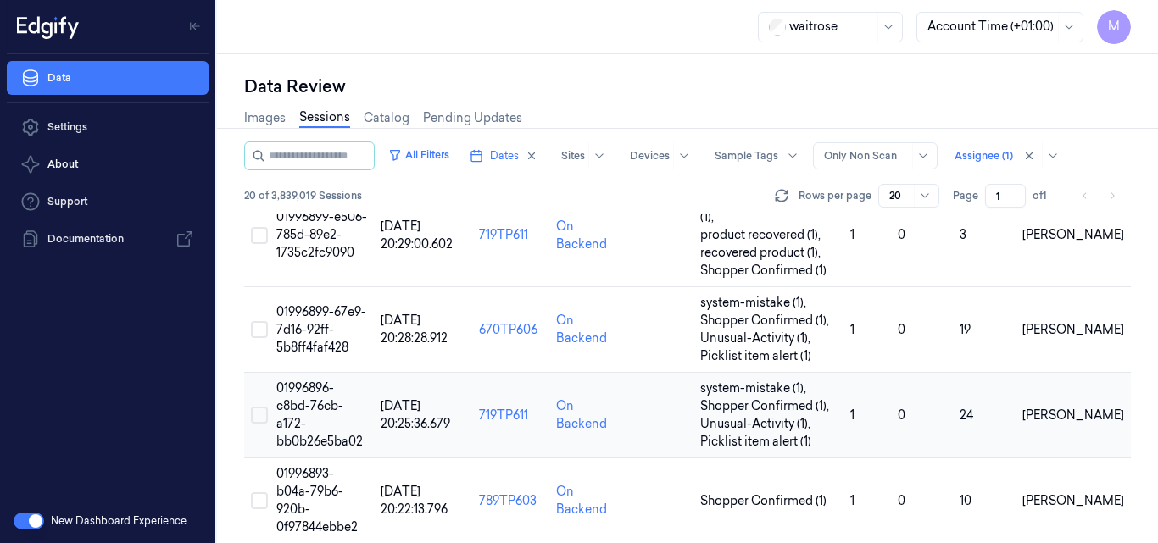
scroll to position [974, 0]
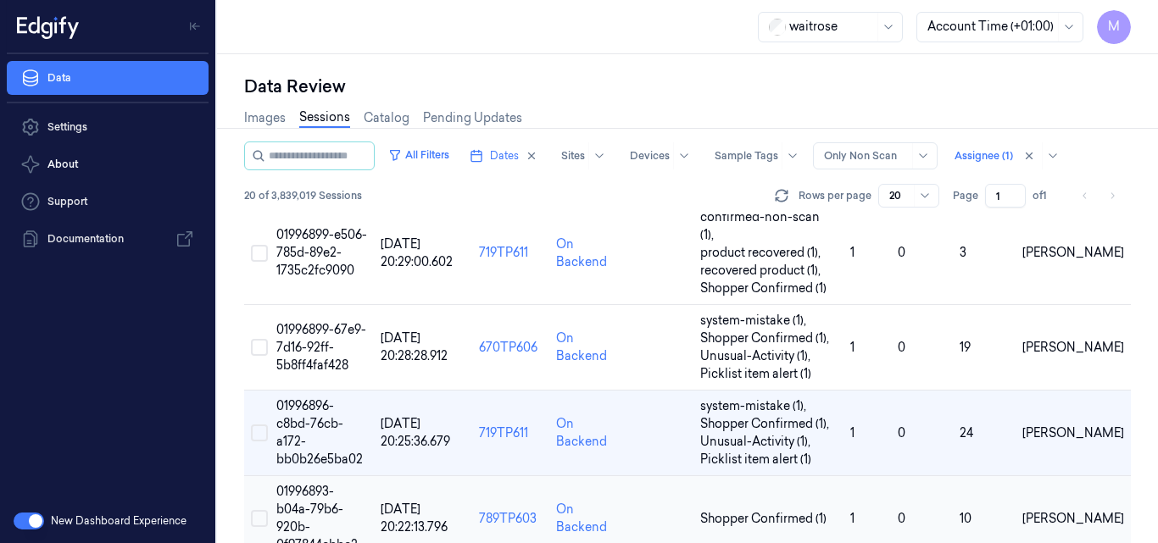
click at [310, 484] on span "01996893-b04a-79b6-920b-0f97844ebbe2" at bounding box center [316, 518] width 81 height 69
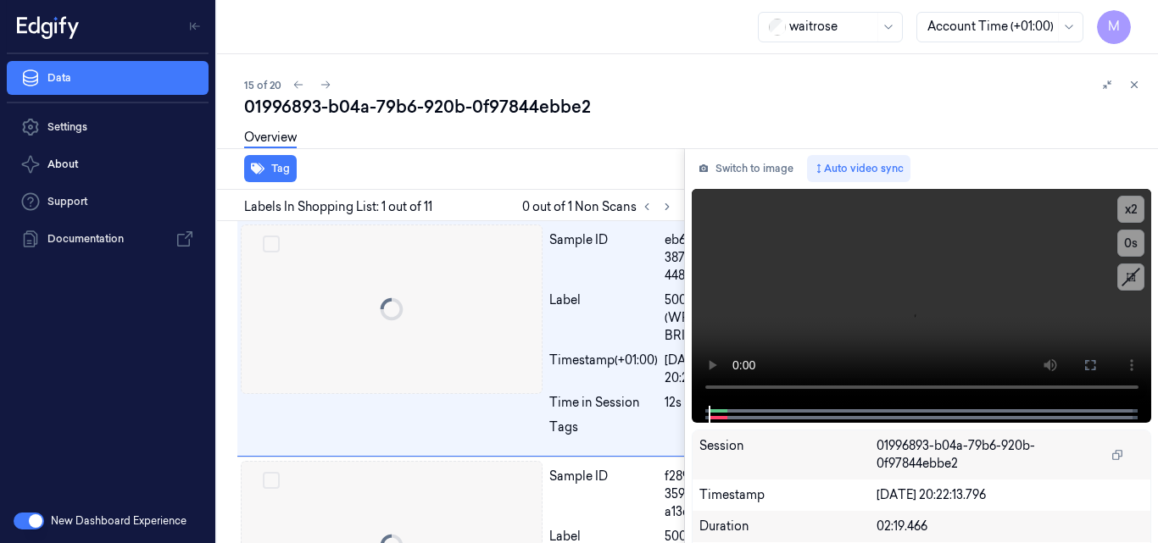
scroll to position [0, 27]
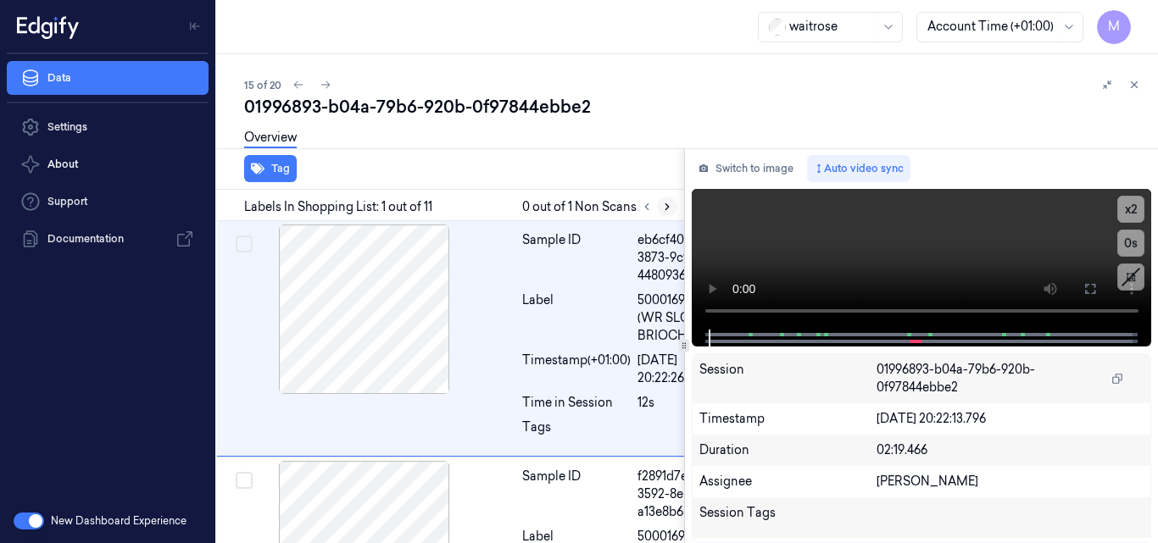
click at [669, 209] on icon at bounding box center [667, 207] width 12 height 12
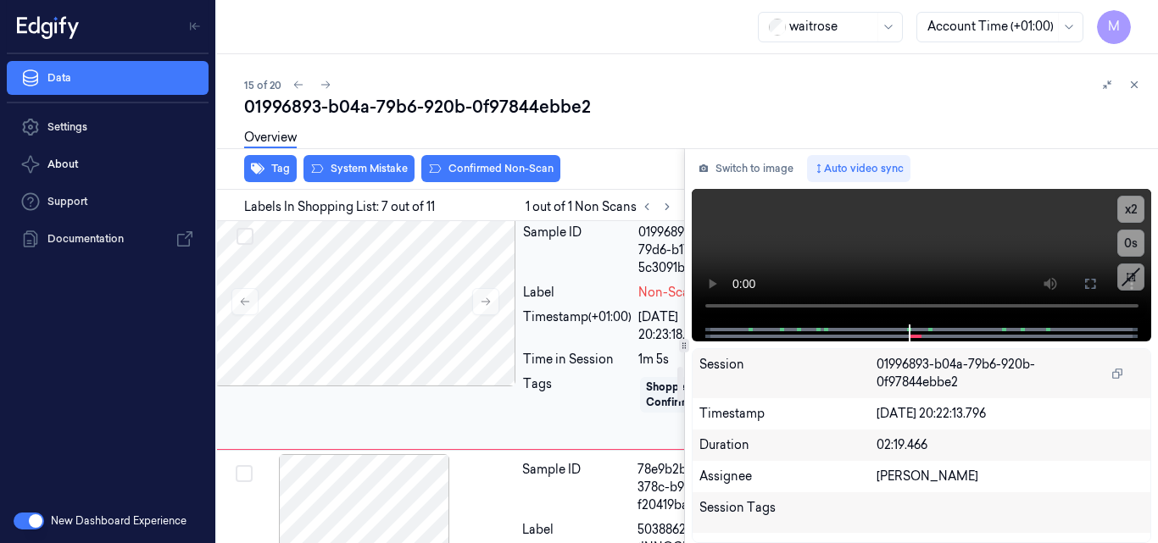
scroll to position [1330, 27]
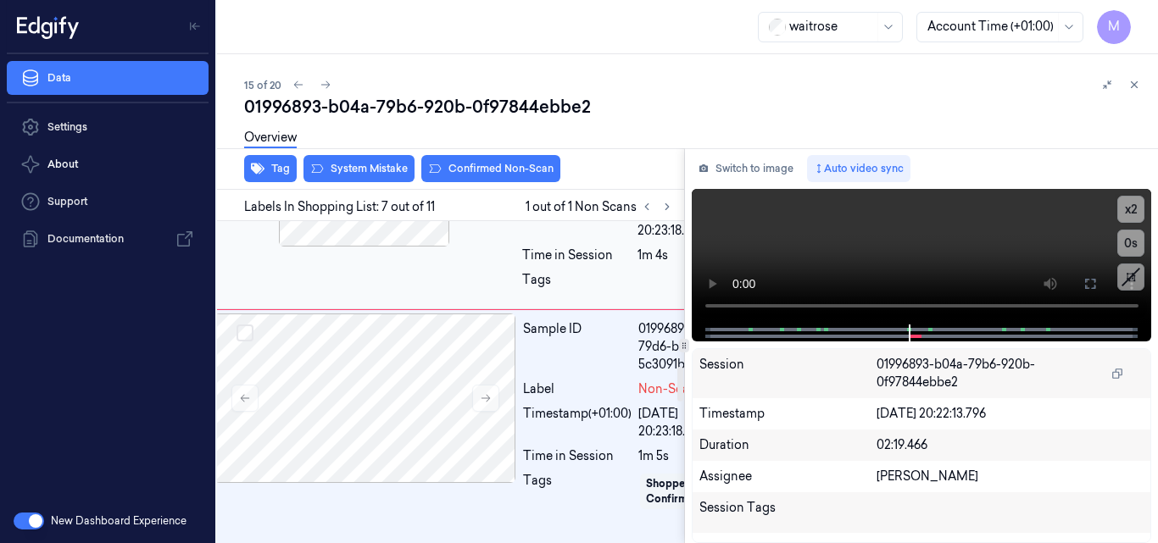
click at [436, 247] on div at bounding box center [365, 162] width 302 height 170
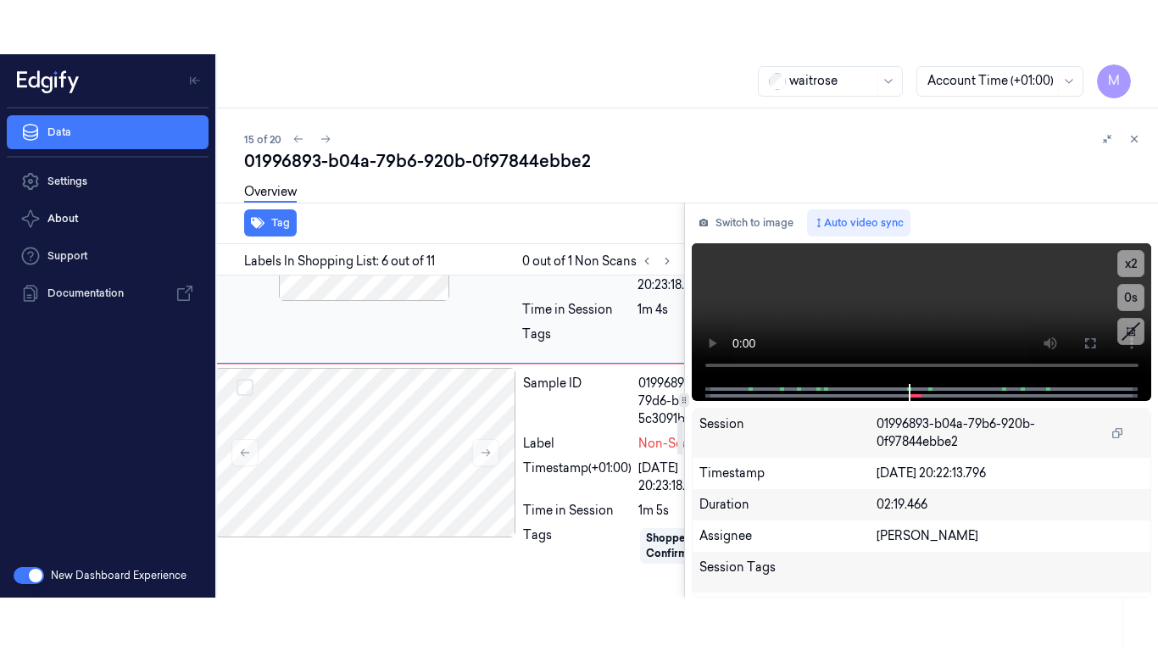
scroll to position [1318, 27]
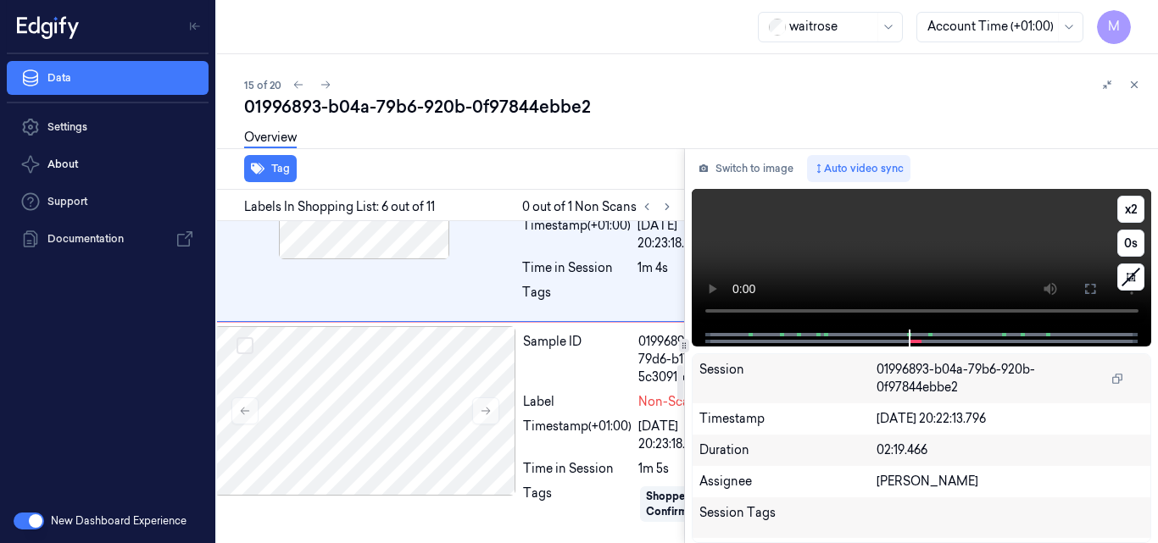
click at [926, 242] on video at bounding box center [922, 259] width 460 height 141
click at [1097, 287] on button at bounding box center [1090, 289] width 27 height 27
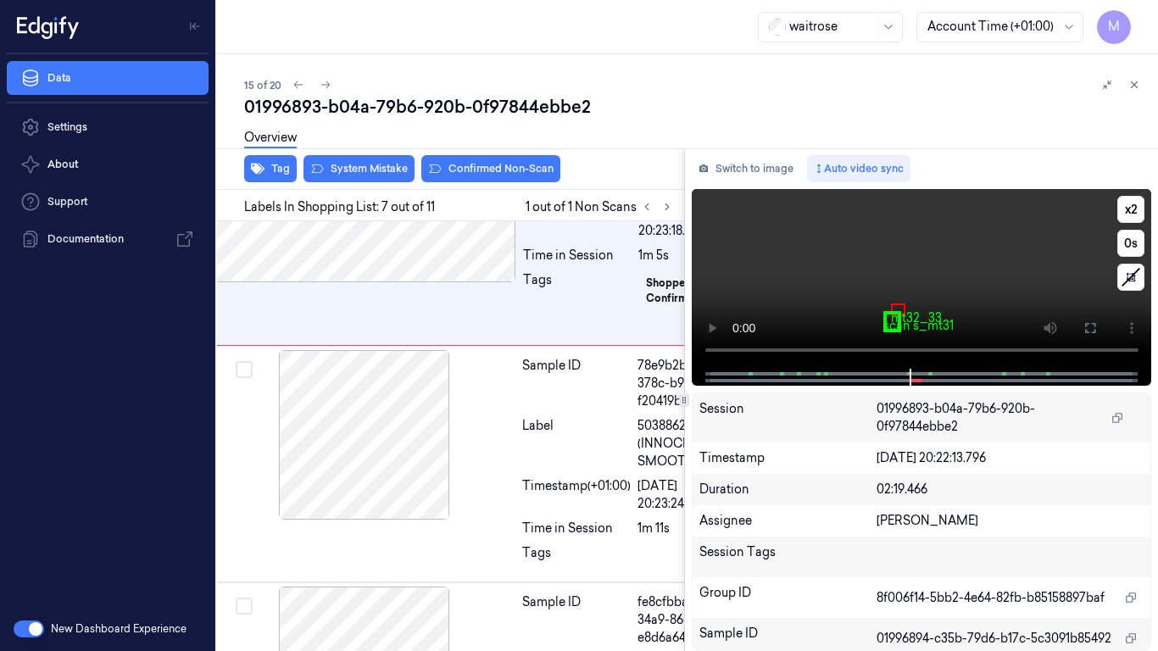
scroll to position [1536, 27]
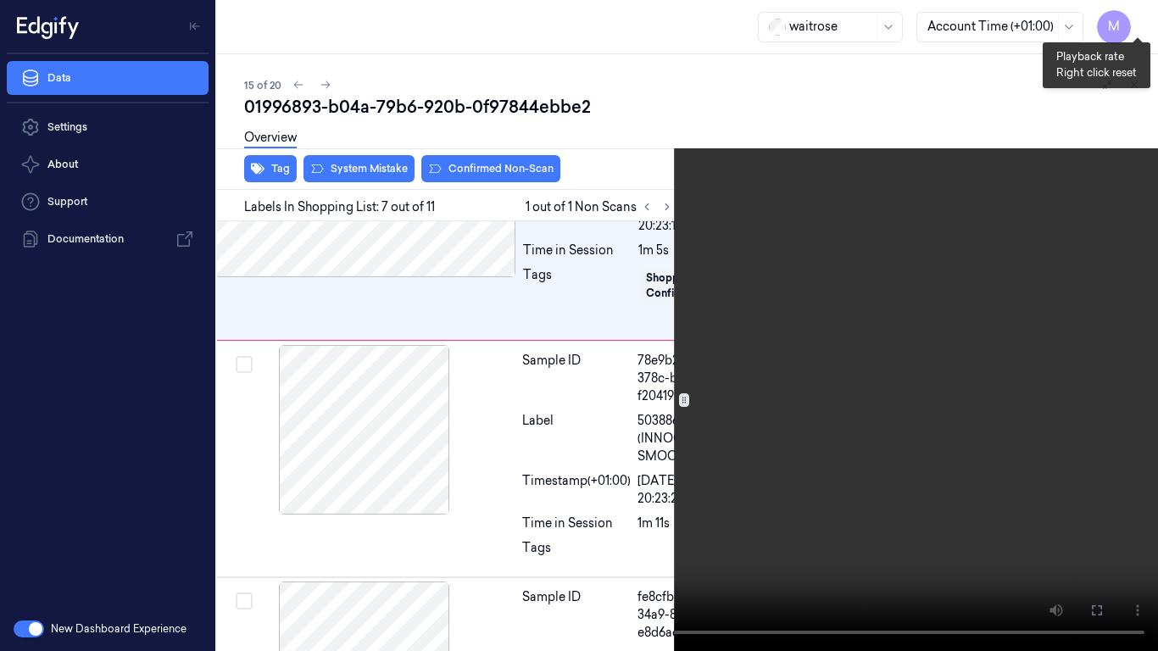
click at [1141, 14] on button "x 2" at bounding box center [1137, 20] width 27 height 27
click at [1141, 14] on button "x 4" at bounding box center [1137, 20] width 27 height 27
click at [1141, 14] on button "x 1" at bounding box center [1137, 20] width 27 height 27
click at [1135, 21] on button "x 2" at bounding box center [1137, 20] width 27 height 27
click at [1135, 21] on button "x 4" at bounding box center [1137, 20] width 27 height 27
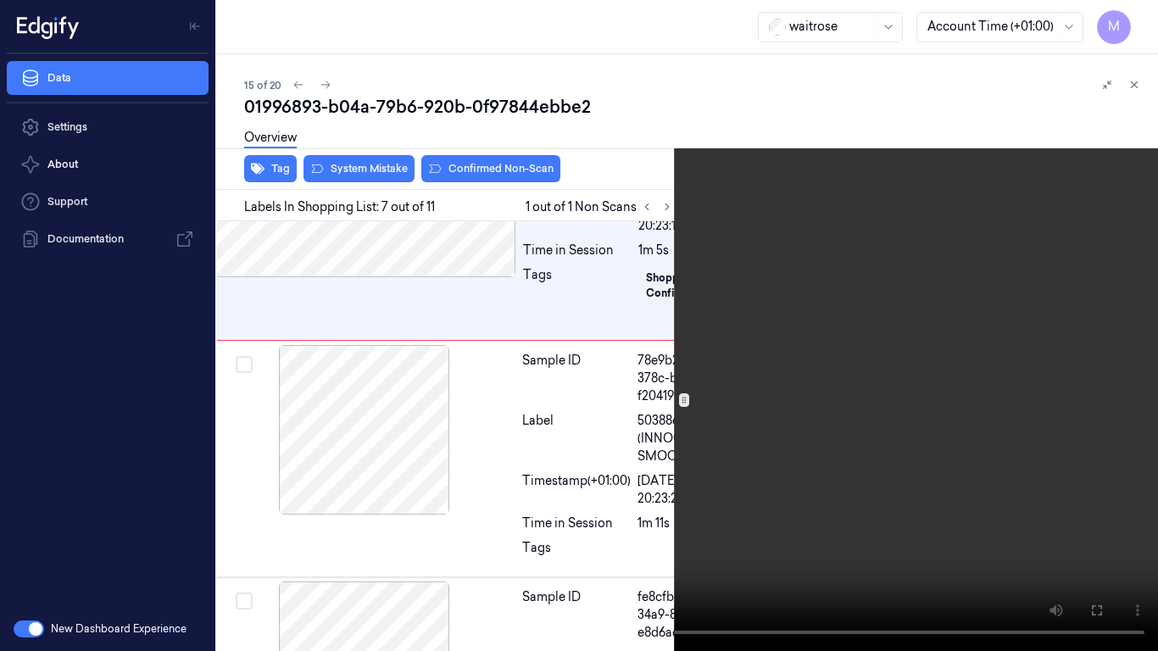
click at [773, 365] on video at bounding box center [579, 325] width 1158 height 651
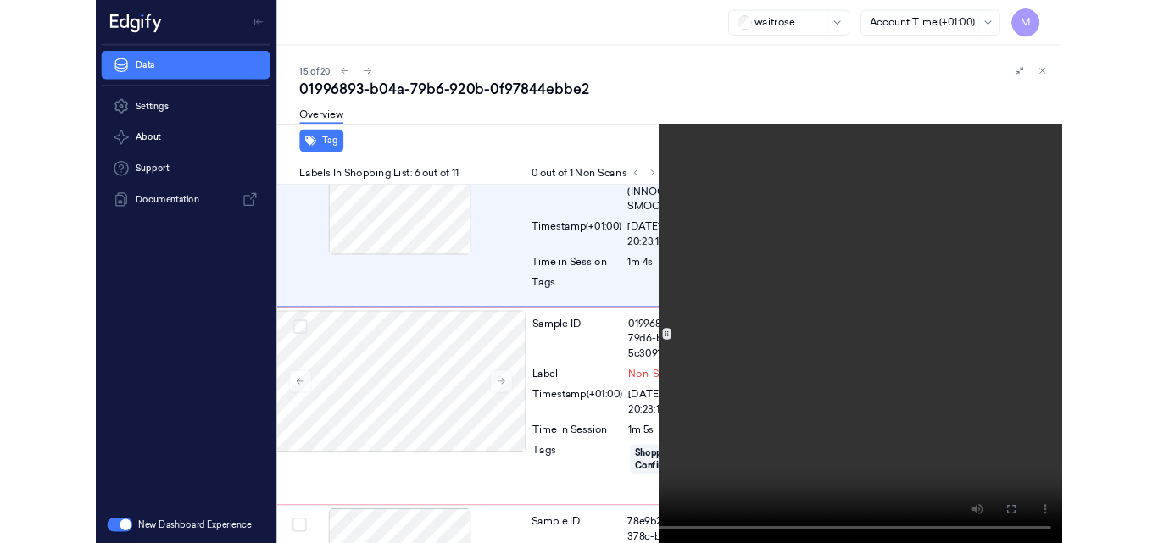
scroll to position [1263, 27]
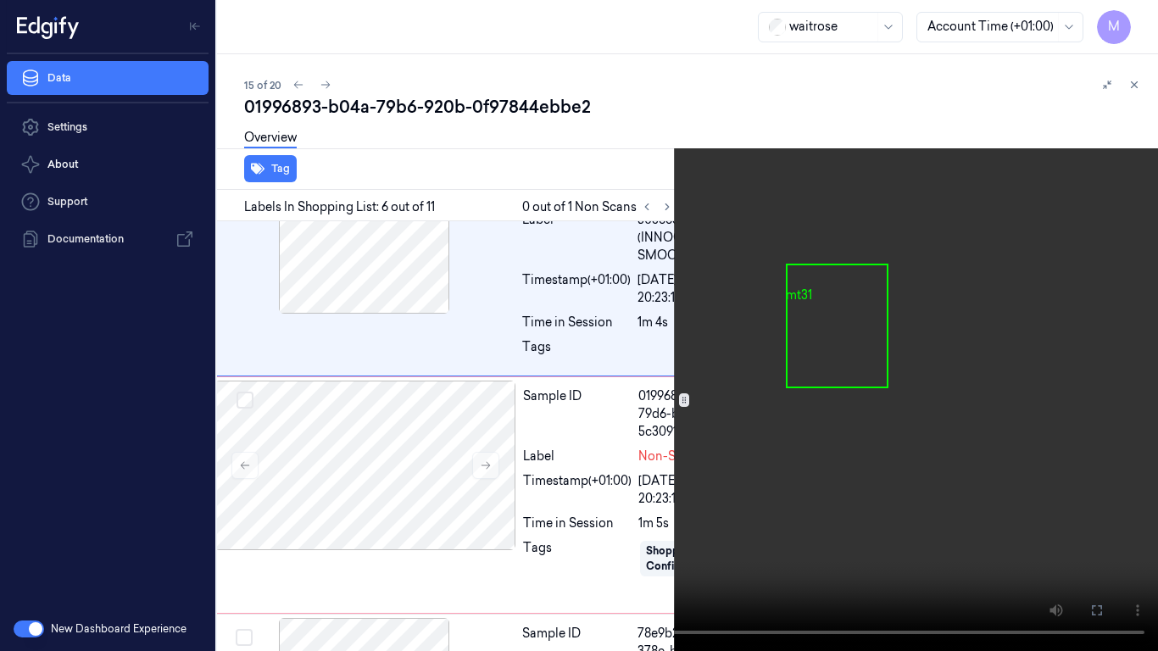
click at [404, 327] on video at bounding box center [579, 325] width 1158 height 651
click at [850, 446] on video at bounding box center [579, 325] width 1158 height 651
click at [0, 0] on button at bounding box center [0, 0] width 0 height 0
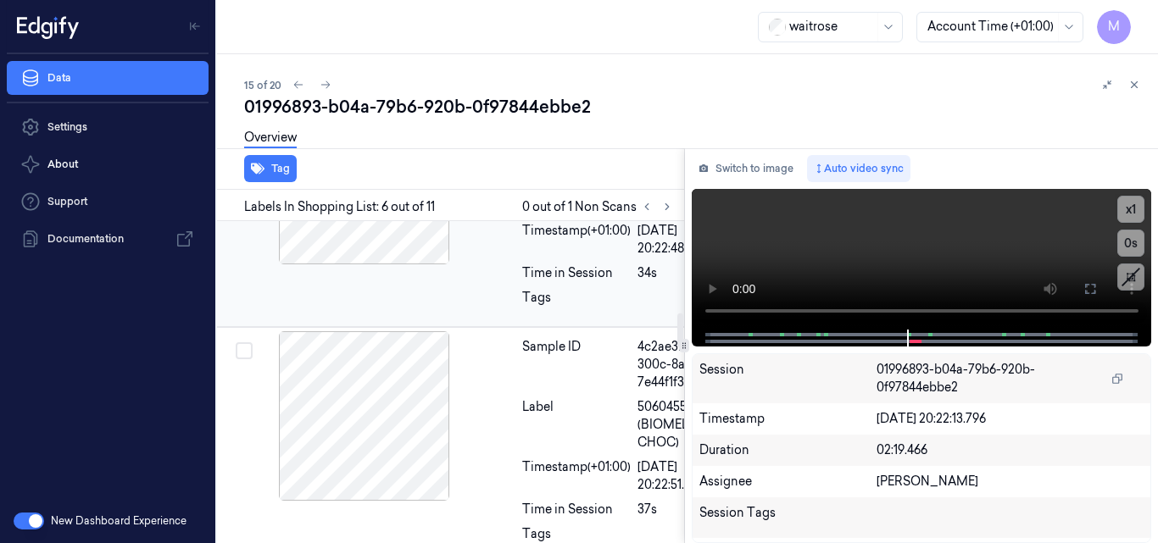
click at [368, 265] on div at bounding box center [365, 180] width 302 height 170
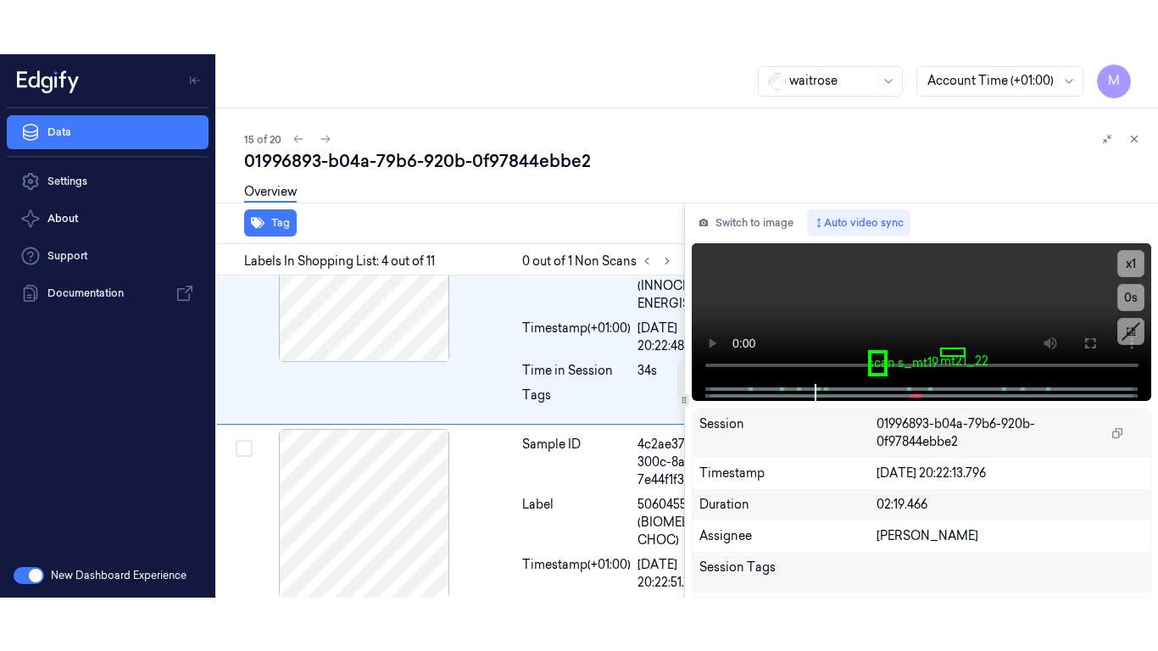
scroll to position [800, 27]
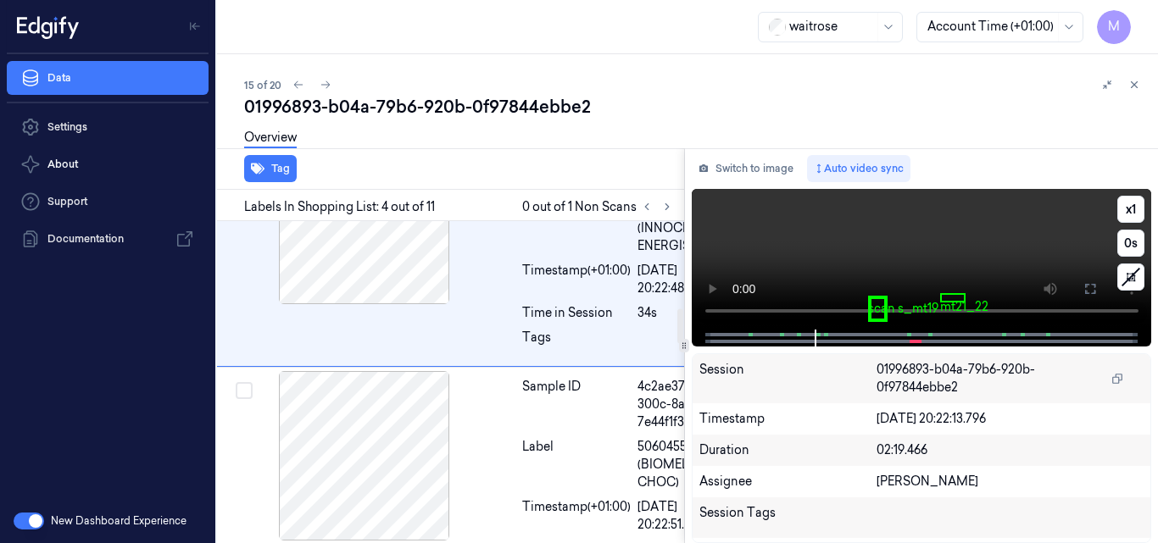
click at [901, 228] on video at bounding box center [922, 259] width 460 height 141
click at [1092, 286] on icon at bounding box center [1091, 289] width 14 height 14
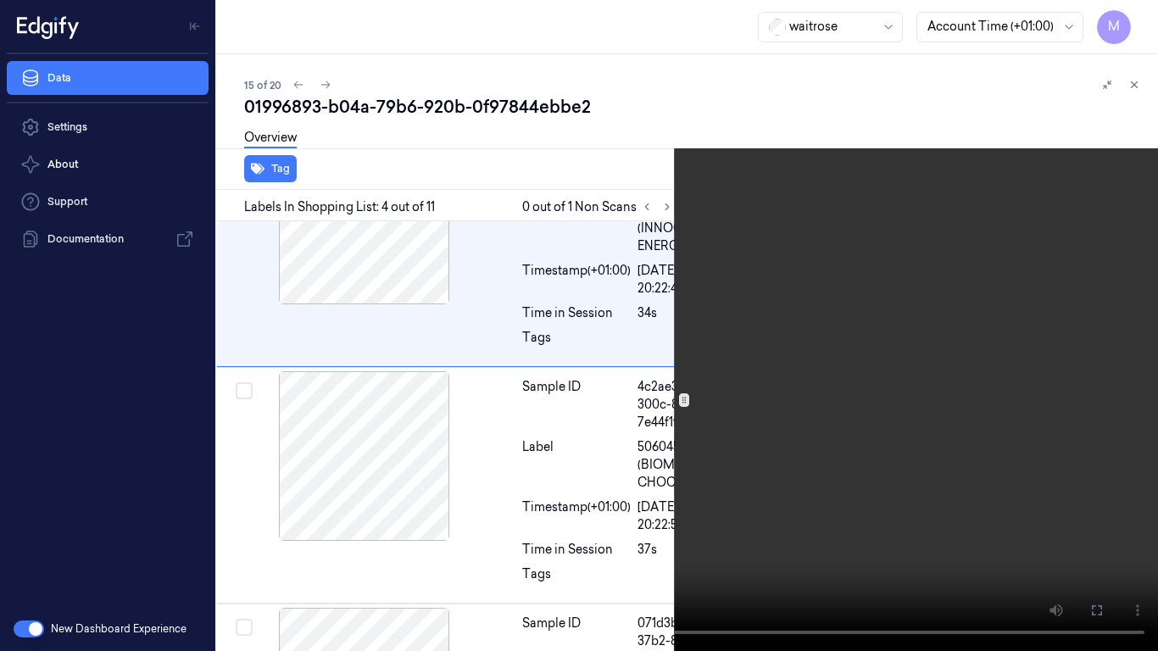
click at [887, 351] on video at bounding box center [579, 325] width 1158 height 651
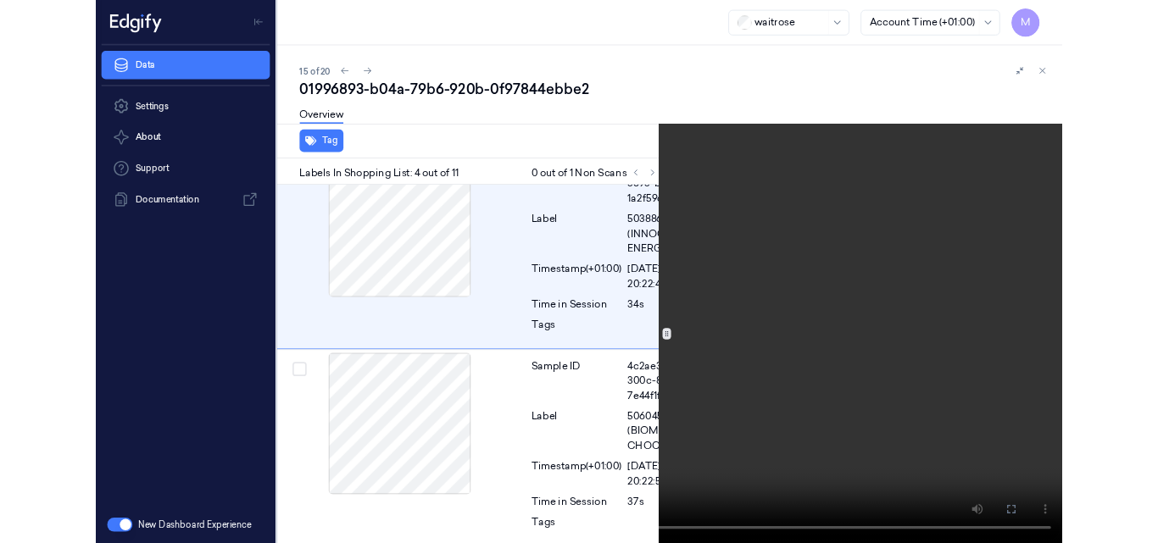
scroll to position [746, 27]
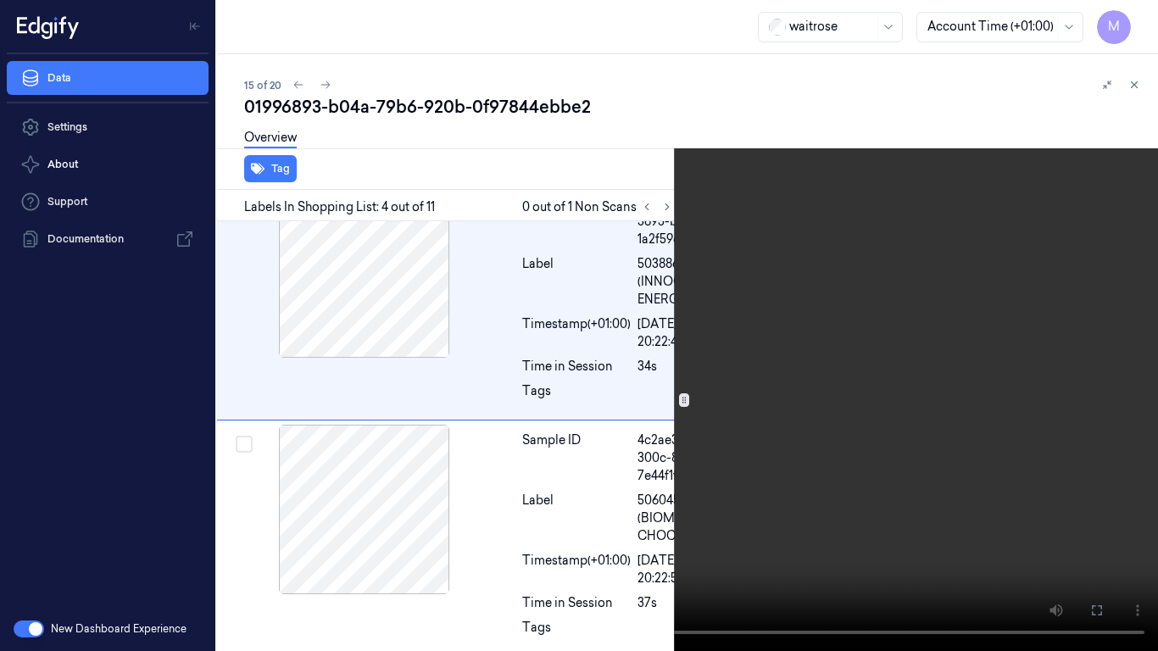
click at [0, 0] on icon at bounding box center [0, 0] width 0 height 0
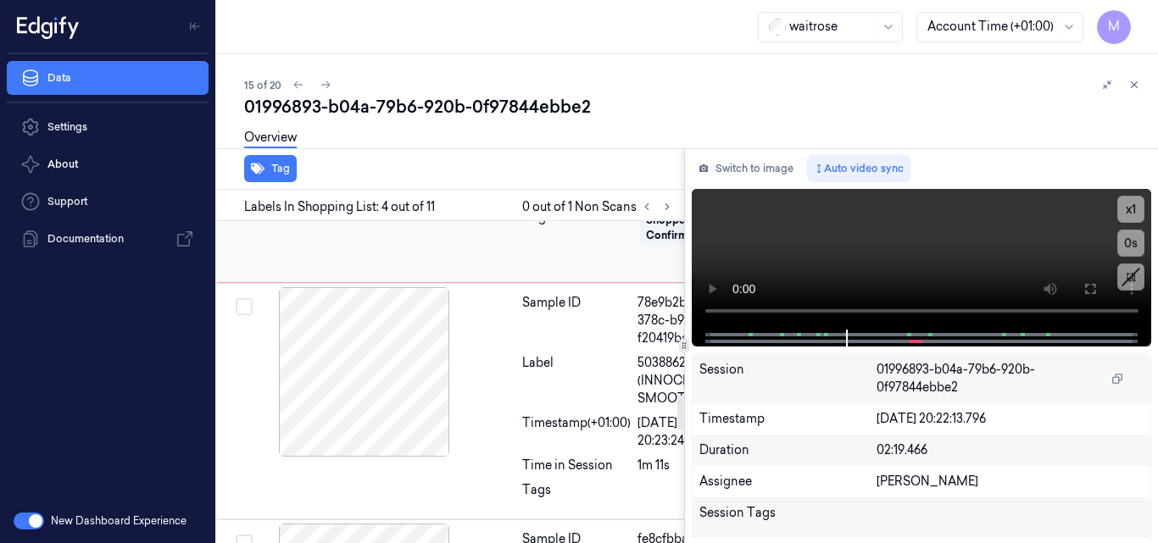
click at [369, 220] on div at bounding box center [366, 135] width 302 height 170
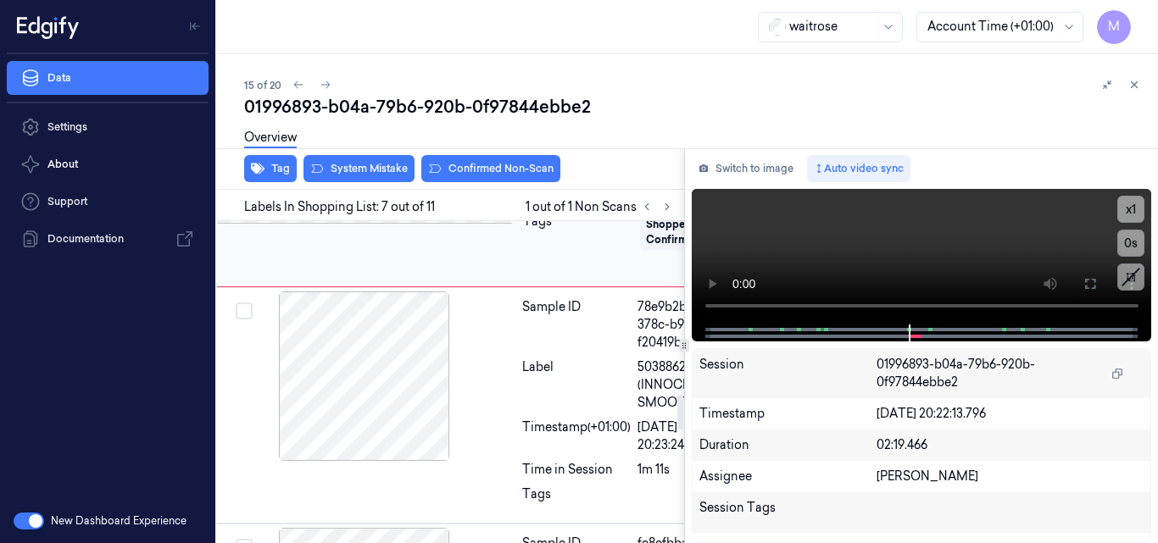
click at [487, 145] on icon at bounding box center [486, 139] width 12 height 12
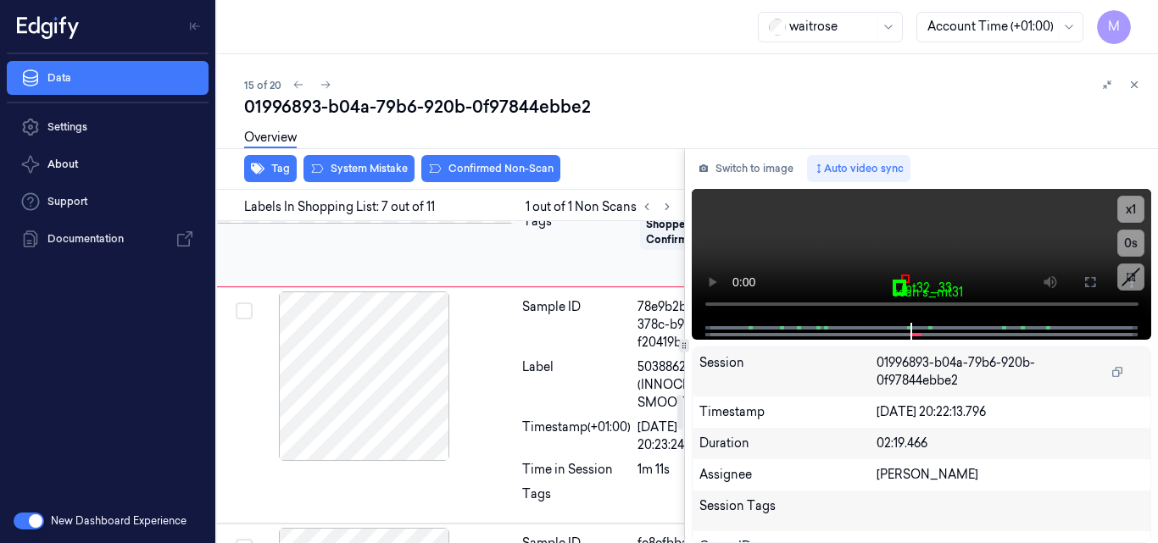
click at [487, 145] on icon at bounding box center [486, 139] width 12 height 12
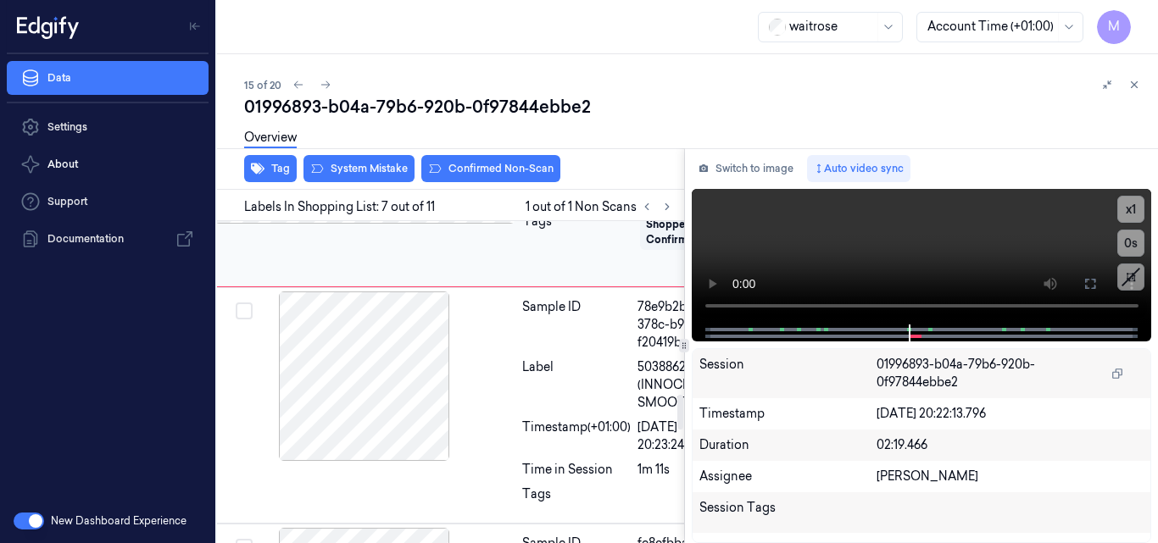
click at [487, 145] on icon at bounding box center [486, 139] width 12 height 12
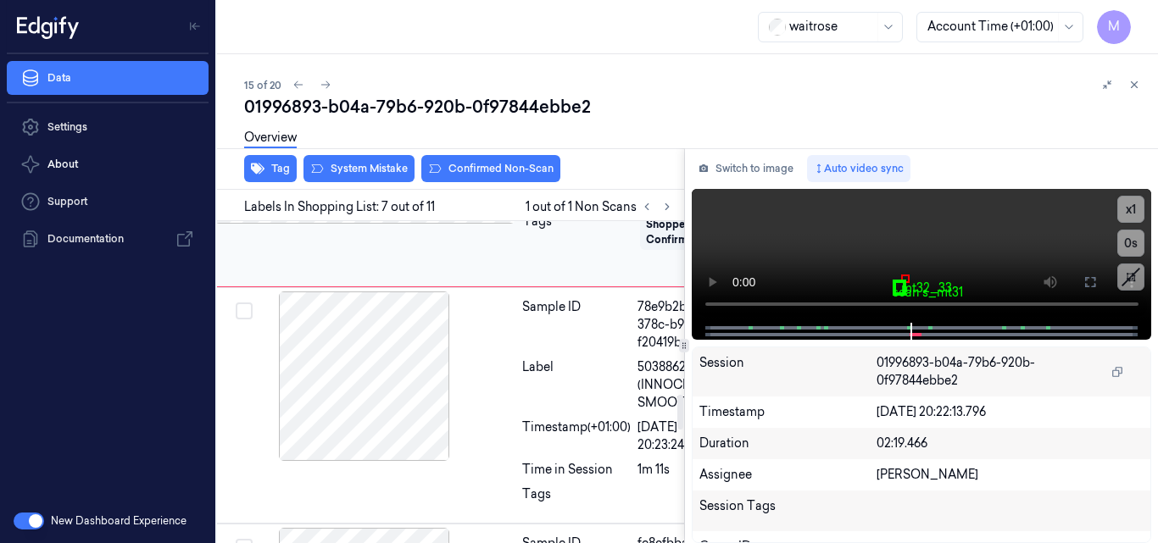
click at [487, 145] on icon at bounding box center [486, 139] width 12 height 12
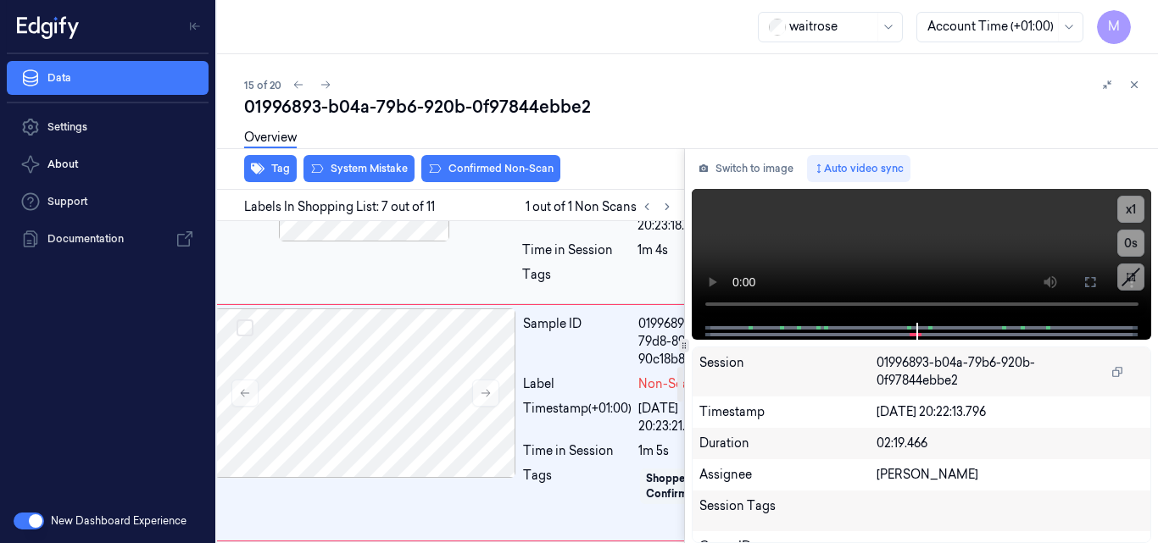
click at [390, 242] on div at bounding box center [365, 157] width 302 height 170
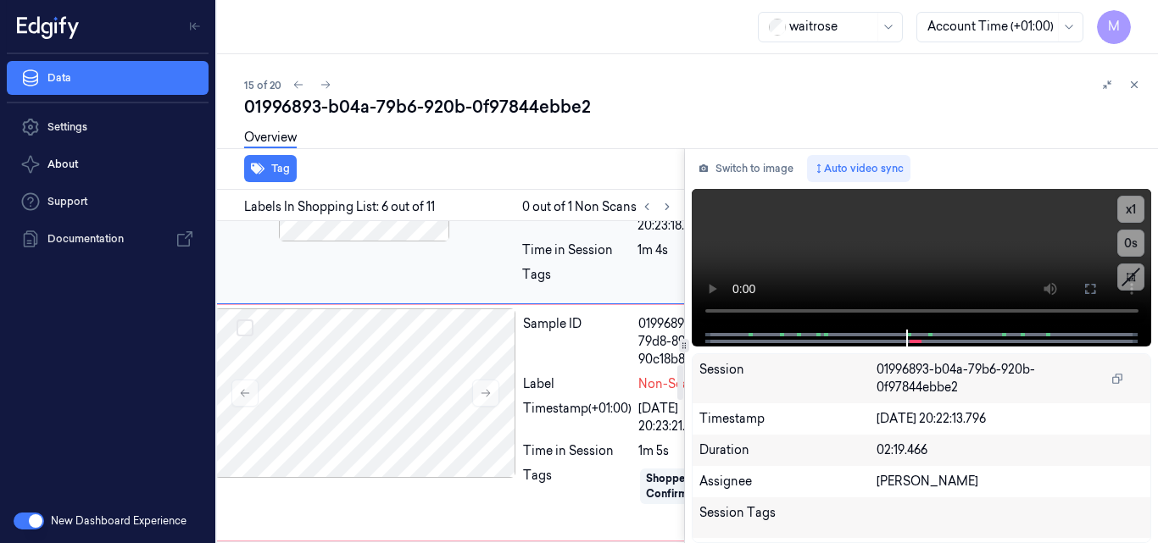
scroll to position [1318, 27]
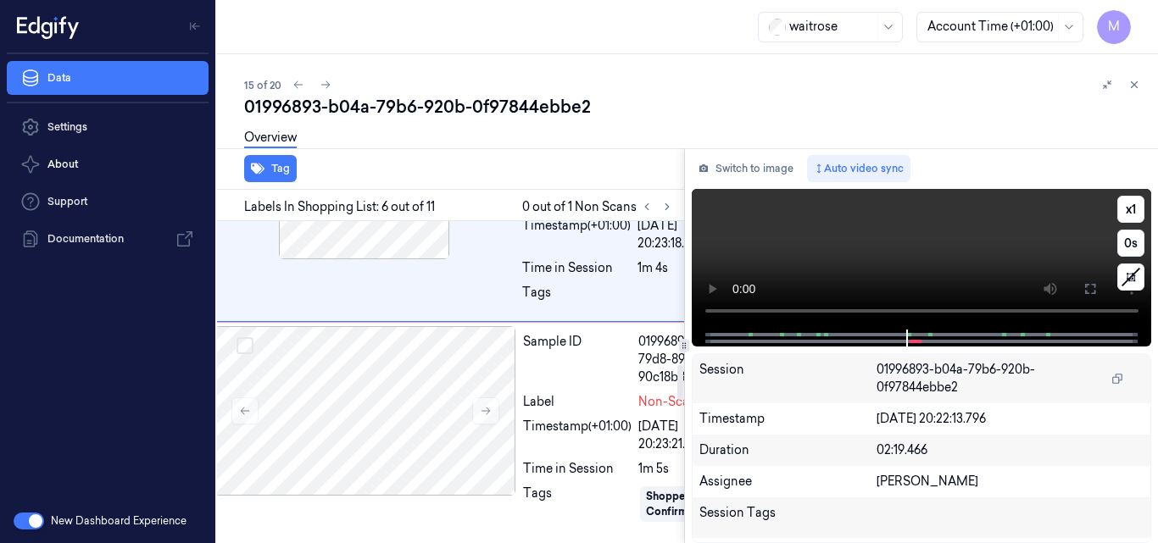
click at [861, 254] on video at bounding box center [922, 259] width 460 height 141
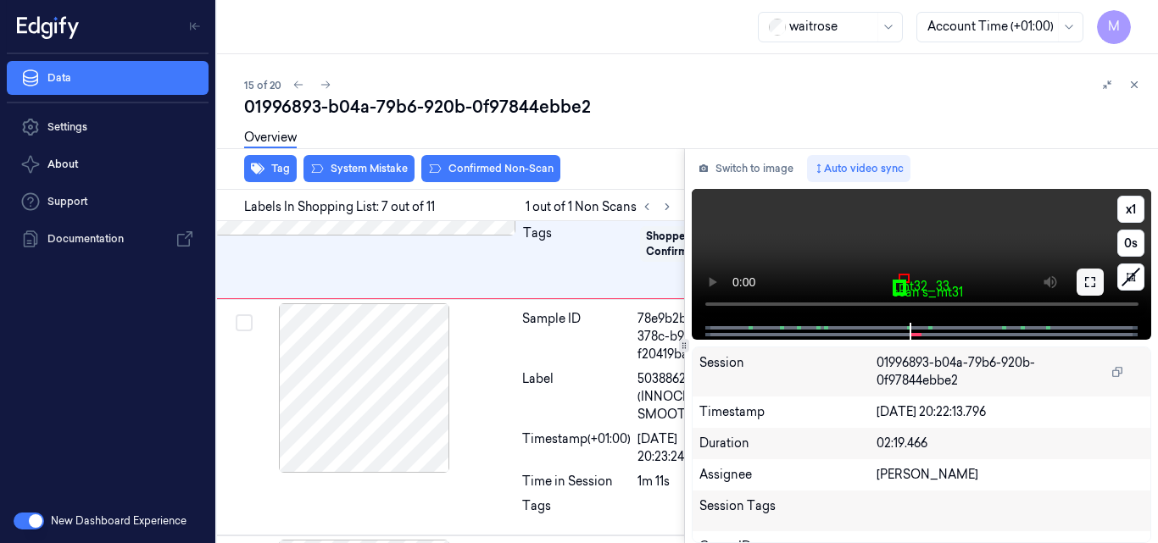
click at [1087, 289] on button at bounding box center [1090, 282] width 27 height 27
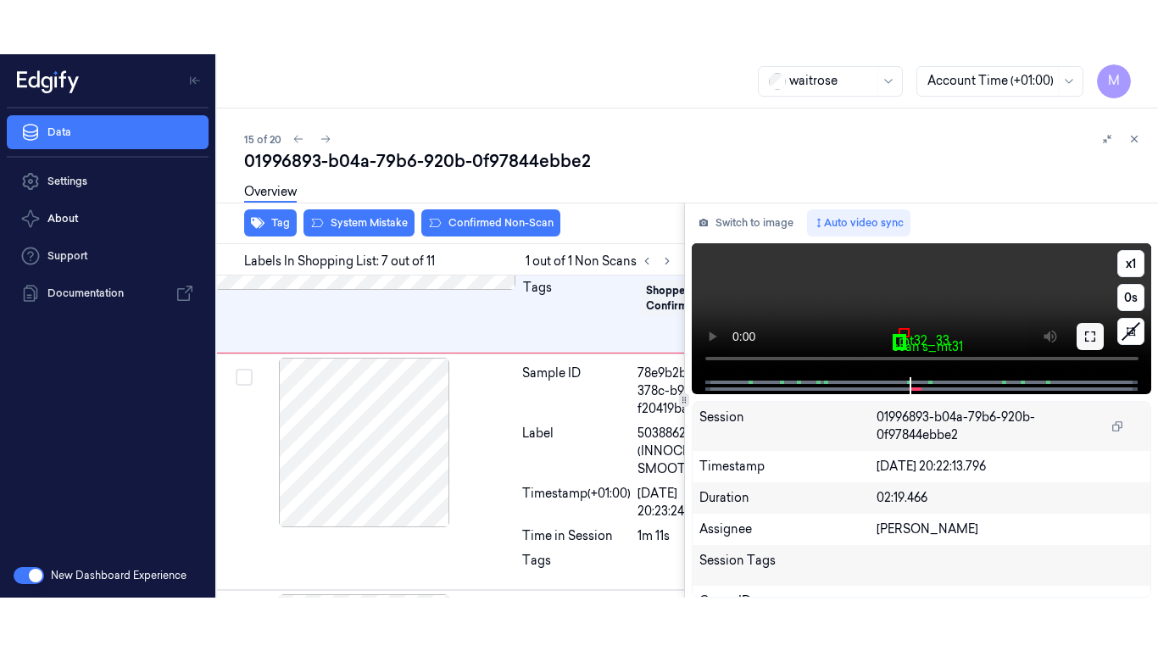
scroll to position [1590, 27]
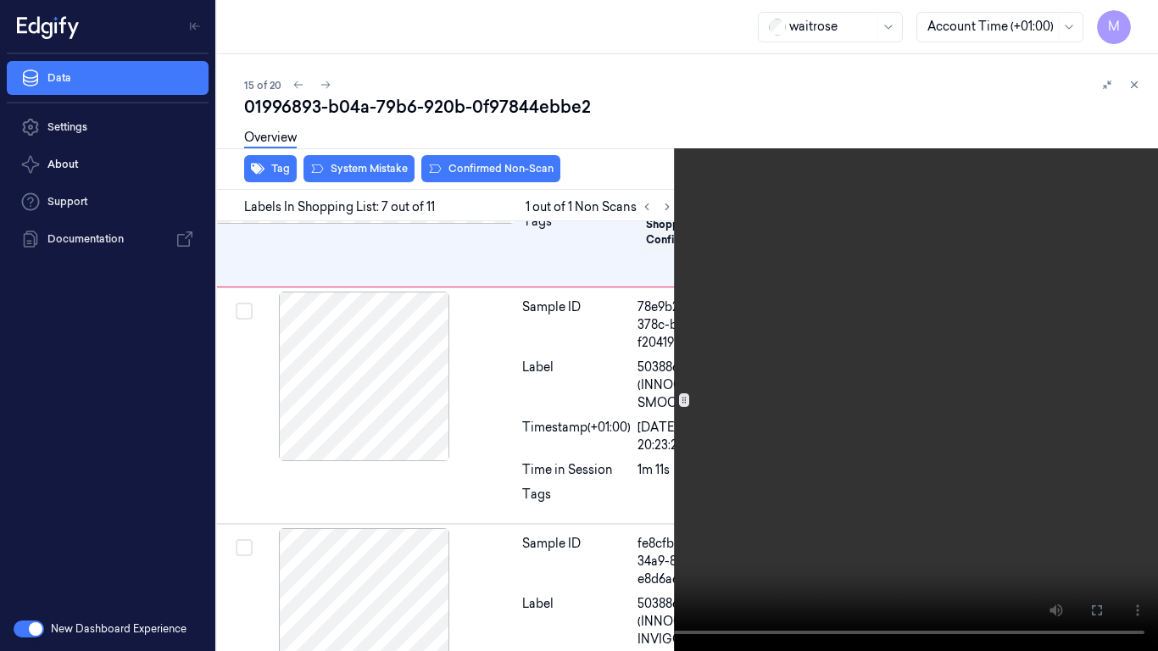
click at [626, 426] on video at bounding box center [579, 325] width 1158 height 651
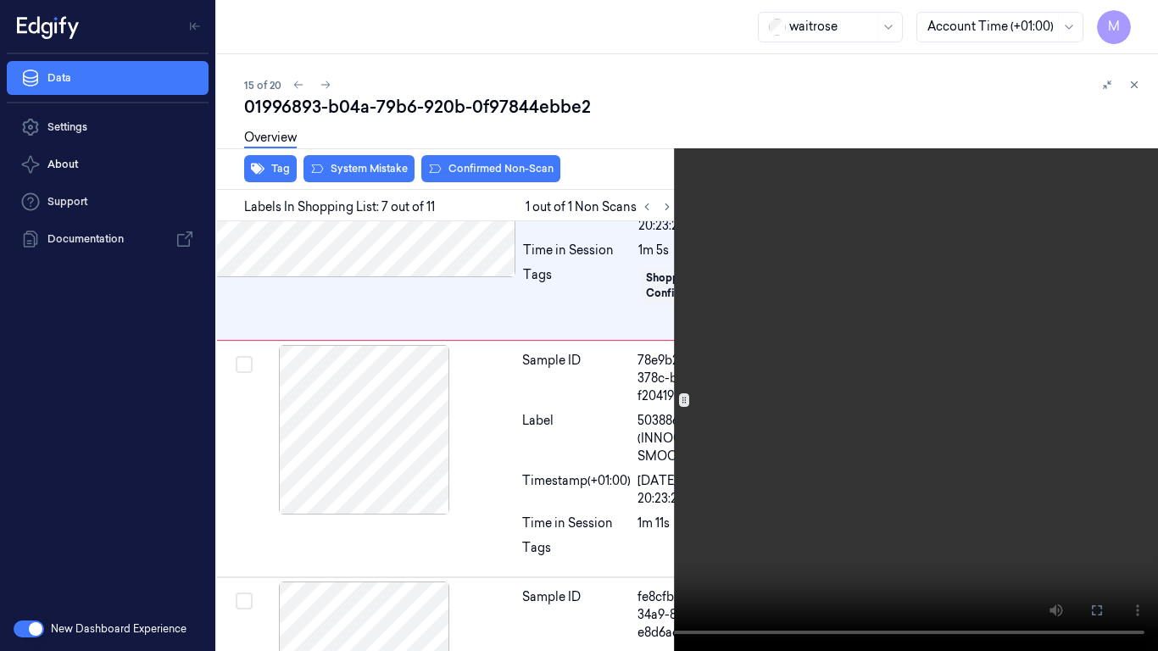
click at [678, 452] on video at bounding box center [579, 325] width 1158 height 651
click at [627, 421] on video at bounding box center [579, 325] width 1158 height 651
click at [0, 0] on icon at bounding box center [0, 0] width 0 height 0
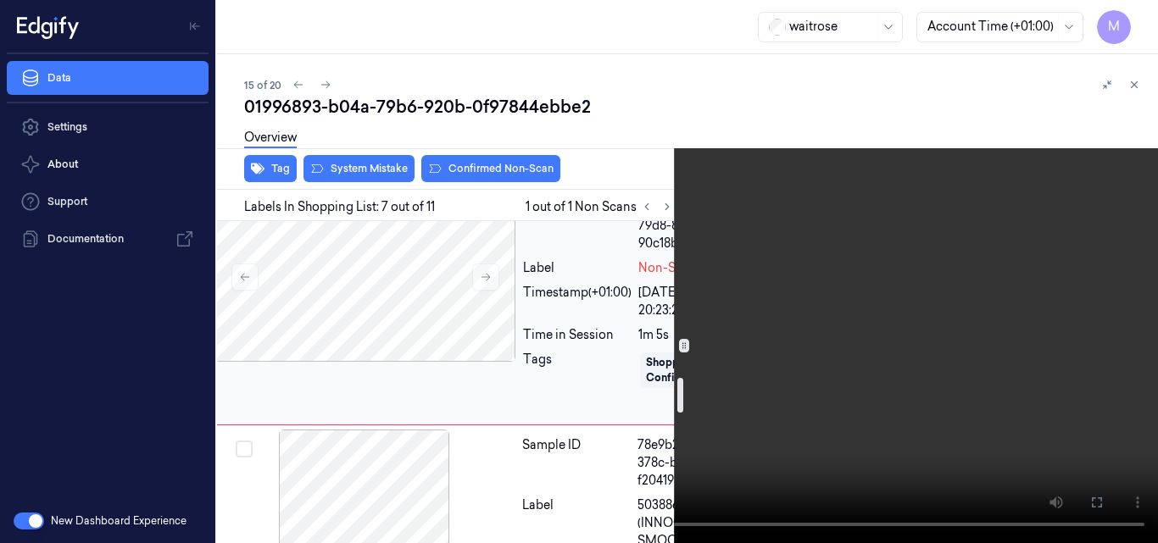
scroll to position [1367, 27]
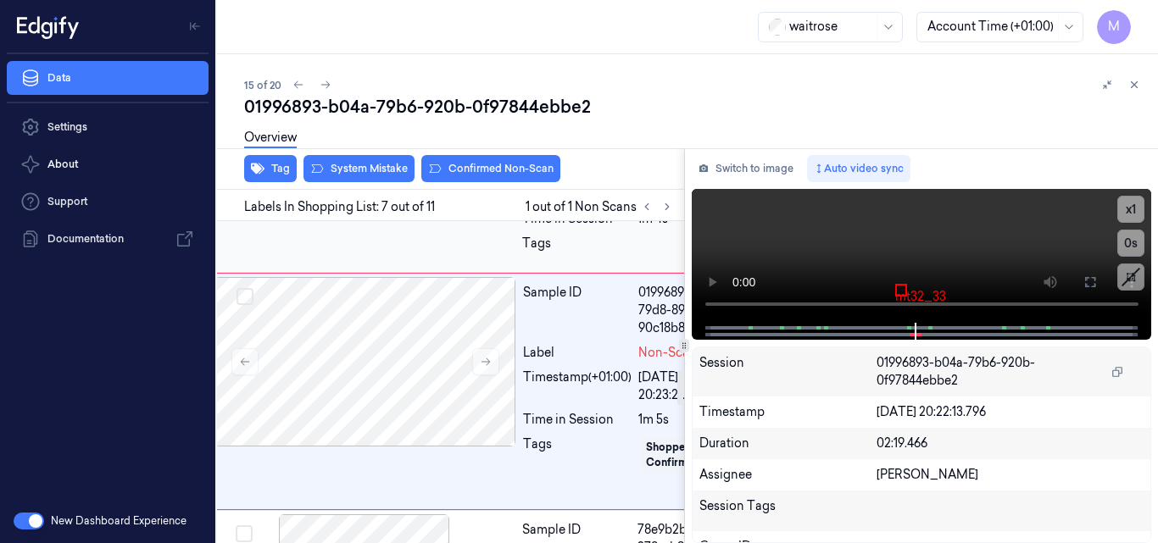
click at [413, 210] on div at bounding box center [365, 126] width 302 height 170
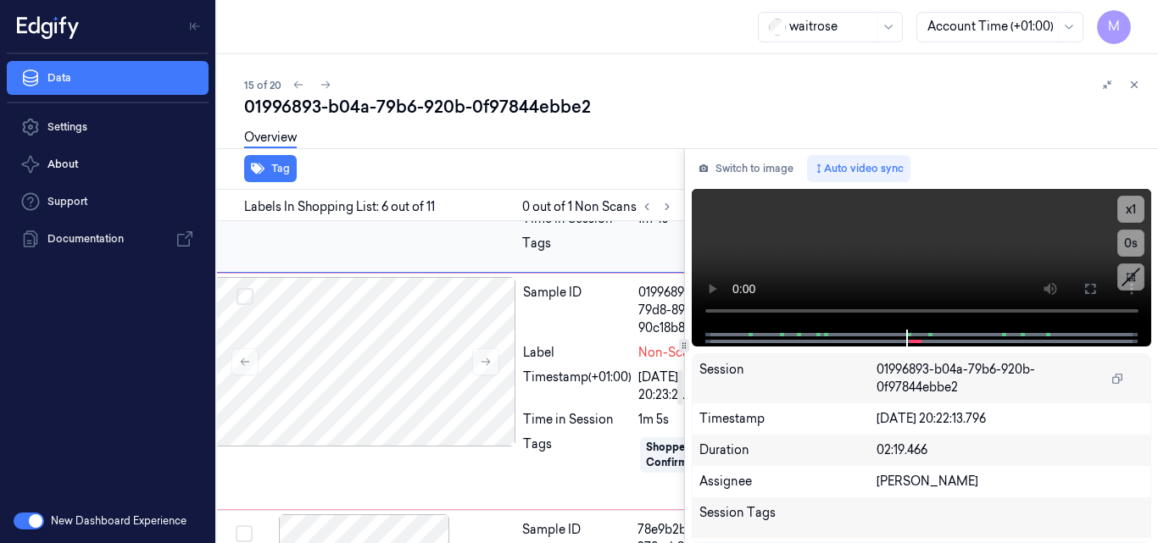
scroll to position [1318, 27]
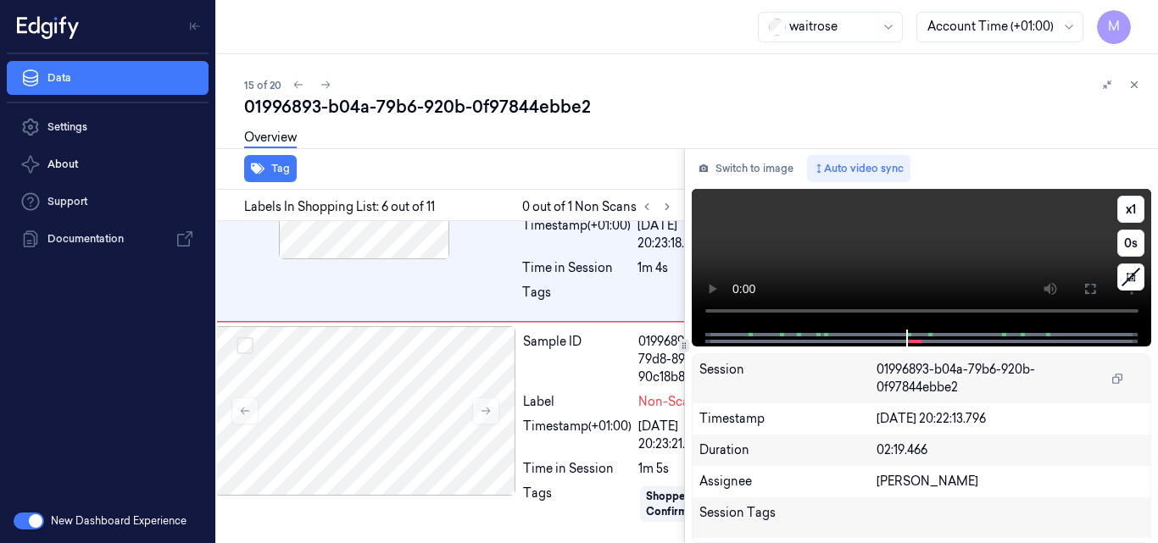
click at [922, 267] on video at bounding box center [922, 259] width 460 height 141
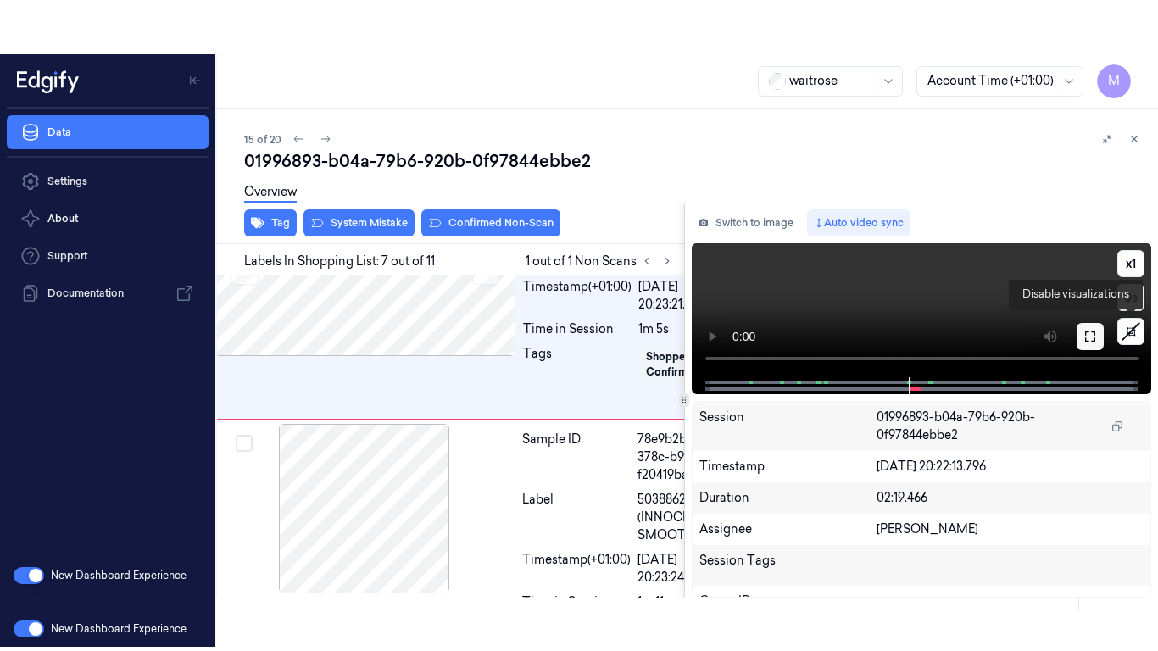
scroll to position [1590, 27]
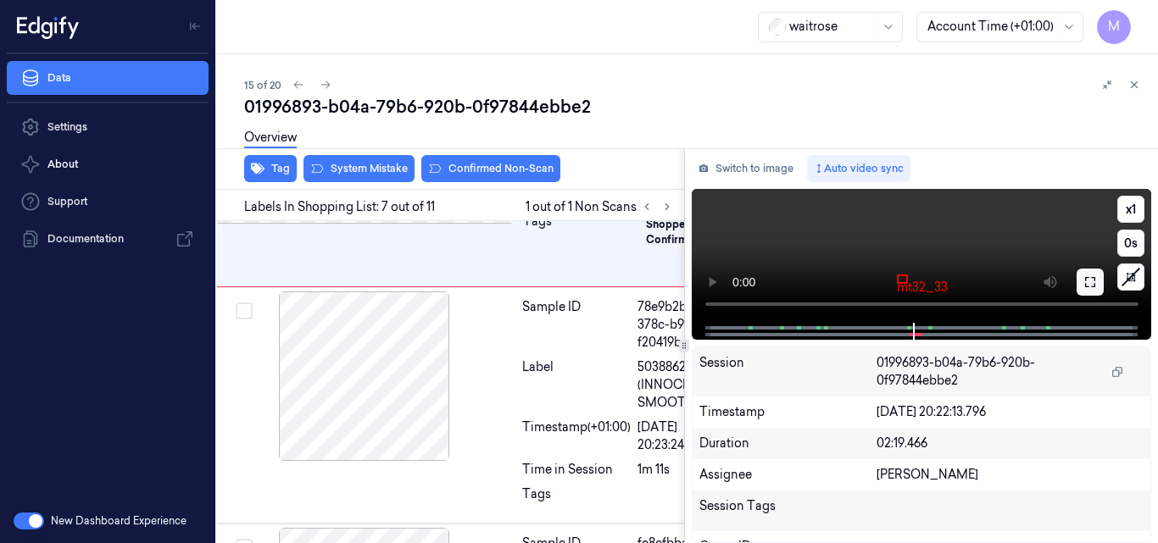
click at [1094, 284] on icon at bounding box center [1091, 283] width 14 height 14
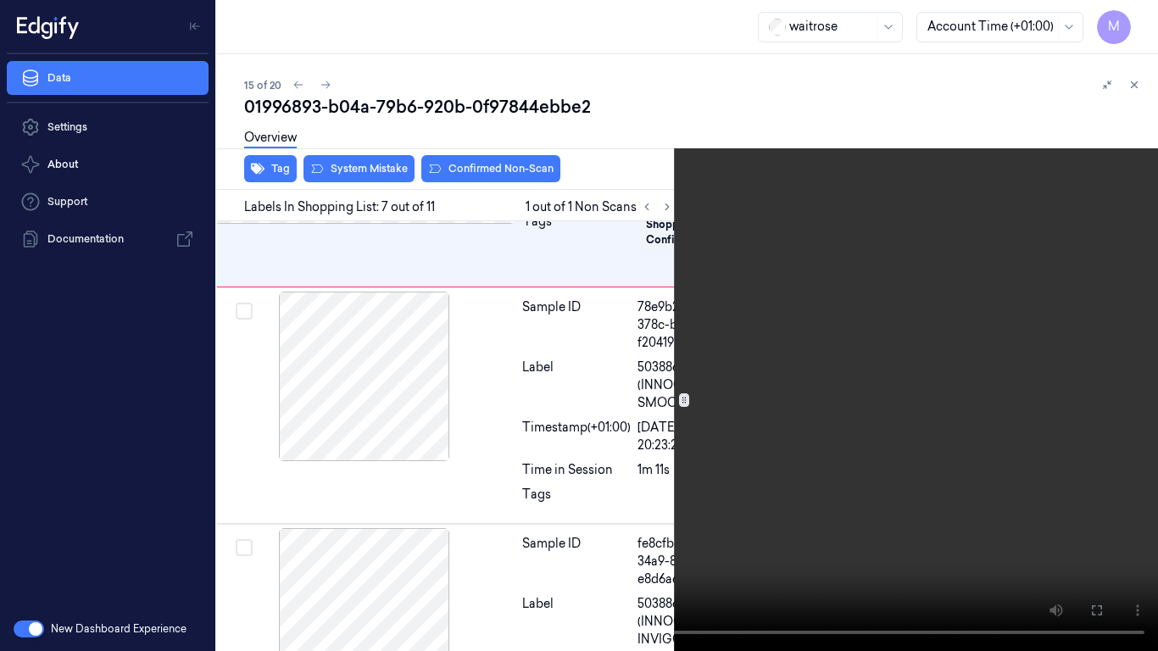
click at [568, 432] on video at bounding box center [579, 325] width 1158 height 651
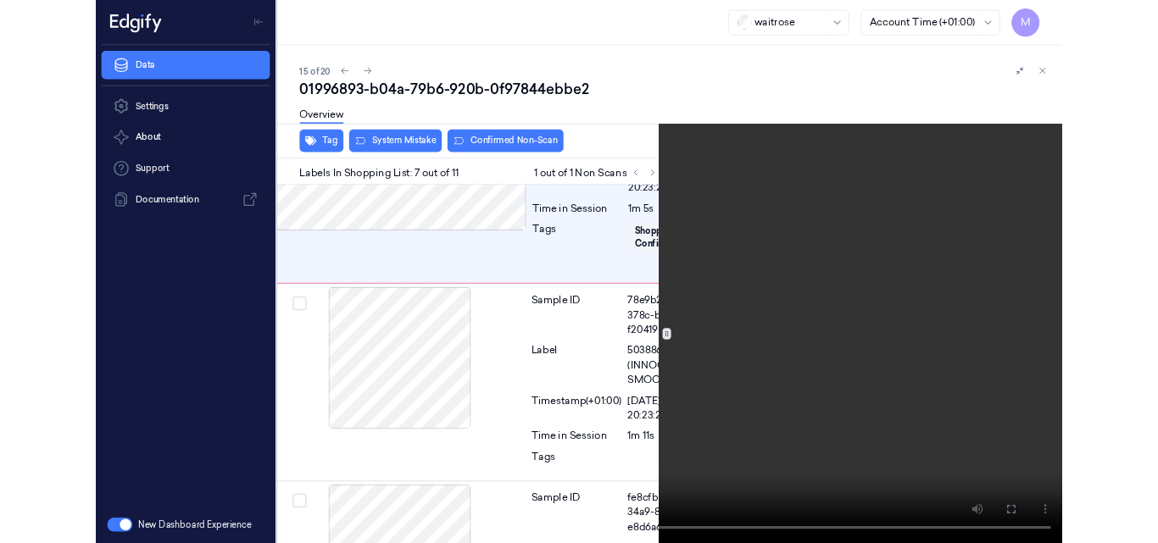
scroll to position [1536, 27]
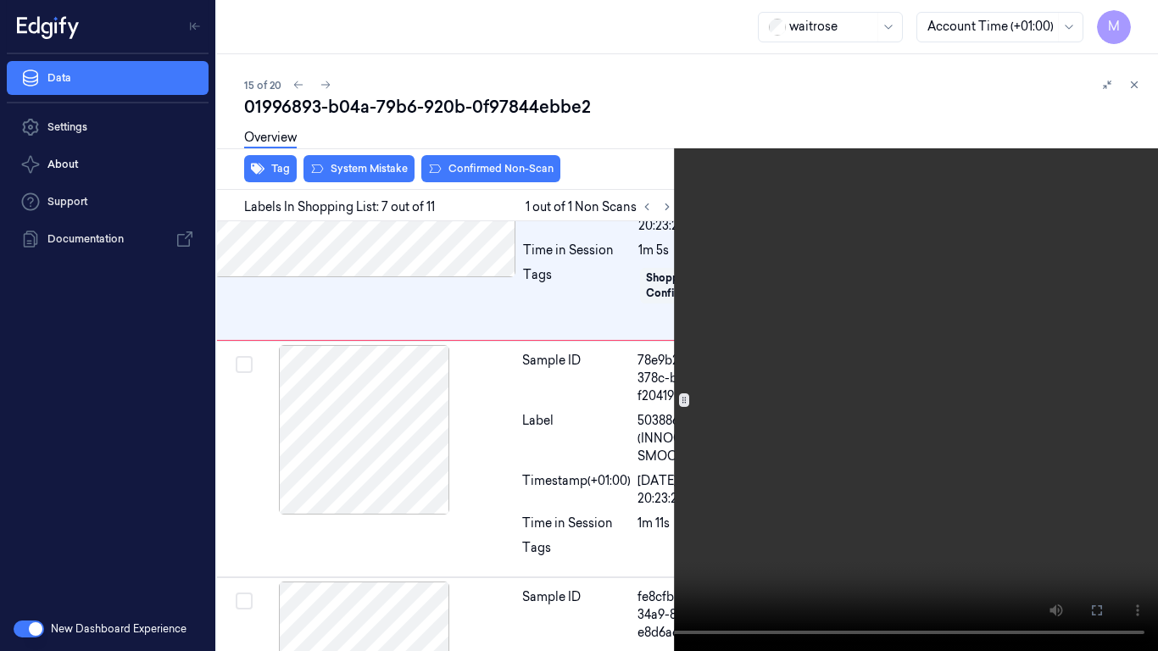
click at [0, 0] on icon at bounding box center [0, 0] width 0 height 0
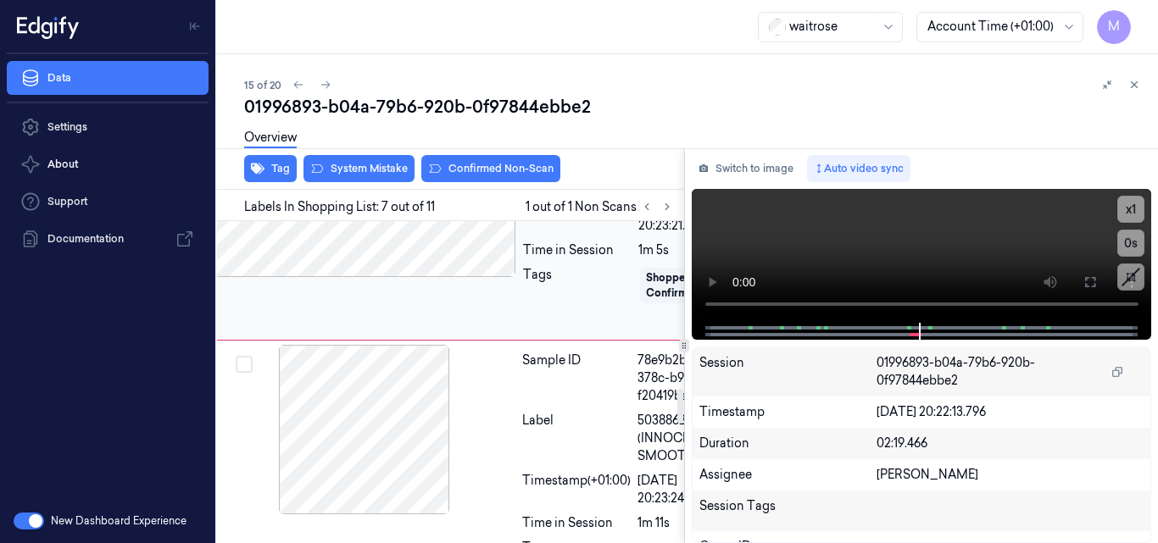
click at [484, 198] on icon at bounding box center [486, 193] width 12 height 12
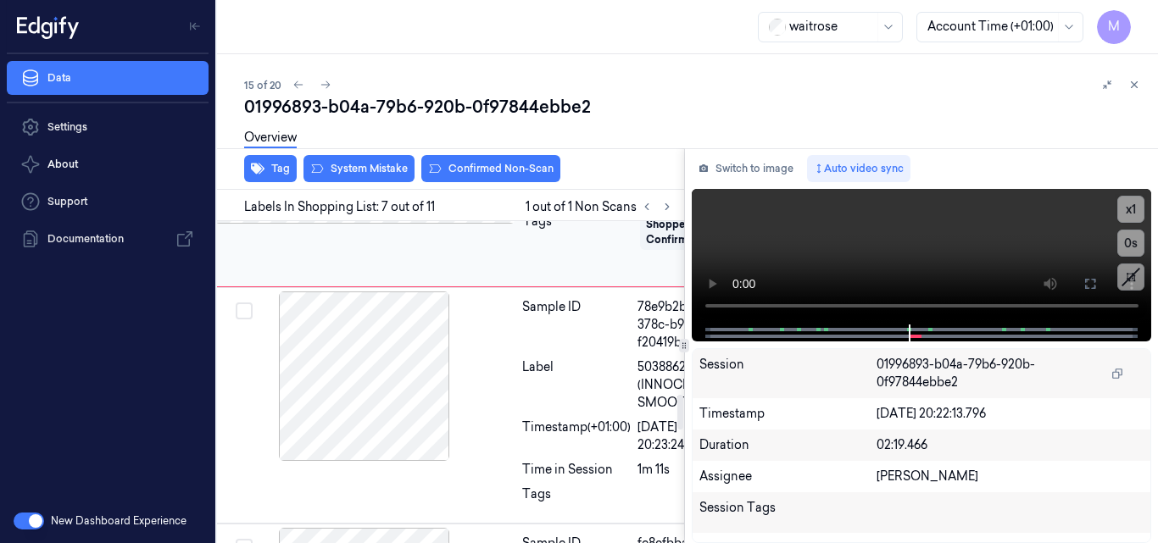
click at [490, 145] on icon at bounding box center [486, 139] width 12 height 12
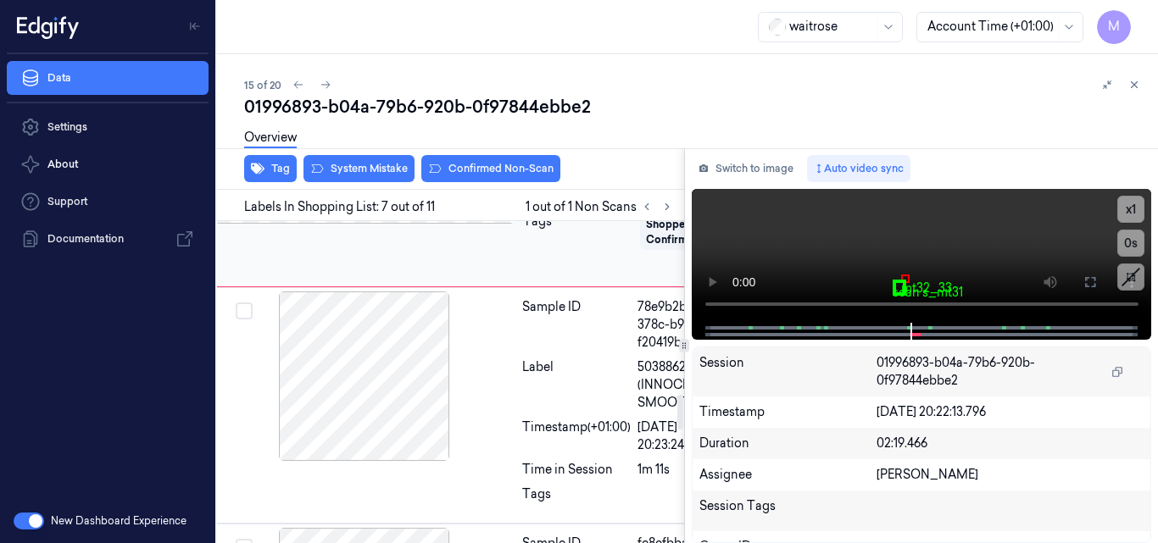
click at [490, 145] on icon at bounding box center [486, 139] width 12 height 12
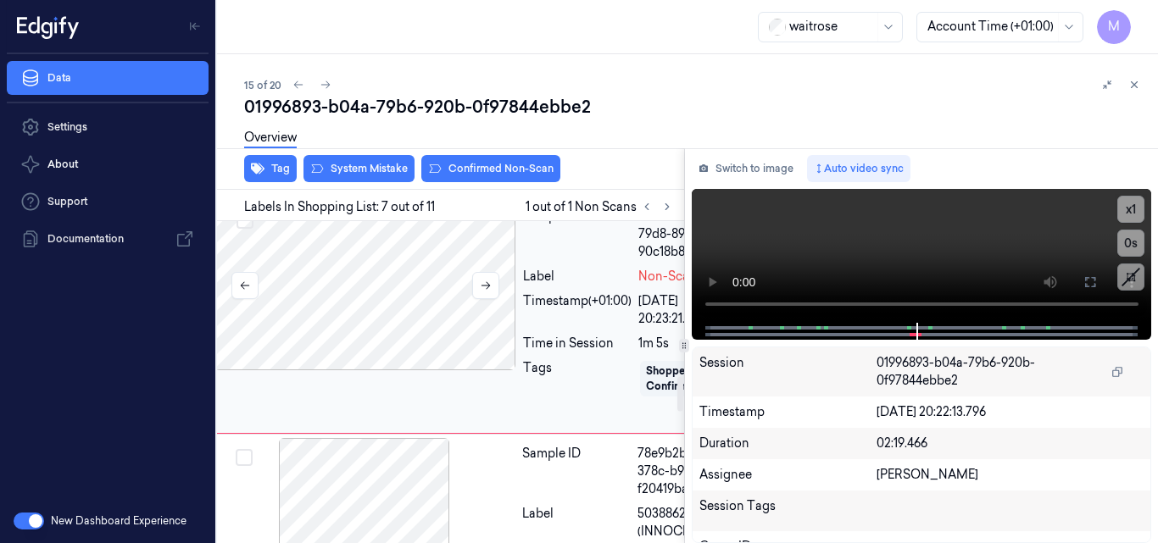
scroll to position [1420, 27]
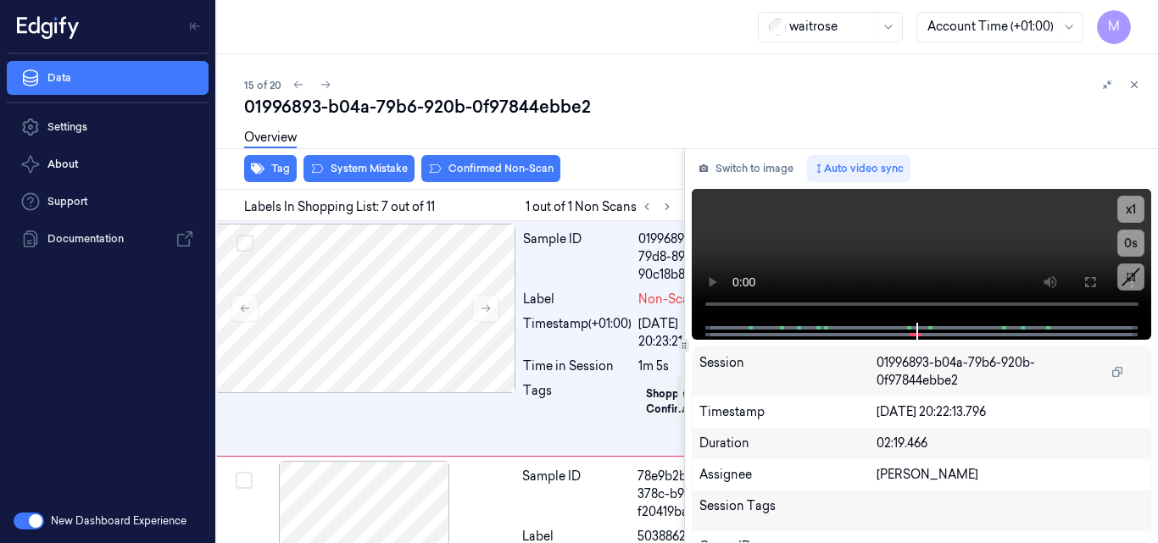
click at [397, 157] on div at bounding box center [365, 72] width 302 height 170
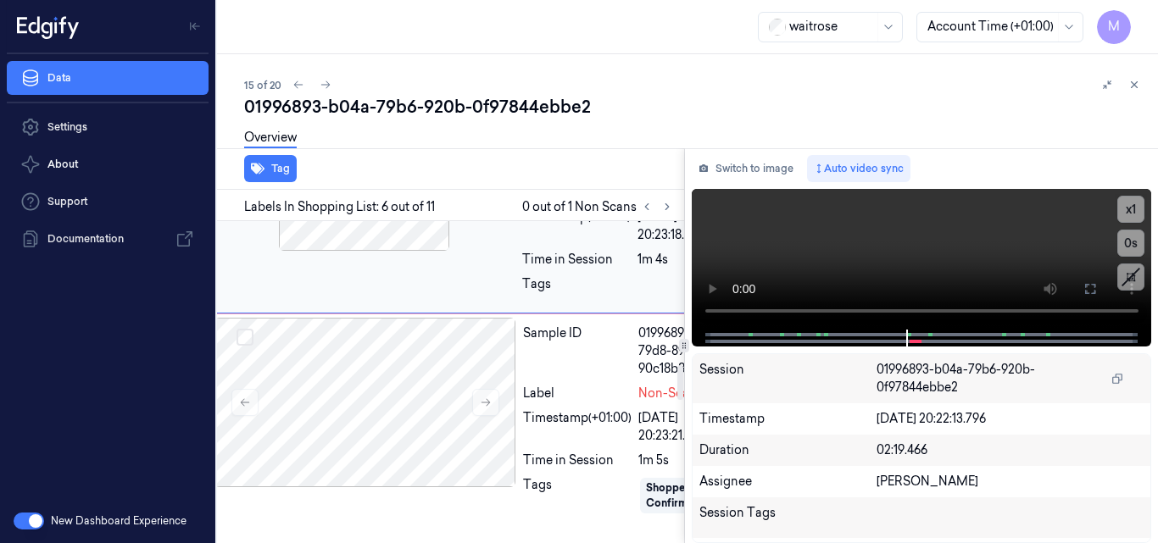
scroll to position [1318, 27]
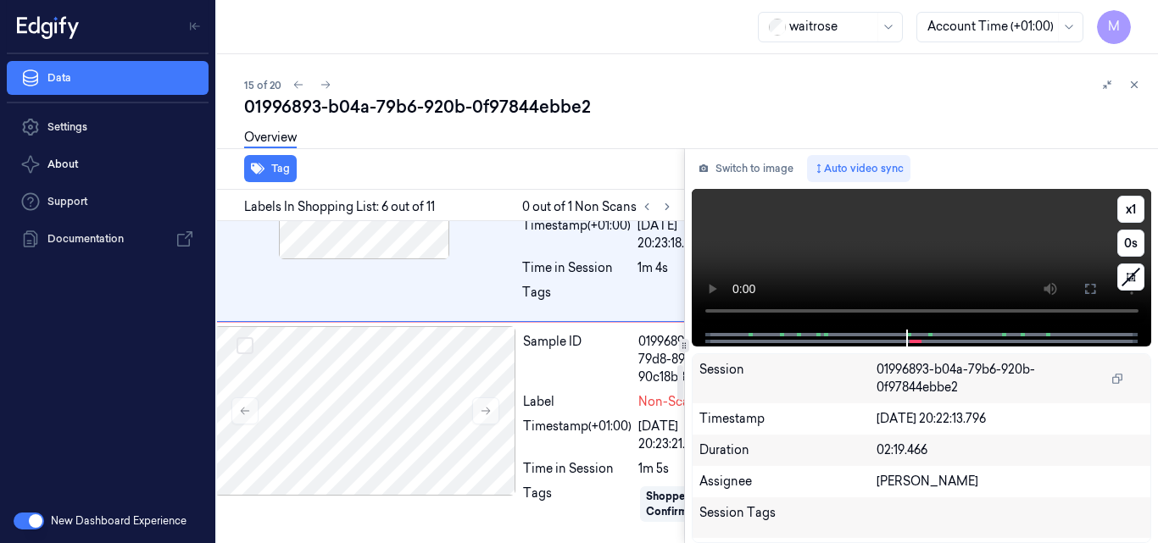
click at [908, 256] on video at bounding box center [922, 259] width 460 height 141
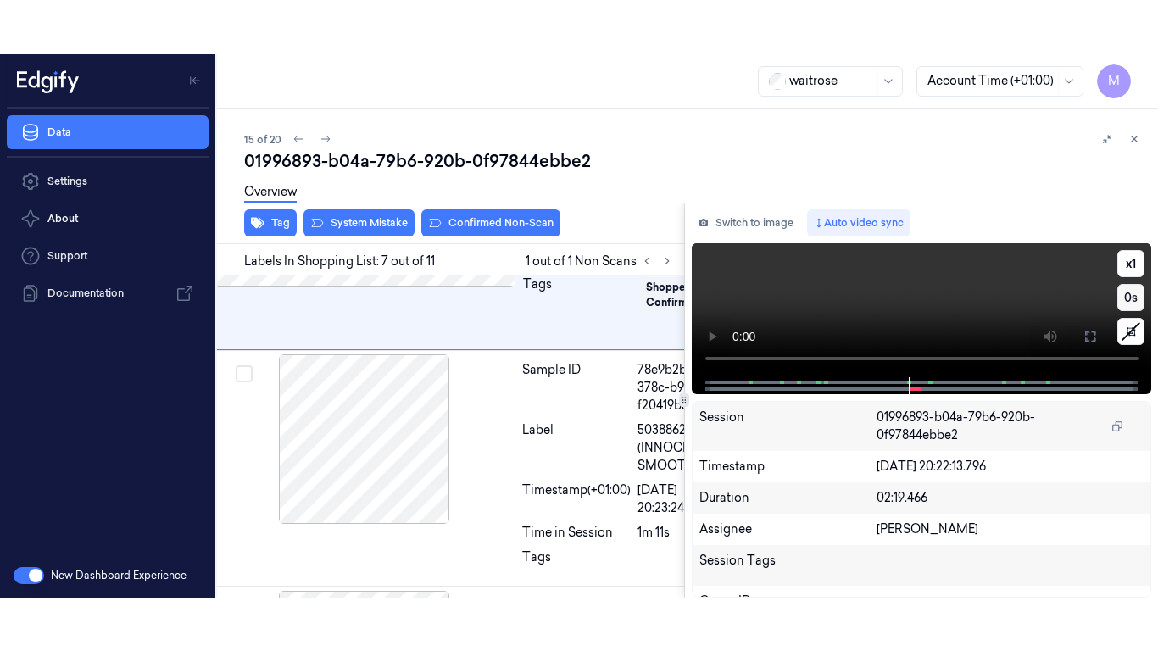
scroll to position [1590, 27]
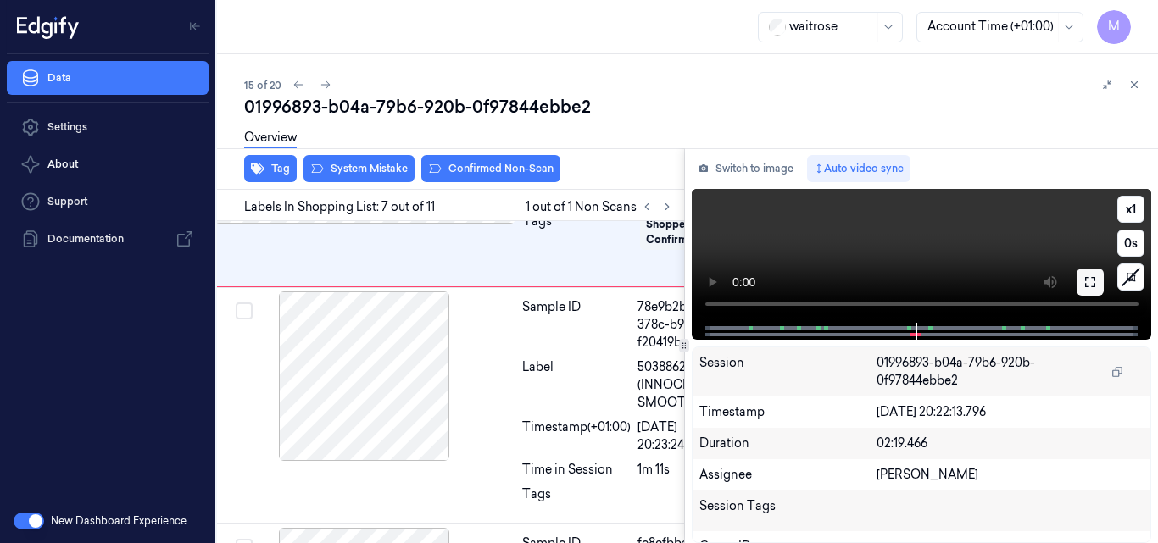
click at [1094, 284] on icon at bounding box center [1091, 283] width 14 height 14
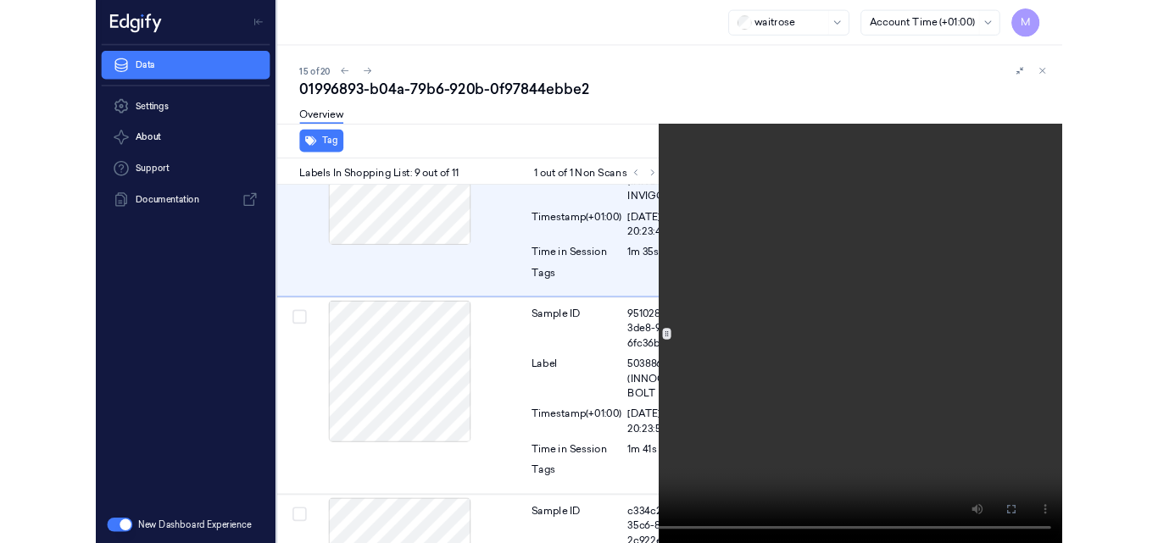
scroll to position [2054, 27]
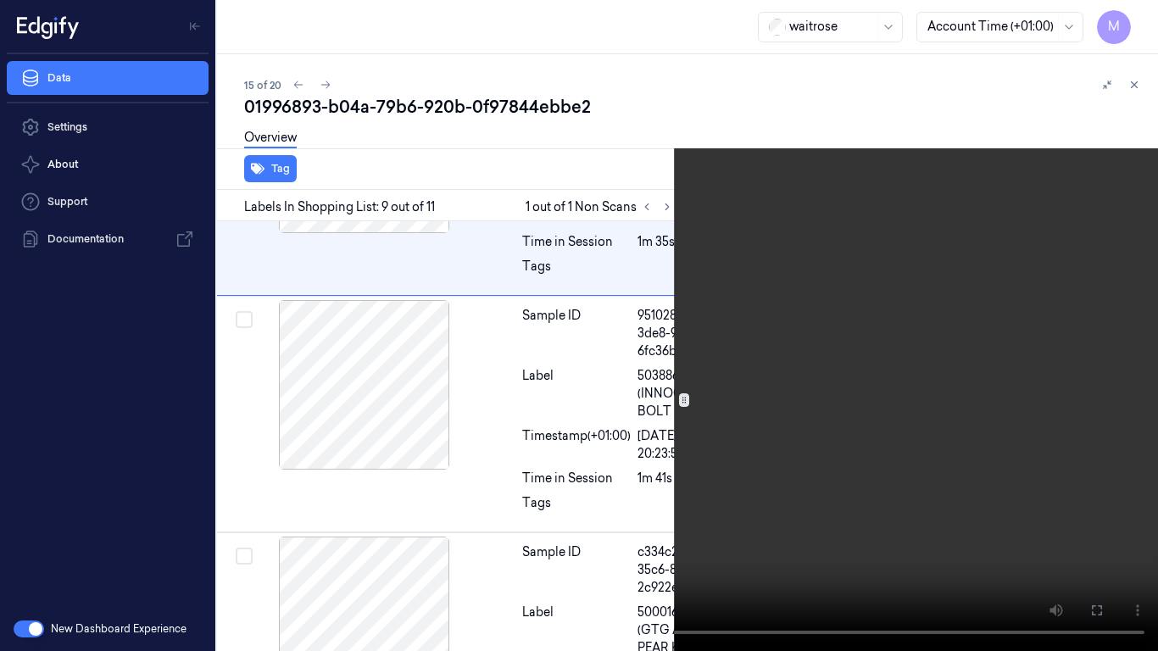
click at [700, 376] on video at bounding box center [579, 325] width 1158 height 651
click at [0, 0] on icon at bounding box center [0, 0] width 0 height 0
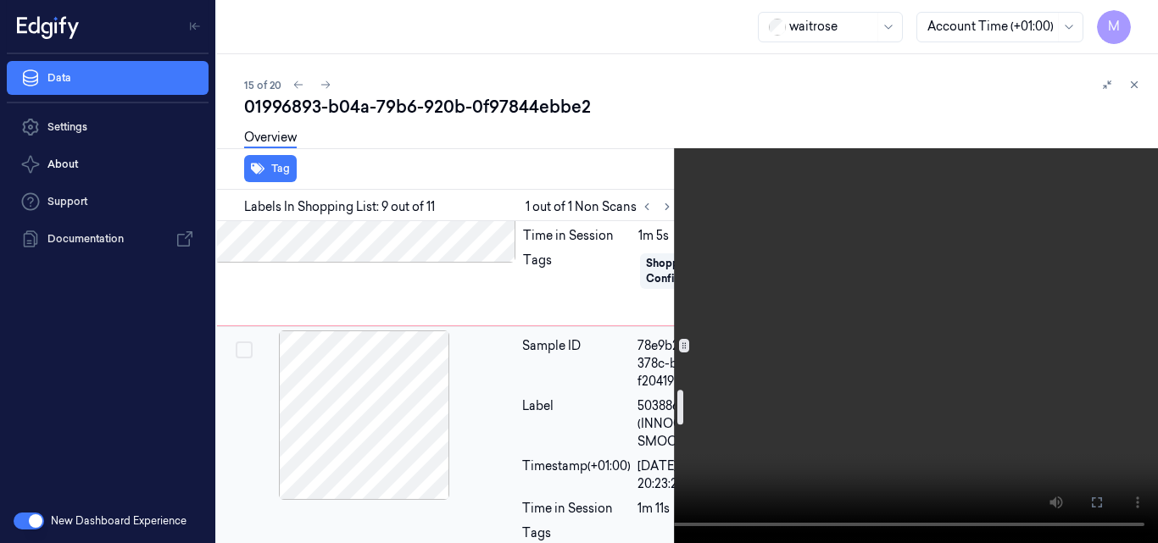
scroll to position [1546, 27]
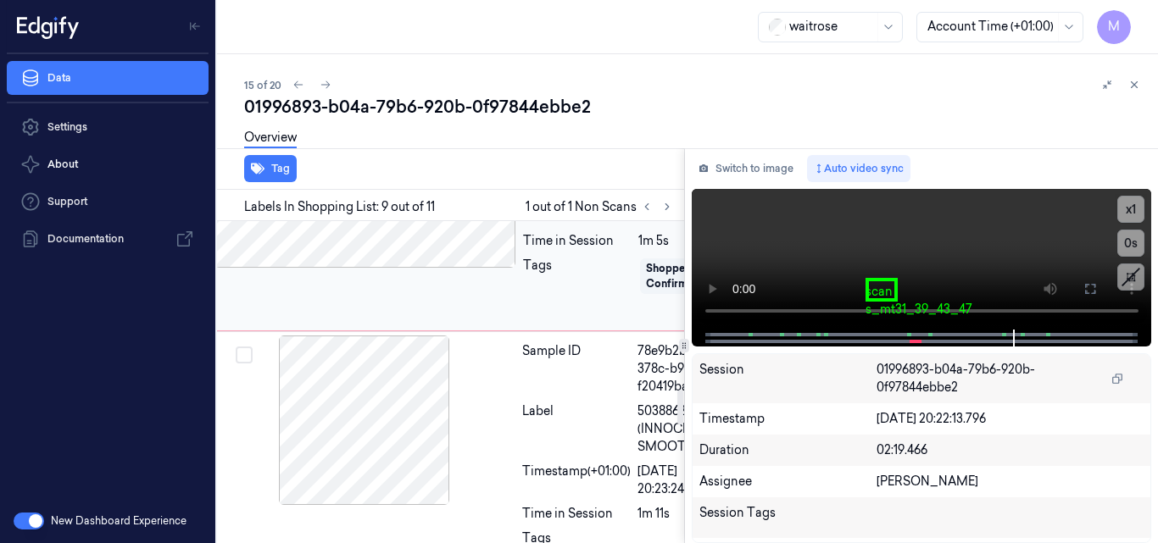
click at [434, 268] on div at bounding box center [366, 183] width 302 height 170
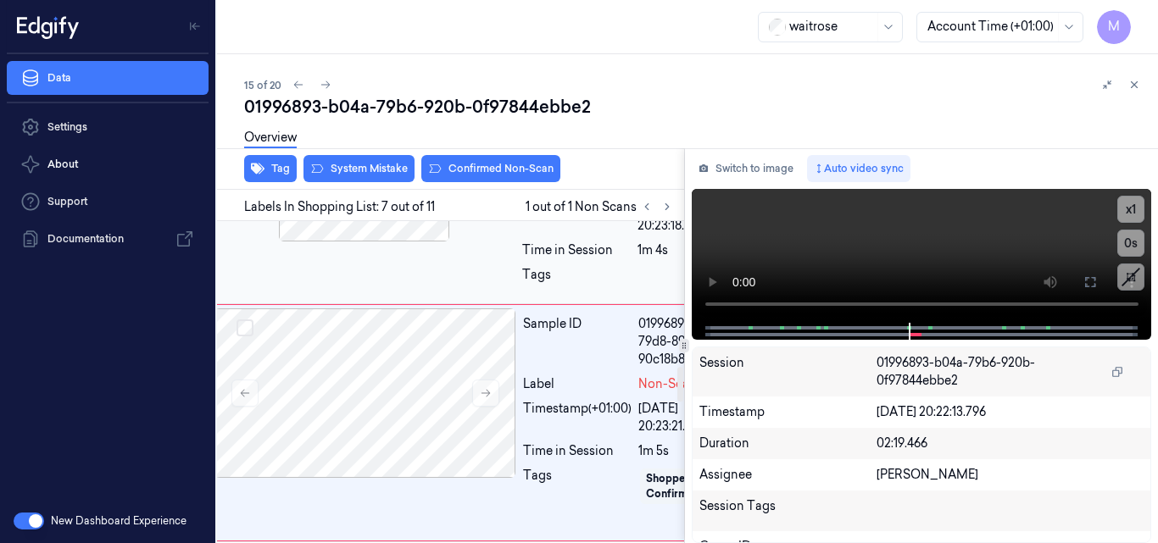
click at [435, 242] on div at bounding box center [365, 157] width 302 height 170
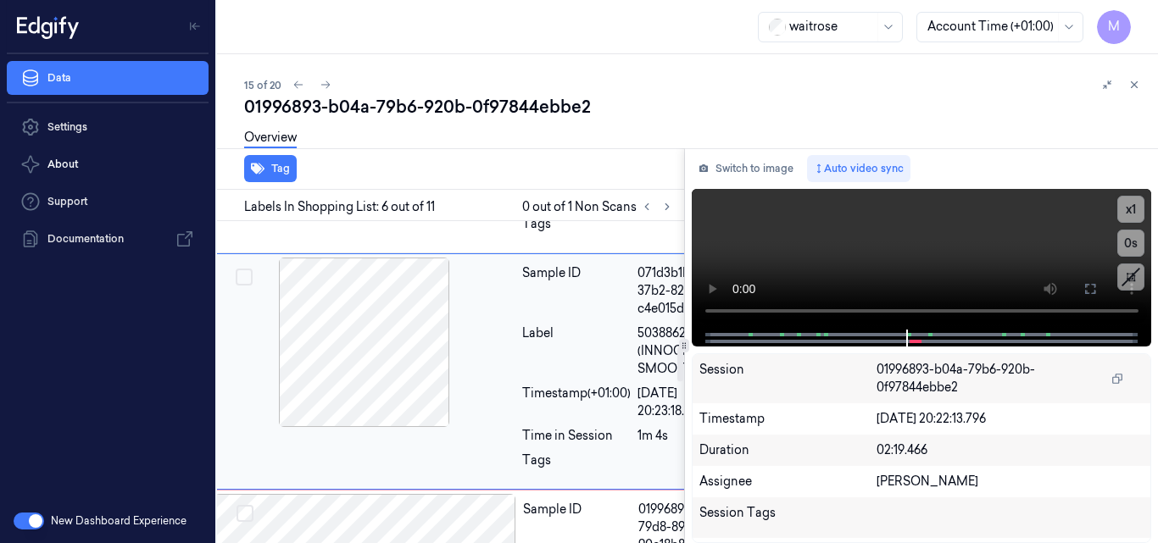
scroll to position [1148, 27]
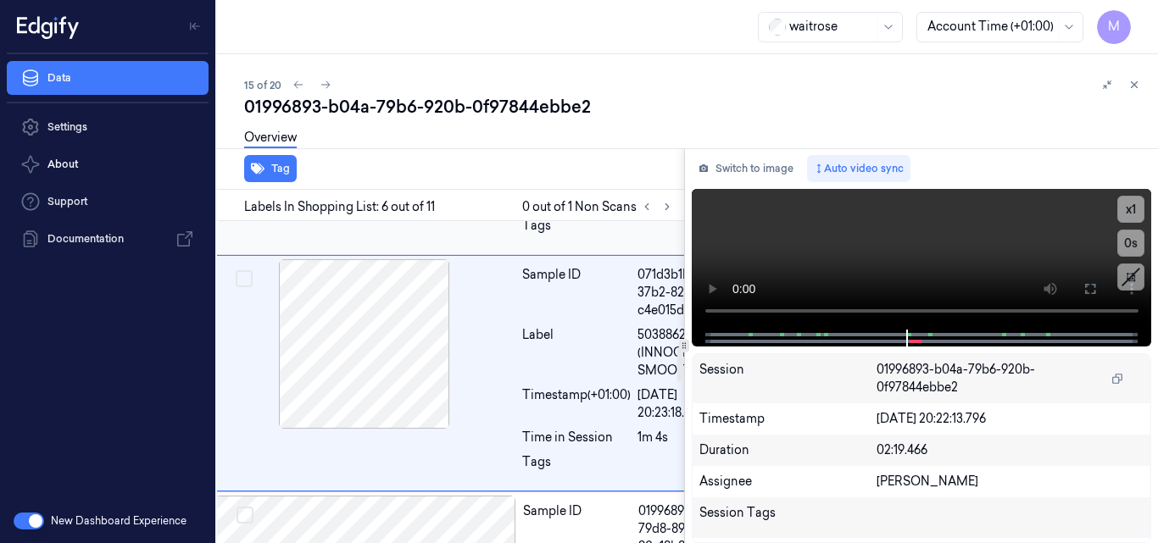
click at [449, 192] on div at bounding box center [365, 108] width 302 height 170
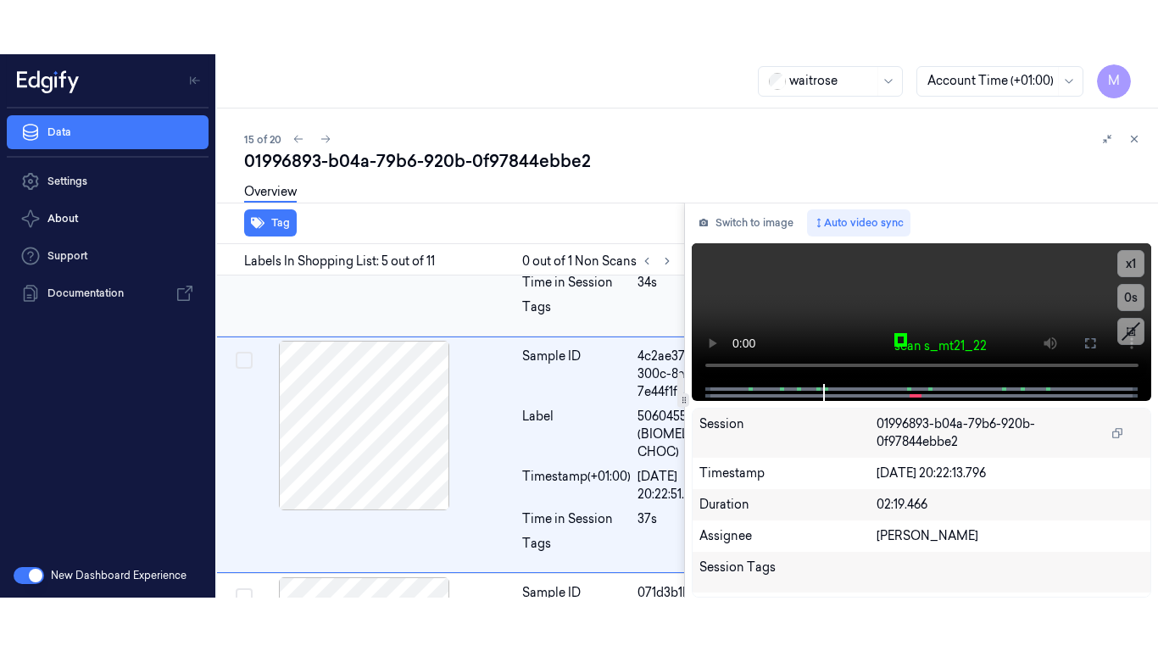
scroll to position [800, 27]
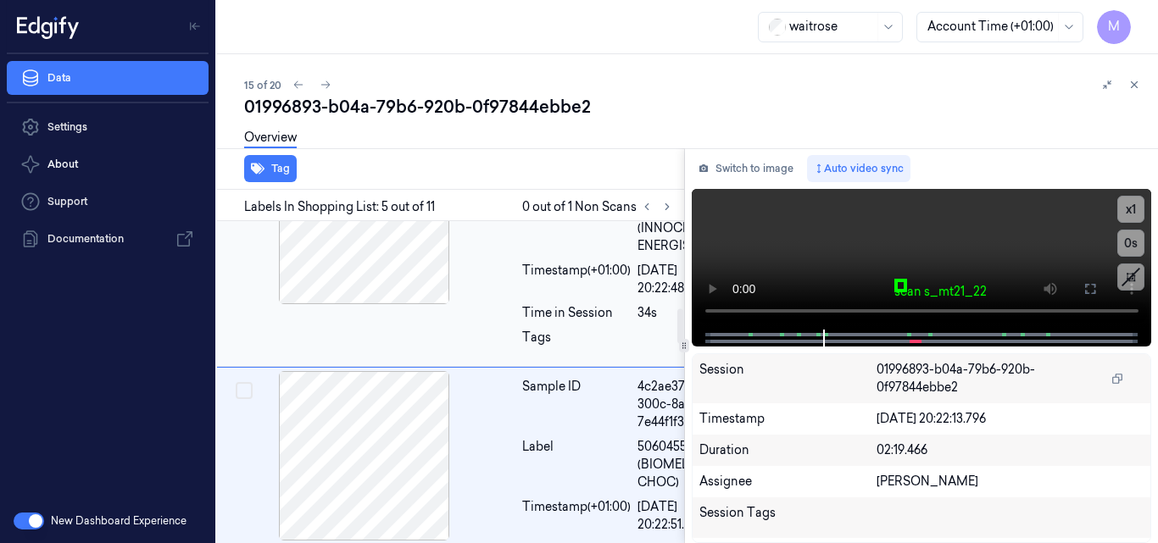
click at [505, 304] on div at bounding box center [365, 220] width 302 height 170
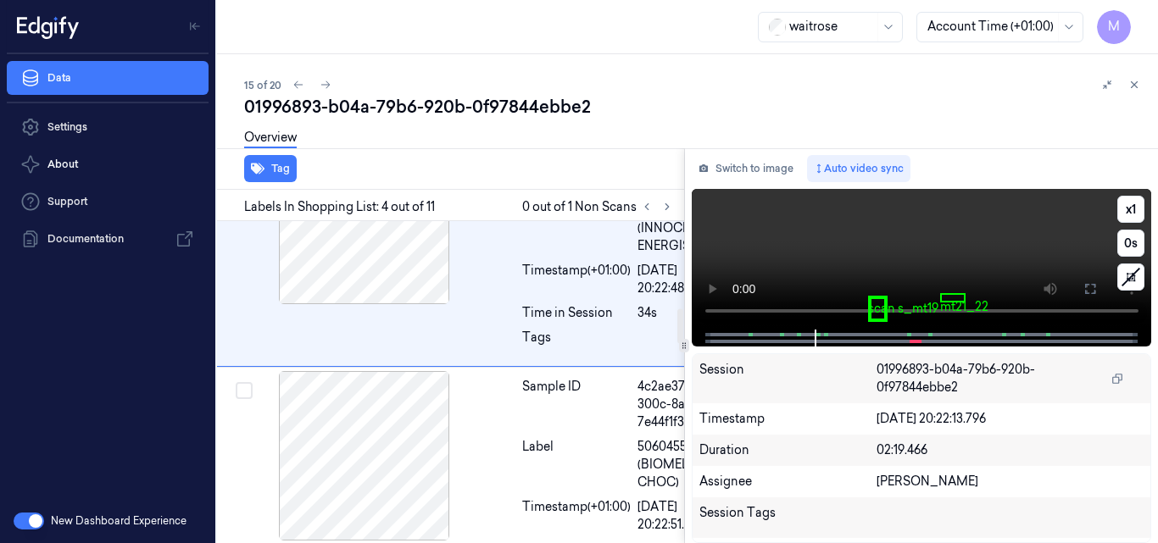
click at [913, 237] on video at bounding box center [922, 259] width 460 height 141
click at [1095, 291] on icon at bounding box center [1090, 289] width 10 height 10
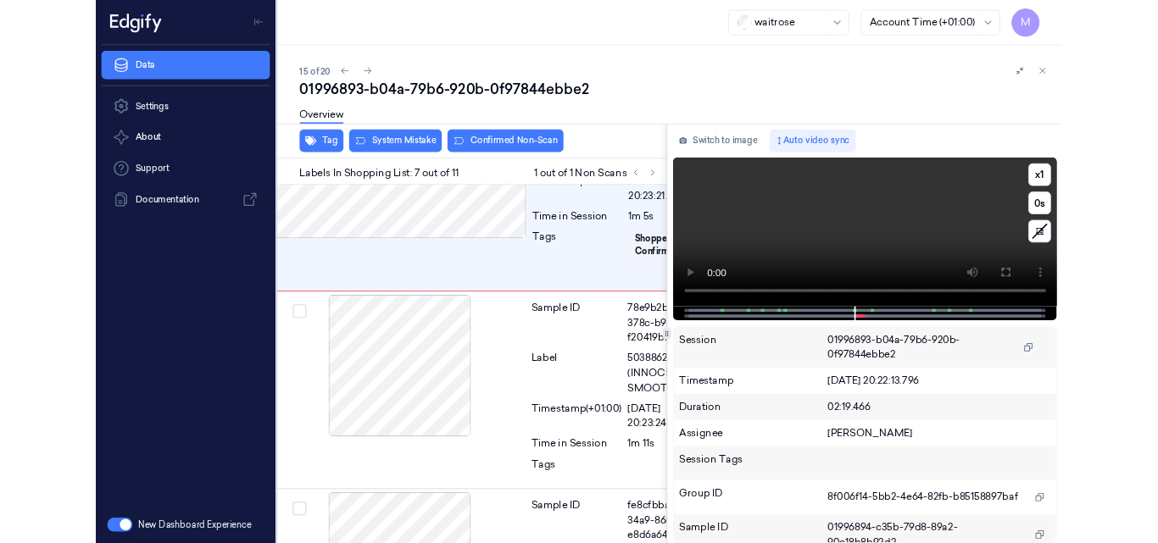
scroll to position [1536, 27]
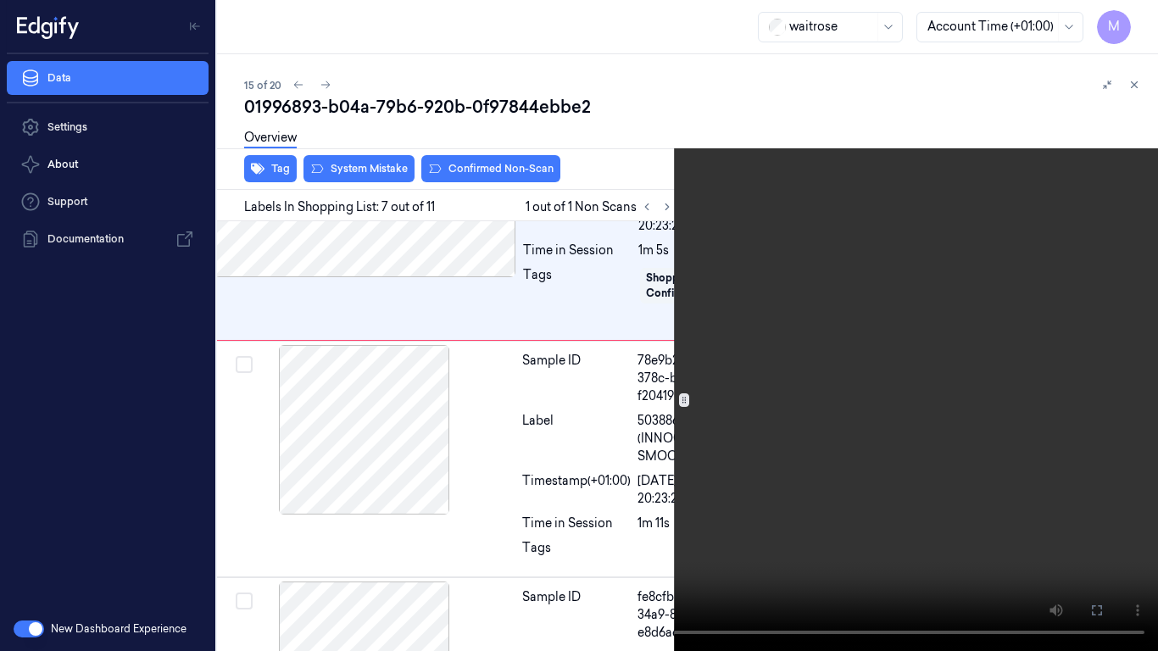
click at [722, 417] on video at bounding box center [579, 325] width 1158 height 651
click at [0, 0] on icon at bounding box center [0, 0] width 0 height 0
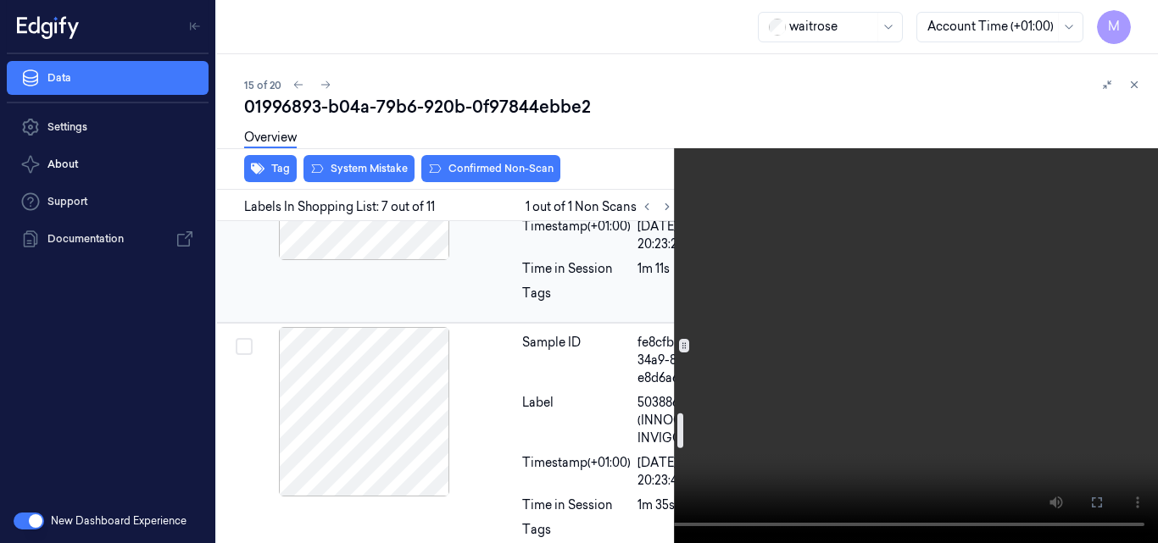
scroll to position [1706, 27]
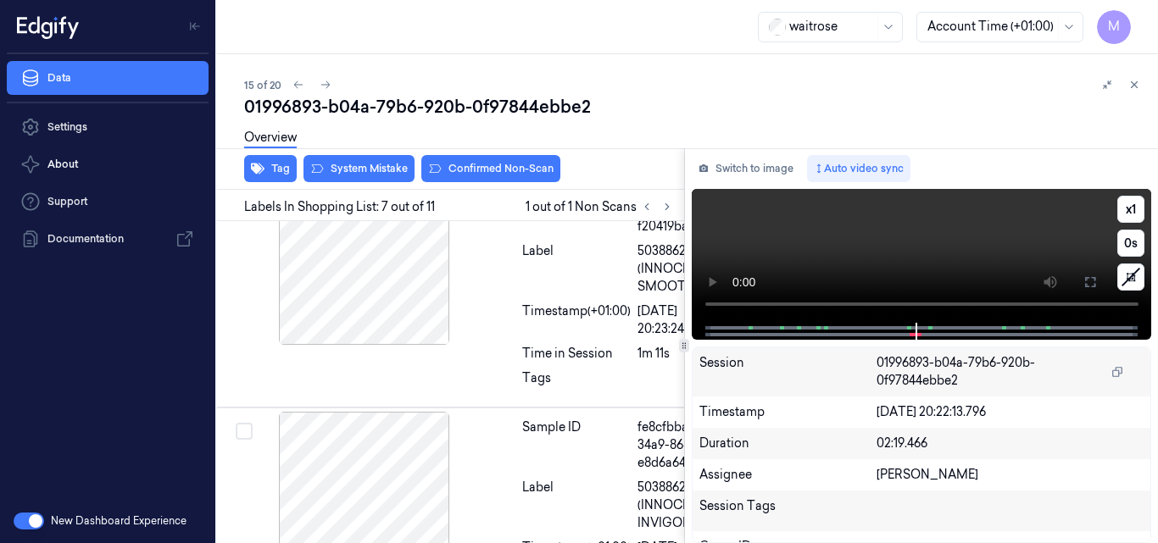
click at [890, 248] on video at bounding box center [922, 256] width 460 height 134
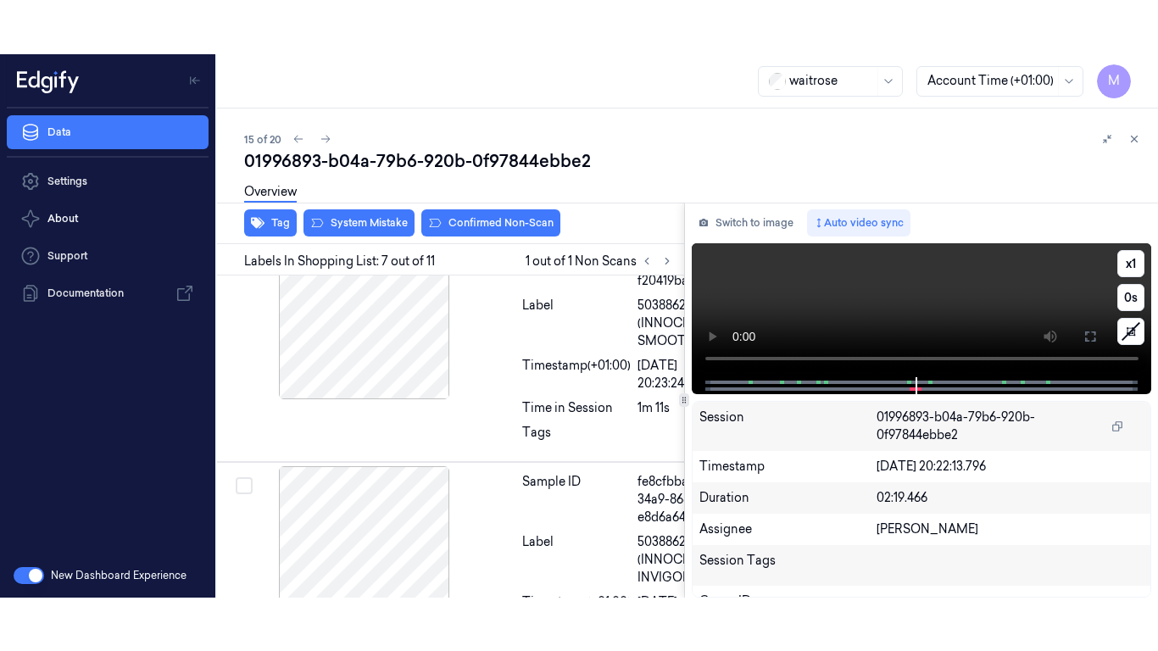
scroll to position [1590, 27]
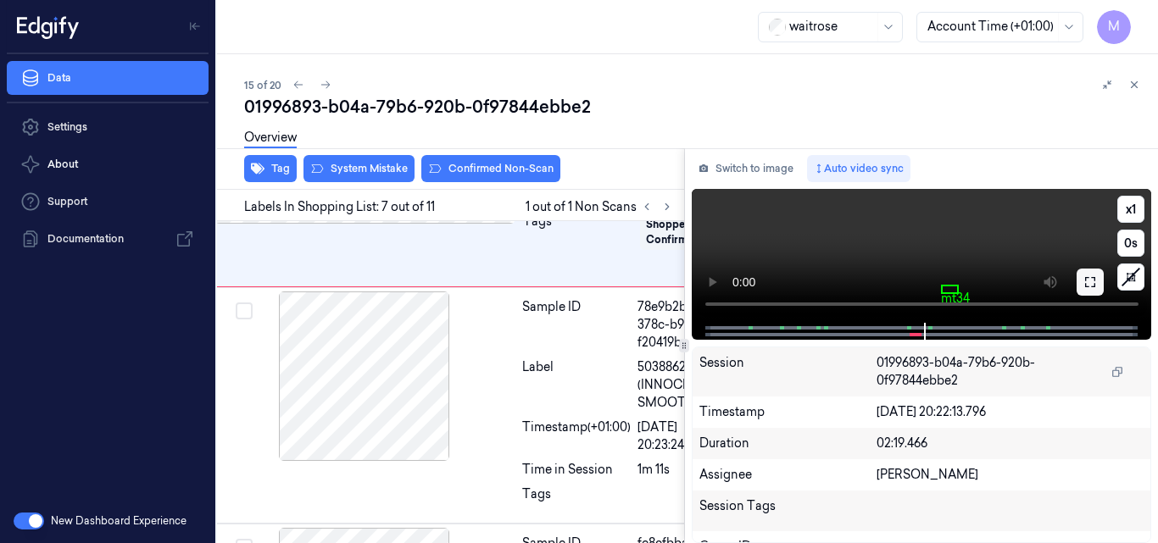
click at [1097, 286] on button at bounding box center [1090, 282] width 27 height 27
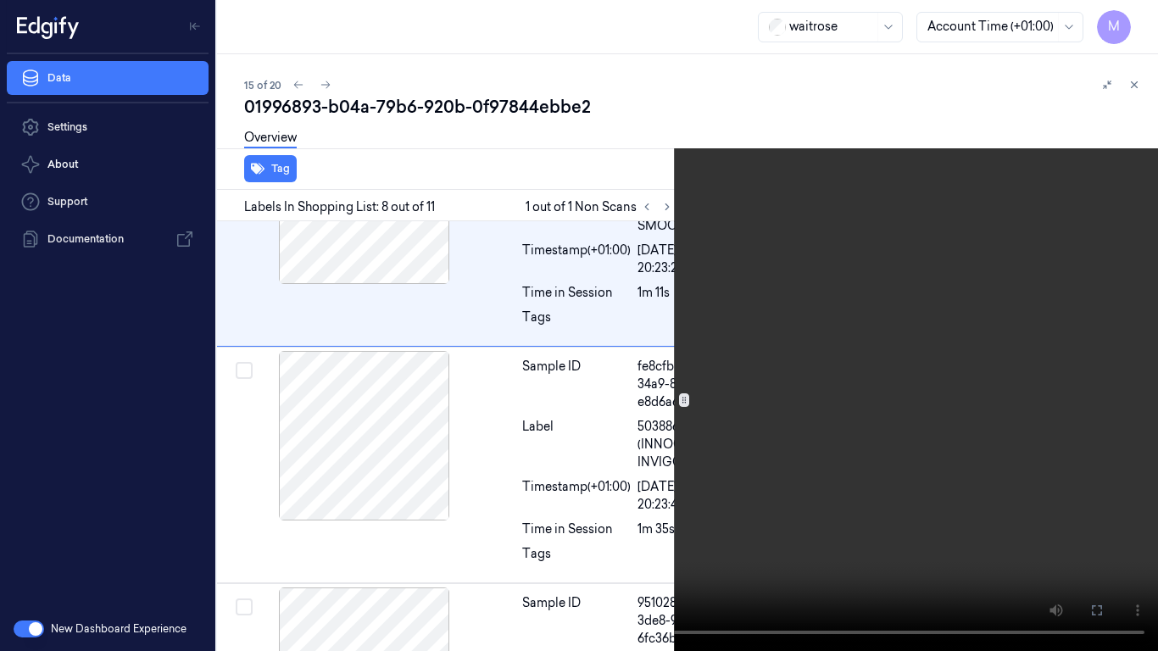
click at [800, 387] on video at bounding box center [579, 325] width 1158 height 651
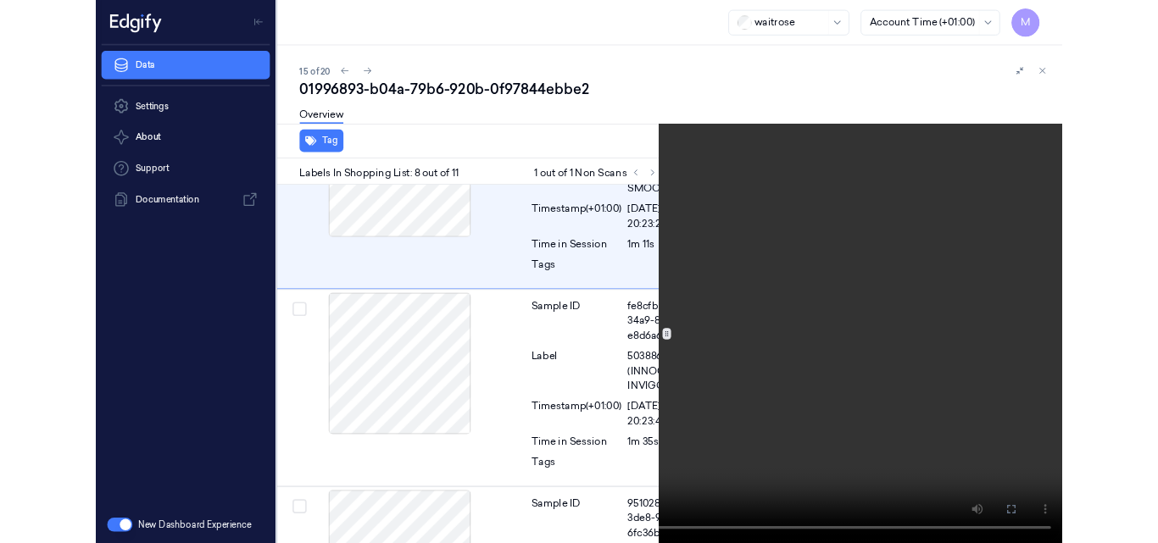
scroll to position [1800, 27]
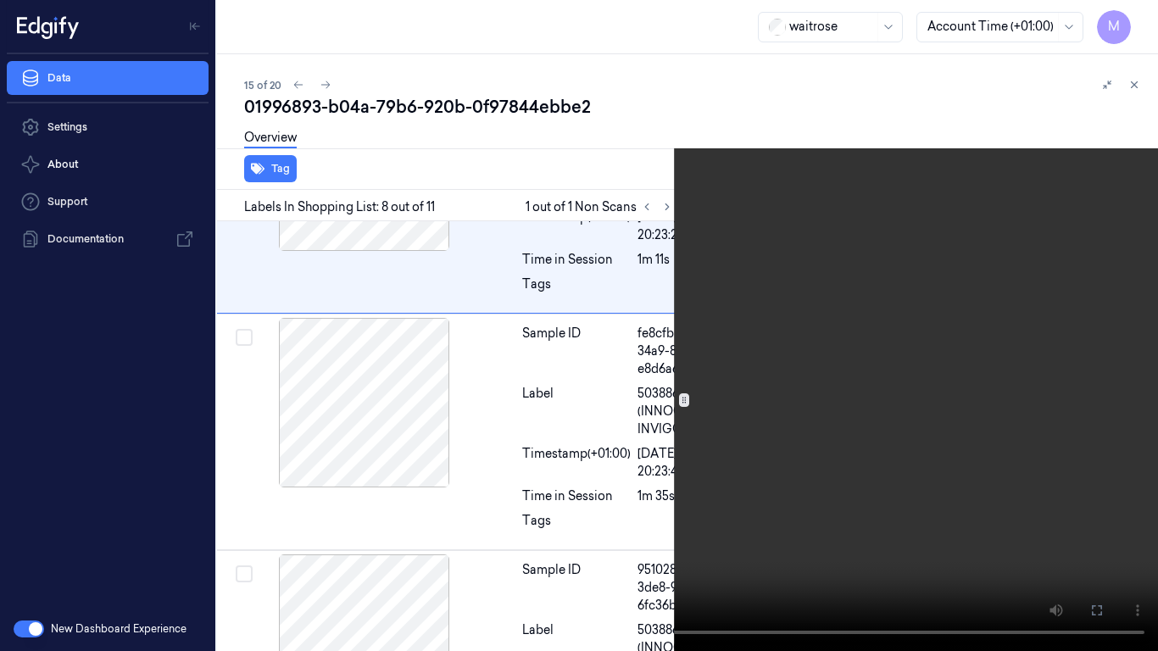
click at [0, 0] on icon at bounding box center [0, 0] width 0 height 0
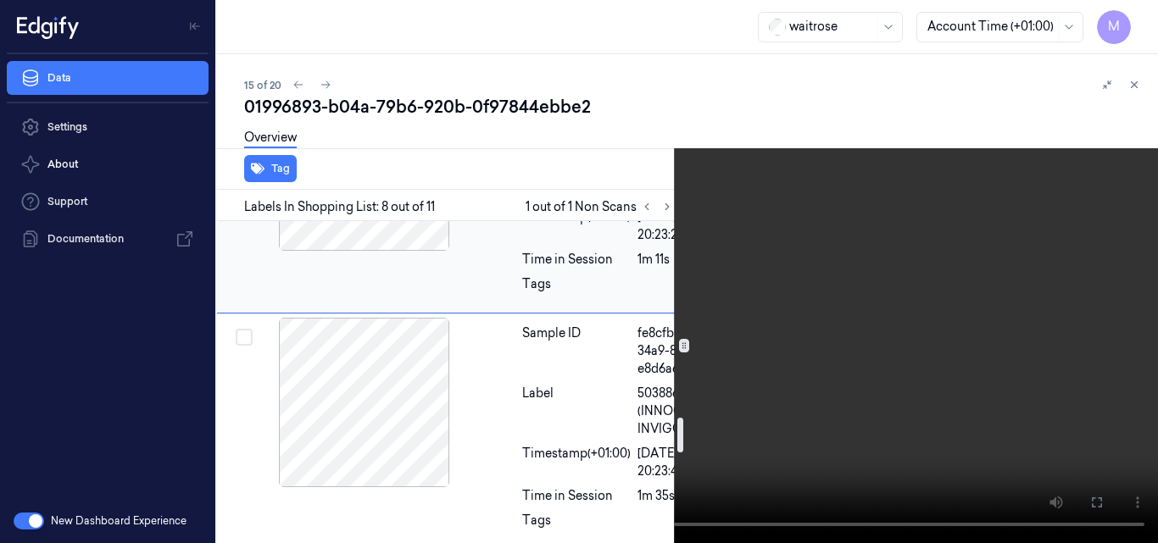
scroll to position [1885, 27]
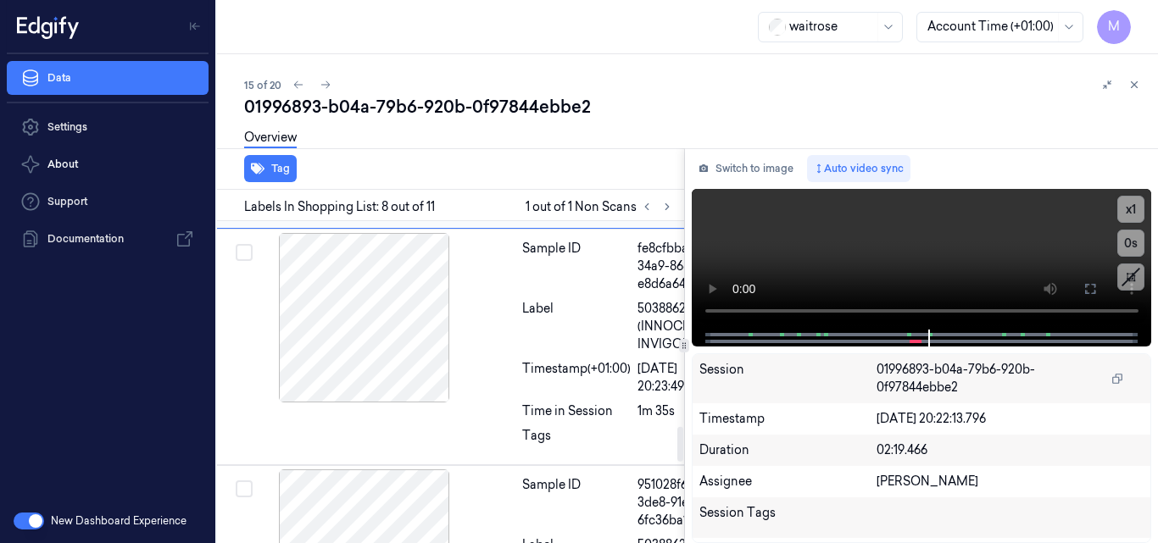
click at [551, 225] on div "Sample ID 78e9b2b1-c912-378c-b9c8-f20419ba6251 Label 5038862340106 (INNOCENT SM…" at bounding box center [633, 111] width 234 height 228
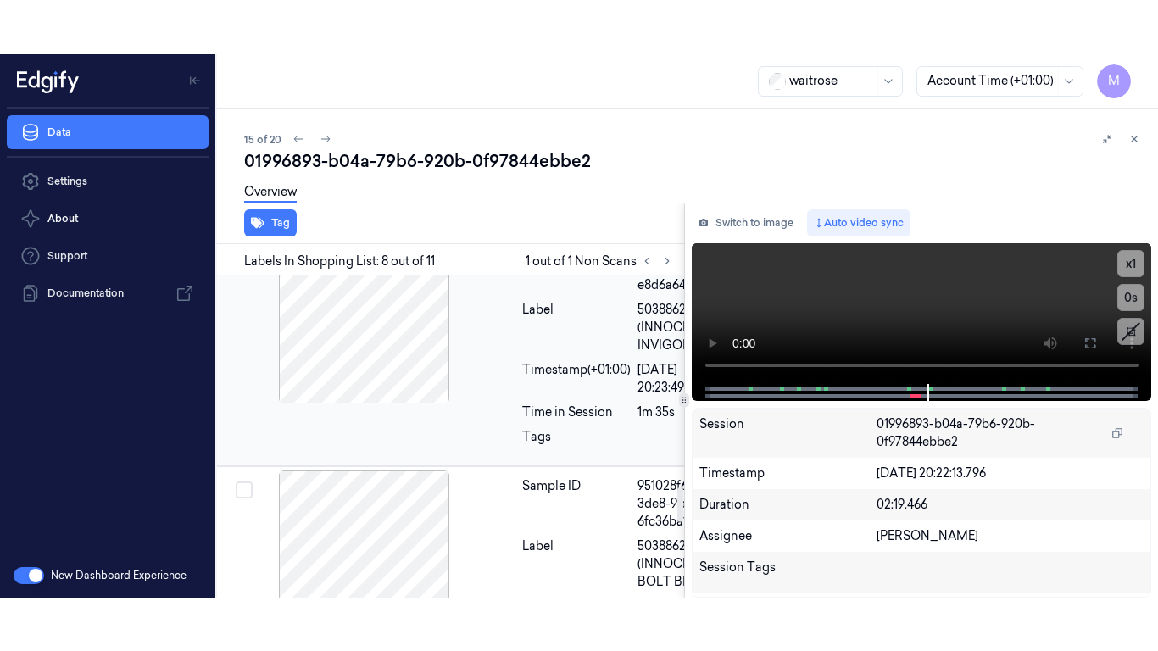
scroll to position [1853, 27]
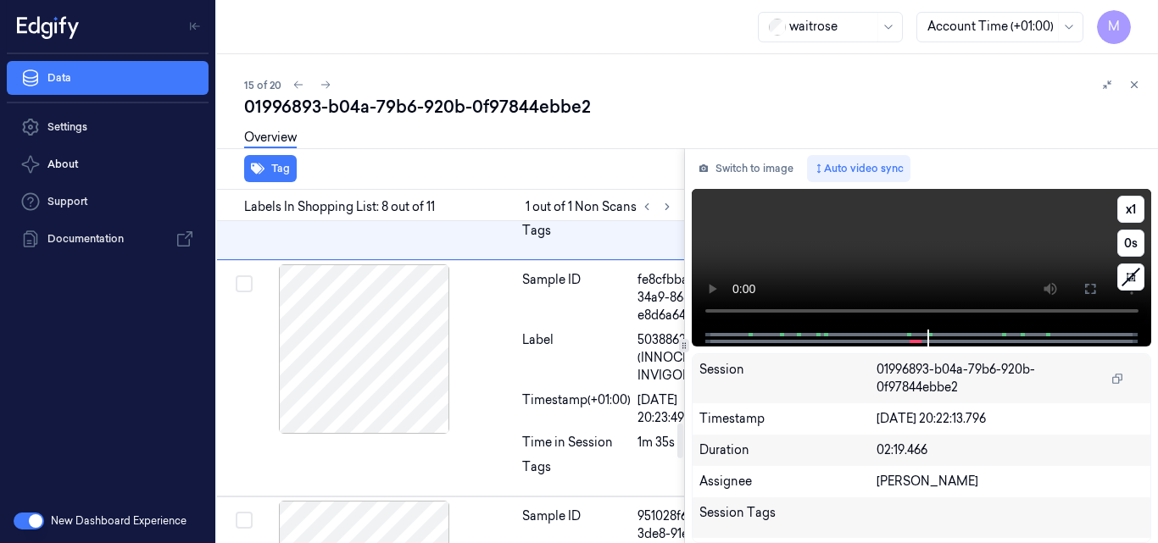
click at [908, 263] on video at bounding box center [922, 259] width 460 height 141
click at [1093, 282] on icon at bounding box center [1091, 289] width 14 height 14
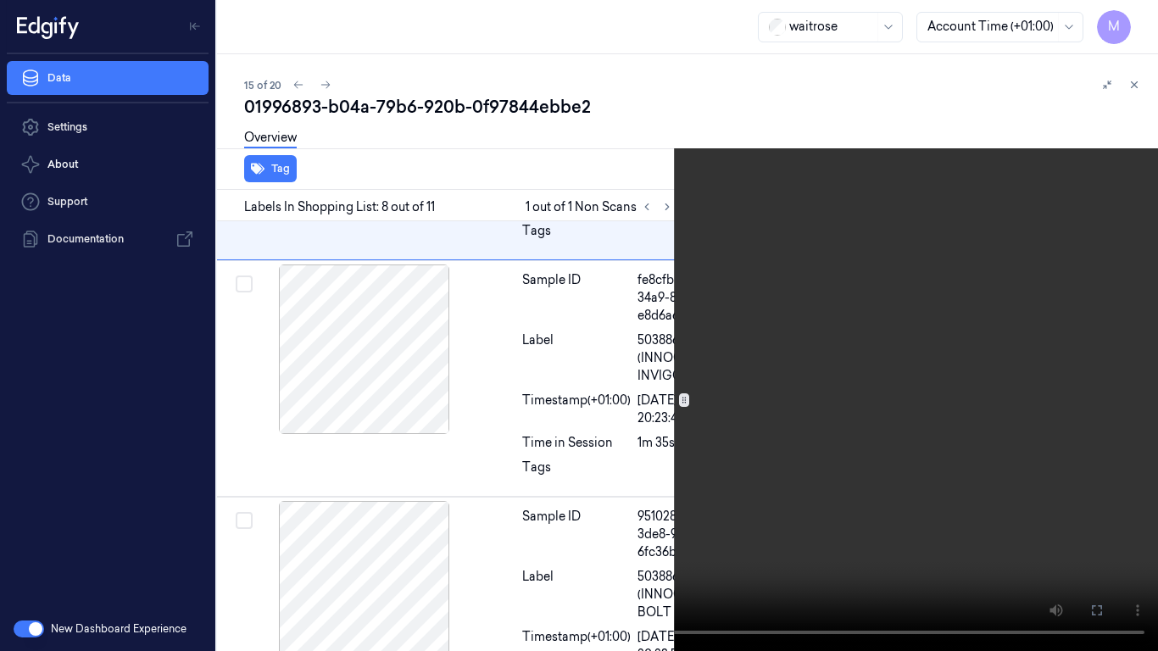
click at [794, 430] on video at bounding box center [579, 325] width 1158 height 651
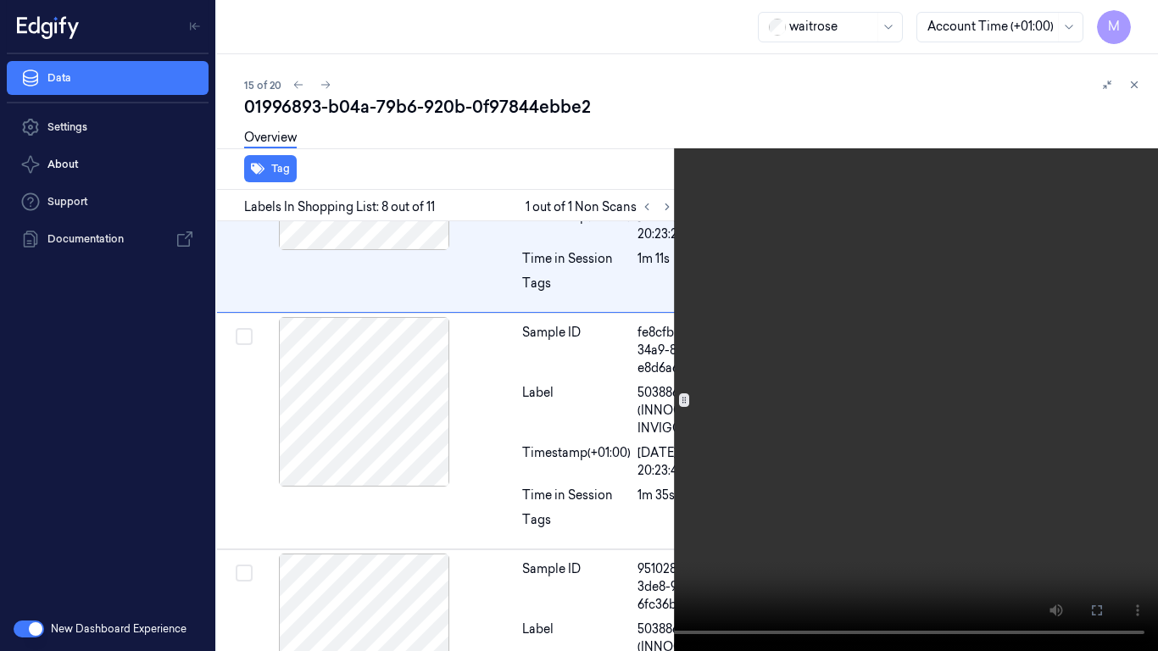
scroll to position [1800, 27]
click at [768, 386] on video at bounding box center [579, 325] width 1158 height 651
click at [1132, 16] on button "x 1" at bounding box center [1137, 20] width 27 height 27
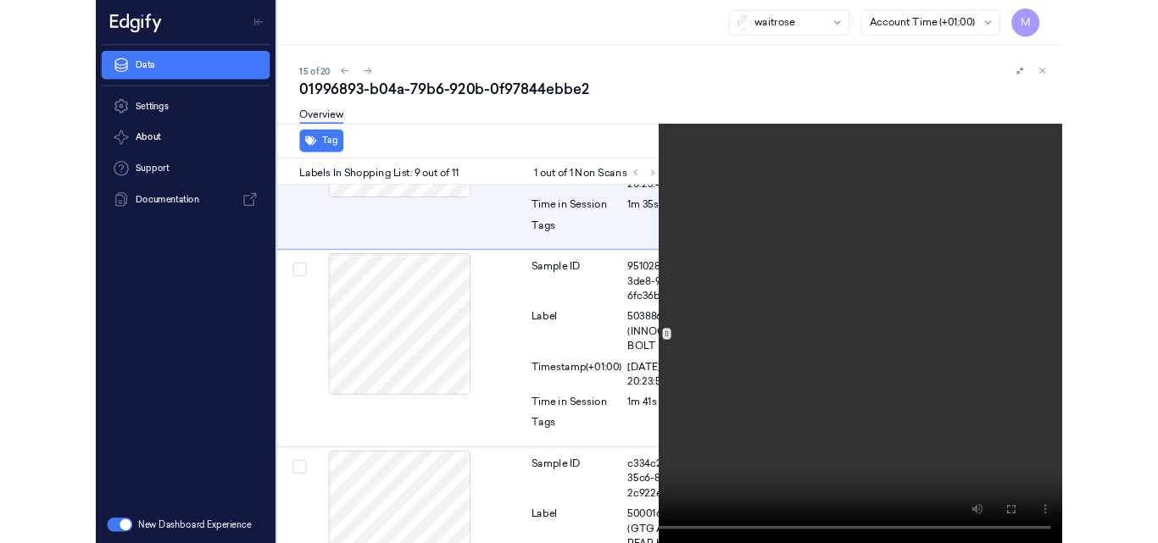
scroll to position [2054, 27]
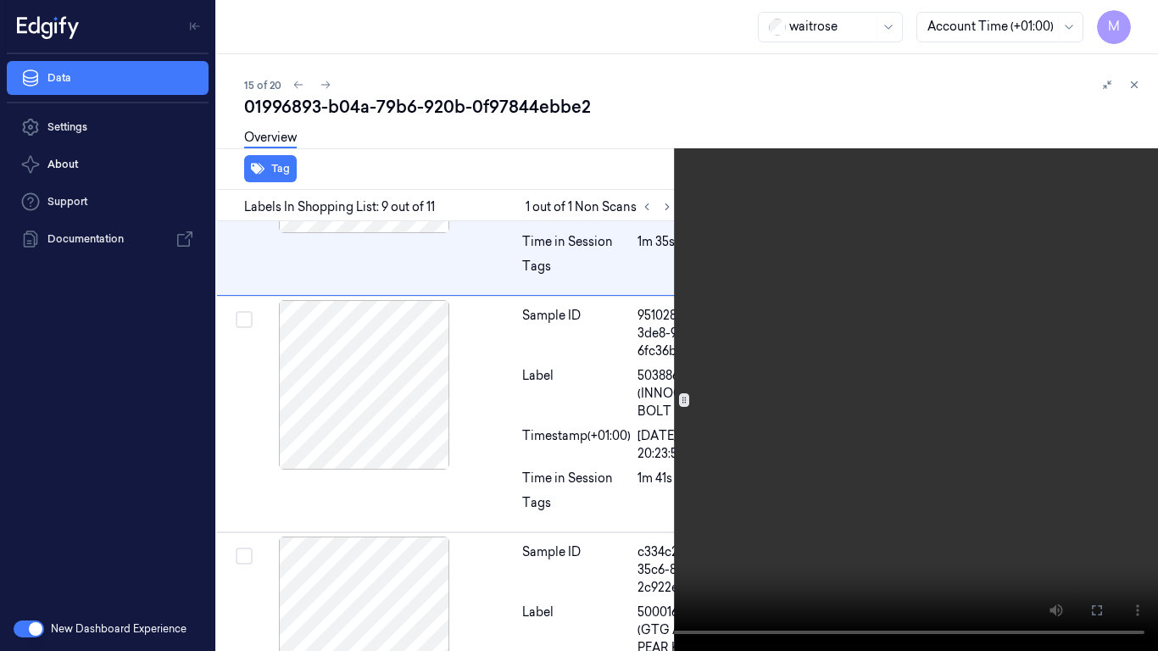
click at [928, 248] on video at bounding box center [579, 325] width 1158 height 651
click at [0, 0] on button at bounding box center [0, 0] width 0 height 0
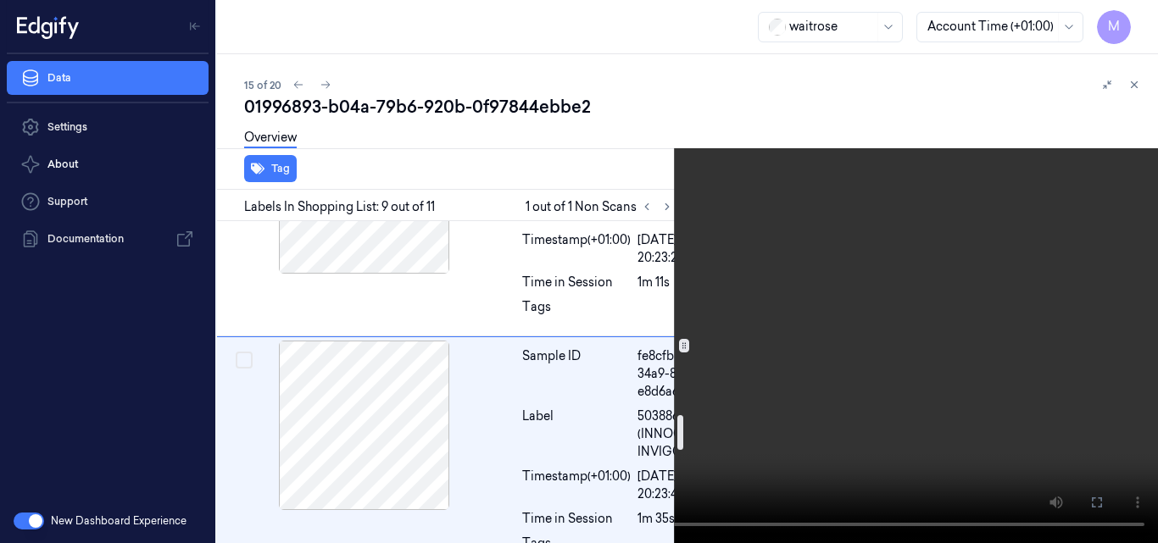
scroll to position [1776, 27]
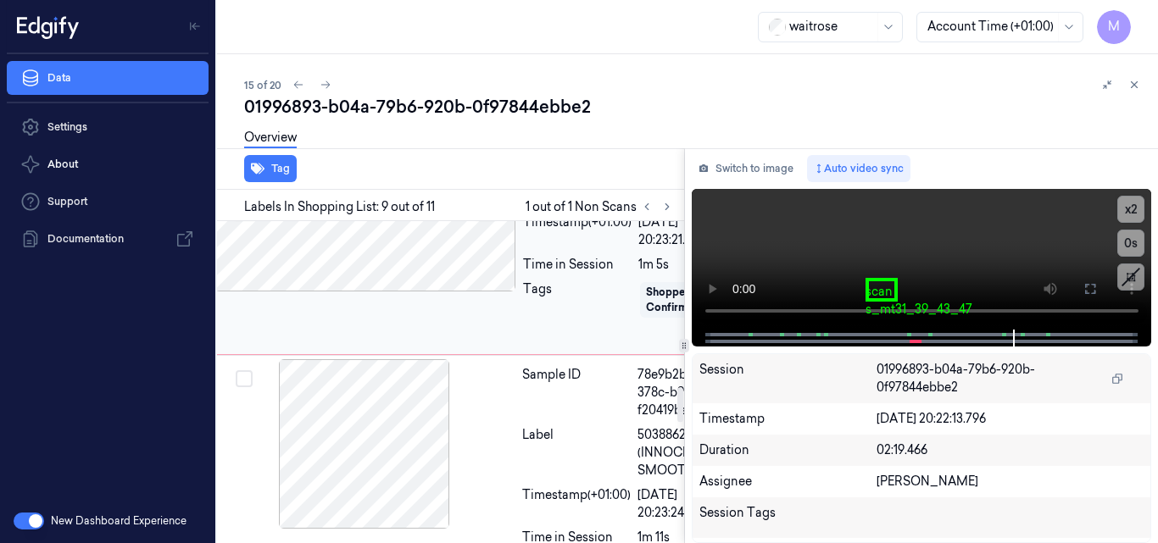
click at [399, 292] on div at bounding box center [366, 207] width 302 height 170
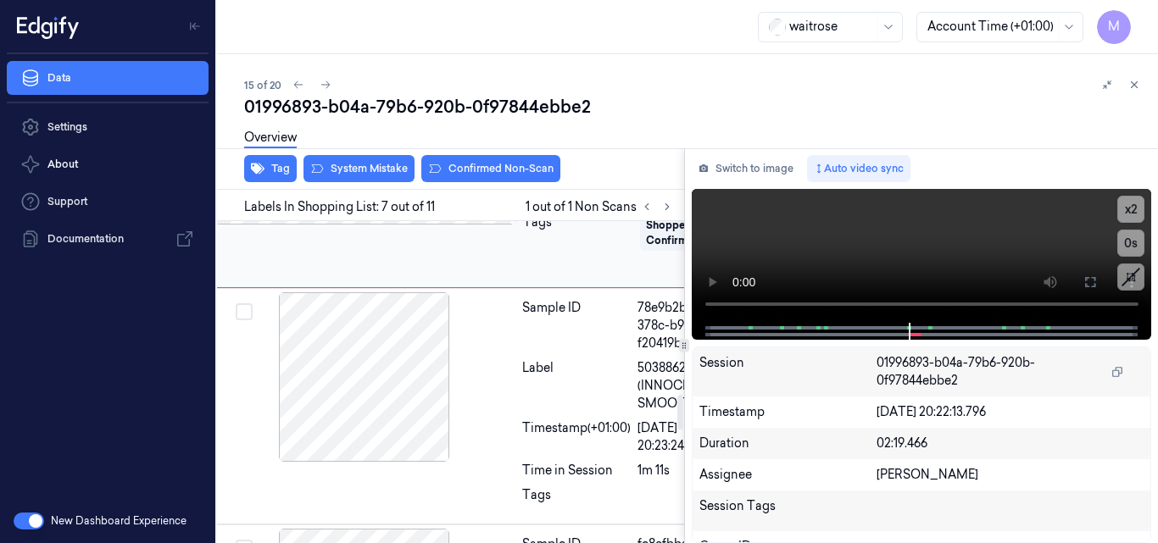
scroll to position [1590, 27]
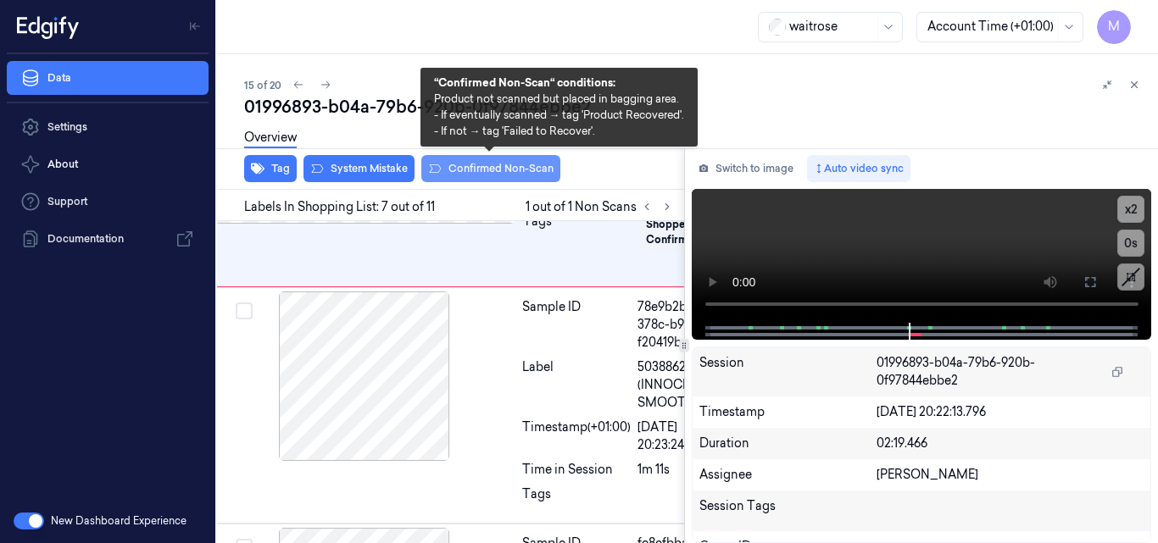
click at [529, 163] on button "Confirmed Non-Scan" at bounding box center [490, 168] width 139 height 27
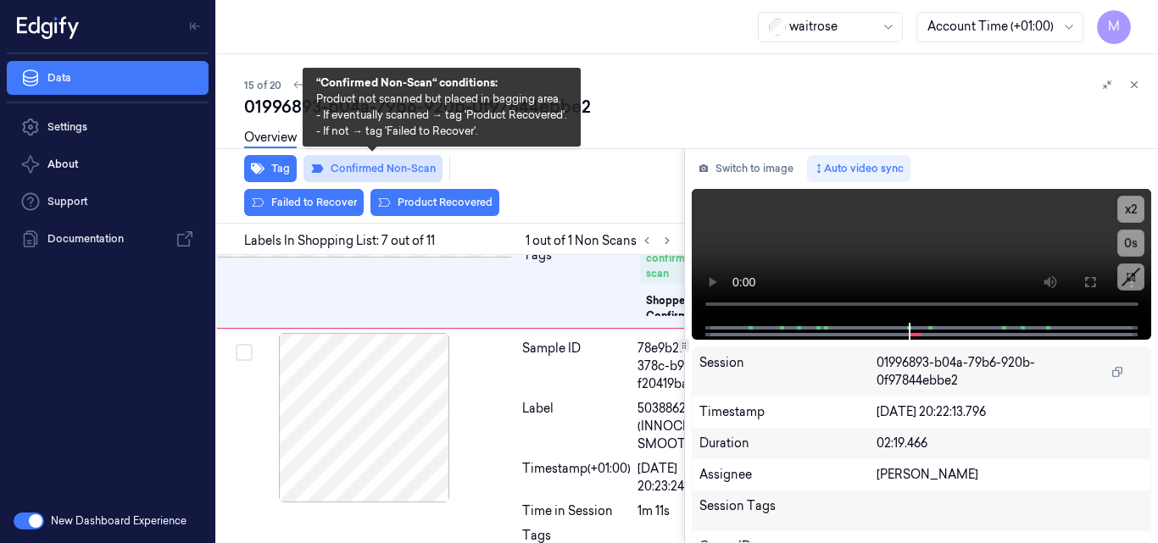
scroll to position [1611, 27]
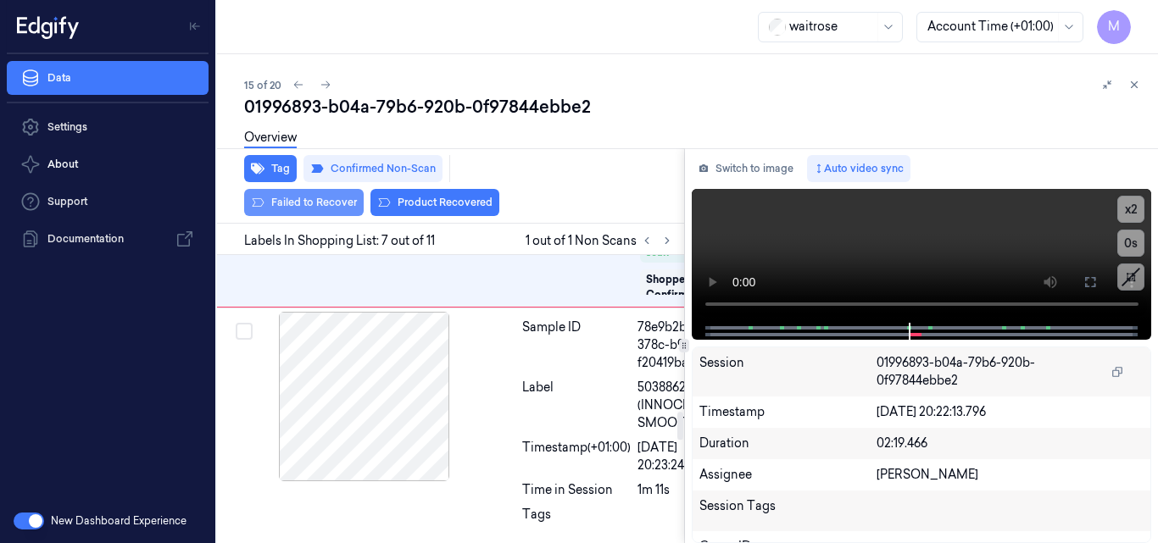
click at [304, 200] on button "Failed to Recover" at bounding box center [304, 202] width 120 height 27
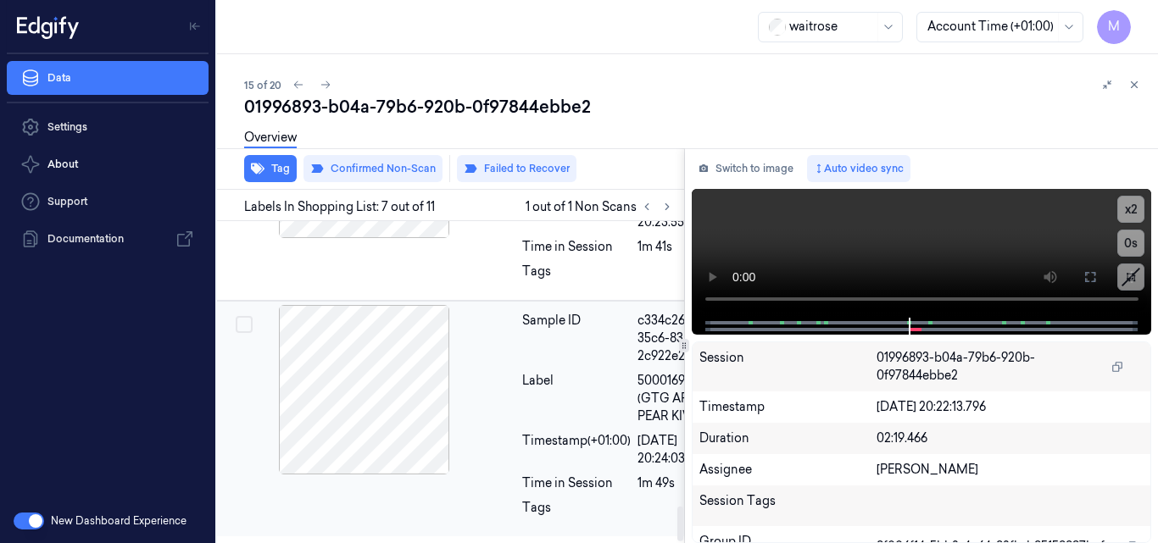
scroll to position [2632, 27]
click at [1132, 83] on icon at bounding box center [1135, 85] width 12 height 12
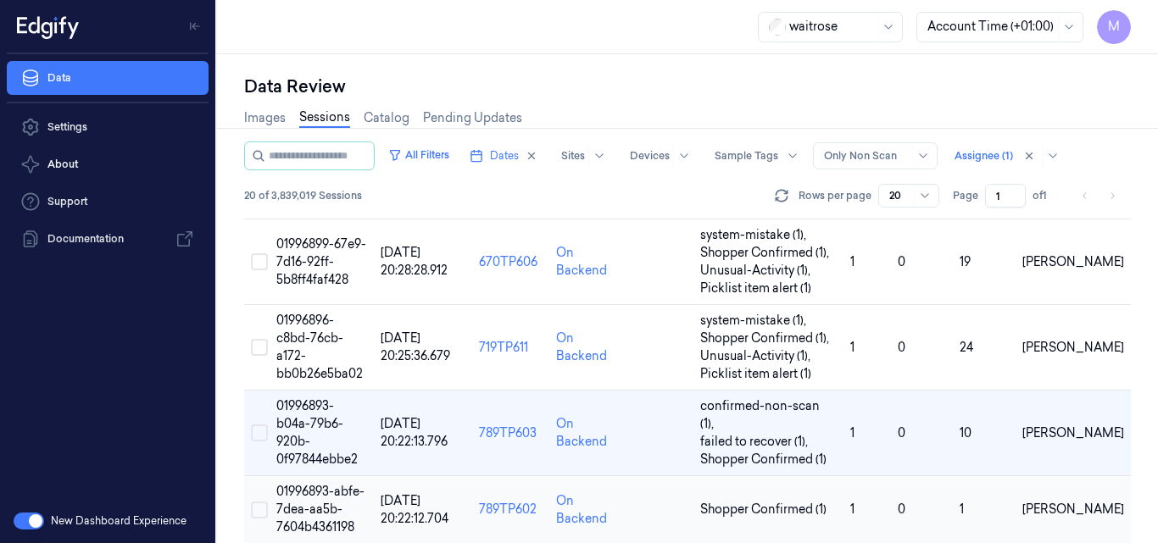
scroll to position [1145, 0]
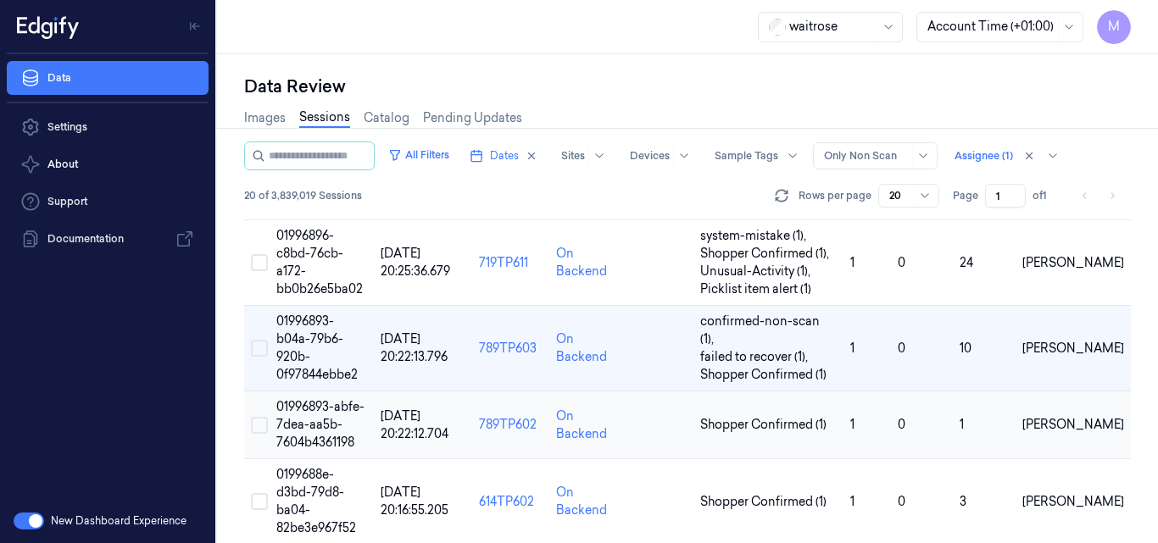
click at [319, 399] on span "01996893-abfe-7dea-aa5b-7604b4361198" at bounding box center [320, 424] width 88 height 51
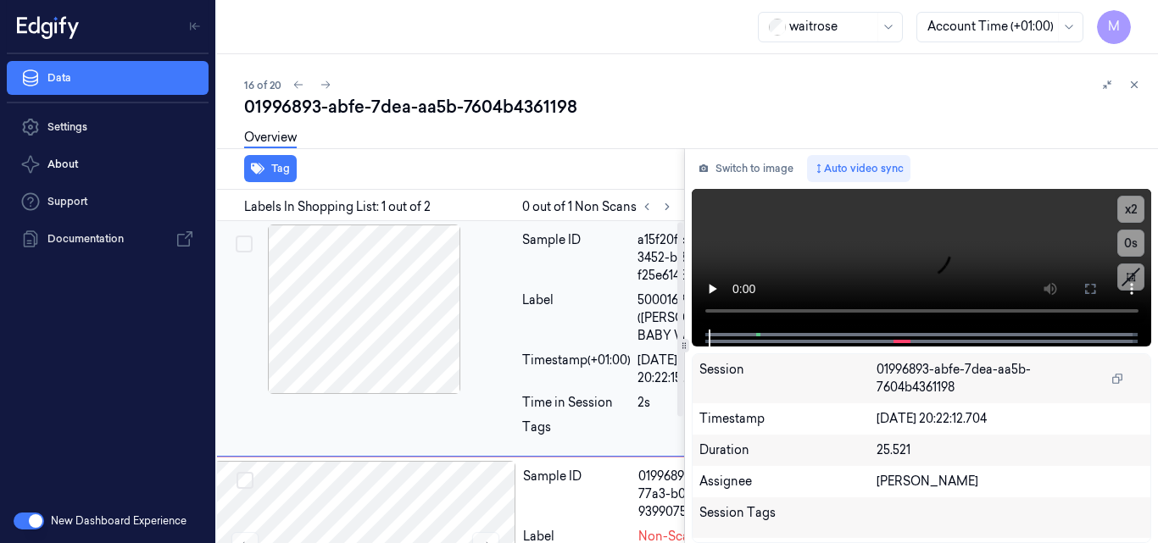
scroll to position [170, 27]
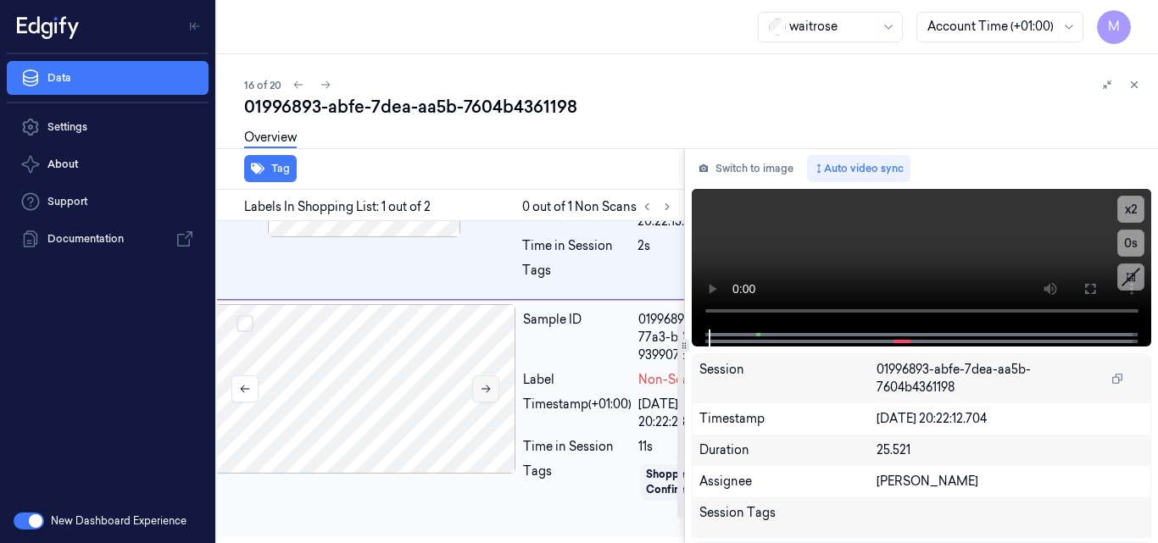
click at [484, 393] on icon at bounding box center [486, 389] width 12 height 12
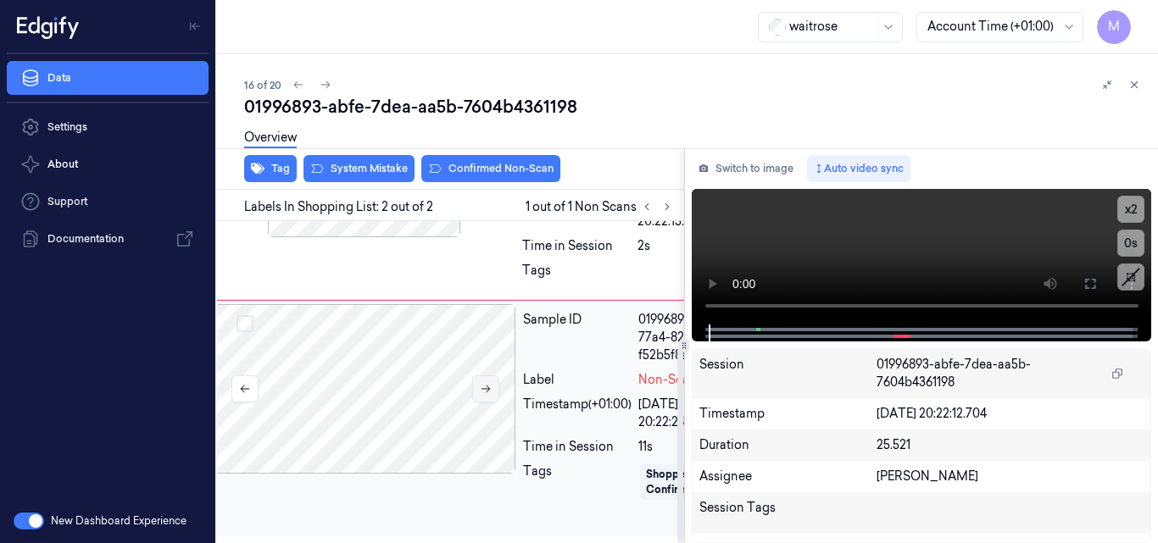
click at [484, 393] on div at bounding box center [366, 389] width 302 height 170
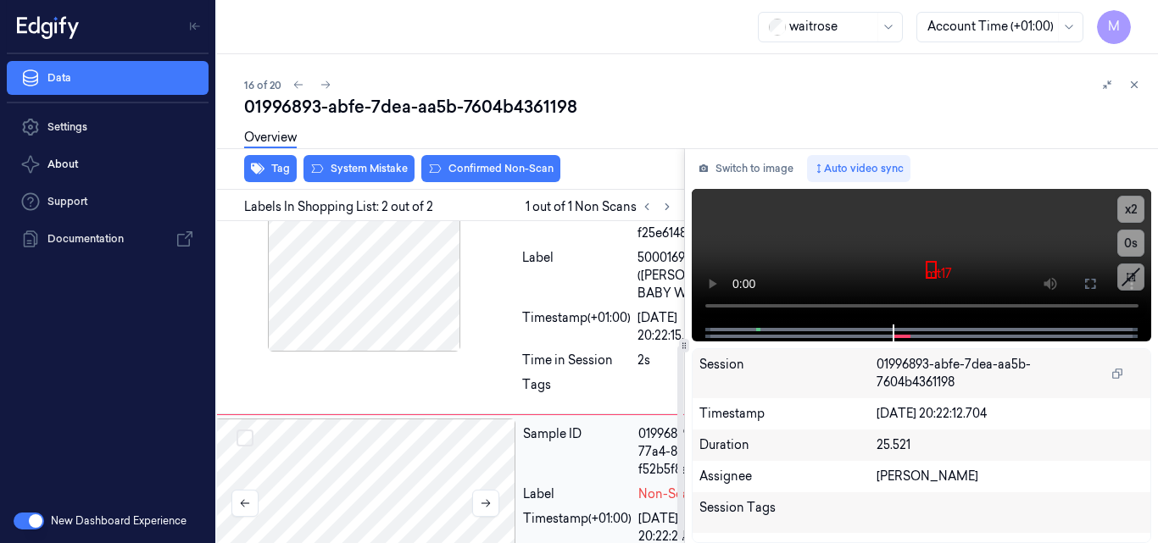
scroll to position [41, 27]
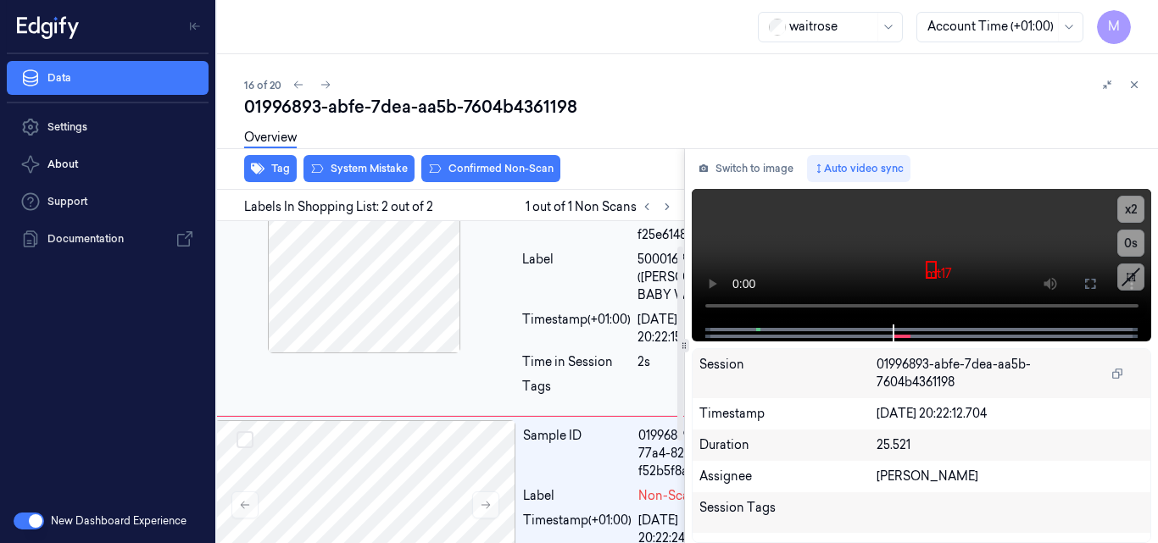
click at [406, 314] on div at bounding box center [365, 269] width 302 height 170
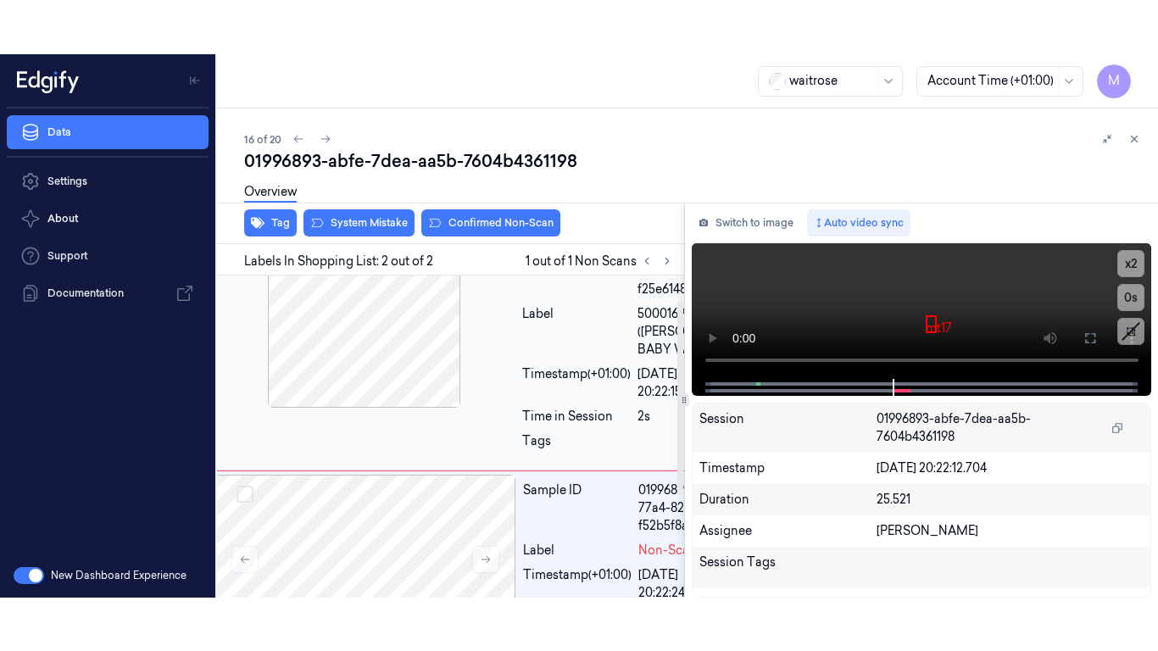
scroll to position [0, 27]
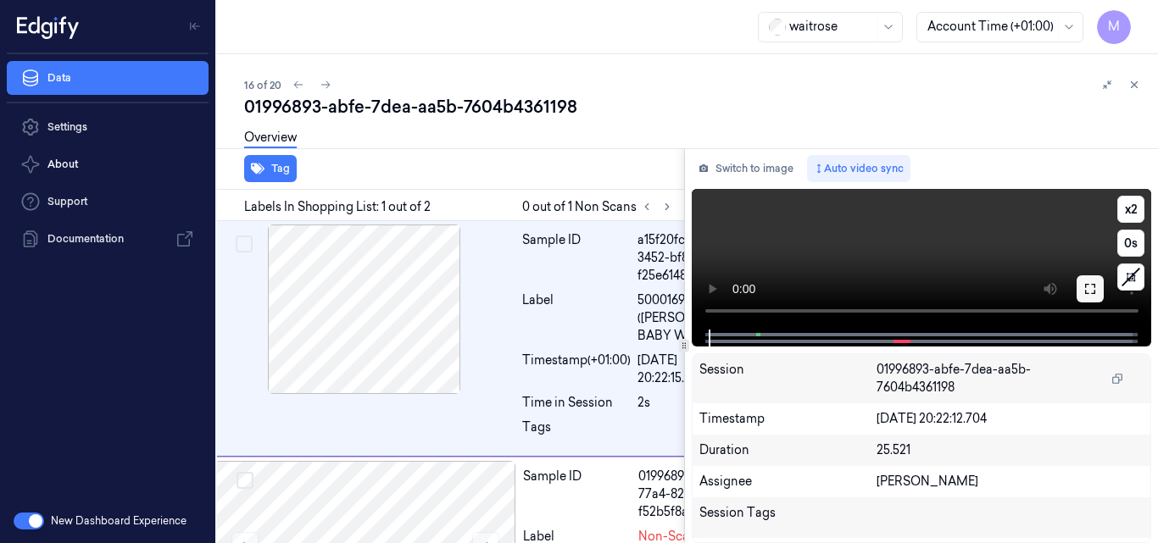
click at [1093, 287] on icon at bounding box center [1091, 289] width 14 height 14
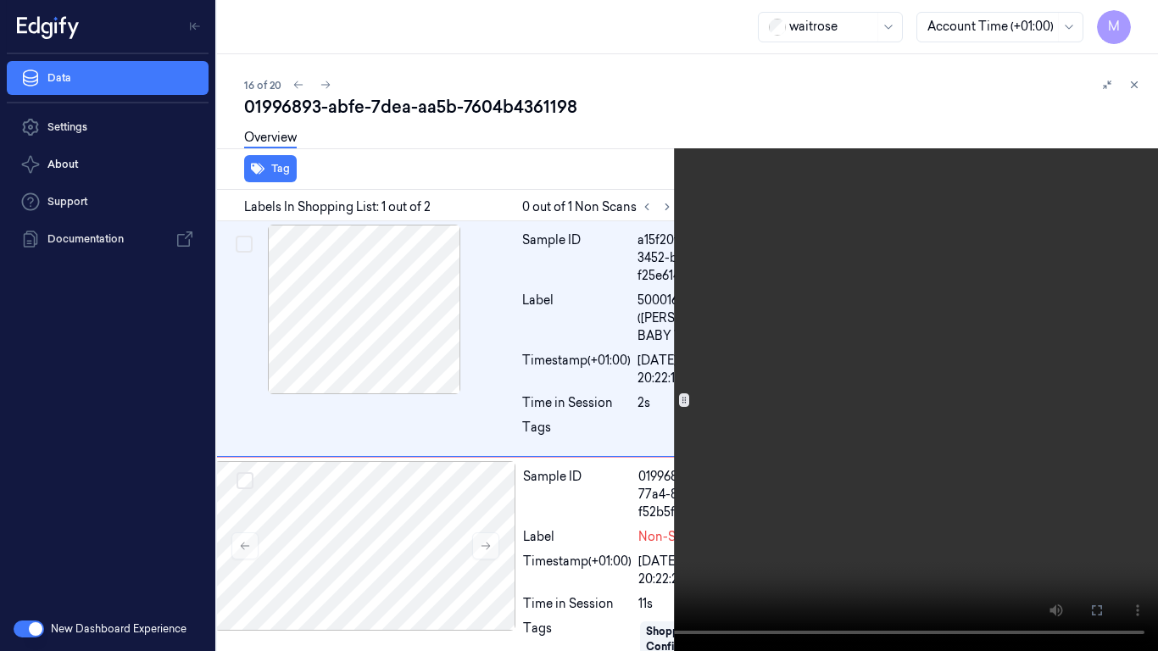
click at [508, 371] on video at bounding box center [579, 325] width 1158 height 651
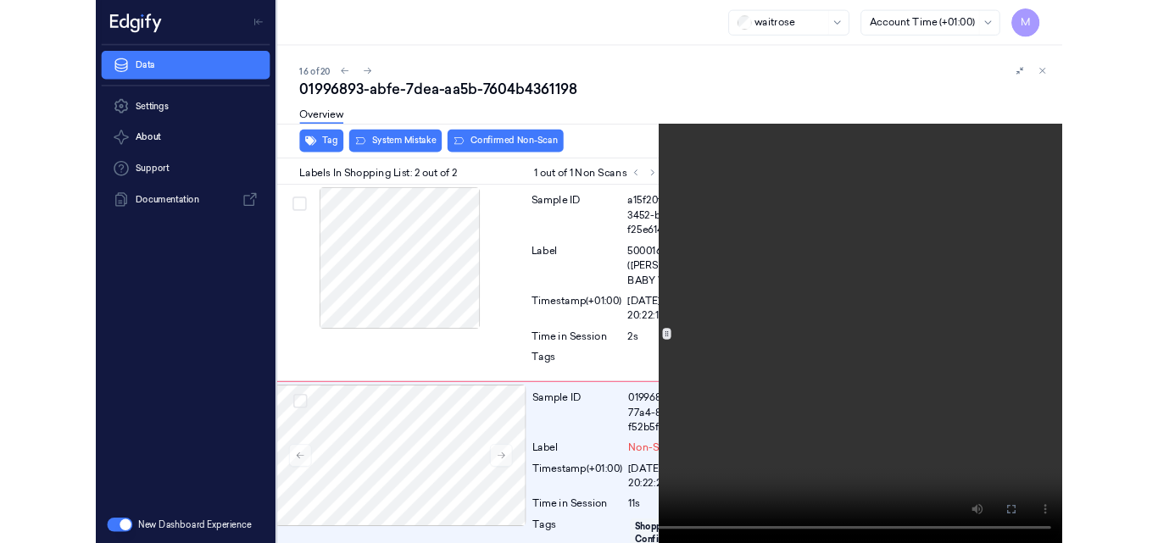
scroll to position [103, 27]
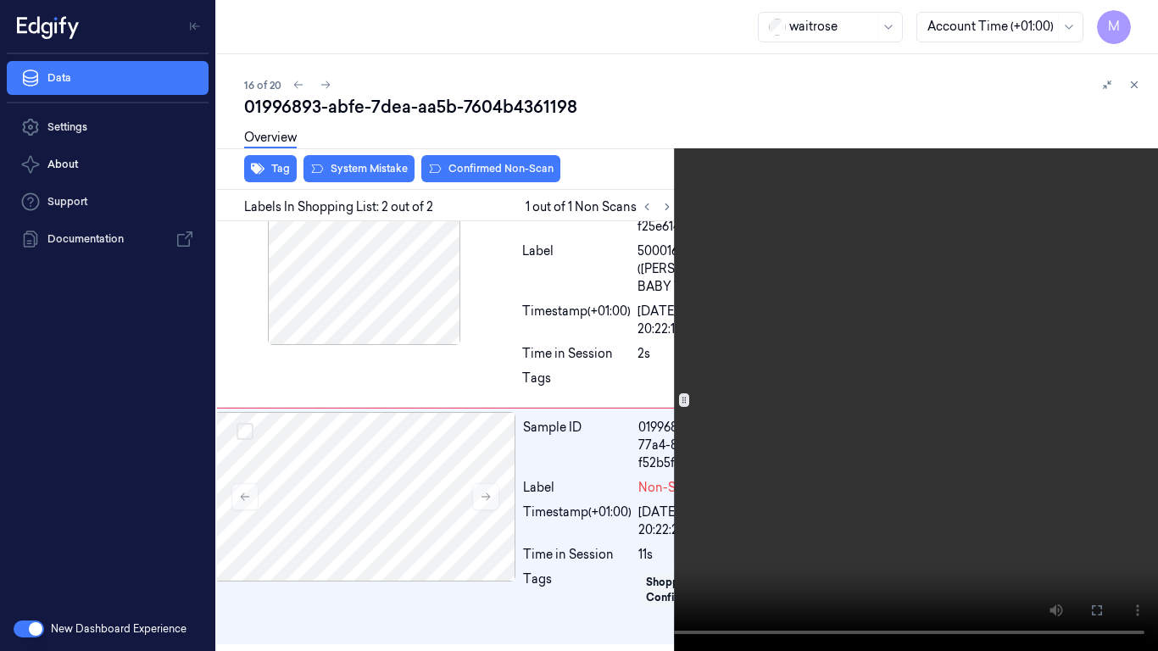
click at [722, 466] on video at bounding box center [579, 325] width 1158 height 651
click at [0, 0] on button at bounding box center [0, 0] width 0 height 0
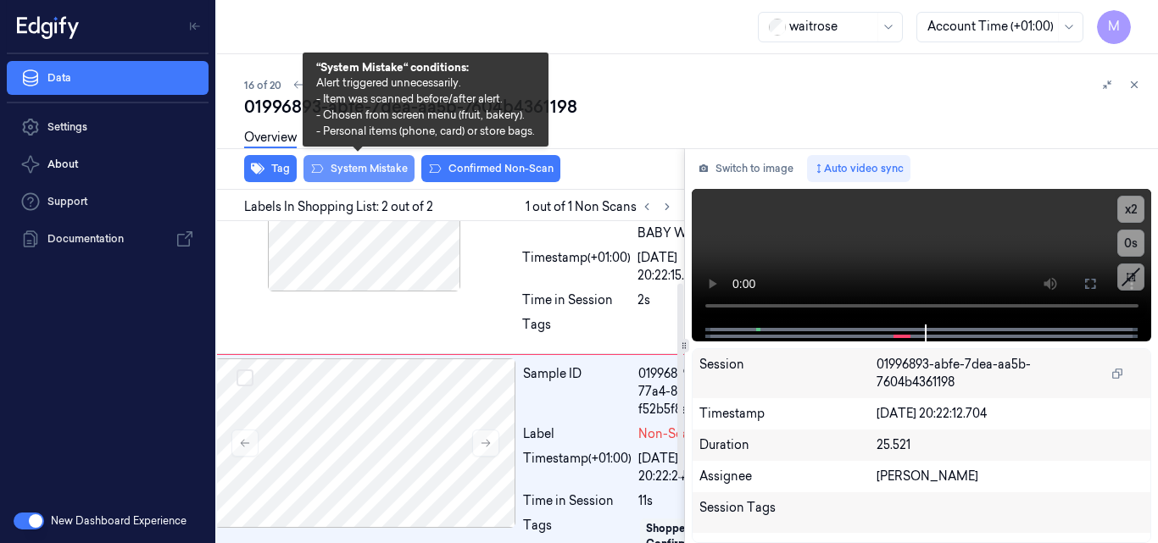
click at [362, 170] on button "System Mistake" at bounding box center [359, 168] width 111 height 27
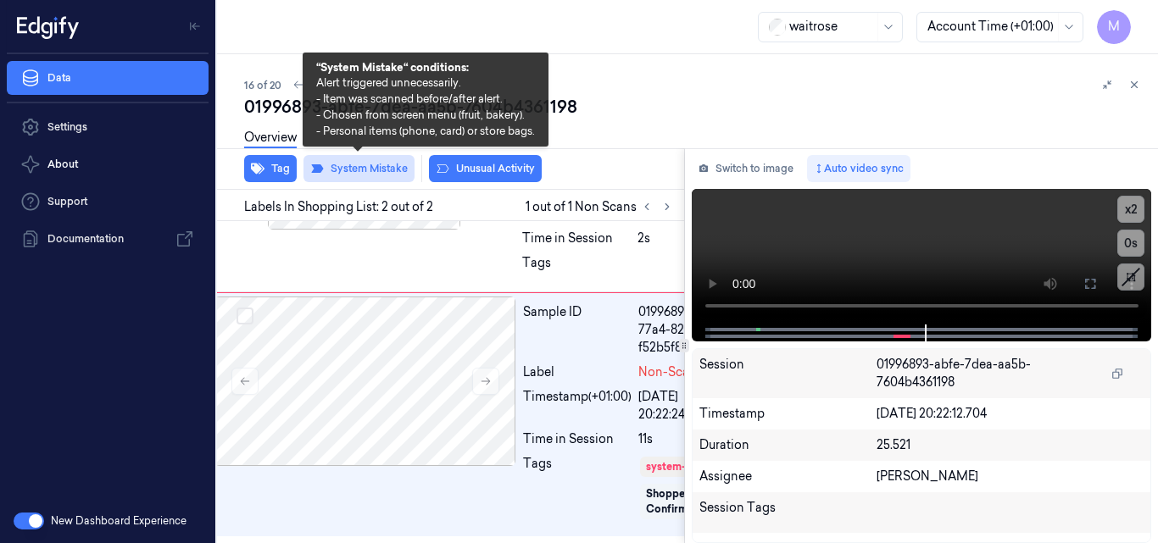
scroll to position [218, 27]
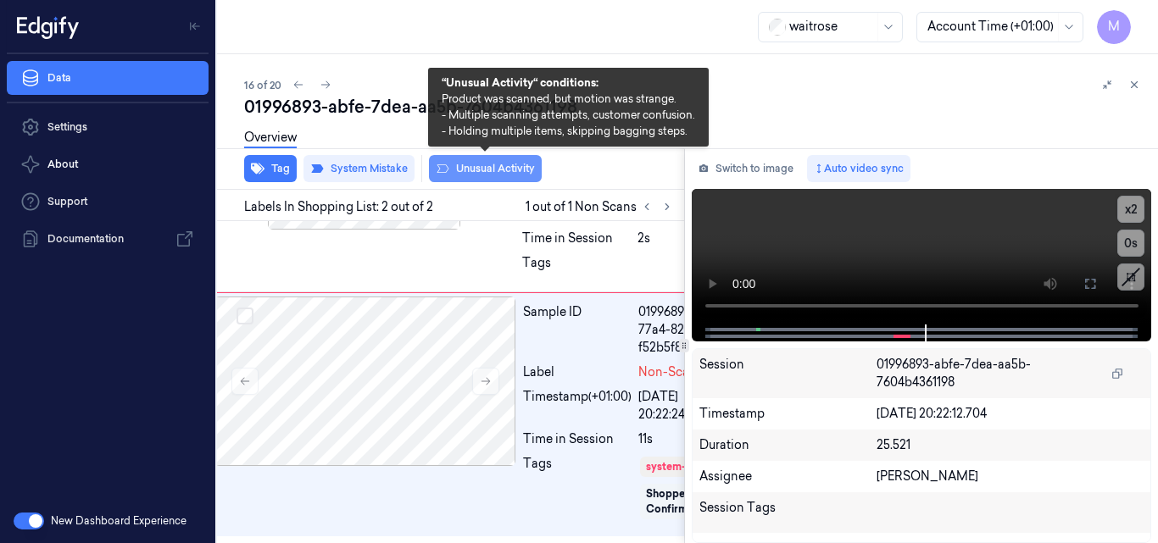
click at [487, 165] on button "Unusual Activity" at bounding box center [485, 168] width 113 height 27
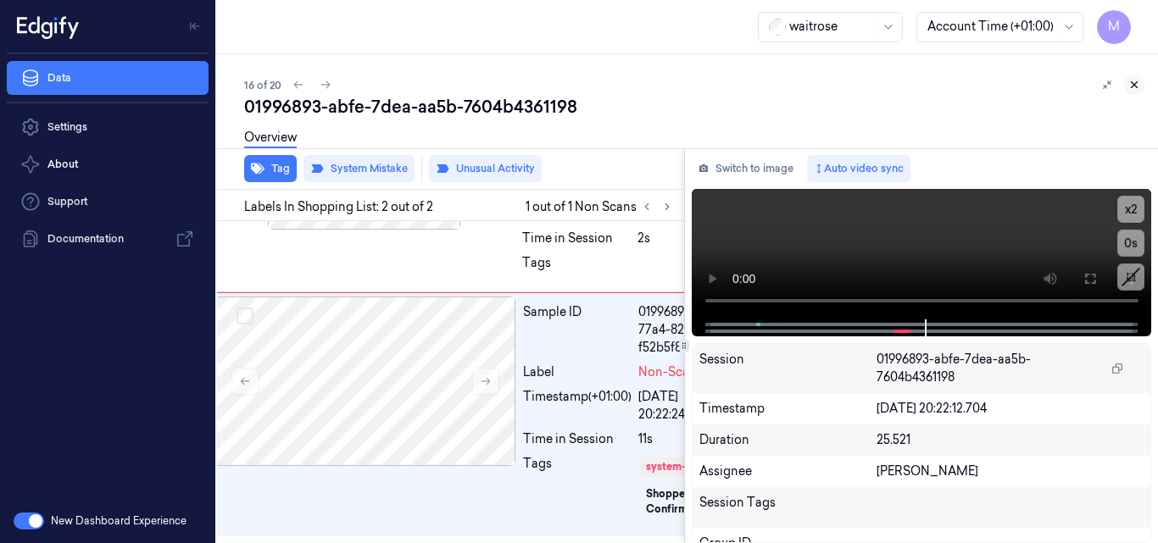
click at [1130, 84] on icon at bounding box center [1135, 85] width 12 height 12
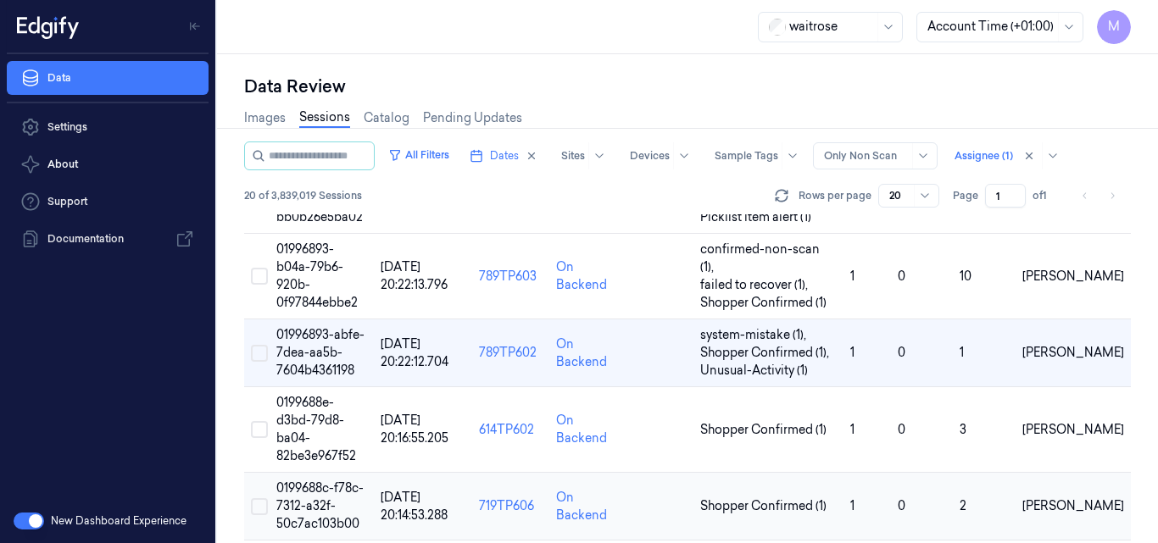
scroll to position [1248, 0]
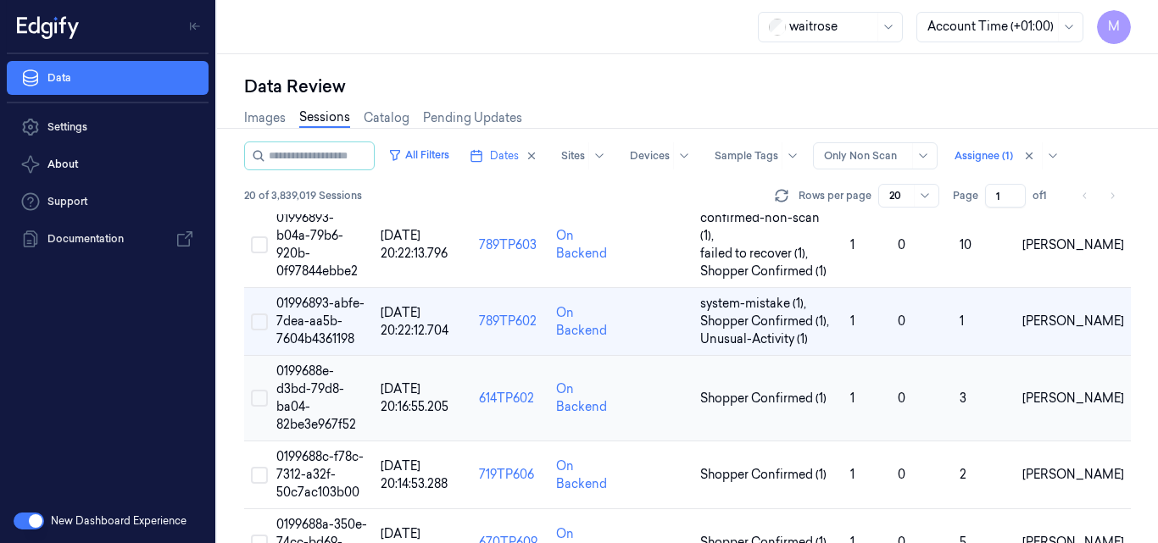
click at [311, 364] on span "0199688e-d3bd-79d8-ba04-82be3e967f52" at bounding box center [316, 398] width 80 height 69
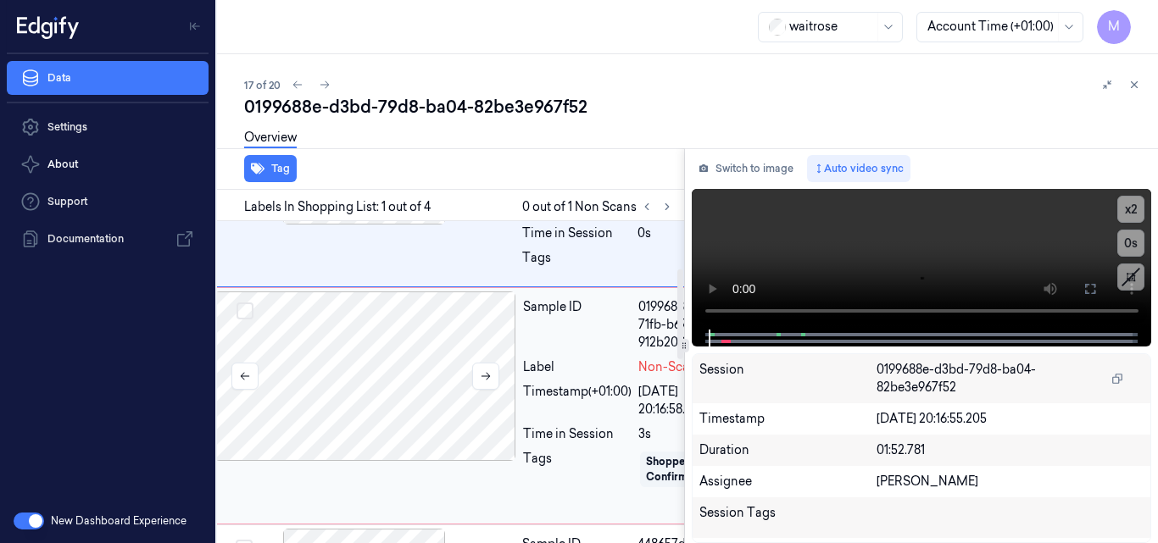
scroll to position [0, 27]
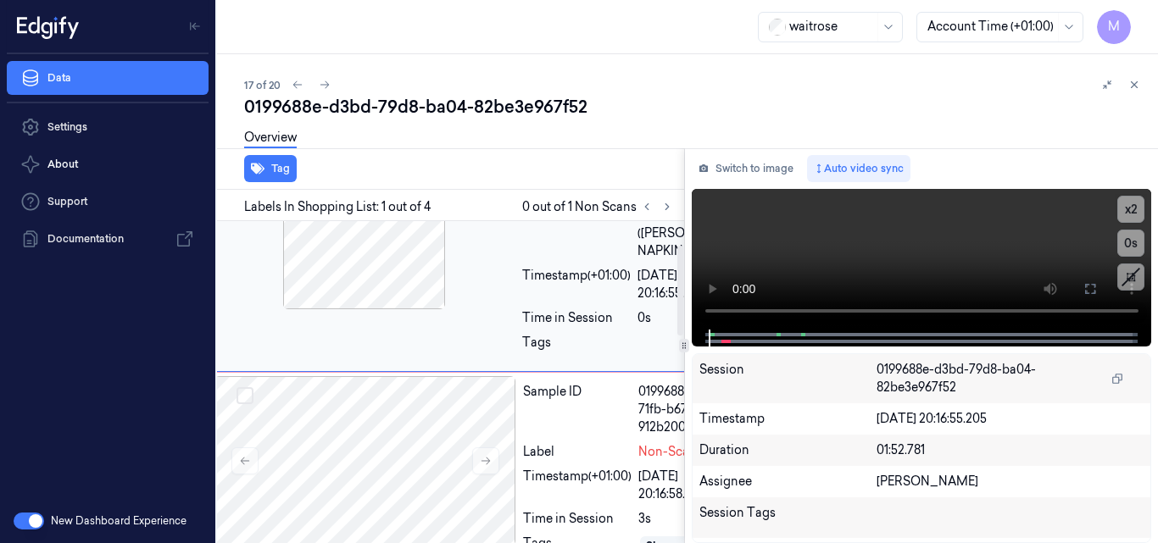
click at [404, 325] on div "Sample ID 5de807f9-a629-31f1-a033-56dd8a7b5ffe Label 5000169237014 (JL WHITE NA…" at bounding box center [481, 255] width 543 height 236
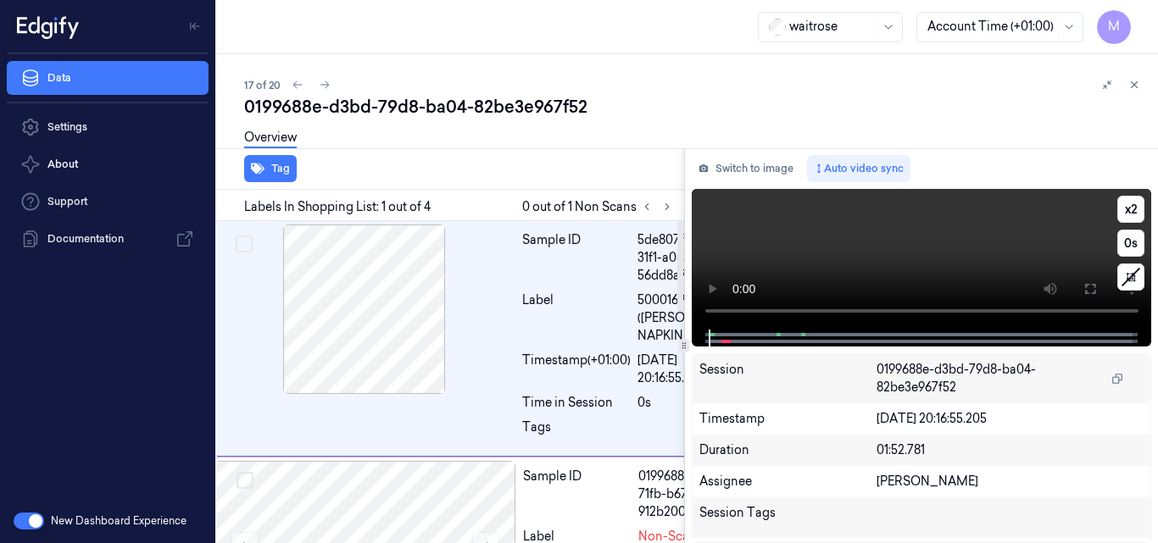
click at [945, 258] on video at bounding box center [922, 259] width 460 height 141
click at [702, 314] on video at bounding box center [922, 259] width 460 height 141
click at [1095, 292] on icon at bounding box center [1090, 289] width 10 height 10
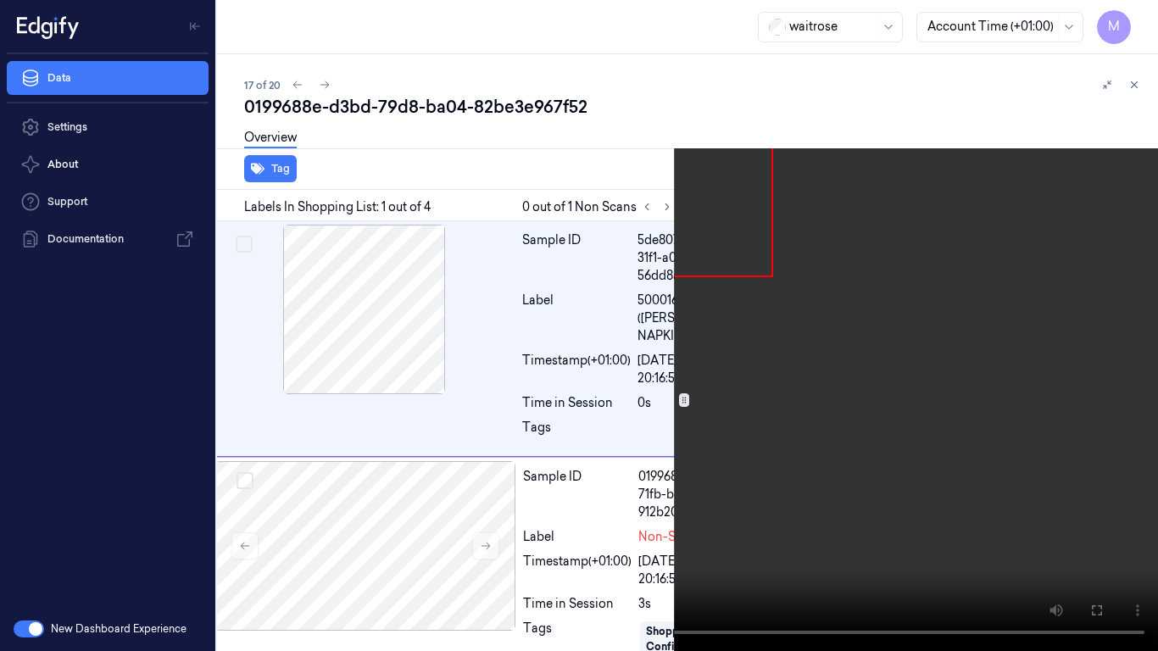
click at [750, 499] on video at bounding box center [579, 325] width 1158 height 651
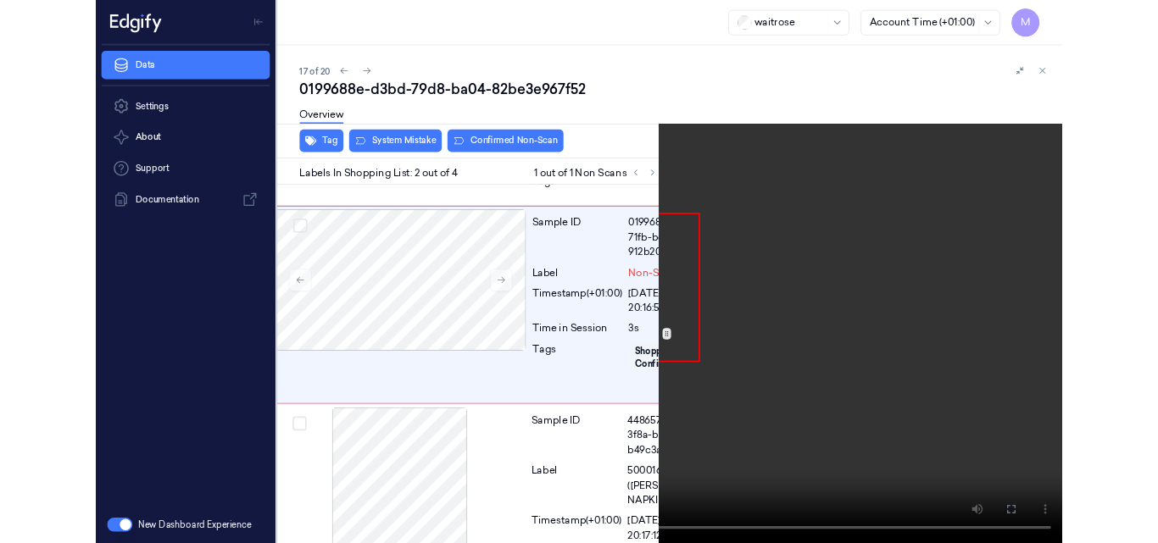
scroll to position [211, 27]
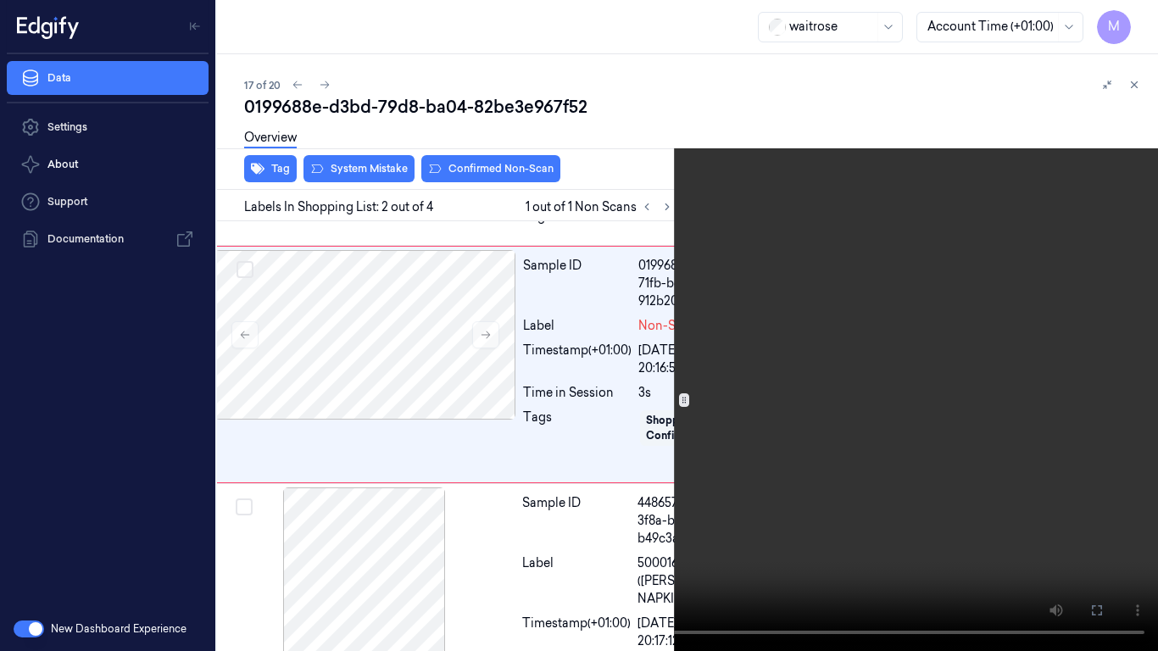
click at [684, 466] on video at bounding box center [579, 325] width 1158 height 651
click at [0, 0] on icon at bounding box center [0, 0] width 0 height 0
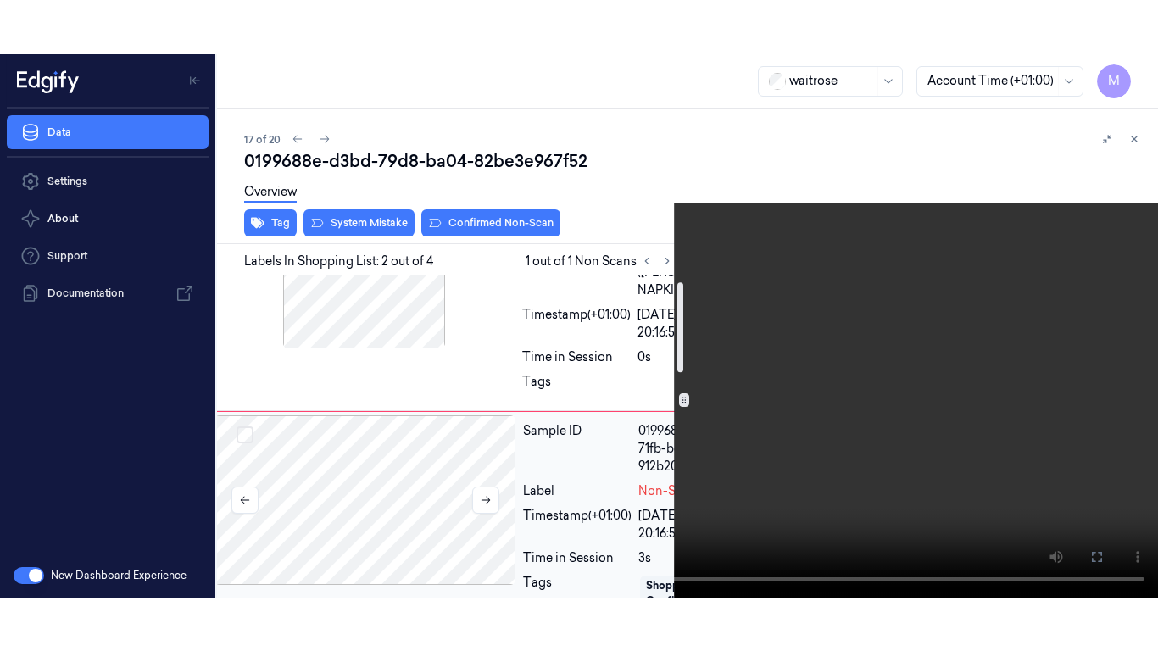
scroll to position [0, 27]
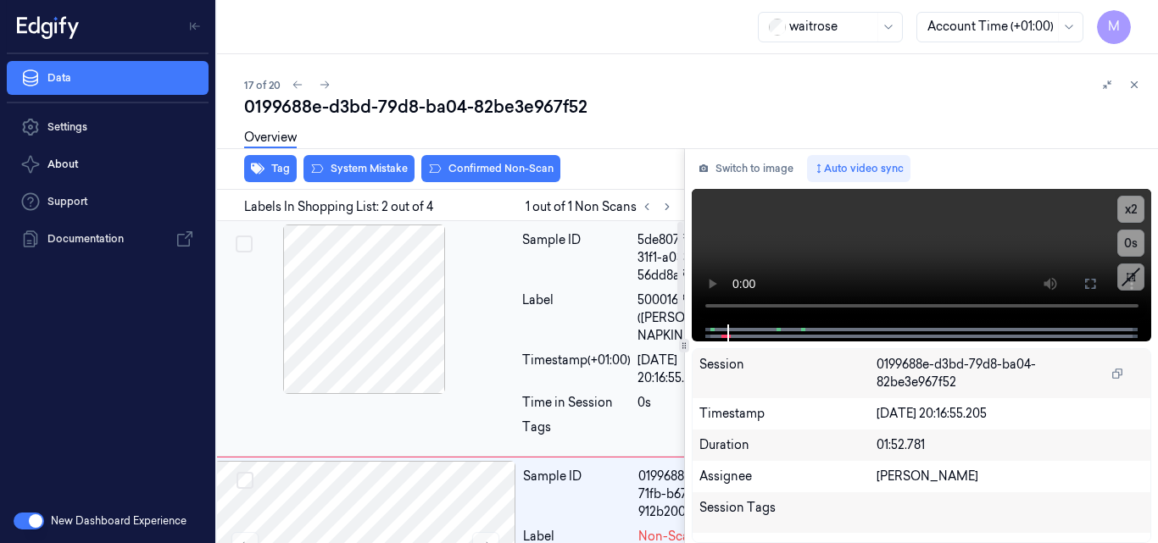
click at [482, 321] on div at bounding box center [365, 310] width 302 height 170
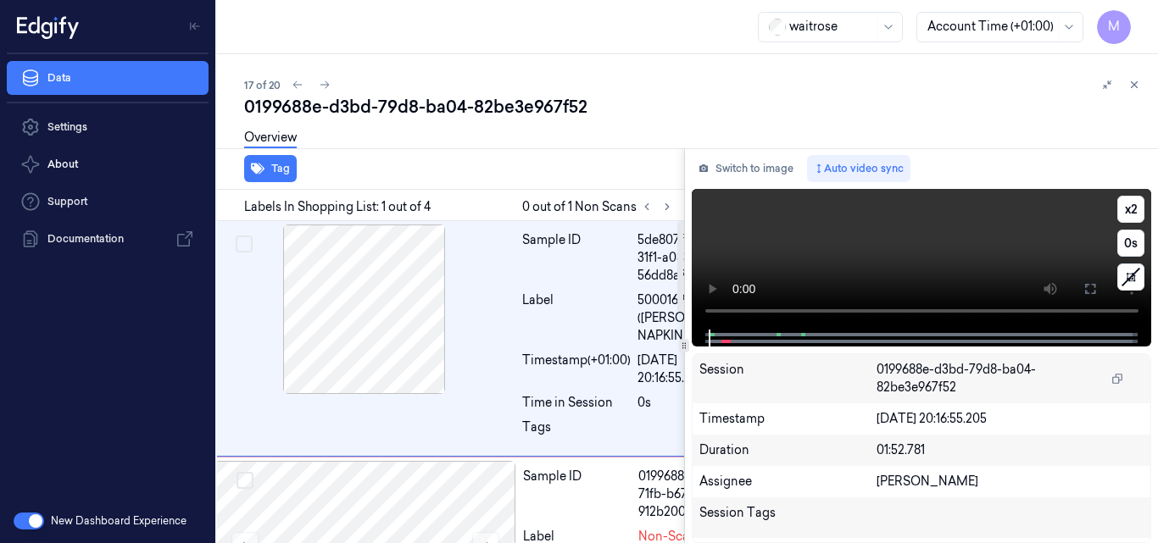
click at [918, 242] on video at bounding box center [922, 259] width 460 height 141
click at [1101, 292] on button at bounding box center [1090, 289] width 27 height 27
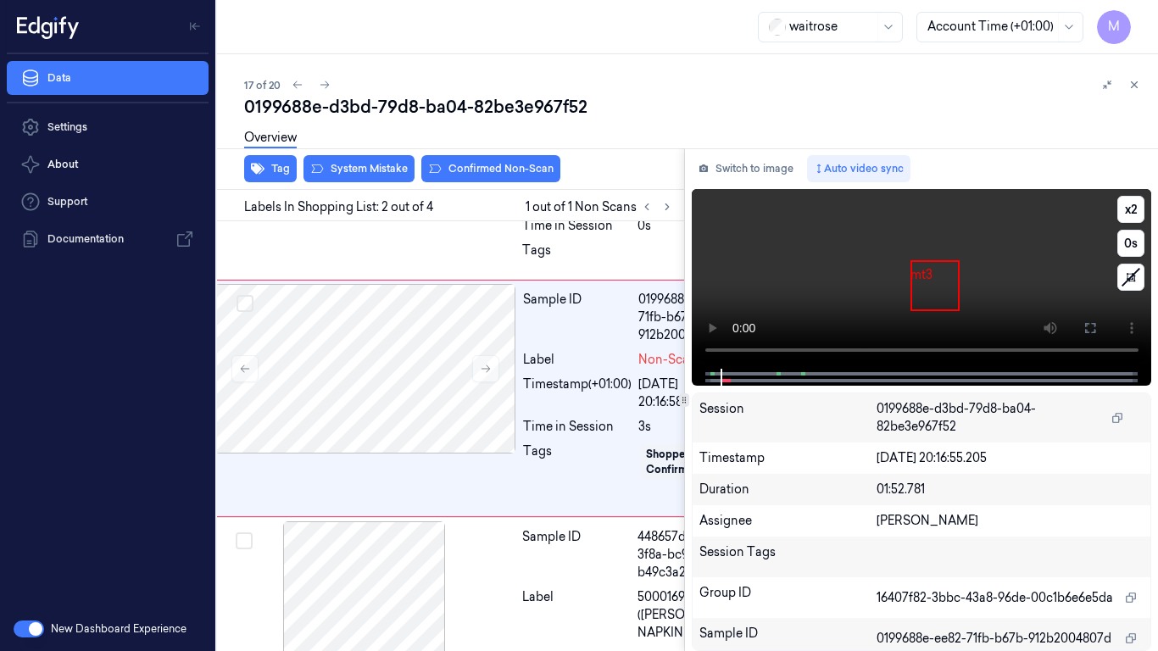
scroll to position [211, 27]
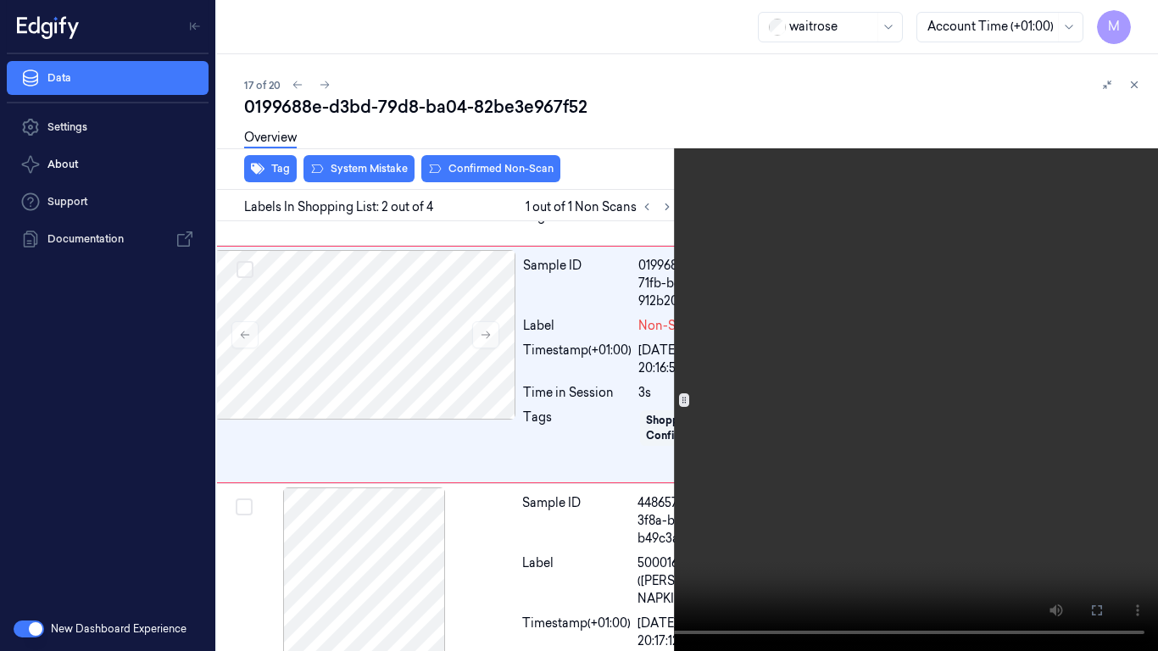
click at [834, 422] on video at bounding box center [579, 325] width 1158 height 651
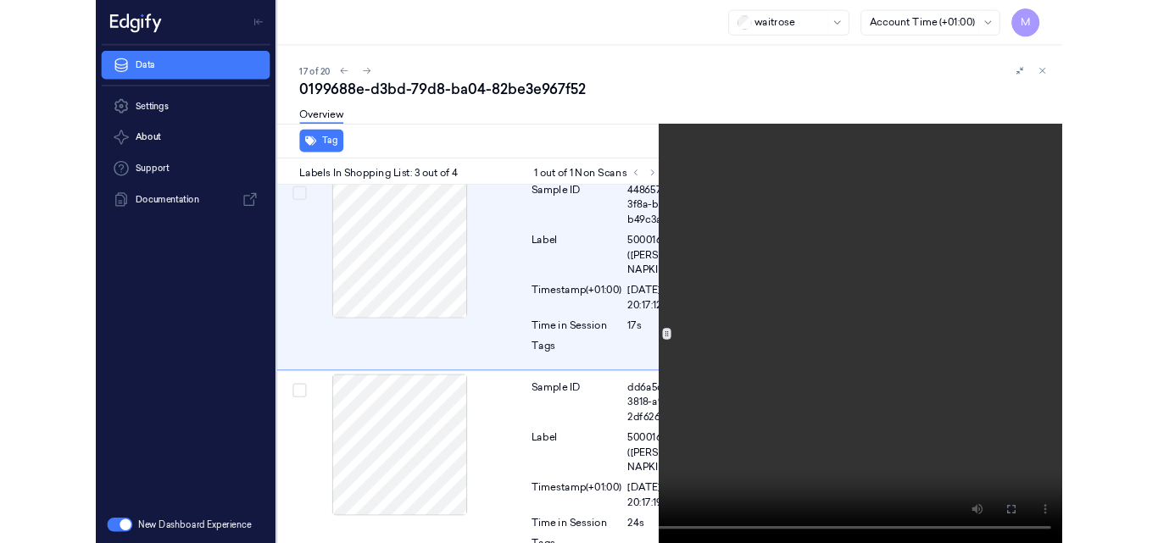
scroll to position [493, 27]
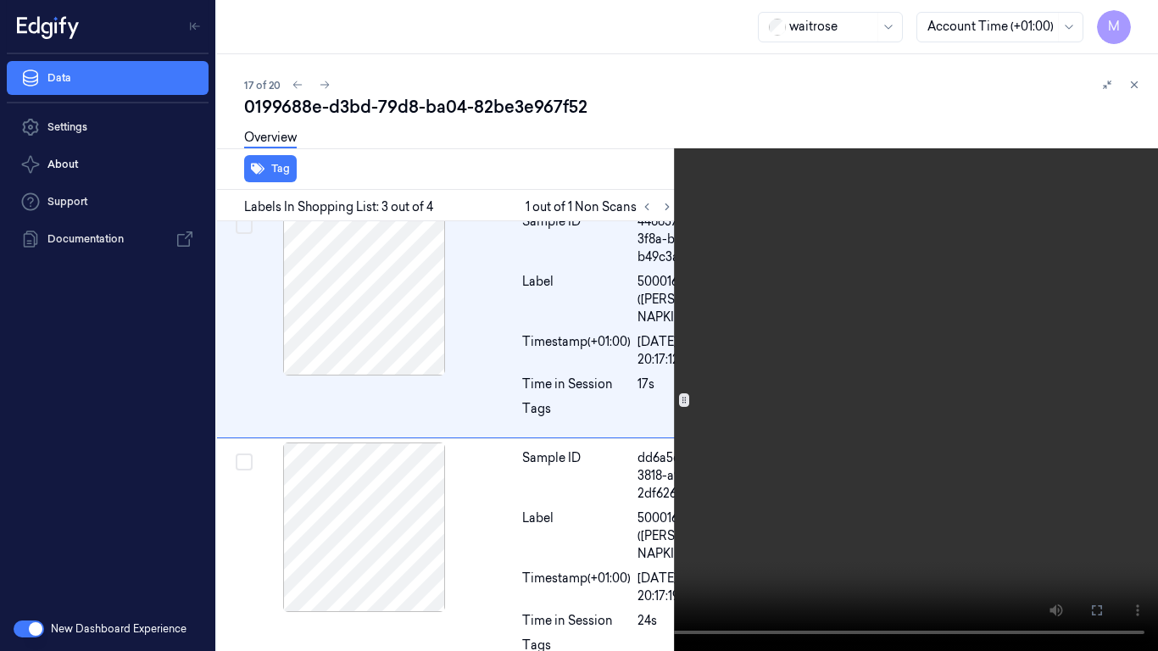
click at [789, 432] on video at bounding box center [579, 325] width 1158 height 651
click at [0, 0] on icon at bounding box center [0, 0] width 0 height 0
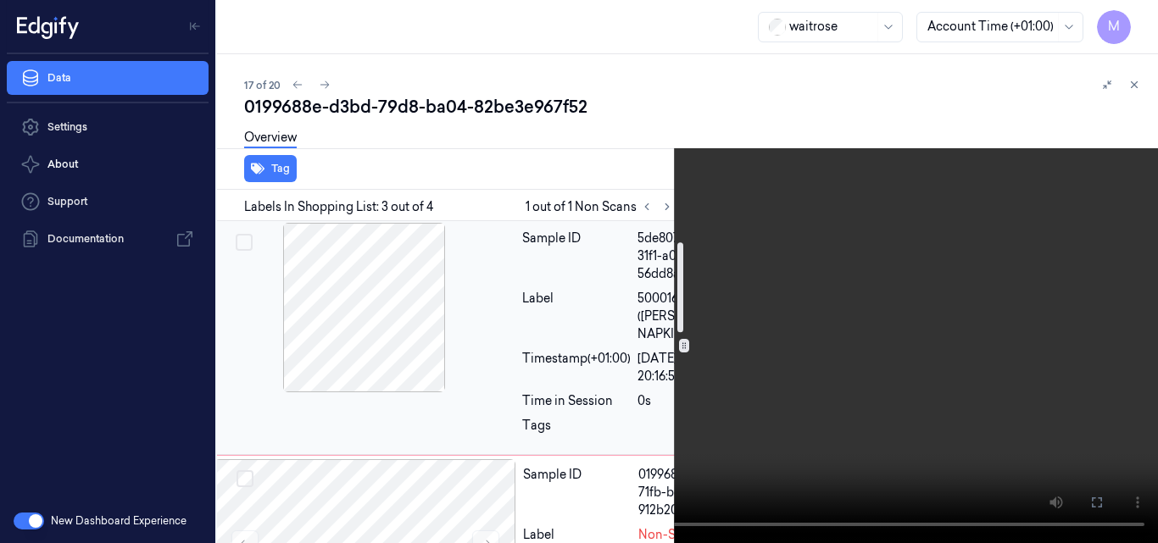
scroll to position [0, 27]
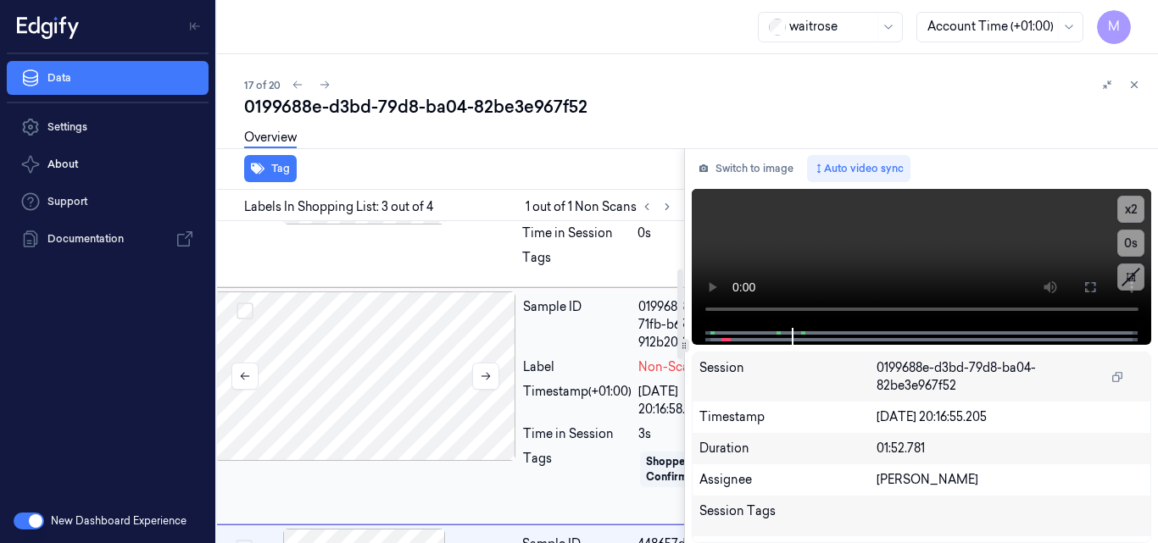
click at [394, 387] on div at bounding box center [366, 377] width 302 height 170
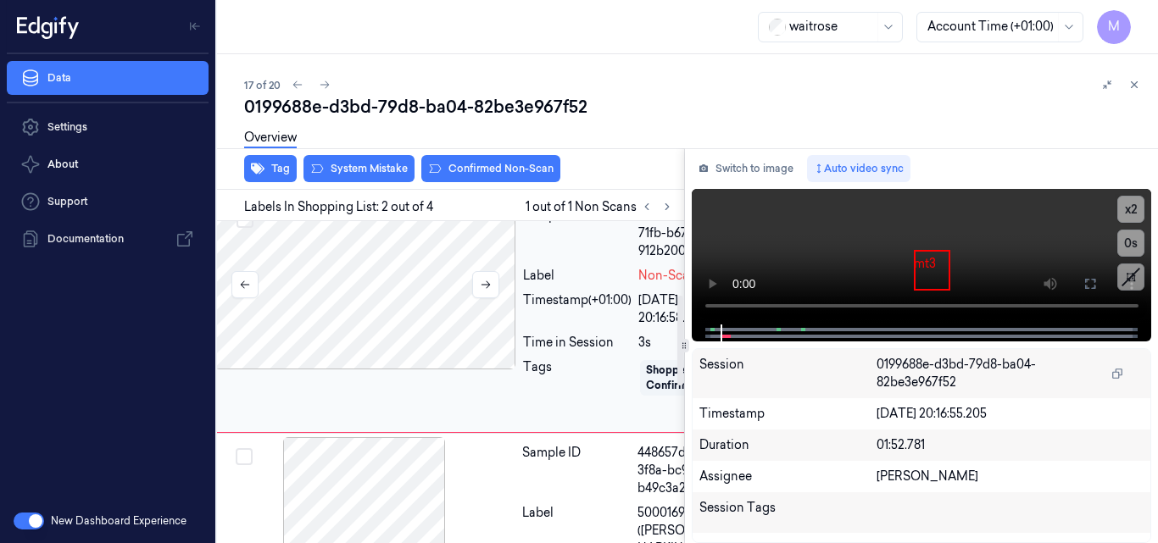
scroll to position [265, 27]
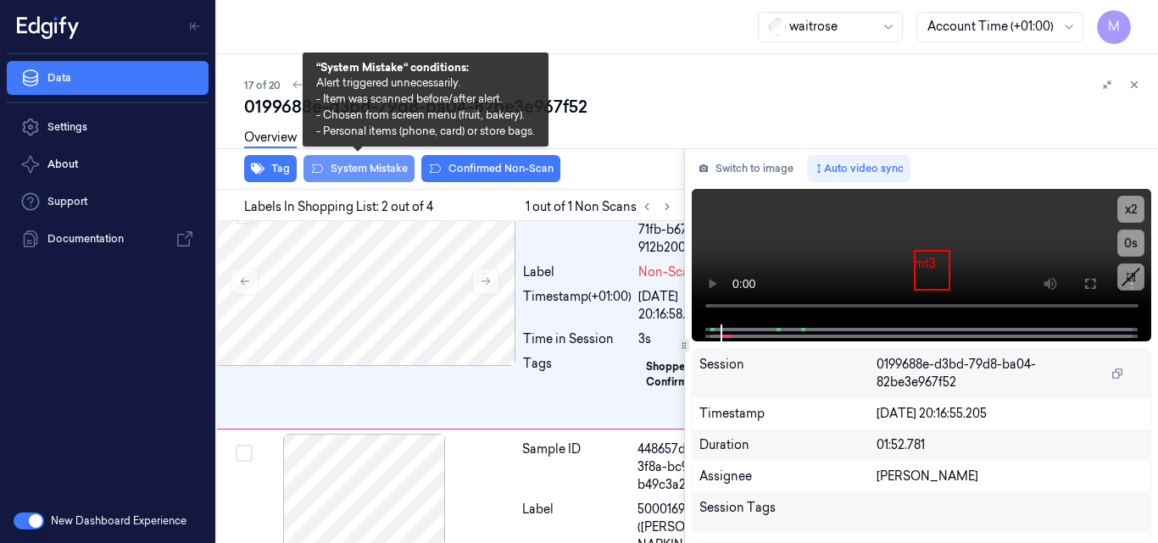
click at [371, 176] on button "System Mistake" at bounding box center [359, 168] width 111 height 27
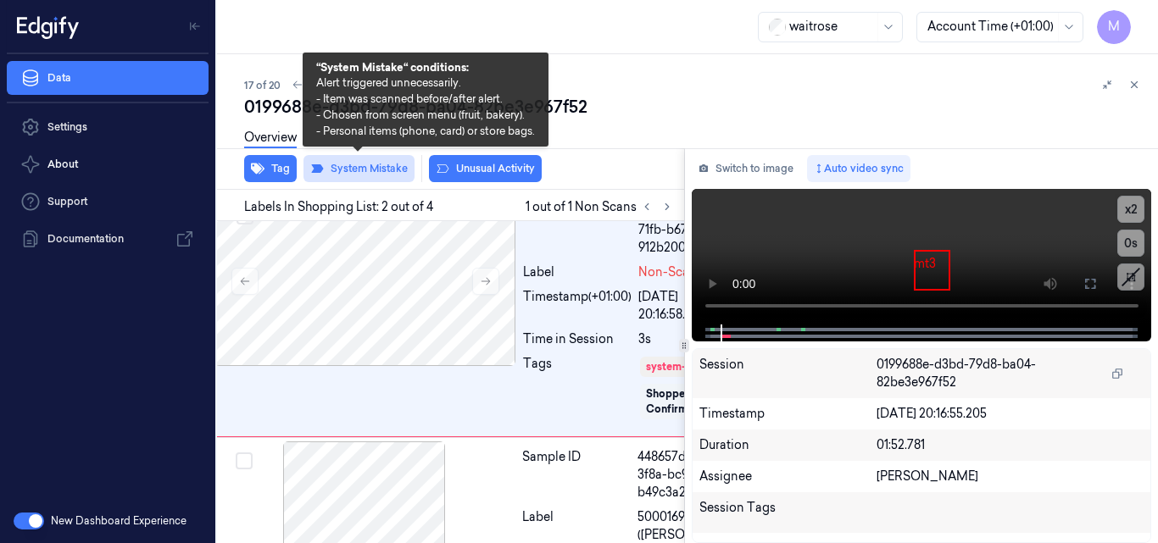
scroll to position [269, 27]
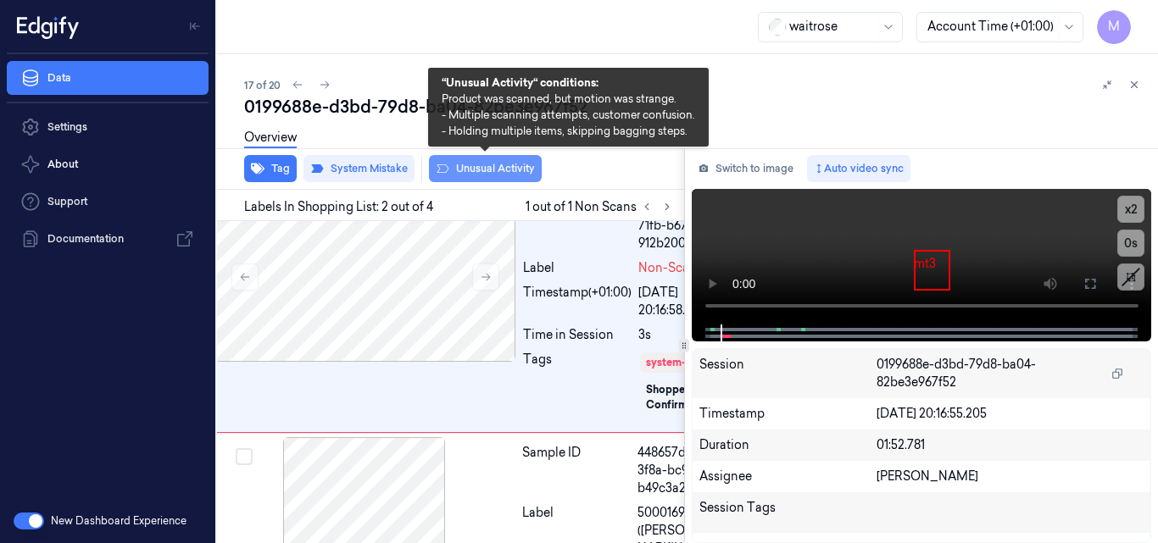
click at [492, 164] on button "Unusual Activity" at bounding box center [485, 168] width 113 height 27
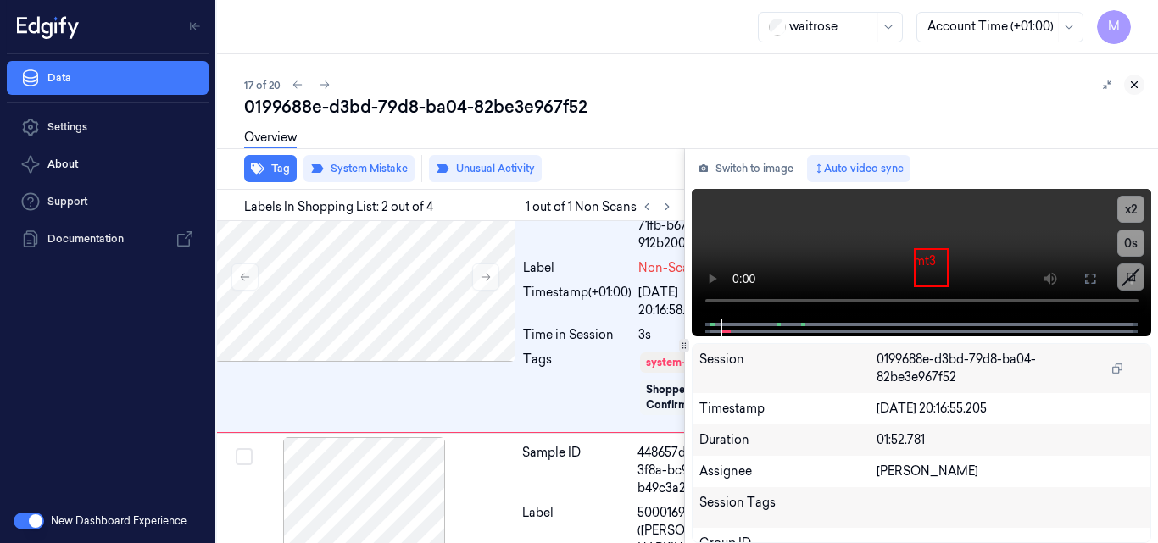
click at [1134, 83] on icon at bounding box center [1135, 85] width 12 height 12
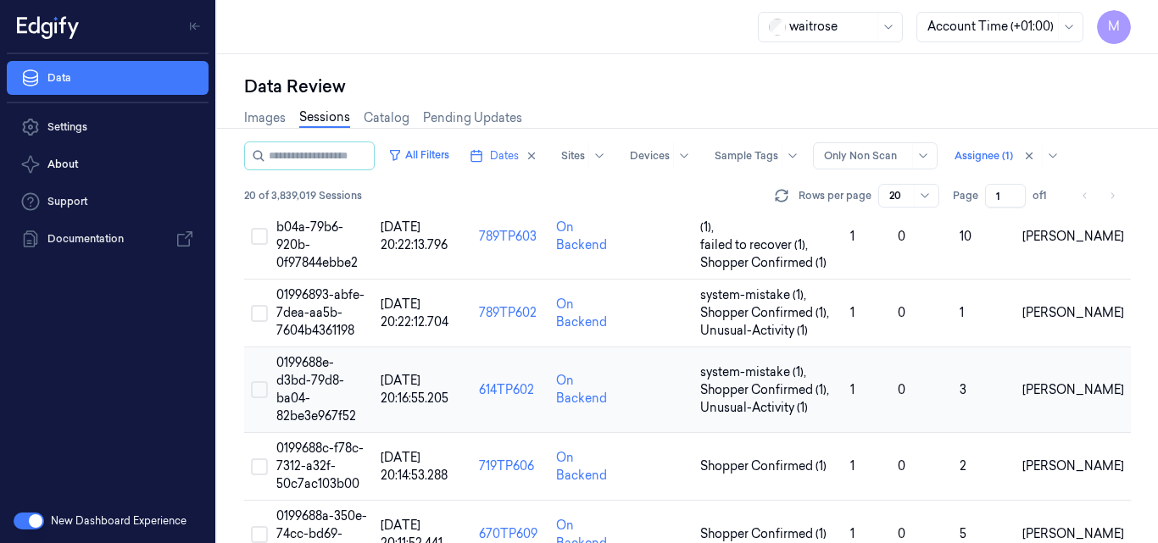
scroll to position [1274, 0]
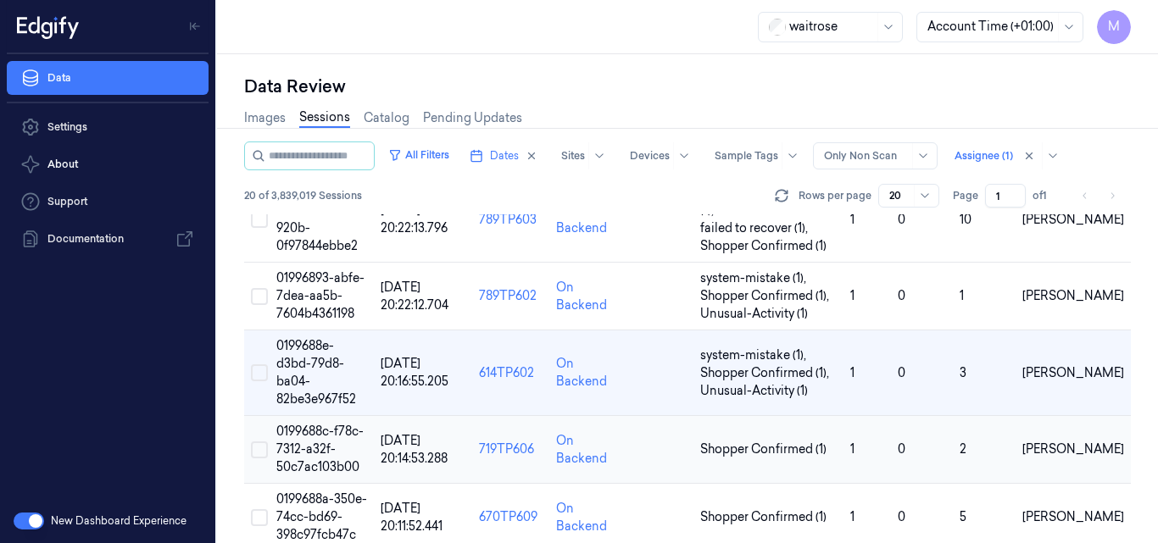
click at [323, 416] on td "0199688c-f78c-7312-a32f-50c7ac103b00" at bounding box center [322, 450] width 104 height 68
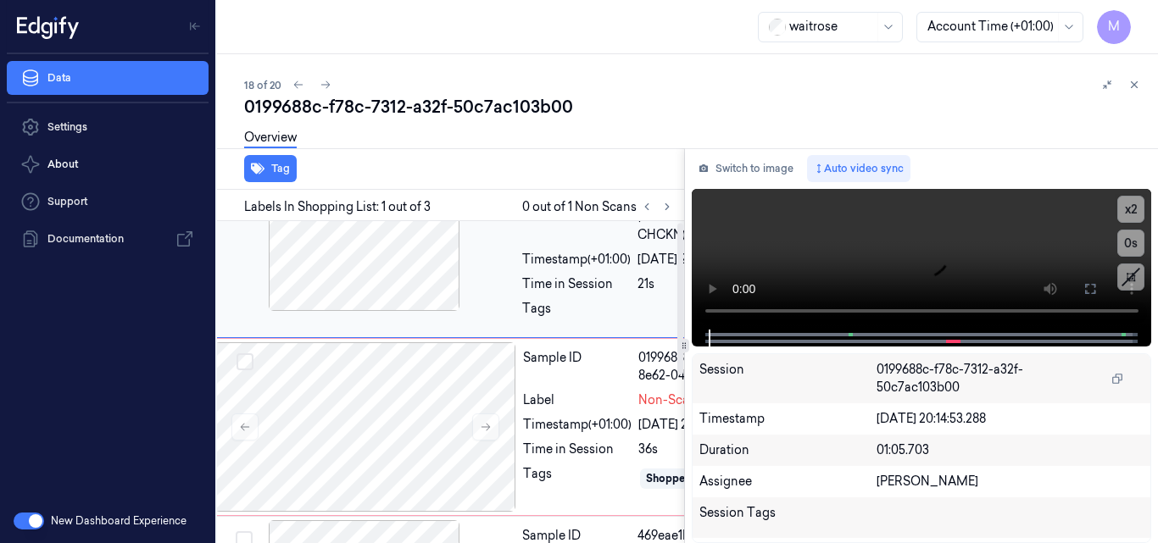
scroll to position [0, 27]
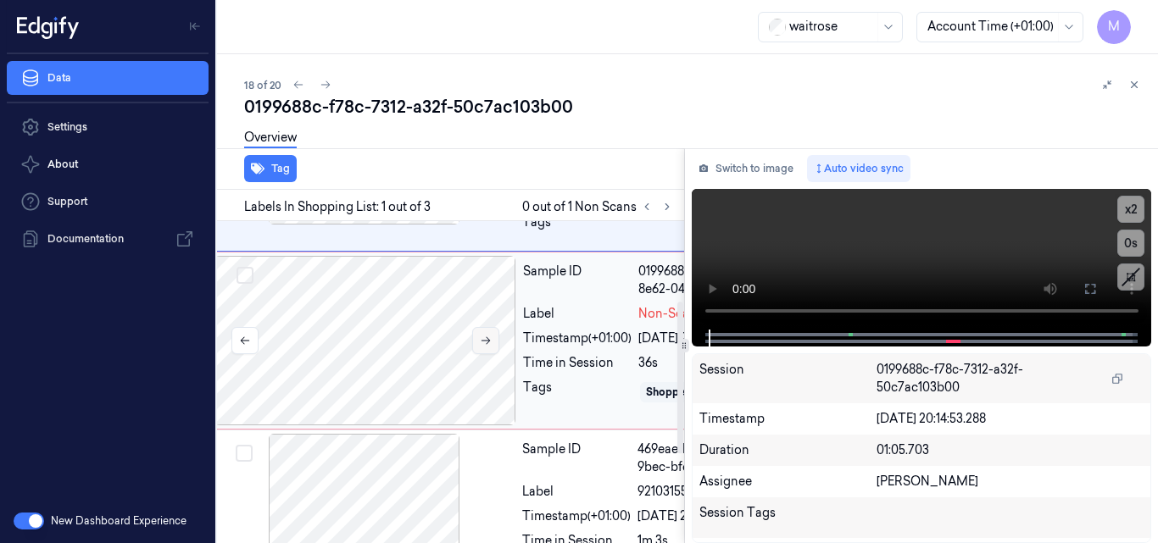
click at [477, 354] on button at bounding box center [485, 340] width 27 height 27
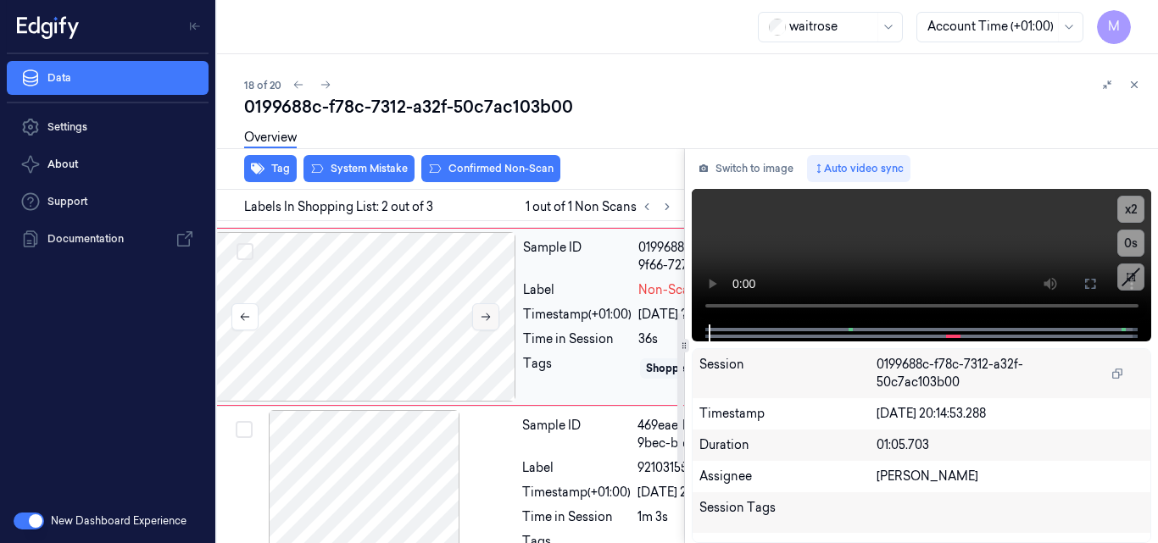
click at [477, 375] on div at bounding box center [366, 317] width 302 height 170
click at [493, 331] on button at bounding box center [485, 317] width 27 height 27
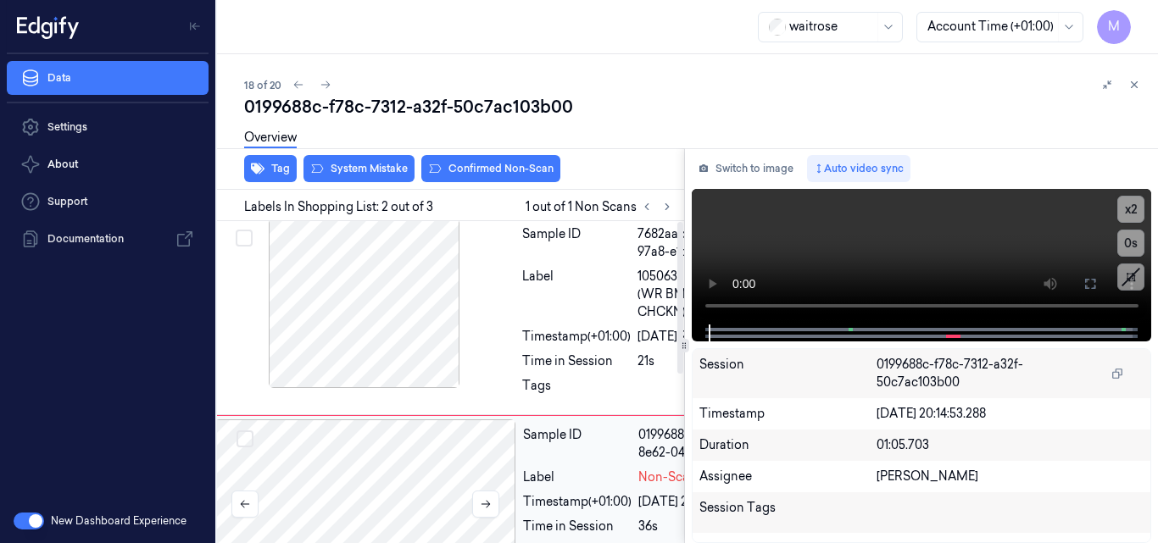
scroll to position [0, 27]
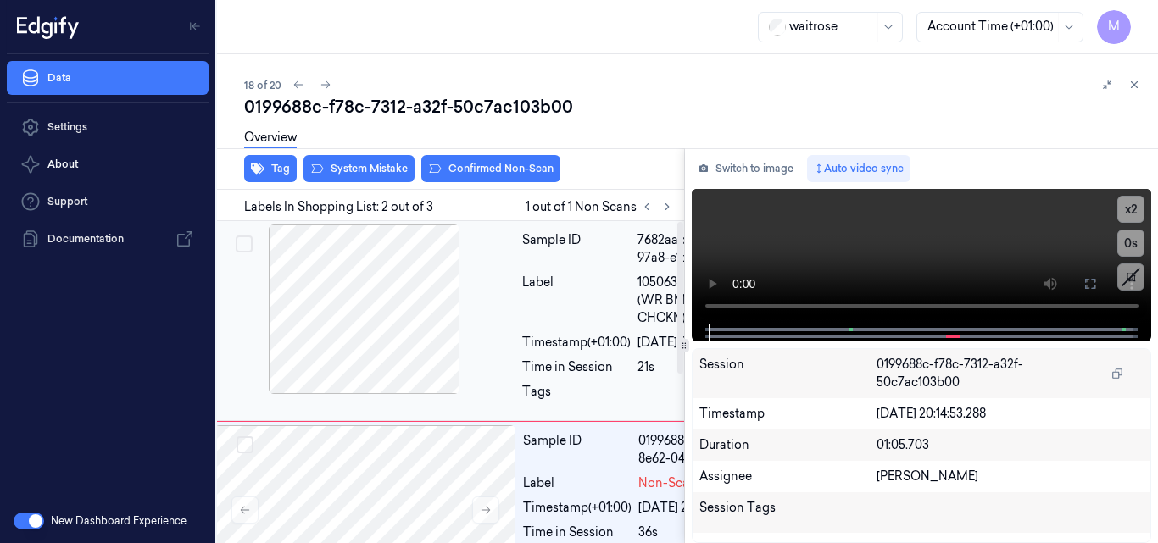
click at [364, 284] on div at bounding box center [365, 310] width 302 height 170
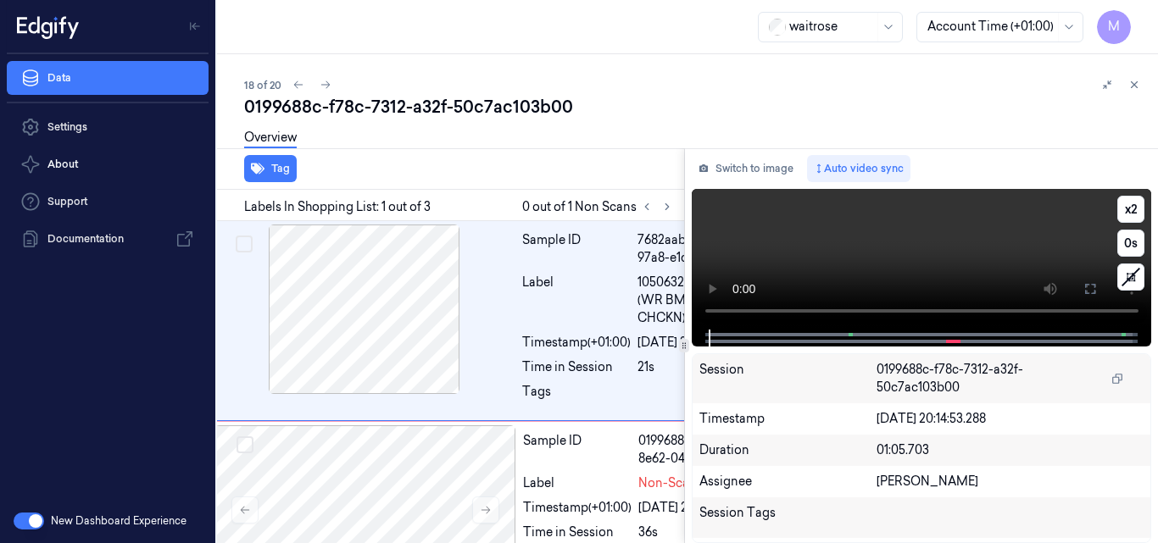
click at [878, 241] on video at bounding box center [922, 259] width 460 height 141
click at [1091, 284] on icon at bounding box center [1091, 289] width 14 height 14
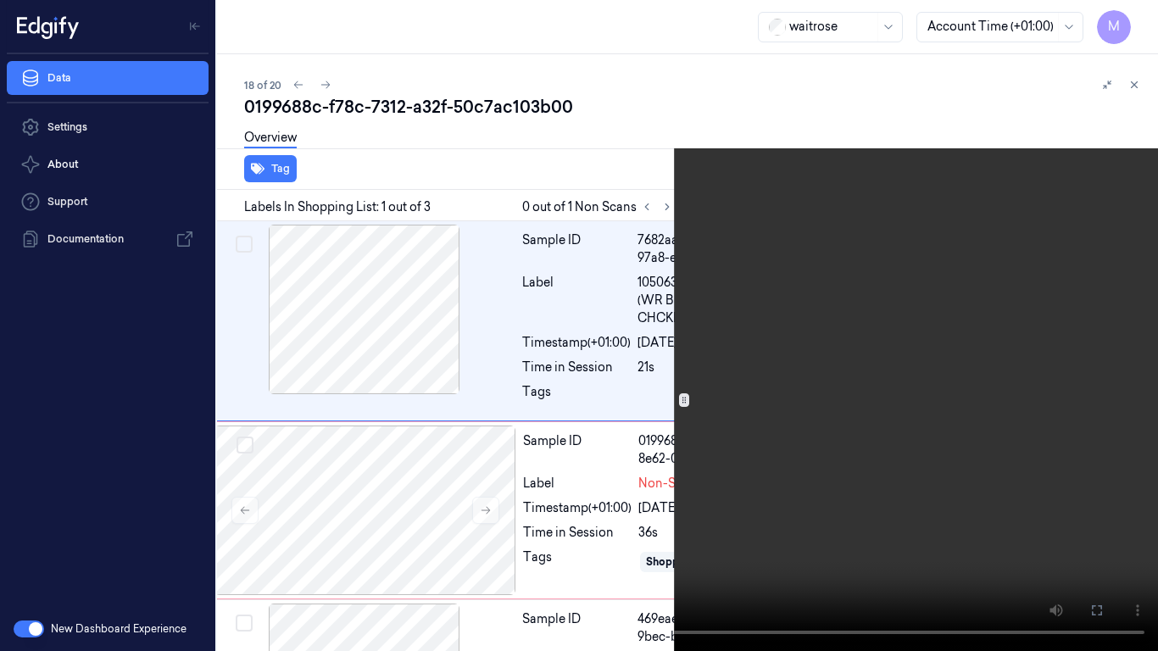
click at [0, 0] on icon at bounding box center [0, 0] width 0 height 0
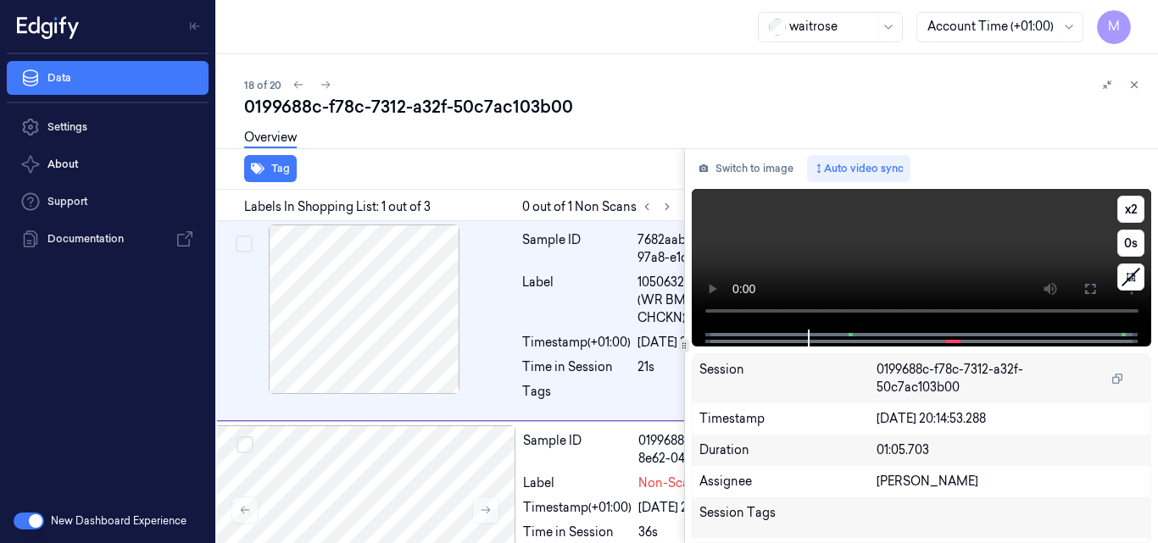
click at [876, 244] on video at bounding box center [922, 259] width 460 height 141
click at [379, 283] on div at bounding box center [365, 310] width 302 height 170
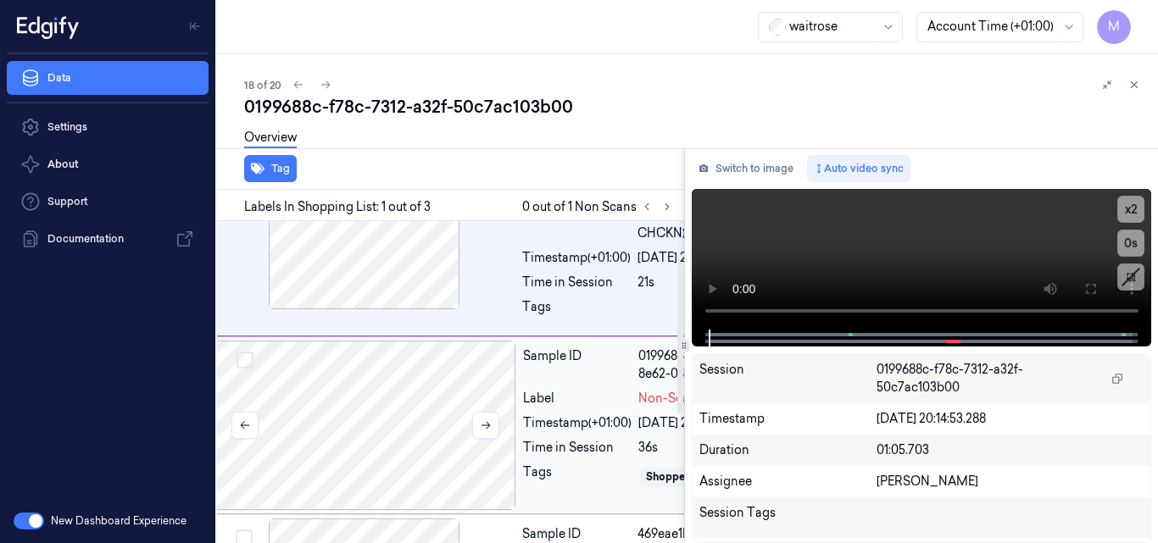
click at [408, 417] on div at bounding box center [366, 426] width 302 height 170
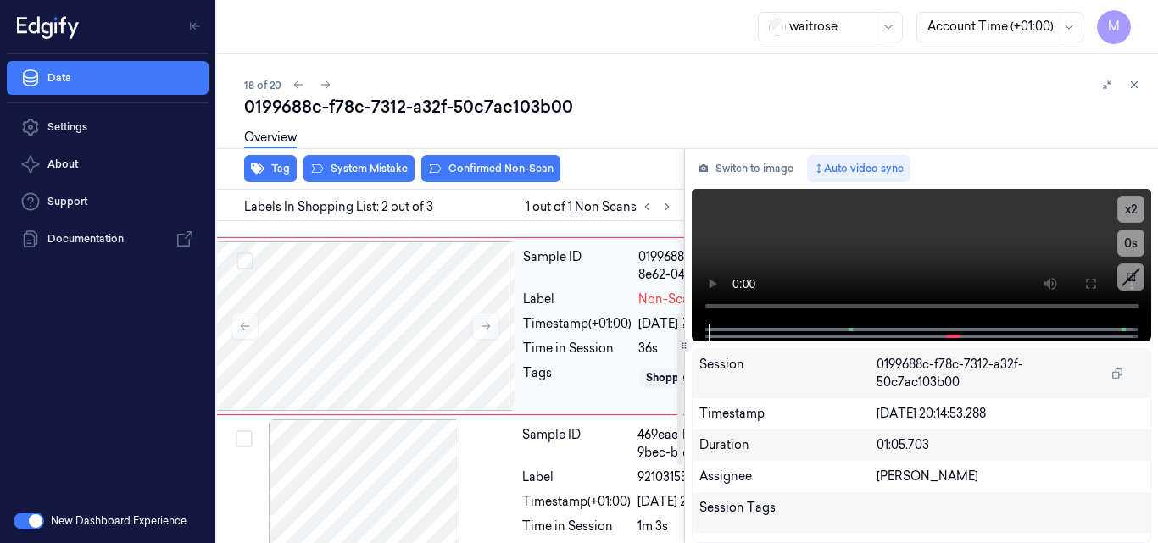
scroll to position [193, 27]
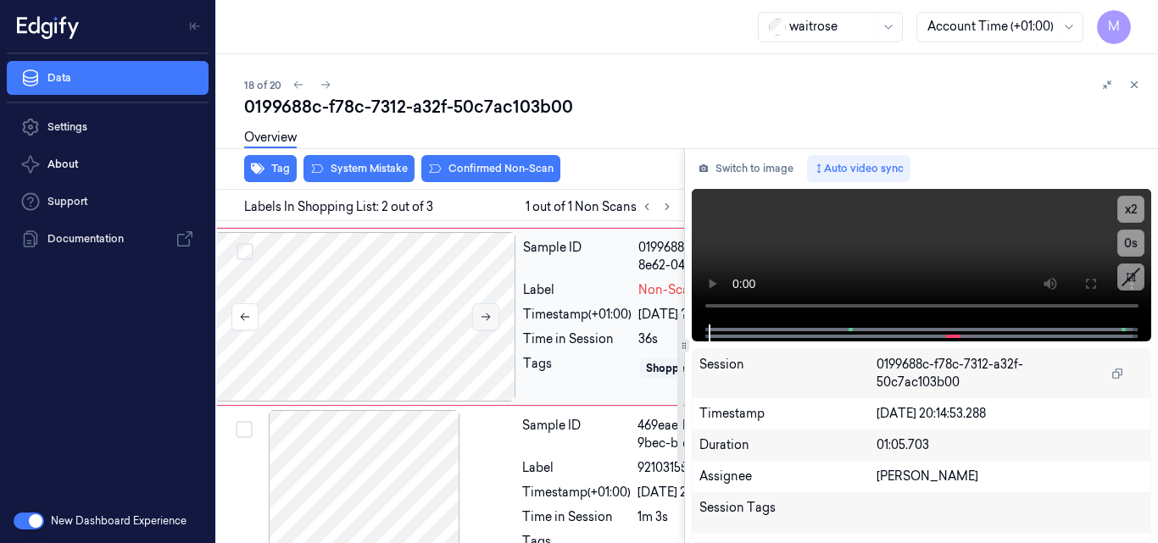
click at [488, 323] on icon at bounding box center [486, 317] width 12 height 12
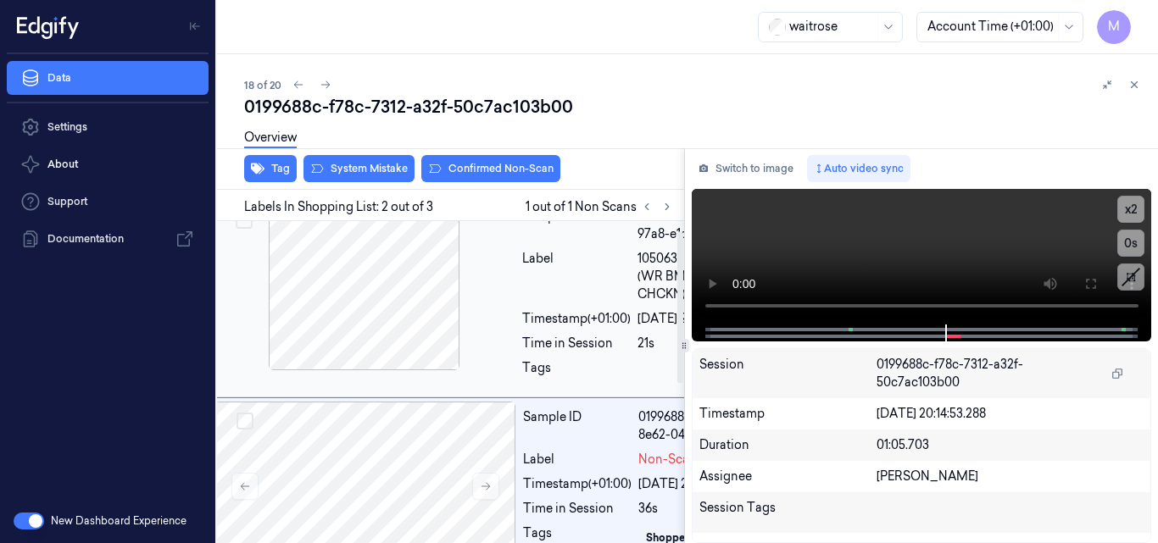
scroll to position [0, 27]
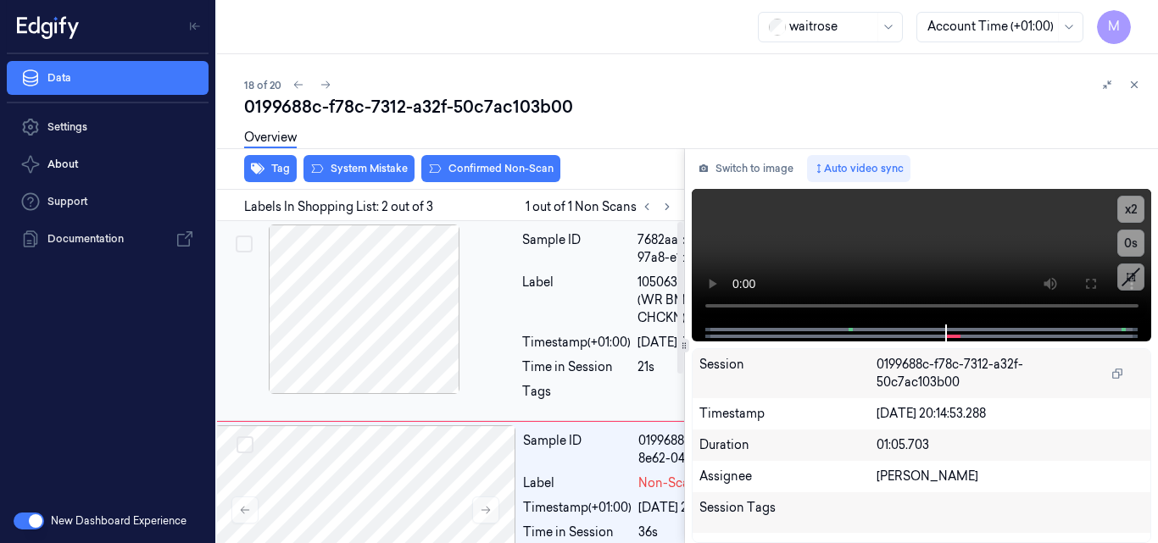
click at [397, 299] on div at bounding box center [365, 310] width 302 height 170
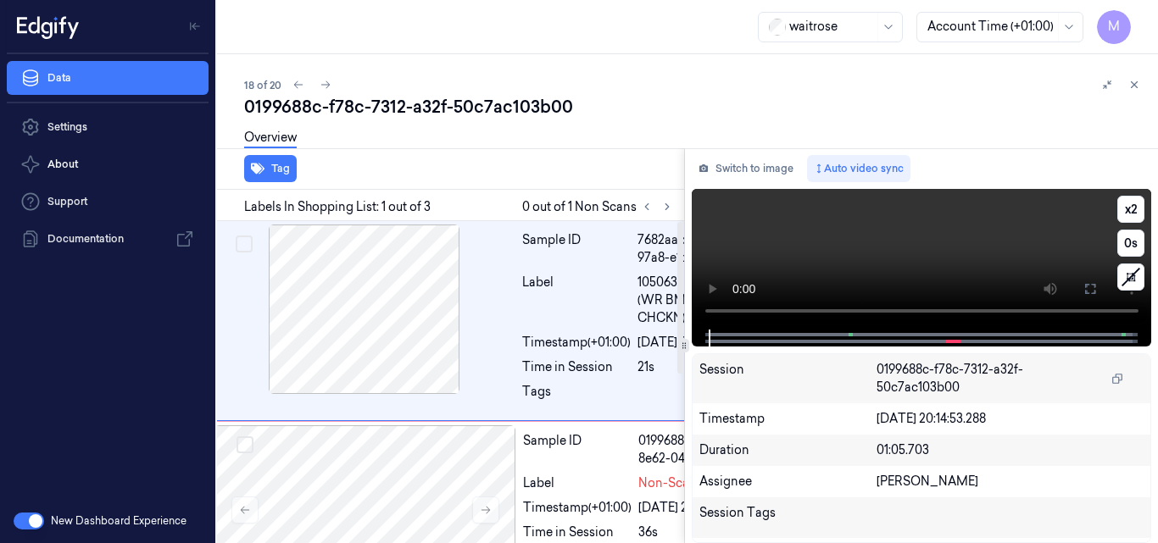
click at [852, 226] on video at bounding box center [922, 259] width 460 height 141
click at [1088, 299] on button at bounding box center [1090, 289] width 27 height 27
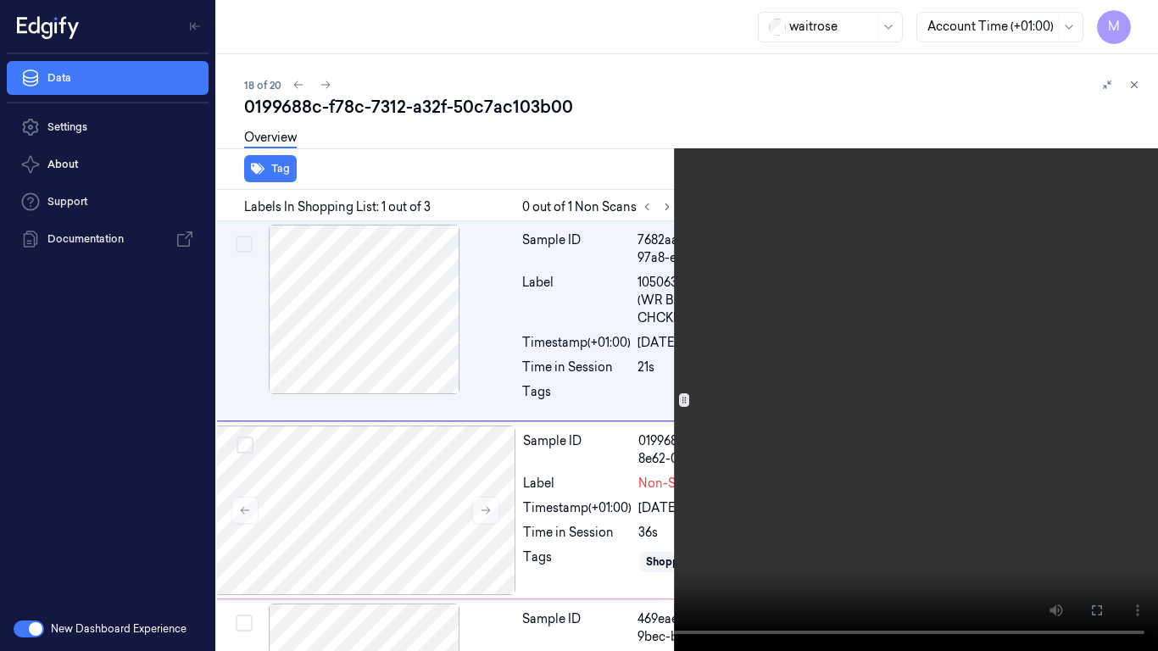
click at [522, 275] on video at bounding box center [579, 325] width 1158 height 651
click at [0, 0] on icon at bounding box center [0, 0] width 0 height 0
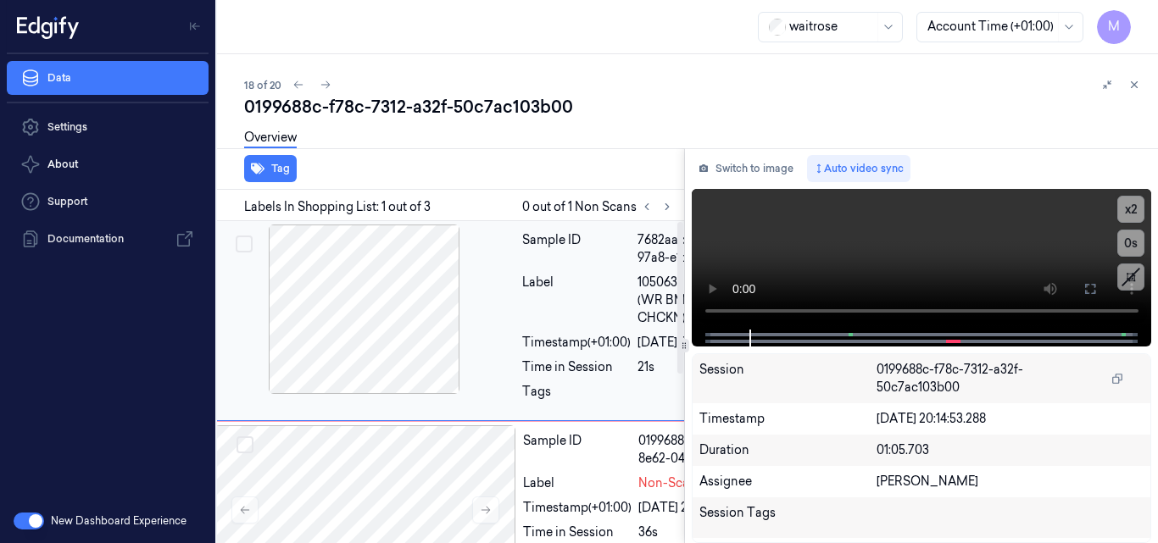
click at [378, 316] on div at bounding box center [365, 310] width 302 height 170
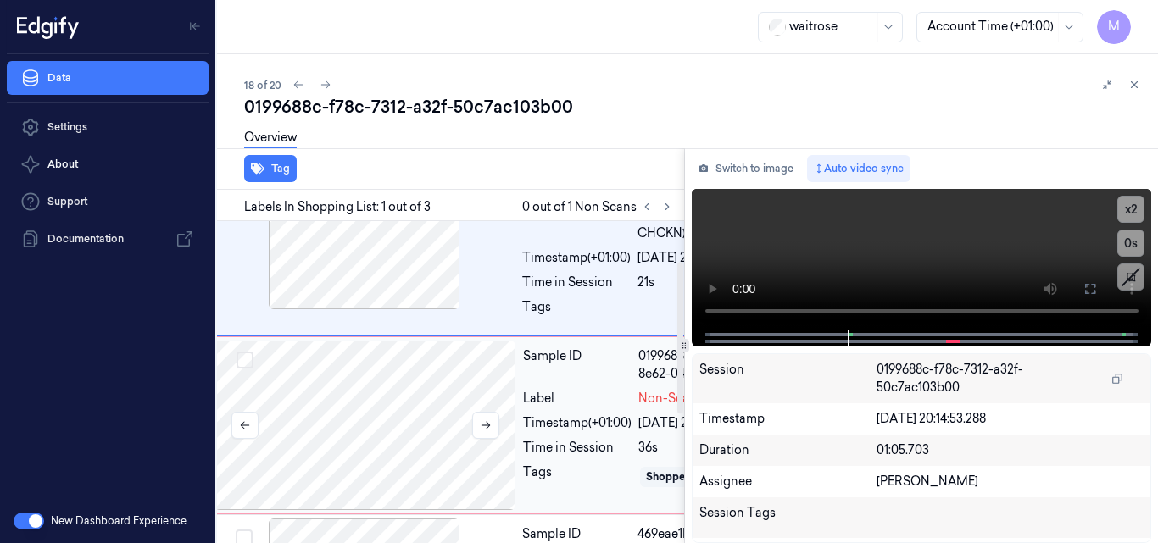
click at [413, 423] on div at bounding box center [366, 426] width 302 height 170
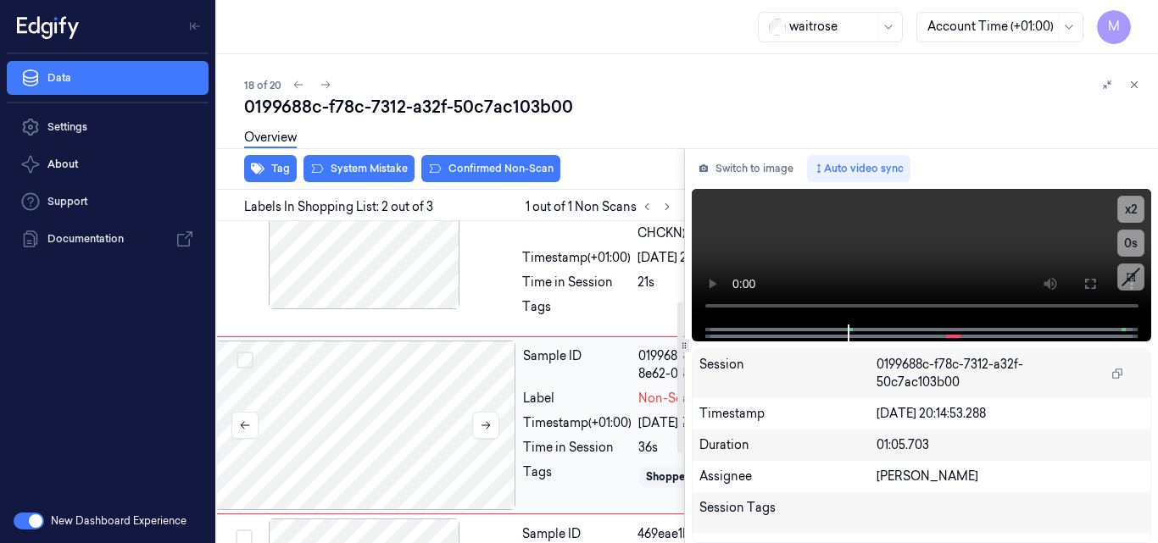
scroll to position [193, 27]
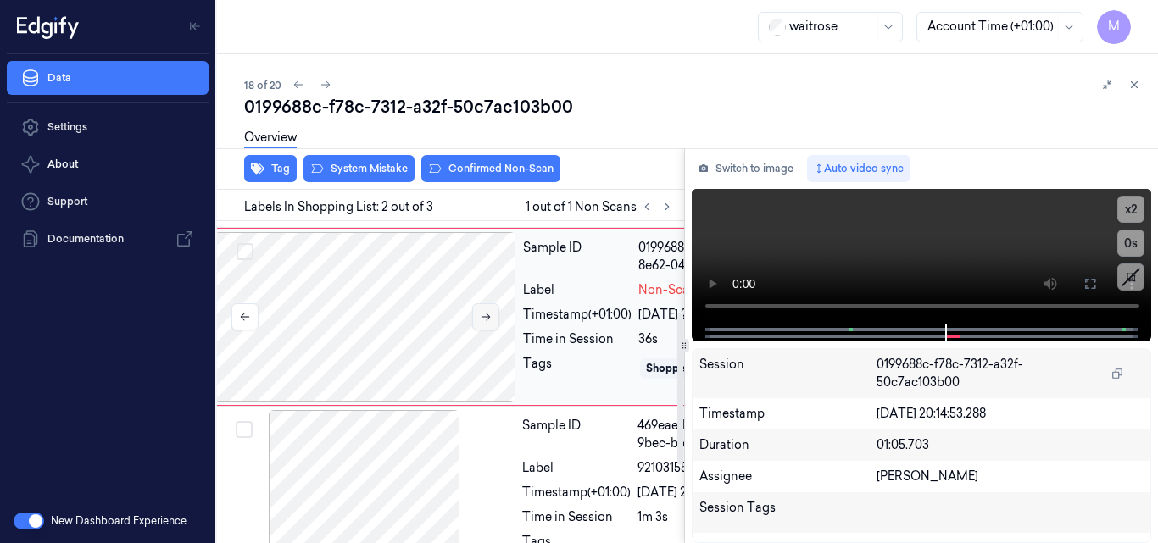
click at [487, 323] on icon at bounding box center [486, 317] width 12 height 12
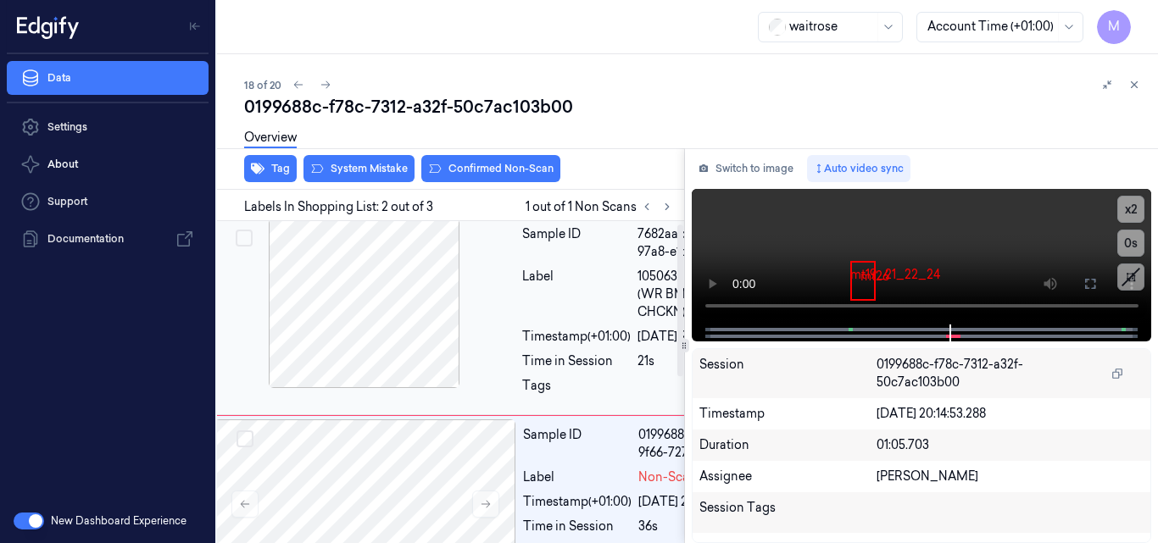
scroll to position [0, 27]
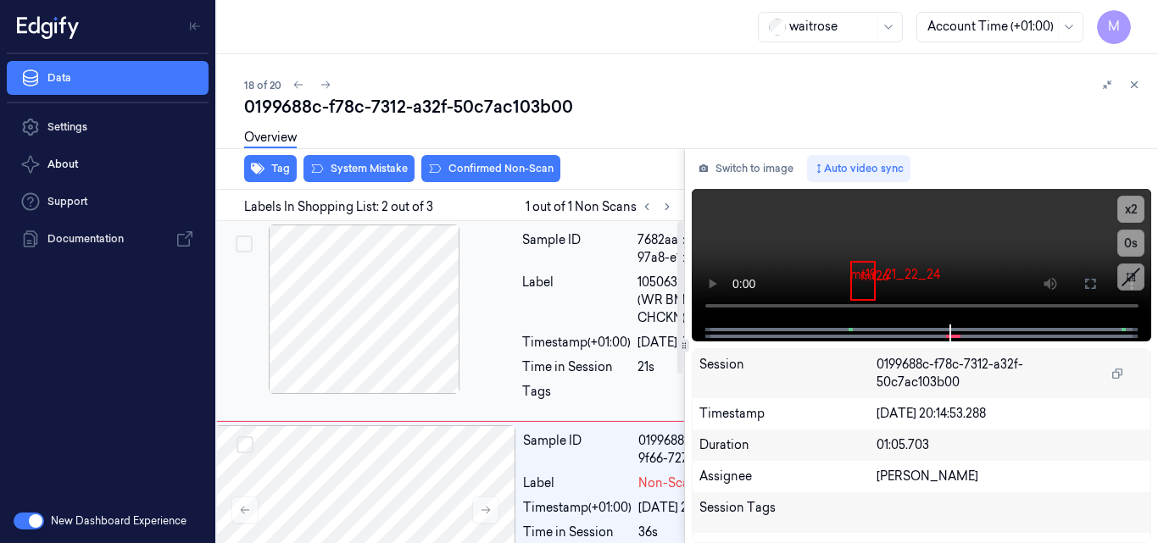
click at [388, 318] on div at bounding box center [365, 310] width 302 height 170
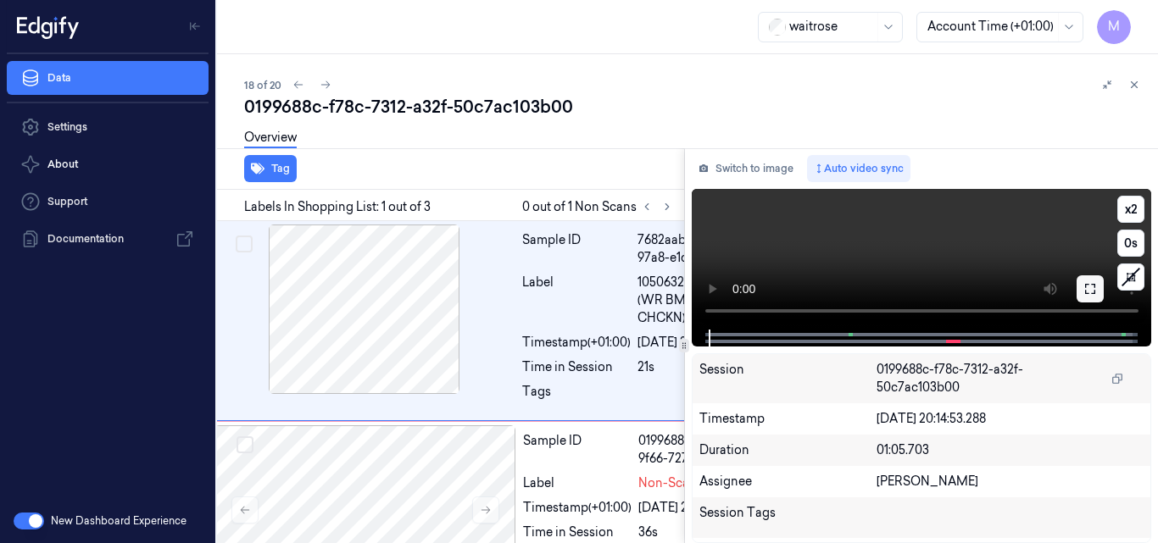
click at [1092, 293] on icon at bounding box center [1091, 289] width 14 height 14
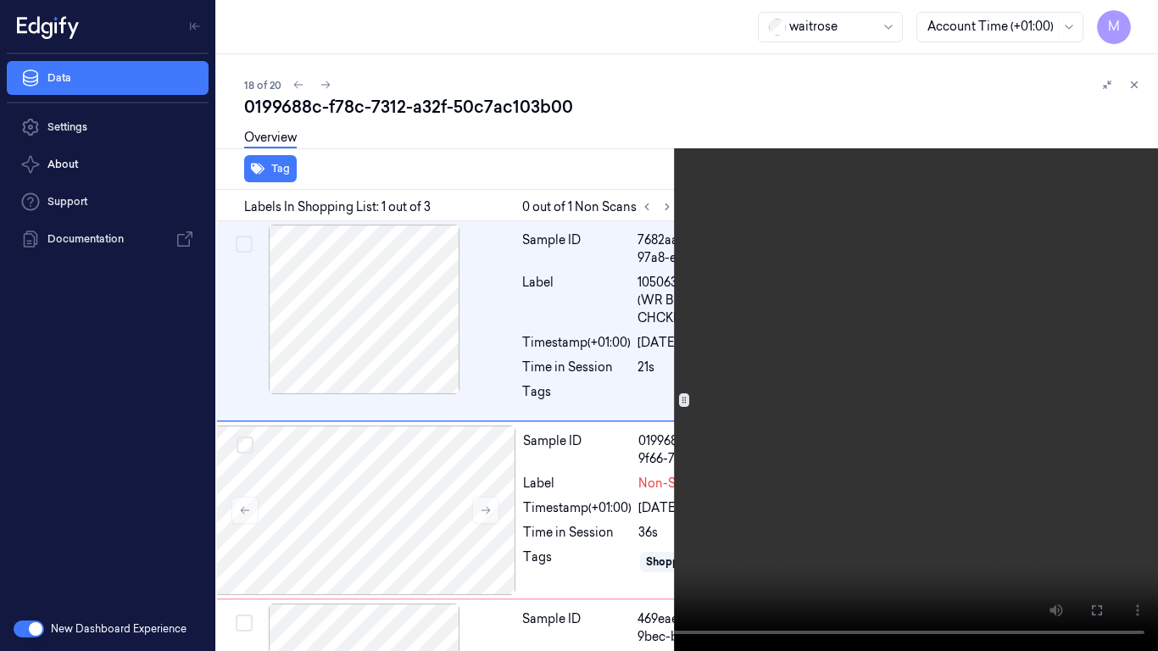
click at [462, 396] on video at bounding box center [579, 325] width 1158 height 651
click at [0, 0] on icon at bounding box center [0, 0] width 0 height 0
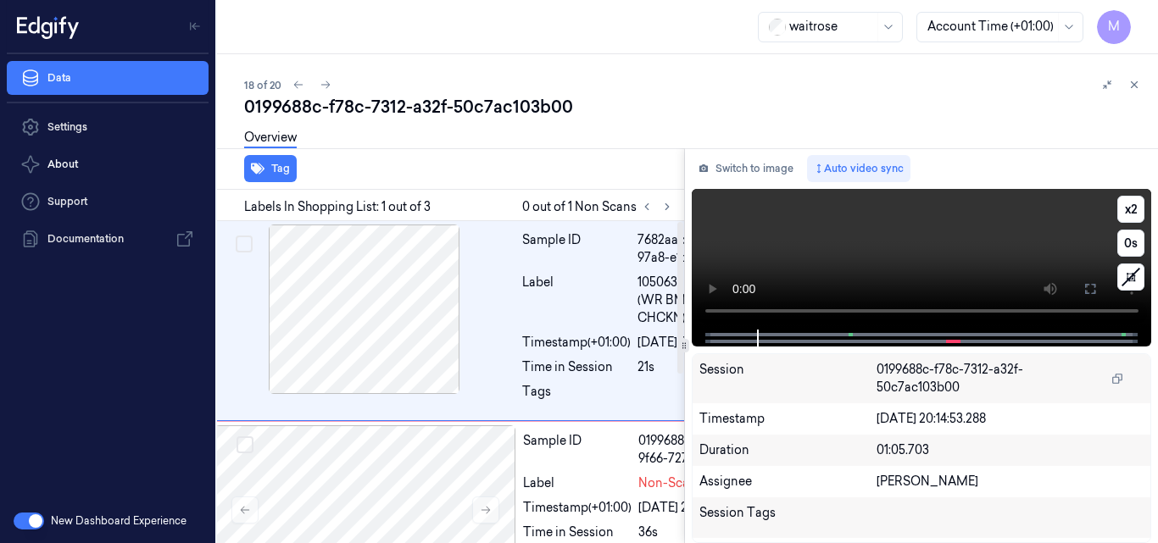
click at [883, 259] on video at bounding box center [922, 259] width 460 height 141
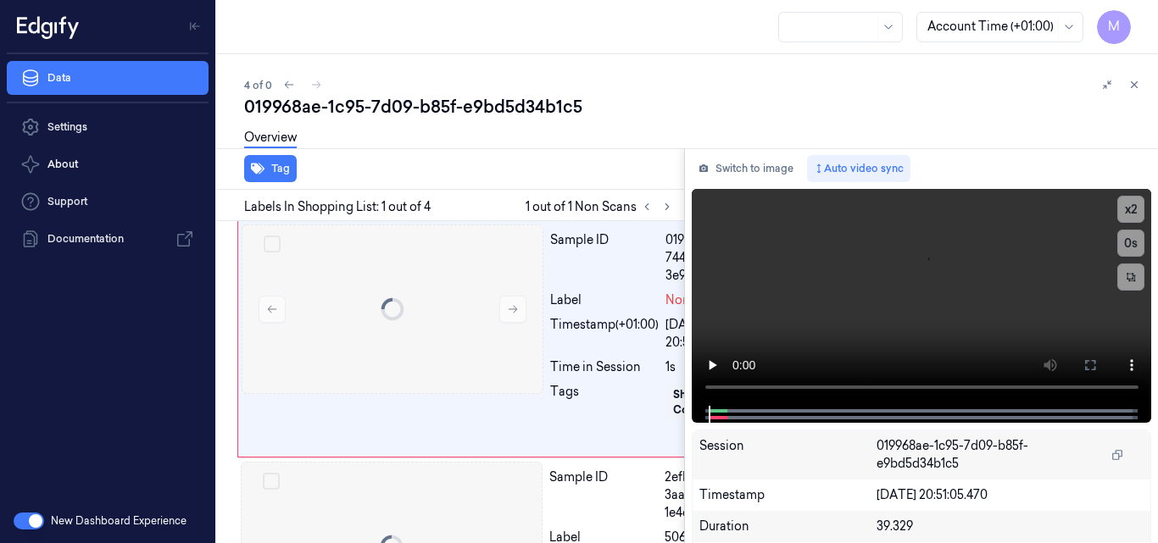
scroll to position [0, 27]
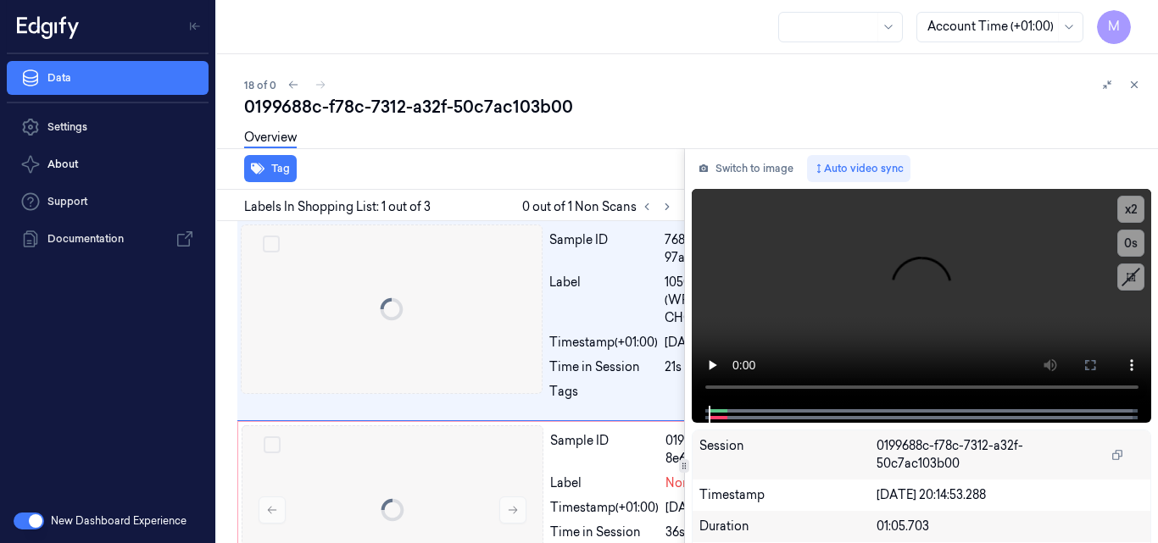
scroll to position [0, 27]
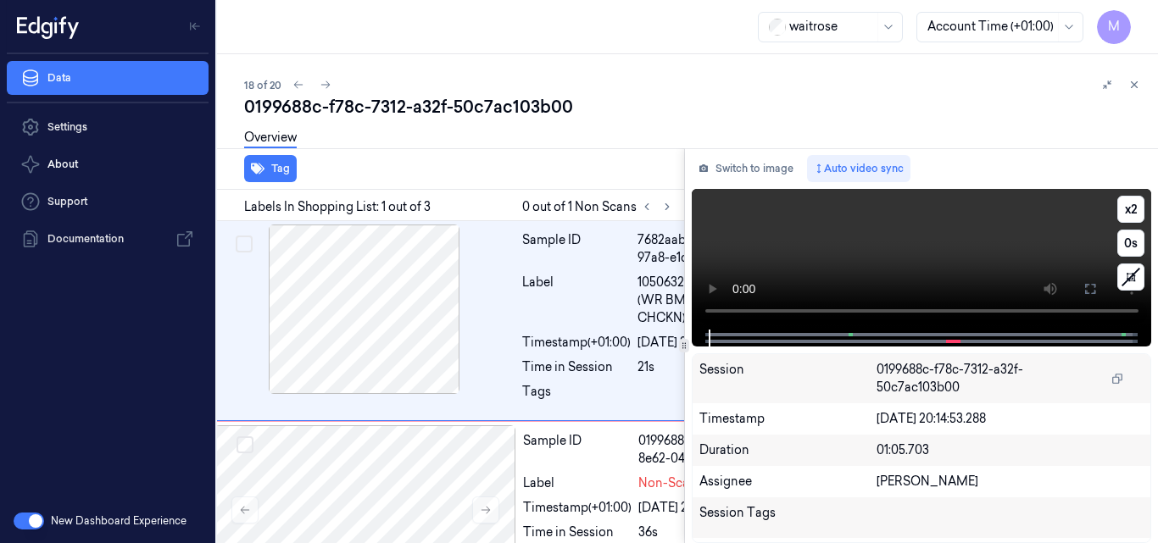
click at [834, 255] on video at bounding box center [922, 259] width 460 height 141
click at [1094, 289] on icon at bounding box center [1091, 289] width 14 height 14
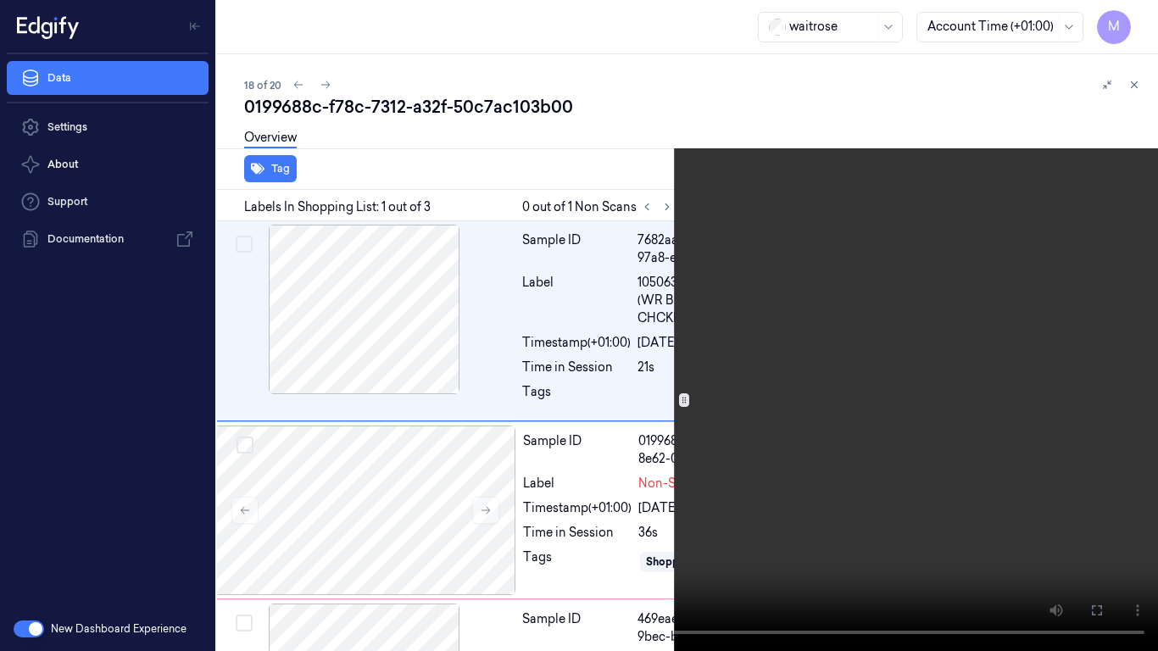
click at [0, 0] on icon at bounding box center [0, 0] width 0 height 0
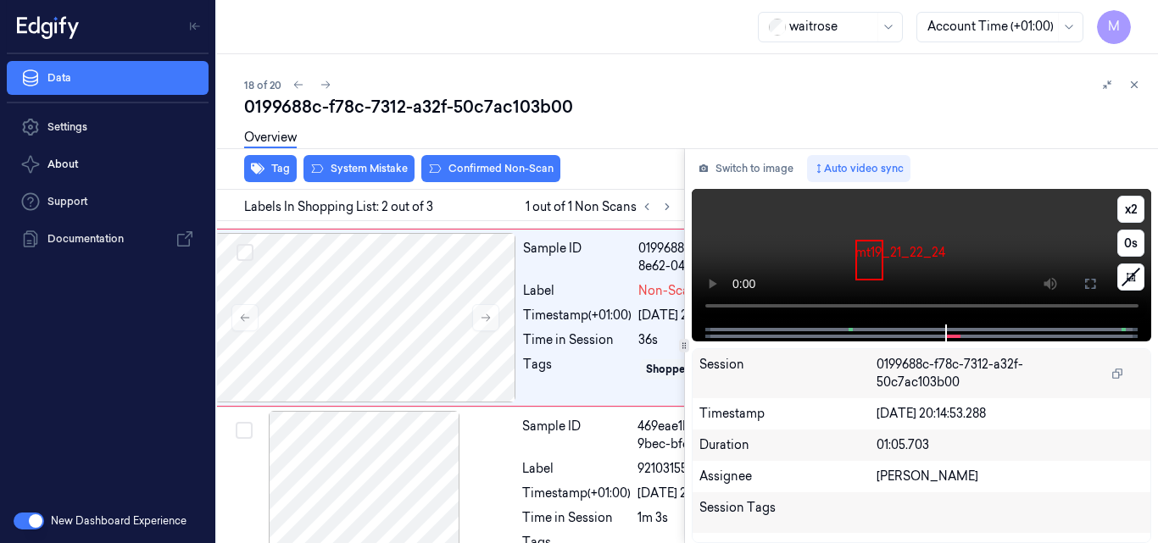
scroll to position [193, 27]
click at [950, 241] on video at bounding box center [922, 257] width 460 height 136
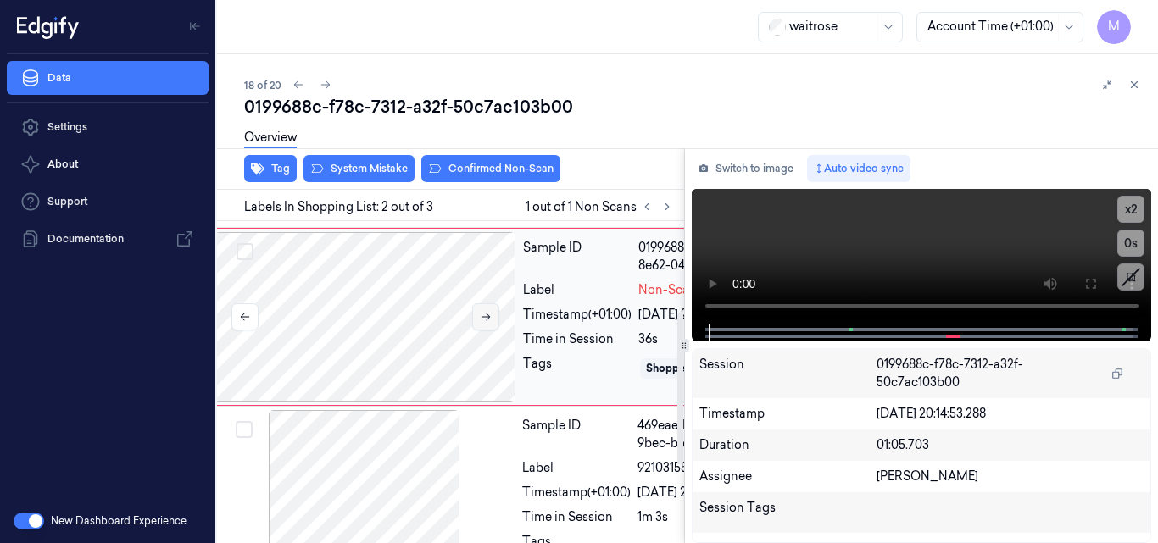
click at [488, 321] on icon at bounding box center [486, 318] width 9 height 8
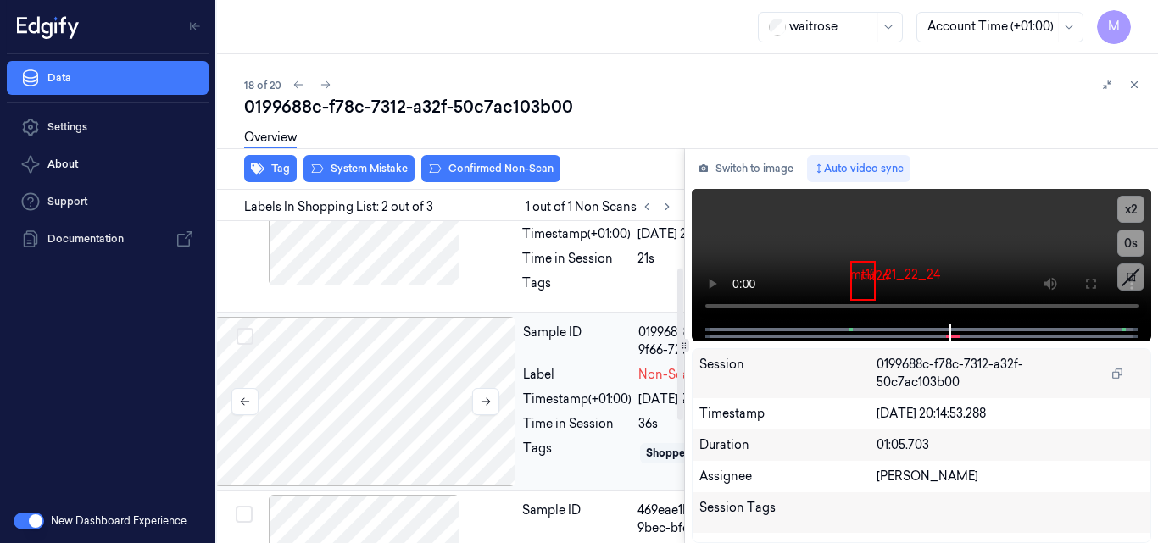
scroll to position [24, 27]
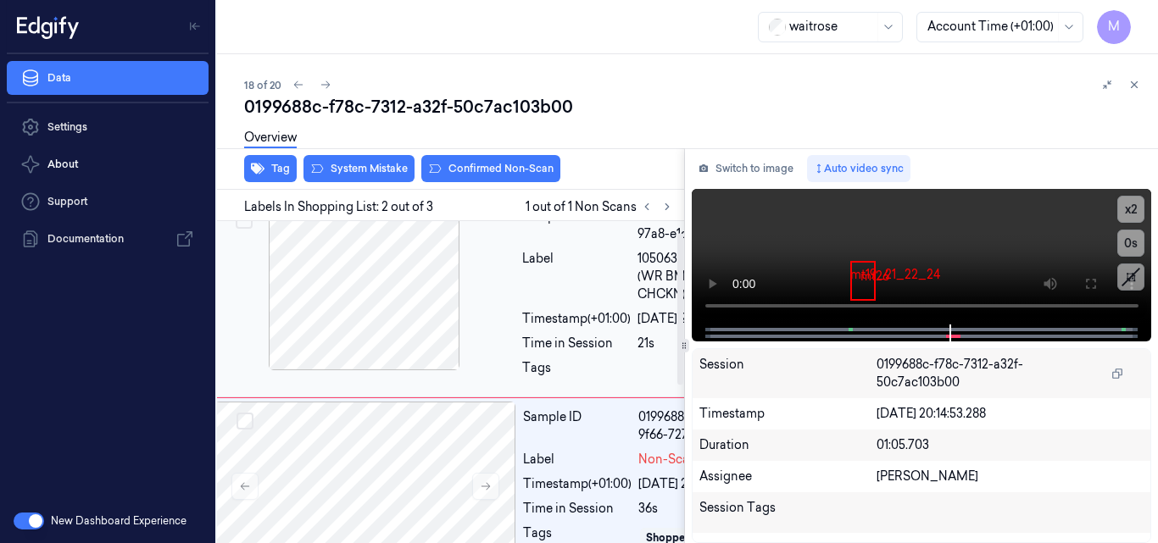
click at [369, 310] on div at bounding box center [365, 286] width 302 height 170
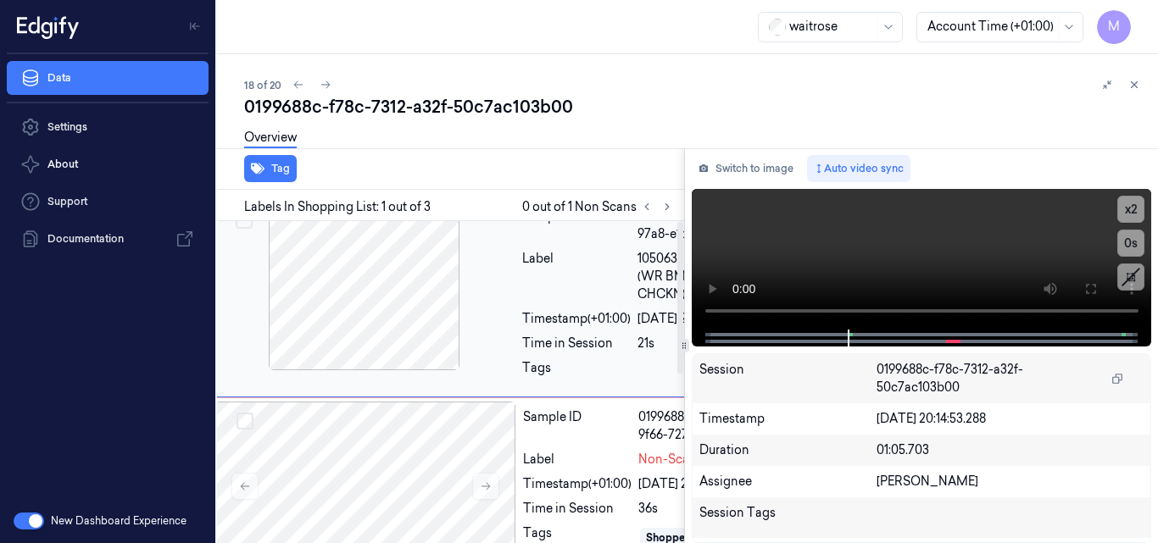
scroll to position [0, 27]
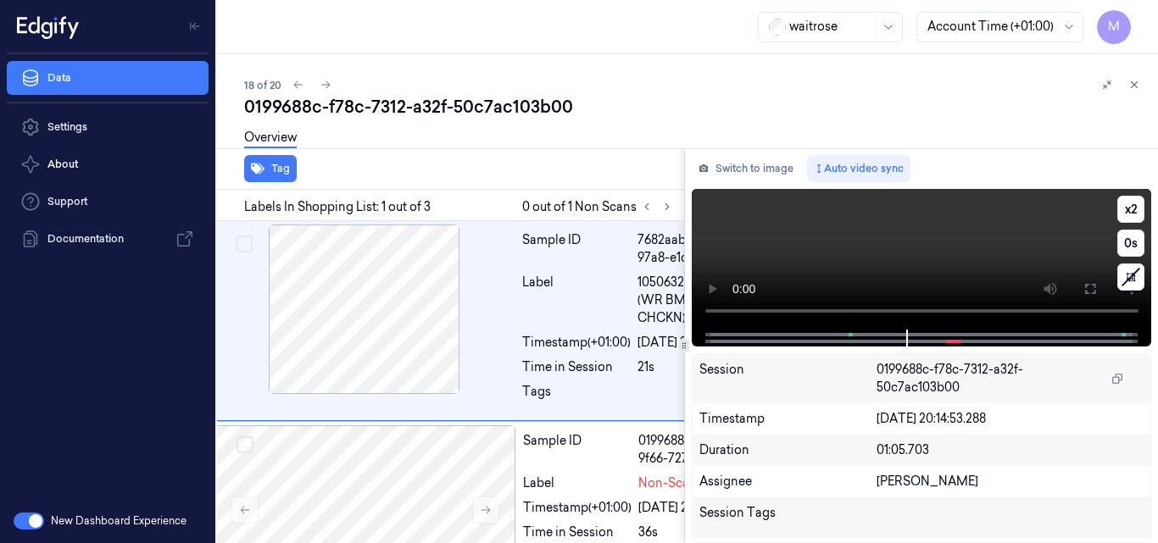
click at [891, 252] on video at bounding box center [922, 259] width 460 height 141
click at [1090, 284] on icon at bounding box center [1091, 289] width 14 height 14
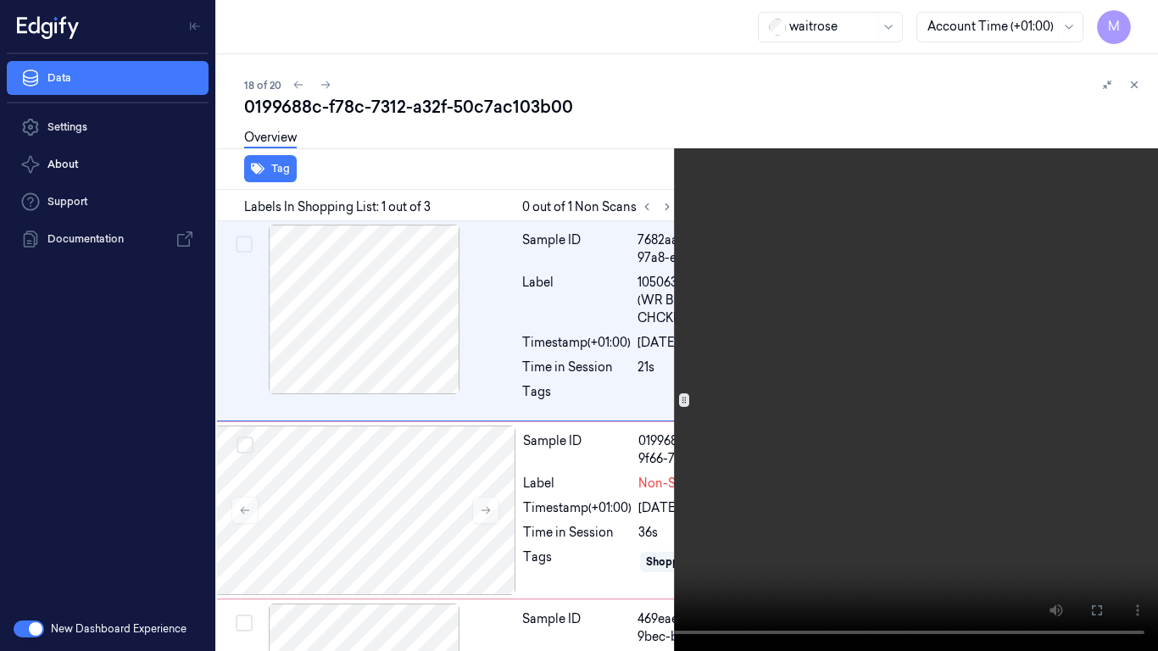
click at [507, 332] on video at bounding box center [579, 325] width 1158 height 651
click at [531, 332] on video at bounding box center [579, 325] width 1158 height 651
click at [0, 0] on icon at bounding box center [0, 0] width 0 height 0
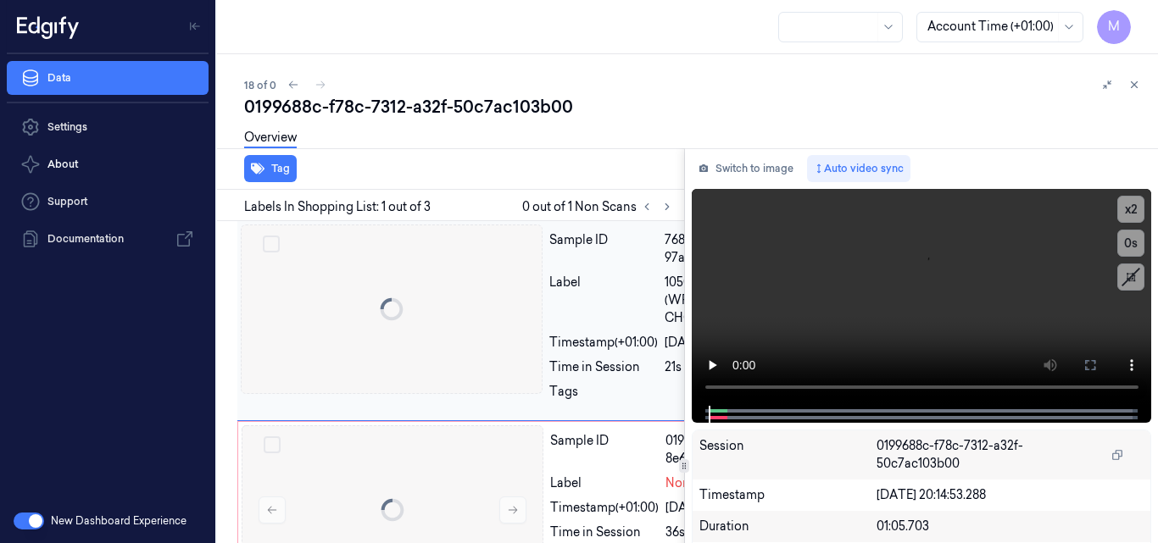
scroll to position [0, 27]
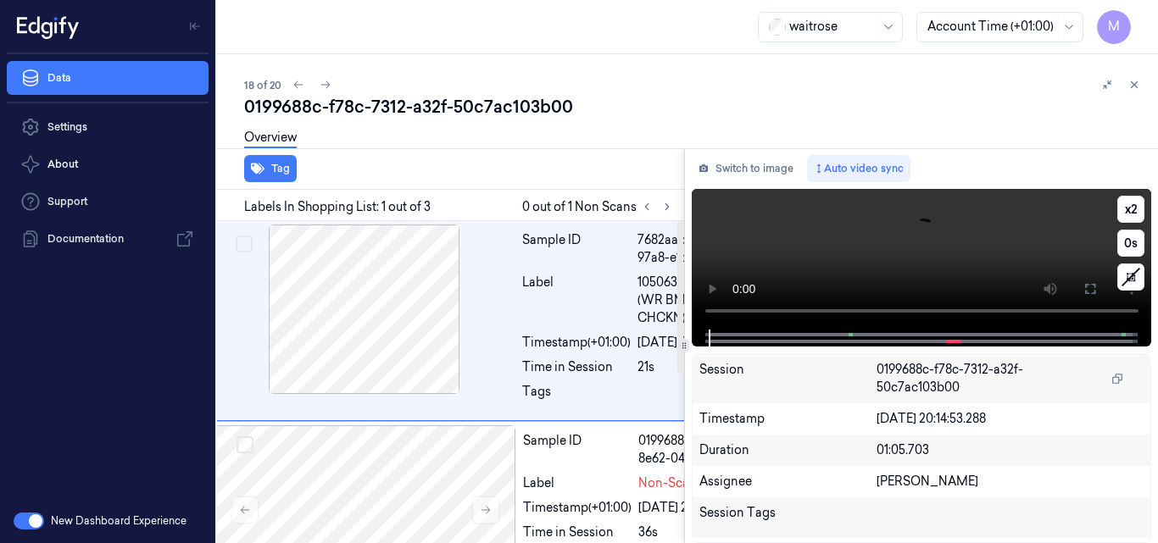
click at [831, 251] on video at bounding box center [922, 259] width 460 height 141
click at [1090, 289] on icon at bounding box center [1091, 289] width 14 height 14
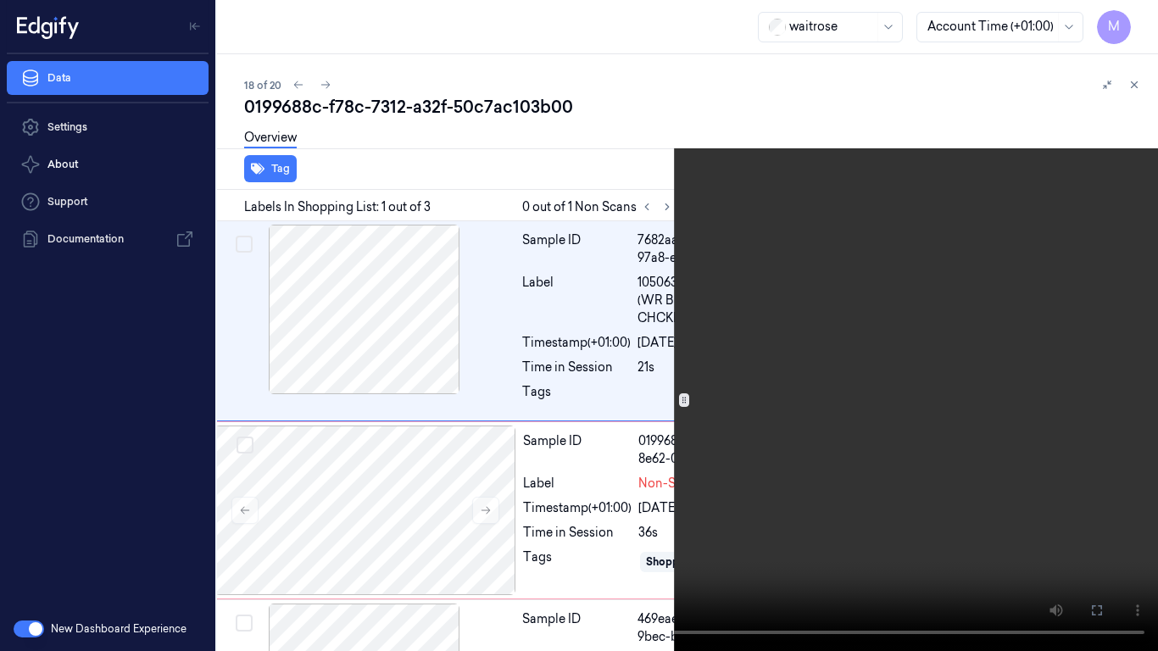
click at [509, 323] on video at bounding box center [579, 325] width 1158 height 651
click at [0, 0] on icon at bounding box center [0, 0] width 0 height 0
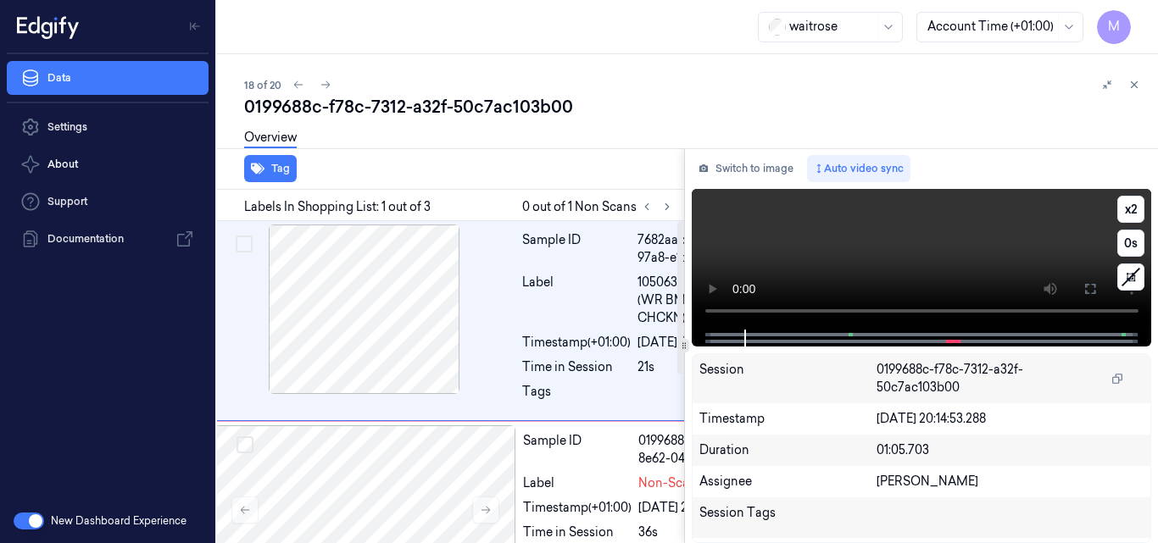
click at [913, 266] on video at bounding box center [922, 259] width 460 height 141
click at [860, 253] on video at bounding box center [922, 259] width 460 height 141
click at [867, 255] on video at bounding box center [922, 259] width 460 height 141
click at [1137, 82] on icon at bounding box center [1135, 85] width 6 height 6
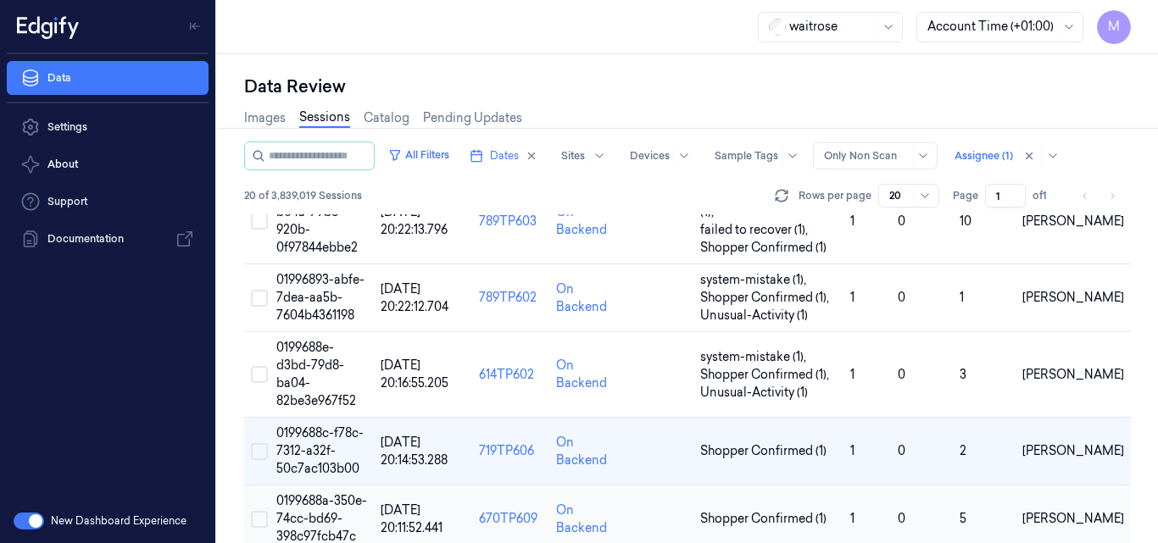
scroll to position [1274, 0]
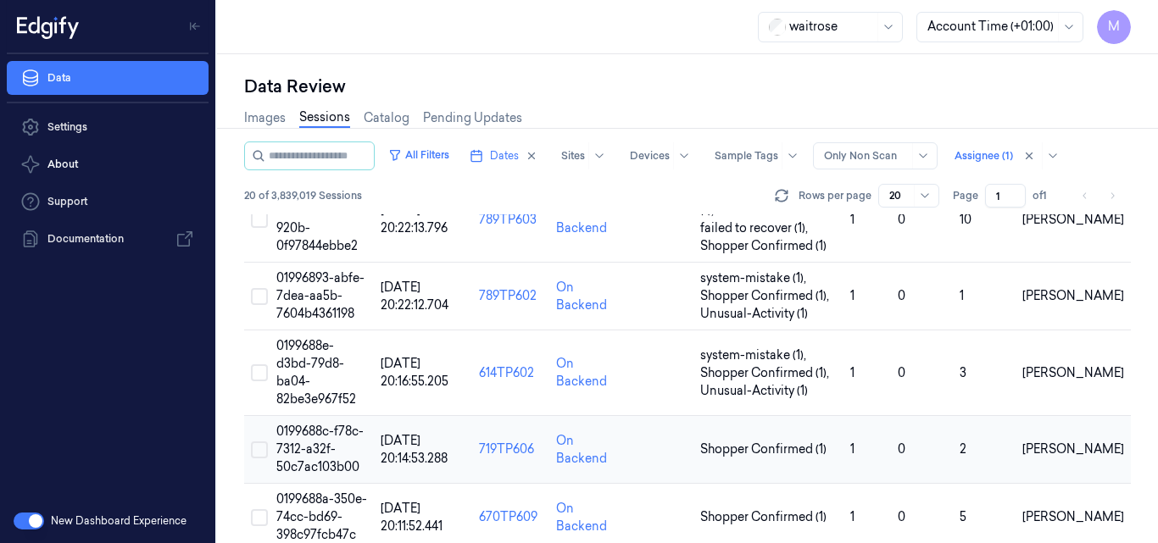
click at [330, 424] on span "0199688c-f78c-7312-a32f-50c7ac103b00" at bounding box center [319, 449] width 87 height 51
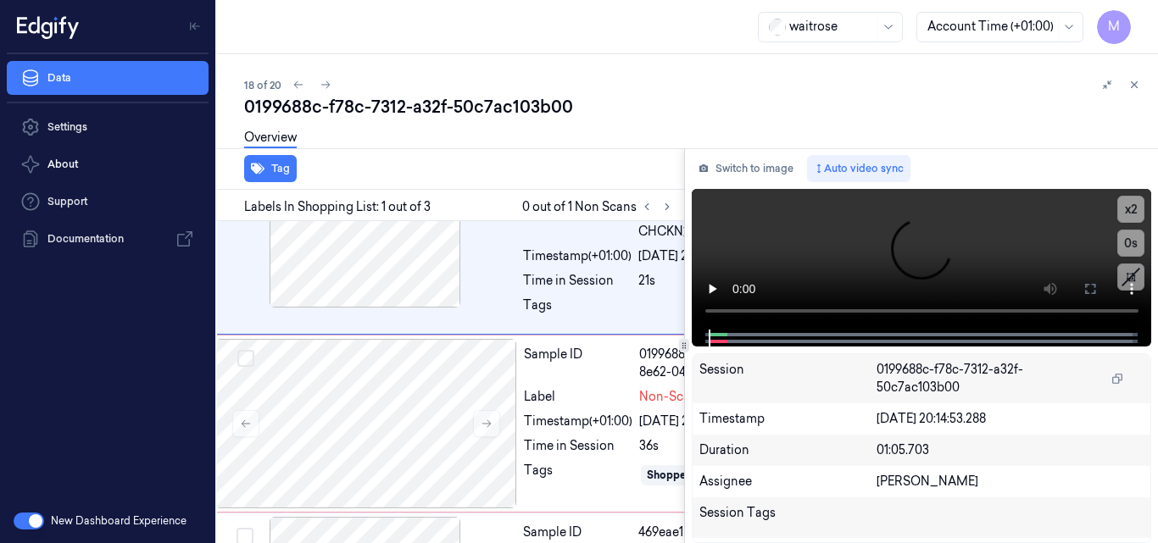
scroll to position [89, 27]
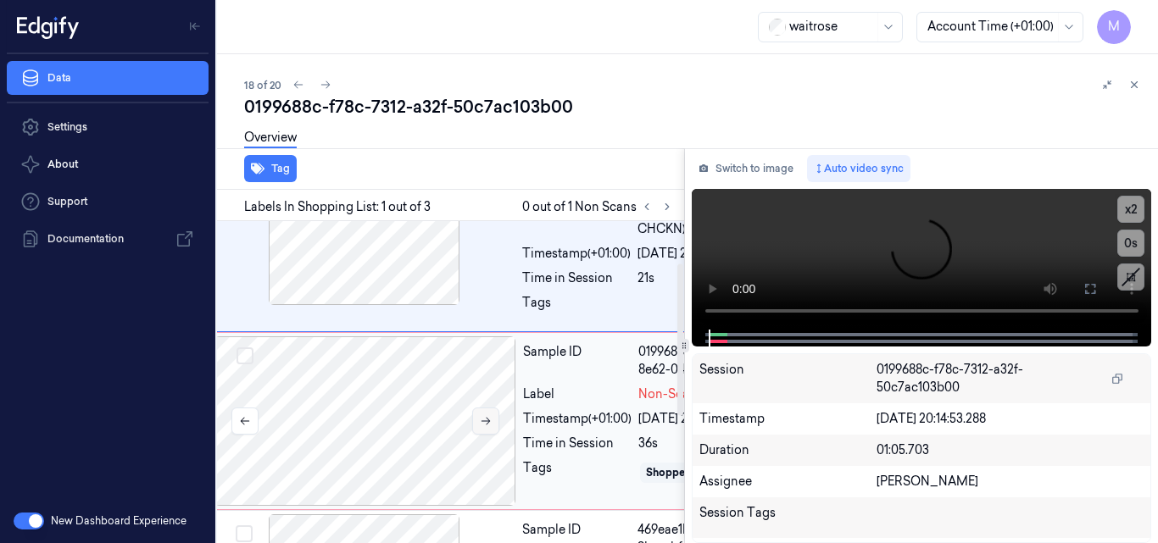
click at [493, 435] on button at bounding box center [485, 421] width 27 height 27
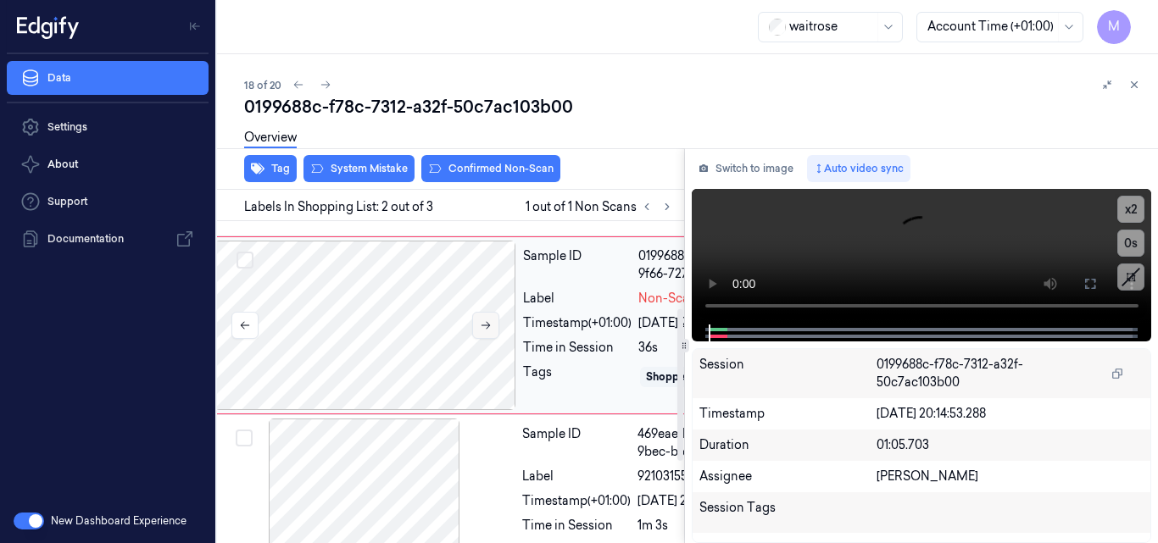
scroll to position [193, 27]
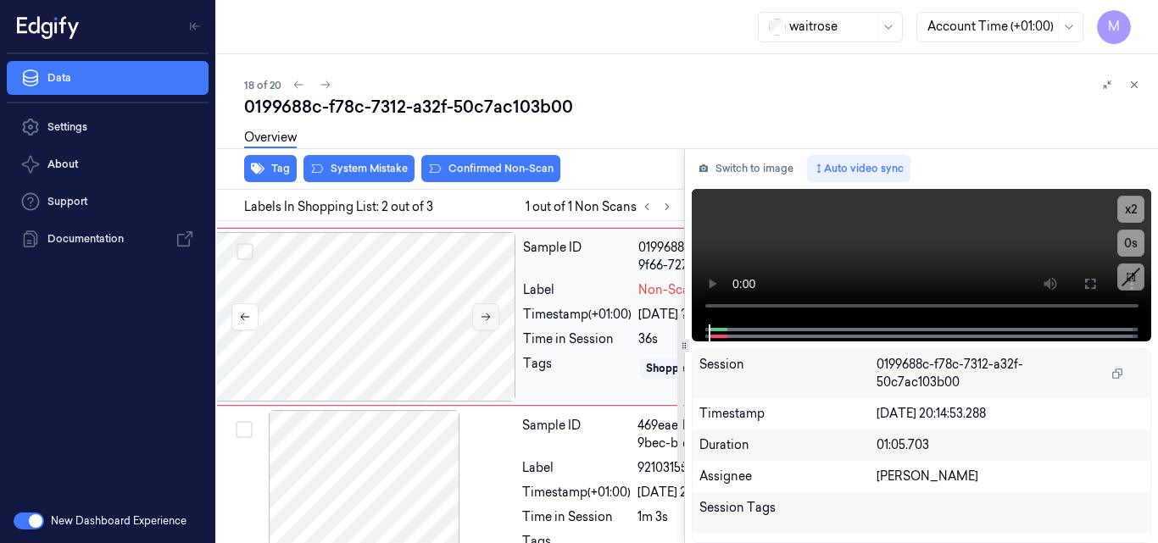
click at [493, 406] on div "Sample ID 0199688d-9716-72f9-9f66-727059ea638c Label Non-Scan Timestamp (+01:00…" at bounding box center [498, 317] width 576 height 178
click at [491, 323] on icon at bounding box center [486, 317] width 12 height 12
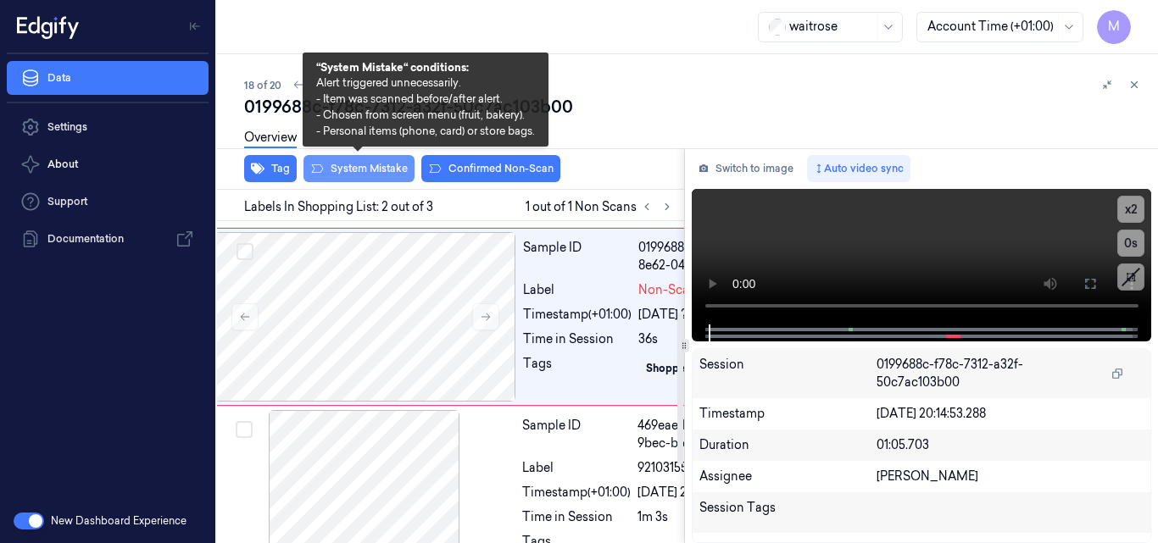
click at [368, 169] on button "System Mistake" at bounding box center [359, 168] width 111 height 27
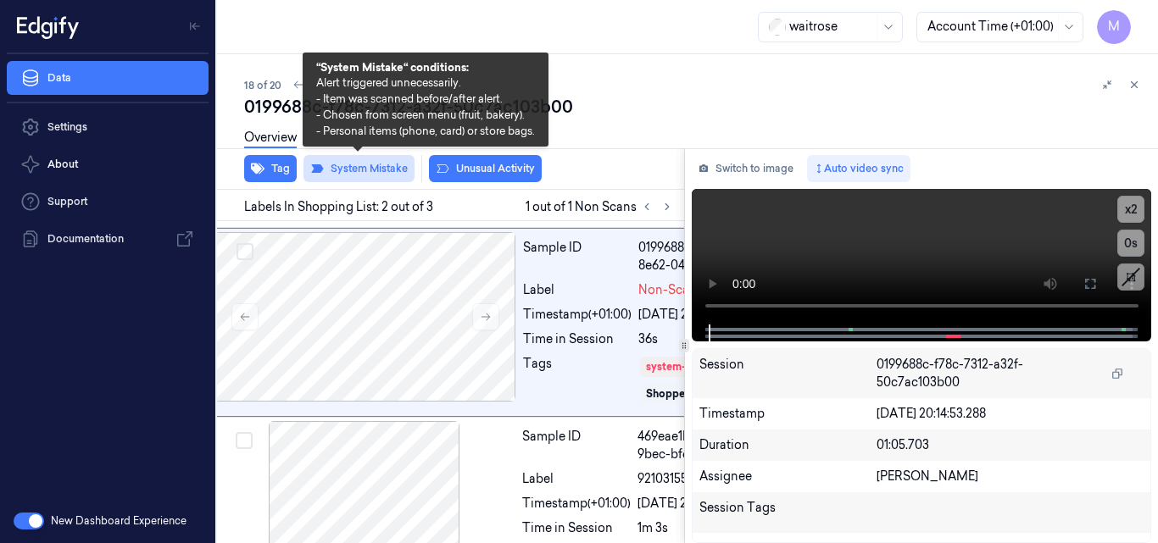
scroll to position [198, 27]
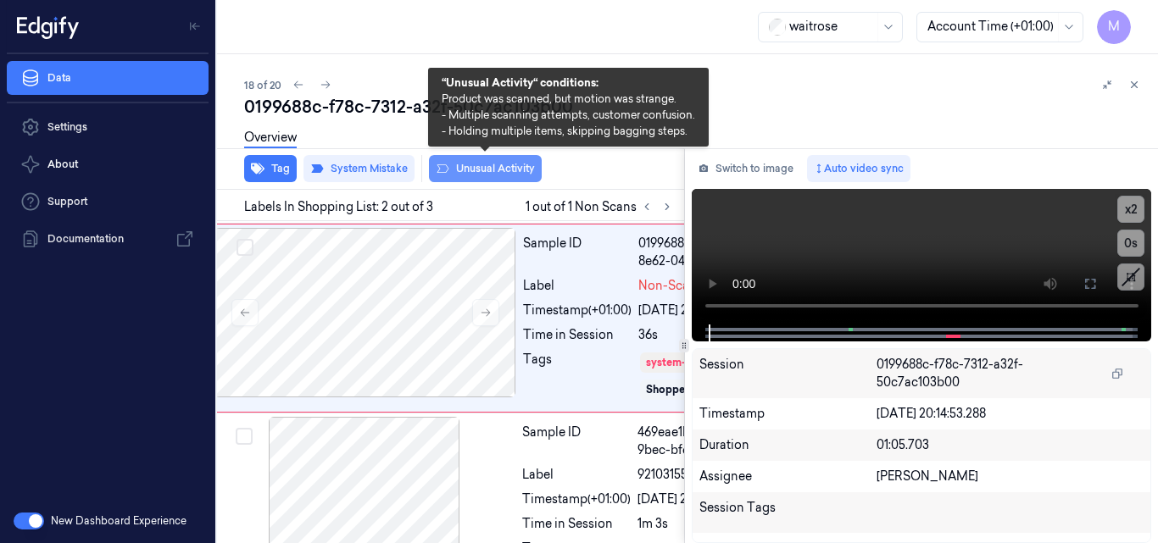
click at [496, 169] on button "Unusual Activity" at bounding box center [485, 168] width 113 height 27
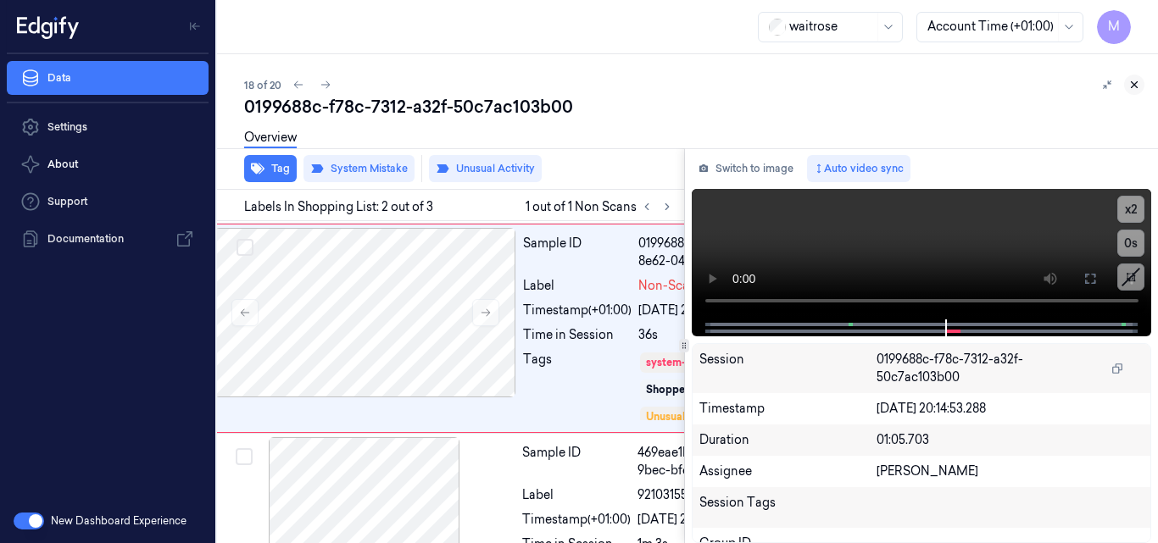
click at [1136, 86] on icon at bounding box center [1135, 85] width 12 height 12
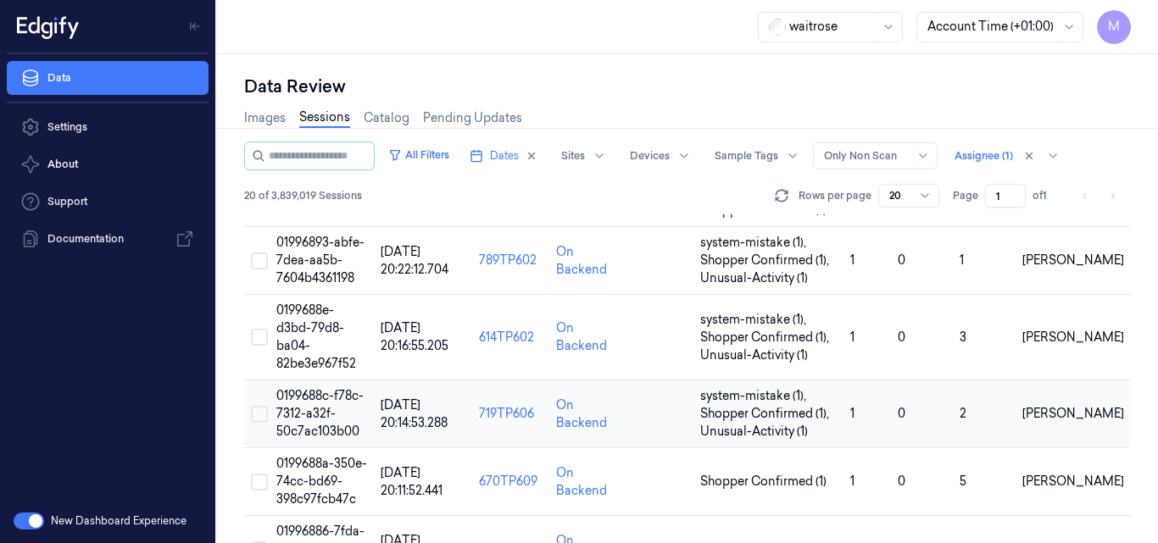
scroll to position [1274, 0]
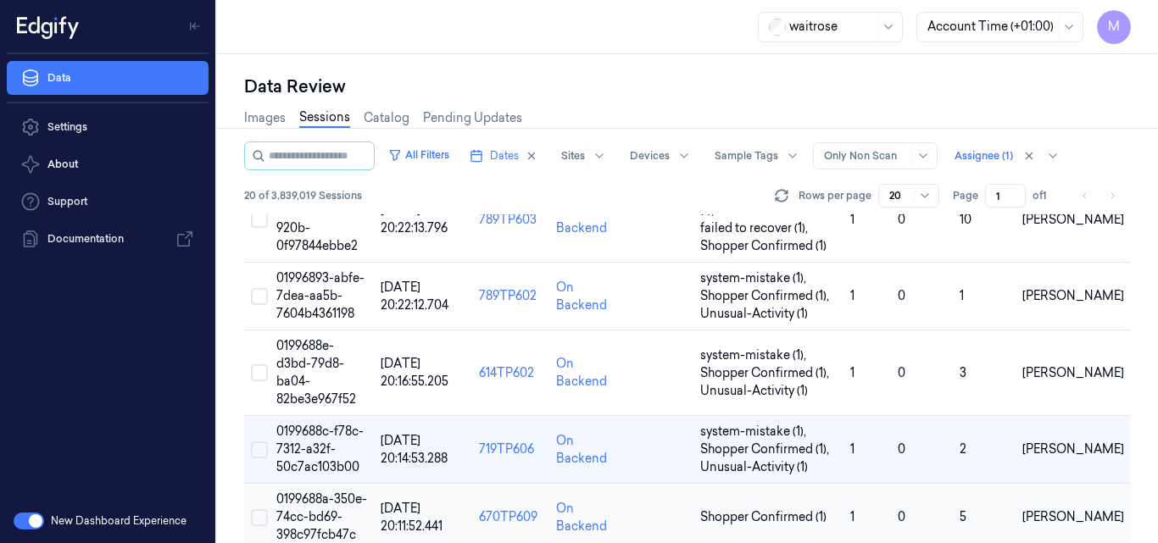
click at [324, 492] on span "0199688a-350e-74cc-bd69-398c97fcb47c" at bounding box center [321, 517] width 91 height 51
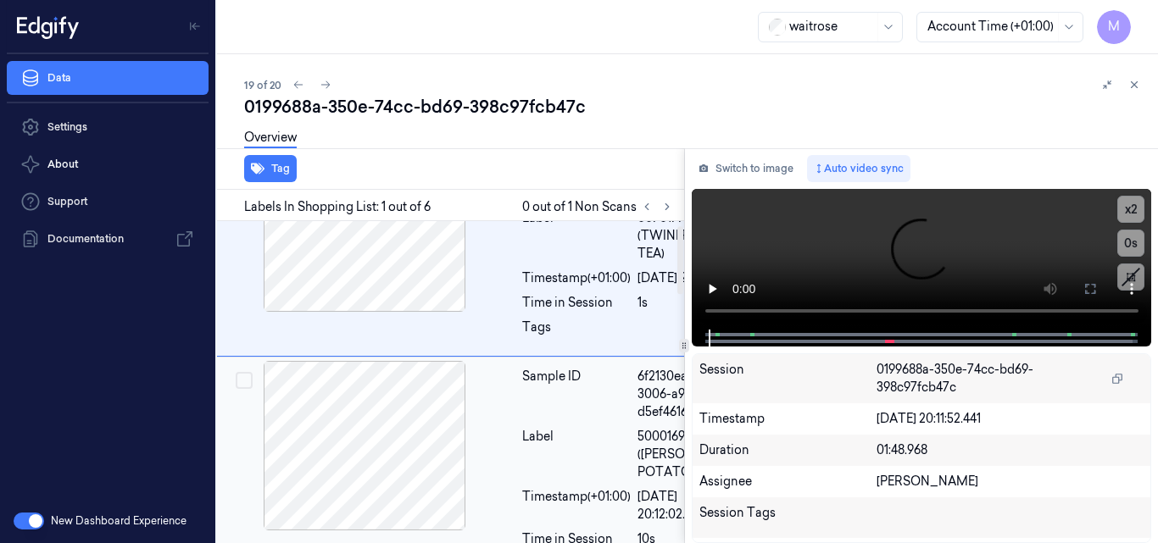
scroll to position [0, 27]
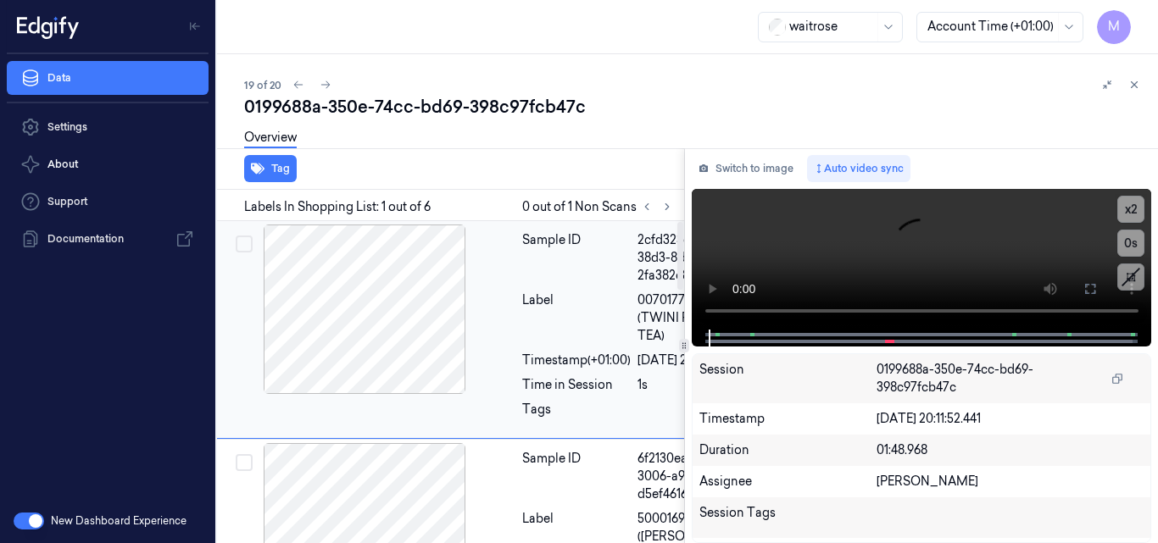
click at [482, 292] on div at bounding box center [365, 310] width 302 height 170
click at [859, 253] on video at bounding box center [922, 259] width 460 height 141
click at [1092, 290] on icon at bounding box center [1091, 289] width 14 height 14
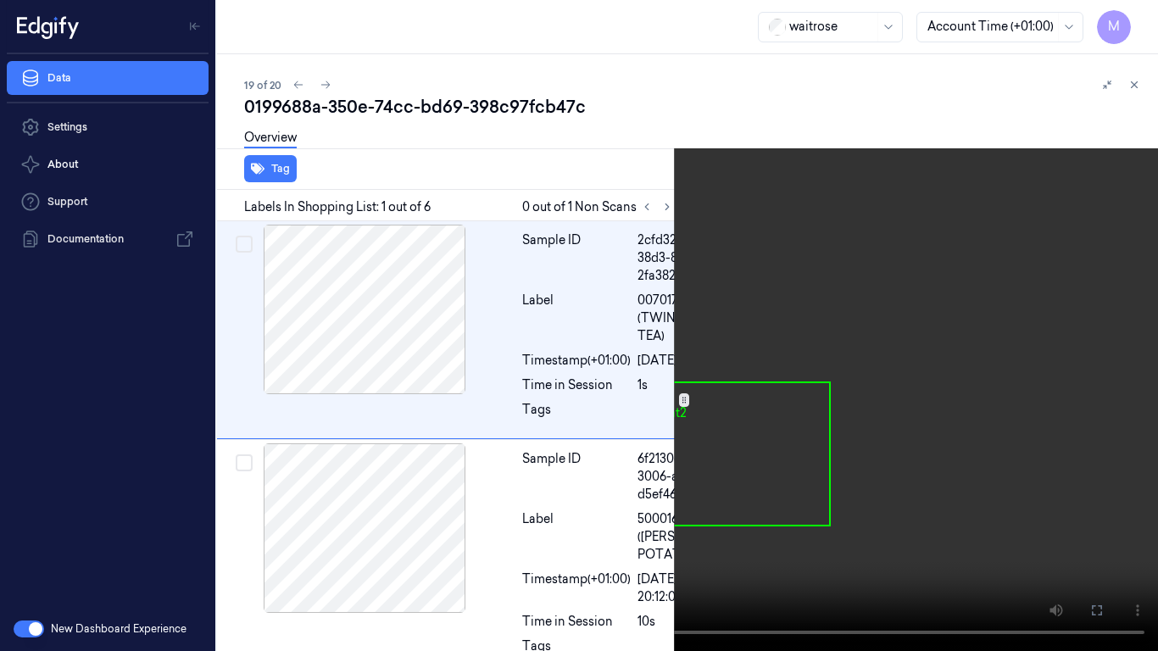
click at [613, 319] on video at bounding box center [579, 325] width 1158 height 651
click at [0, 0] on icon at bounding box center [0, 0] width 0 height 0
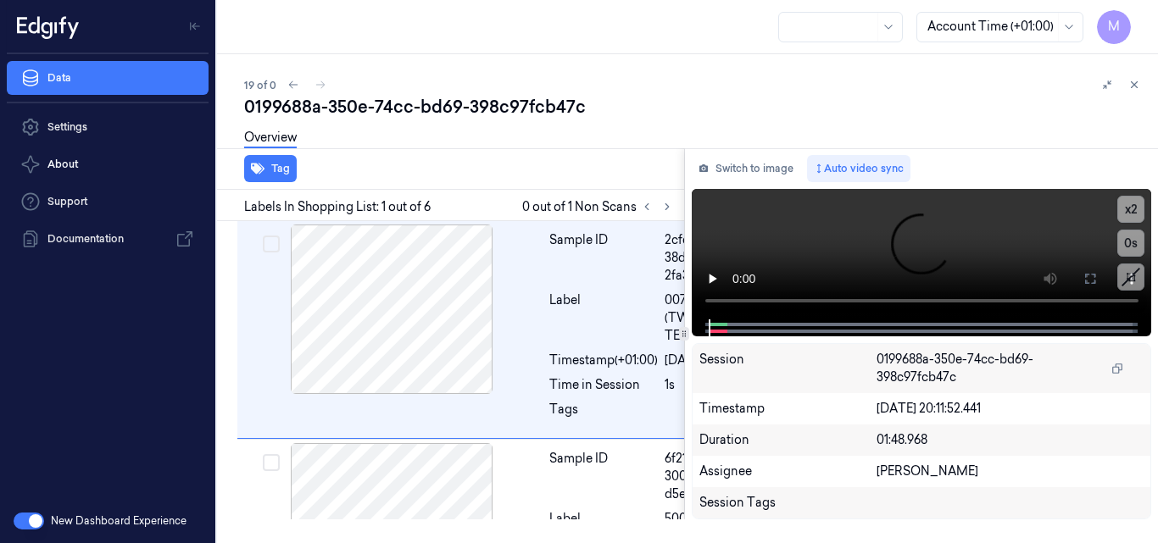
scroll to position [0, 27]
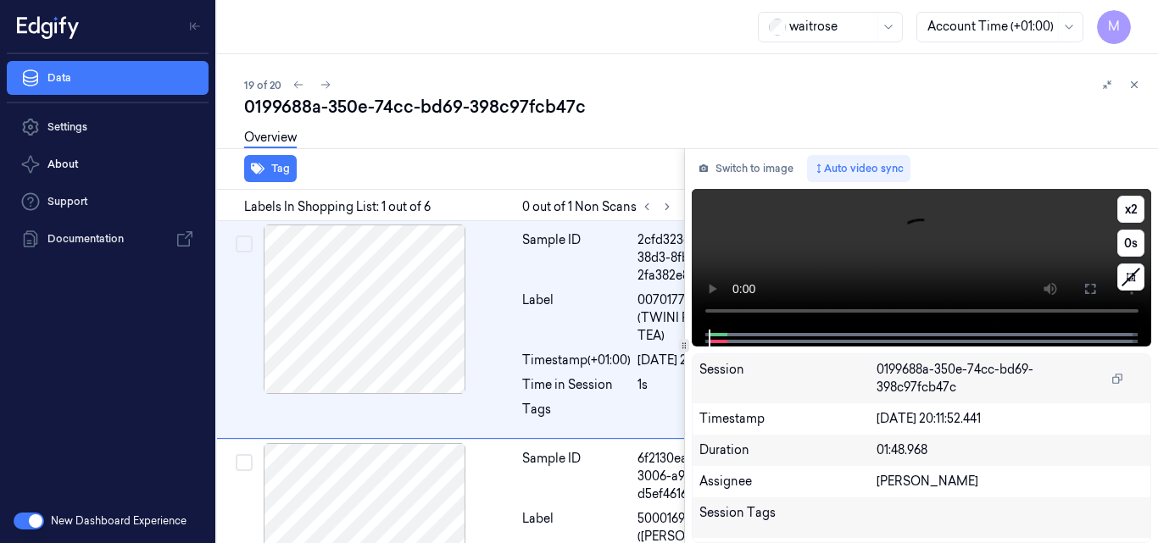
click at [841, 254] on video at bounding box center [922, 259] width 460 height 141
click at [920, 235] on video at bounding box center [922, 259] width 460 height 141
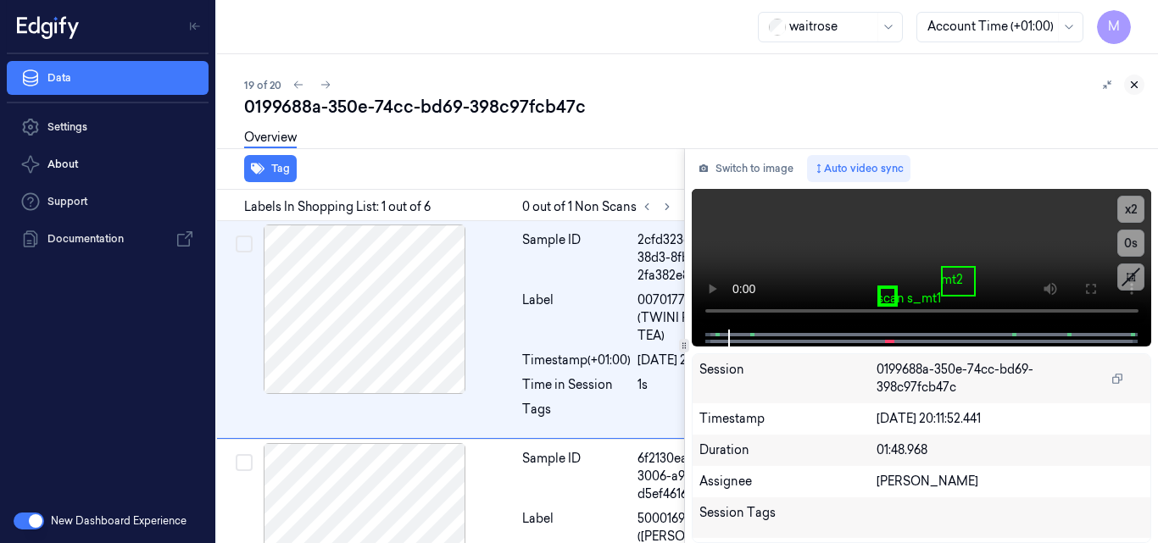
click at [1136, 81] on icon at bounding box center [1135, 85] width 12 height 12
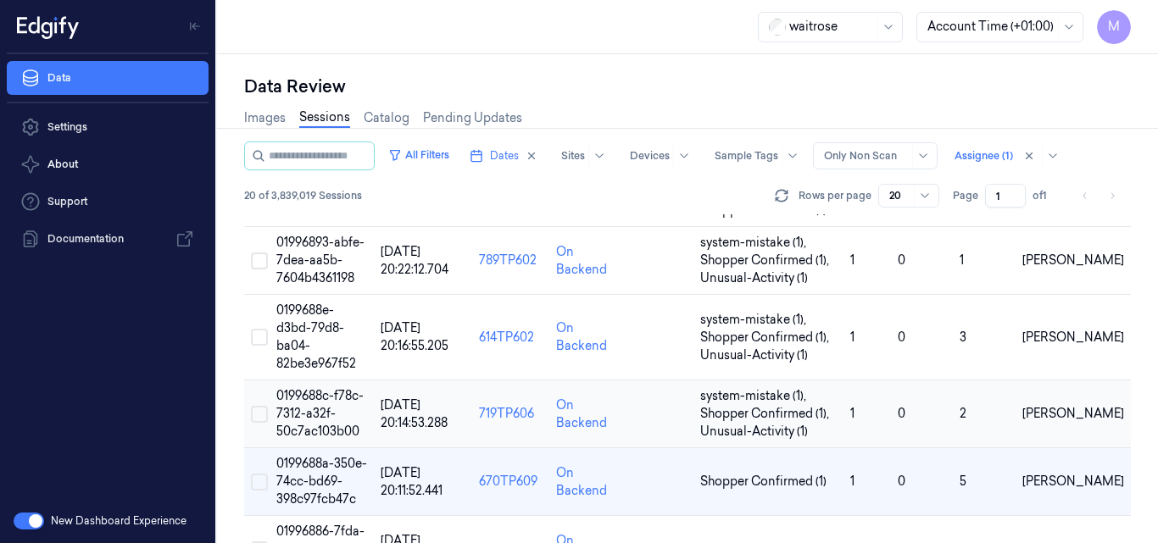
scroll to position [1274, 0]
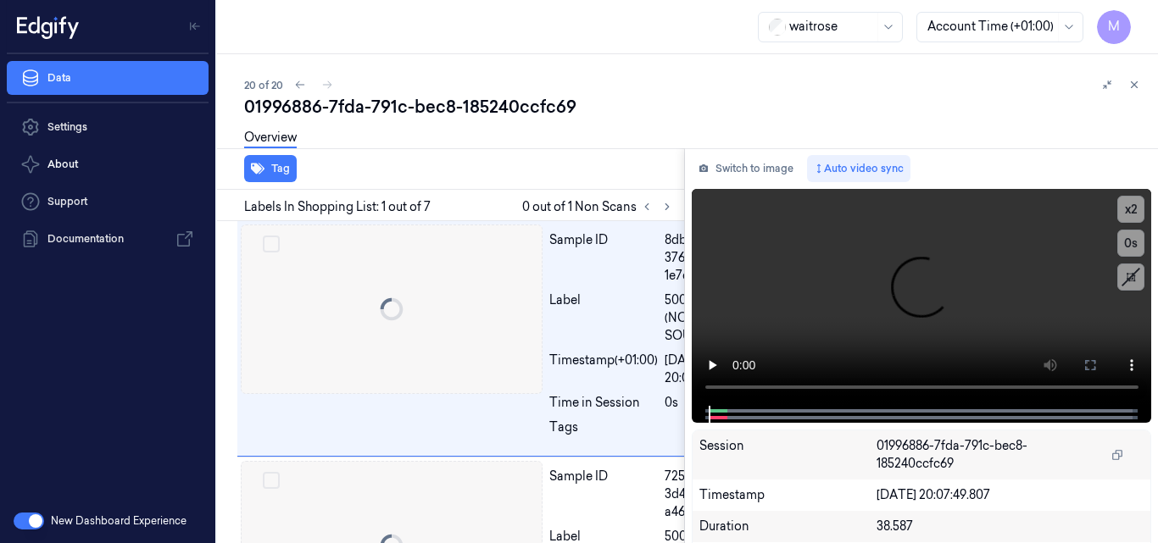
scroll to position [0, 27]
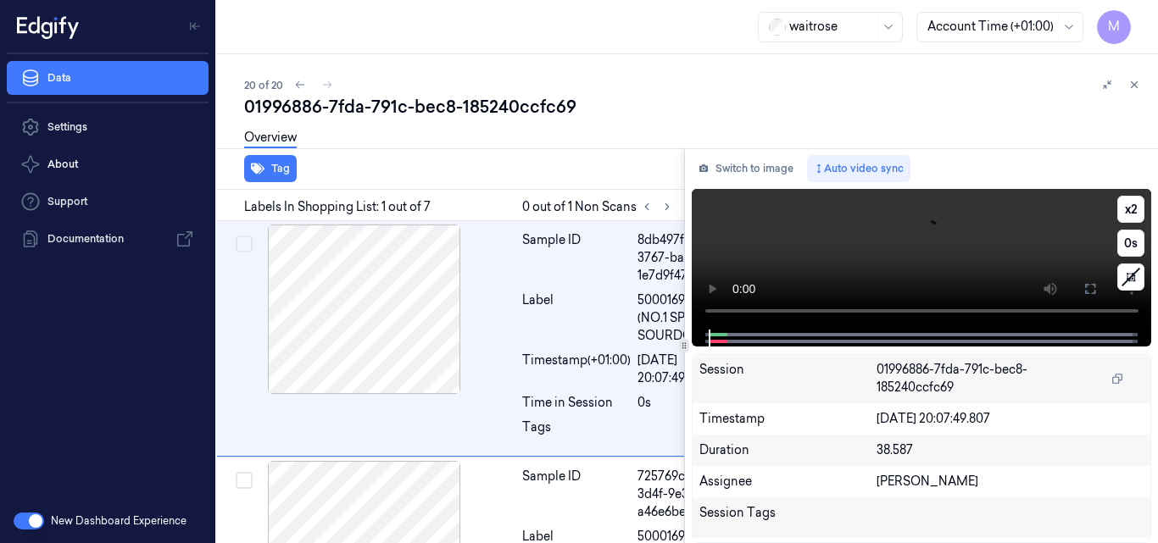
click at [834, 237] on video at bounding box center [922, 259] width 460 height 141
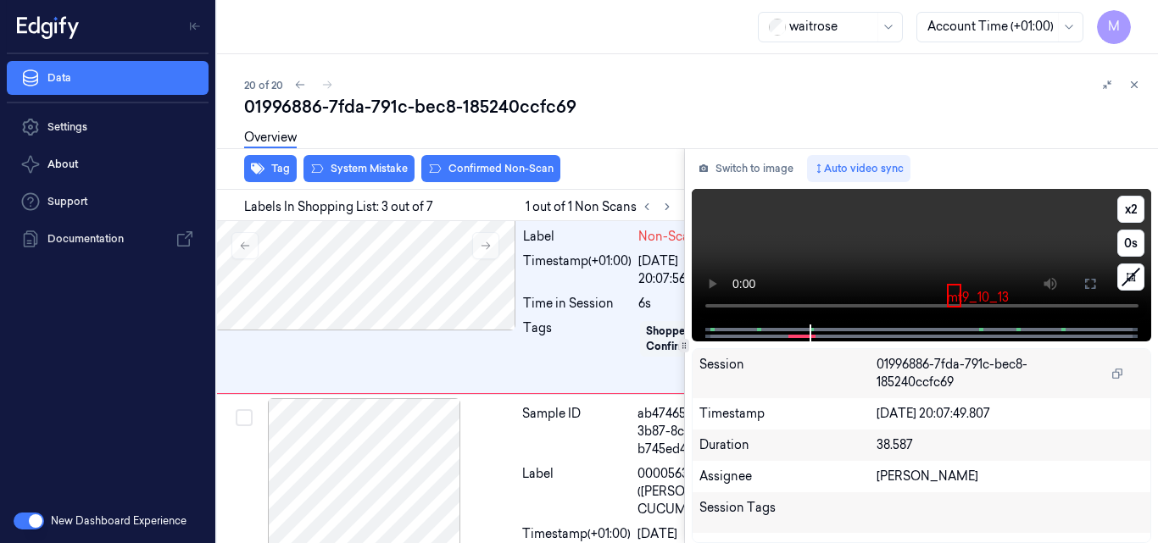
scroll to position [545, 27]
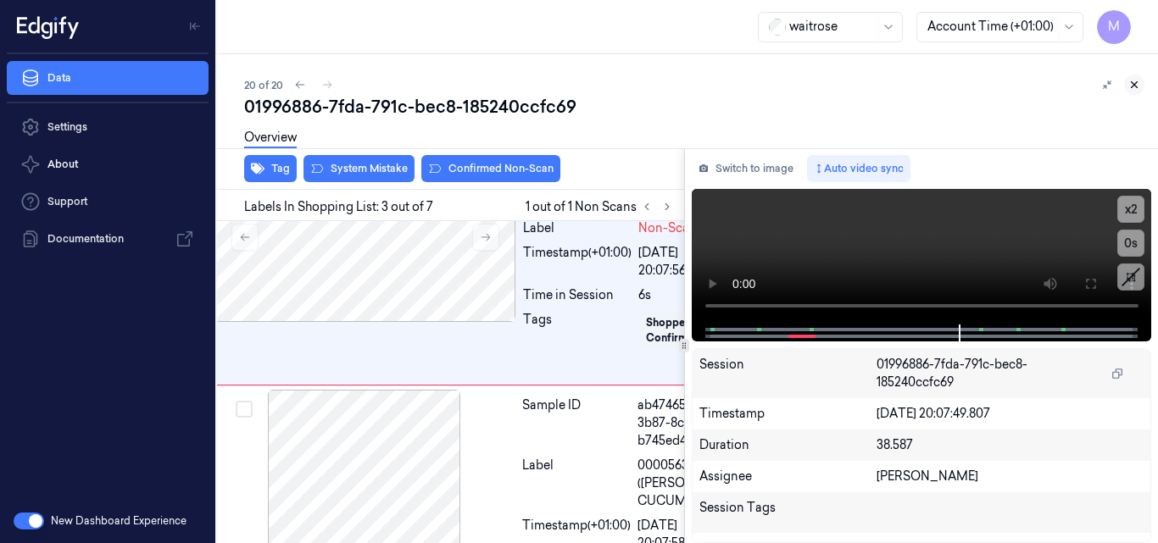
click at [1135, 81] on icon at bounding box center [1135, 85] width 12 height 12
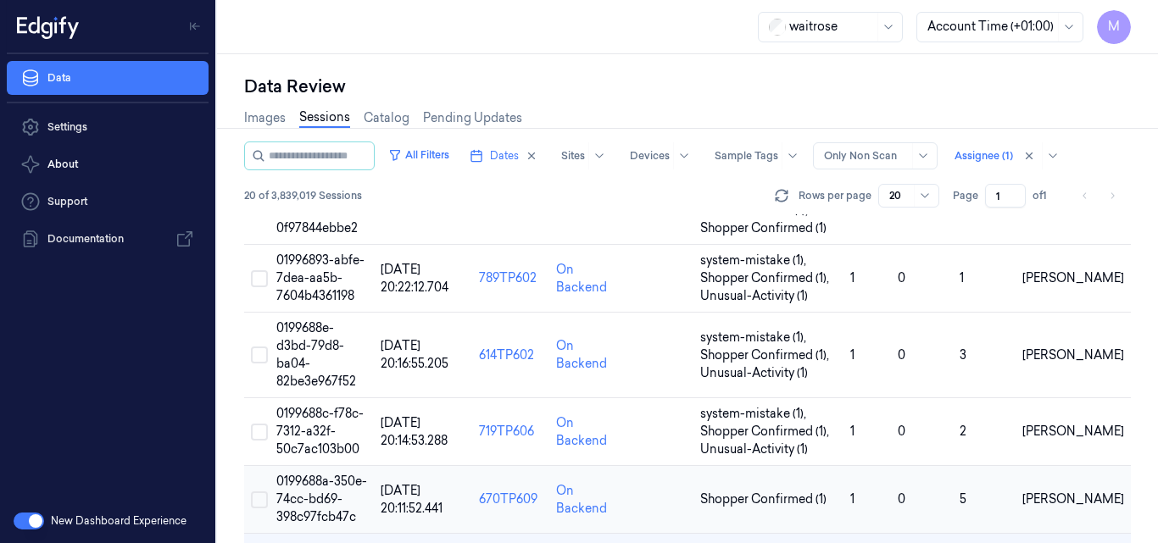
scroll to position [1274, 0]
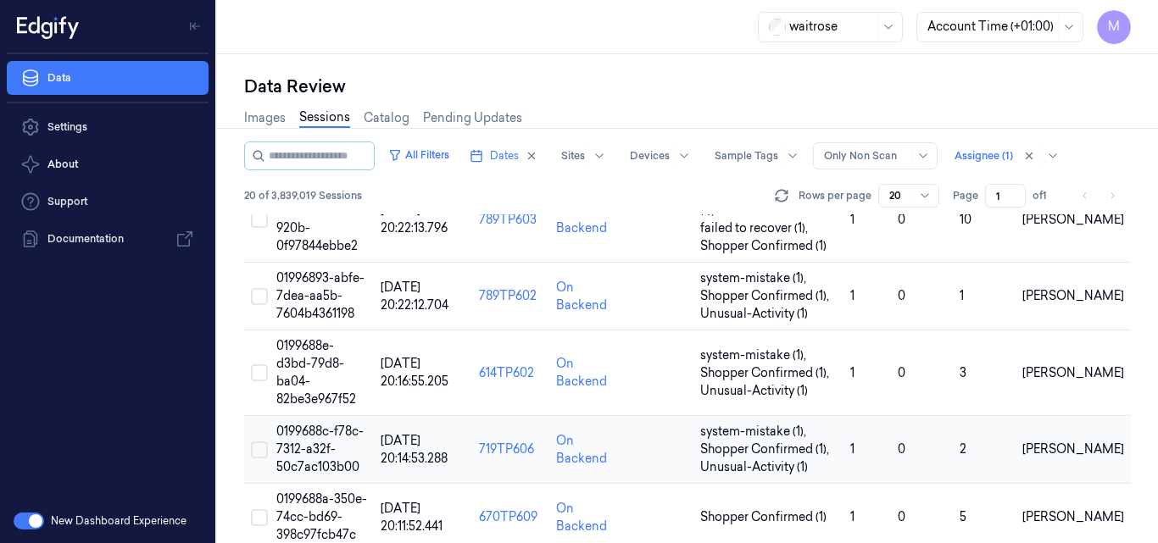
click at [334, 416] on td "0199688c-f78c-7312-a32f-50c7ac103b00" at bounding box center [322, 450] width 104 height 68
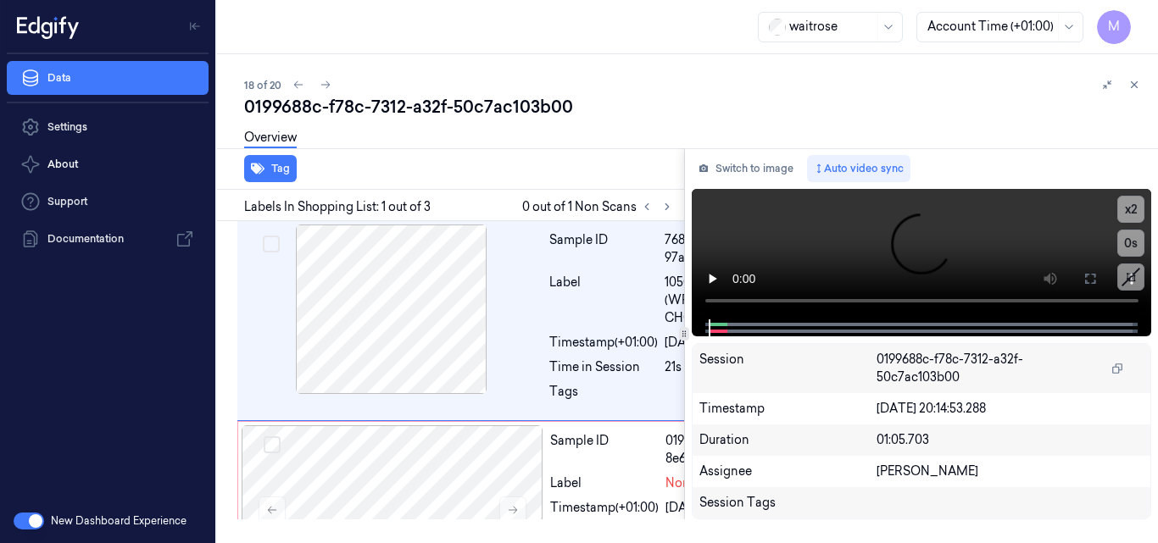
scroll to position [0, 27]
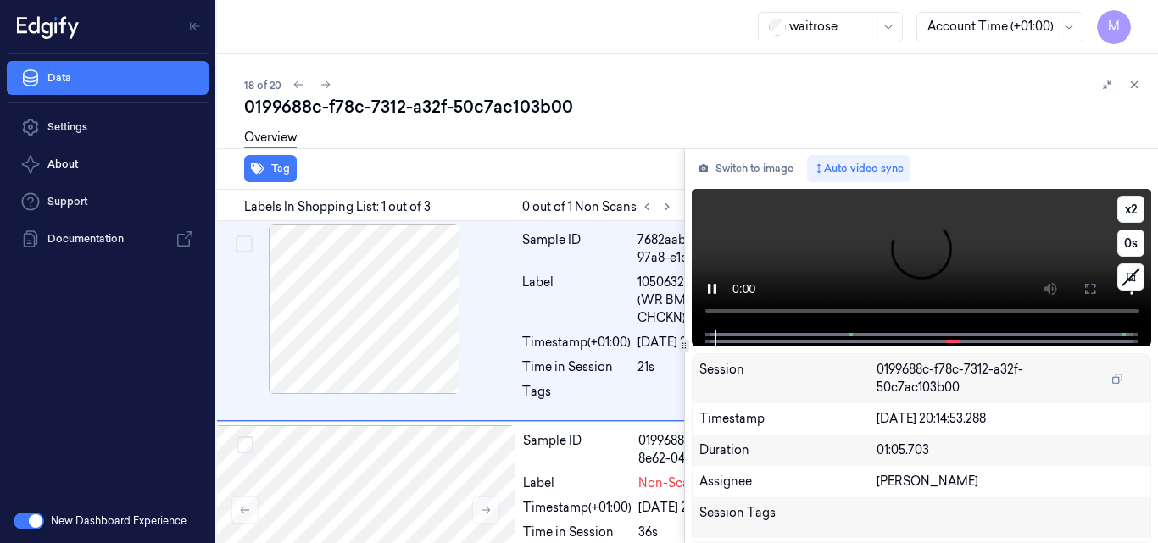
click at [847, 248] on video at bounding box center [922, 259] width 460 height 141
